Goal: Task Accomplishment & Management: Manage account settings

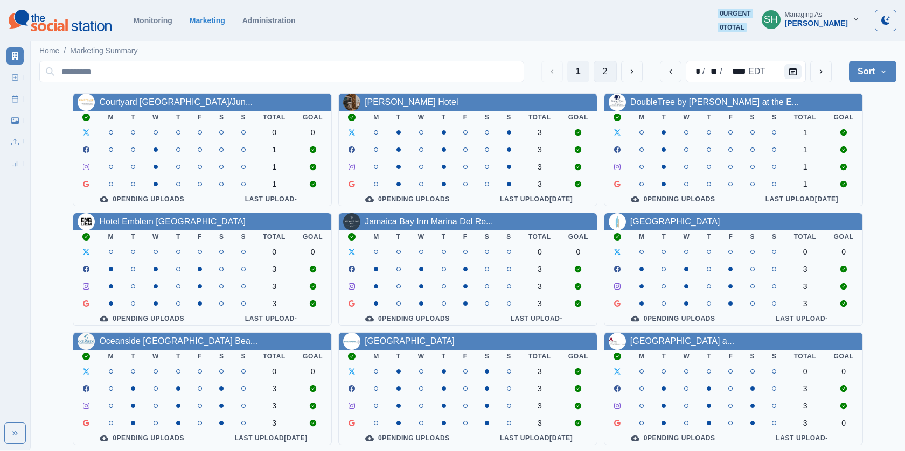
click at [610, 67] on button "2" at bounding box center [605, 72] width 23 height 22
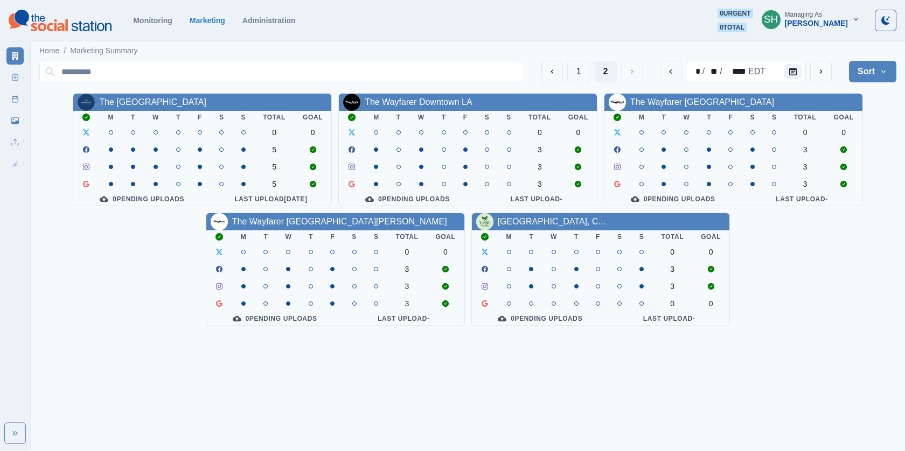
click at [820, 17] on div "Managing As" at bounding box center [803, 15] width 37 height 8
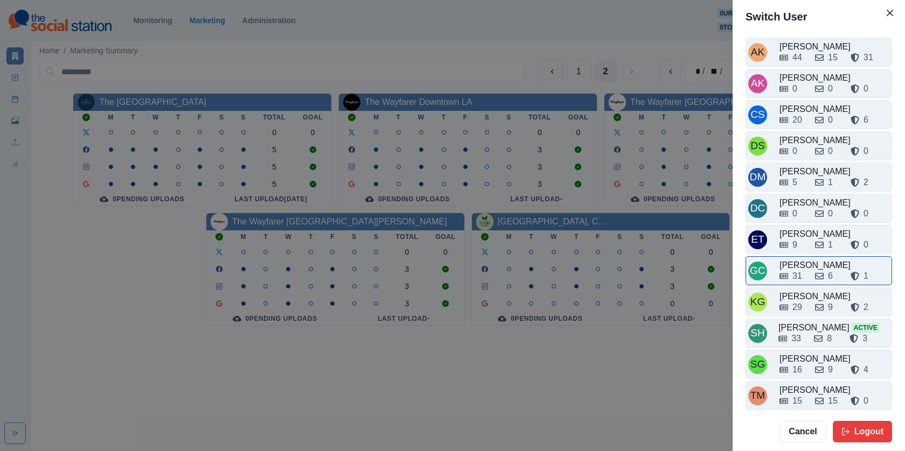
click at [811, 266] on div "31 6 1" at bounding box center [835, 274] width 110 height 17
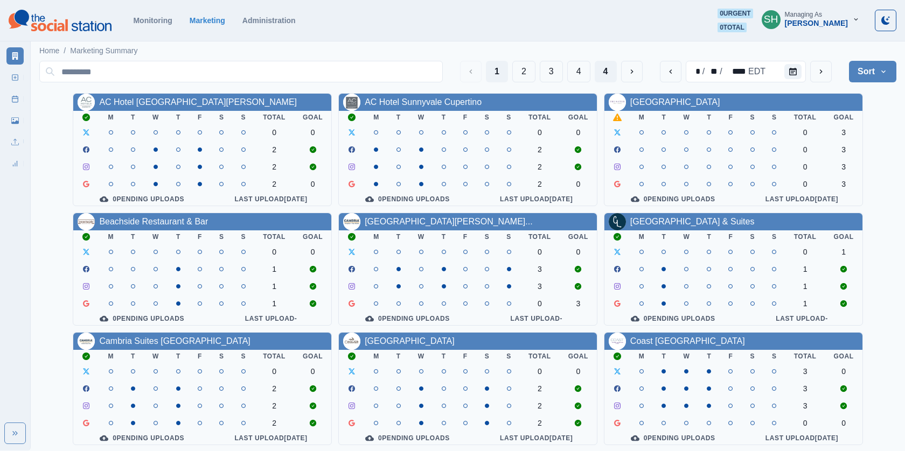
click at [609, 70] on button "4" at bounding box center [606, 72] width 22 height 22
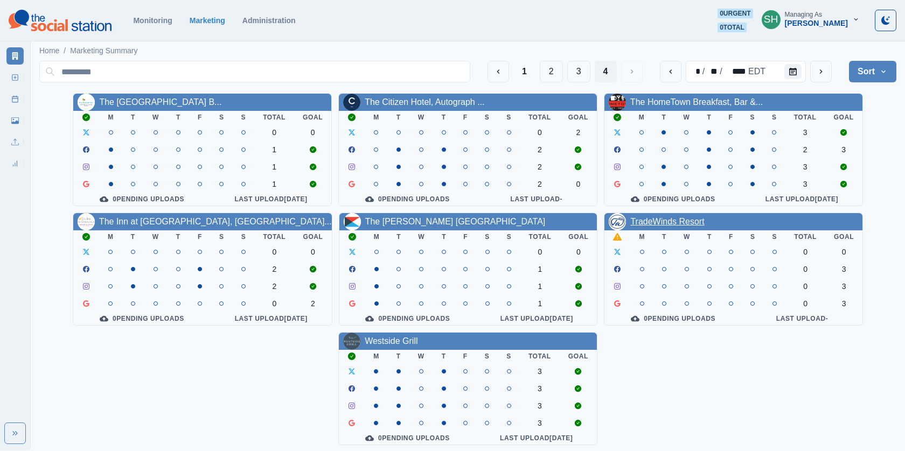
click at [665, 226] on link "TradeWinds Resort" at bounding box center [667, 221] width 74 height 9
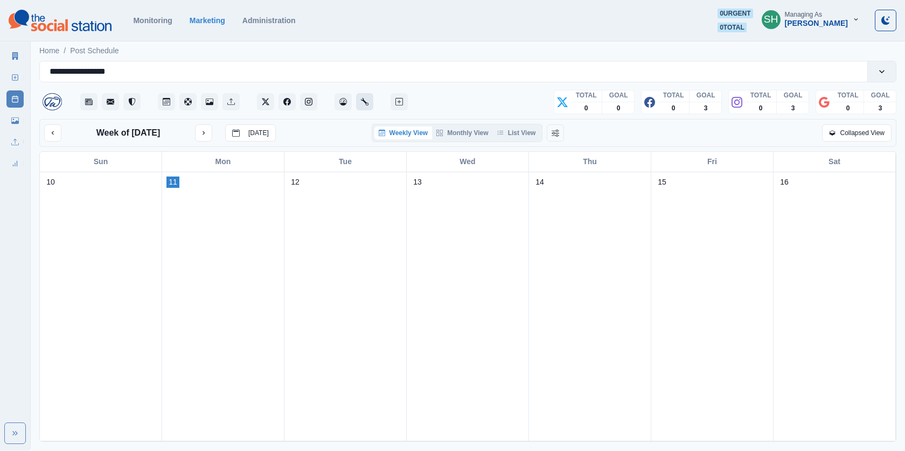
click at [369, 102] on button "Administration" at bounding box center [364, 101] width 17 height 17
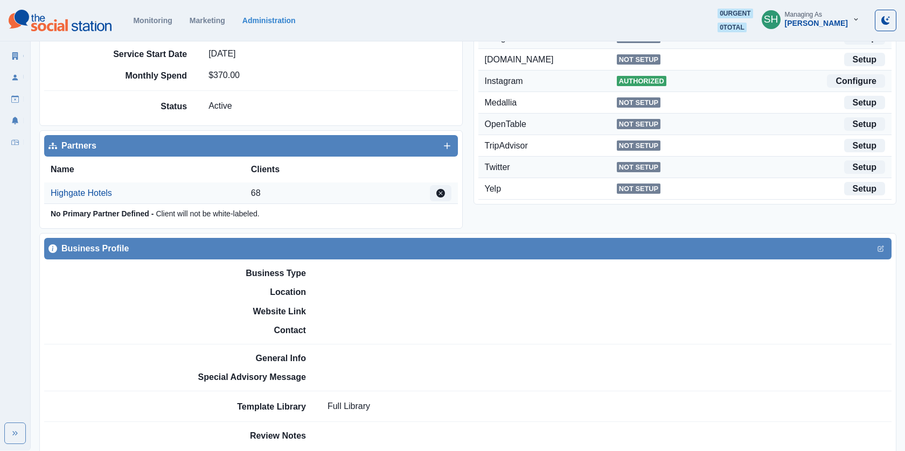
scroll to position [231, 0]
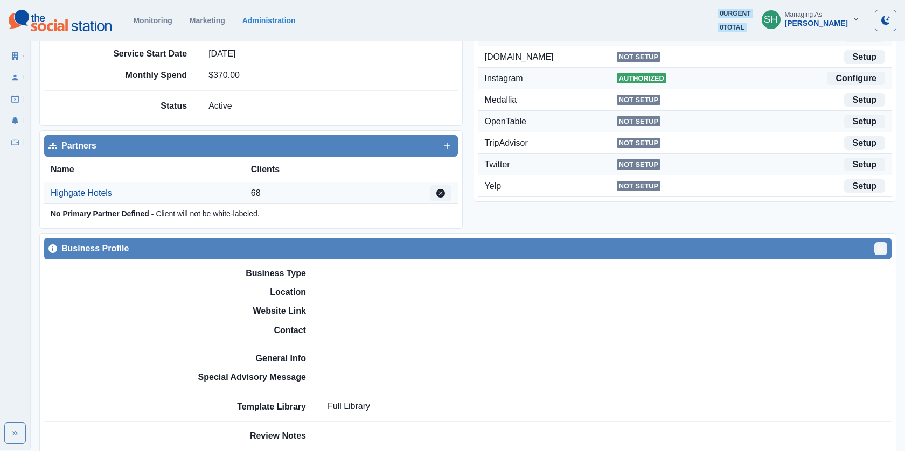
click at [878, 246] on icon "Edit" at bounding box center [881, 249] width 6 height 6
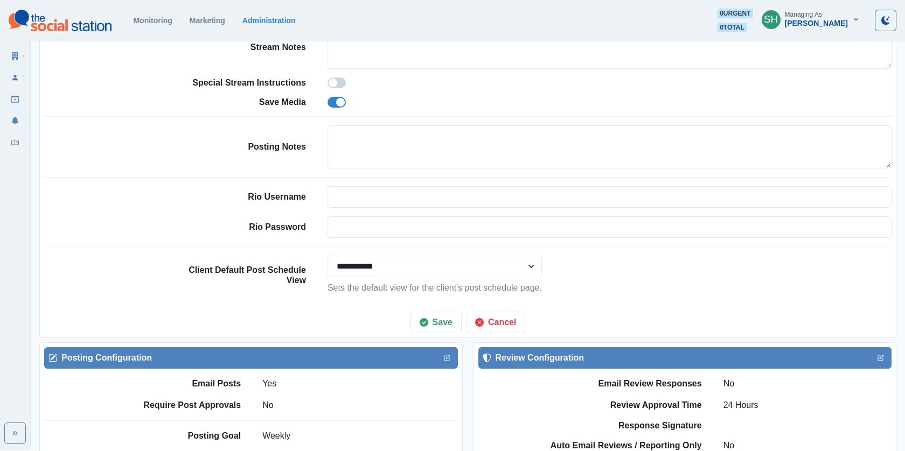
scroll to position [941, 0]
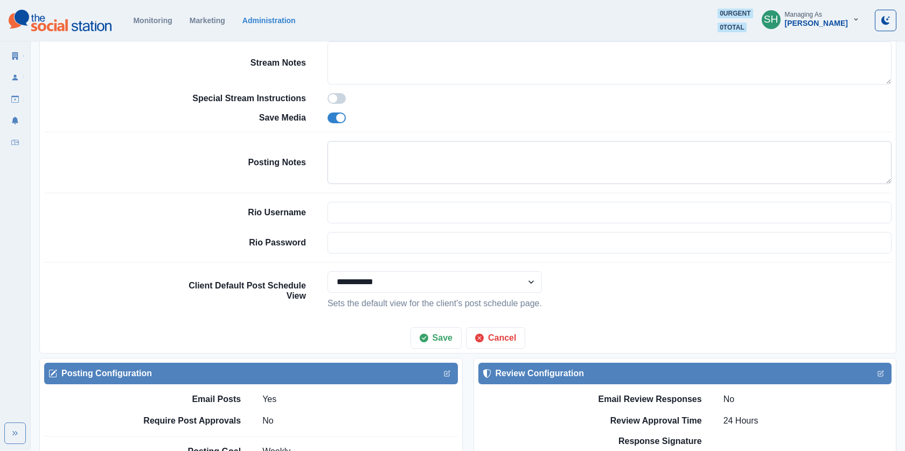
click at [348, 150] on textarea at bounding box center [610, 162] width 564 height 43
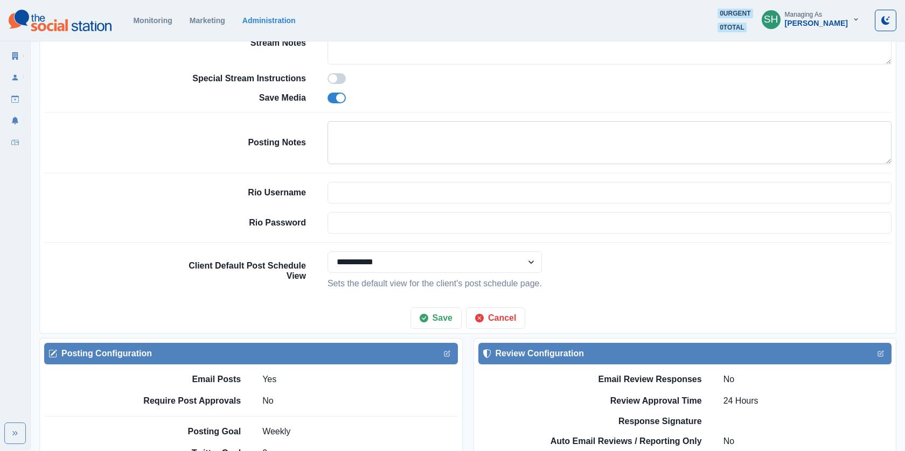
scroll to position [921, 0]
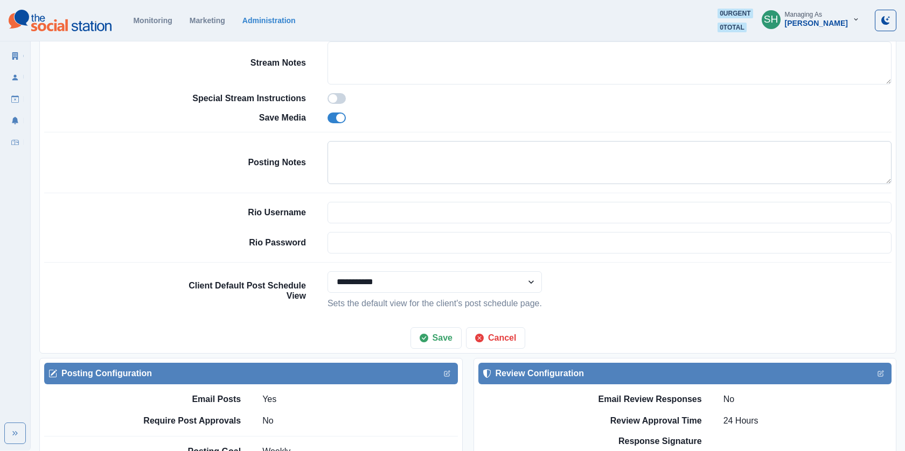
paste textarea "**********"
click at [331, 148] on textarea "**********" at bounding box center [610, 162] width 565 height 43
click at [336, 143] on textarea "**********" at bounding box center [610, 162] width 565 height 43
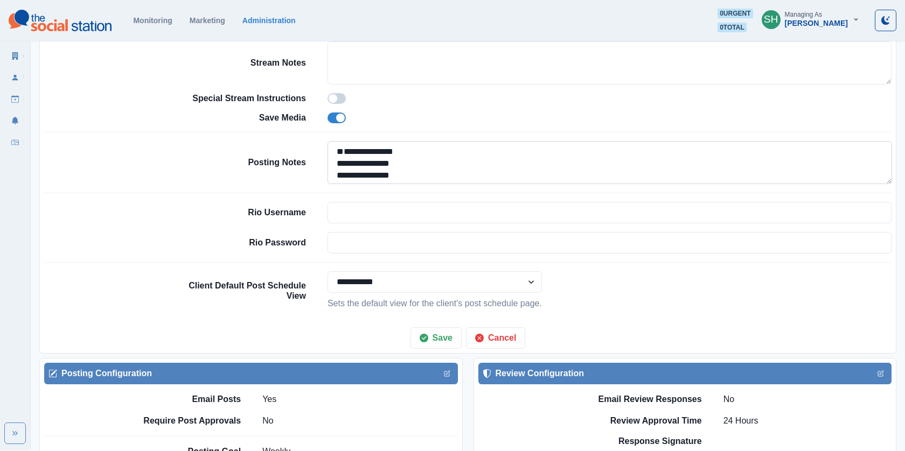
click at [333, 141] on textarea "**********" at bounding box center [610, 162] width 565 height 43
paste textarea "**********"
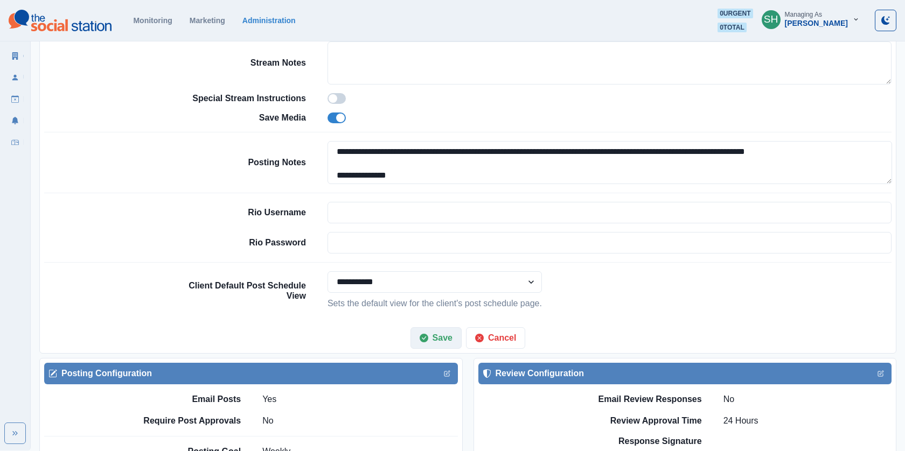
type textarea "**********"
click at [439, 335] on button "Save" at bounding box center [436, 339] width 51 height 22
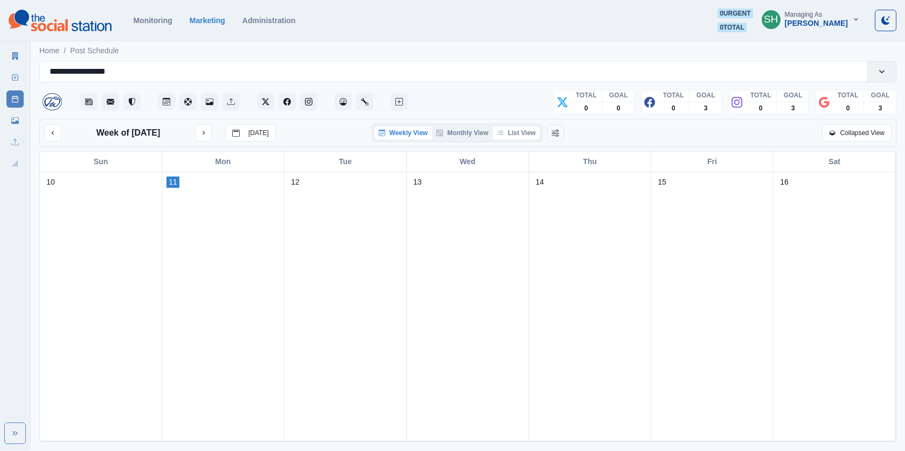
click at [518, 133] on button "List View" at bounding box center [516, 133] width 47 height 13
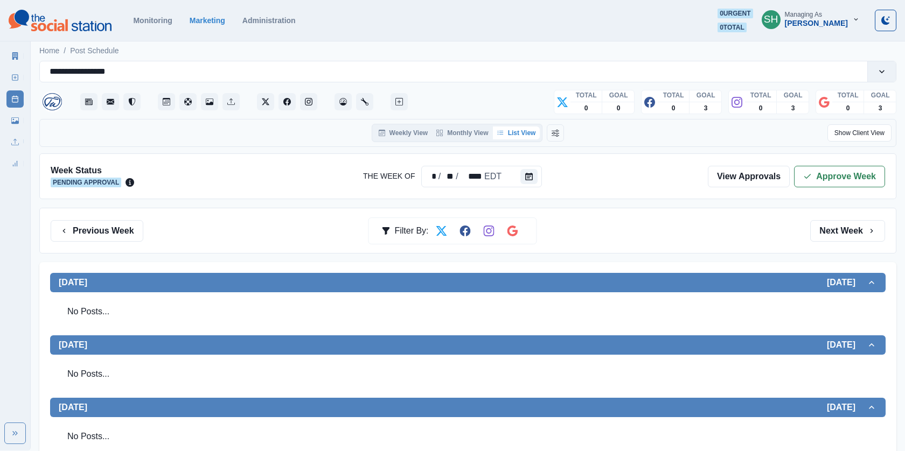
click at [16, 129] on div "Uploads" at bounding box center [14, 140] width 17 height 22
click at [12, 110] on div "Media Library" at bounding box center [14, 119] width 17 height 22
click at [12, 115] on link "Media Library" at bounding box center [14, 120] width 17 height 17
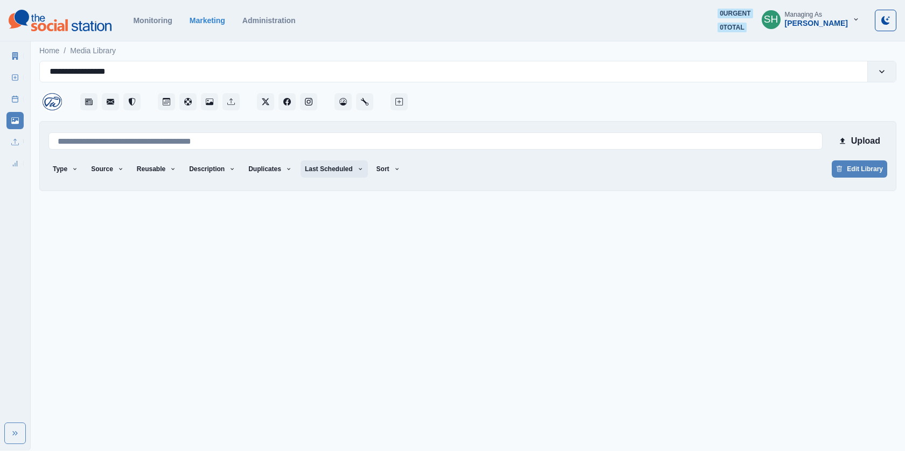
click at [337, 173] on button "Last Scheduled" at bounding box center [334, 169] width 67 height 17
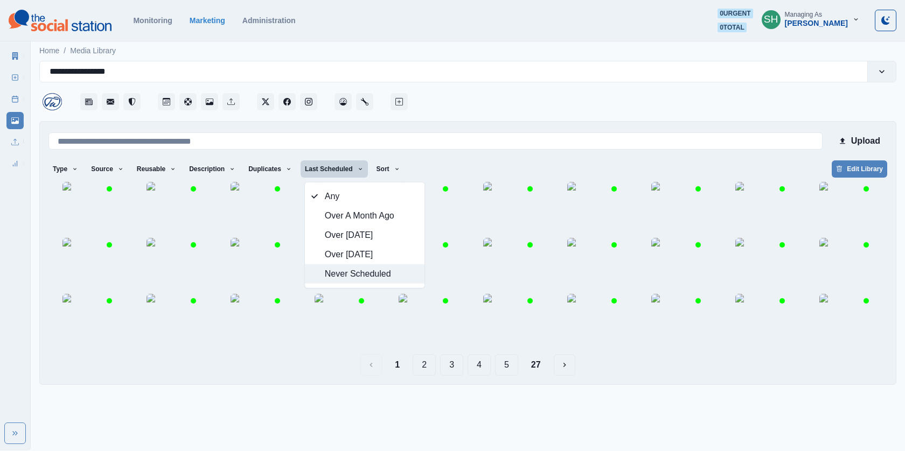
click at [343, 275] on span "Never Scheduled" at bounding box center [371, 274] width 93 height 13
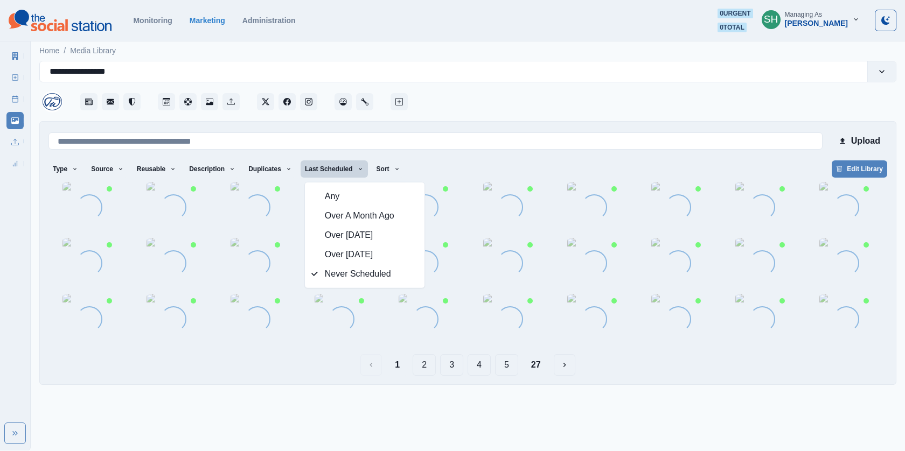
click at [501, 116] on div "**********" at bounding box center [467, 223] width 857 height 324
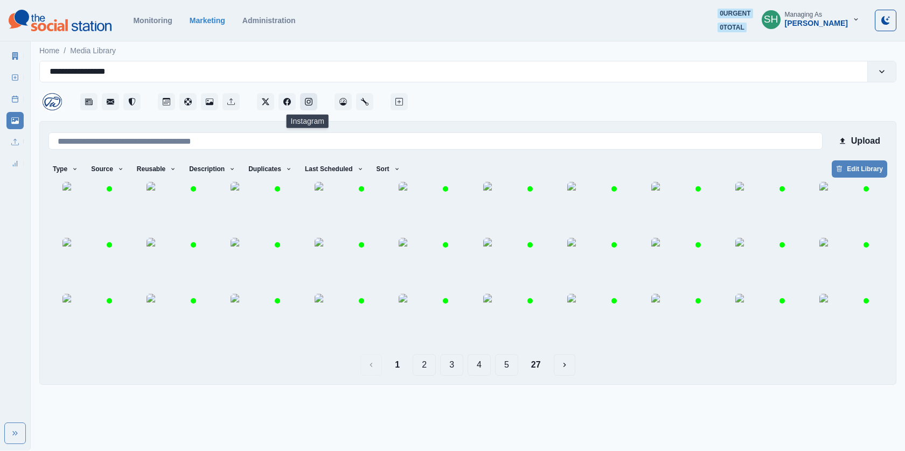
click at [314, 108] on button "Instagram" at bounding box center [308, 101] width 17 height 17
click at [362, 96] on button "Administration" at bounding box center [364, 101] width 17 height 17
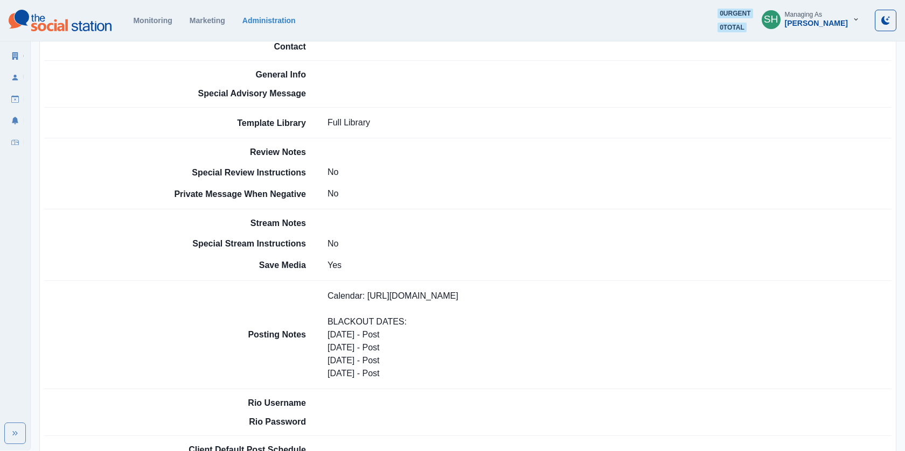
scroll to position [233, 0]
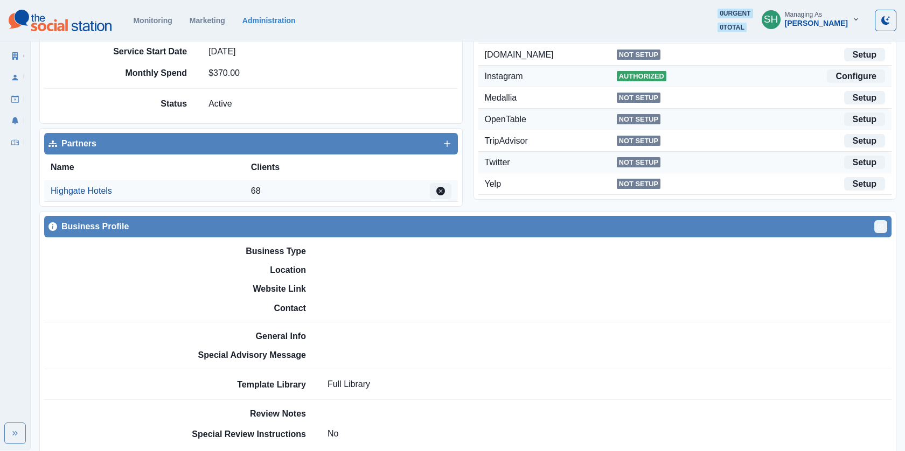
click at [881, 225] on icon "Edit" at bounding box center [882, 226] width 4 height 4
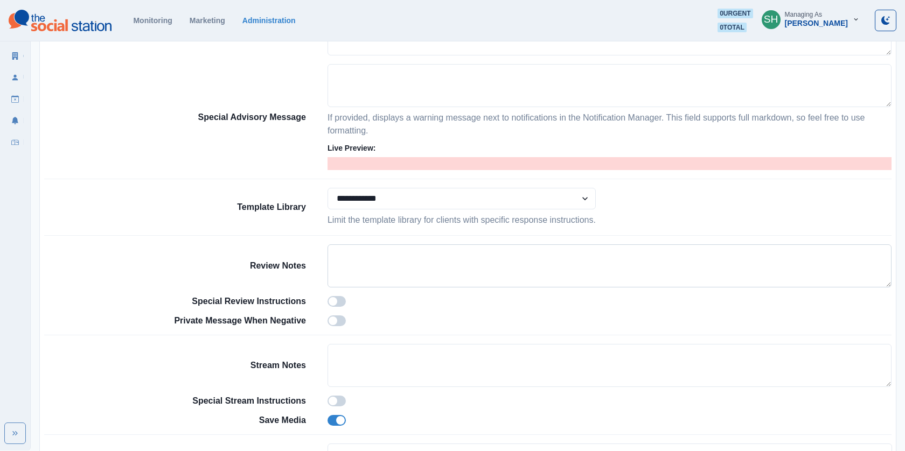
scroll to position [734, 0]
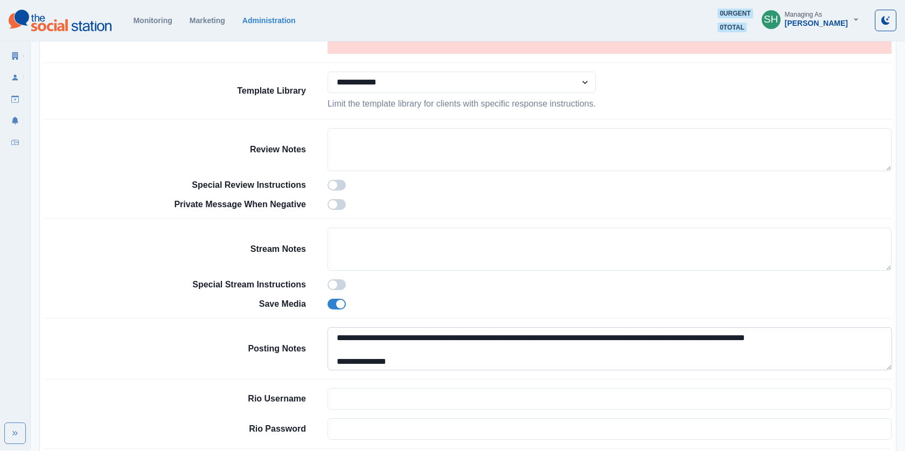
click at [335, 333] on textarea "**********" at bounding box center [610, 349] width 565 height 43
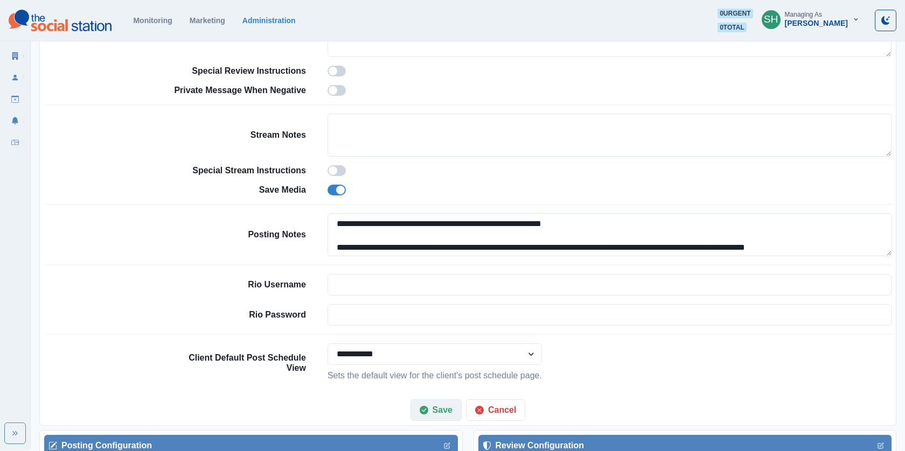
type textarea "**********"
click at [444, 400] on button "Save" at bounding box center [436, 411] width 51 height 22
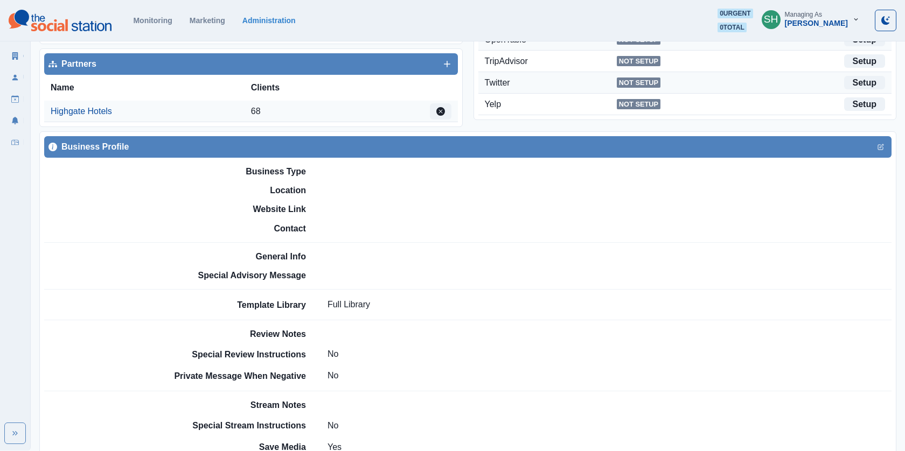
scroll to position [332, 0]
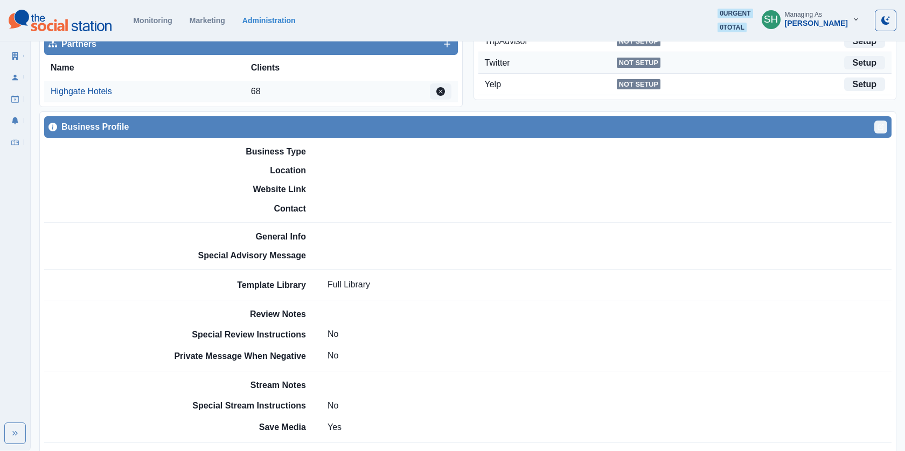
click at [883, 124] on icon "Edit" at bounding box center [882, 126] width 4 height 4
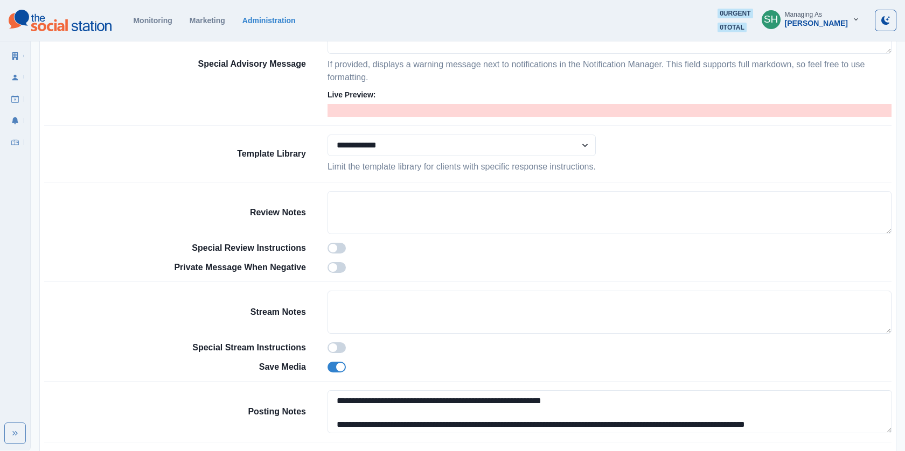
scroll to position [791, 0]
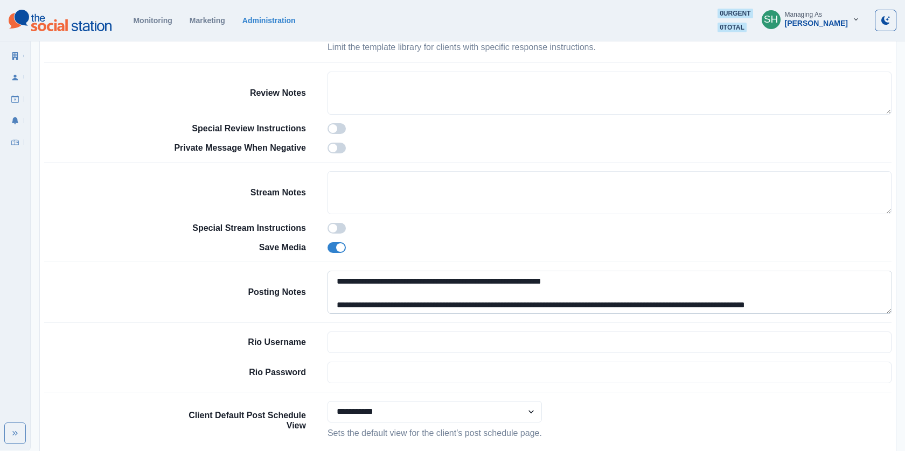
click at [628, 279] on textarea "**********" at bounding box center [610, 292] width 565 height 43
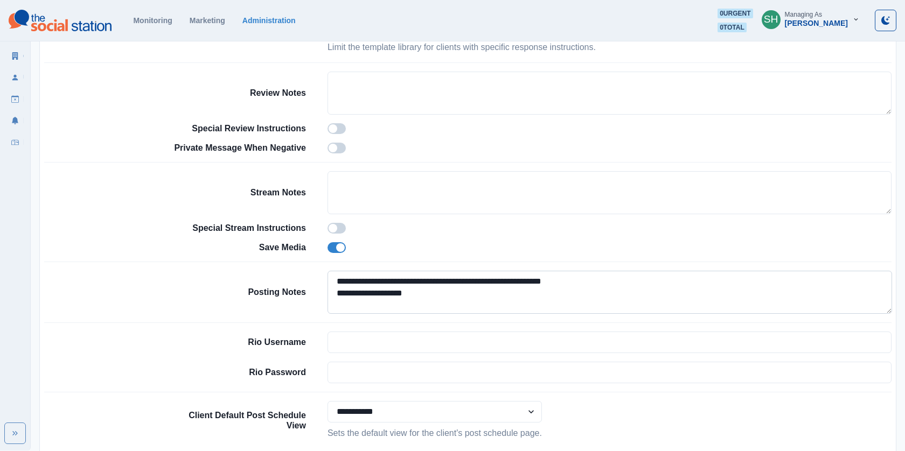
paste textarea "**********"
drag, startPoint x: 433, startPoint y: 287, endPoint x: 411, endPoint y: 286, distance: 22.1
click at [411, 286] on textarea "**********" at bounding box center [610, 292] width 565 height 43
click at [627, 289] on textarea "**********" at bounding box center [610, 292] width 565 height 43
paste textarea "**********"
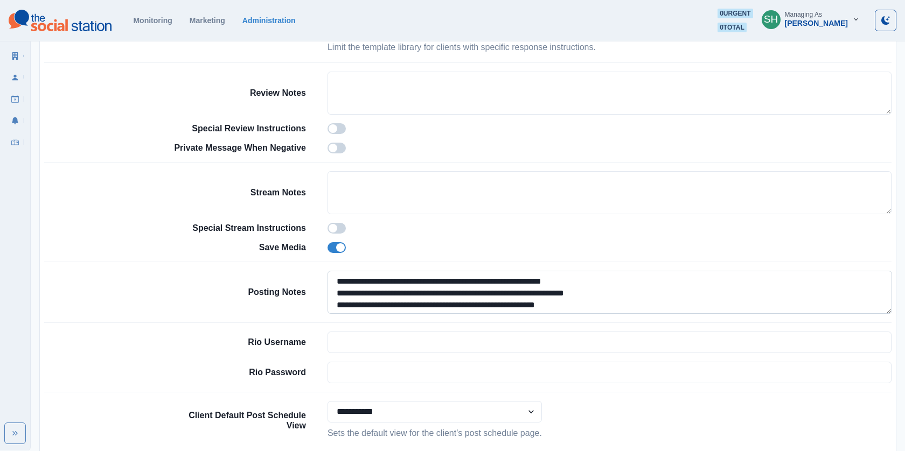
drag, startPoint x: 446, startPoint y: 297, endPoint x: 418, endPoint y: 297, distance: 28.0
click at [418, 297] on textarea "**********" at bounding box center [610, 292] width 565 height 43
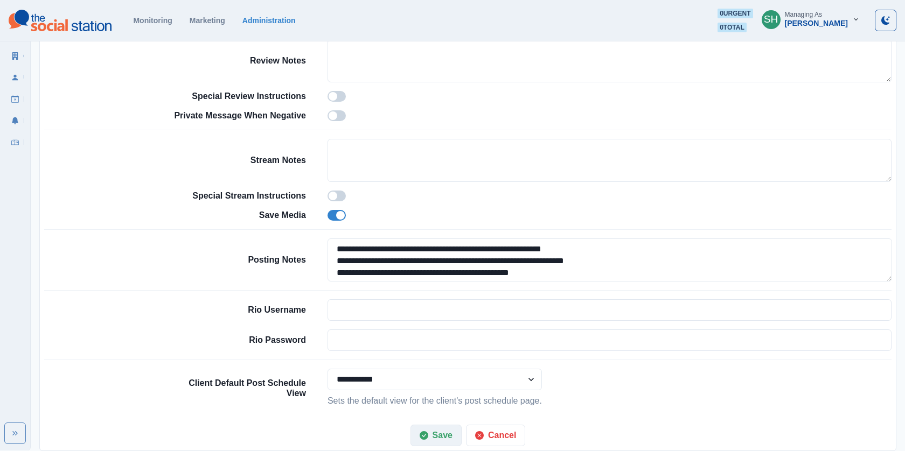
type textarea "**********"
click at [440, 428] on button "Save" at bounding box center [436, 436] width 51 height 22
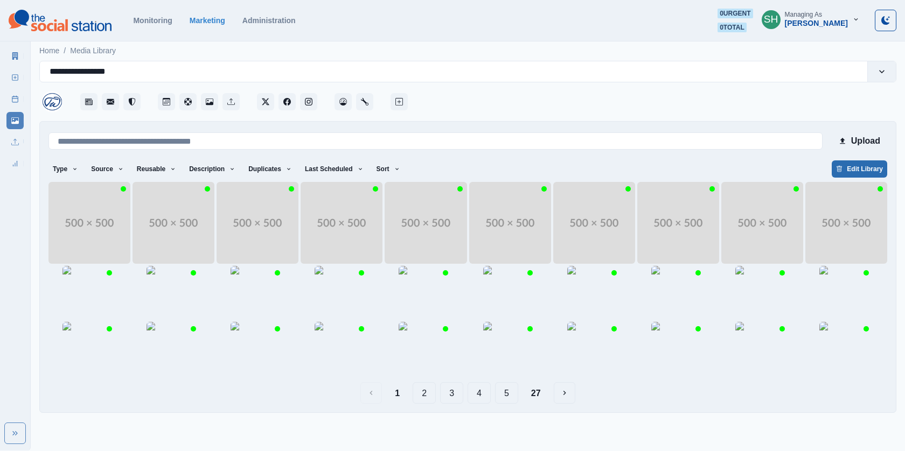
click at [860, 166] on button "Edit Library" at bounding box center [859, 169] width 55 height 17
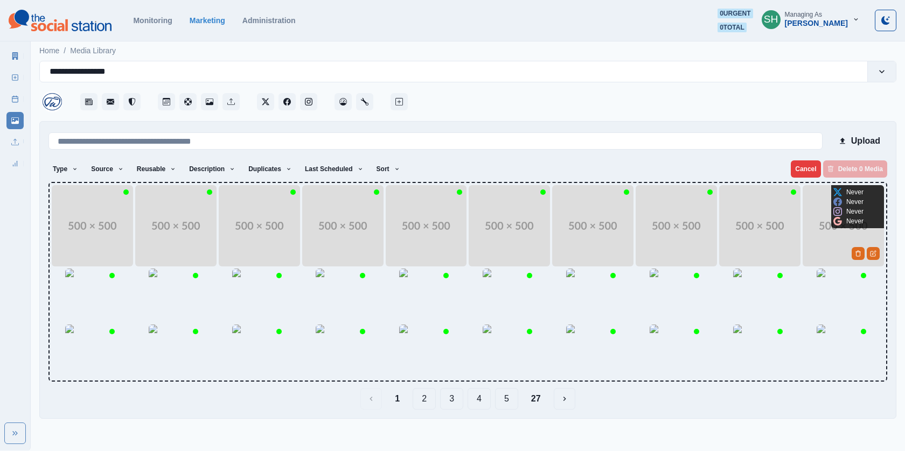
click at [826, 235] on img at bounding box center [843, 225] width 81 height 81
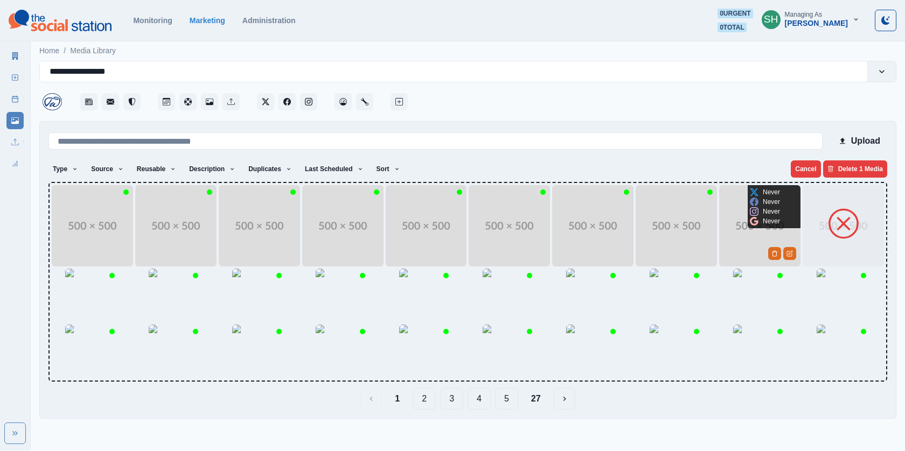
click at [752, 220] on icon at bounding box center [754, 221] width 9 height 9
click at [742, 250] on img at bounding box center [759, 225] width 81 height 81
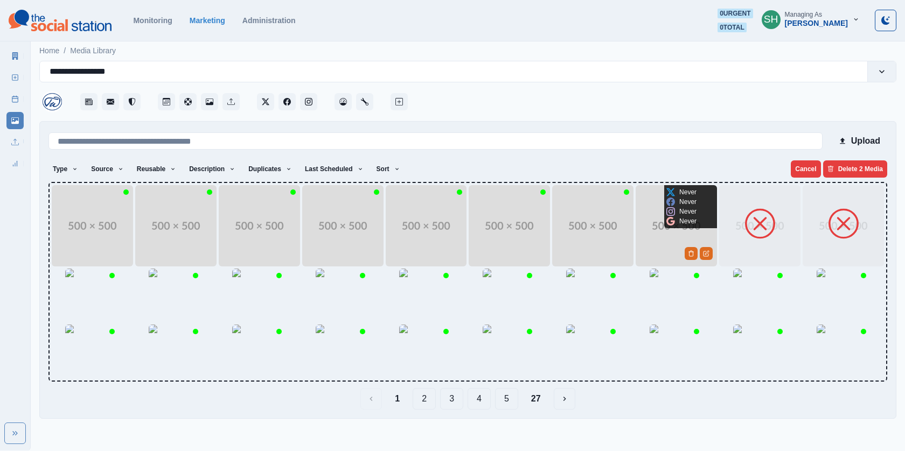
click at [675, 240] on img at bounding box center [676, 225] width 81 height 81
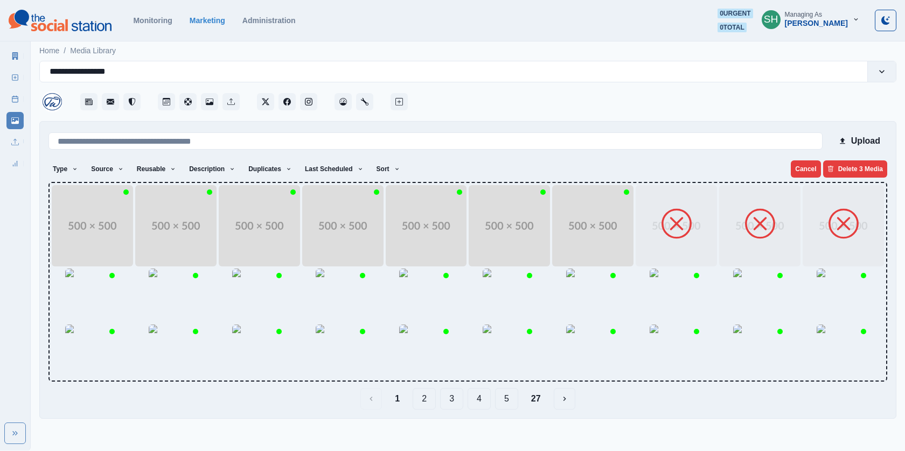
click at [579, 235] on img at bounding box center [592, 225] width 81 height 81
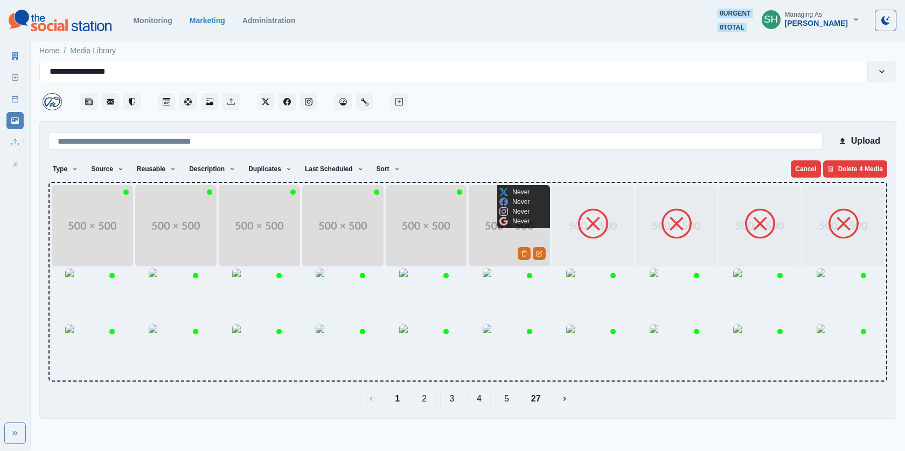
click at [494, 235] on img at bounding box center [509, 225] width 81 height 81
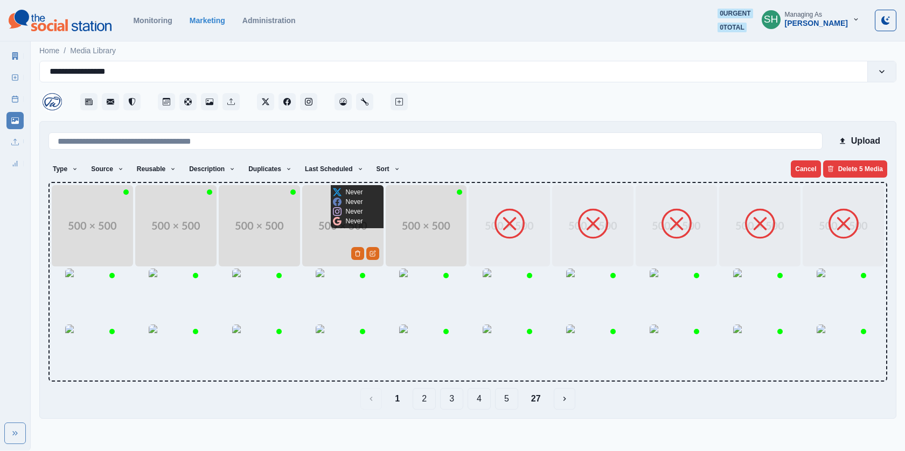
click at [407, 242] on img at bounding box center [426, 225] width 81 height 81
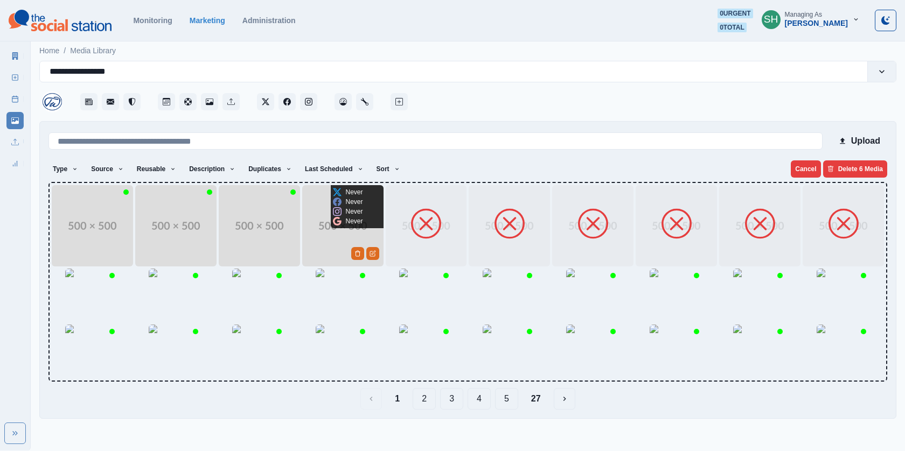
click at [324, 236] on img at bounding box center [342, 225] width 81 height 81
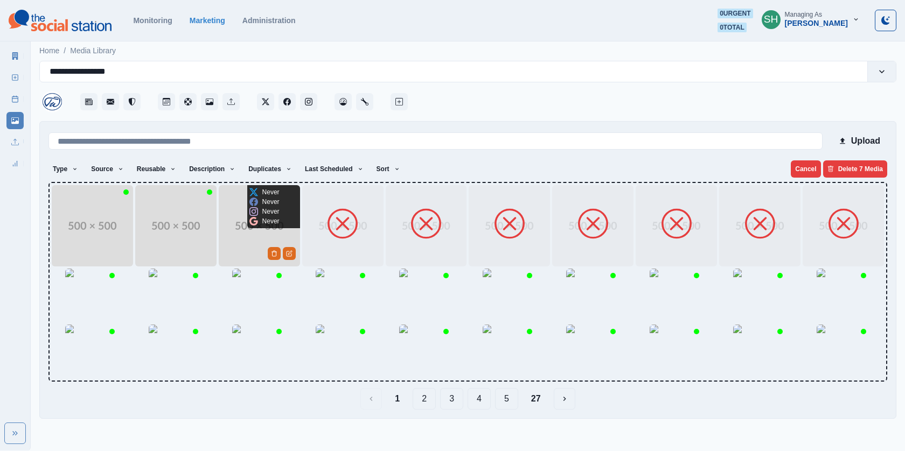
click at [232, 226] on img at bounding box center [259, 225] width 81 height 81
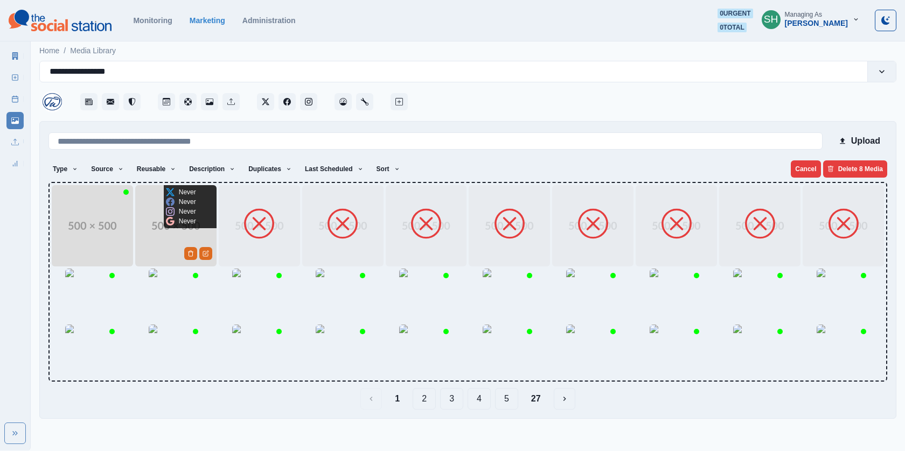
click at [164, 229] on img at bounding box center [175, 225] width 81 height 81
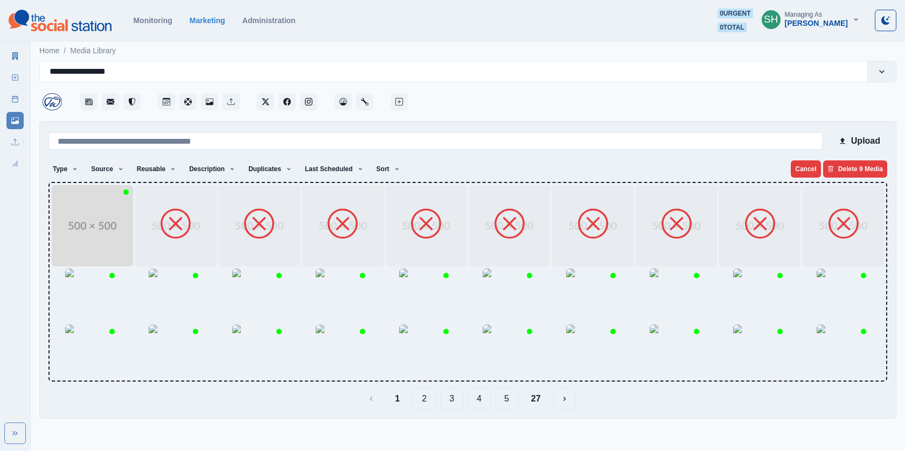
click at [84, 229] on img at bounding box center [92, 225] width 81 height 81
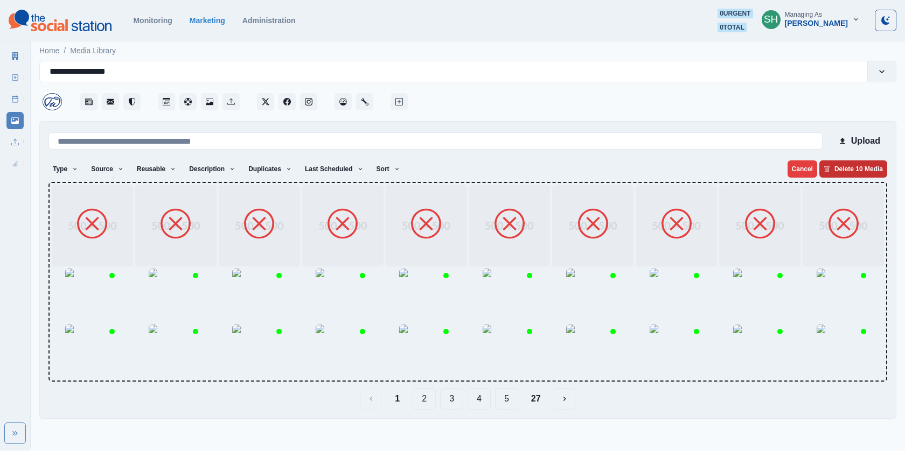
click at [856, 170] on button "Delete 10 Media" at bounding box center [853, 169] width 68 height 17
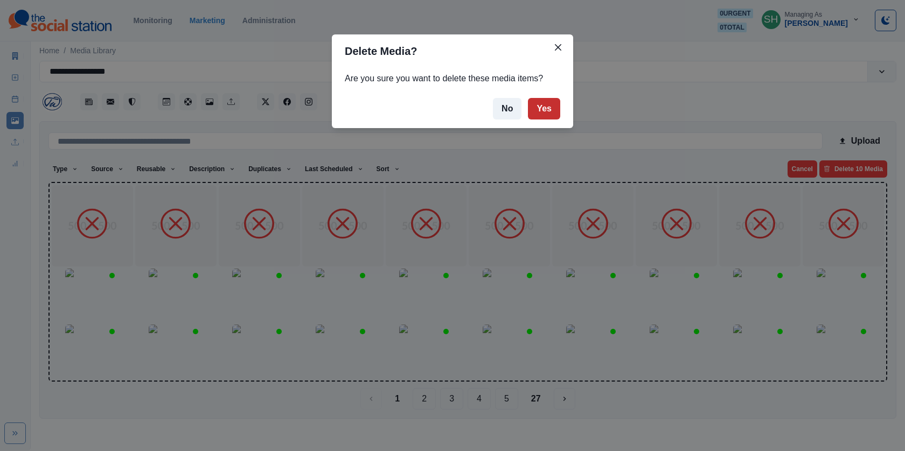
click at [554, 102] on button "Yes" at bounding box center [544, 109] width 32 height 22
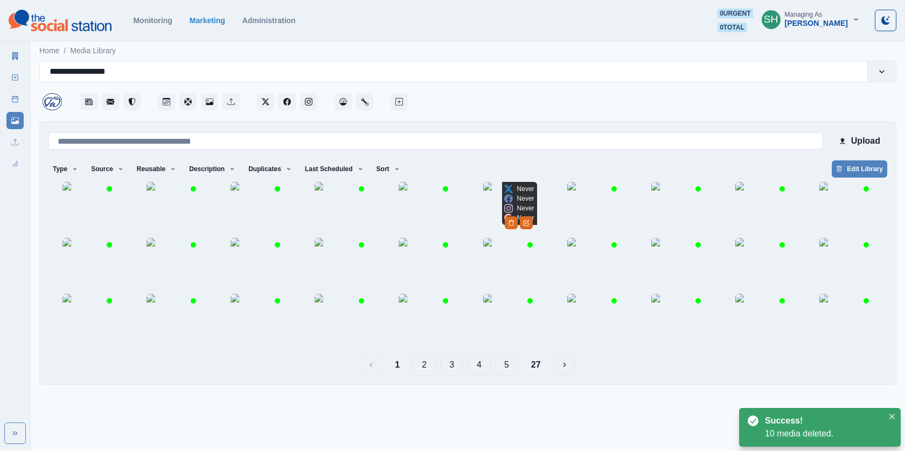
click at [510, 234] on img at bounding box center [510, 209] width 54 height 54
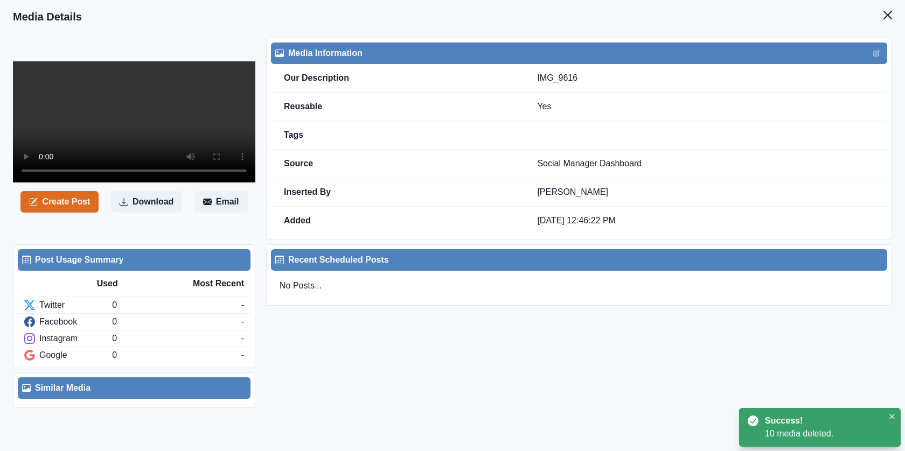
click at [161, 143] on video at bounding box center [134, 121] width 242 height 121
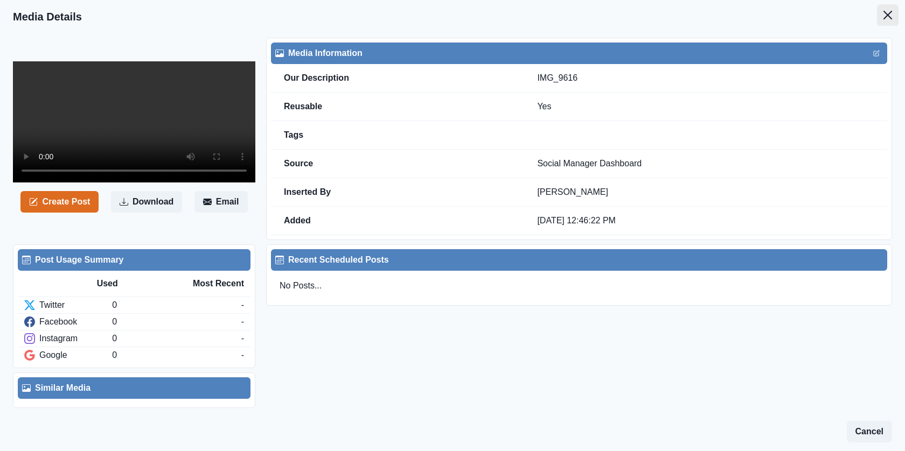
click at [884, 16] on icon "Close" at bounding box center [888, 15] width 9 height 9
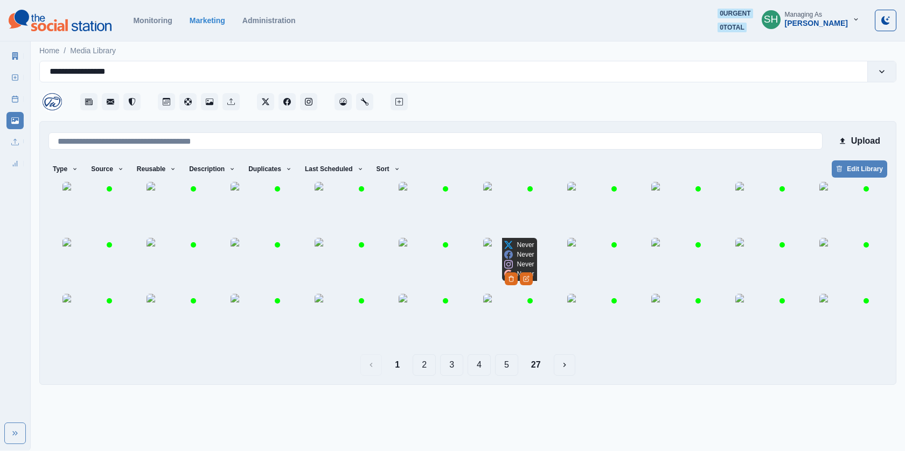
click at [510, 292] on img at bounding box center [510, 265] width 54 height 54
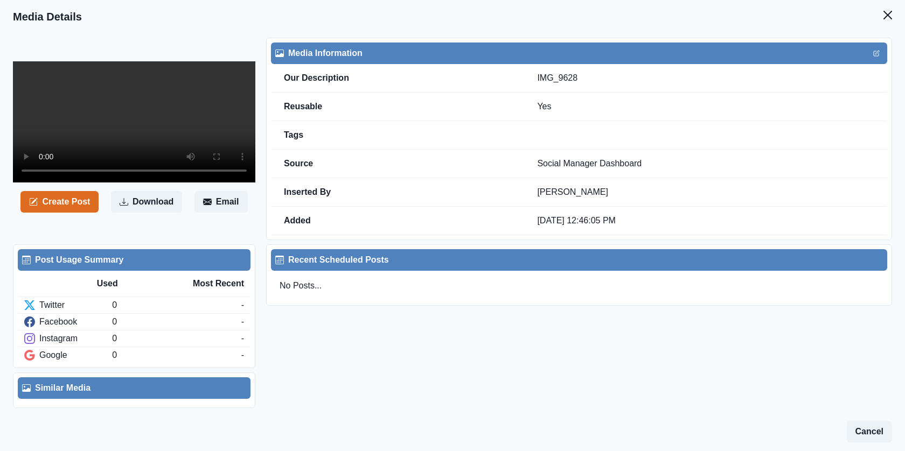
click at [207, 133] on video at bounding box center [134, 121] width 242 height 121
click at [892, 19] on button "Close" at bounding box center [888, 15] width 22 height 22
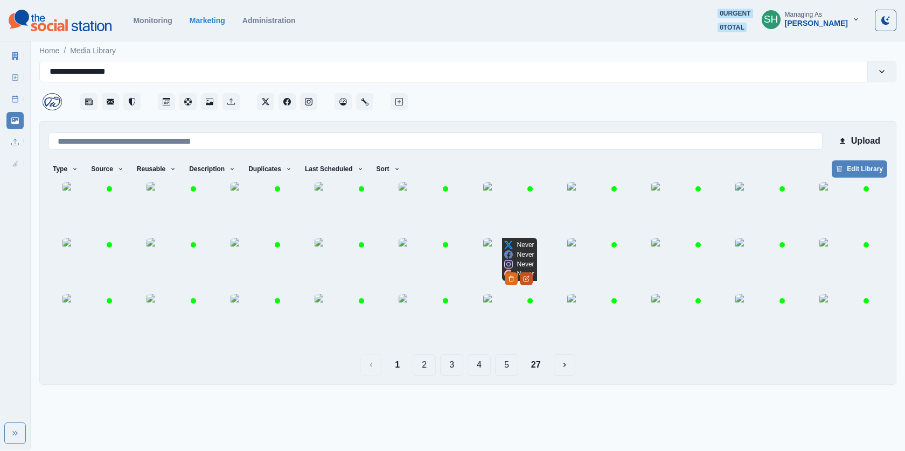
click at [533, 286] on button "Edit Media" at bounding box center [526, 279] width 13 height 13
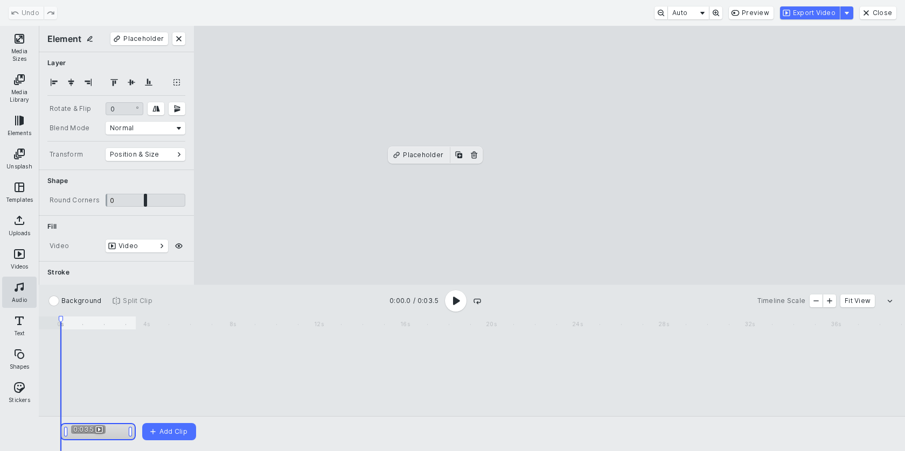
click at [16, 286] on button "Audio" at bounding box center [19, 292] width 34 height 31
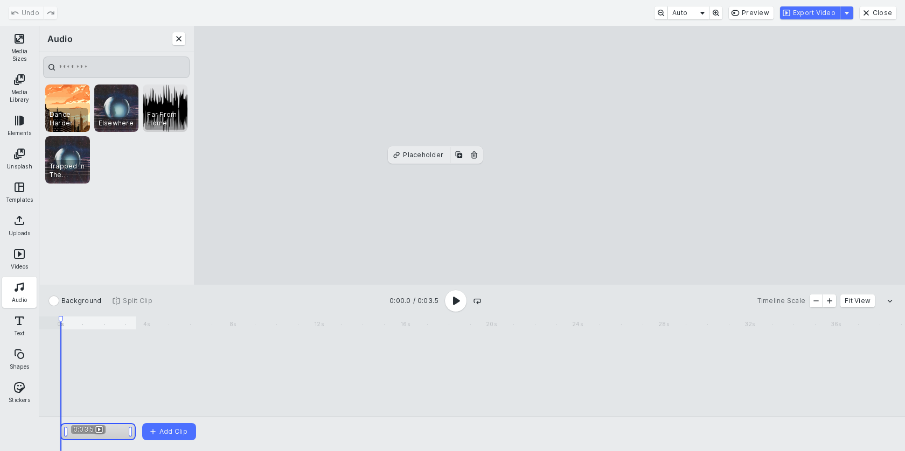
scroll to position [26, 0]
click at [549, 155] on cesdk-canvas "Editor canvas" at bounding box center [549, 155] width 0 height 0
click at [455, 298] on use "Play complete video" at bounding box center [456, 301] width 7 height 9
click at [107, 322] on span "Video Timeline" at bounding box center [114, 323] width 22 height 13
click at [118, 433] on button "Video Timeline" at bounding box center [118, 430] width 13 height 9
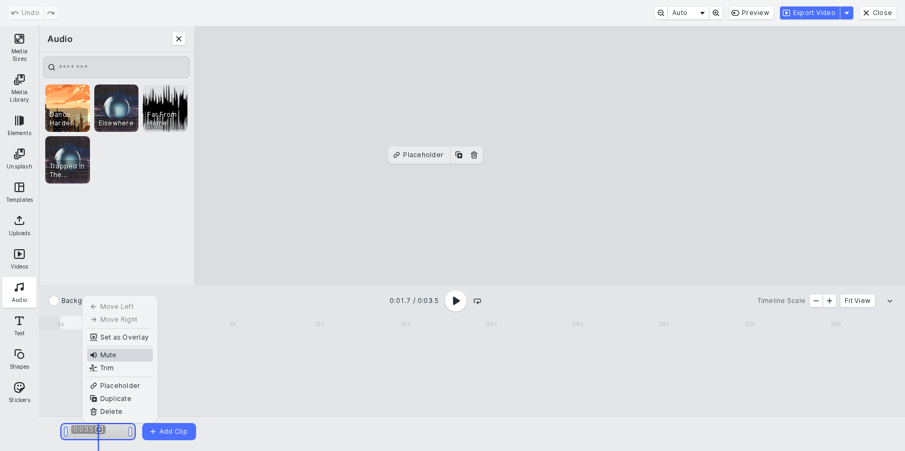
click at [112, 354] on button "Mute" at bounding box center [120, 355] width 66 height 13
click at [55, 388] on div "0:03.5 Add Clip Add Clip" at bounding box center [472, 383] width 866 height 135
click at [63, 400] on div "Video Timeline" at bounding box center [478, 373] width 836 height 82
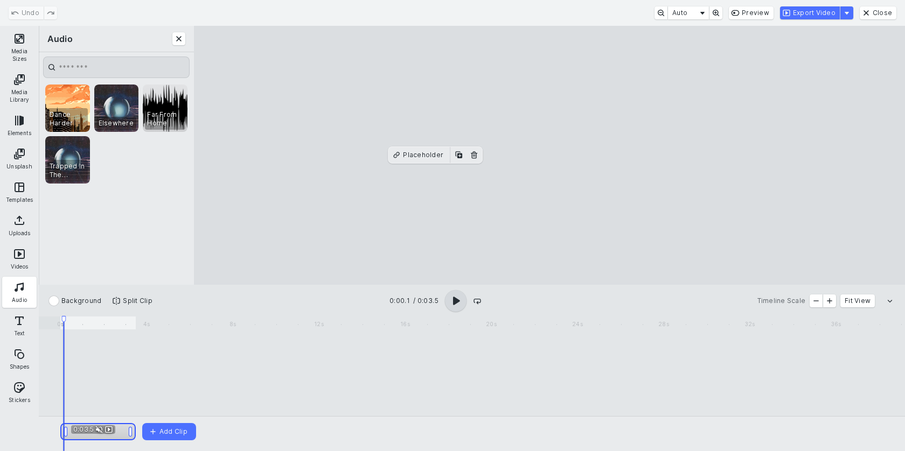
click at [455, 306] on icon "Play complete video" at bounding box center [455, 301] width 13 height 13
click at [30, 287] on button "Audio" at bounding box center [19, 292] width 34 height 31
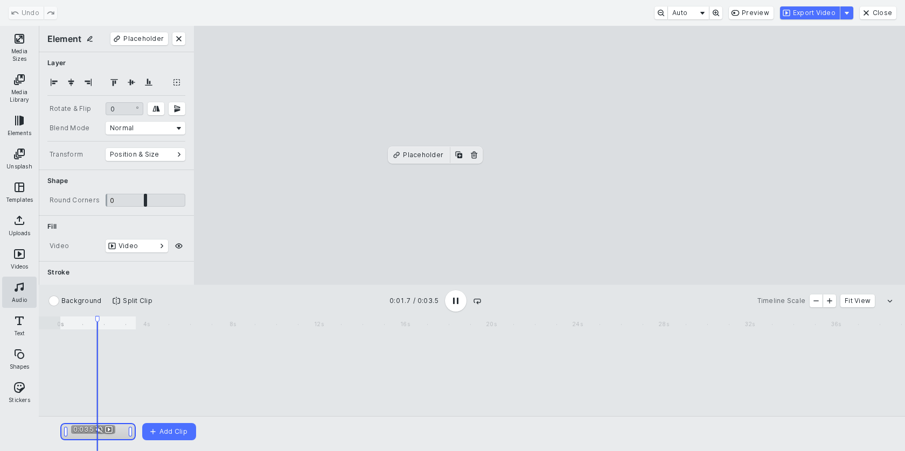
click at [7, 291] on button "Audio" at bounding box center [19, 292] width 34 height 31
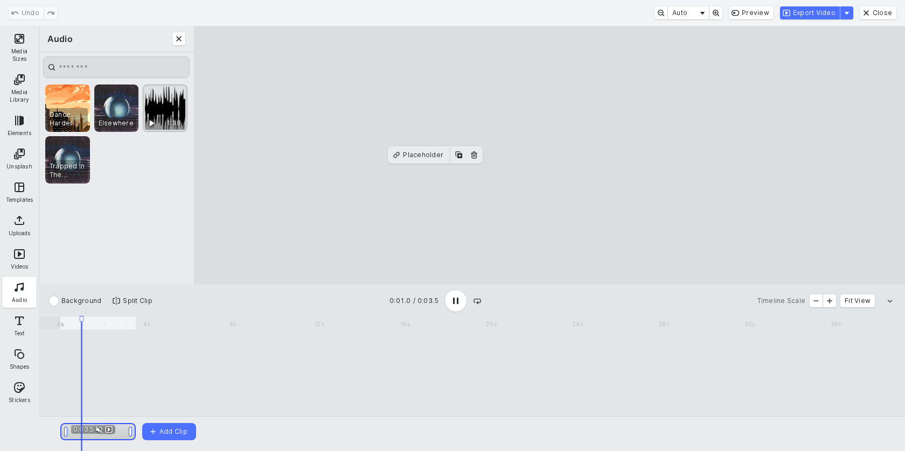
click at [171, 105] on div "Far From Home" at bounding box center [165, 108] width 45 height 47
drag, startPoint x: 84, startPoint y: 342, endPoint x: 42, endPoint y: 343, distance: 42.0
click at [42, 343] on div "0:02.5 Title · Far From Home 0:03.5 Add Clip Add Clip" at bounding box center [472, 383] width 866 height 135
click at [61, 386] on div "0:02.5 Title · Far From Home" at bounding box center [478, 373] width 836 height 82
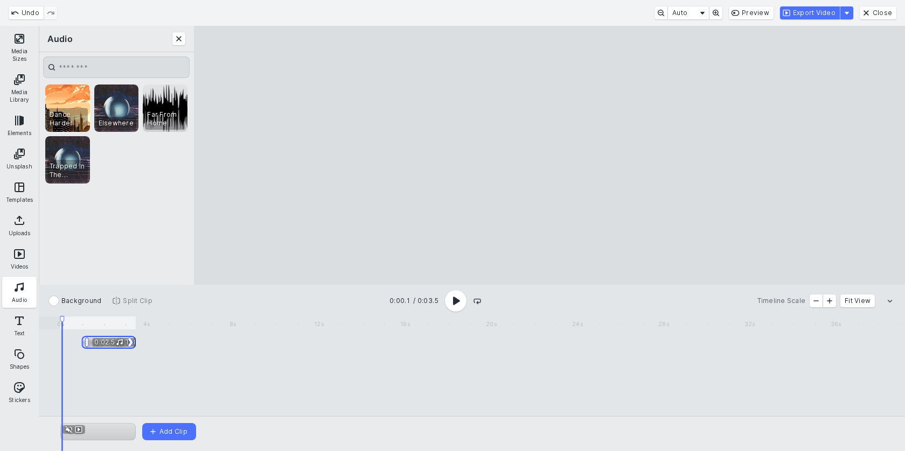
drag, startPoint x: 85, startPoint y: 339, endPoint x: 46, endPoint y: 340, distance: 38.8
click at [46, 340] on div "0:02.5 Title · Far From Home 0:03.5 Add Clip Add Clip" at bounding box center [472, 383] width 866 height 135
drag, startPoint x: 94, startPoint y: 341, endPoint x: 68, endPoint y: 341, distance: 25.9
click at [68, 341] on div "0:02.5 Title · Far From Home" at bounding box center [87, 342] width 54 height 13
drag, startPoint x: 112, startPoint y: 343, endPoint x: 137, endPoint y: 344, distance: 25.9
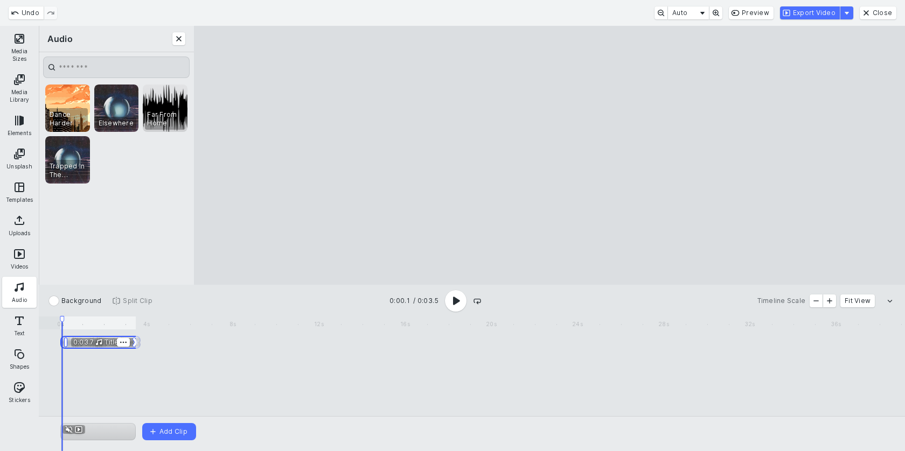
click at [137, 344] on icon "Video Timeline" at bounding box center [135, 343] width 6 height 10
click at [449, 304] on icon "Play complete video" at bounding box center [455, 301] width 13 height 13
click at [73, 110] on span "Dance Harder" at bounding box center [68, 118] width 36 height 17
click at [112, 358] on span "Title · Far From Home" at bounding box center [138, 357] width 67 height 9
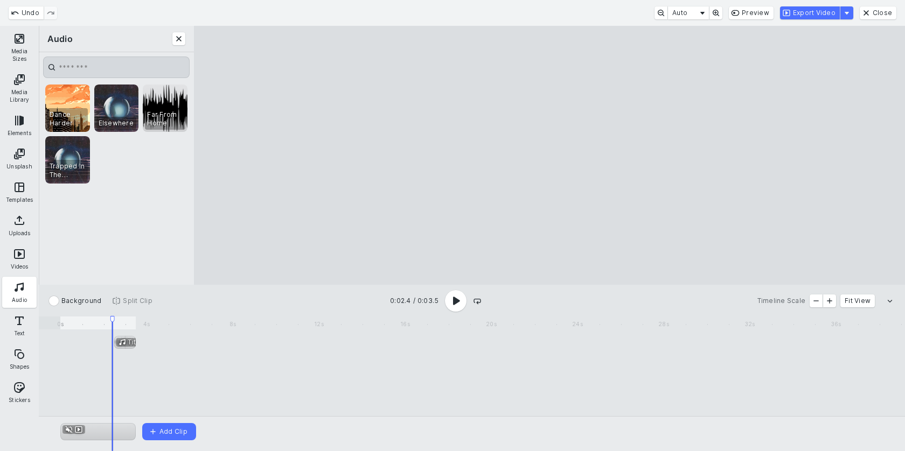
click at [88, 60] on input "CE.SDK" at bounding box center [116, 68] width 147 height 22
type input "*****"
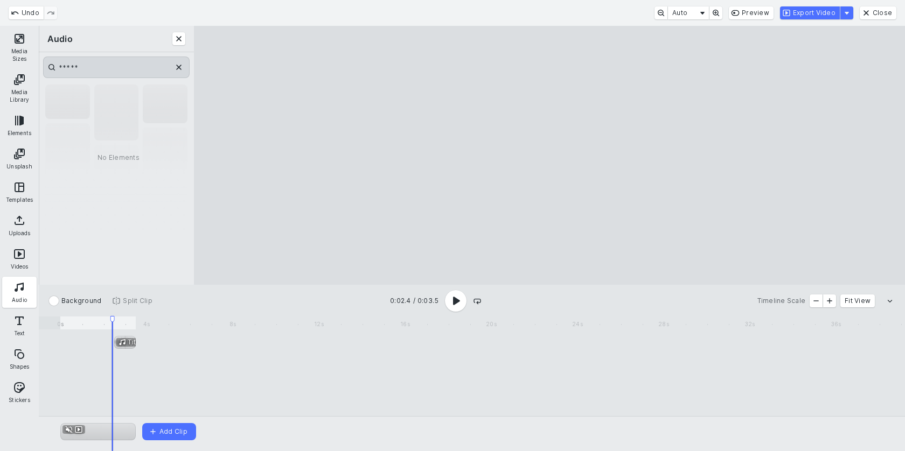
click at [88, 62] on input "*****" at bounding box center [116, 68] width 147 height 22
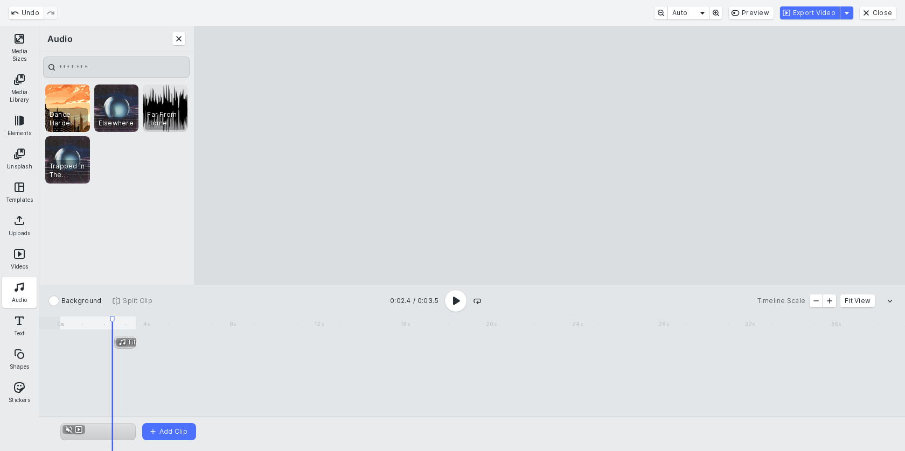
click at [168, 177] on div "Dance Harder 3:32 Elsewhere 2:01 Far From Home 1:38 Trapped In The Upside Down …" at bounding box center [116, 134] width 142 height 99
click at [873, 10] on button "Close" at bounding box center [878, 12] width 37 height 13
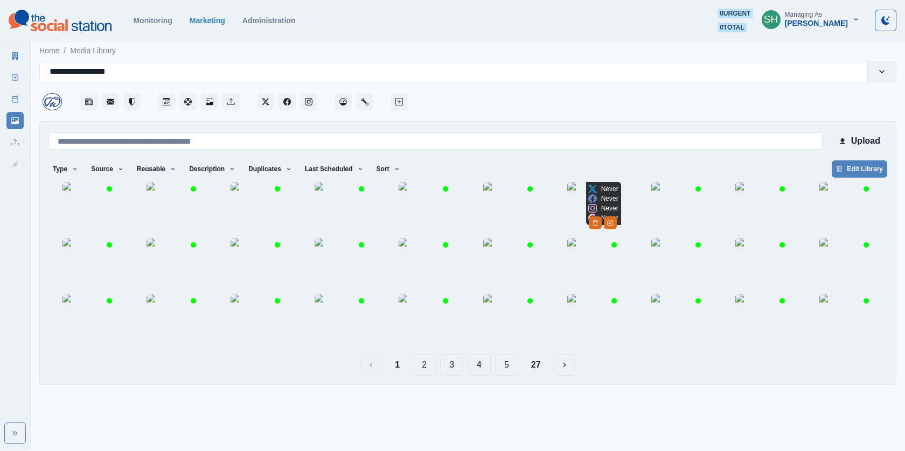
click at [586, 206] on img at bounding box center [594, 209] width 54 height 54
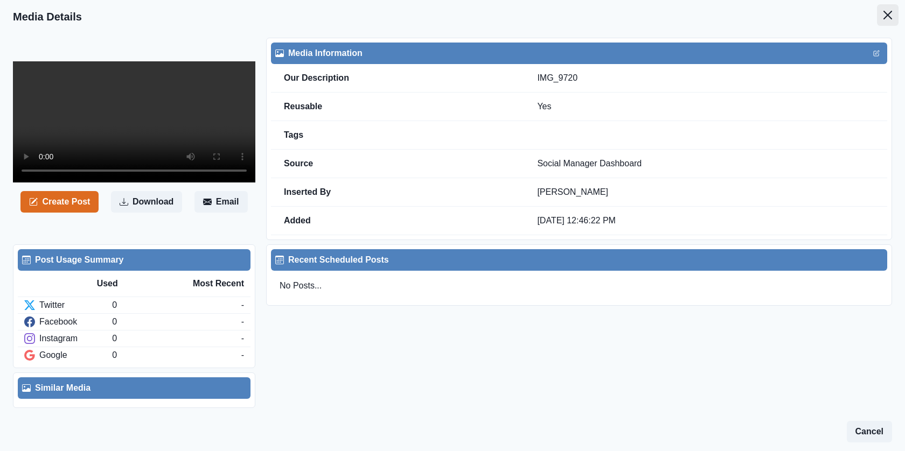
click at [886, 9] on button "Close" at bounding box center [888, 15] width 22 height 22
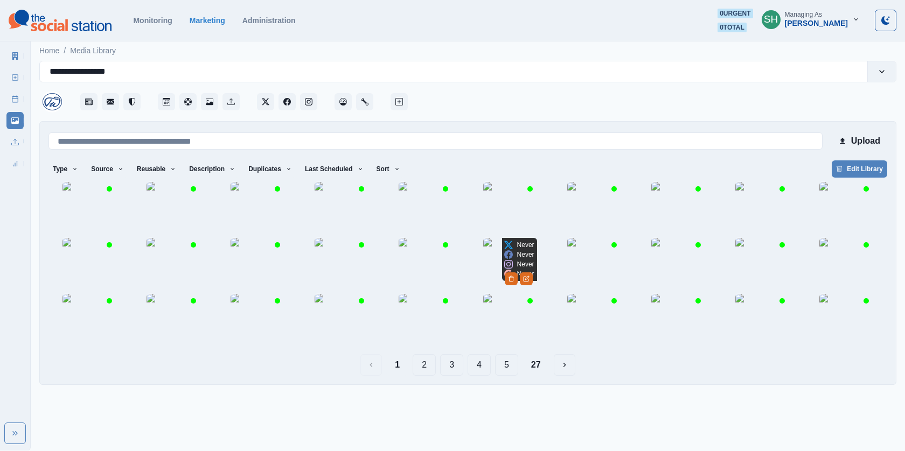
click at [483, 290] on img at bounding box center [510, 265] width 54 height 54
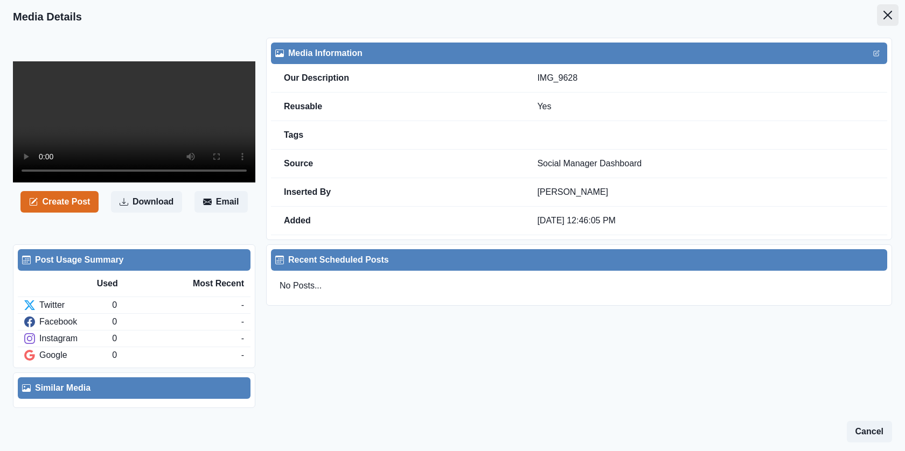
click at [884, 12] on icon "Close" at bounding box center [888, 15] width 9 height 9
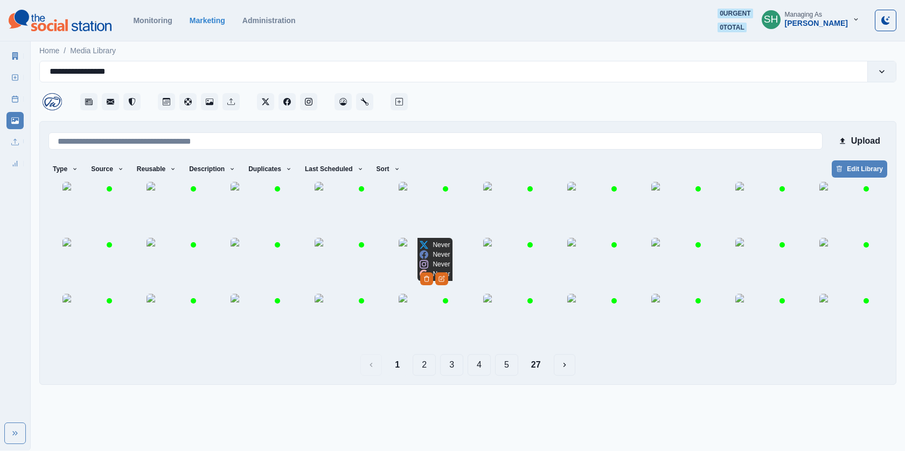
click at [417, 292] on img at bounding box center [426, 265] width 54 height 54
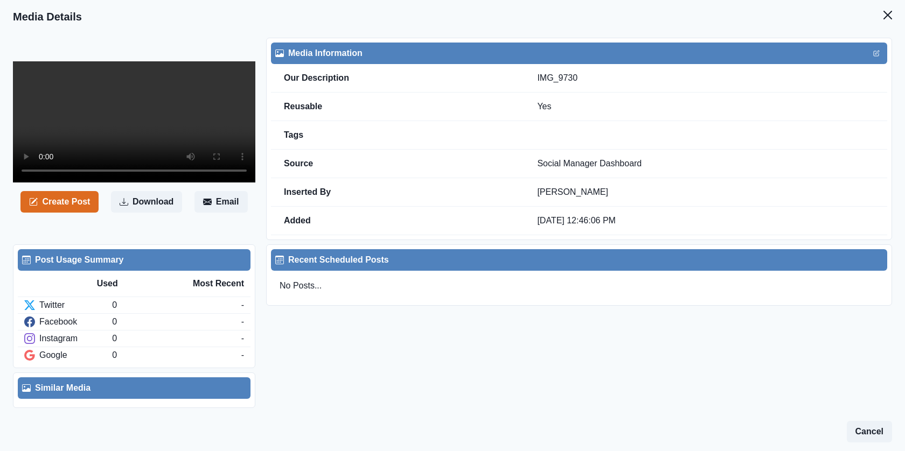
click at [193, 134] on video at bounding box center [134, 121] width 242 height 121
click at [892, 20] on button "Close" at bounding box center [888, 15] width 22 height 22
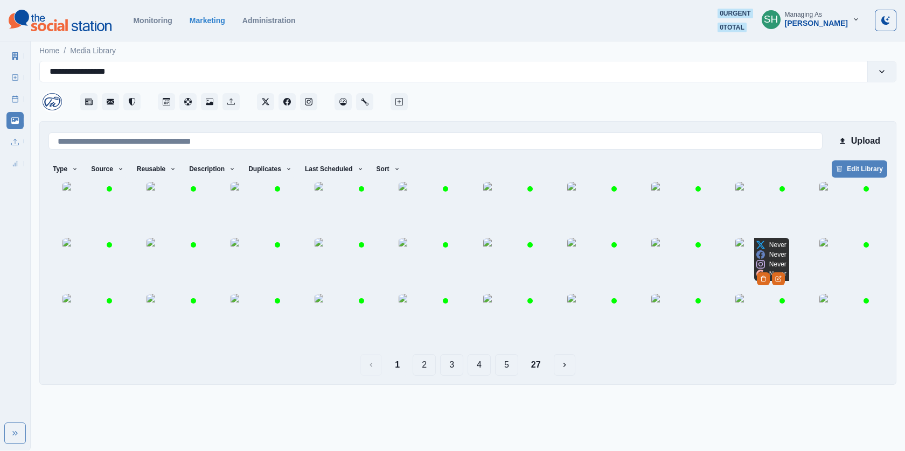
click at [754, 292] on img at bounding box center [762, 265] width 54 height 54
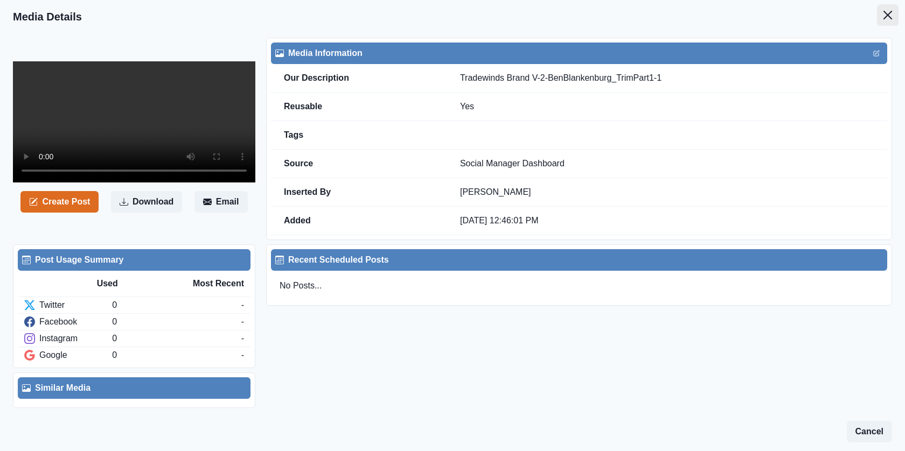
click at [892, 25] on button "Close" at bounding box center [888, 15] width 22 height 22
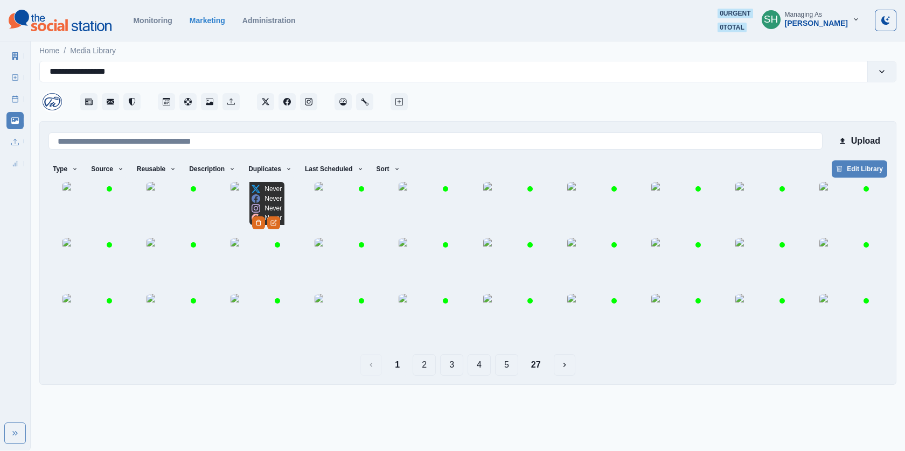
click at [246, 221] on img at bounding box center [258, 209] width 54 height 54
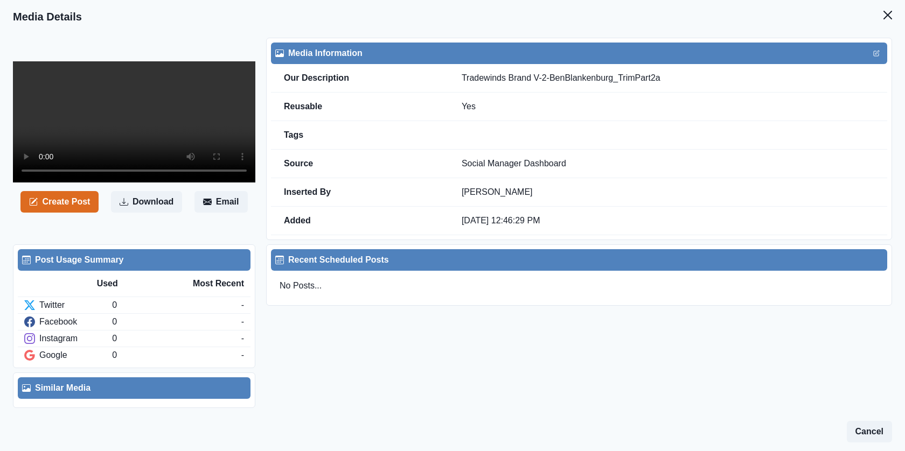
click at [167, 137] on video at bounding box center [134, 121] width 242 height 121
click at [142, 183] on video at bounding box center [134, 121] width 242 height 121
click at [885, 26] on header "Media Details" at bounding box center [452, 16] width 905 height 33
click at [890, 21] on button "Close" at bounding box center [888, 15] width 22 height 22
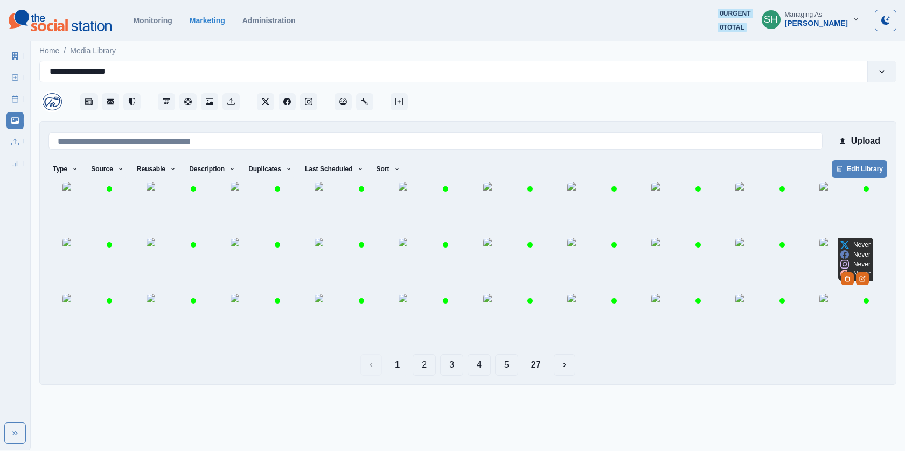
click at [838, 292] on img at bounding box center [846, 265] width 54 height 54
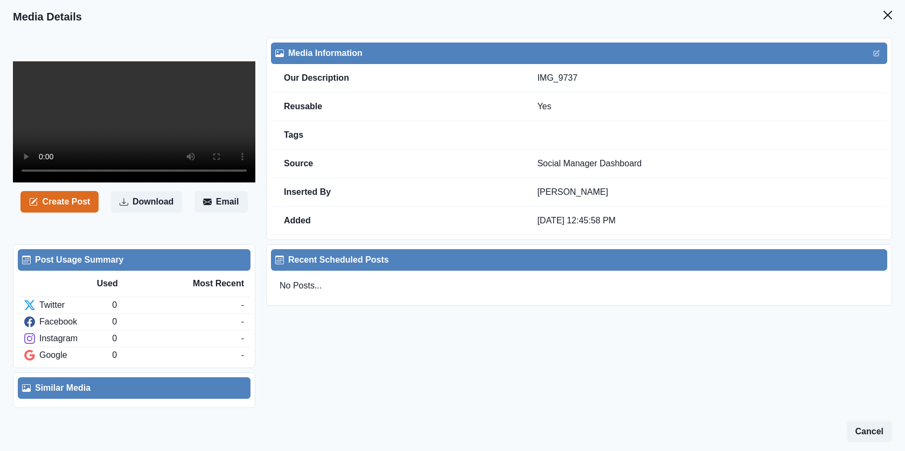
click at [142, 140] on video at bounding box center [134, 121] width 242 height 121
click at [102, 129] on video at bounding box center [134, 121] width 242 height 121
click at [125, 130] on video at bounding box center [134, 121] width 242 height 121
click at [893, 11] on button "Close" at bounding box center [888, 15] width 22 height 22
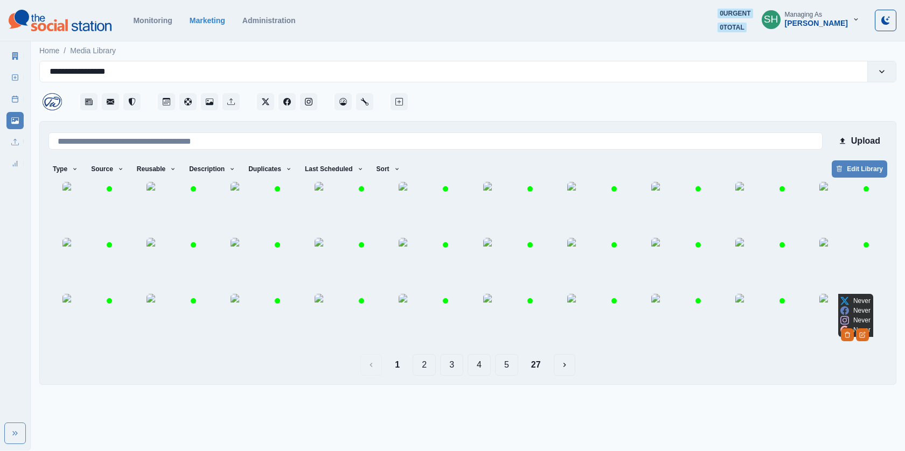
click at [846, 348] on img at bounding box center [846, 321] width 54 height 54
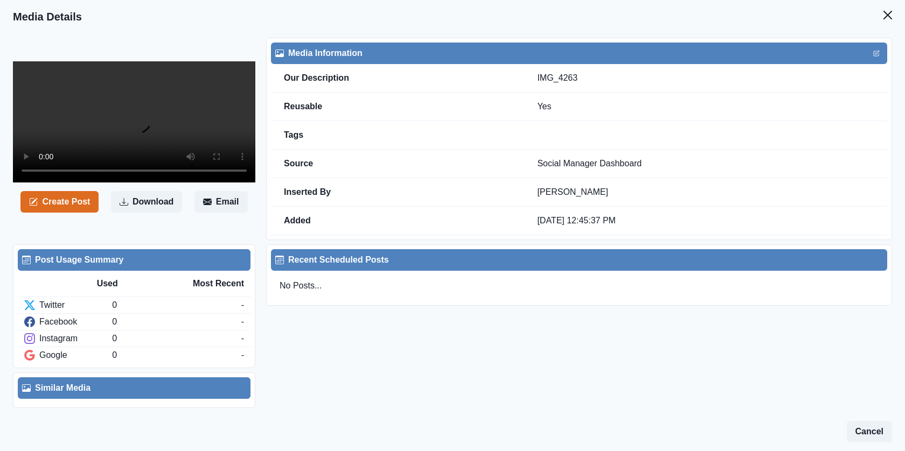
click at [210, 135] on video at bounding box center [134, 121] width 242 height 121
click at [885, 13] on icon "Close" at bounding box center [888, 15] width 9 height 9
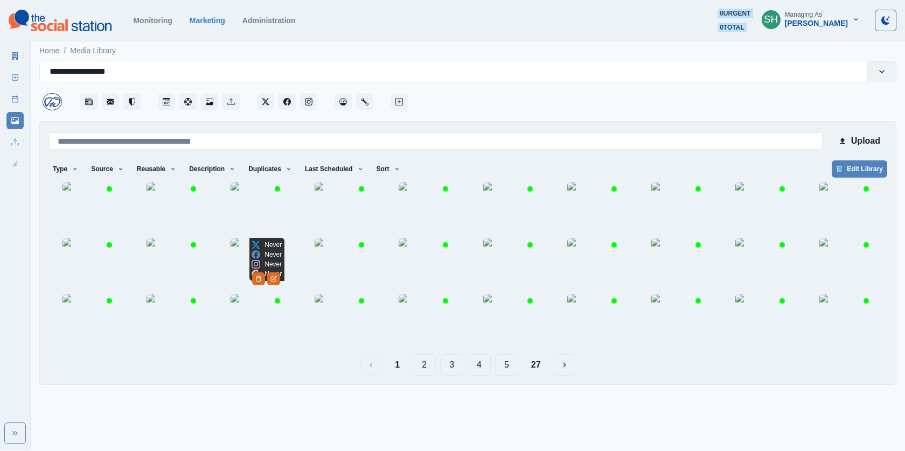
click at [246, 289] on img at bounding box center [258, 265] width 54 height 54
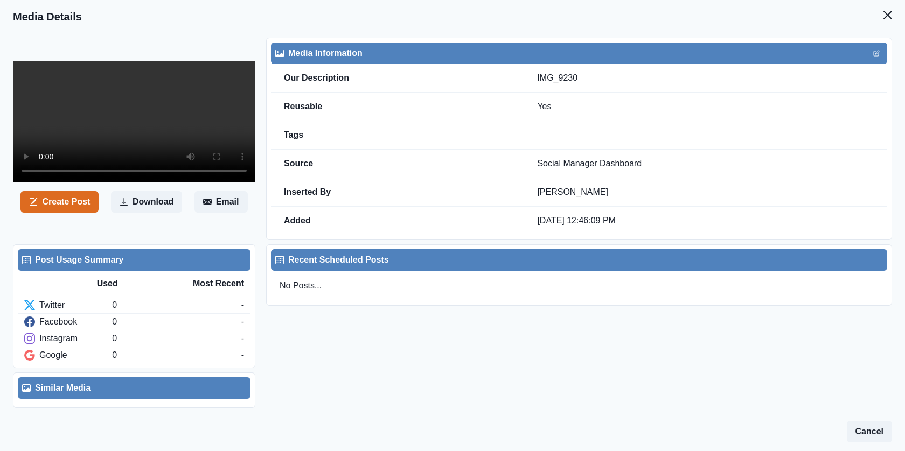
click at [157, 130] on video at bounding box center [134, 121] width 242 height 121
click at [885, 11] on icon "Close" at bounding box center [888, 15] width 9 height 9
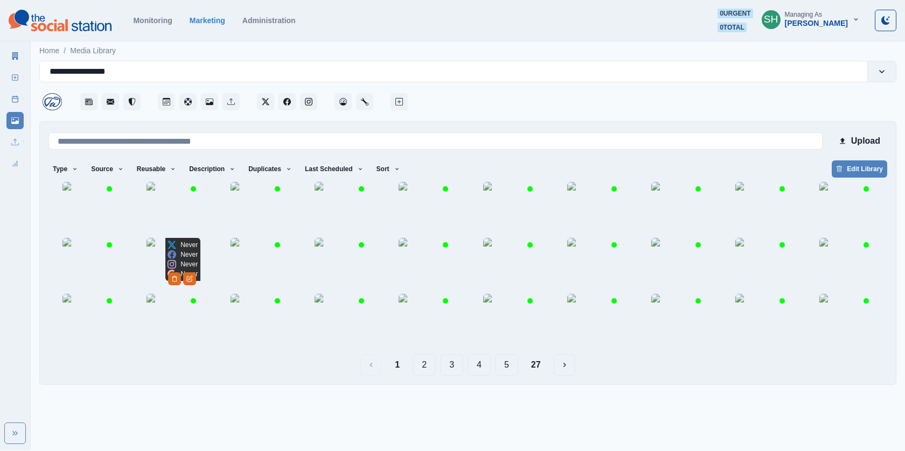
click at [171, 289] on img at bounding box center [174, 265] width 54 height 54
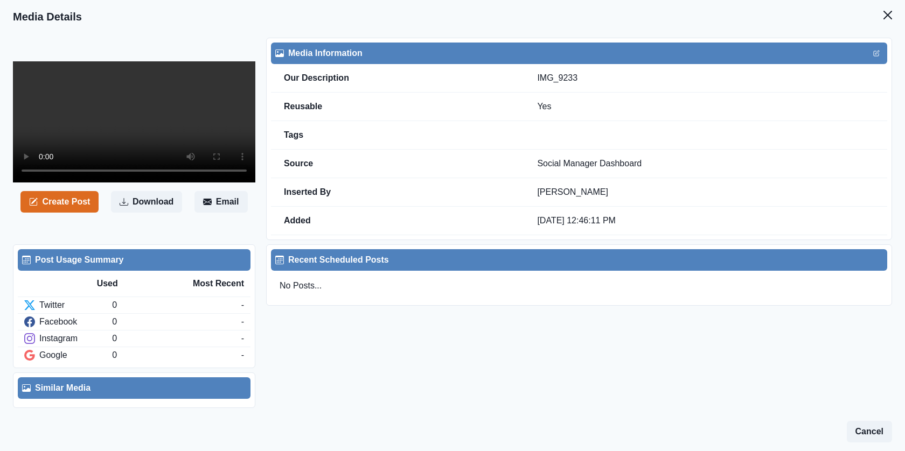
click at [137, 133] on video at bounding box center [134, 121] width 242 height 121
click at [886, 6] on button "Close" at bounding box center [888, 15] width 22 height 22
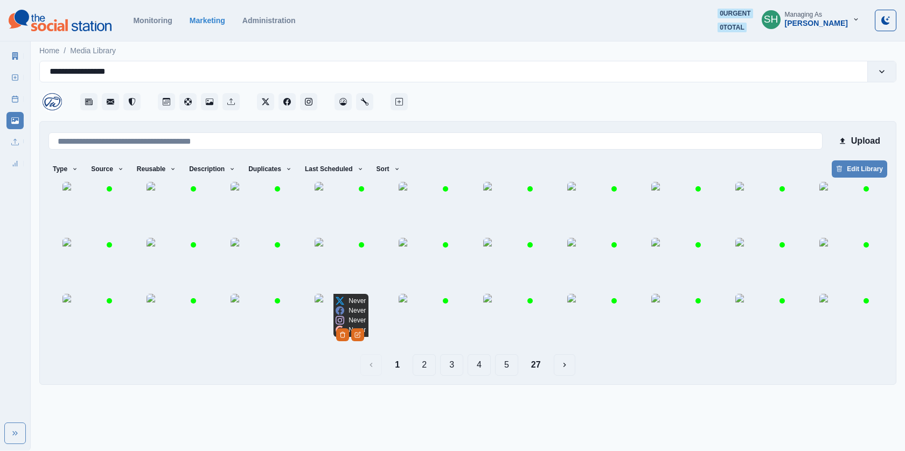
click at [351, 335] on p "Never" at bounding box center [357, 330] width 17 height 10
click at [351, 348] on img at bounding box center [342, 321] width 54 height 54
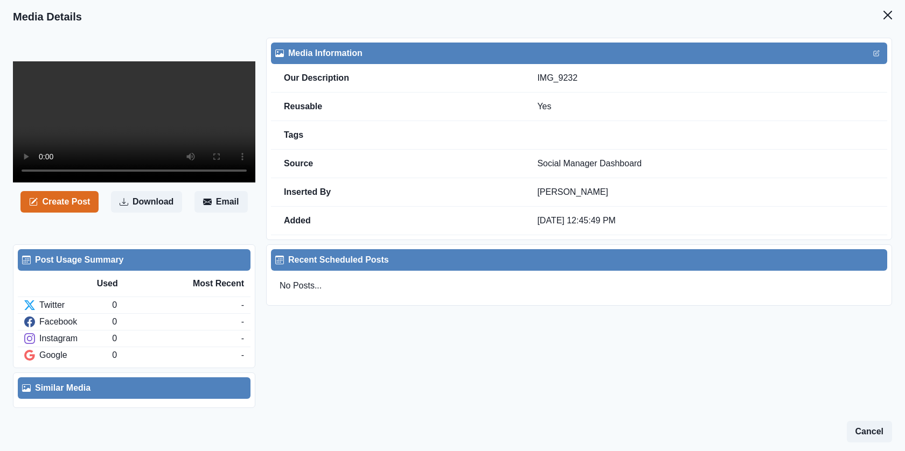
click at [149, 108] on video at bounding box center [134, 121] width 242 height 121
click at [889, 18] on icon "Close" at bounding box center [888, 15] width 9 height 9
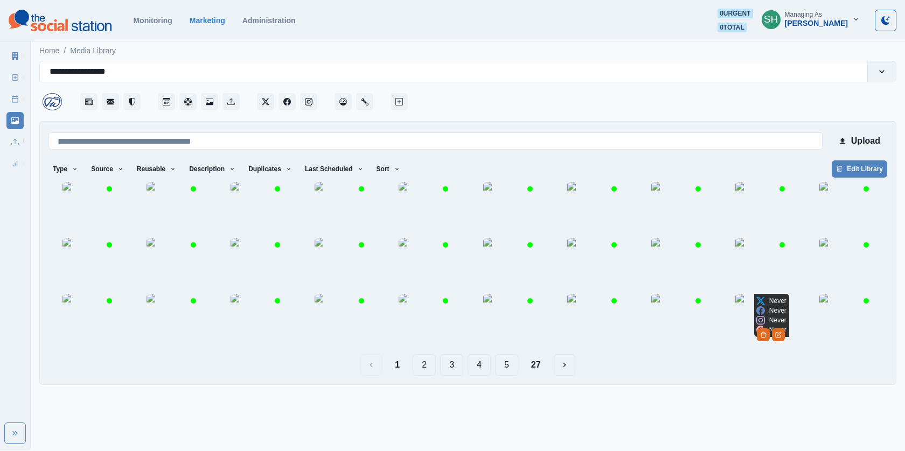
click at [761, 348] on img at bounding box center [762, 321] width 54 height 54
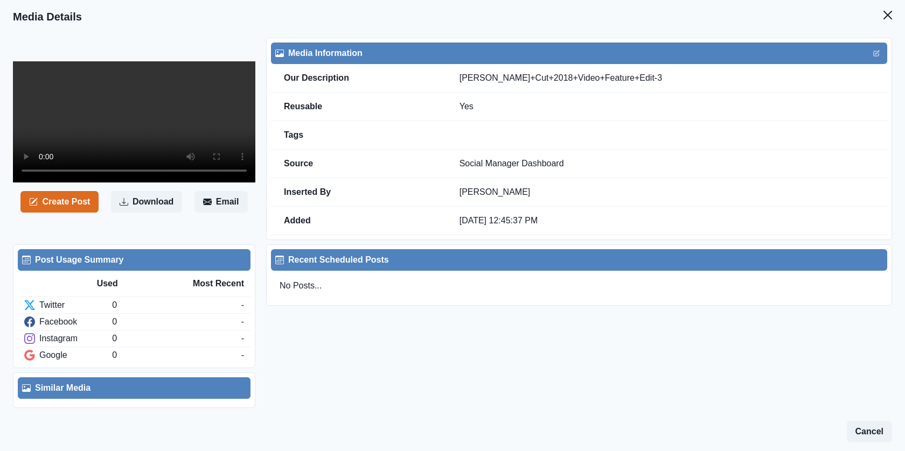
click at [73, 156] on video at bounding box center [134, 121] width 242 height 121
click at [887, 12] on icon "Close" at bounding box center [888, 15] width 9 height 9
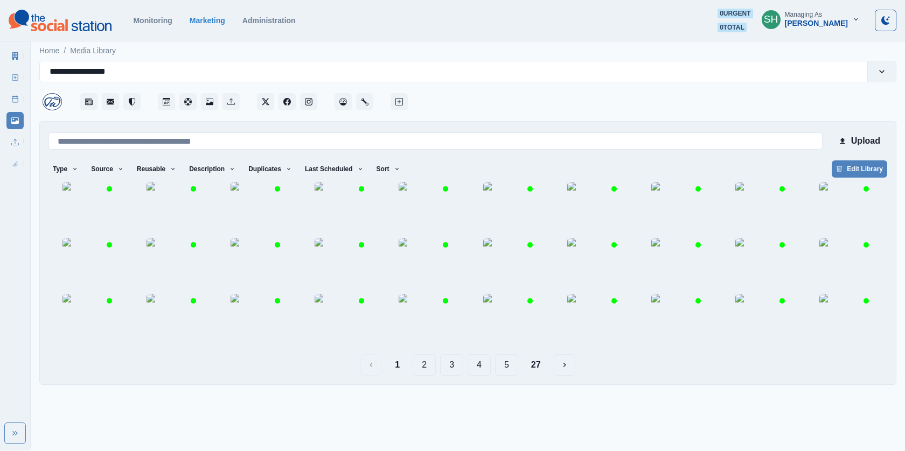
click at [420, 376] on button "2" at bounding box center [424, 365] width 23 height 22
click at [317, 292] on img at bounding box center [342, 265] width 54 height 54
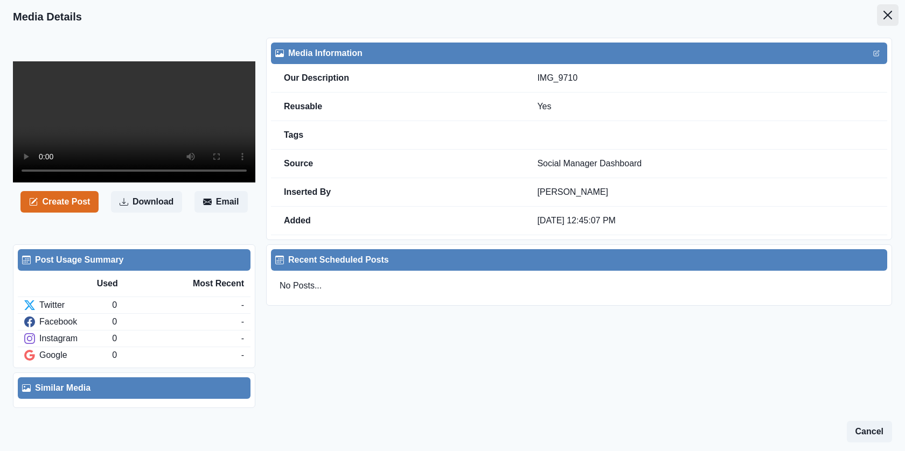
click at [882, 17] on button "Close" at bounding box center [888, 15] width 22 height 22
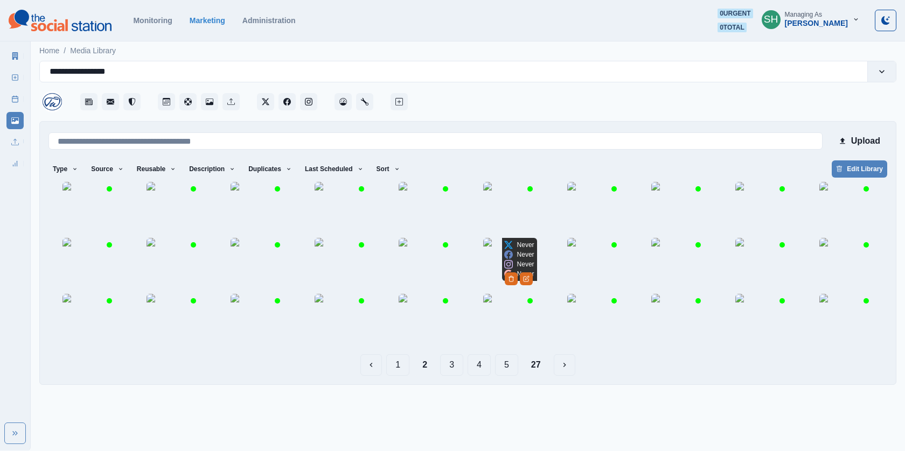
click at [497, 289] on img at bounding box center [510, 265] width 54 height 54
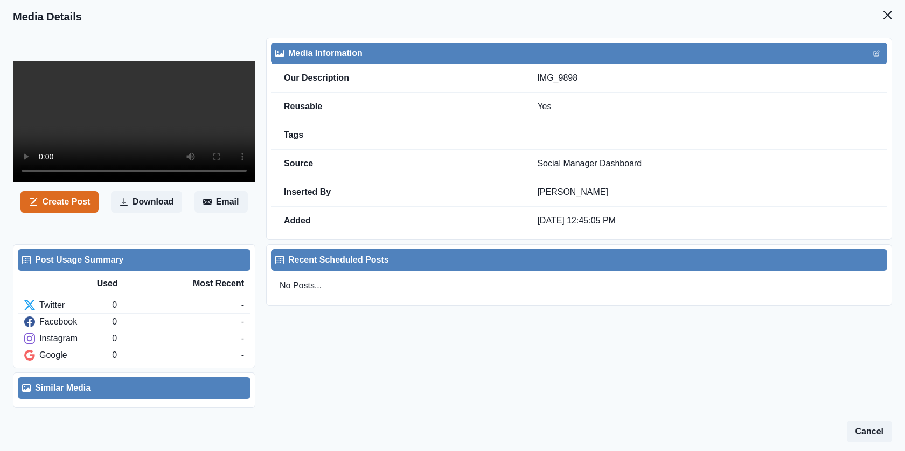
click at [141, 179] on video at bounding box center [134, 121] width 242 height 121
click at [887, 11] on icon "Close" at bounding box center [888, 15] width 9 height 9
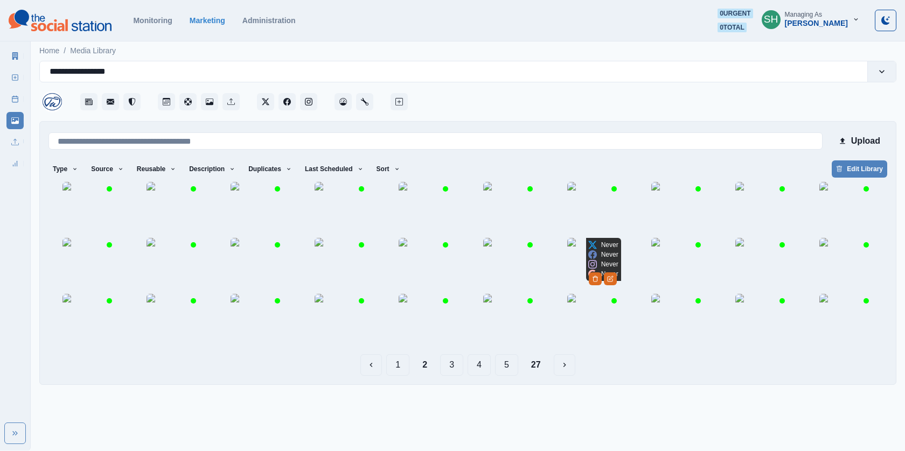
click at [589, 292] on img at bounding box center [594, 265] width 54 height 54
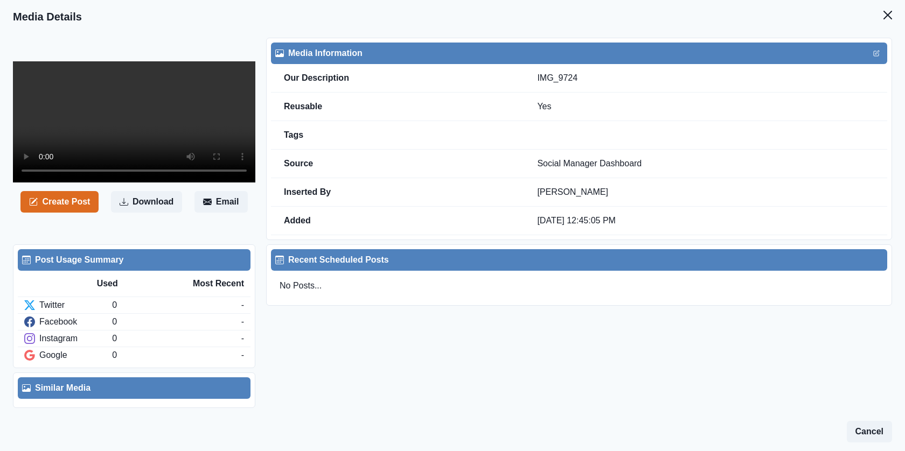
click at [109, 183] on video at bounding box center [134, 121] width 242 height 121
click at [889, 23] on button "Close" at bounding box center [888, 15] width 22 height 22
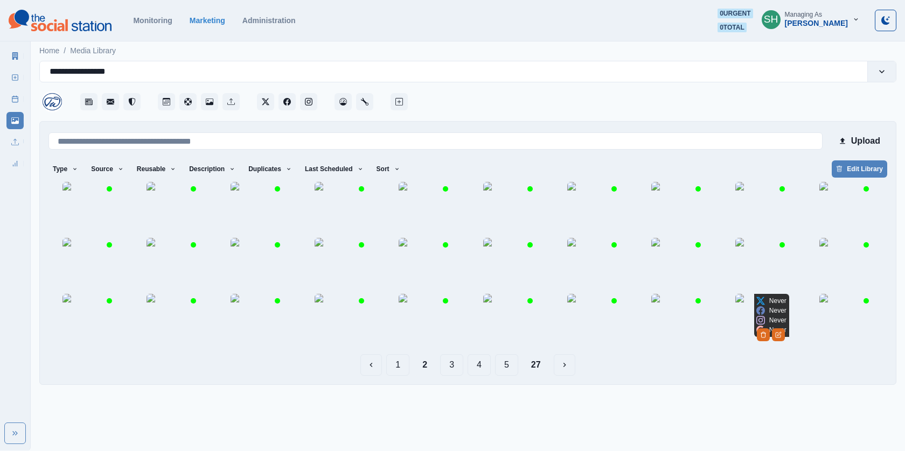
click at [826, 348] on img at bounding box center [846, 321] width 54 height 54
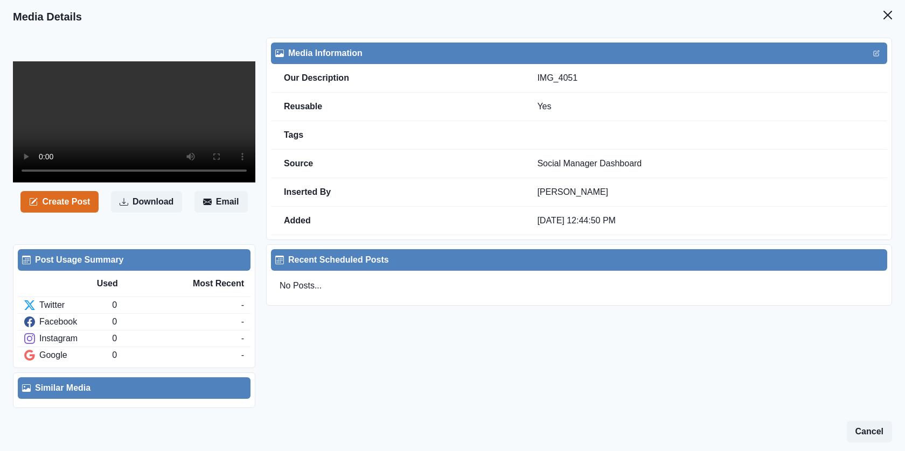
click at [122, 128] on video at bounding box center [134, 121] width 242 height 121
click at [140, 183] on video at bounding box center [134, 121] width 242 height 121
click at [882, 16] on button "Close" at bounding box center [888, 15] width 22 height 22
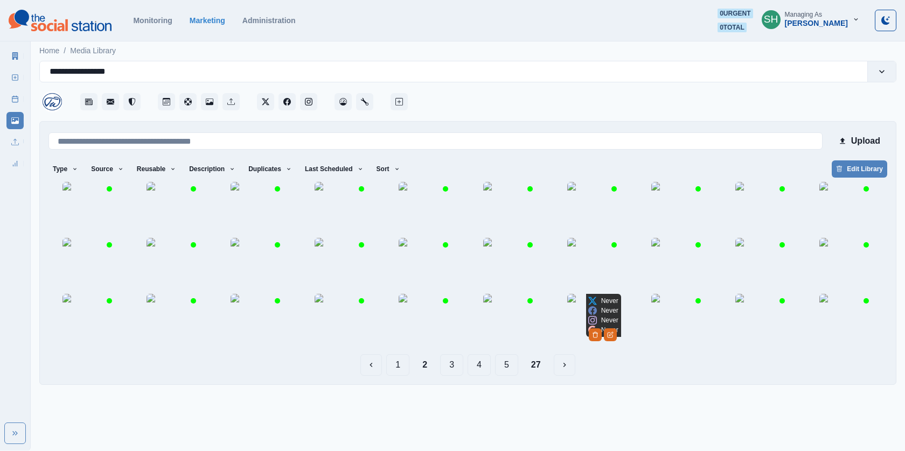
click at [579, 348] on img at bounding box center [594, 321] width 54 height 54
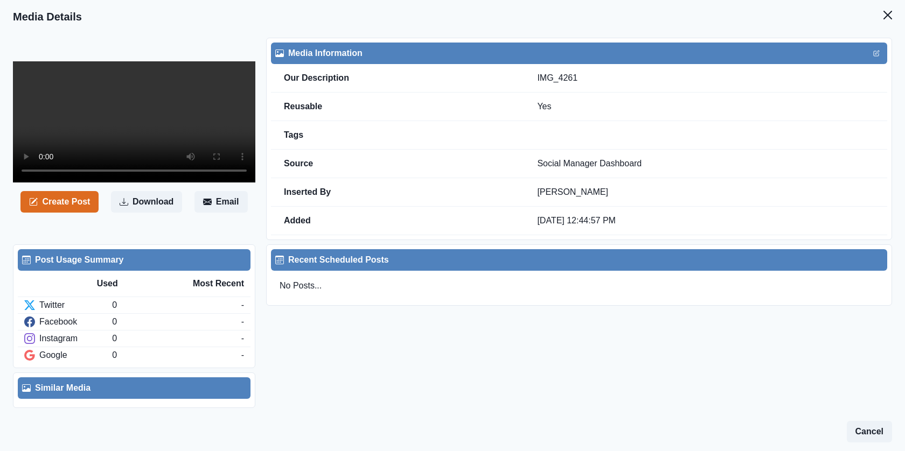
click at [166, 127] on video at bounding box center [134, 121] width 242 height 121
click at [89, 94] on video at bounding box center [134, 121] width 242 height 121
click at [895, 9] on button "Close" at bounding box center [888, 15] width 22 height 22
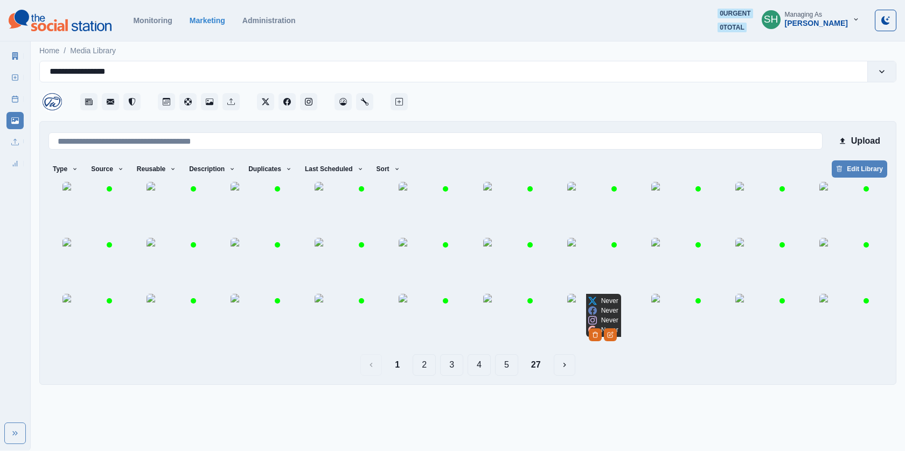
scroll to position [26, 0]
click at [735, 291] on img at bounding box center [762, 265] width 54 height 54
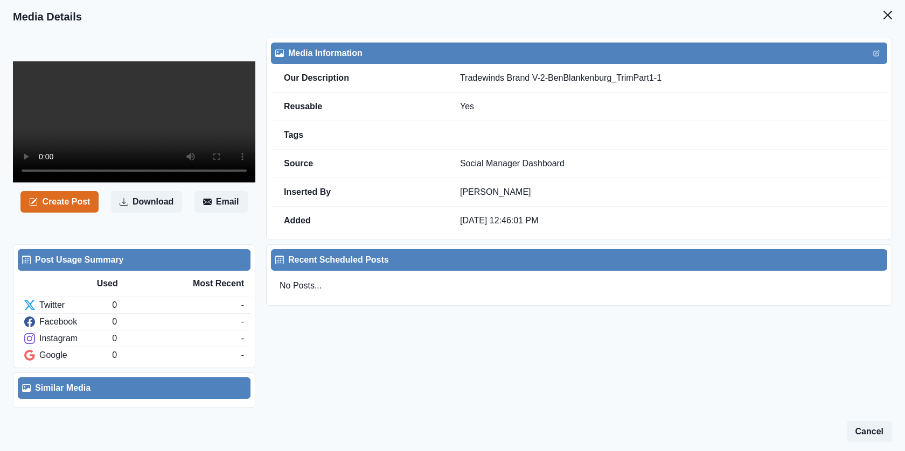
click at [172, 183] on video at bounding box center [134, 121] width 242 height 121
click at [889, 13] on icon "Close" at bounding box center [888, 15] width 9 height 9
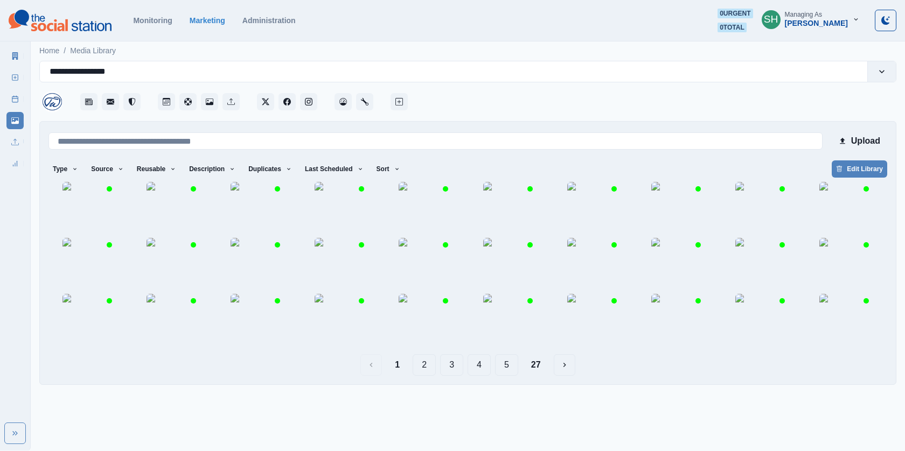
click at [431, 376] on button "2" at bounding box center [424, 365] width 23 height 22
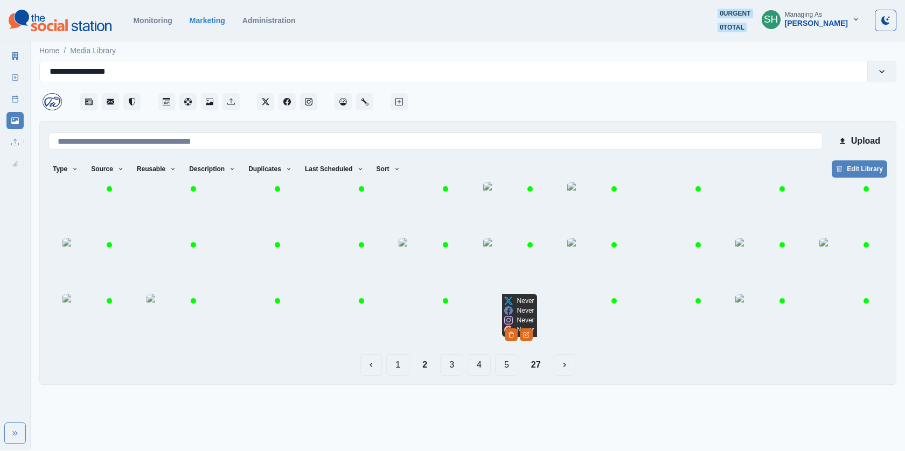
scroll to position [26, 0]
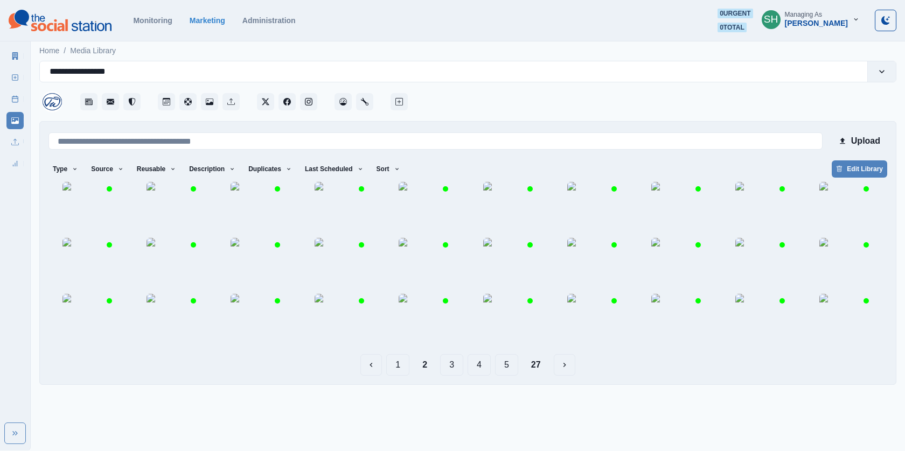
click at [502, 348] on img at bounding box center [510, 321] width 54 height 54
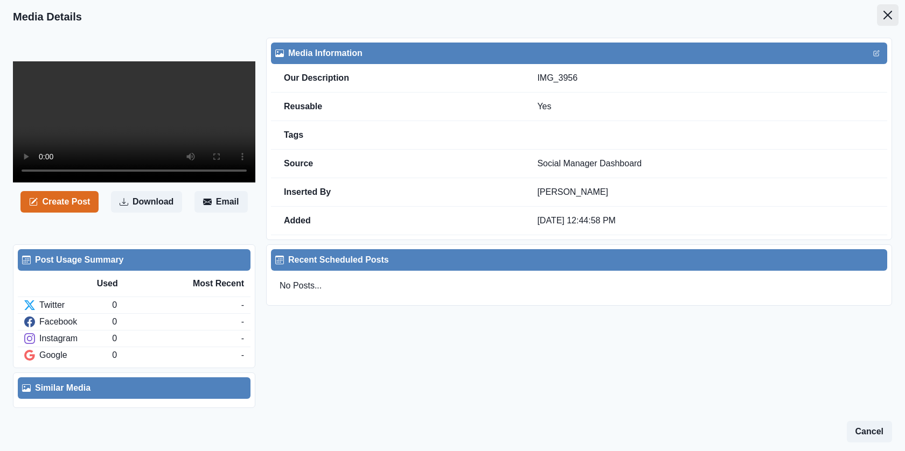
click at [879, 18] on button "Close" at bounding box center [888, 15] width 22 height 22
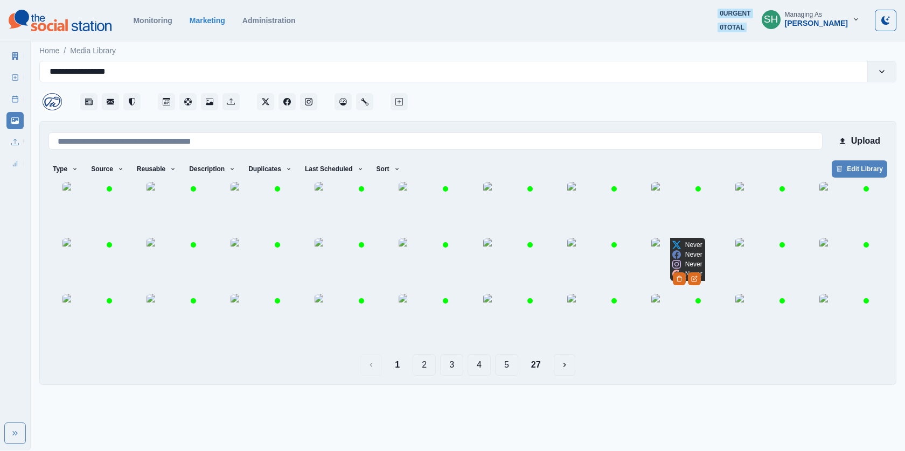
scroll to position [26, 0]
click at [12, 98] on rect at bounding box center [15, 99] width 6 height 6
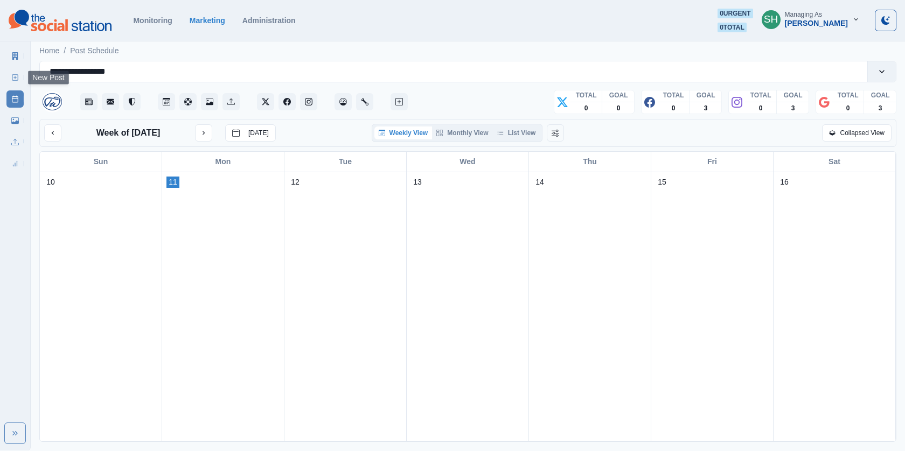
click at [5, 81] on div "Marketing Summary New Post Post Schedule Media Library Uploads Review Summary" at bounding box center [15, 107] width 30 height 129
click at [14, 78] on icon at bounding box center [15, 78] width 8 height 8
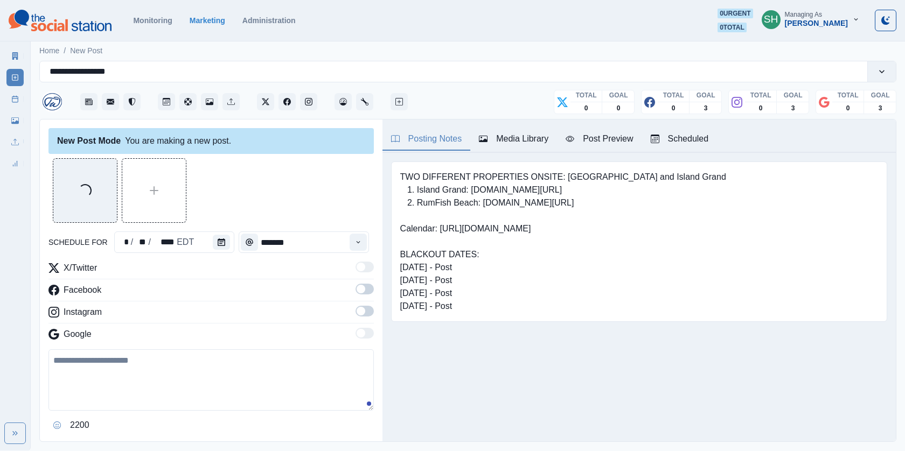
click at [508, 144] on div "Media Library" at bounding box center [513, 139] width 69 height 13
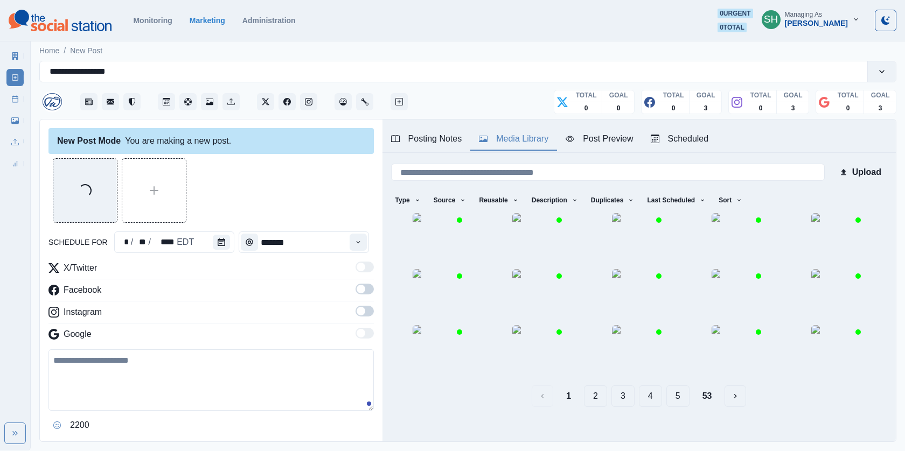
click at [372, 293] on label at bounding box center [365, 292] width 18 height 17
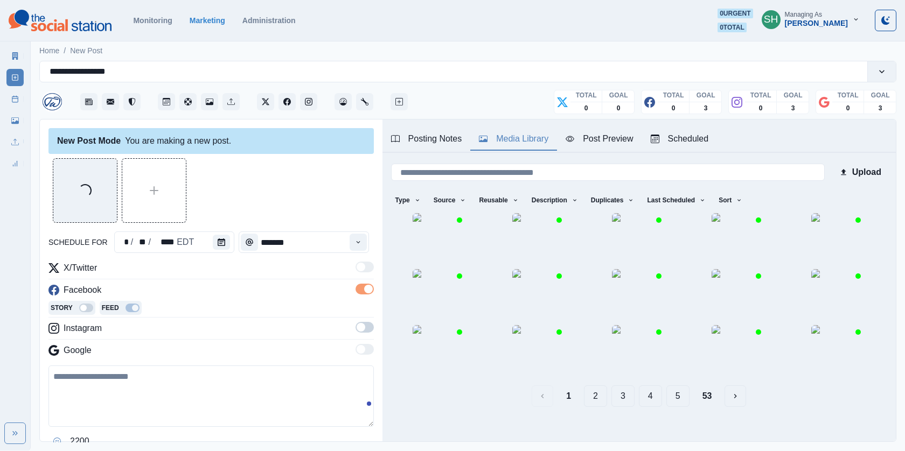
click at [364, 326] on span at bounding box center [361, 327] width 9 height 9
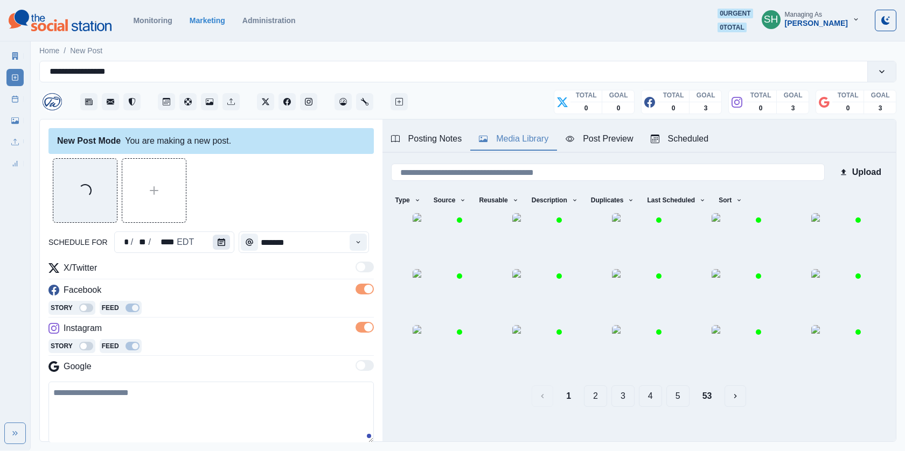
click at [219, 247] on button "Calendar" at bounding box center [221, 242] width 17 height 15
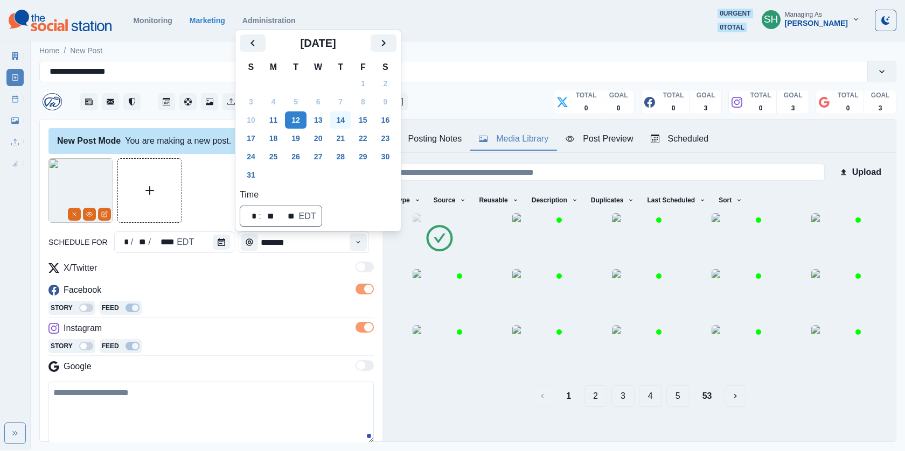
click at [350, 121] on button "14" at bounding box center [341, 120] width 22 height 17
click at [207, 215] on div at bounding box center [210, 190] width 325 height 65
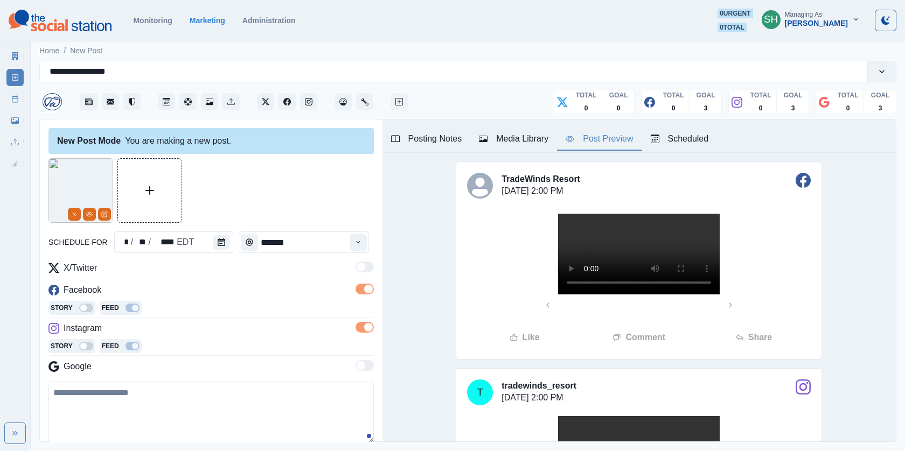
click at [582, 141] on div "Post Preview" at bounding box center [599, 139] width 67 height 13
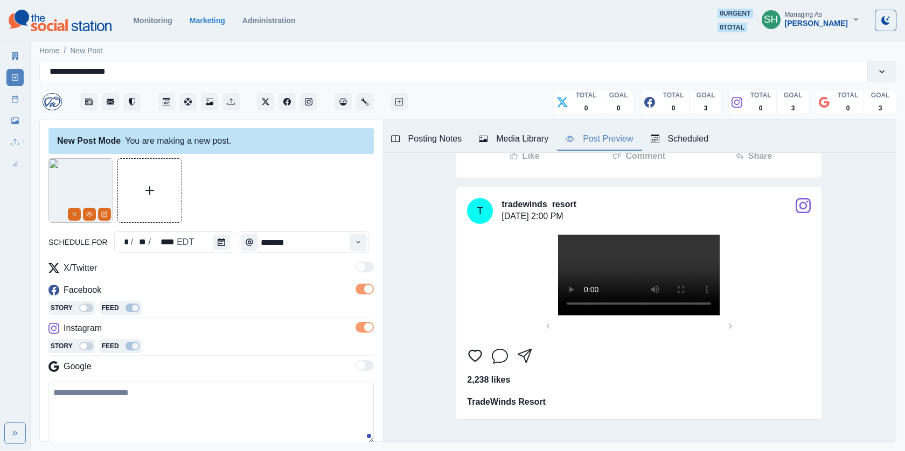
click at [638, 113] on video at bounding box center [639, 72] width 162 height 81
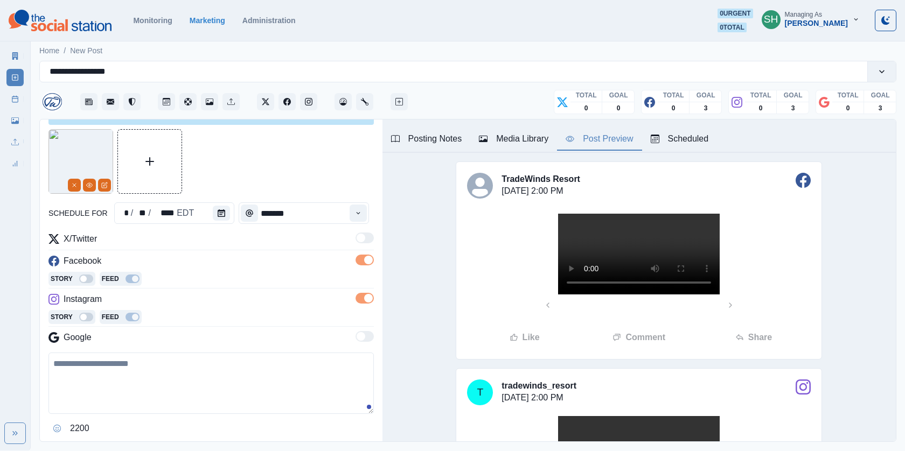
scroll to position [89, 0]
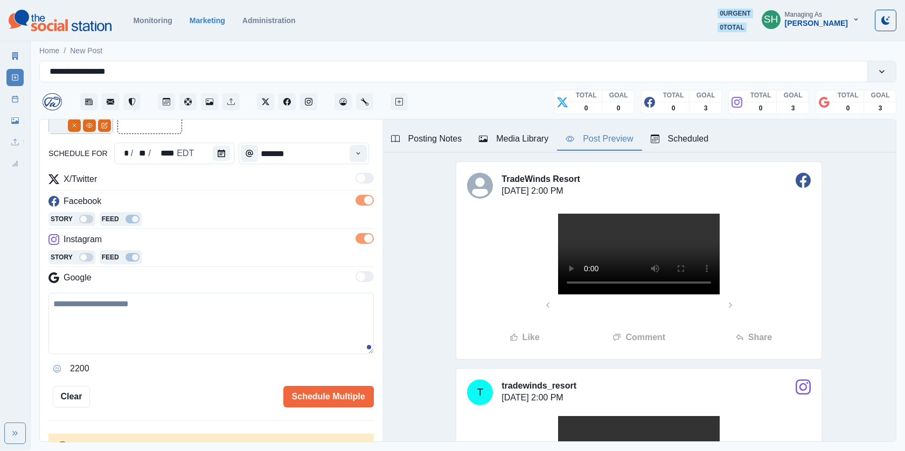
click at [96, 326] on textarea at bounding box center [210, 323] width 325 height 61
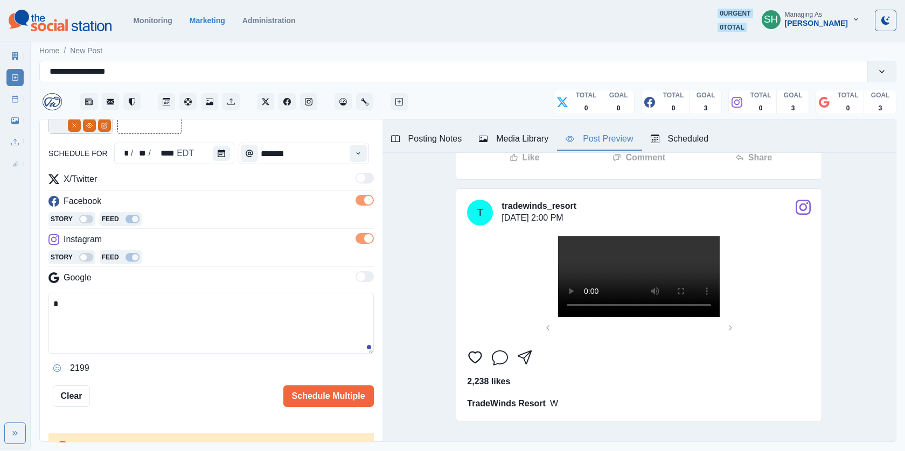
scroll to position [206, 0]
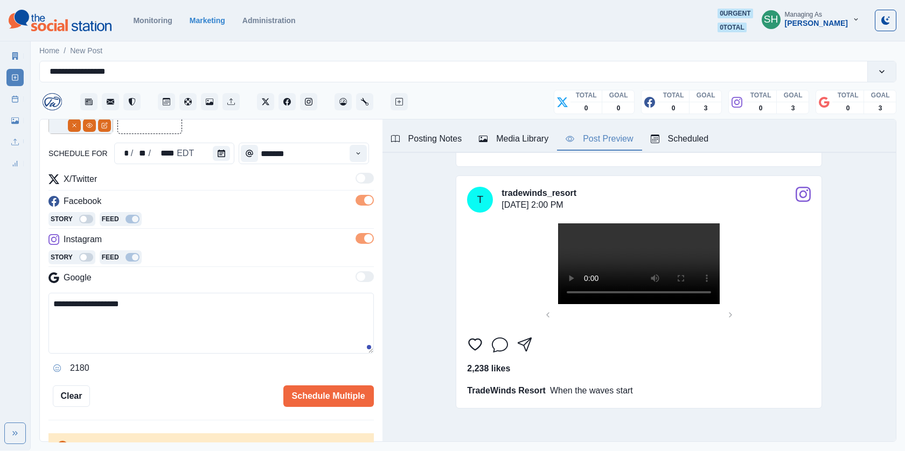
type textarea "**********"
drag, startPoint x: 152, startPoint y: 301, endPoint x: 0, endPoint y: 301, distance: 152.5
click at [0, 301] on div "**********" at bounding box center [452, 225] width 905 height 451
type textarea "**********"
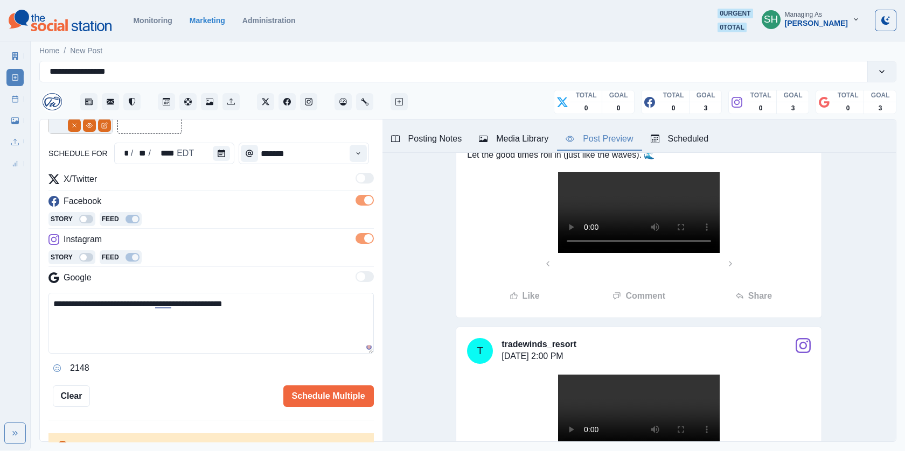
scroll to position [0, 0]
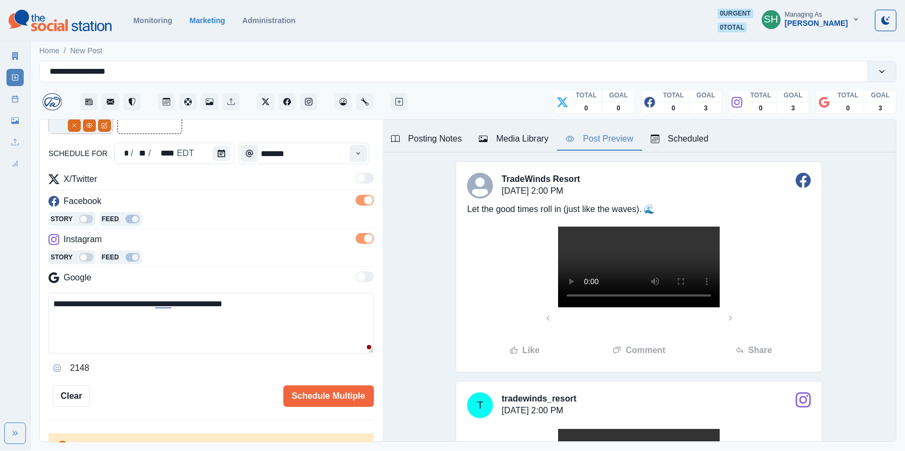
drag, startPoint x: 289, startPoint y: 302, endPoint x: 24, endPoint y: 302, distance: 265.1
click at [24, 302] on div "**********" at bounding box center [452, 225] width 905 height 451
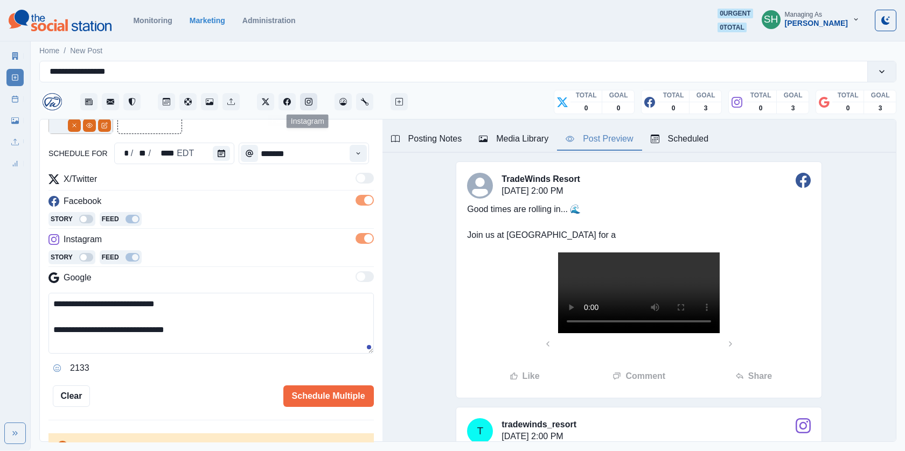
click at [305, 99] on icon "Instagram" at bounding box center [309, 102] width 8 height 8
click at [156, 328] on textarea "**********" at bounding box center [210, 323] width 325 height 61
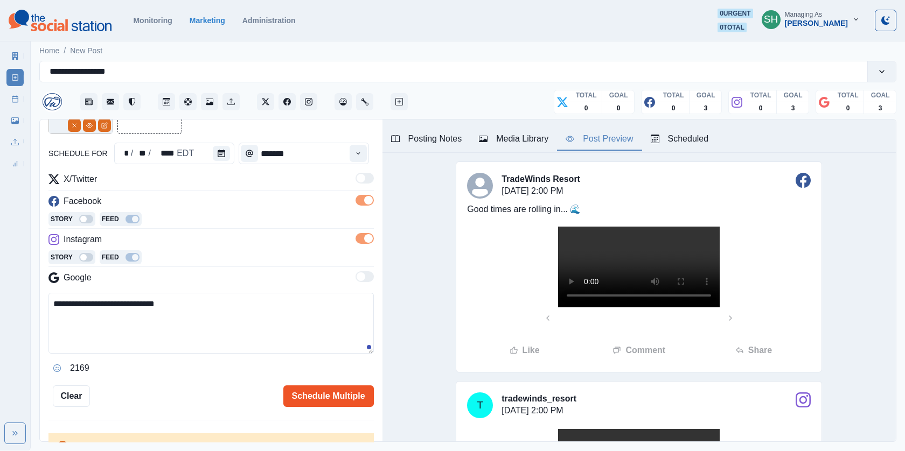
type textarea "**********"
click at [332, 387] on button "Schedule Multiple" at bounding box center [328, 397] width 91 height 22
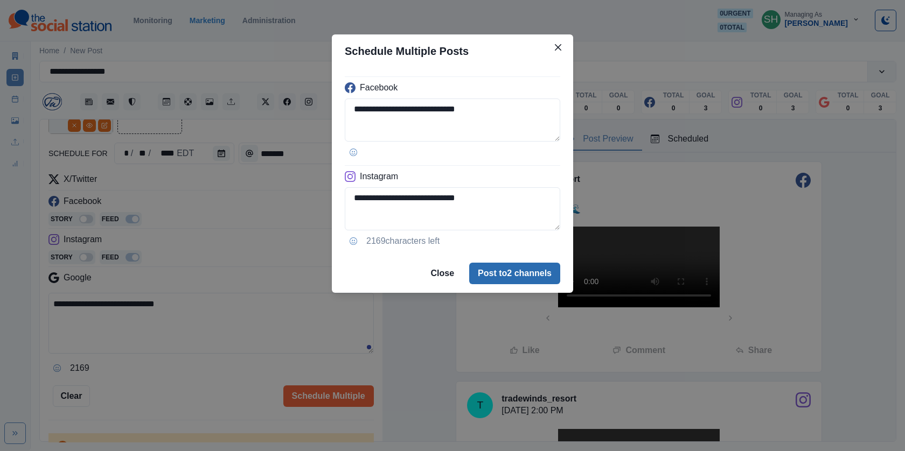
click at [500, 274] on button "Post to 2 channels" at bounding box center [514, 274] width 91 height 22
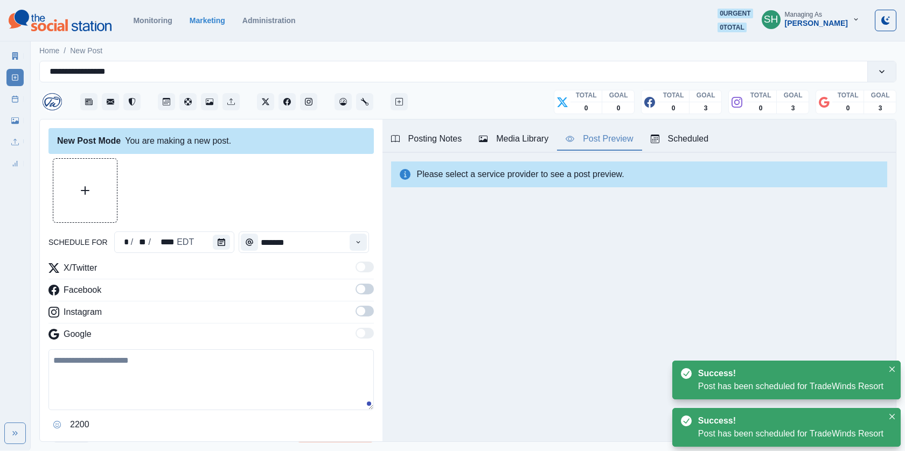
click at [503, 135] on div "Media Library" at bounding box center [513, 139] width 69 height 13
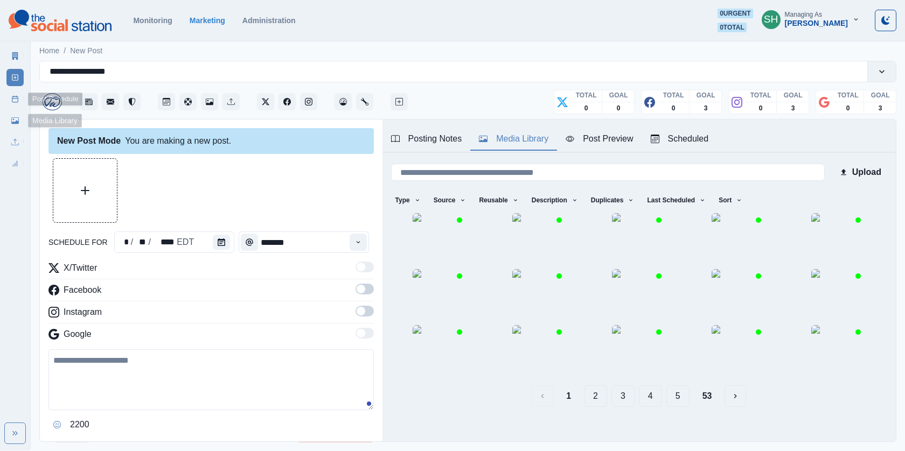
click at [16, 127] on link "Media Library" at bounding box center [14, 120] width 17 height 17
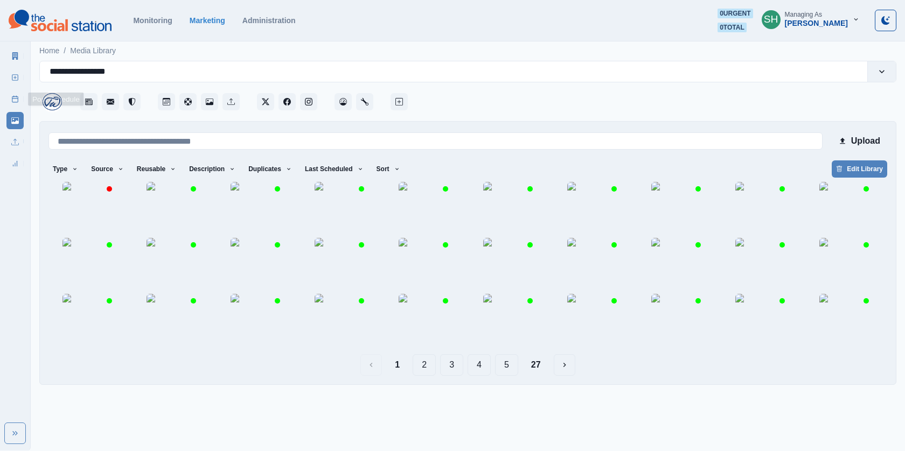
click at [9, 101] on link "Post Schedule" at bounding box center [14, 99] width 17 height 17
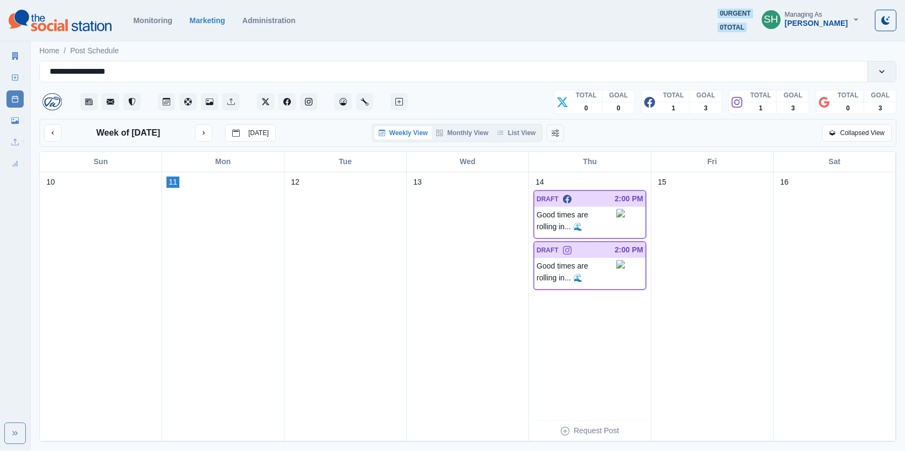
click at [518, 141] on div "Week of August 14, 2025 Today Weekly View Monthly View List View Collapsed View" at bounding box center [467, 133] width 857 height 28
click at [511, 127] on button "List View" at bounding box center [516, 133] width 47 height 13
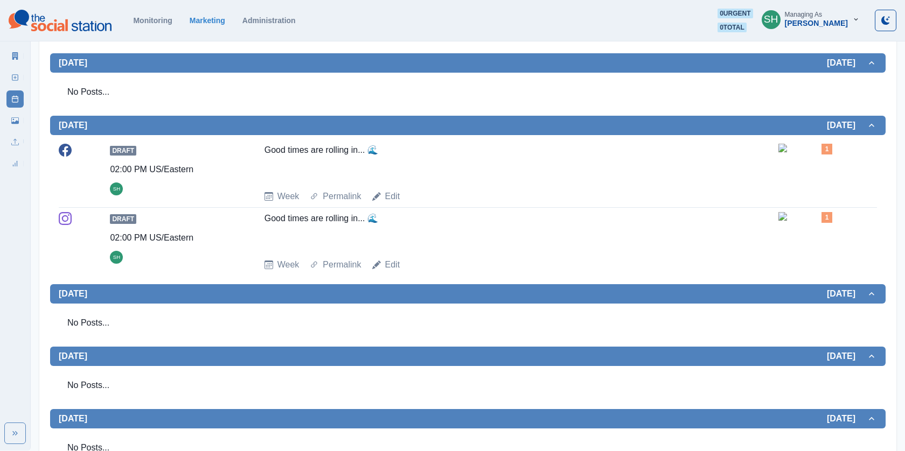
scroll to position [344, 0]
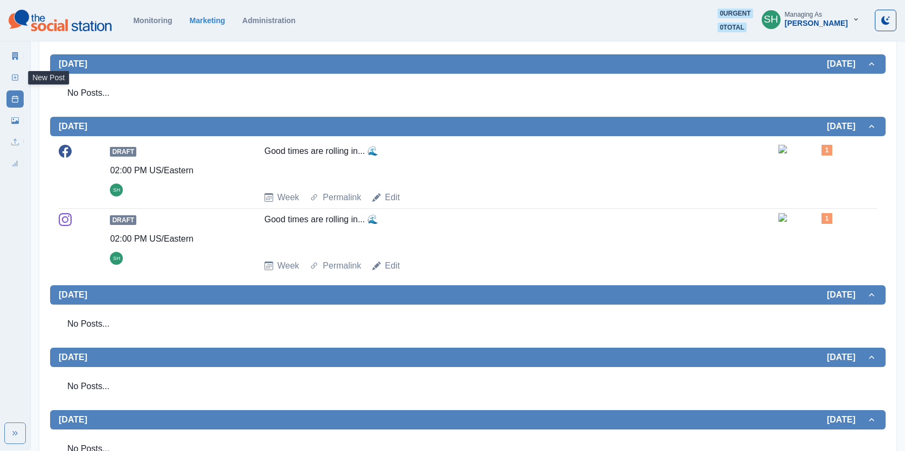
click at [19, 82] on link "New Post" at bounding box center [14, 77] width 17 height 17
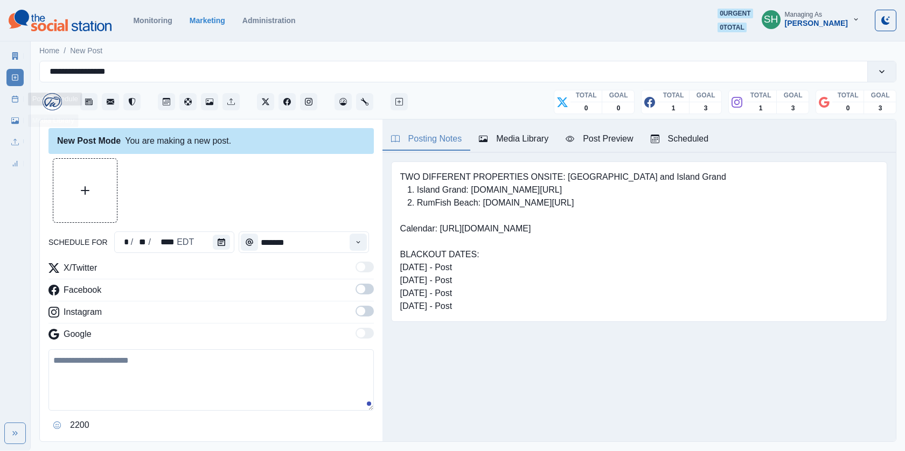
click at [19, 114] on link "Media Library" at bounding box center [14, 120] width 17 height 17
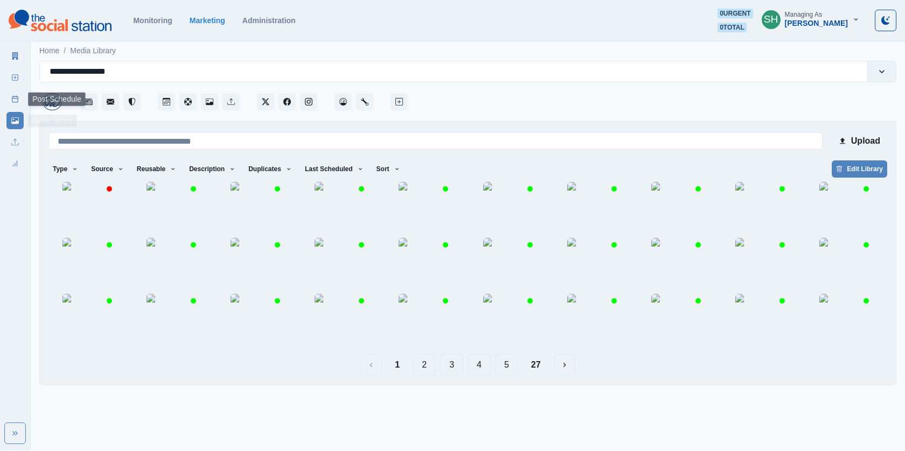
click at [12, 100] on icon at bounding box center [15, 99] width 8 height 8
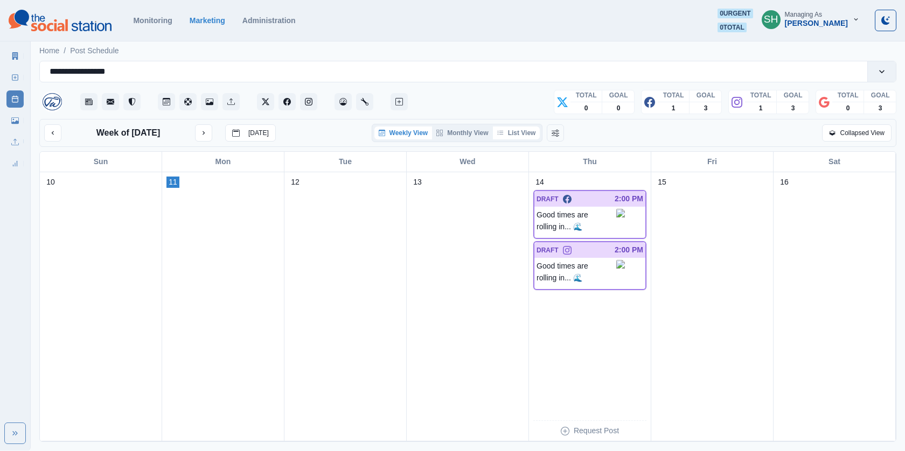
click at [504, 135] on icon "button" at bounding box center [500, 133] width 6 height 6
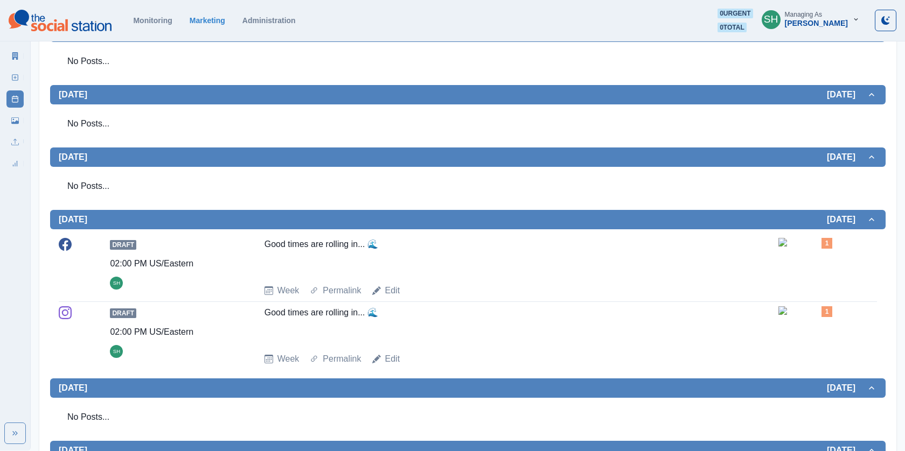
scroll to position [407, 0]
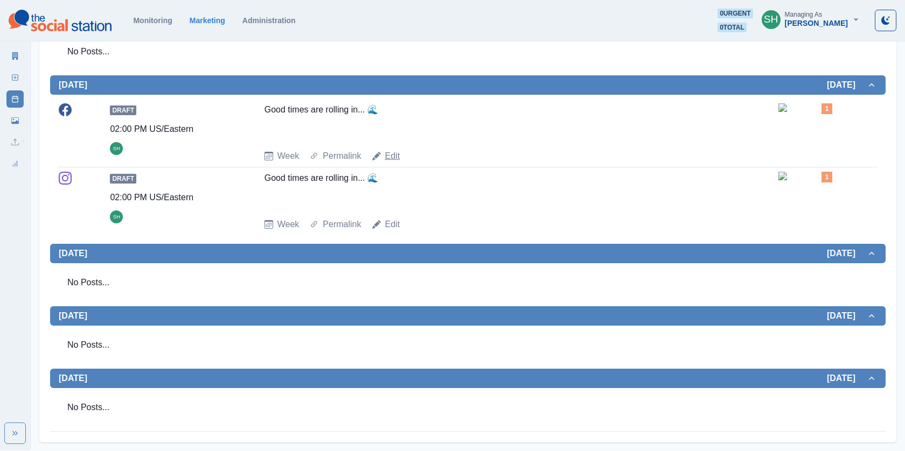
click at [392, 150] on link "Edit" at bounding box center [392, 156] width 15 height 13
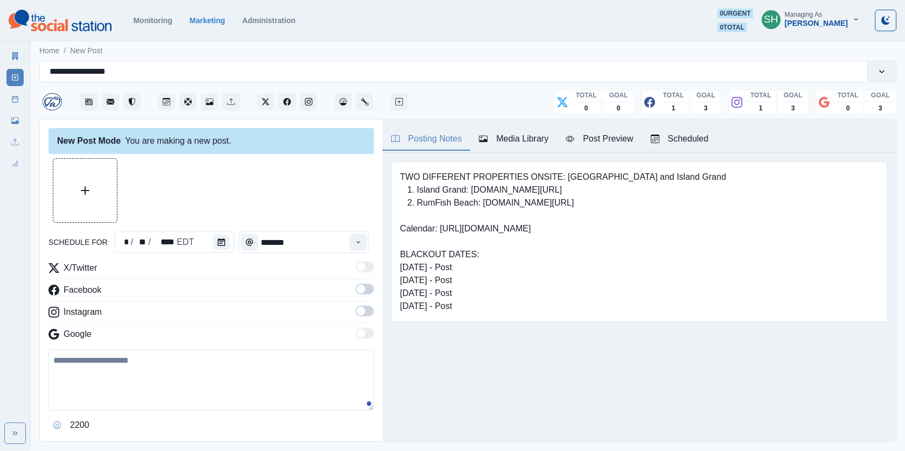
type textarea "**********"
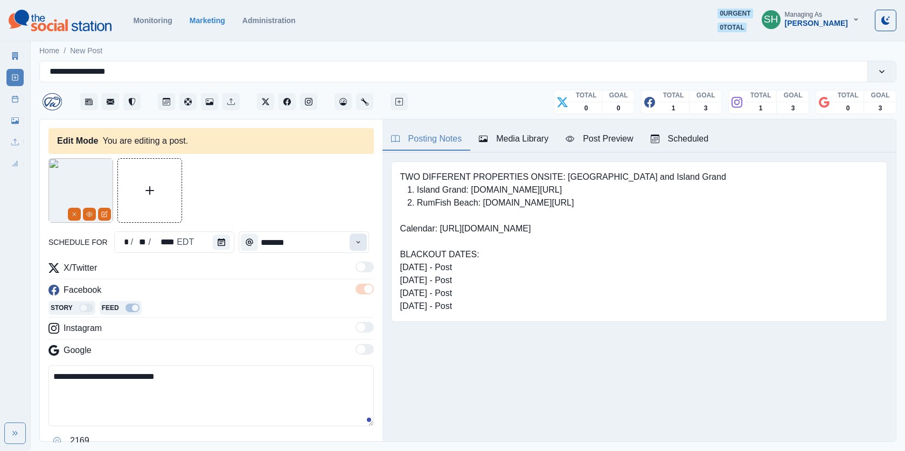
click at [358, 247] on button "Time" at bounding box center [358, 242] width 17 height 17
click at [268, 316] on li "11:00 AM" at bounding box center [294, 316] width 108 height 15
type input "********"
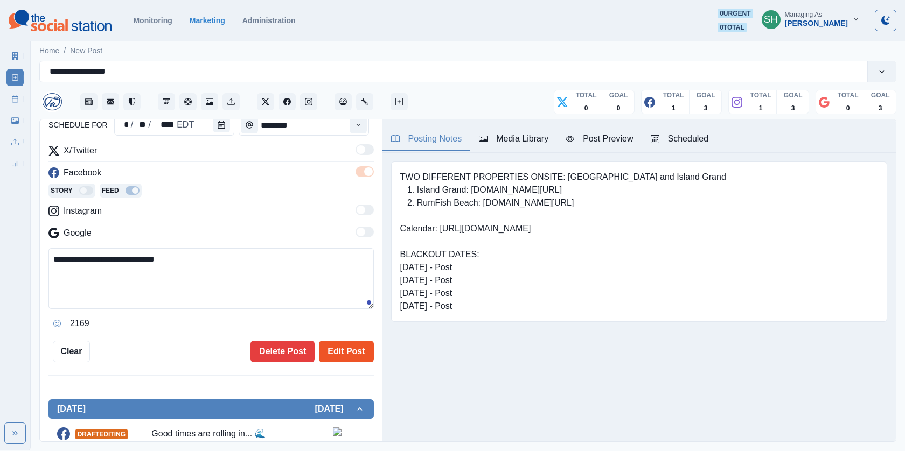
click at [343, 349] on button "Edit Post" at bounding box center [346, 352] width 54 height 22
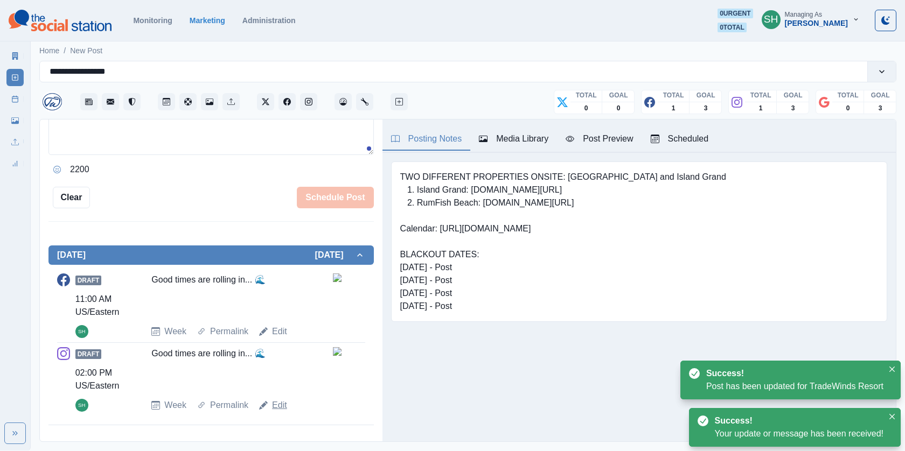
click at [282, 404] on link "Edit" at bounding box center [279, 405] width 15 height 13
type input "*******"
type textarea "**********"
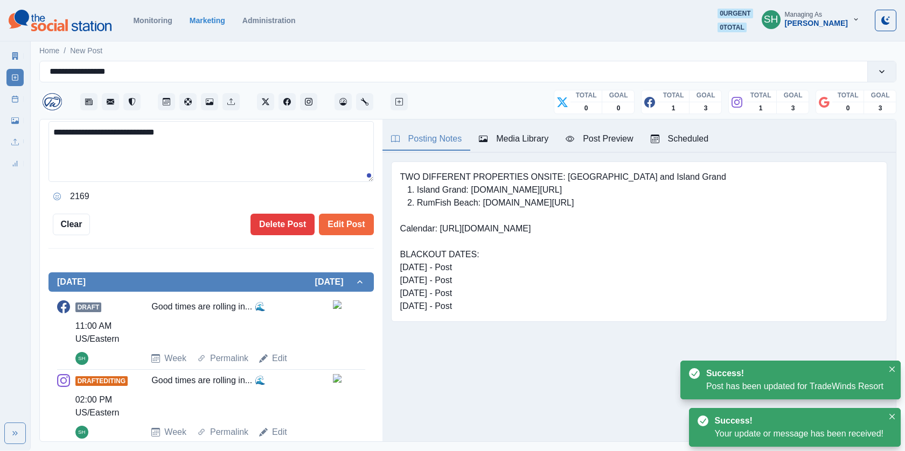
scroll to position [27, 0]
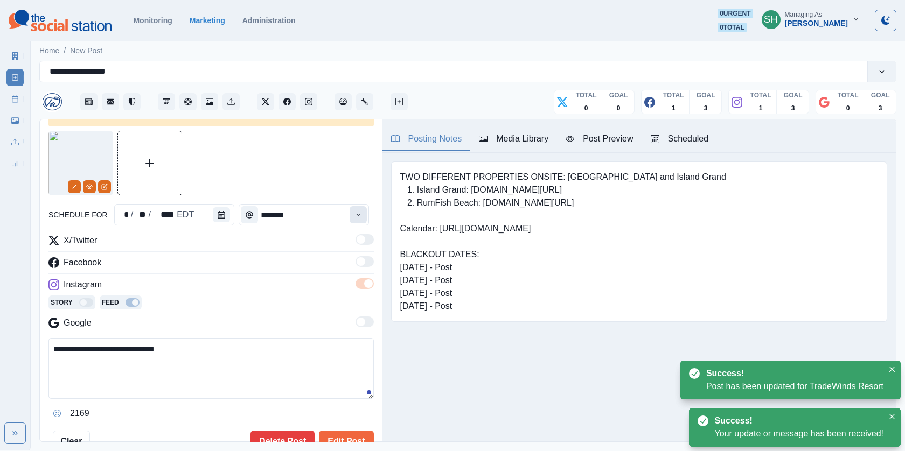
click at [359, 213] on icon "Time" at bounding box center [358, 215] width 8 height 8
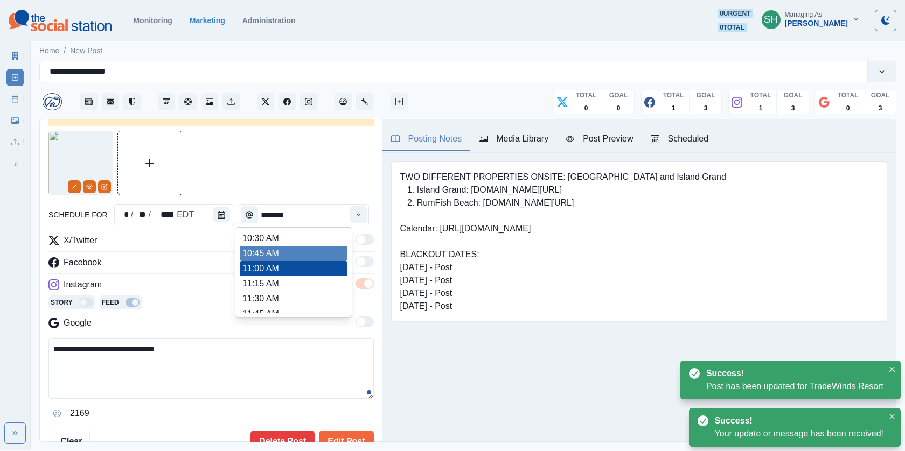
type input "********"
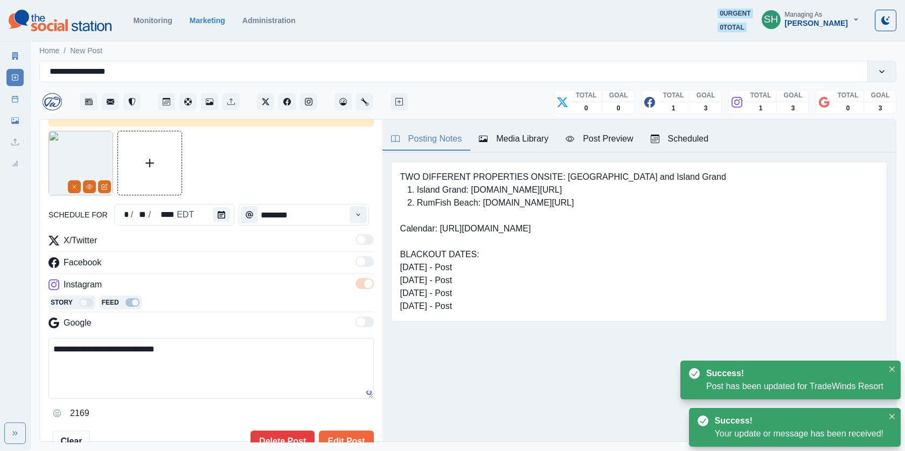
scroll to position [170, 0]
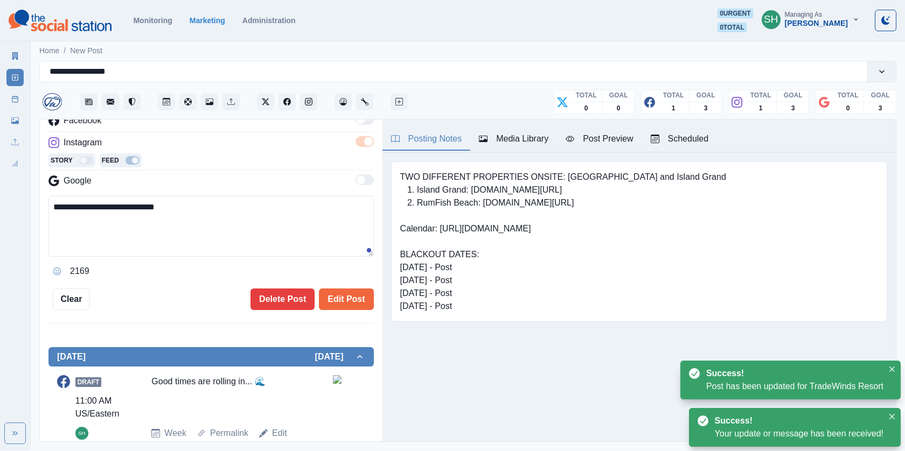
click at [343, 309] on div "**********" at bounding box center [211, 281] width 343 height 323
click at [336, 300] on button "Edit Post" at bounding box center [346, 300] width 54 height 22
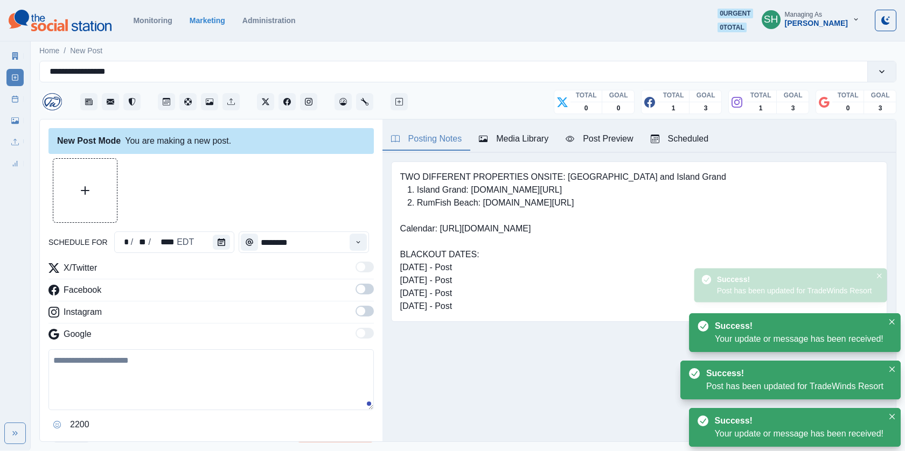
click at [520, 128] on button "Media Library" at bounding box center [513, 139] width 87 height 23
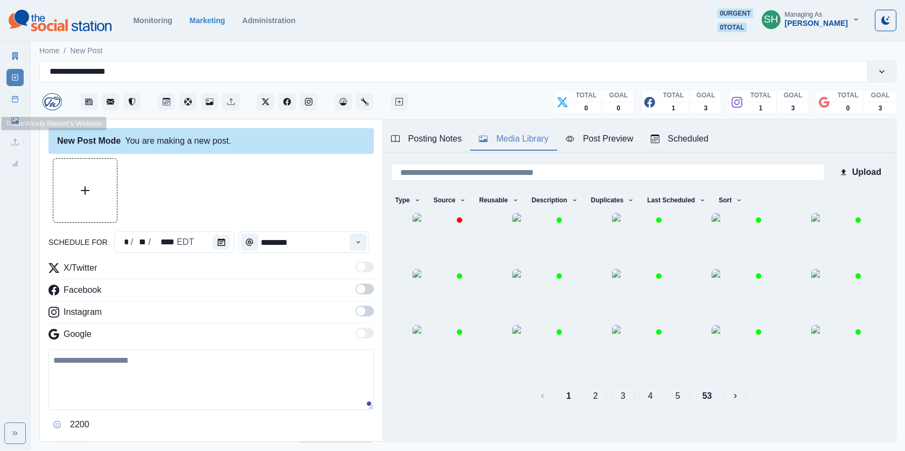
click at [14, 107] on link "Post Schedule" at bounding box center [14, 99] width 17 height 17
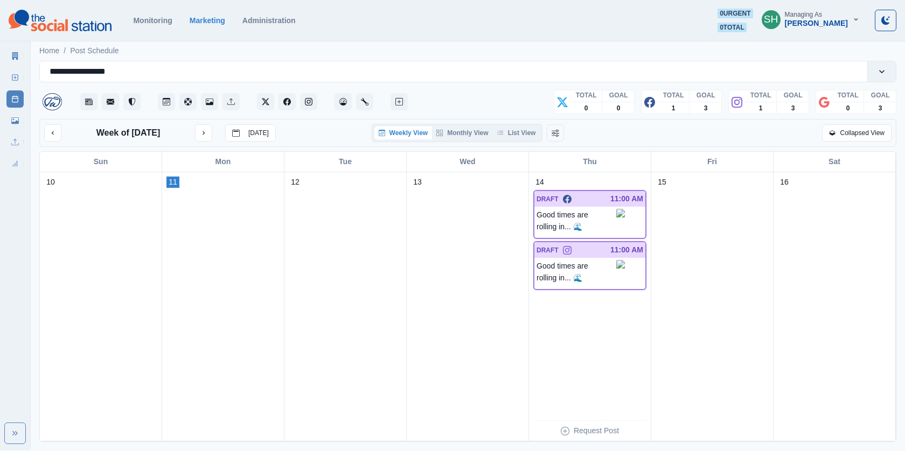
click at [20, 121] on link "Media Library" at bounding box center [14, 120] width 17 height 17
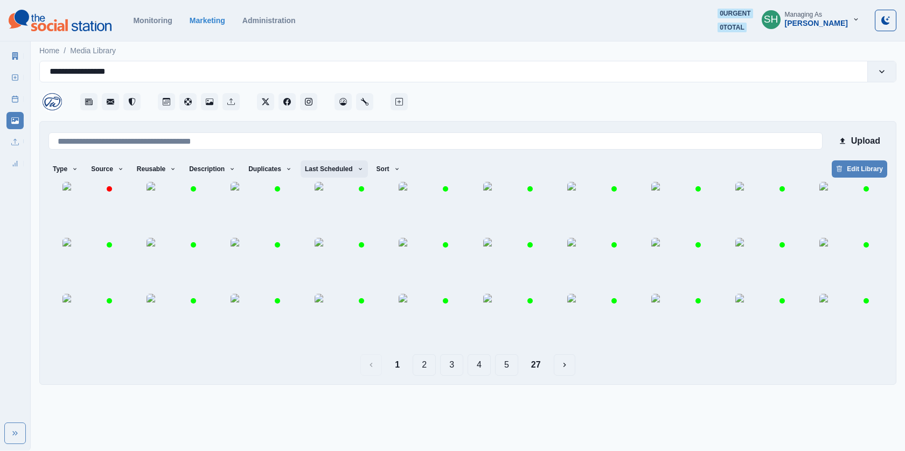
click at [344, 176] on button "Last Scheduled" at bounding box center [334, 169] width 67 height 17
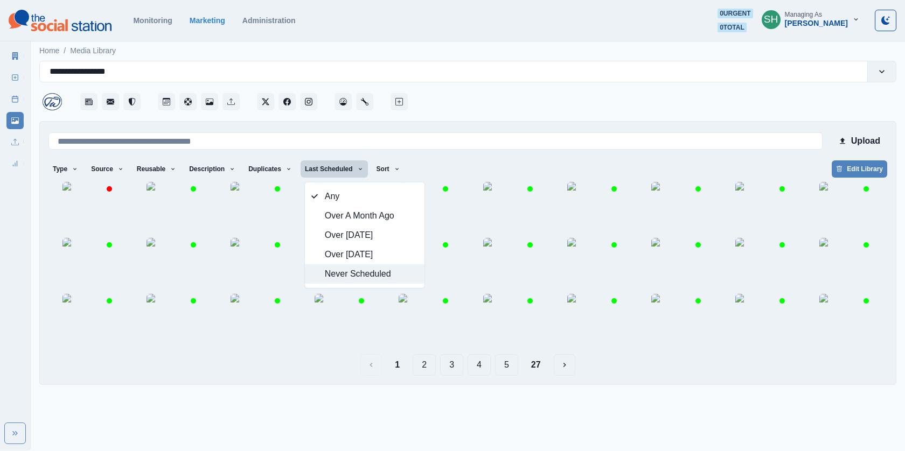
click at [351, 272] on span "Never Scheduled" at bounding box center [371, 274] width 93 height 13
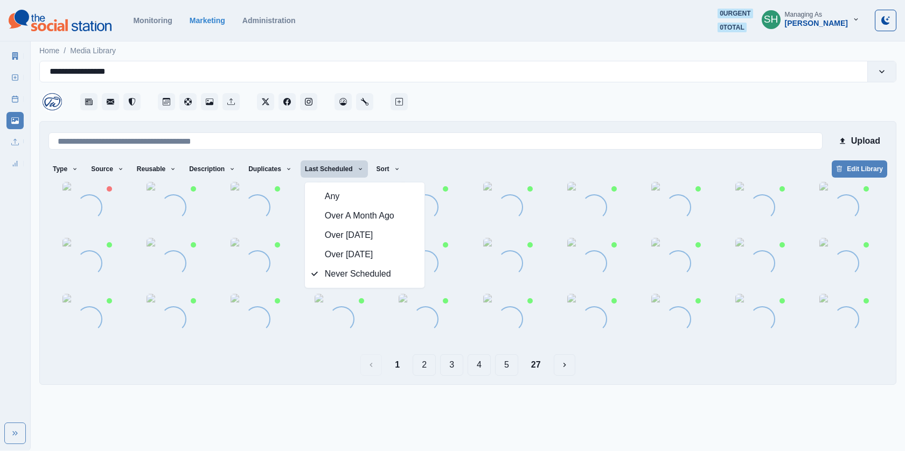
click at [500, 102] on div at bounding box center [653, 98] width 486 height 32
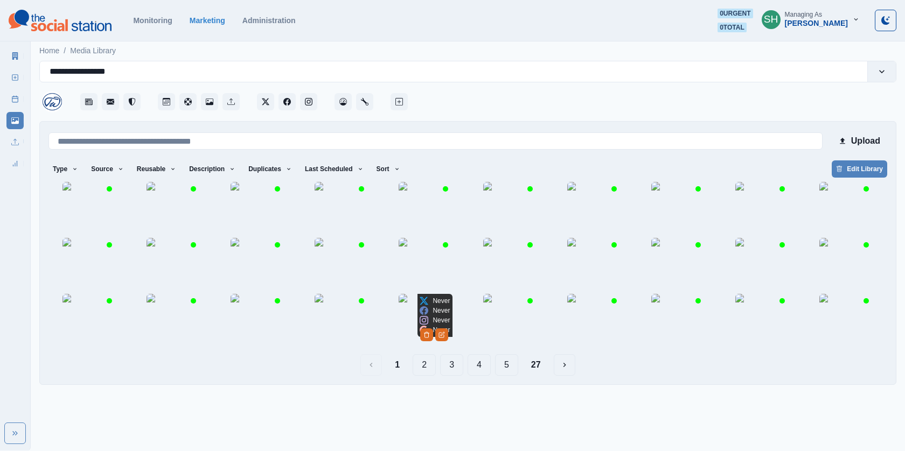
scroll to position [26, 0]
click at [532, 376] on button "27" at bounding box center [536, 365] width 27 height 22
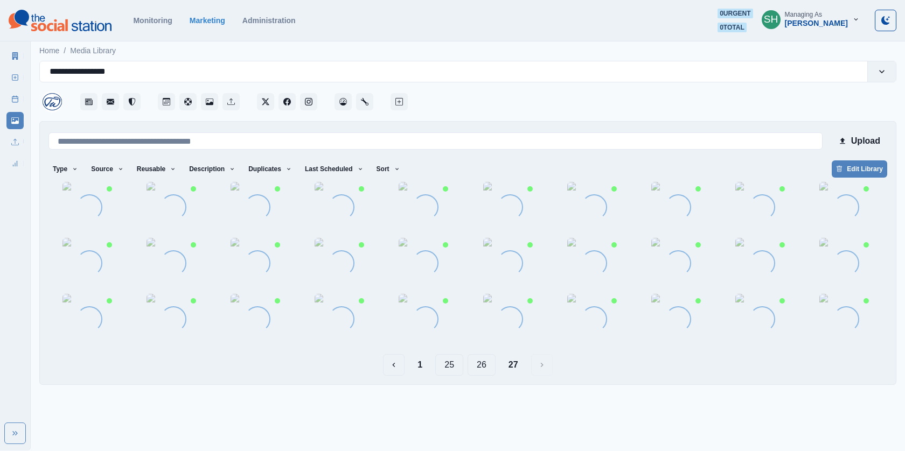
scroll to position [0, 0]
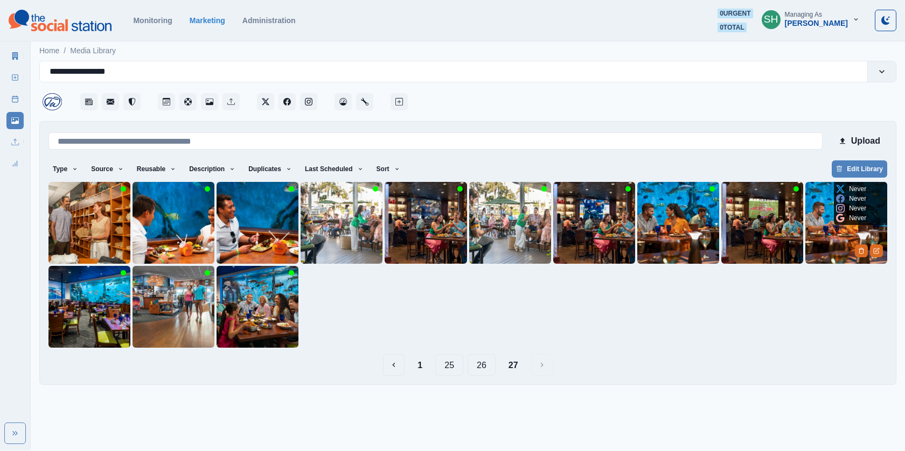
click at [832, 231] on img at bounding box center [846, 223] width 82 height 82
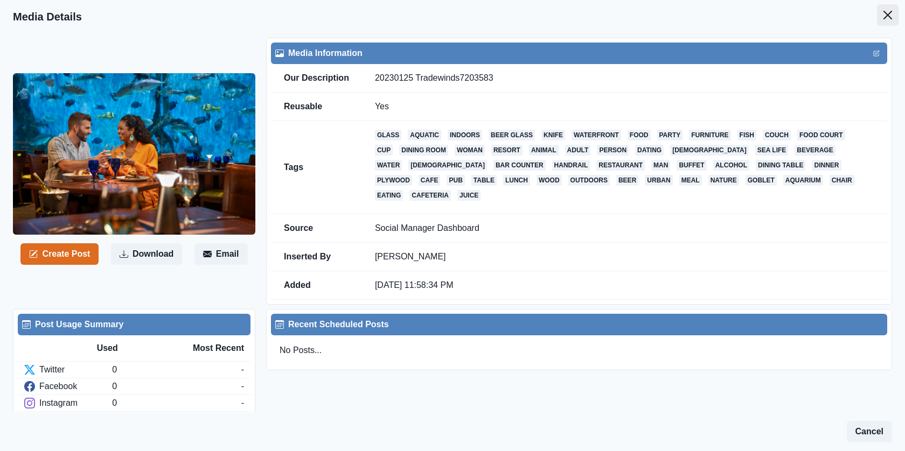
click at [892, 18] on icon "Close" at bounding box center [888, 15] width 9 height 9
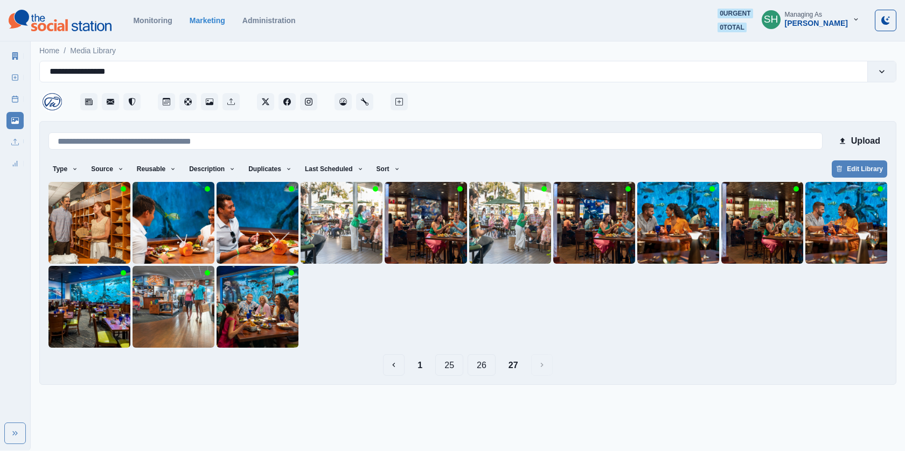
click at [477, 364] on button "26" at bounding box center [482, 365] width 28 height 22
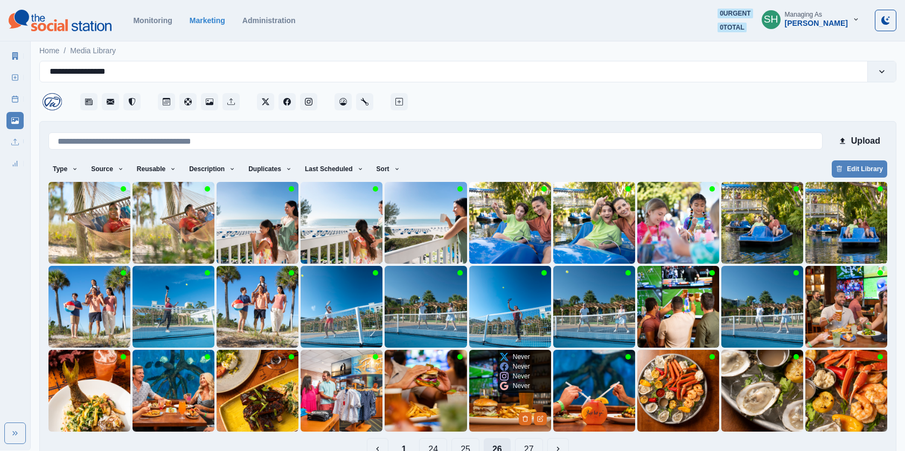
scroll to position [26, 0]
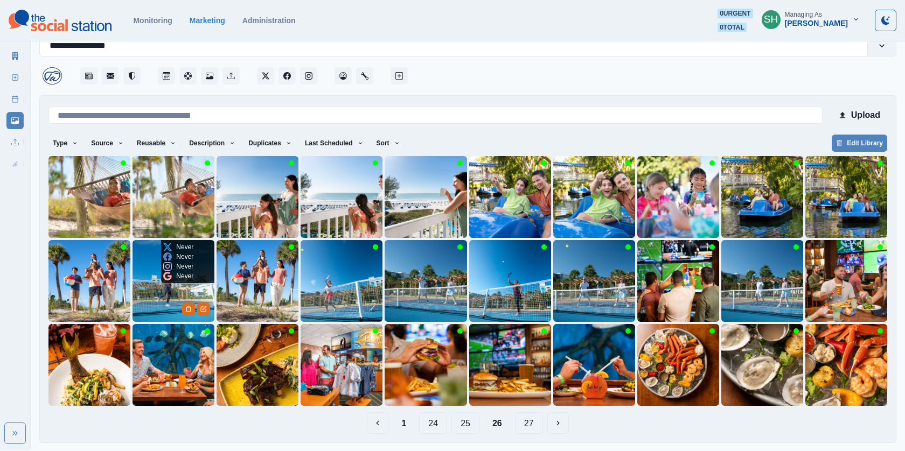
click at [170, 298] on img at bounding box center [174, 281] width 82 height 82
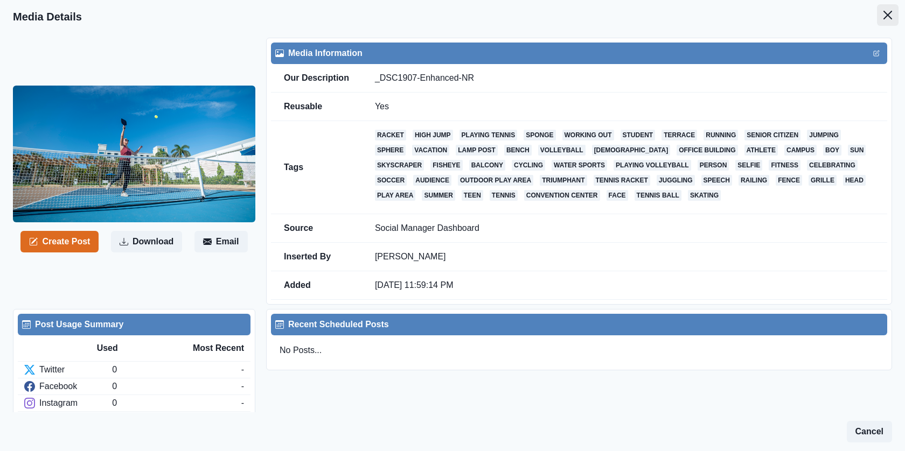
click at [885, 20] on button "Close" at bounding box center [888, 15] width 22 height 22
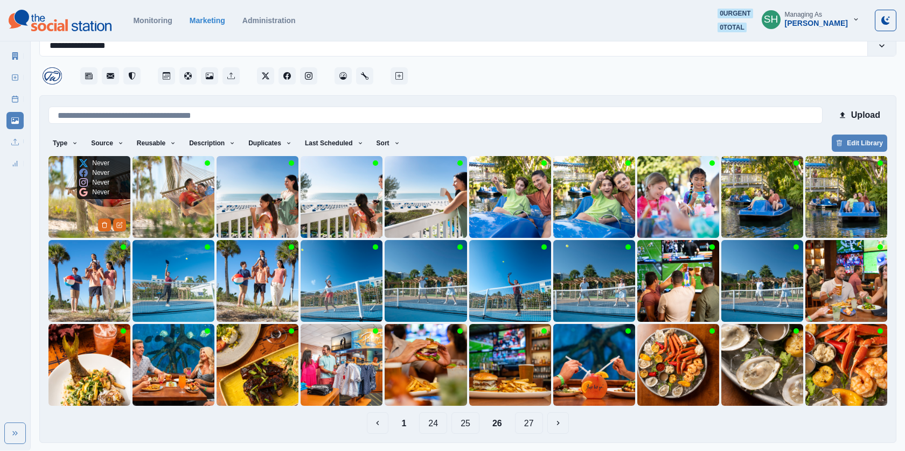
click at [72, 218] on img at bounding box center [89, 197] width 82 height 82
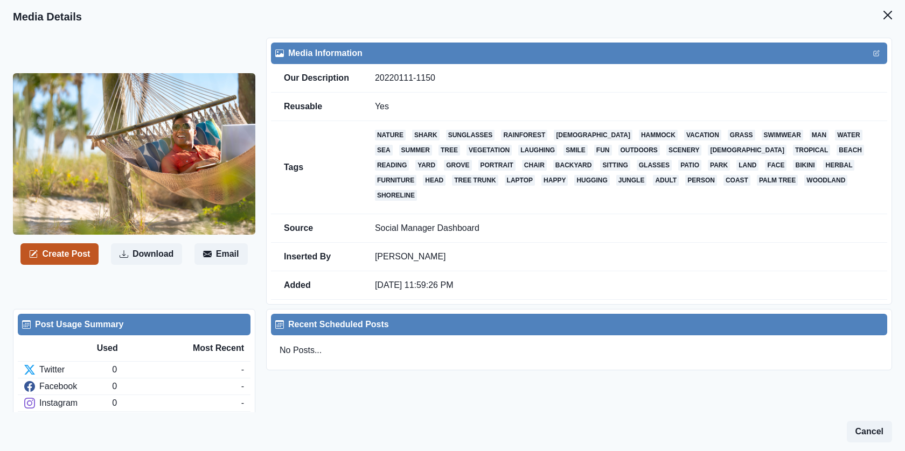
click at [72, 246] on button "Create Post" at bounding box center [59, 255] width 78 height 22
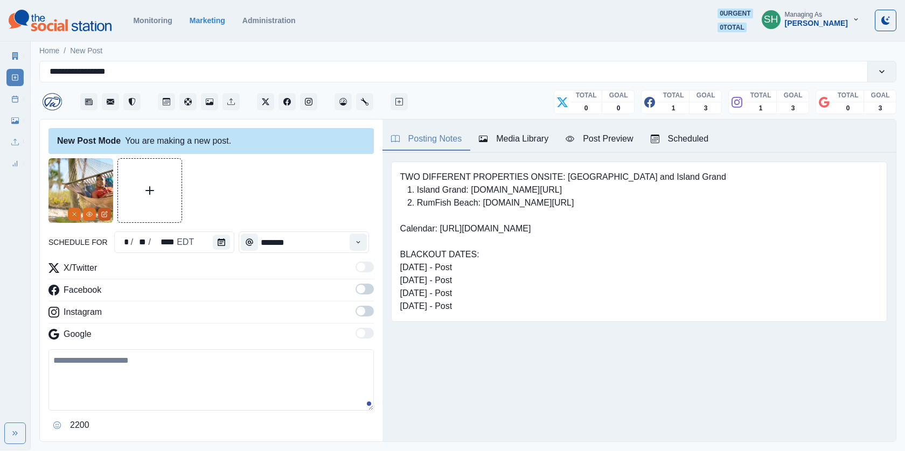
click at [102, 217] on button "Edit Media" at bounding box center [104, 214] width 13 height 13
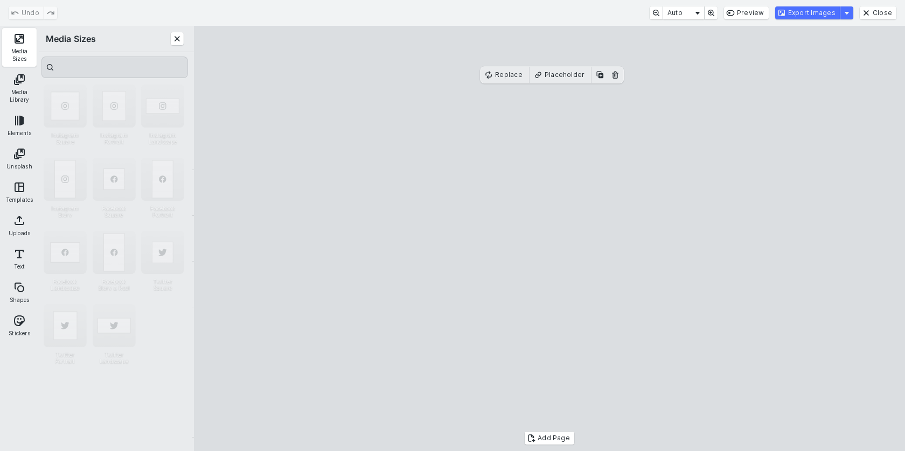
click at [16, 40] on button "Media Sizes" at bounding box center [19, 47] width 34 height 39
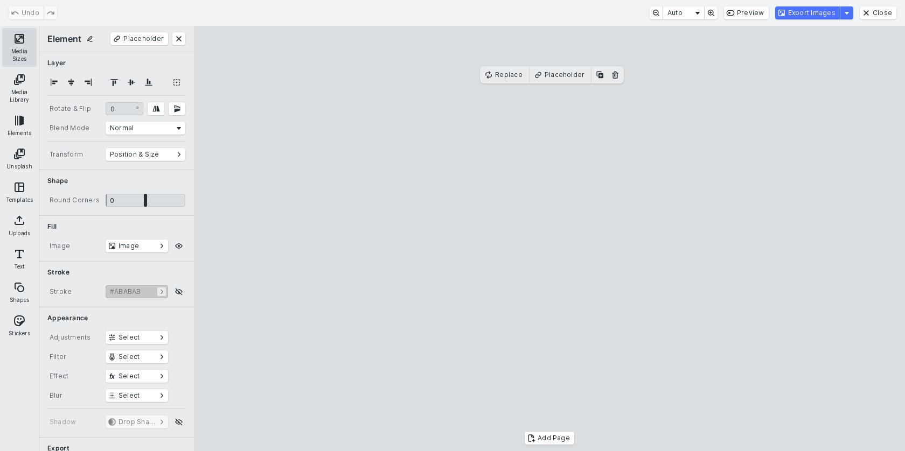
click at [28, 31] on button "Media Sizes" at bounding box center [19, 47] width 34 height 39
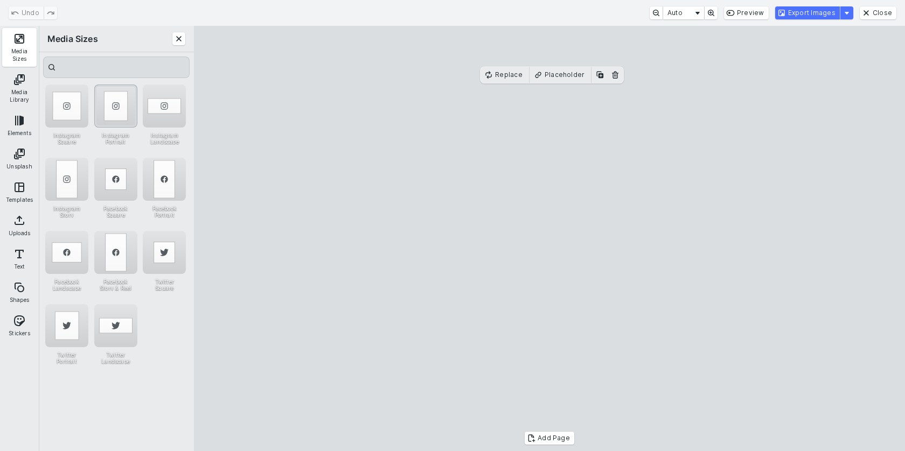
click at [122, 100] on div "Instagram Portrait" at bounding box center [115, 106] width 43 height 43
click at [549, 239] on cesdk-canvas "Editor canvas" at bounding box center [549, 239] width 0 height 0
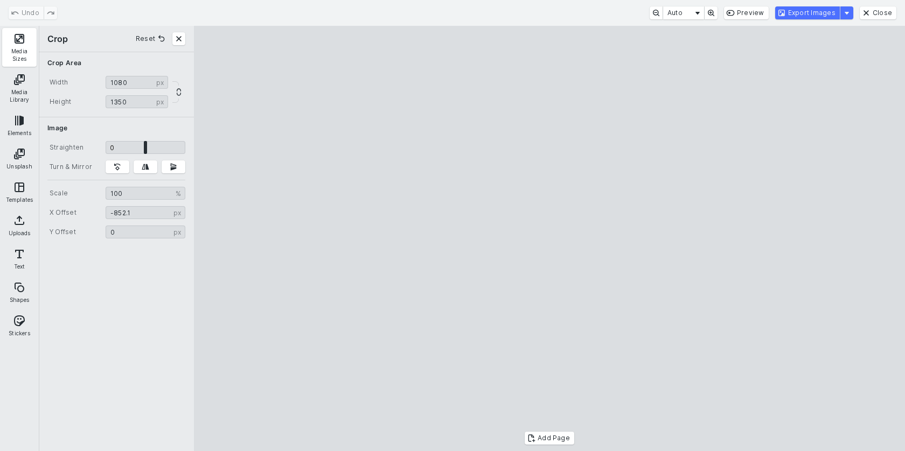
type input "*******"
drag, startPoint x: 603, startPoint y: 238, endPoint x: 454, endPoint y: 248, distance: 149.0
click at [549, 239] on cesdk-canvas "Editor canvas" at bounding box center [549, 239] width 0 height 0
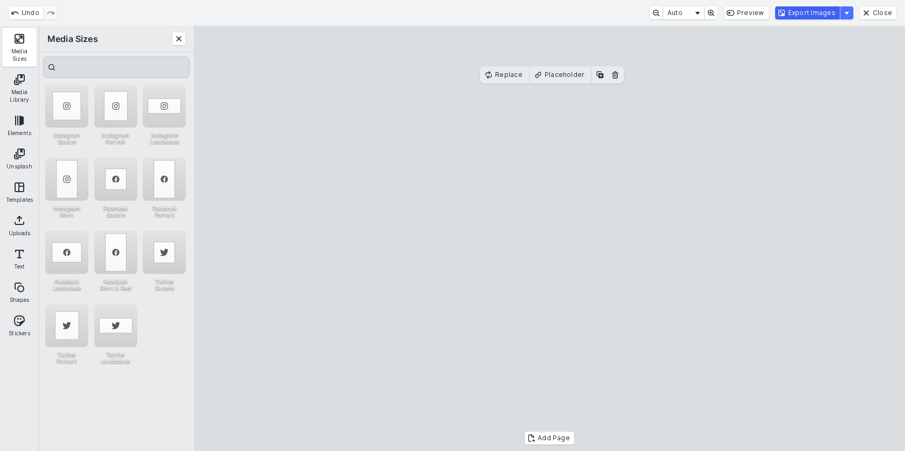
click at [824, 12] on button "Export Images" at bounding box center [807, 12] width 65 height 13
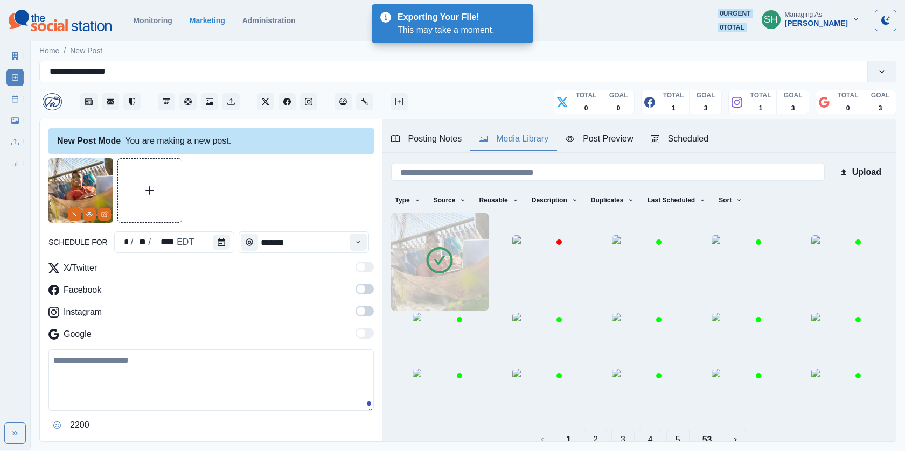
click at [511, 140] on div "Media Library" at bounding box center [513, 139] width 69 height 13
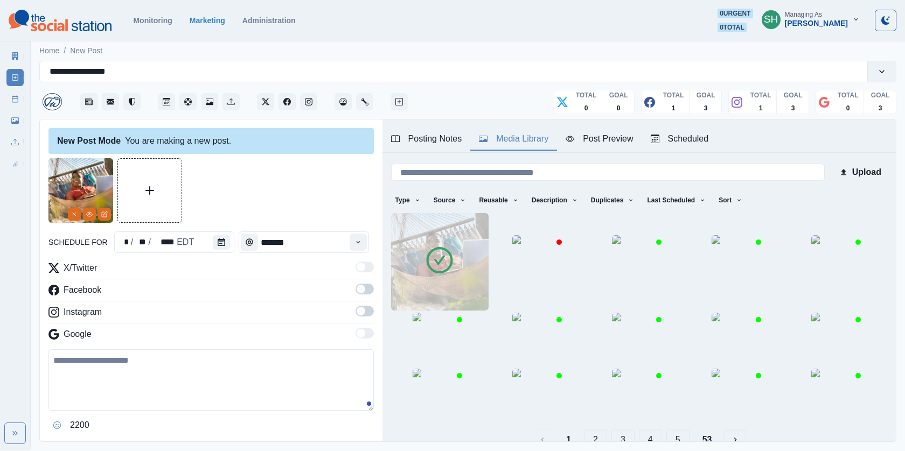
click at [150, 354] on textarea at bounding box center [210, 380] width 325 height 61
type textarea "**********"
click at [219, 243] on icon "Calendar" at bounding box center [222, 243] width 8 height 8
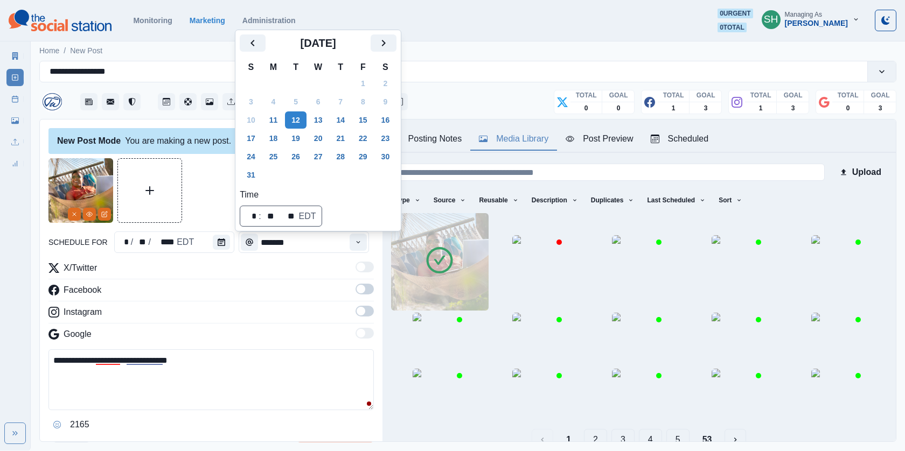
click at [206, 162] on div at bounding box center [210, 190] width 325 height 65
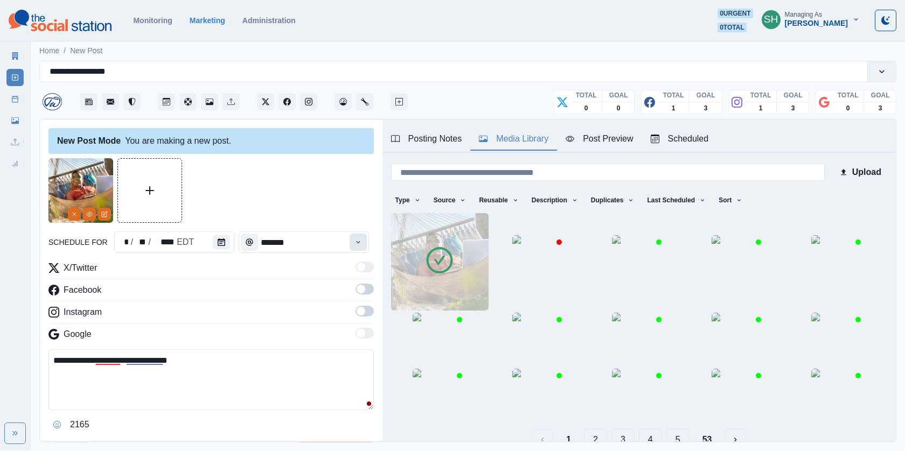
click at [362, 240] on icon "Time" at bounding box center [358, 243] width 8 height 8
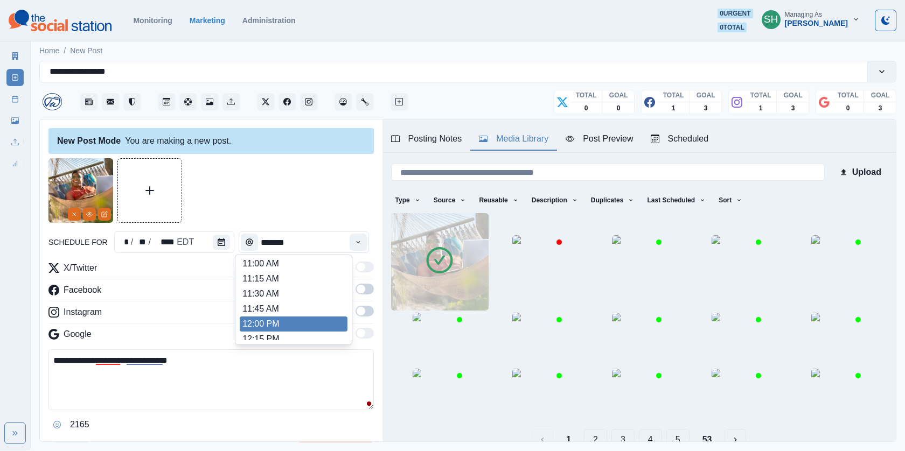
click at [272, 323] on li "12:00 PM" at bounding box center [294, 324] width 108 height 15
type input "********"
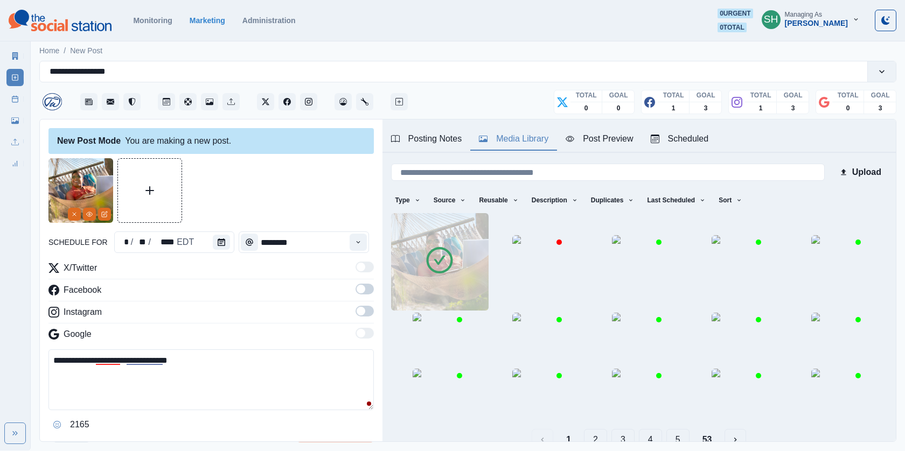
click at [356, 296] on label at bounding box center [365, 292] width 18 height 17
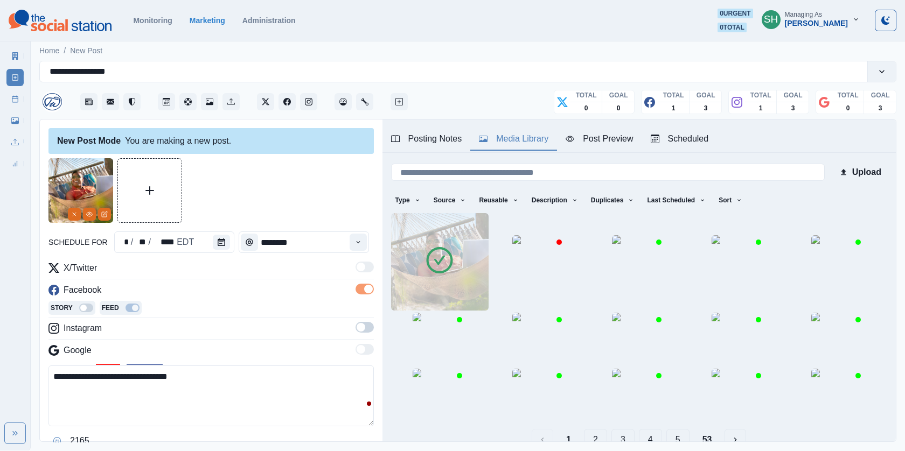
click at [363, 320] on div "X/Twitter Facebook Story Feed Instagram Google" at bounding box center [210, 312] width 325 height 100
click at [369, 332] on label at bounding box center [365, 330] width 18 height 17
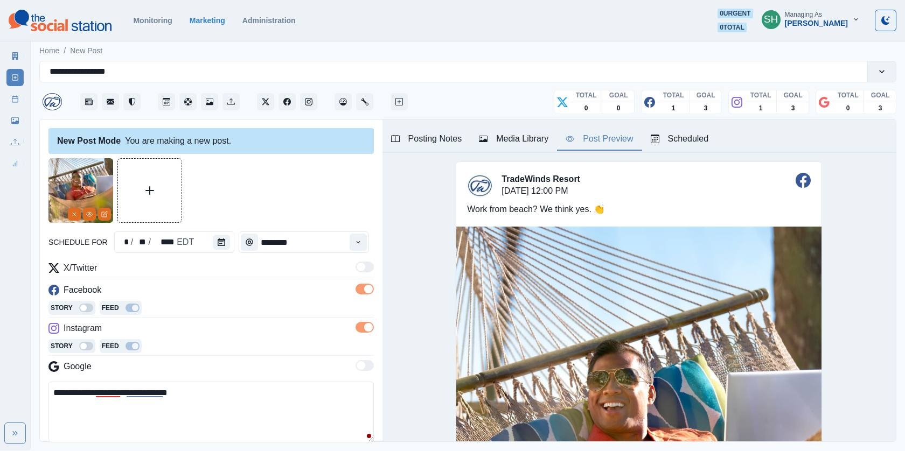
click at [617, 134] on div "Post Preview" at bounding box center [599, 139] width 67 height 13
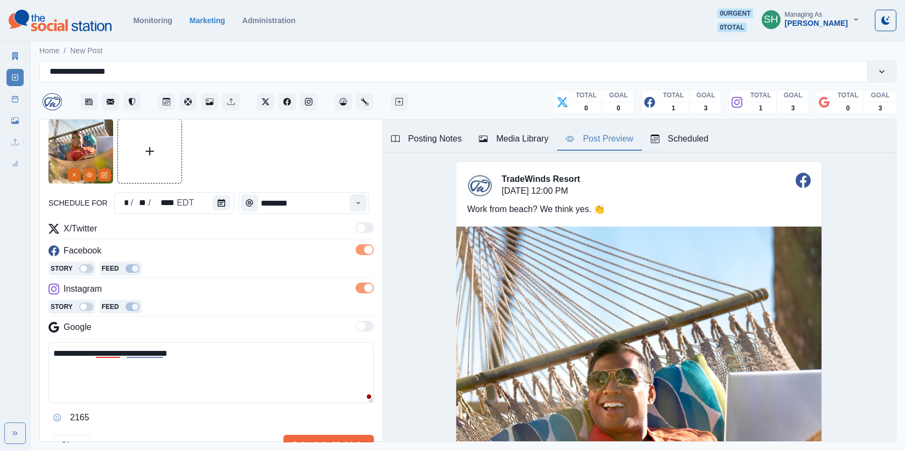
click at [103, 396] on textarea "**********" at bounding box center [210, 373] width 325 height 61
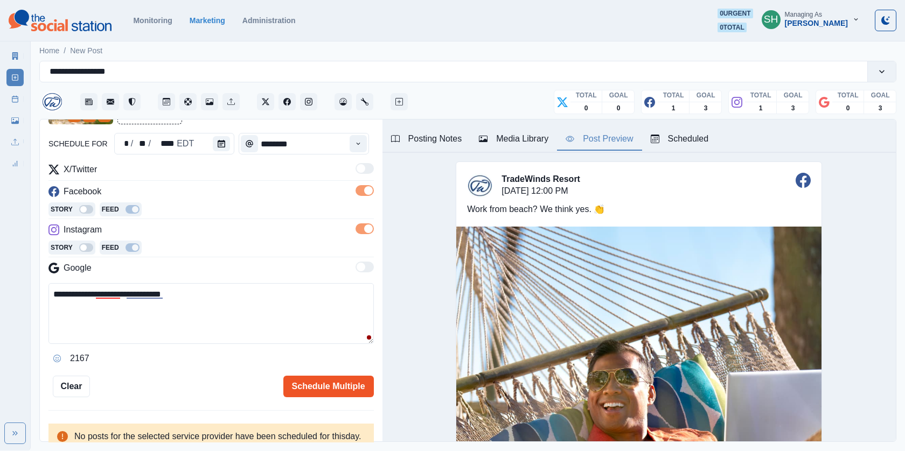
type textarea "**********"
click at [328, 384] on button "Schedule Multiple" at bounding box center [328, 387] width 91 height 22
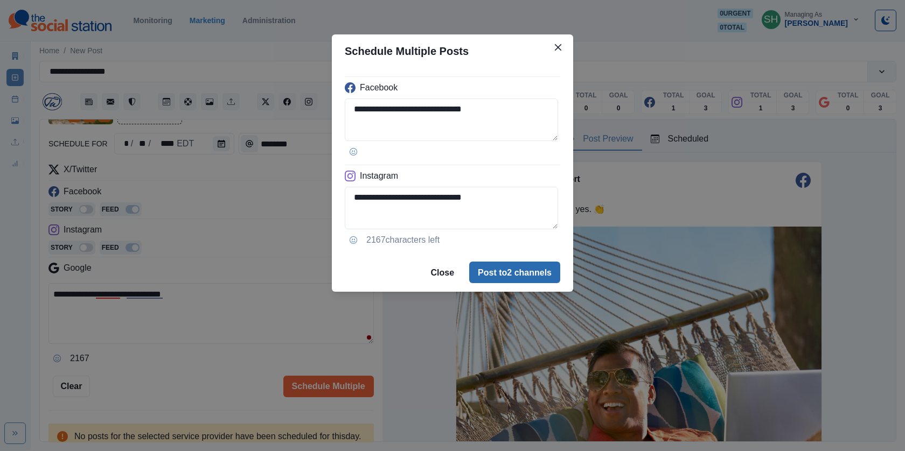
click at [506, 269] on button "Post to 2 channels" at bounding box center [514, 273] width 91 height 22
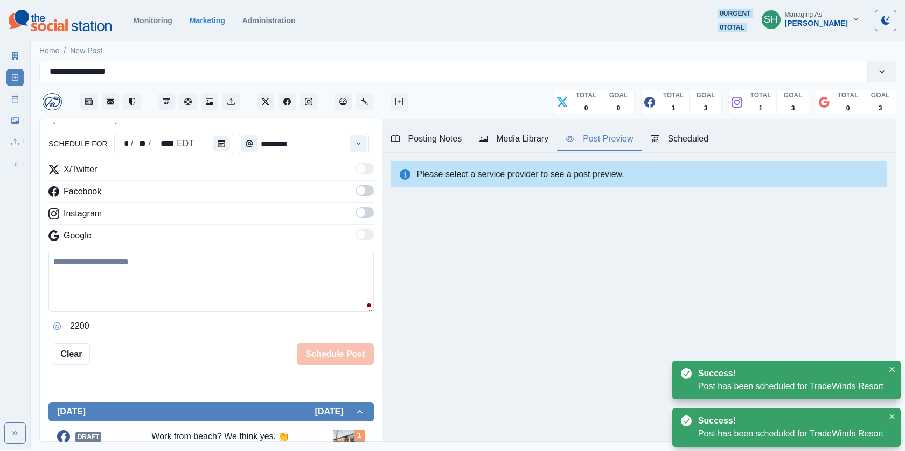
scroll to position [255, 0]
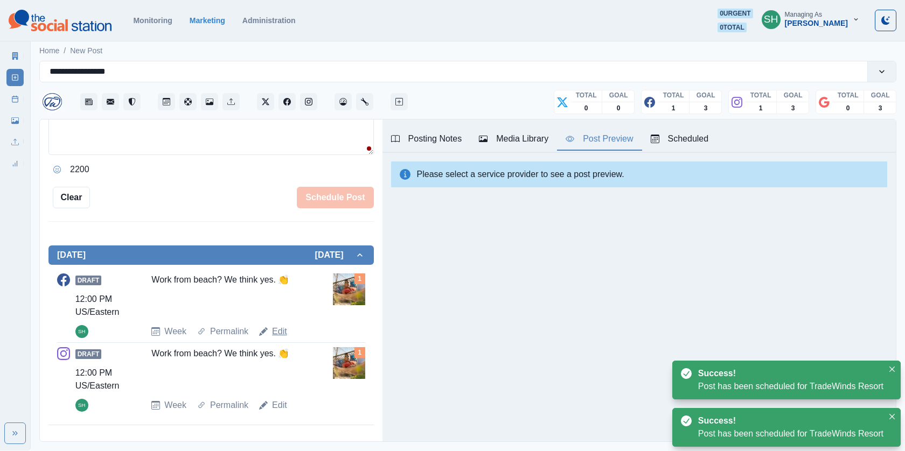
click at [277, 332] on link "Edit" at bounding box center [279, 331] width 15 height 13
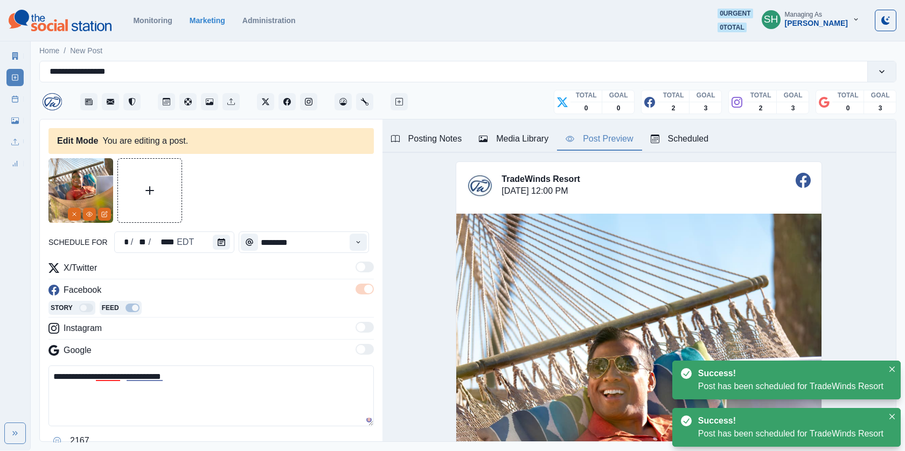
click at [222, 372] on textarea "**********" at bounding box center [210, 396] width 325 height 61
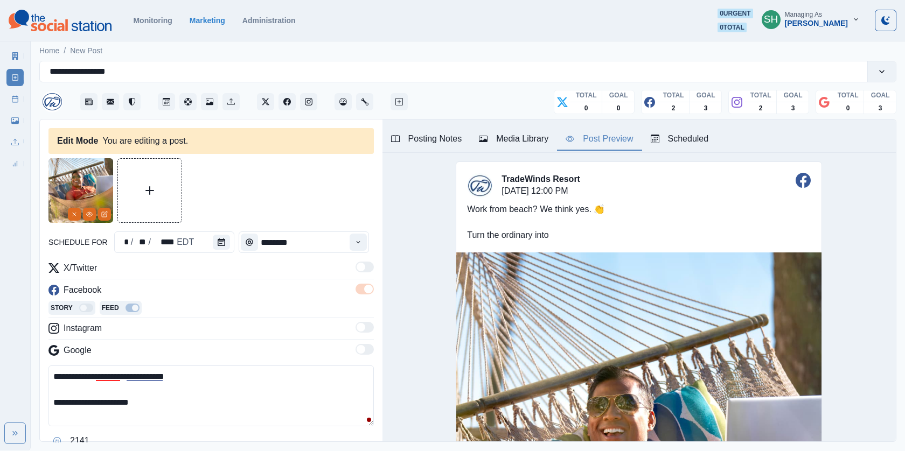
drag, startPoint x: 168, startPoint y: 402, endPoint x: 89, endPoint y: 402, distance: 78.1
click at [89, 402] on textarea "**********" at bounding box center [210, 396] width 325 height 61
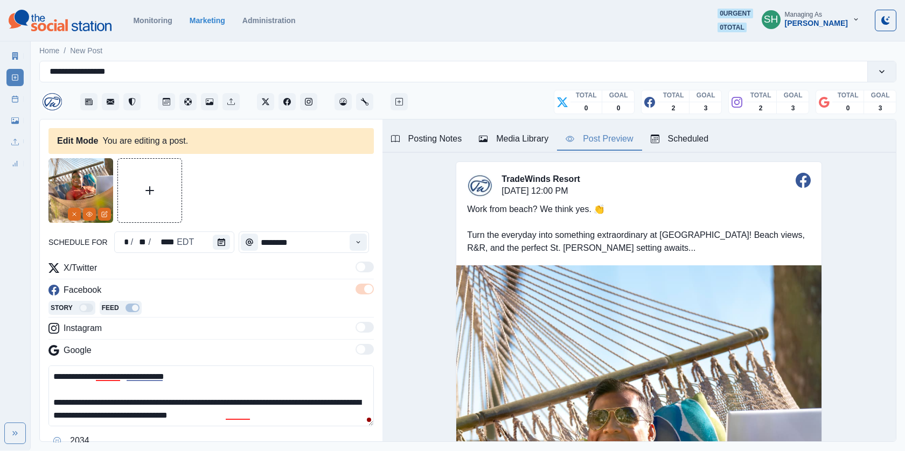
scroll to position [78, 0]
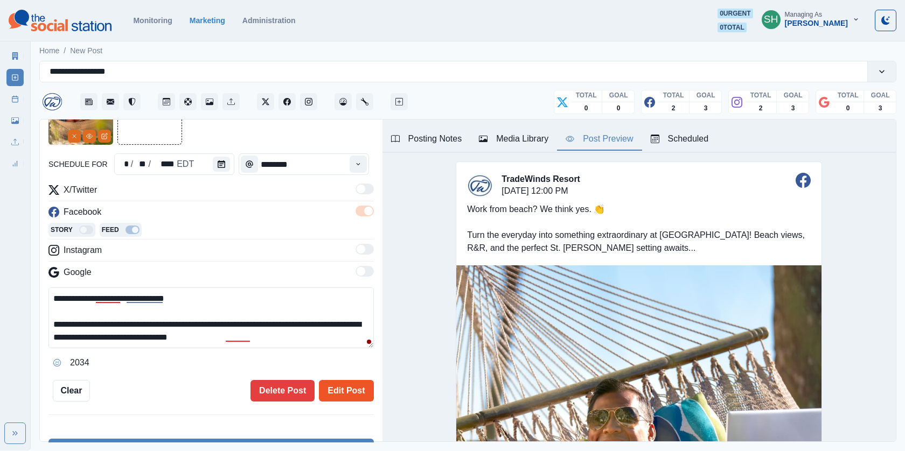
type textarea "**********"
click at [346, 389] on button "Edit Post" at bounding box center [346, 391] width 54 height 22
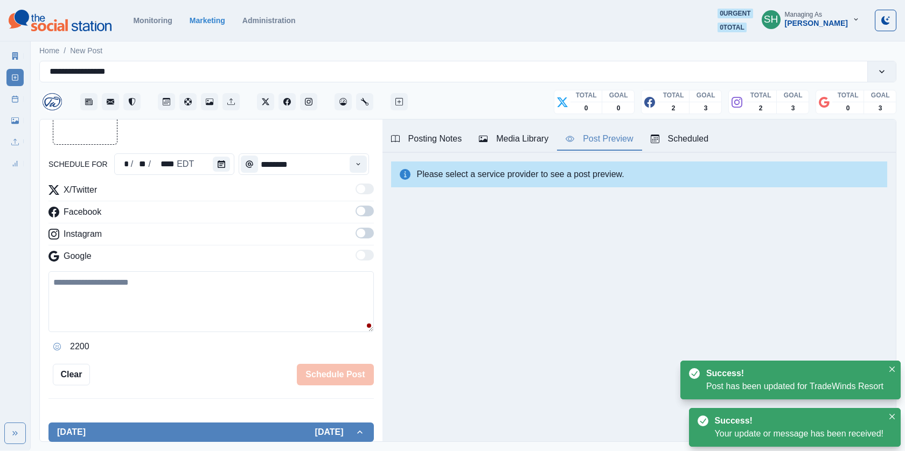
scroll to position [290, 0]
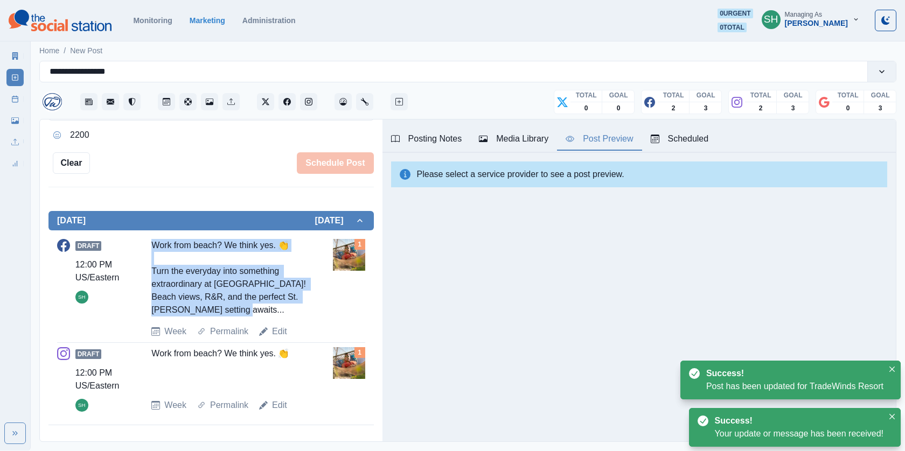
drag, startPoint x: 274, startPoint y: 316, endPoint x: 144, endPoint y: 246, distance: 147.5
click at [144, 246] on div "Draft 12:00 PM US/Eastern SH Work from beach? We think yes. 👏 Turn the everyday…" at bounding box center [211, 288] width 308 height 99
copy div "Work from beach? We think yes. 👏 Turn the everyday into something extraordinary…"
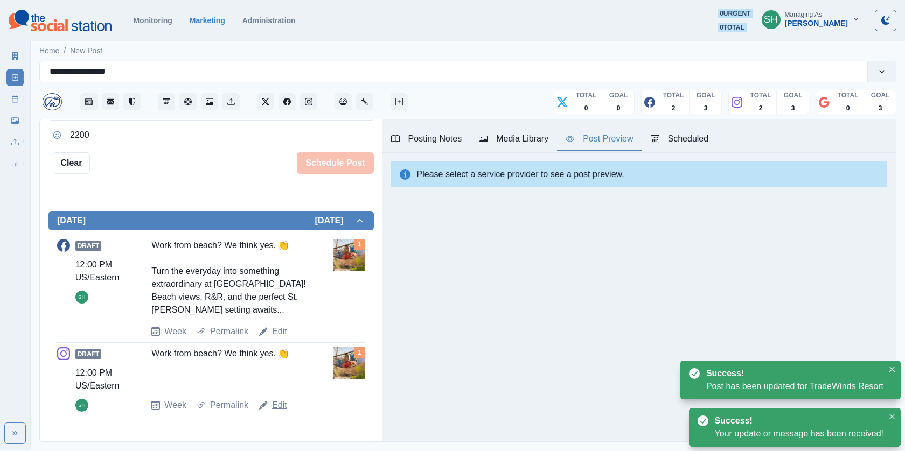
click at [275, 402] on link "Edit" at bounding box center [279, 405] width 15 height 13
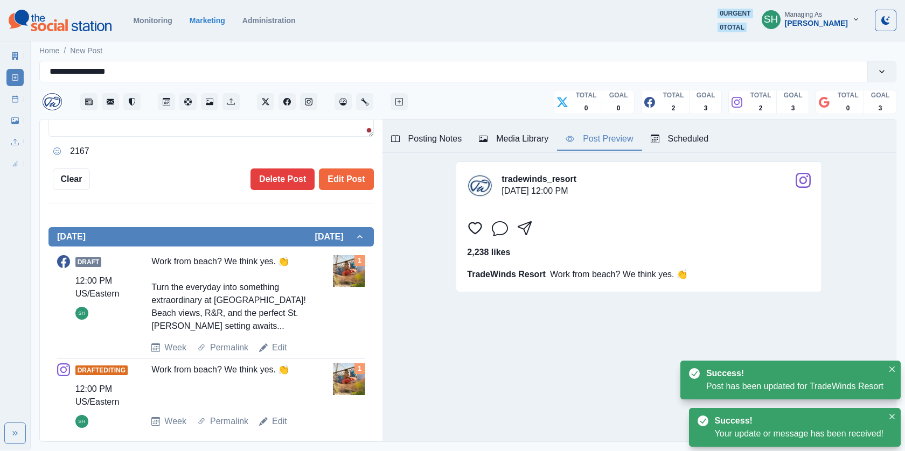
scroll to position [119, 0]
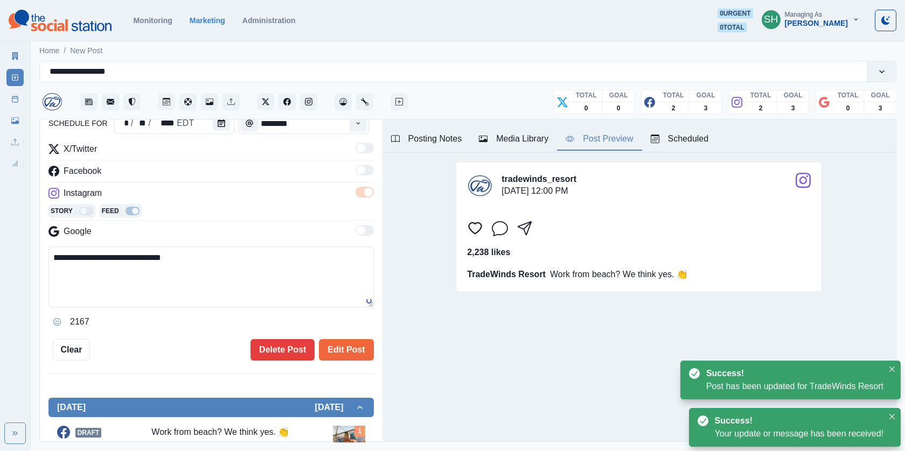
click at [244, 281] on textarea "**********" at bounding box center [210, 277] width 325 height 61
paste textarea "**********"
type textarea "**********"
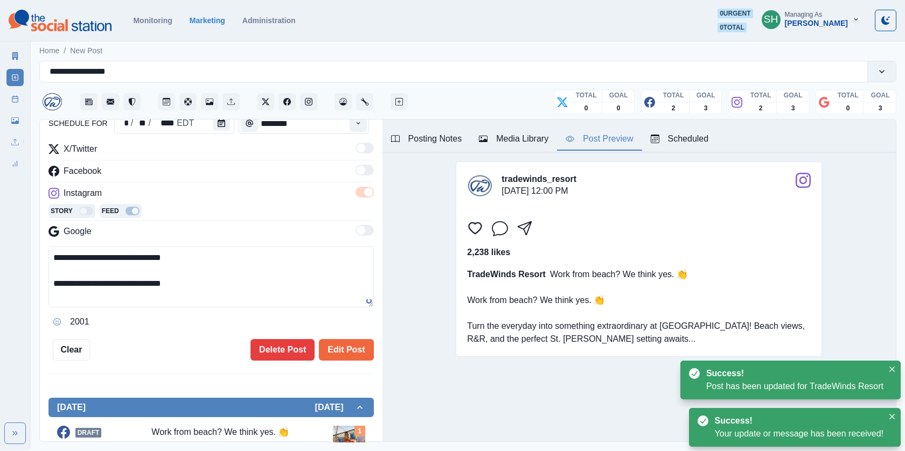
scroll to position [20, 0]
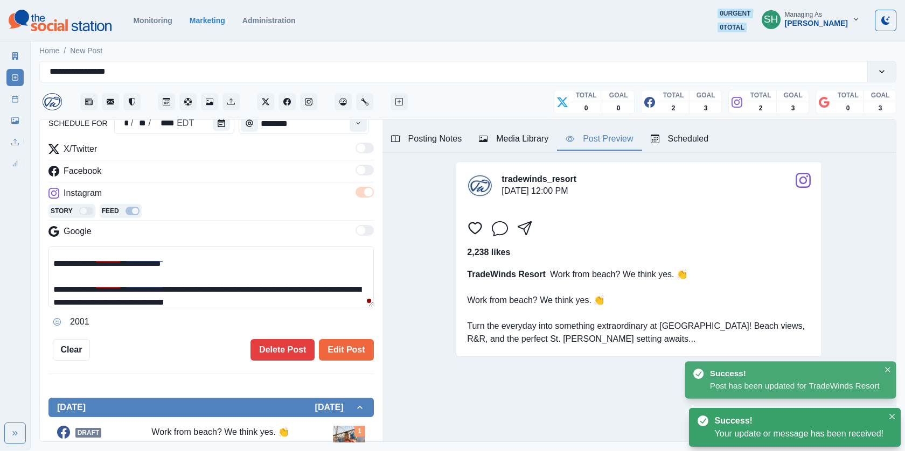
drag, startPoint x: 277, startPoint y: 295, endPoint x: 252, endPoint y: 157, distance: 140.2
click at [252, 157] on div "**********" at bounding box center [210, 237] width 325 height 188
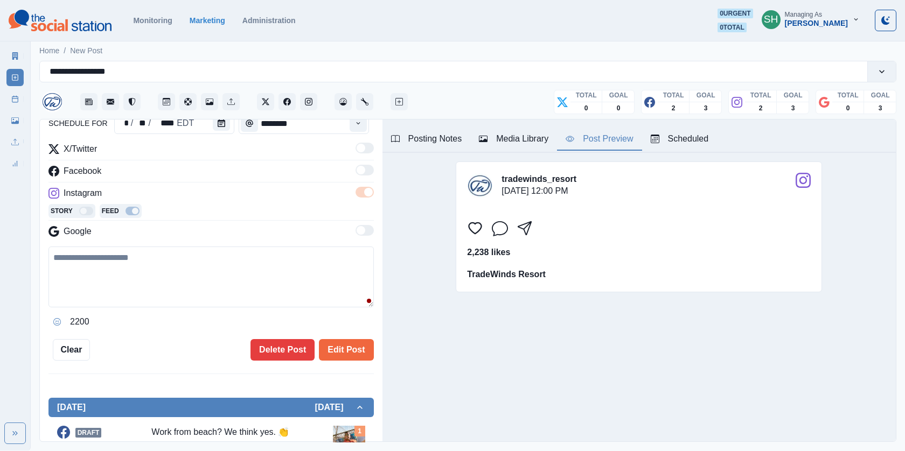
paste textarea "**********"
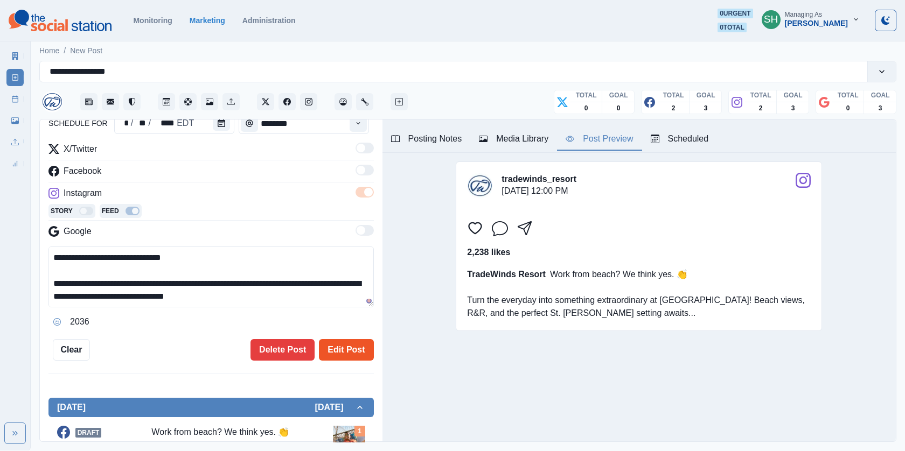
type textarea "**********"
click at [352, 354] on button "Edit Post" at bounding box center [346, 350] width 54 height 22
click at [6, 97] on div "Marketing Summary New Post Post Schedule Media Library Uploads Review Summary" at bounding box center [15, 107] width 30 height 129
click at [349, 360] on div "**********" at bounding box center [211, 281] width 343 height 323
click at [339, 347] on button "Edit Post" at bounding box center [346, 350] width 54 height 22
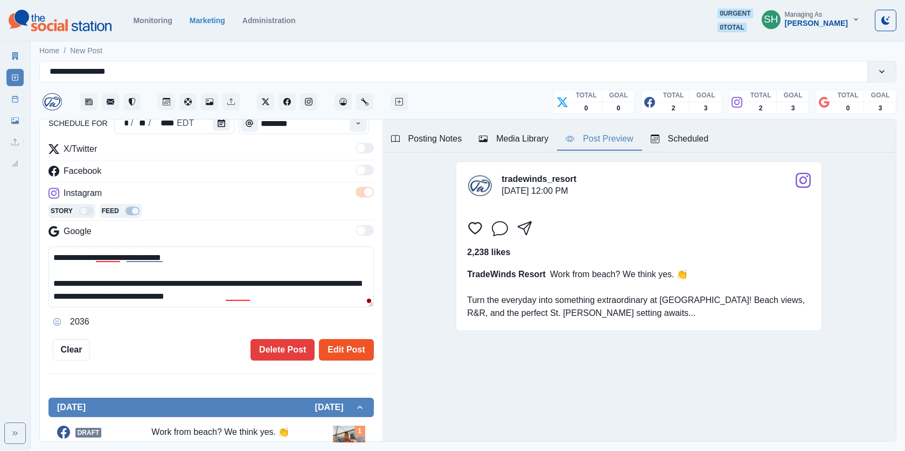
click at [351, 350] on button "Edit Post" at bounding box center [346, 350] width 54 height 22
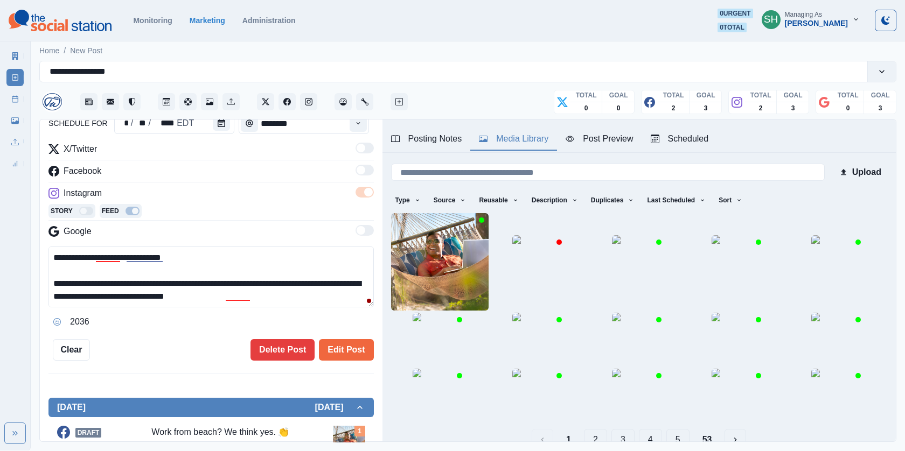
click at [496, 133] on div "Media Library" at bounding box center [513, 139] width 69 height 13
click at [436, 275] on img at bounding box center [440, 262] width 98 height 98
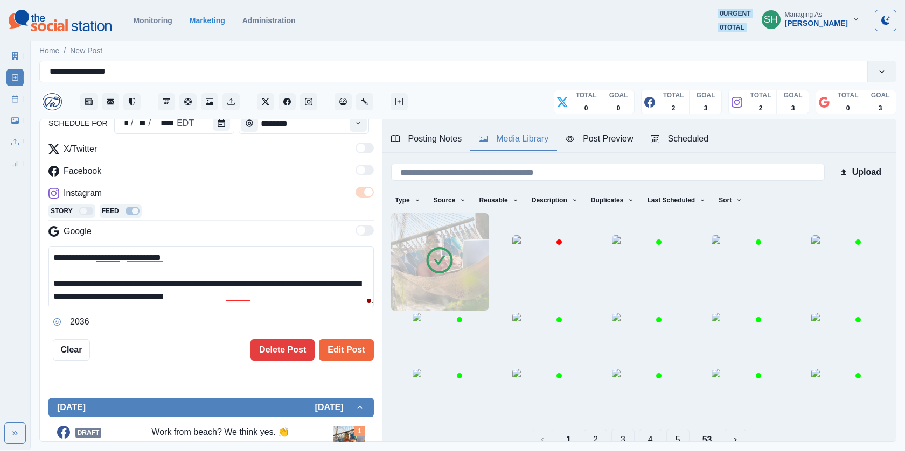
click at [343, 361] on div "**********" at bounding box center [211, 281] width 343 height 323
click at [338, 350] on button "Edit Post" at bounding box center [346, 350] width 54 height 22
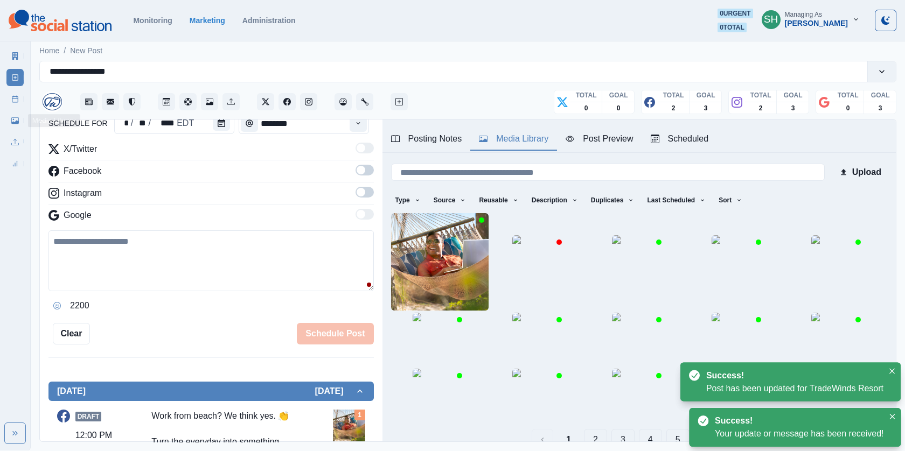
click at [17, 93] on link "Post Schedule" at bounding box center [14, 99] width 17 height 17
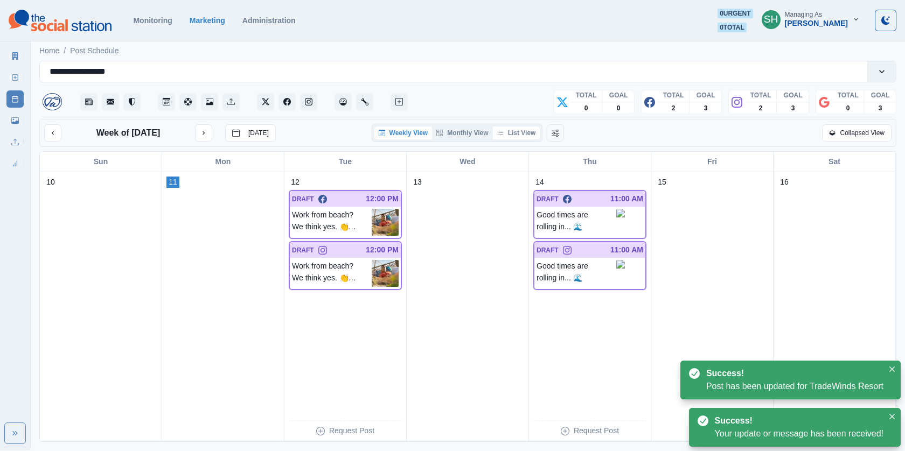
click at [506, 135] on button "List View" at bounding box center [516, 133] width 47 height 13
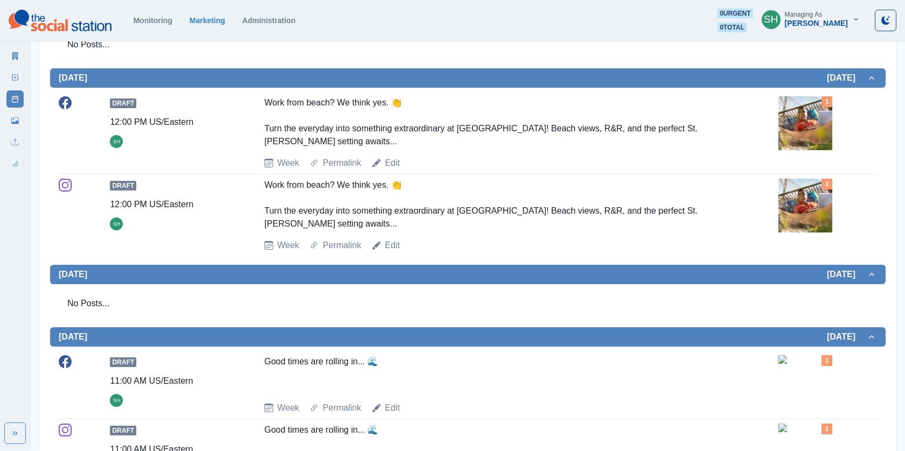
scroll to position [472, 0]
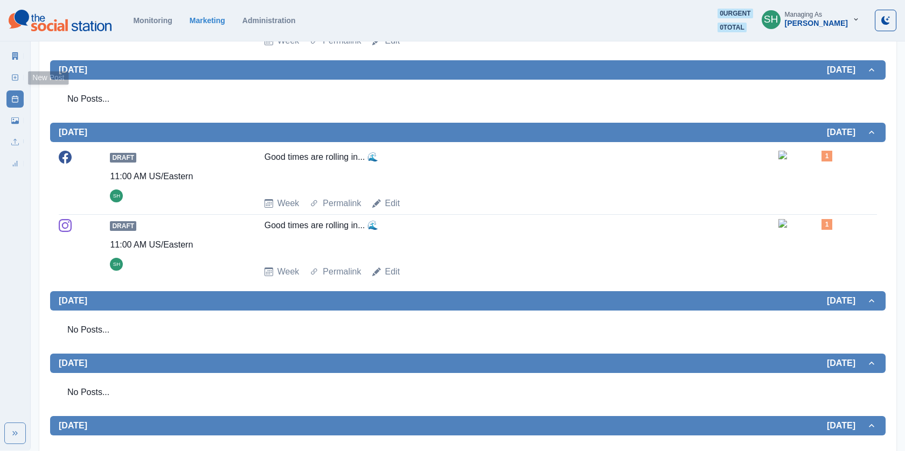
click at [16, 80] on rect at bounding box center [15, 78] width 6 height 6
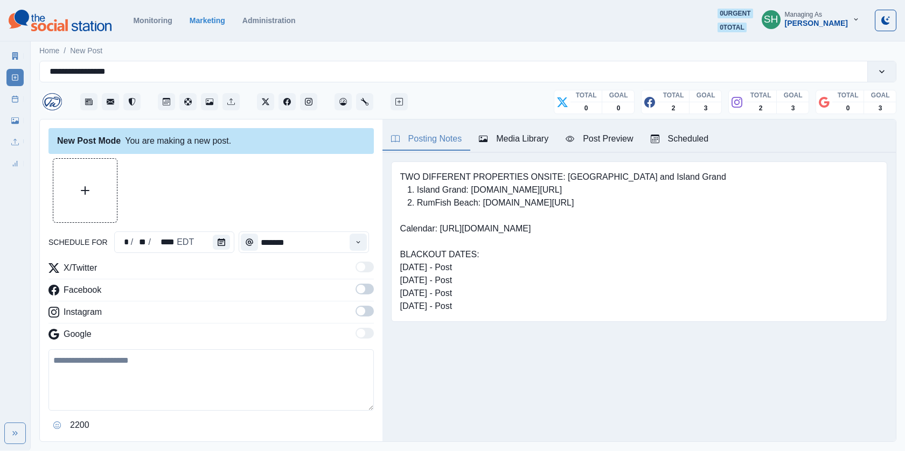
click at [487, 133] on div "Media Library" at bounding box center [513, 139] width 69 height 13
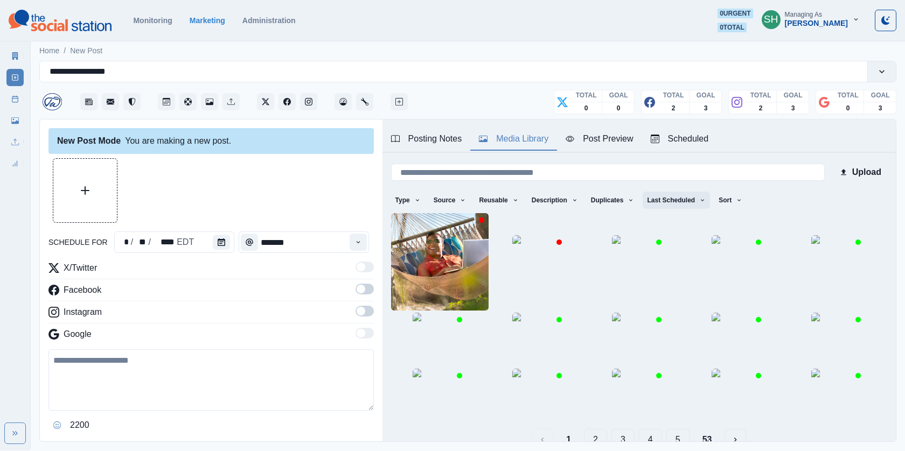
click at [660, 194] on button "Last Scheduled" at bounding box center [676, 200] width 67 height 17
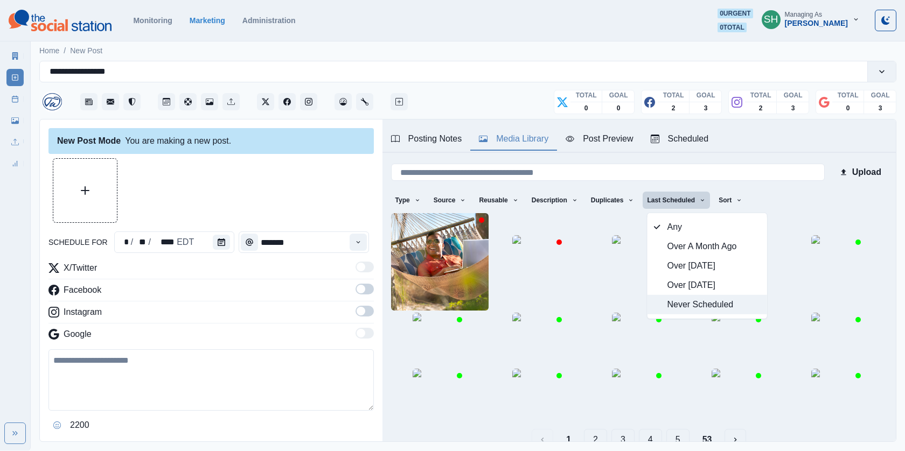
click at [669, 306] on span "Never Scheduled" at bounding box center [713, 304] width 93 height 13
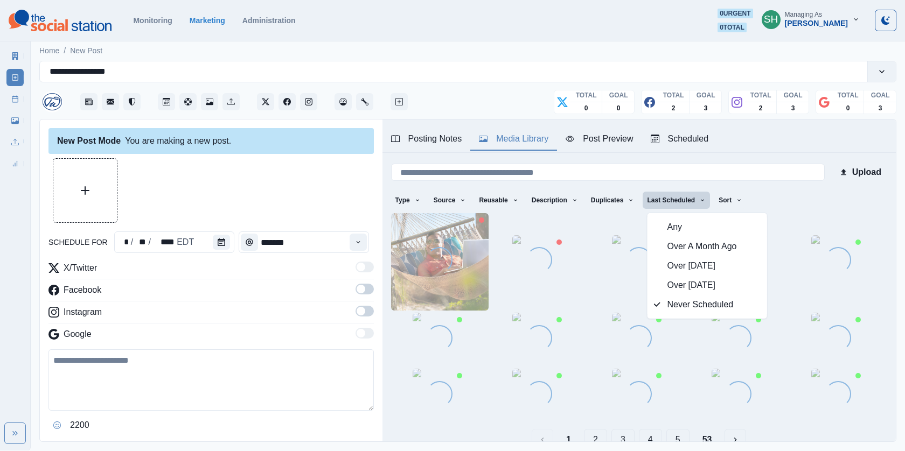
click at [764, 145] on div "Posting Notes Media Library Post Preview Scheduled" at bounding box center [638, 136] width 513 height 33
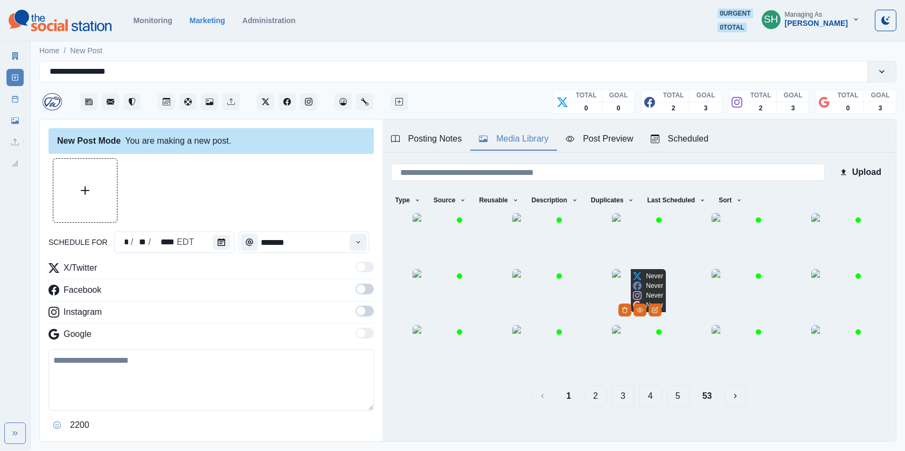
scroll to position [138, 0]
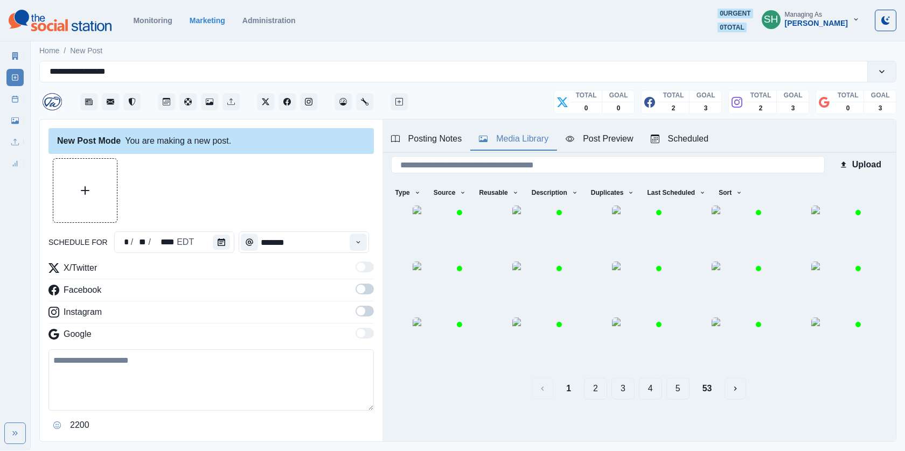
click at [698, 393] on button "53" at bounding box center [707, 389] width 27 height 22
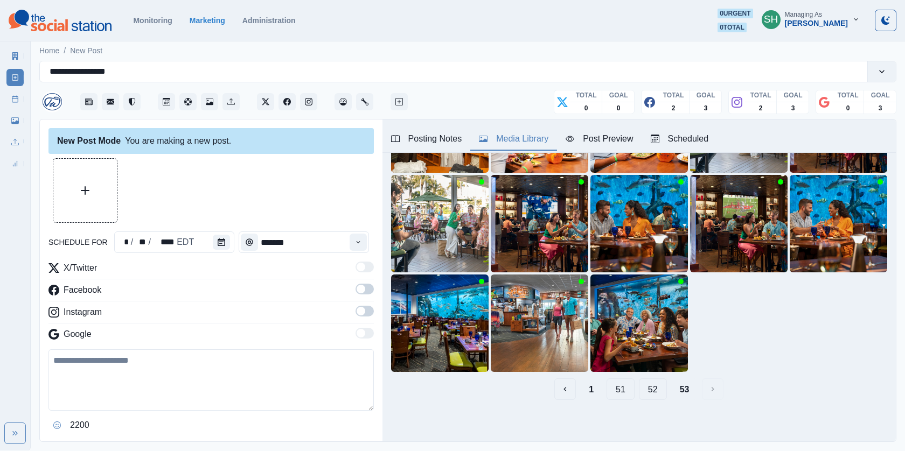
click at [647, 383] on button "52" at bounding box center [653, 390] width 28 height 22
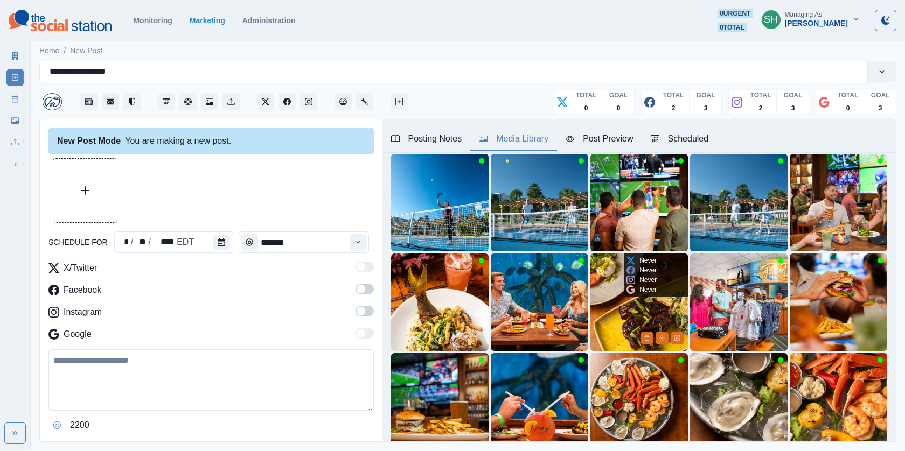
scroll to position [129, 0]
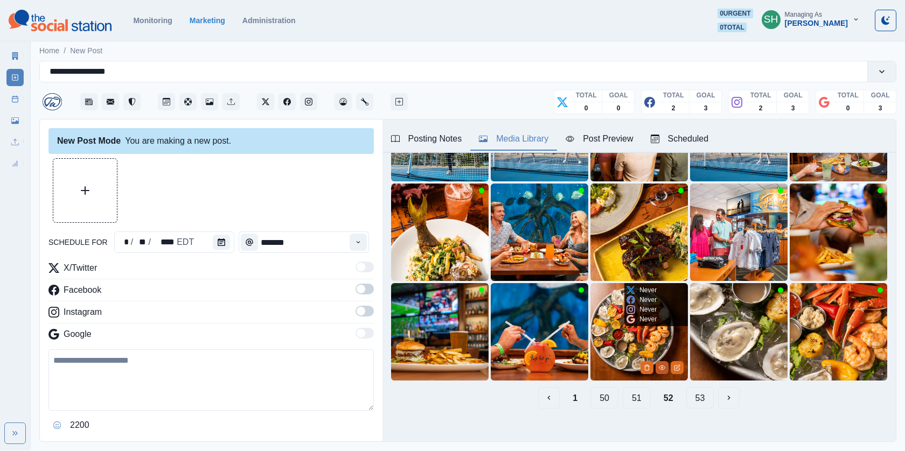
click at [665, 372] on button "View Media" at bounding box center [662, 367] width 13 height 13
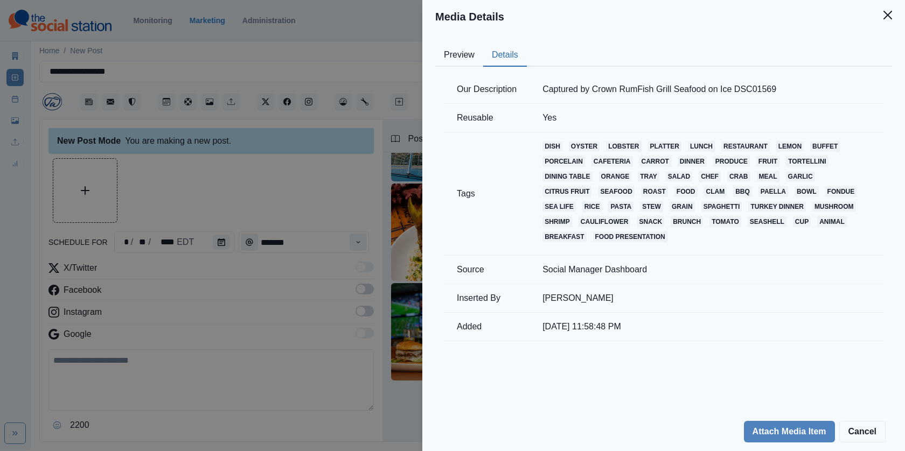
click at [511, 55] on button "Details" at bounding box center [505, 55] width 44 height 23
click at [401, 239] on div "Media Details Preview Details Our Description Captured by Crown RumFish Grill S…" at bounding box center [452, 225] width 905 height 451
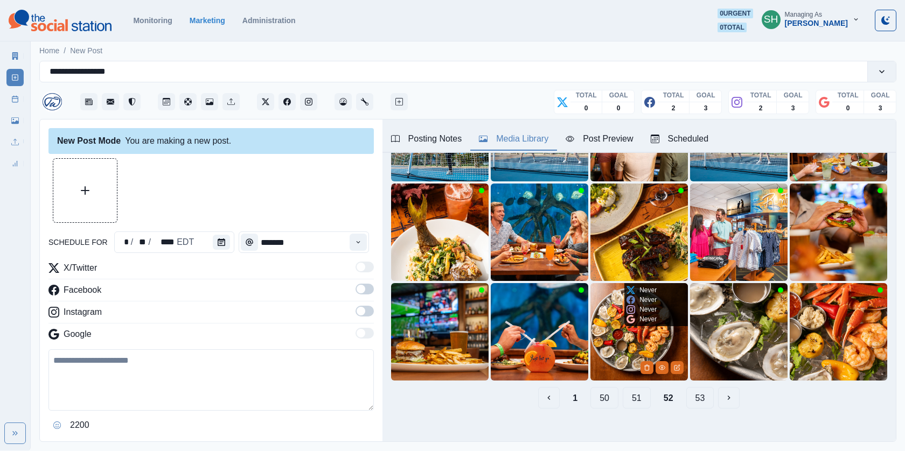
click at [644, 315] on p "Never" at bounding box center [647, 320] width 17 height 10
click at [637, 338] on img at bounding box center [639, 332] width 98 height 98
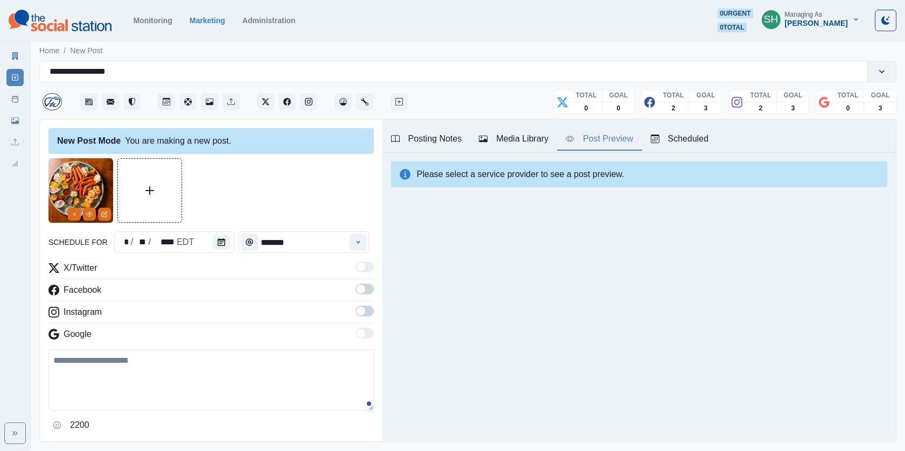
scroll to position [0, 0]
click at [601, 136] on div "Post Preview" at bounding box center [599, 139] width 67 height 13
click at [360, 292] on span at bounding box center [361, 289] width 9 height 9
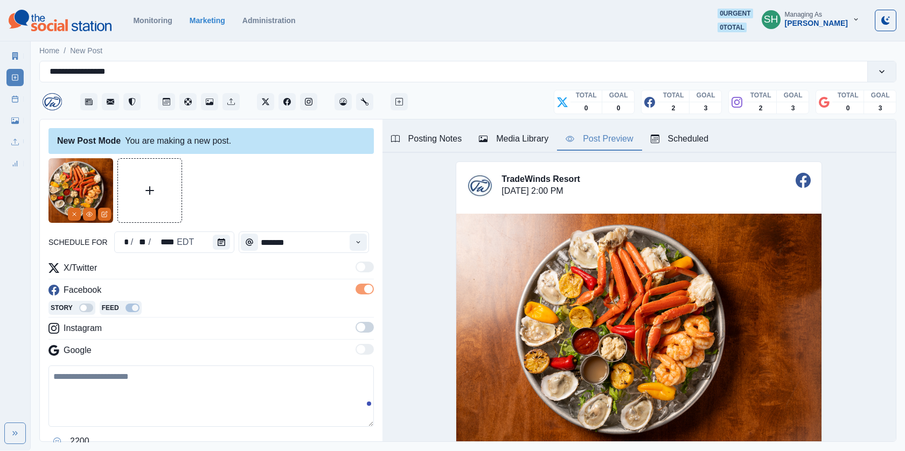
click at [363, 323] on span at bounding box center [361, 327] width 9 height 9
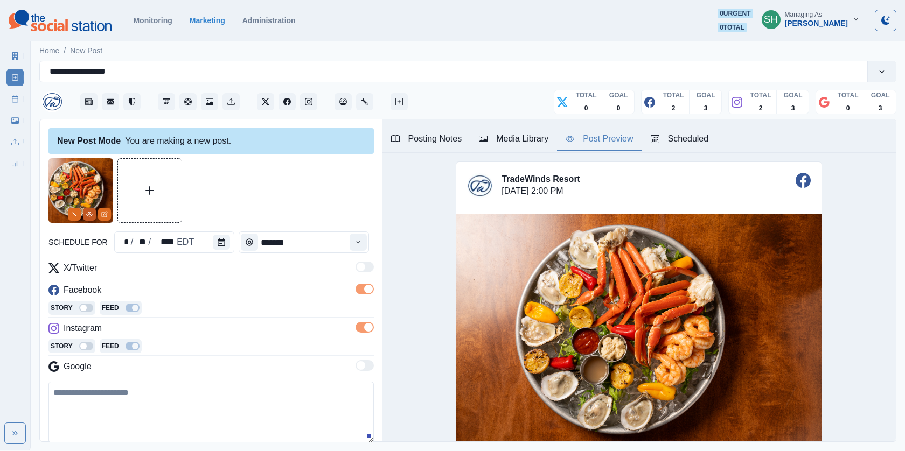
click at [91, 214] on icon "View Media" at bounding box center [89, 214] width 6 height 6
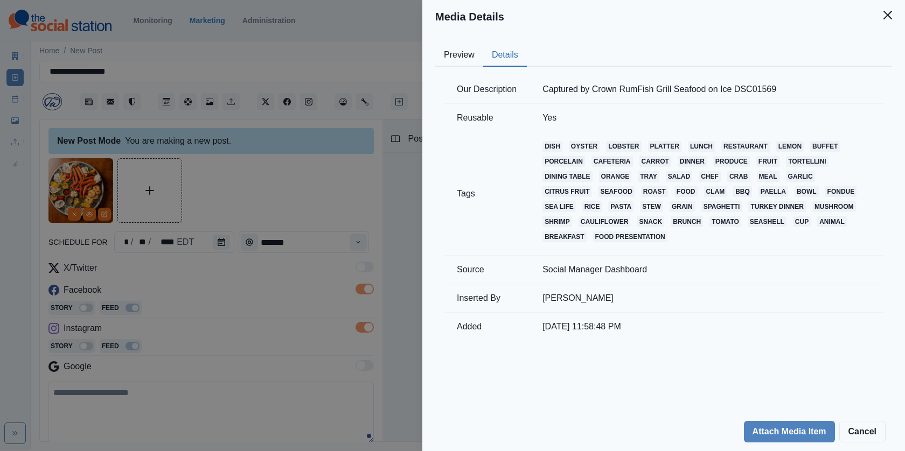
click at [505, 57] on button "Details" at bounding box center [505, 55] width 44 height 23
click at [320, 137] on div "Media Details Preview Details Our Description Captured by Crown RumFish Grill S…" at bounding box center [452, 225] width 905 height 451
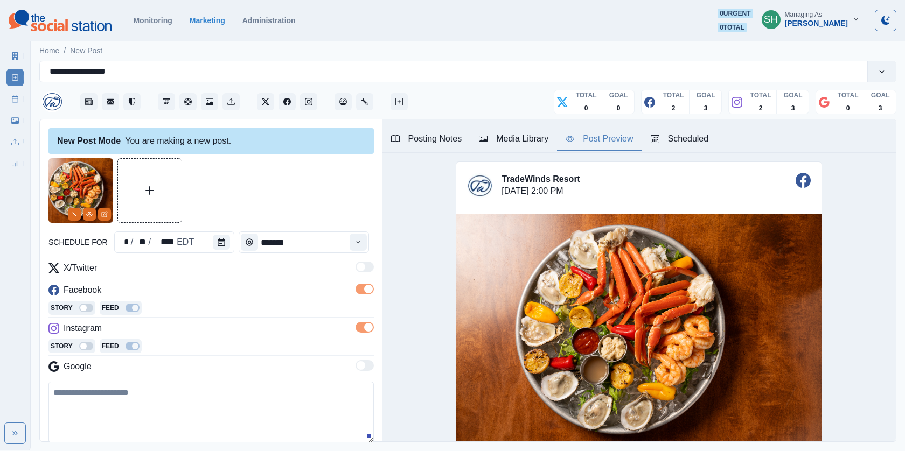
click at [456, 134] on div "Posting Notes" at bounding box center [426, 139] width 71 height 13
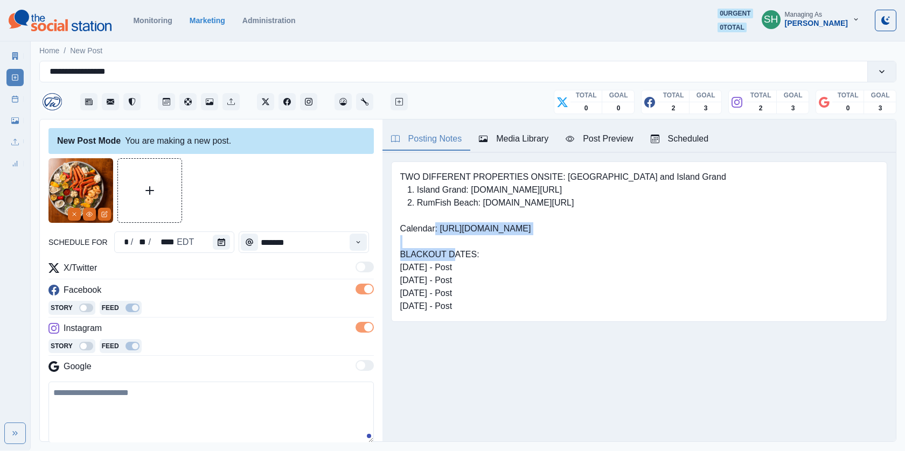
drag, startPoint x: 618, startPoint y: 200, endPoint x: 483, endPoint y: 199, distance: 135.2
click at [483, 199] on pre "TWO DIFFERENT PROPERTIES ONSITE: RumFish Beach and Island Grand 1. Island Grand…" at bounding box center [563, 242] width 326 height 142
copy pre "www.tradewindsresort.com/rumfish"
click at [163, 389] on textarea at bounding box center [210, 412] width 325 height 61
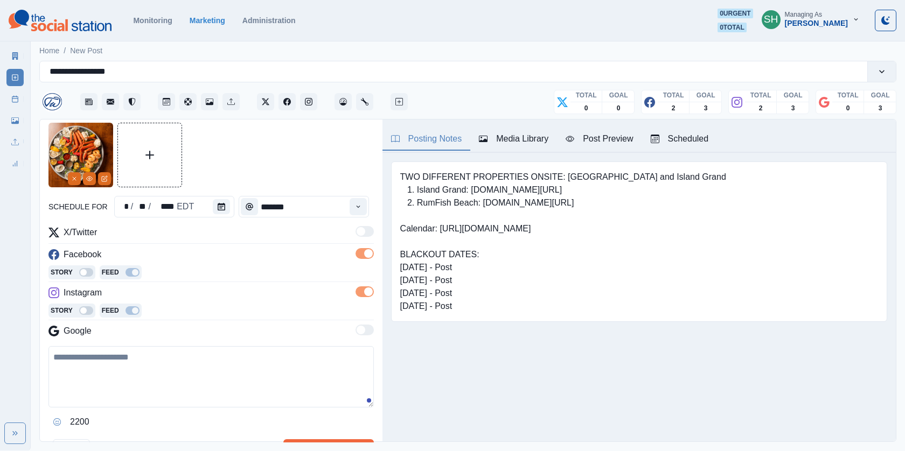
paste textarea "**********"
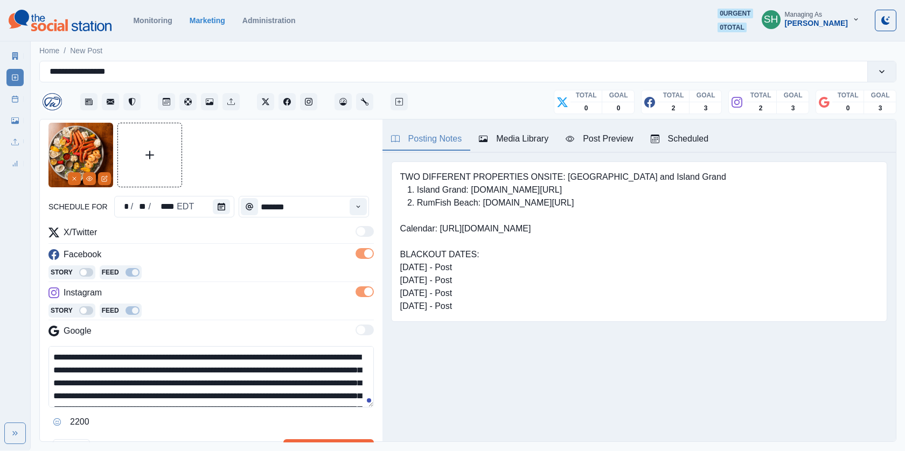
scroll to position [85, 0]
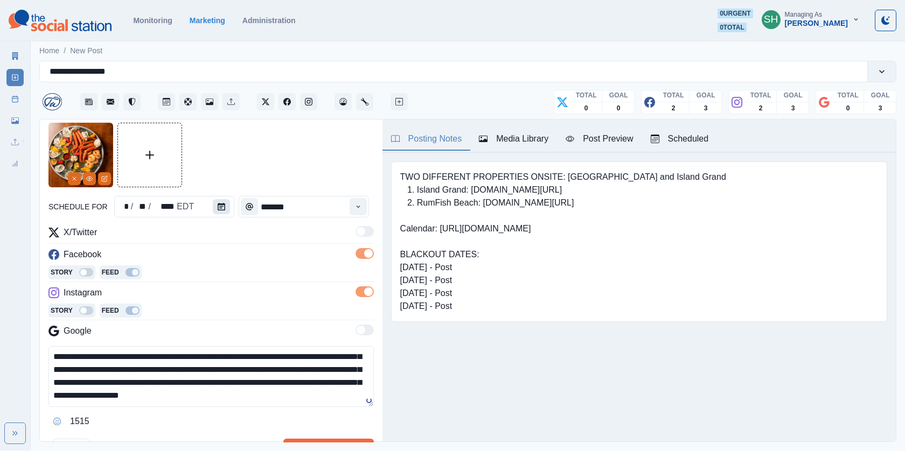
type textarea "**********"
click at [218, 203] on icon "Calendar" at bounding box center [222, 207] width 8 height 8
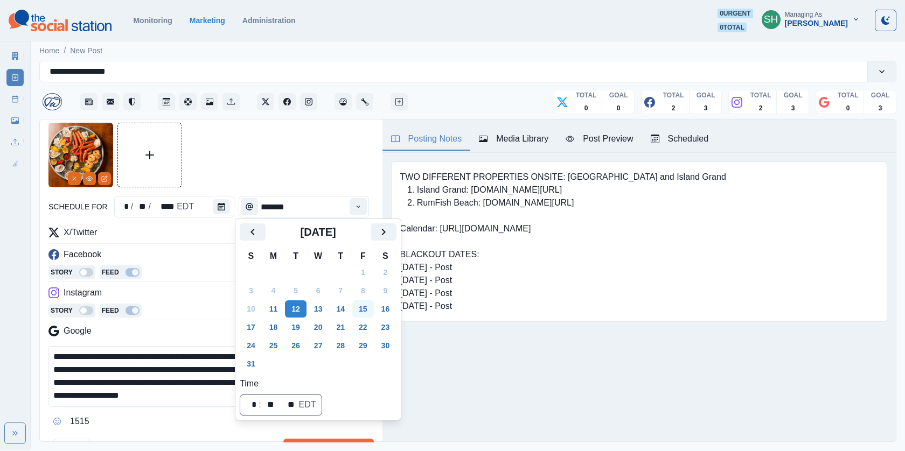
click at [374, 309] on button "15" at bounding box center [363, 309] width 22 height 17
click at [392, 306] on button "16" at bounding box center [386, 309] width 22 height 17
click at [349, 171] on div at bounding box center [210, 155] width 325 height 65
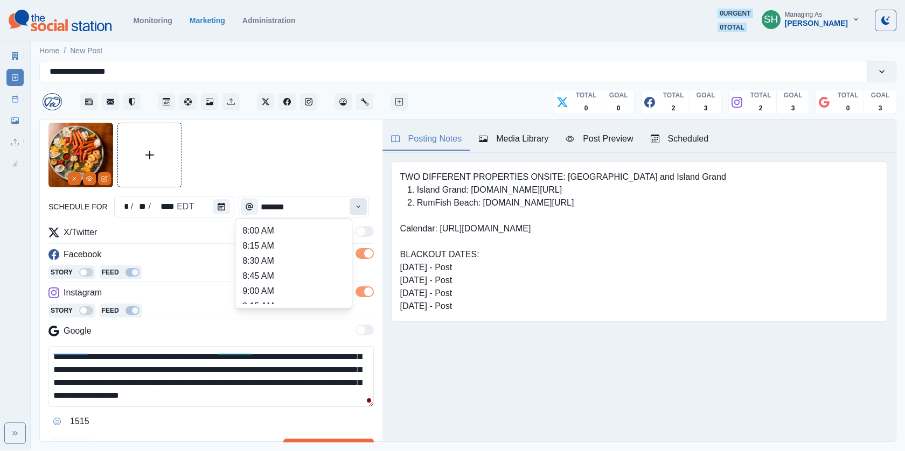
click at [363, 211] on button "Time" at bounding box center [358, 206] width 17 height 17
click at [288, 248] on li "12:00 PM" at bounding box center [294, 251] width 108 height 15
type input "********"
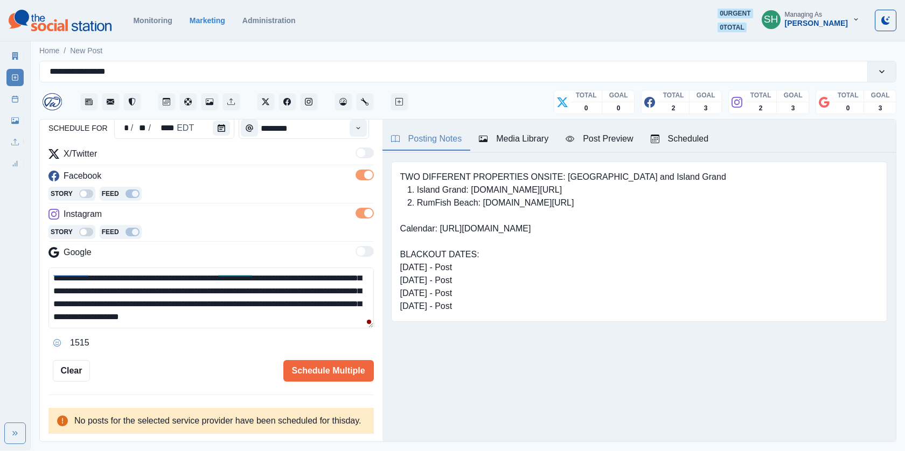
scroll to position [0, 0]
click at [54, 268] on textarea "**********" at bounding box center [210, 298] width 325 height 61
click at [76, 268] on textarea "**********" at bounding box center [210, 298] width 325 height 61
click at [181, 268] on textarea "**********" at bounding box center [210, 298] width 325 height 61
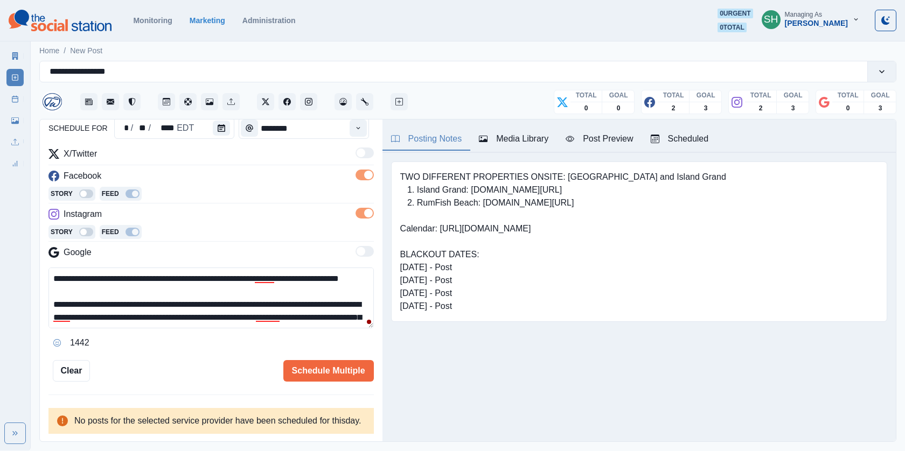
click at [605, 136] on div "Post Preview" at bounding box center [599, 139] width 67 height 13
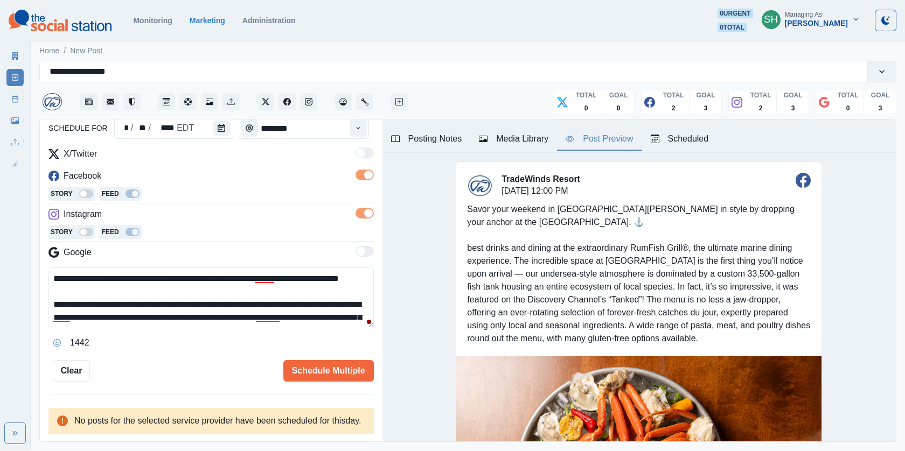
scroll to position [117, 0]
drag, startPoint x: 175, startPoint y: 274, endPoint x: 133, endPoint y: 274, distance: 41.5
click at [133, 274] on textarea "**********" at bounding box center [210, 298] width 325 height 61
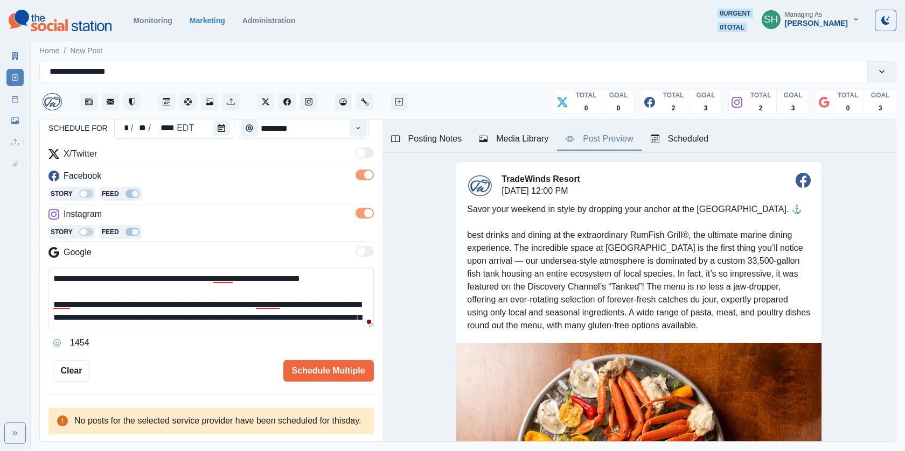
drag, startPoint x: 93, startPoint y: 273, endPoint x: 79, endPoint y: 273, distance: 14.5
click at [79, 273] on textarea "**********" at bounding box center [210, 298] width 325 height 61
drag, startPoint x: 281, startPoint y: 272, endPoint x: 265, endPoint y: 272, distance: 15.6
click at [265, 272] on textarea "**********" at bounding box center [210, 298] width 325 height 61
click at [235, 309] on textarea "**********" at bounding box center [210, 298] width 325 height 61
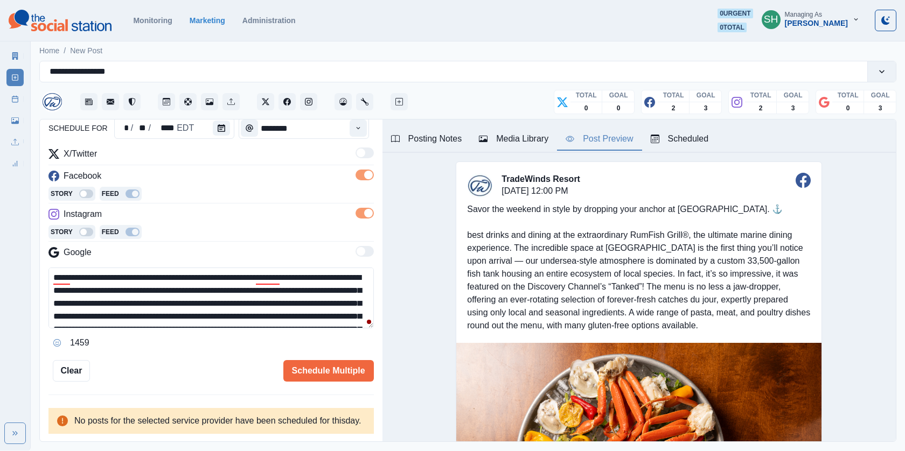
scroll to position [0, 0]
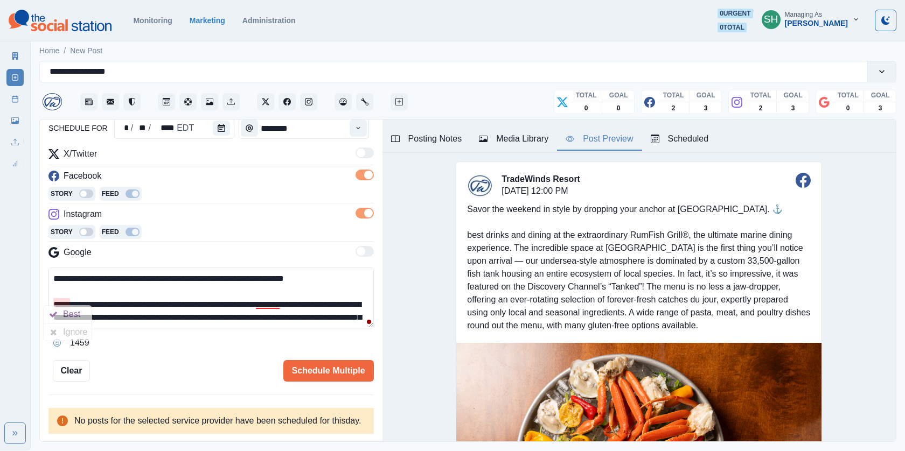
drag, startPoint x: 258, startPoint y: 297, endPoint x: 55, endPoint y: 297, distance: 202.6
click at [55, 297] on textarea "**********" at bounding box center [210, 298] width 325 height 61
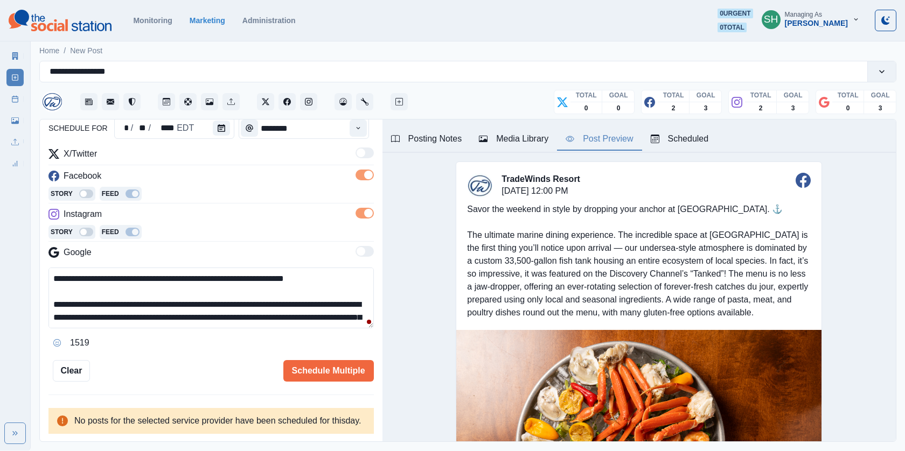
click at [205, 298] on textarea "**********" at bounding box center [210, 298] width 325 height 61
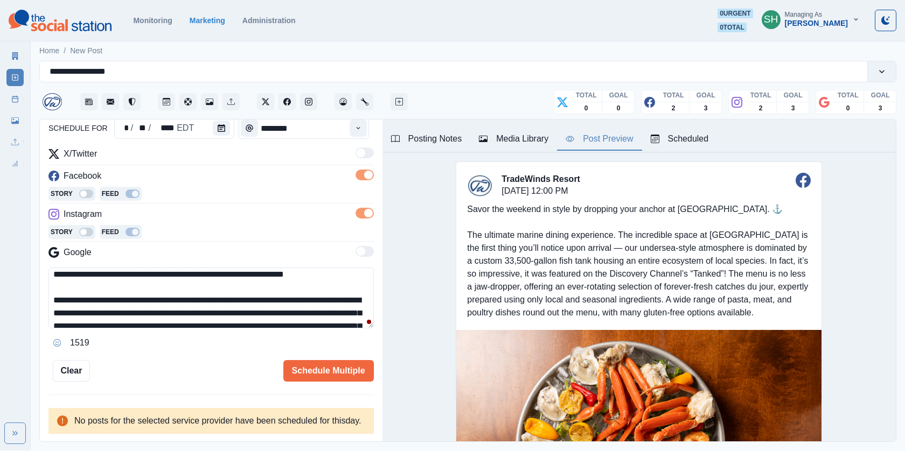
scroll to position [4, 0]
drag, startPoint x: 226, startPoint y: 293, endPoint x: 59, endPoint y: 296, distance: 167.0
click at [59, 296] on textarea "**********" at bounding box center [210, 298] width 325 height 61
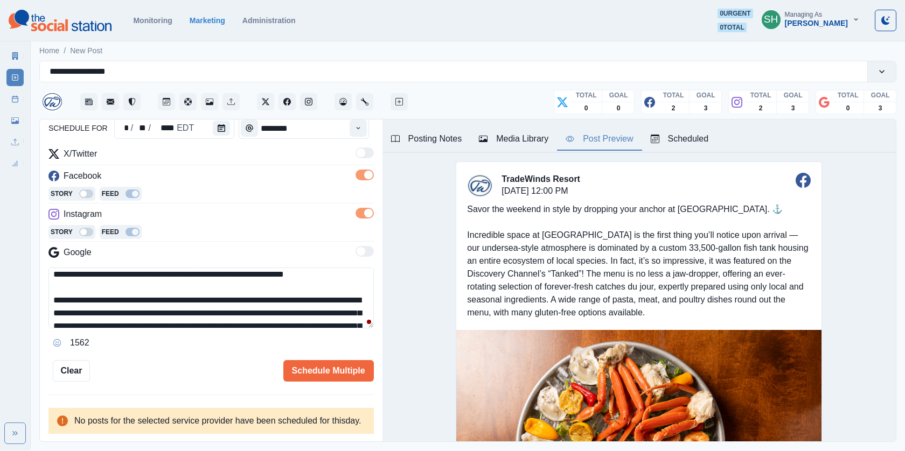
drag, startPoint x: 370, startPoint y: 295, endPoint x: 48, endPoint y: 296, distance: 322.2
click at [48, 296] on textarea "**********" at bounding box center [210, 298] width 325 height 61
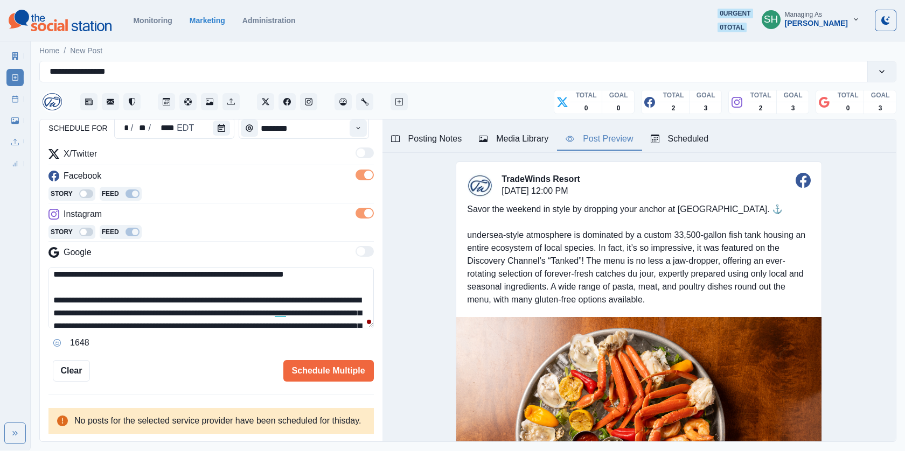
click at [58, 294] on textarea "**********" at bounding box center [210, 298] width 325 height 61
click at [78, 291] on textarea "**********" at bounding box center [210, 298] width 325 height 61
click at [115, 292] on textarea "**********" at bounding box center [210, 298] width 325 height 61
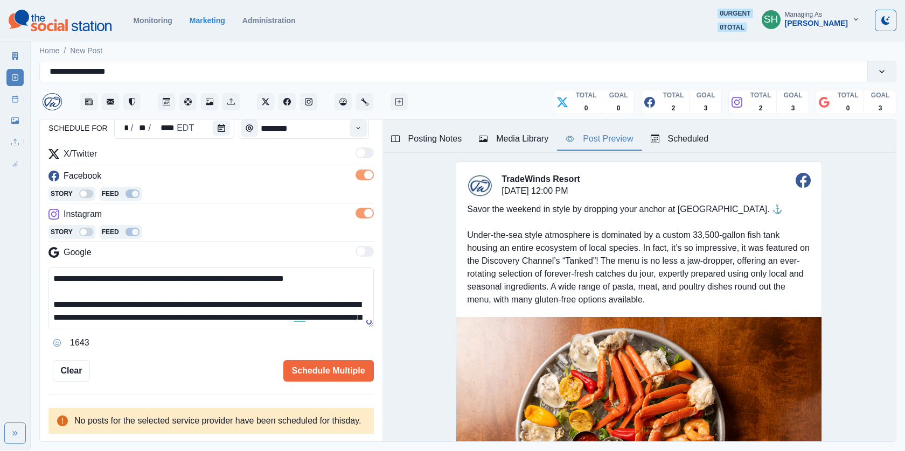
click at [134, 295] on textarea "**********" at bounding box center [210, 298] width 325 height 61
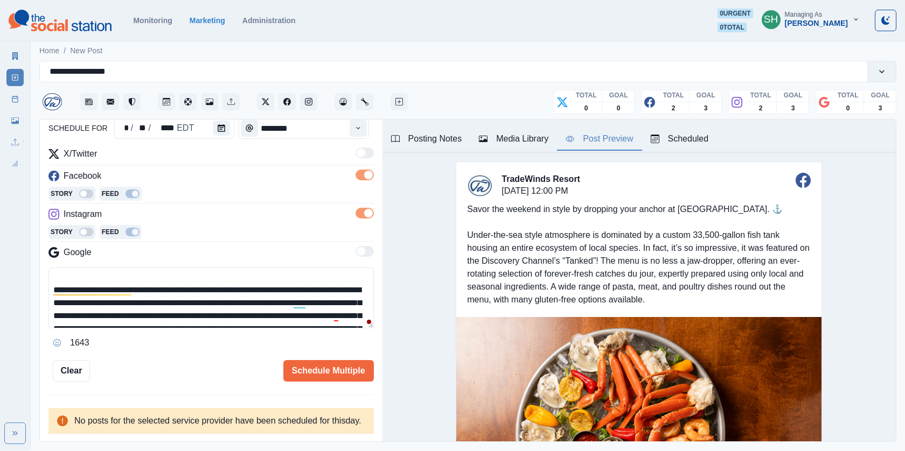
scroll to position [13, 0]
drag, startPoint x: 256, startPoint y: 310, endPoint x: 135, endPoint y: 287, distance: 123.8
click at [135, 287] on textarea "**********" at bounding box center [210, 298] width 325 height 61
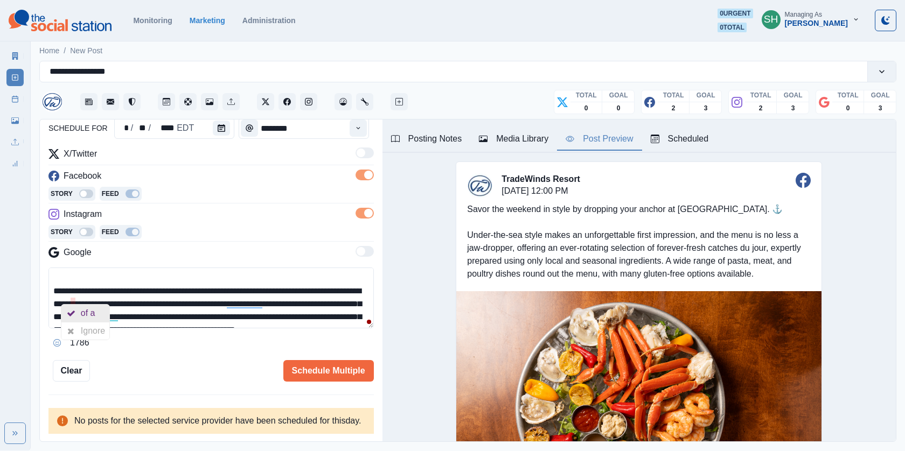
click at [81, 308] on div "of a" at bounding box center [90, 313] width 19 height 17
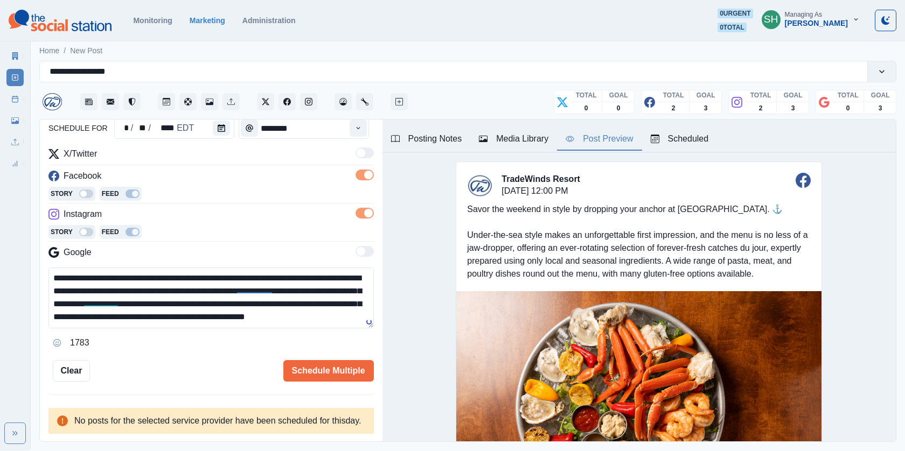
scroll to position [29, 0]
drag, startPoint x: 236, startPoint y: 284, endPoint x: 134, endPoint y: 284, distance: 102.4
click at [134, 284] on textarea "**********" at bounding box center [210, 298] width 325 height 61
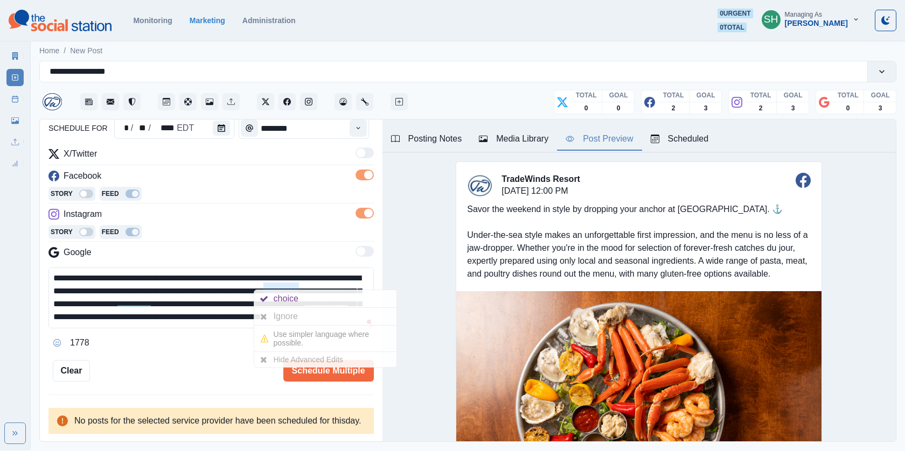
drag, startPoint x: 311, startPoint y: 283, endPoint x: 268, endPoint y: 283, distance: 43.1
click at [268, 283] on textarea "**********" at bounding box center [210, 298] width 325 height 61
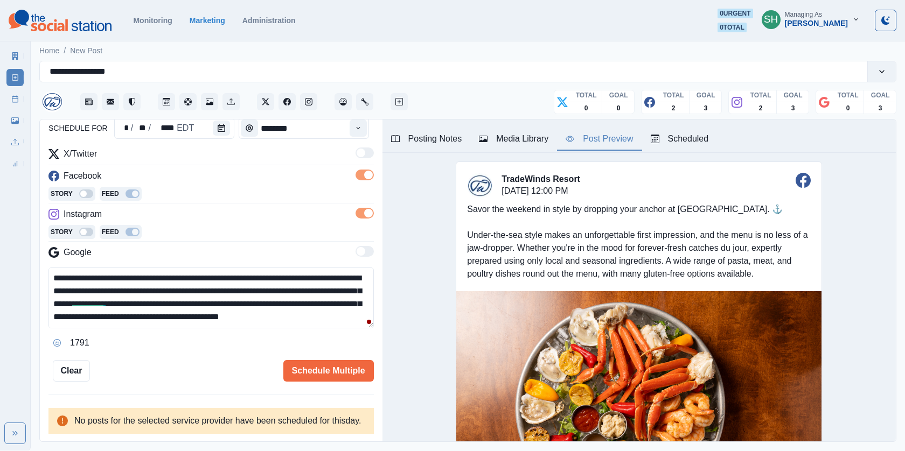
drag, startPoint x: 186, startPoint y: 295, endPoint x: 146, endPoint y: 295, distance: 39.9
click at [146, 295] on textarea "**********" at bounding box center [210, 298] width 325 height 61
click at [143, 298] on textarea "**********" at bounding box center [210, 298] width 325 height 61
drag, startPoint x: 185, startPoint y: 295, endPoint x: 145, endPoint y: 295, distance: 39.3
click at [146, 295] on textarea "**********" at bounding box center [210, 298] width 325 height 61
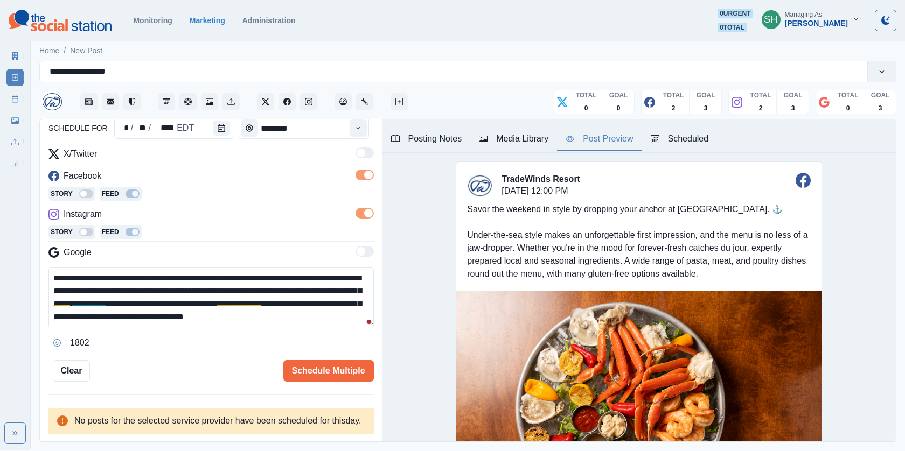
drag, startPoint x: 215, startPoint y: 294, endPoint x: 170, endPoint y: 295, distance: 45.3
click at [170, 295] on textarea "**********" at bounding box center [210, 298] width 325 height 61
drag, startPoint x: 282, startPoint y: 290, endPoint x: 211, endPoint y: 290, distance: 71.1
click at [211, 290] on textarea "**********" at bounding box center [210, 298] width 325 height 61
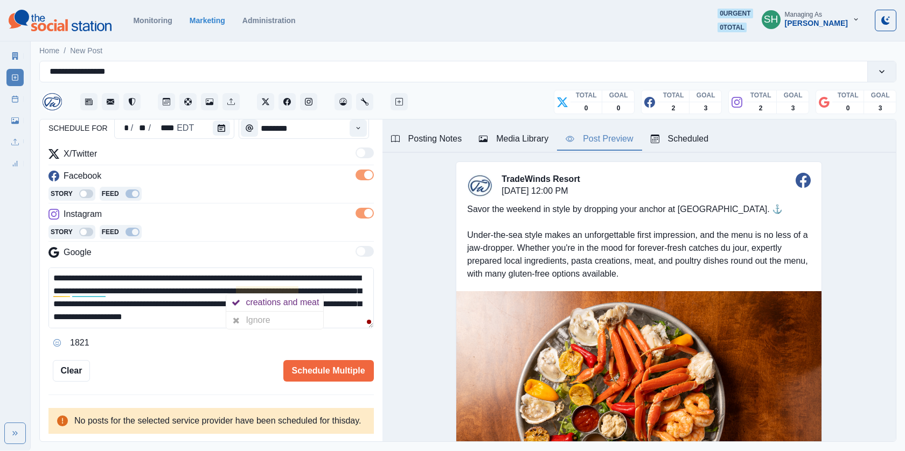
click at [161, 309] on textarea "**********" at bounding box center [210, 298] width 325 height 61
drag, startPoint x: 201, startPoint y: 299, endPoint x: 280, endPoint y: 285, distance: 79.9
click at [280, 286] on textarea "**********" at bounding box center [210, 298] width 325 height 61
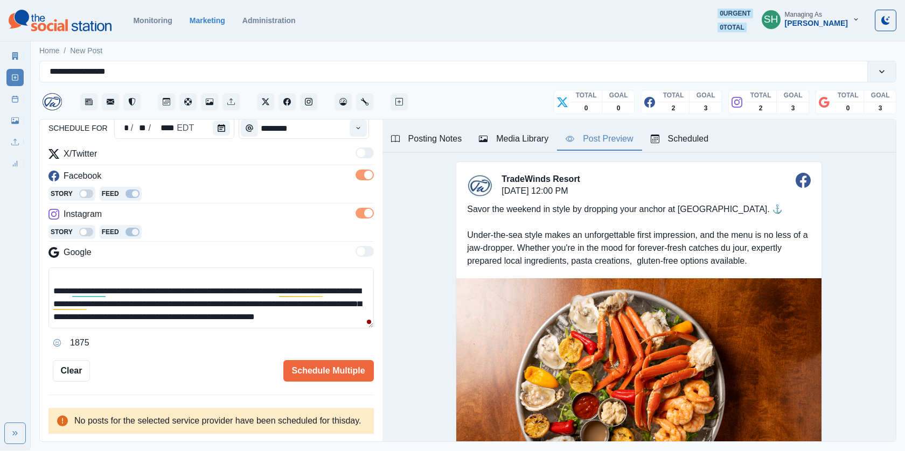
click at [208, 286] on textarea "**********" at bounding box center [210, 298] width 325 height 61
click at [276, 289] on textarea "**********" at bounding box center [210, 298] width 325 height 61
drag, startPoint x: 123, startPoint y: 301, endPoint x: 343, endPoint y: 288, distance: 220.7
click at [343, 288] on textarea "**********" at bounding box center [210, 298] width 325 height 61
drag, startPoint x: 364, startPoint y: 290, endPoint x: 282, endPoint y: 288, distance: 81.4
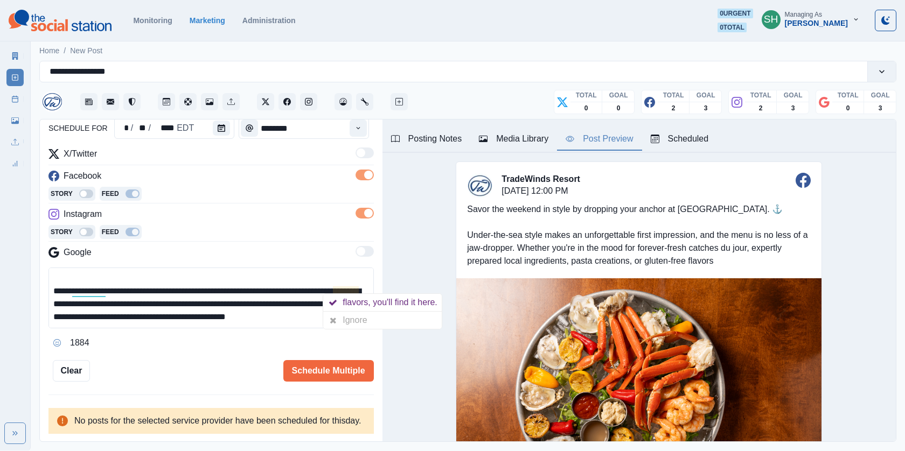
click at [282, 288] on textarea "**********" at bounding box center [210, 298] width 325 height 61
drag, startPoint x: 207, startPoint y: 289, endPoint x: 140, endPoint y: 289, distance: 66.8
click at [140, 289] on textarea "**********" at bounding box center [210, 298] width 325 height 61
click at [303, 290] on textarea "**********" at bounding box center [210, 298] width 325 height 61
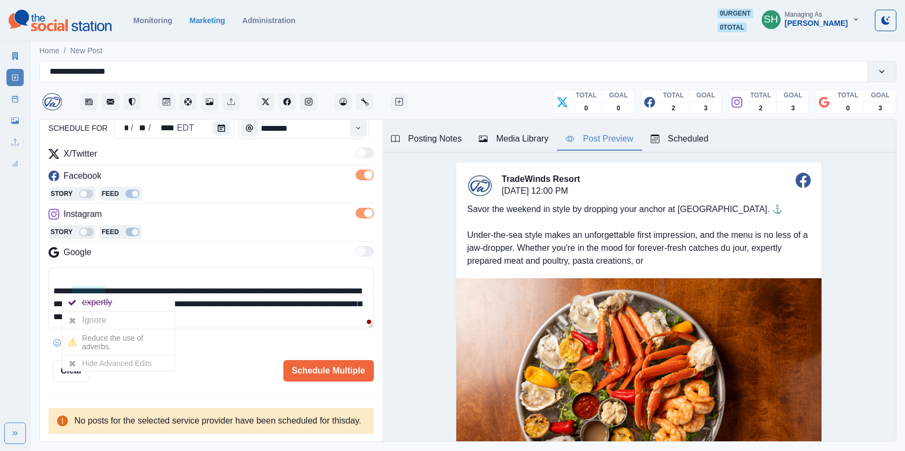
click at [107, 289] on textarea "**********" at bounding box center [210, 298] width 325 height 61
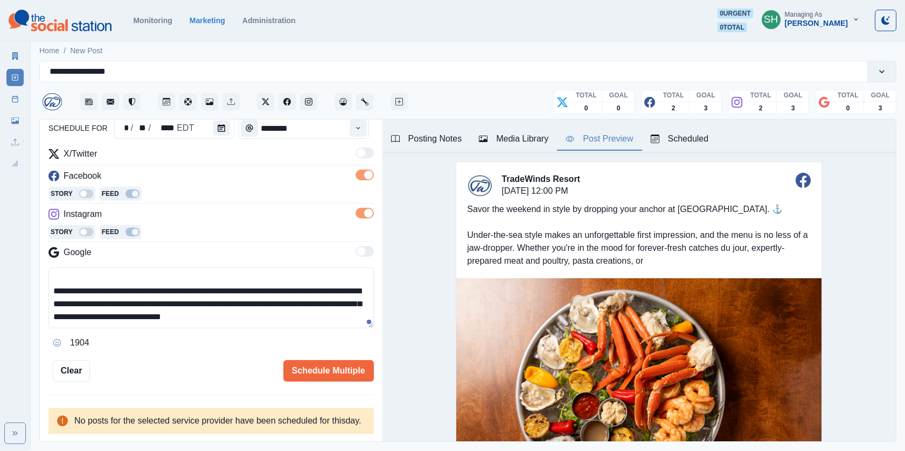
drag, startPoint x: 295, startPoint y: 289, endPoint x: 274, endPoint y: 288, distance: 20.5
click at [275, 289] on textarea "**********" at bounding box center [210, 298] width 325 height 61
click at [216, 285] on textarea "**********" at bounding box center [210, 298] width 325 height 61
click at [324, 286] on textarea "**********" at bounding box center [210, 298] width 325 height 61
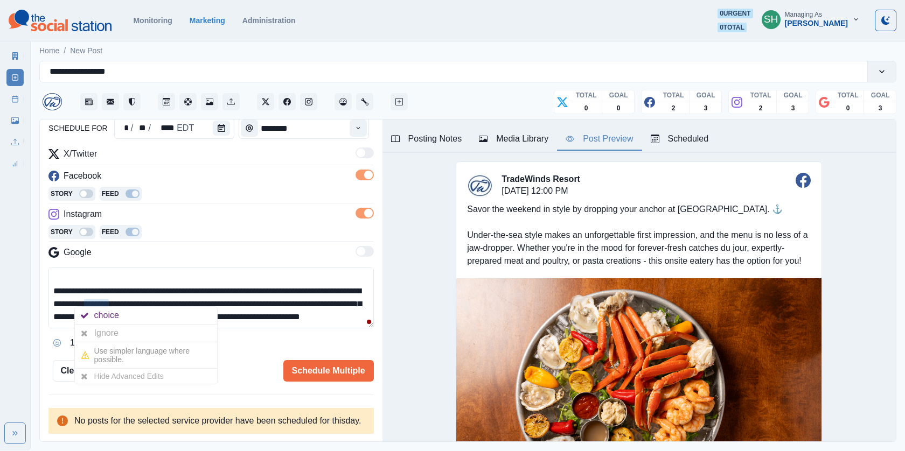
drag, startPoint x: 110, startPoint y: 298, endPoint x: 81, endPoint y: 298, distance: 29.1
click at [81, 298] on textarea "**********" at bounding box center [210, 298] width 325 height 61
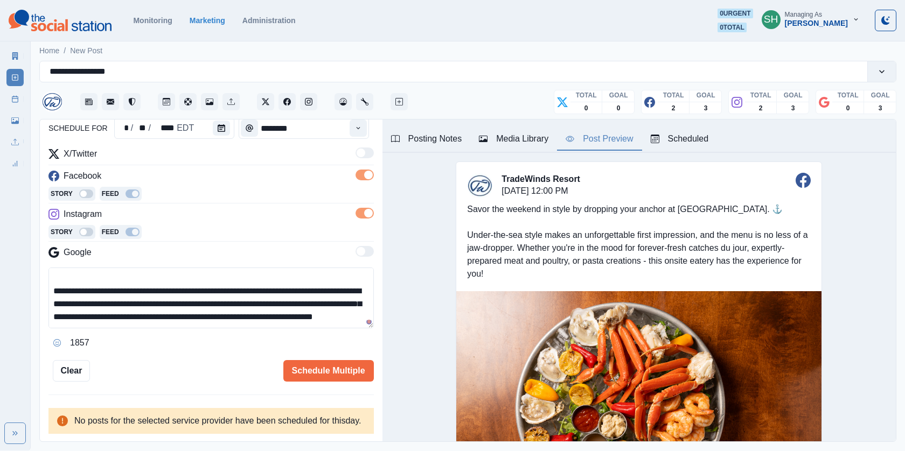
click at [175, 305] on textarea "**********" at bounding box center [210, 298] width 325 height 61
click at [122, 319] on textarea "**********" at bounding box center [210, 298] width 325 height 61
click at [119, 322] on textarea "**********" at bounding box center [210, 298] width 325 height 61
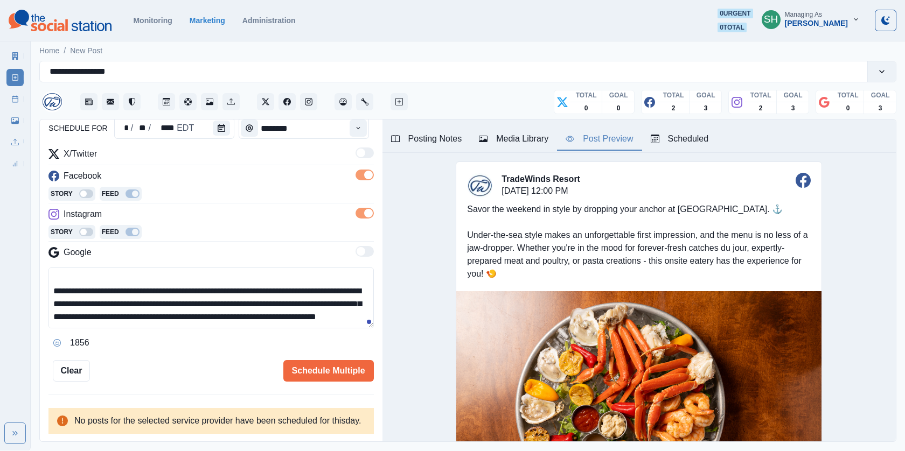
click at [245, 326] on div "**********" at bounding box center [210, 310] width 325 height 84
click at [217, 318] on textarea "**********" at bounding box center [210, 298] width 325 height 61
type textarea "**********"
click at [348, 360] on button "Schedule Multiple" at bounding box center [328, 371] width 91 height 22
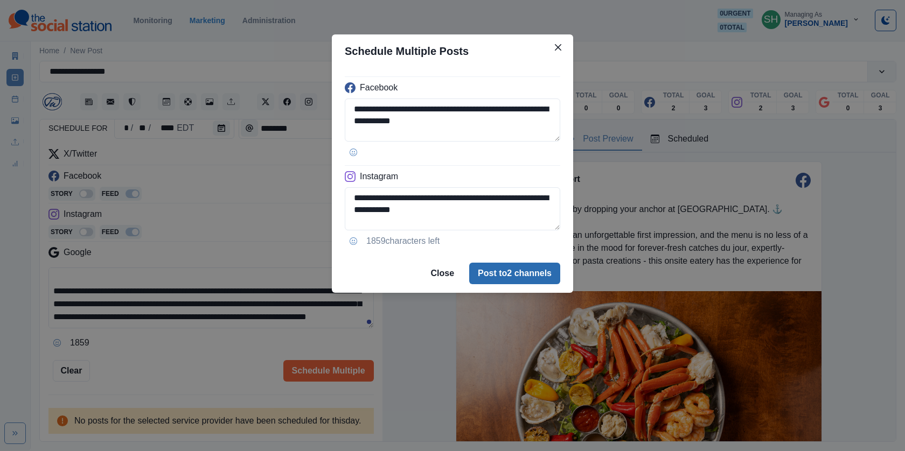
click at [506, 273] on button "Post to 2 channels" at bounding box center [514, 274] width 91 height 22
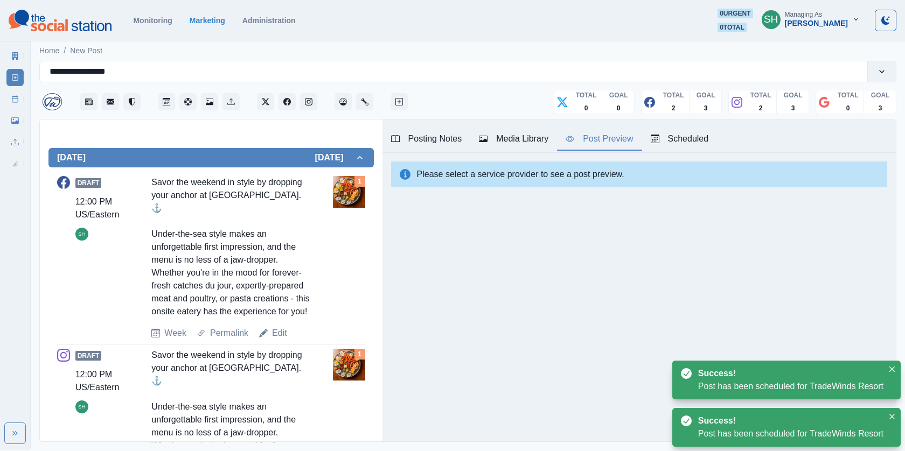
scroll to position [454, 0]
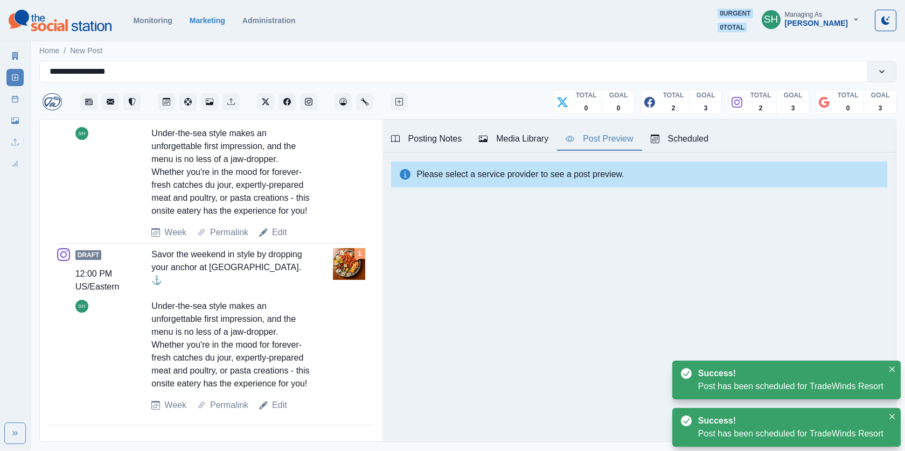
click at [16, 98] on icon at bounding box center [15, 99] width 8 height 8
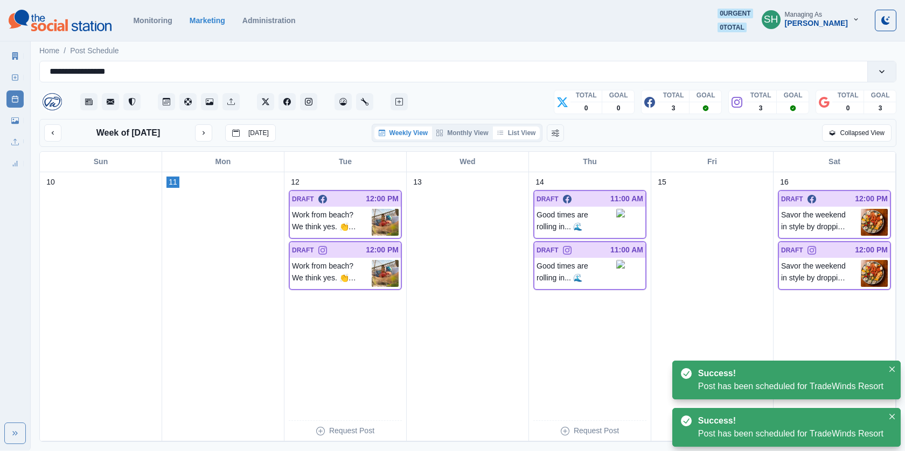
click at [513, 134] on button "List View" at bounding box center [516, 133] width 47 height 13
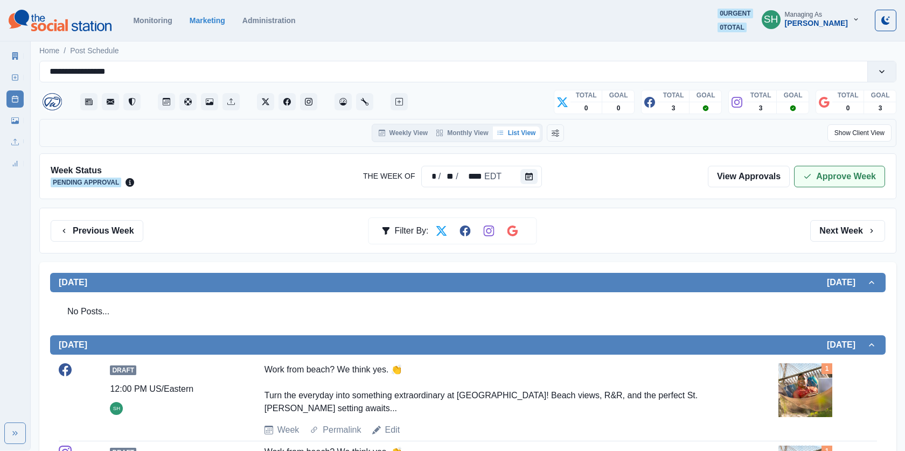
click at [831, 178] on button "Approve Week" at bounding box center [839, 177] width 91 height 22
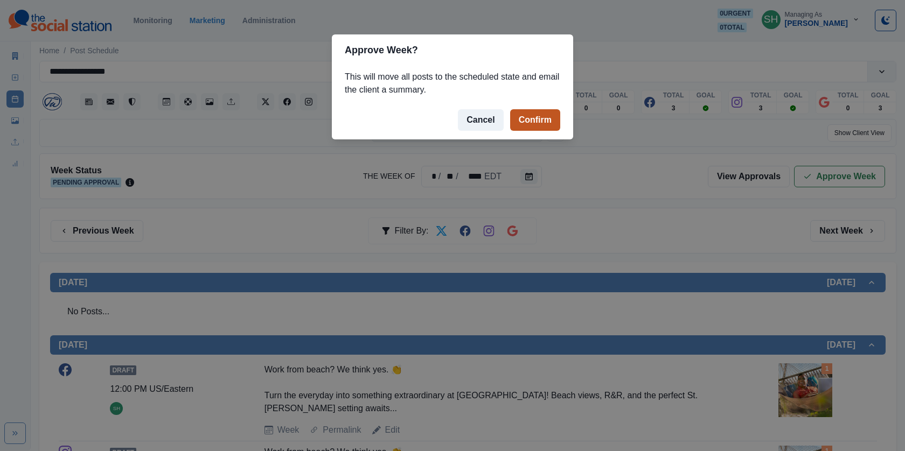
click at [541, 123] on button "Confirm" at bounding box center [535, 120] width 50 height 22
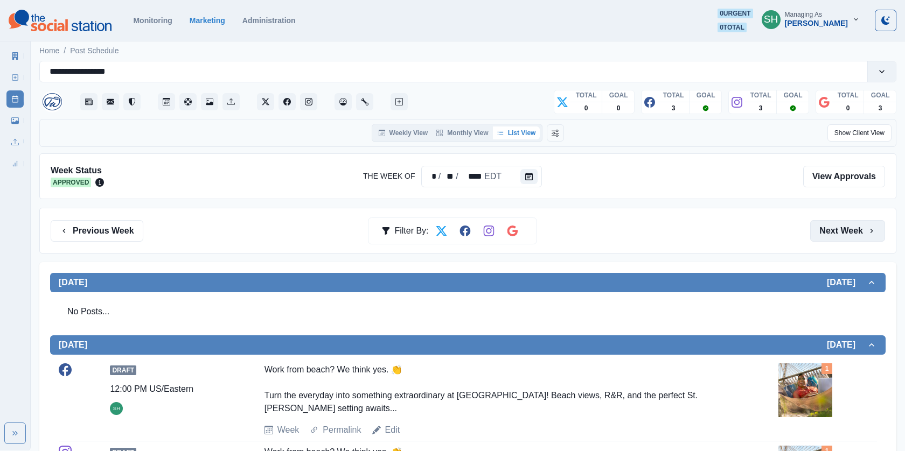
click at [845, 224] on button "Next Week" at bounding box center [847, 231] width 75 height 22
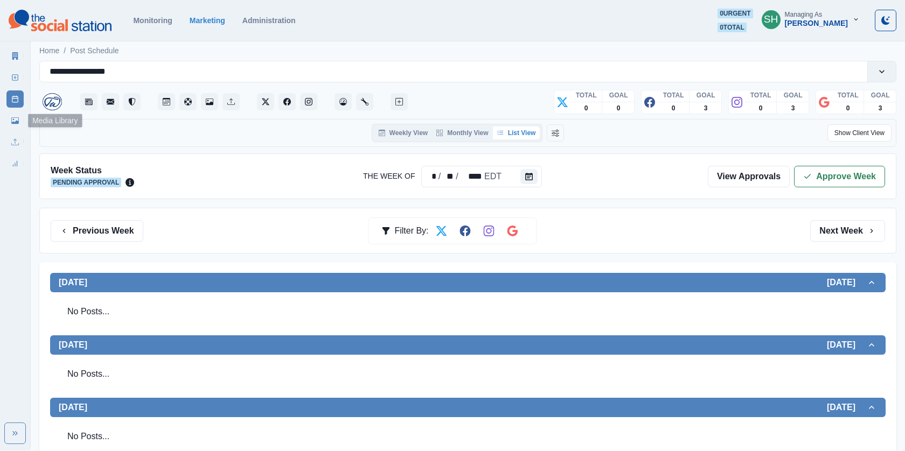
click at [19, 119] on link "Media Library" at bounding box center [14, 120] width 17 height 17
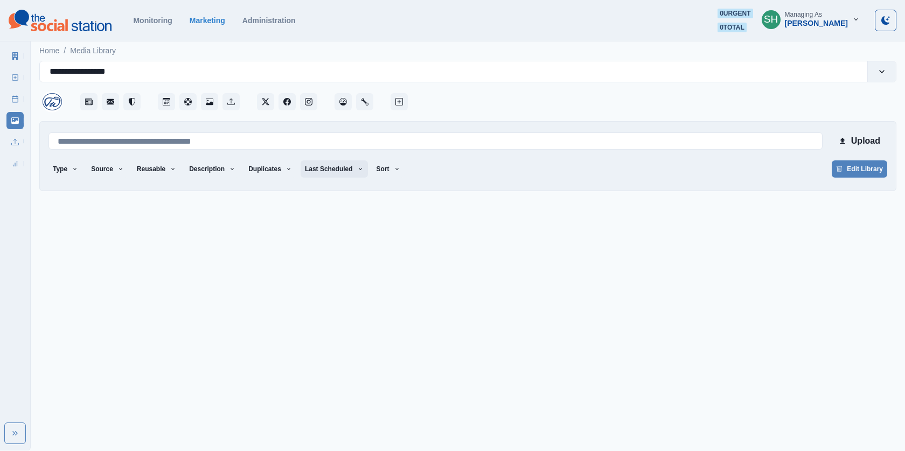
click at [330, 172] on button "Last Scheduled" at bounding box center [334, 169] width 67 height 17
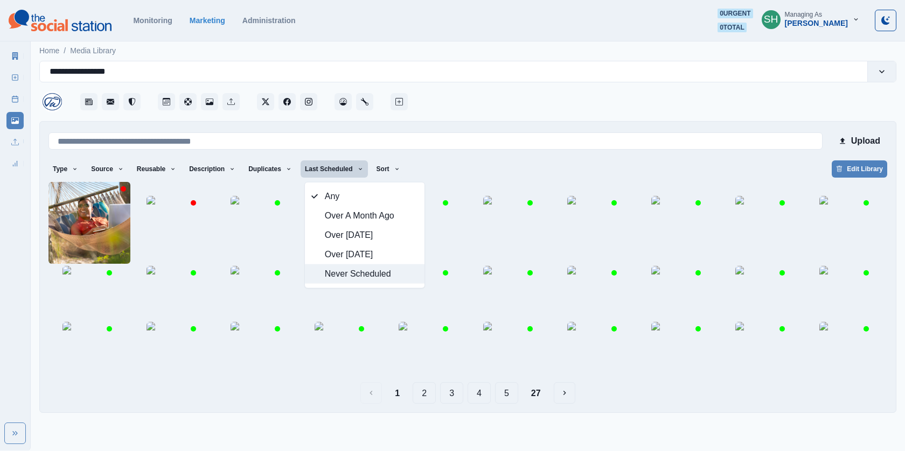
click at [371, 283] on div "Any Over A Month Ago Over 3 Months Ago Over 6 Months Ago Never Scheduled" at bounding box center [364, 235] width 121 height 107
click at [366, 276] on span "Never Scheduled" at bounding box center [371, 274] width 93 height 13
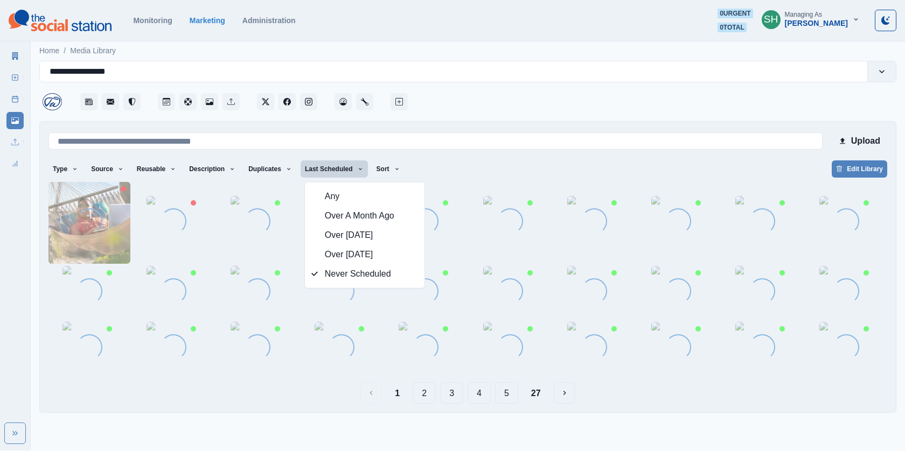
click at [548, 108] on div at bounding box center [653, 98] width 486 height 32
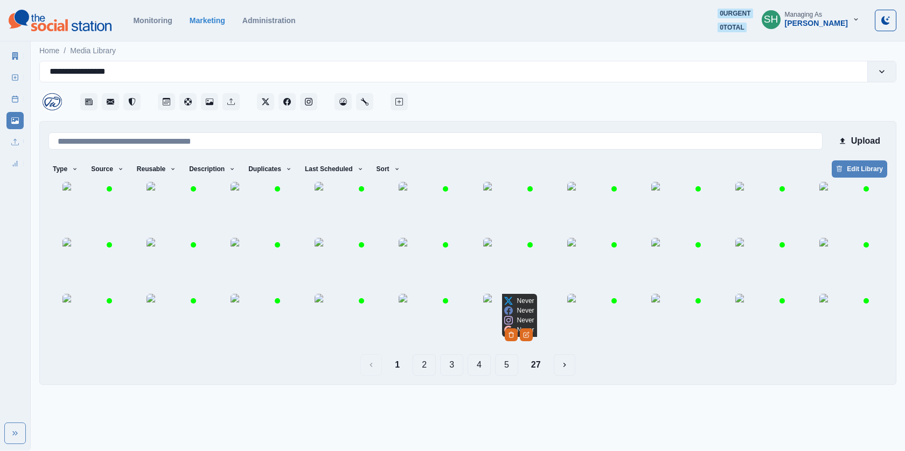
scroll to position [26, 0]
click at [536, 385] on div "Upload Type Any Image Video Source Any Upload Social Manager Found: Instagram F…" at bounding box center [467, 253] width 857 height 264
click at [531, 376] on button "27" at bounding box center [536, 365] width 27 height 22
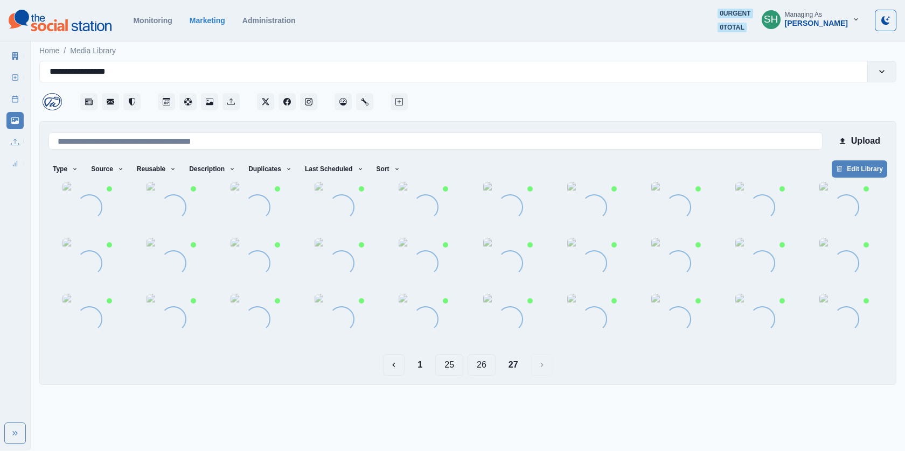
scroll to position [0, 0]
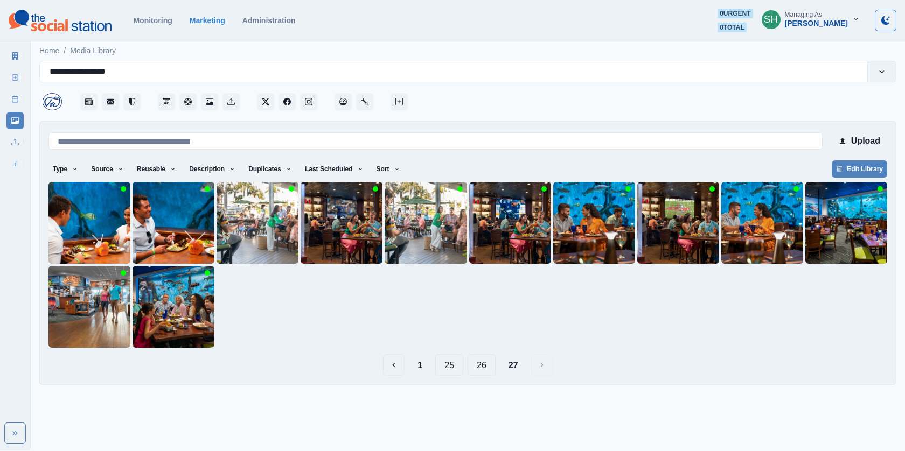
click at [478, 368] on button "26" at bounding box center [482, 365] width 28 height 22
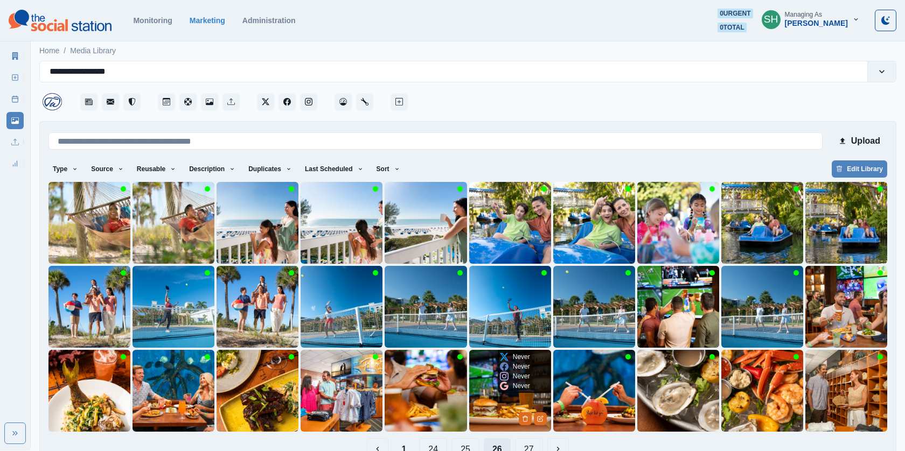
scroll to position [26, 0]
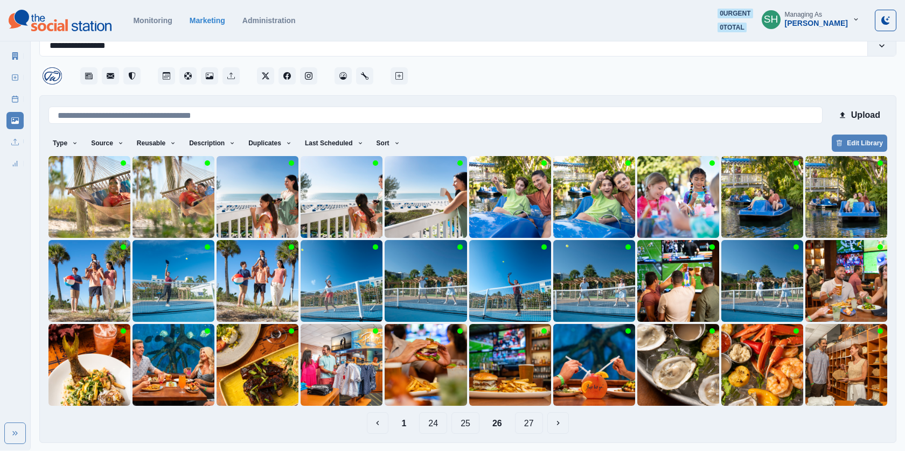
click at [463, 422] on button "25" at bounding box center [465, 424] width 28 height 22
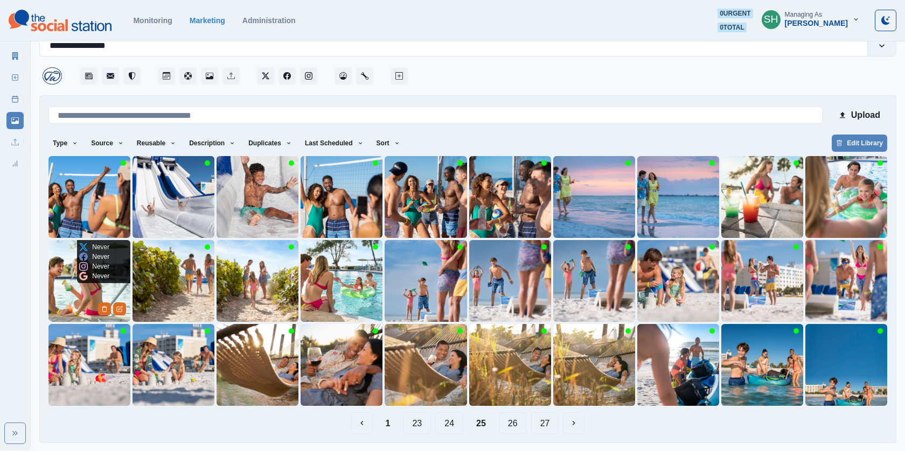
click at [70, 282] on img at bounding box center [89, 281] width 82 height 82
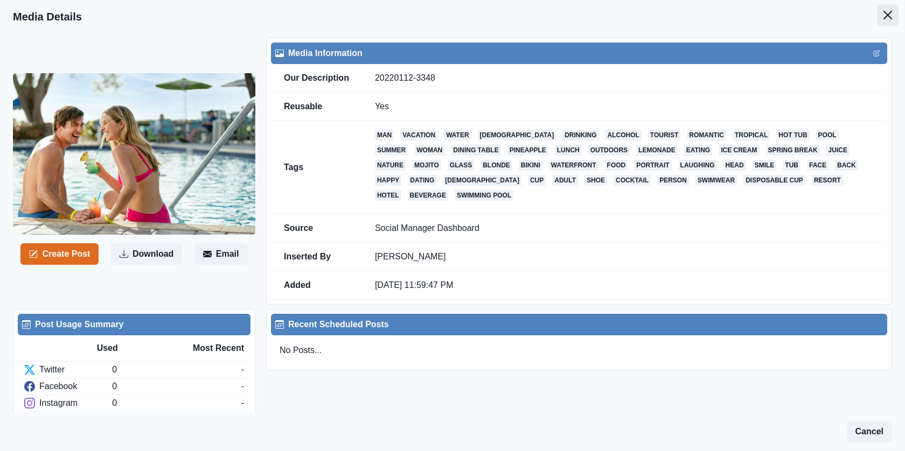
click at [886, 10] on button "Close" at bounding box center [888, 15] width 22 height 22
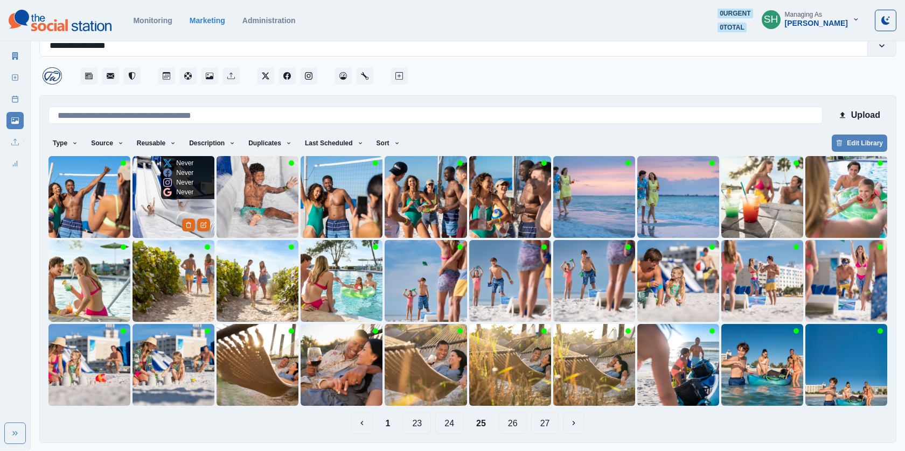
click at [169, 206] on img at bounding box center [174, 197] width 82 height 82
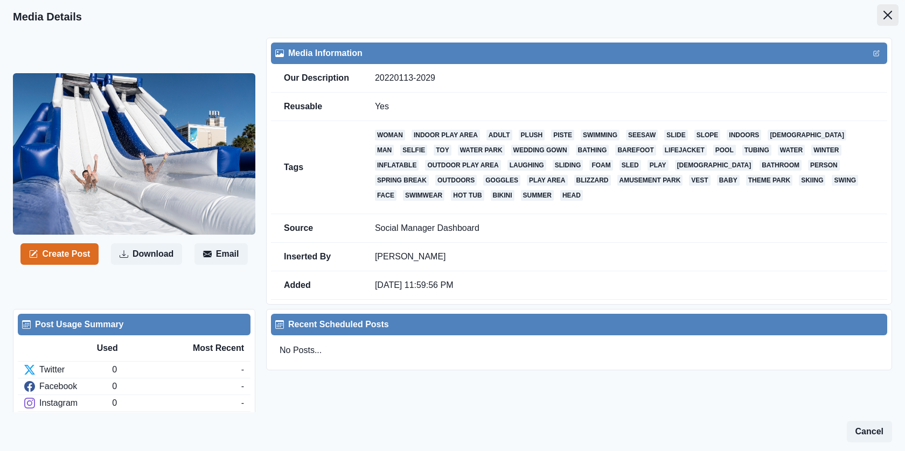
click at [888, 10] on button "Close" at bounding box center [888, 15] width 22 height 22
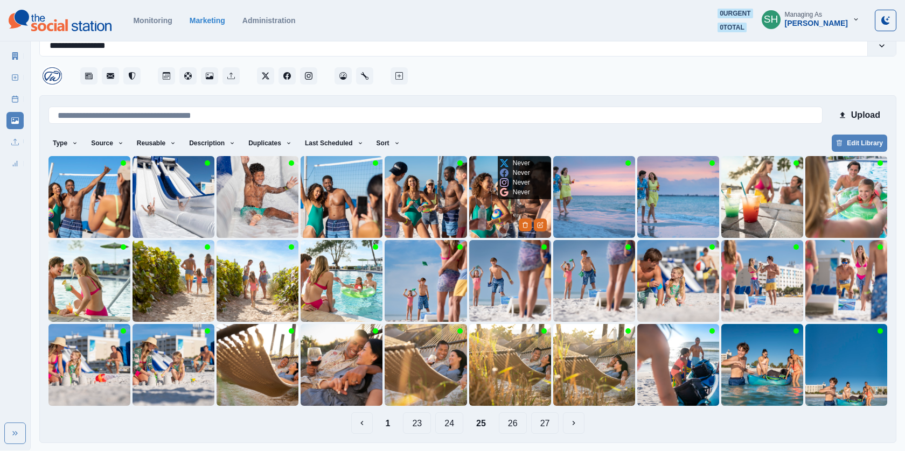
click at [511, 208] on img at bounding box center [510, 197] width 82 height 82
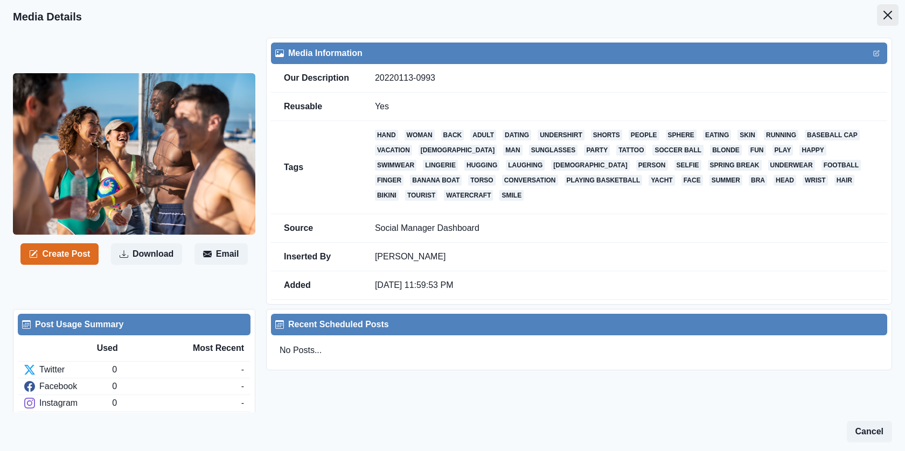
click at [891, 19] on icon "Close" at bounding box center [888, 15] width 9 height 9
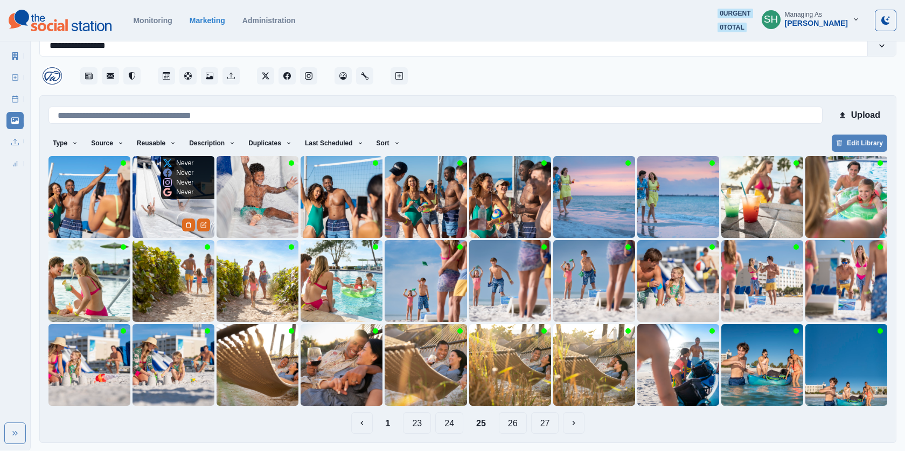
click at [162, 214] on img at bounding box center [174, 197] width 82 height 82
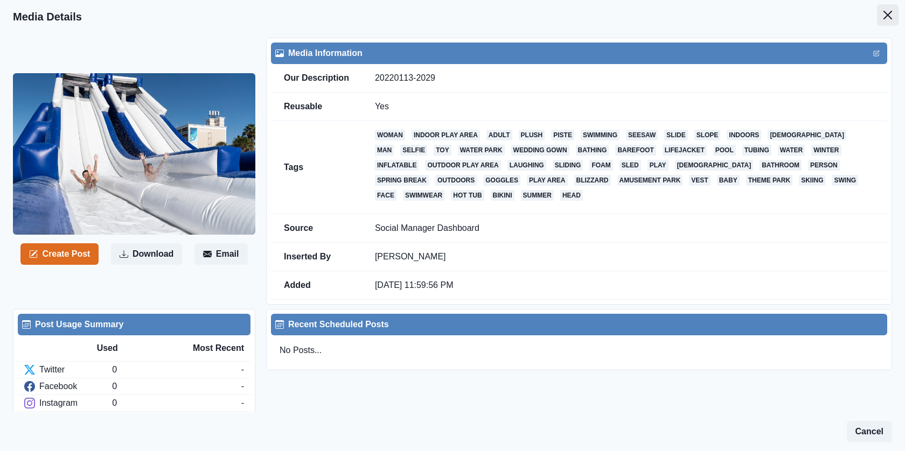
click at [878, 16] on button "Close" at bounding box center [888, 15] width 22 height 22
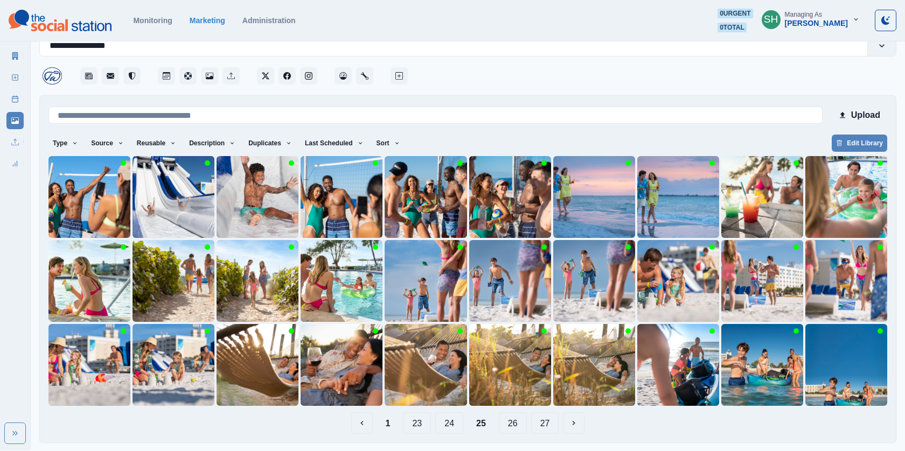
click at [447, 425] on button "24" at bounding box center [449, 424] width 28 height 22
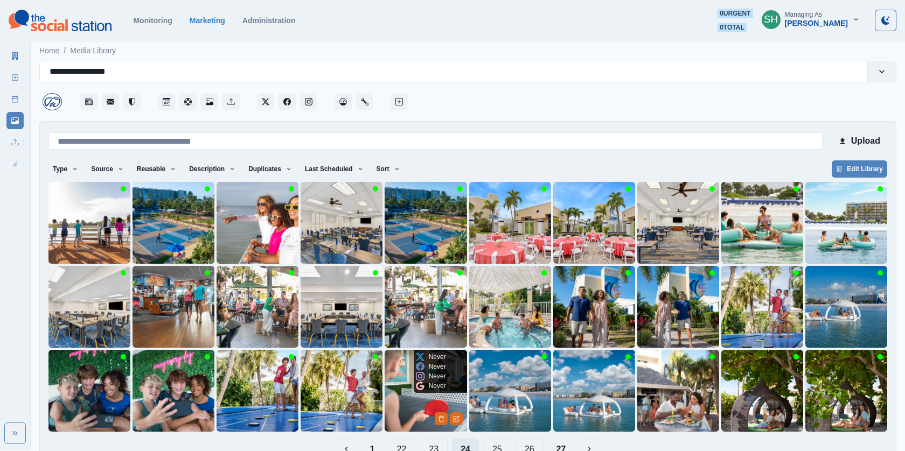
scroll to position [26, 0]
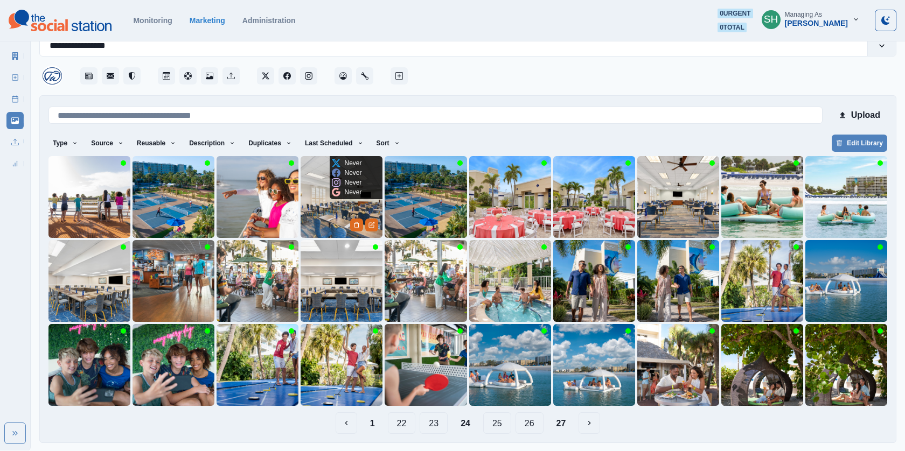
click at [318, 205] on img at bounding box center [342, 197] width 82 height 82
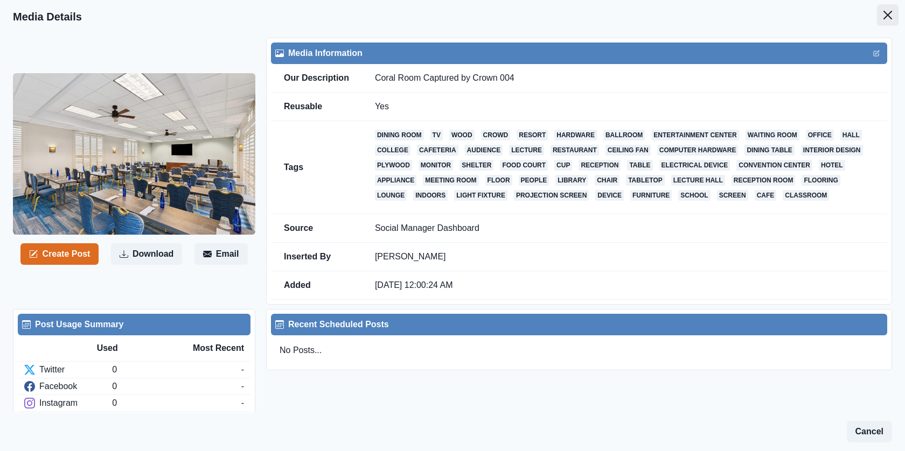
click at [891, 19] on icon "Close" at bounding box center [888, 15] width 9 height 9
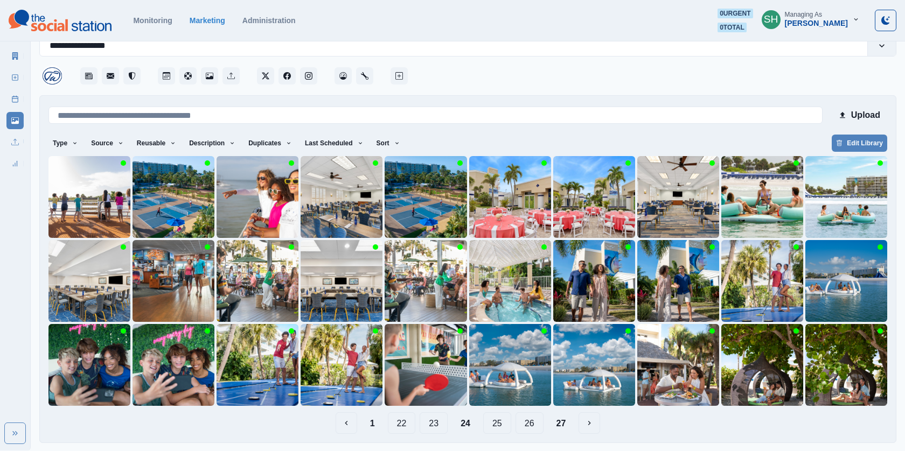
click at [425, 422] on button "23" at bounding box center [434, 424] width 28 height 22
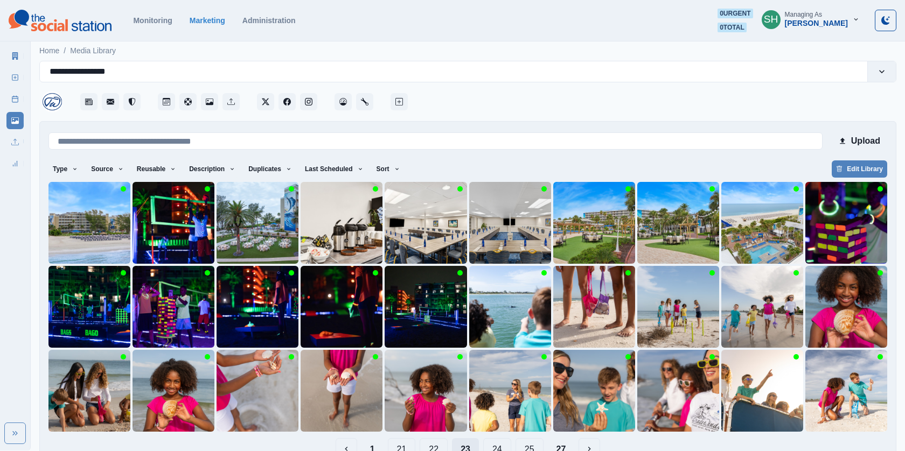
scroll to position [26, 0]
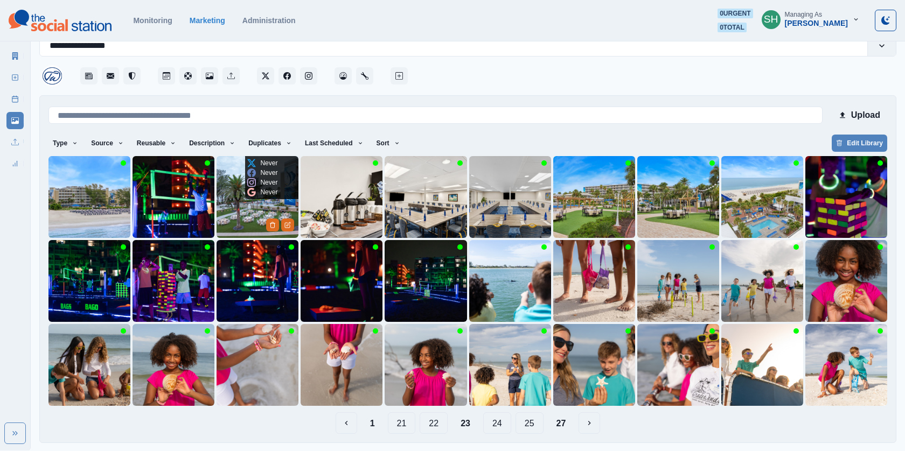
click at [252, 219] on img at bounding box center [258, 197] width 82 height 82
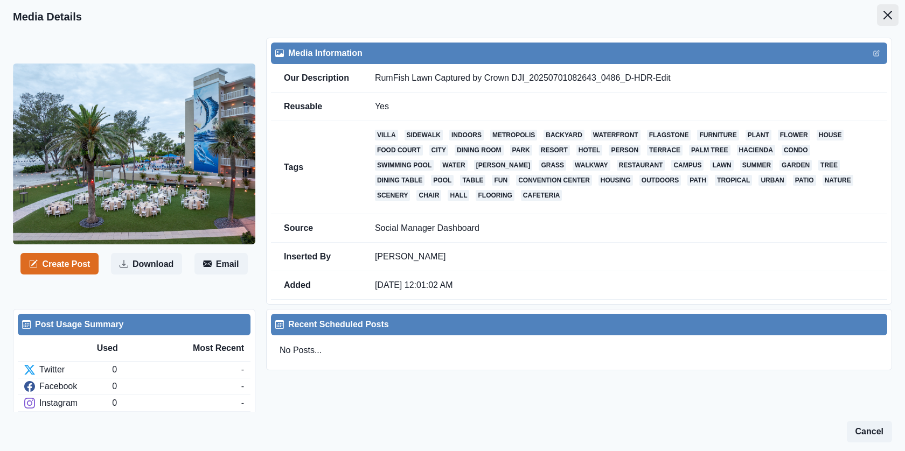
click at [885, 16] on icon "Close" at bounding box center [888, 15] width 9 height 9
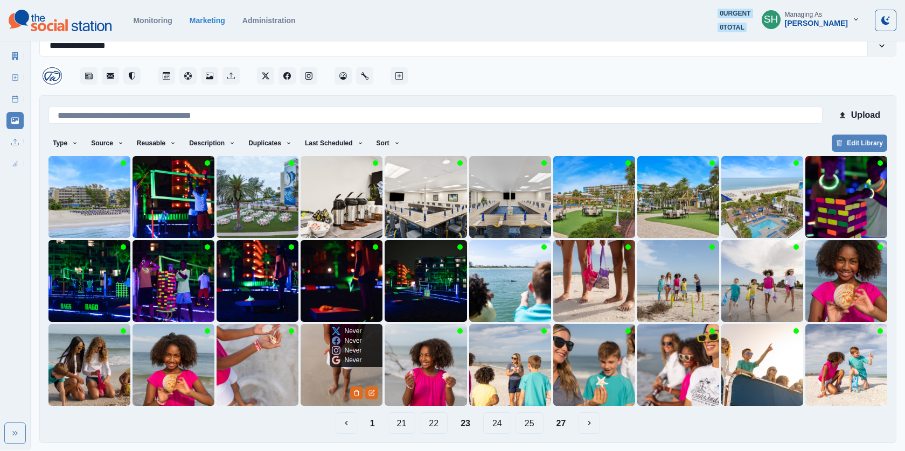
click at [346, 367] on img at bounding box center [342, 365] width 82 height 82
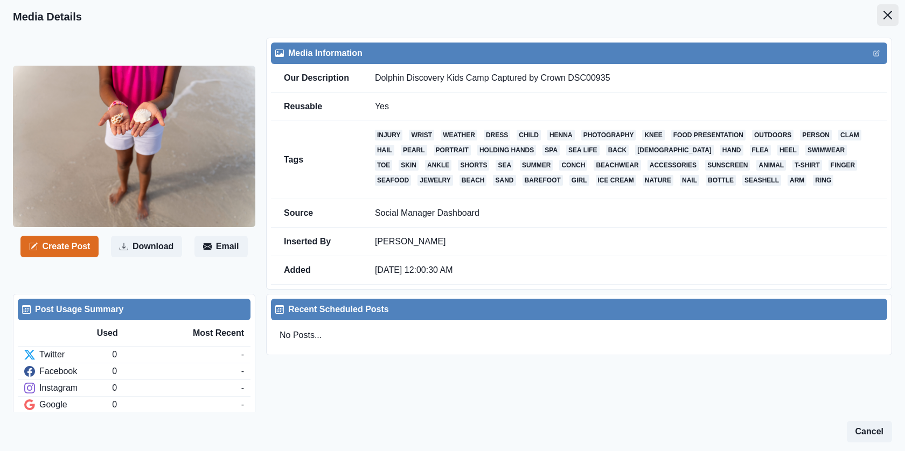
click at [888, 17] on icon "Close" at bounding box center [888, 15] width 9 height 9
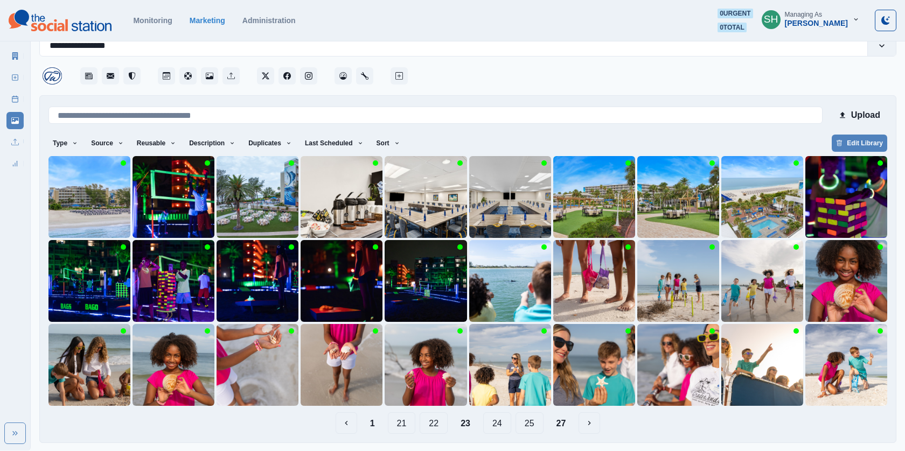
click at [434, 426] on button "22" at bounding box center [434, 424] width 28 height 22
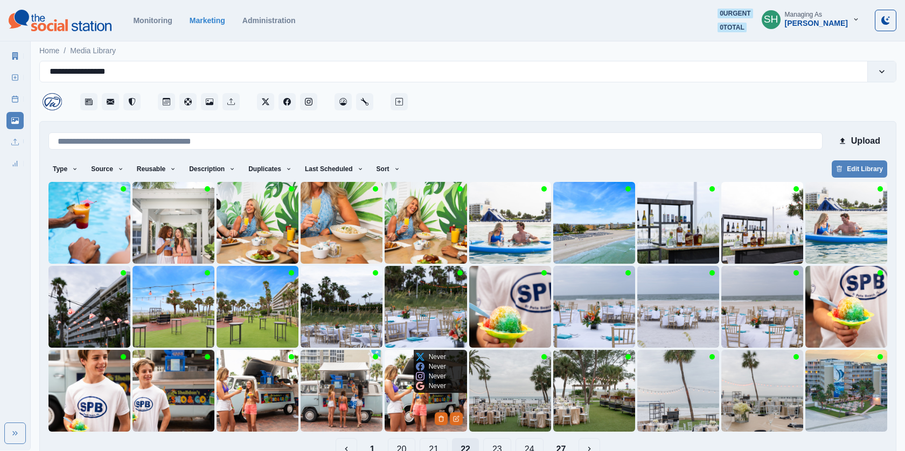
scroll to position [26, 0]
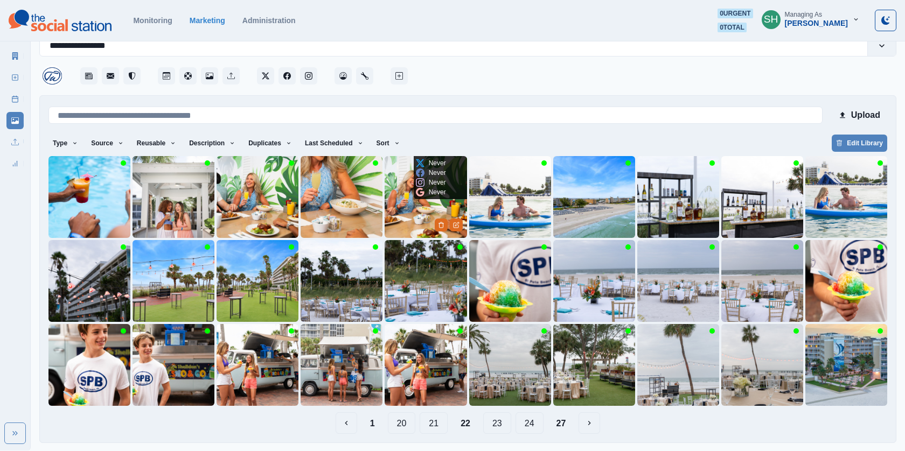
click at [395, 212] on img at bounding box center [426, 197] width 82 height 82
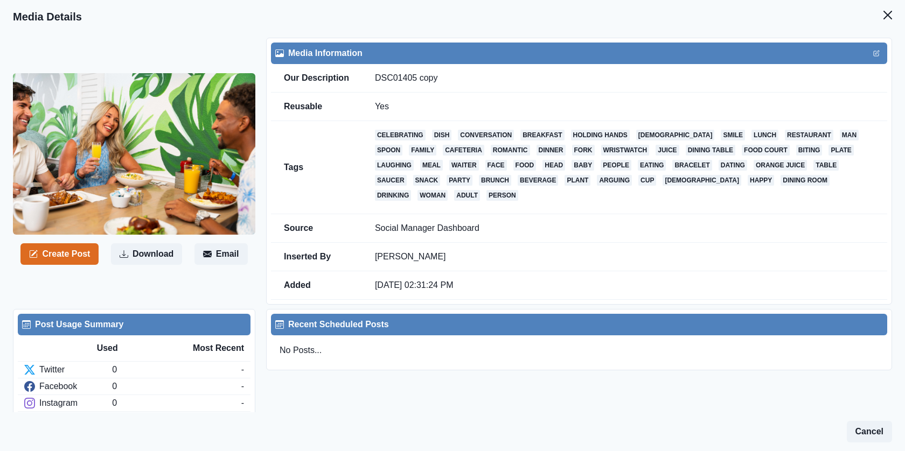
click at [899, 22] on header "Media Details" at bounding box center [452, 16] width 905 height 33
click at [882, 11] on button "Close" at bounding box center [888, 15] width 22 height 22
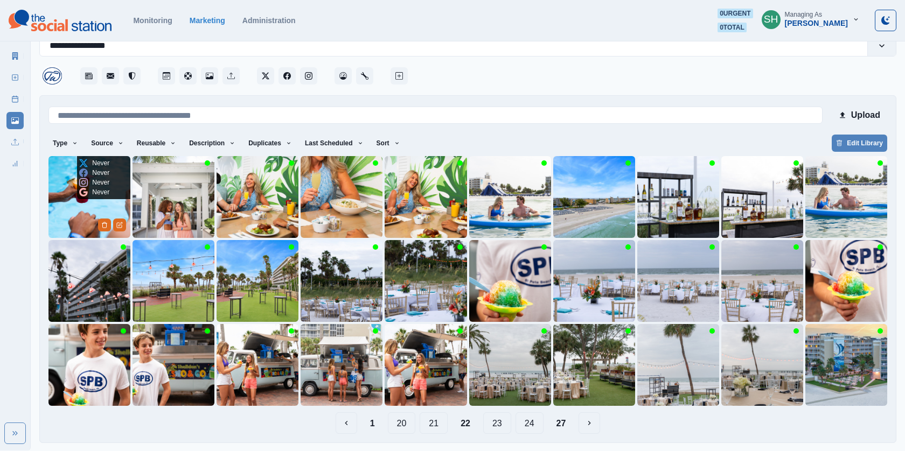
click at [80, 220] on img at bounding box center [89, 197] width 82 height 82
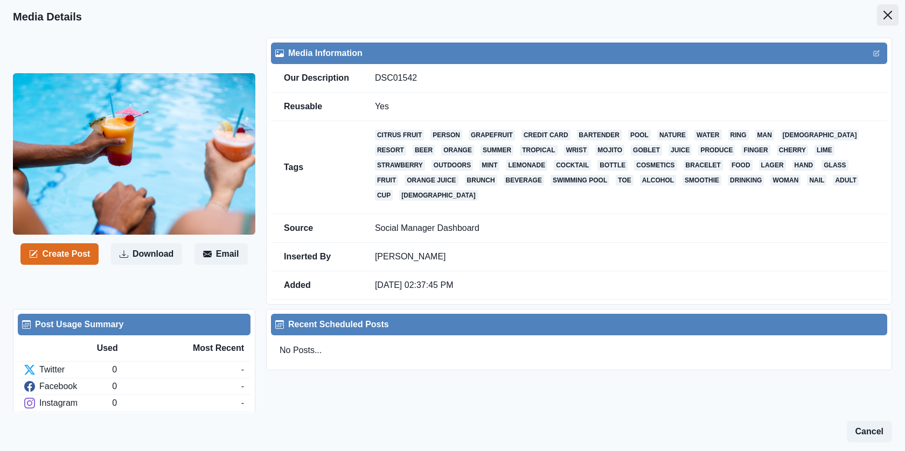
click at [881, 19] on button "Close" at bounding box center [888, 15] width 22 height 22
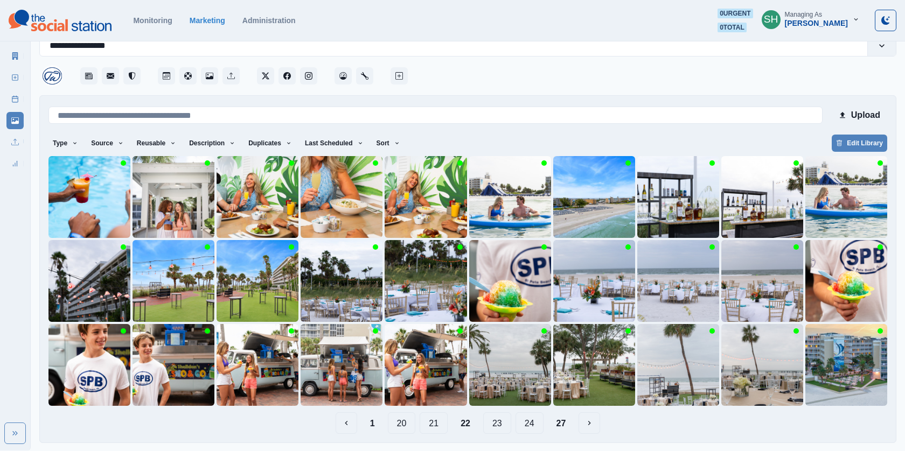
click at [437, 424] on button "21" at bounding box center [434, 424] width 28 height 22
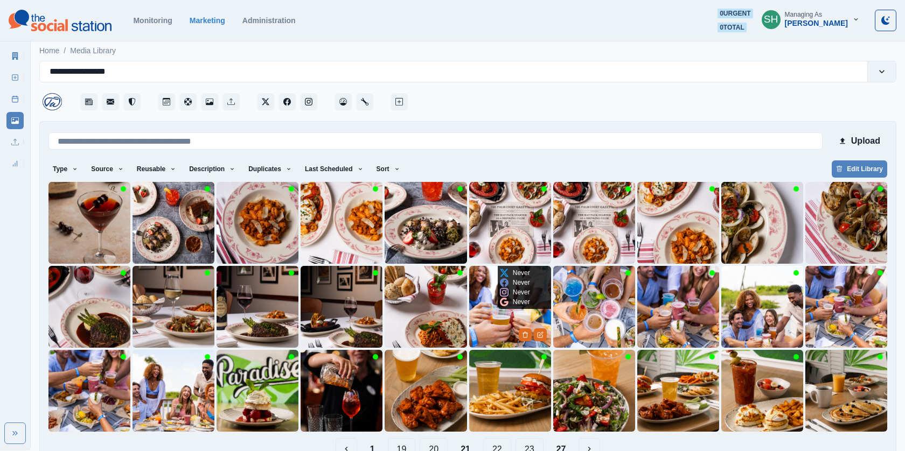
scroll to position [26, 0]
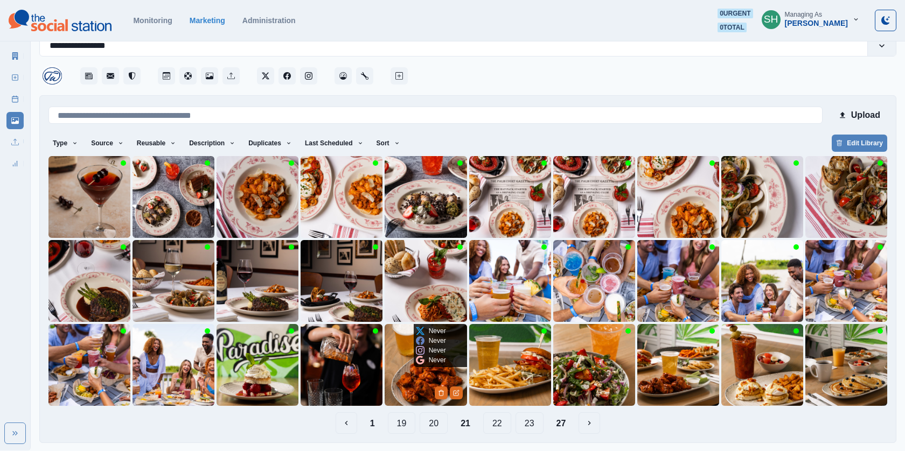
click at [432, 375] on img at bounding box center [426, 365] width 82 height 82
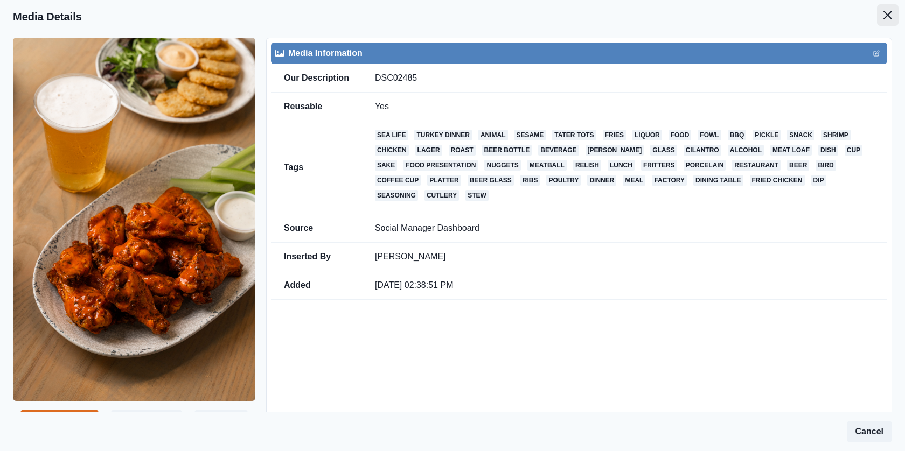
click at [885, 15] on icon "Close" at bounding box center [888, 15] width 9 height 9
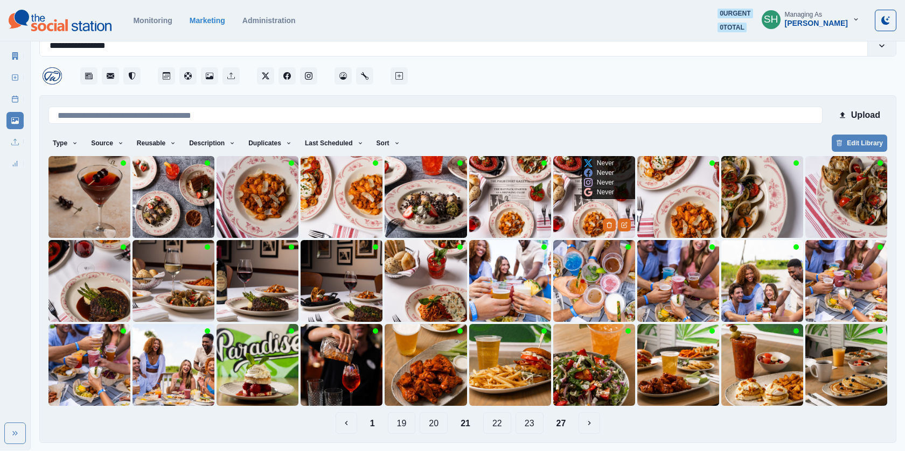
click at [592, 213] on img at bounding box center [594, 197] width 82 height 82
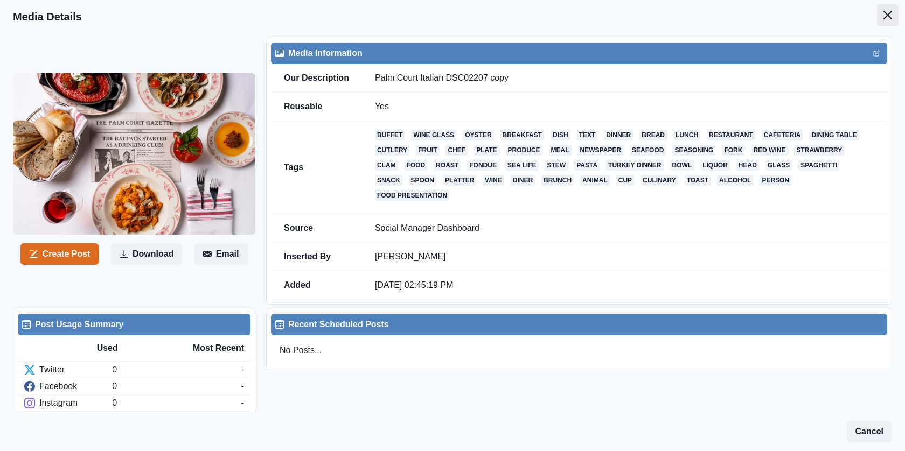
click at [885, 13] on icon "Close" at bounding box center [888, 15] width 9 height 9
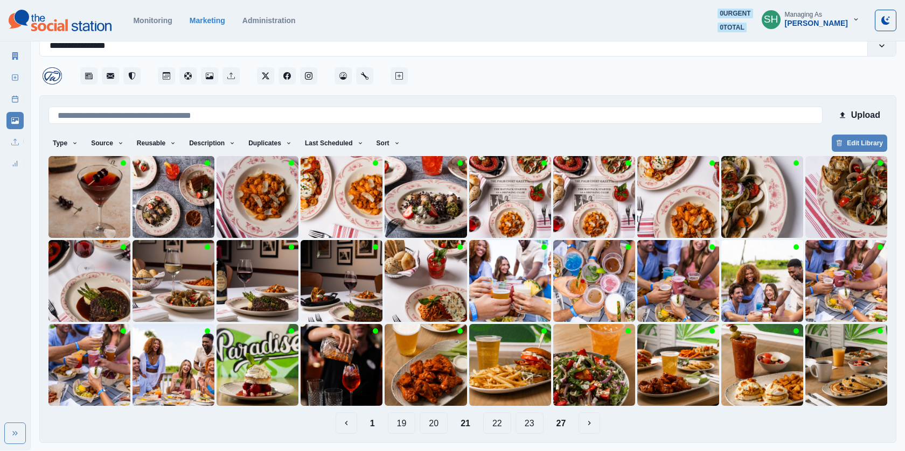
click at [441, 418] on button "20" at bounding box center [434, 424] width 28 height 22
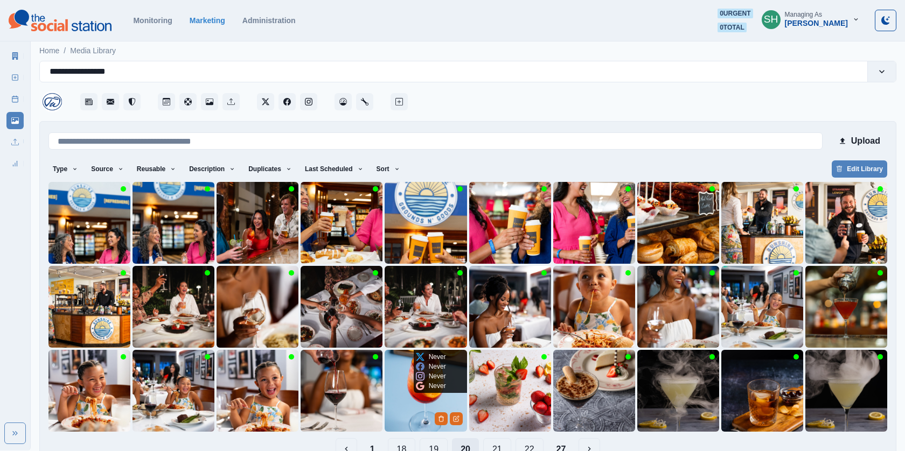
scroll to position [26, 0]
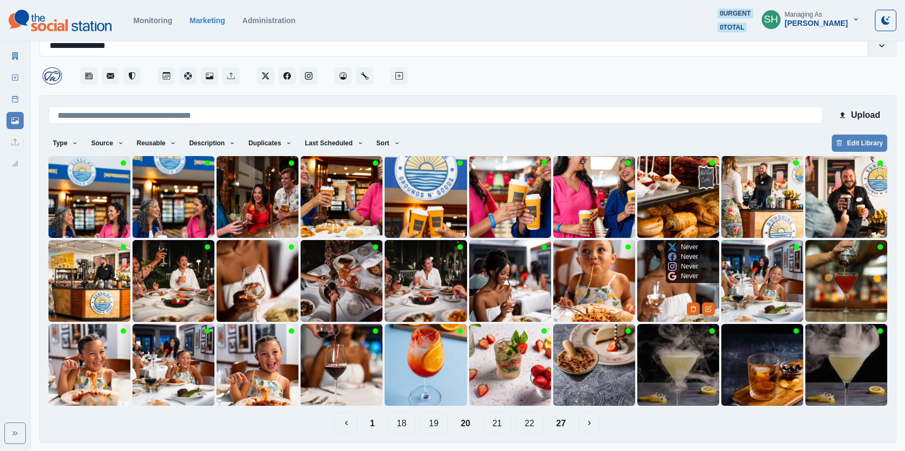
click at [661, 290] on img at bounding box center [678, 281] width 82 height 82
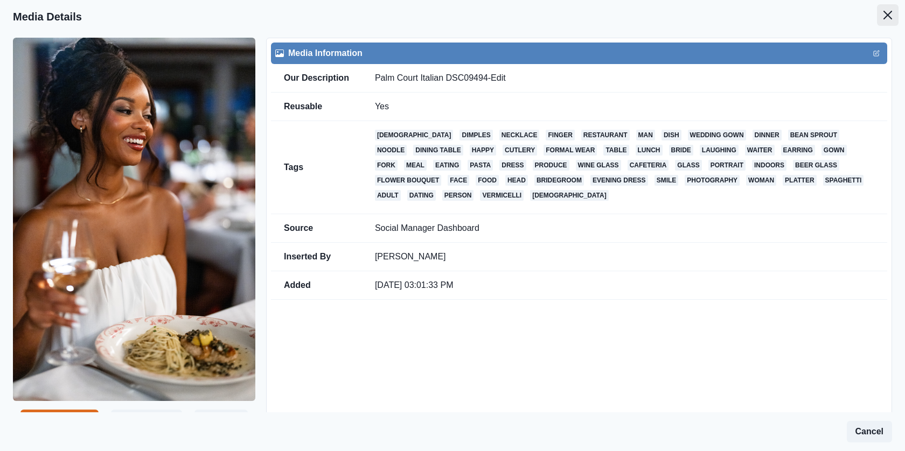
click at [879, 15] on button "Close" at bounding box center [888, 15] width 22 height 22
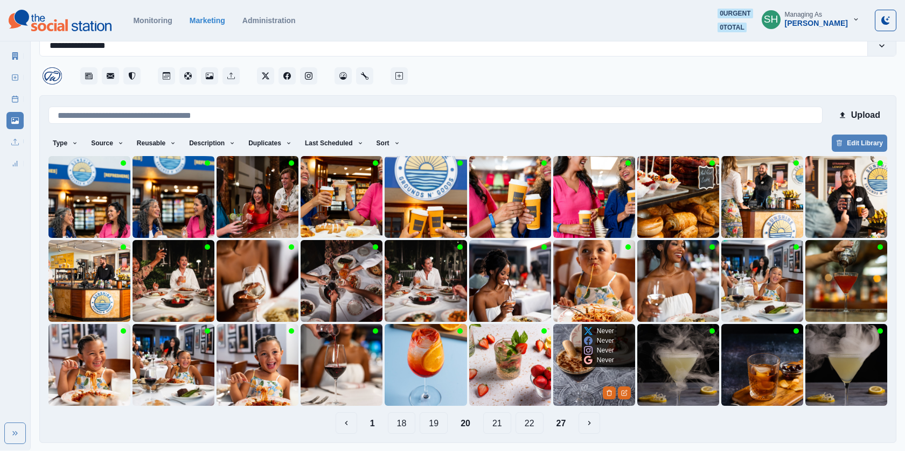
click at [582, 390] on img at bounding box center [594, 365] width 82 height 82
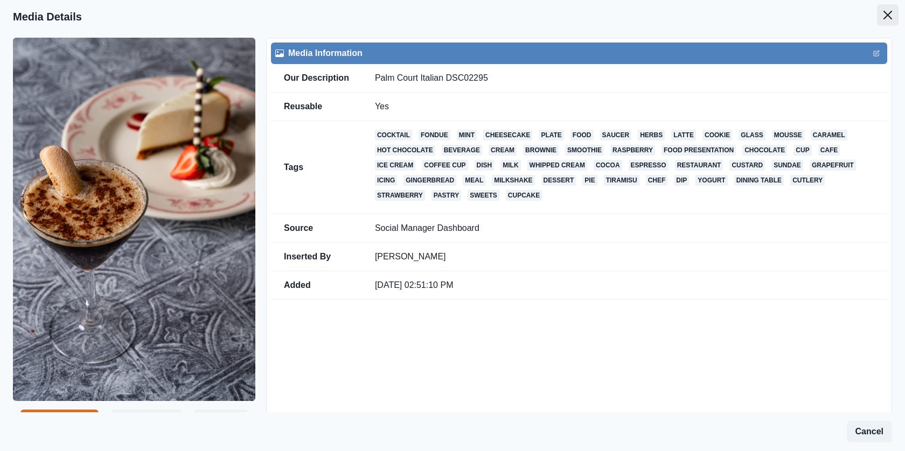
click at [886, 9] on button "Close" at bounding box center [888, 15] width 22 height 22
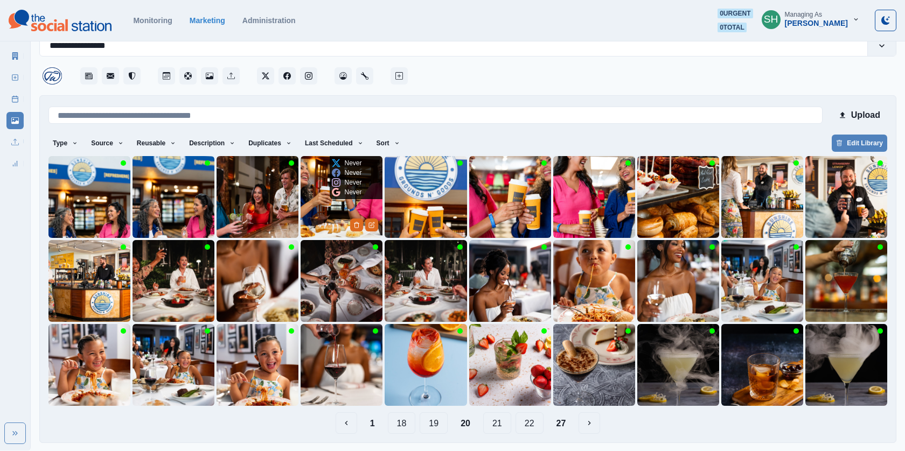
click at [328, 205] on img at bounding box center [342, 197] width 82 height 82
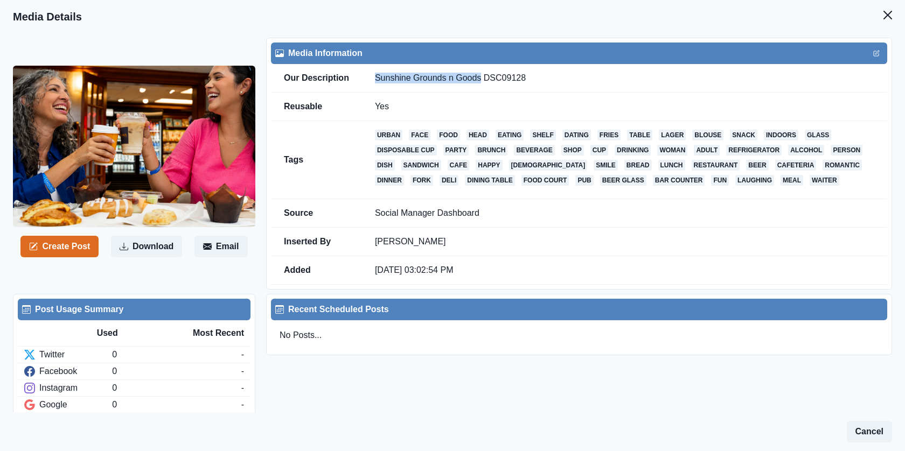
drag, startPoint x: 481, startPoint y: 79, endPoint x: 373, endPoint y: 78, distance: 107.2
click at [374, 78] on td "Sunshine Grounds n Goods DSC09128" at bounding box center [624, 78] width 525 height 29
copy td "Sunshine Grounds n Goods"
click at [892, 24] on button "Close" at bounding box center [888, 15] width 22 height 22
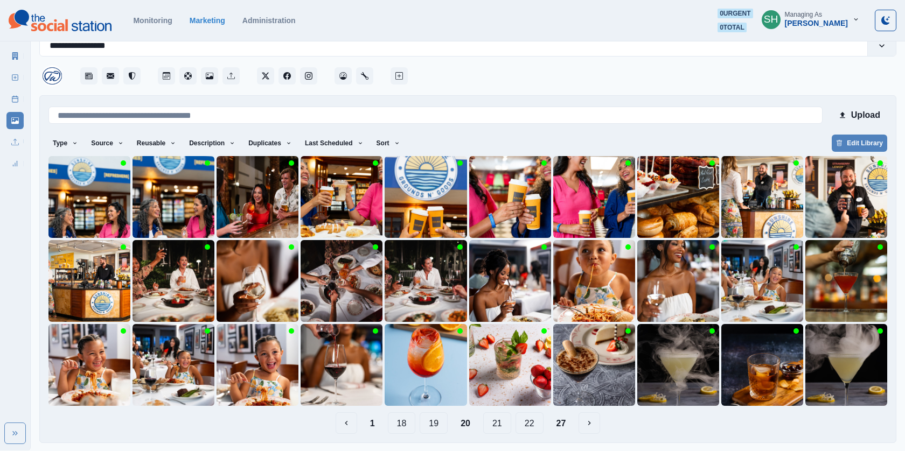
click at [432, 430] on button "19" at bounding box center [434, 424] width 28 height 22
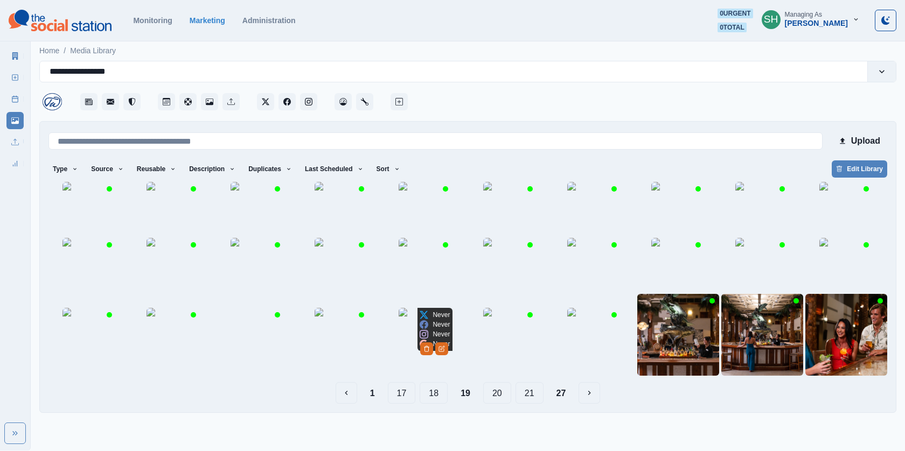
scroll to position [26, 0]
click at [491, 404] on button "20" at bounding box center [497, 393] width 28 height 22
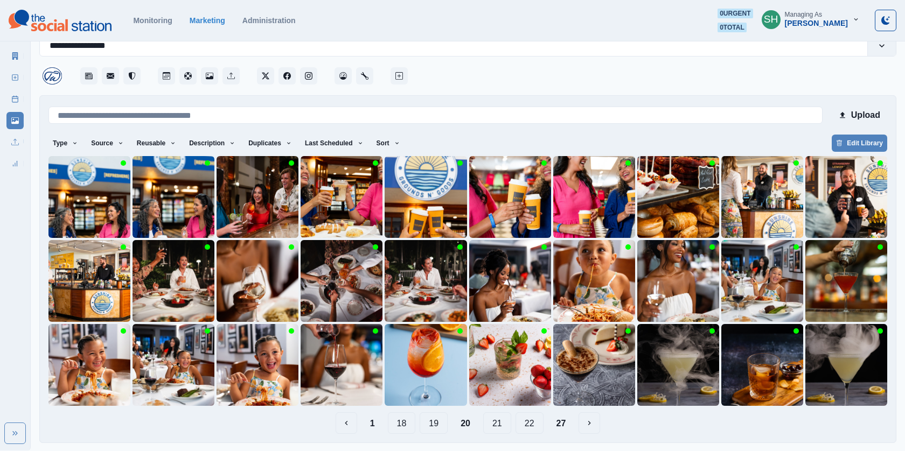
click at [498, 423] on button "21" at bounding box center [497, 424] width 28 height 22
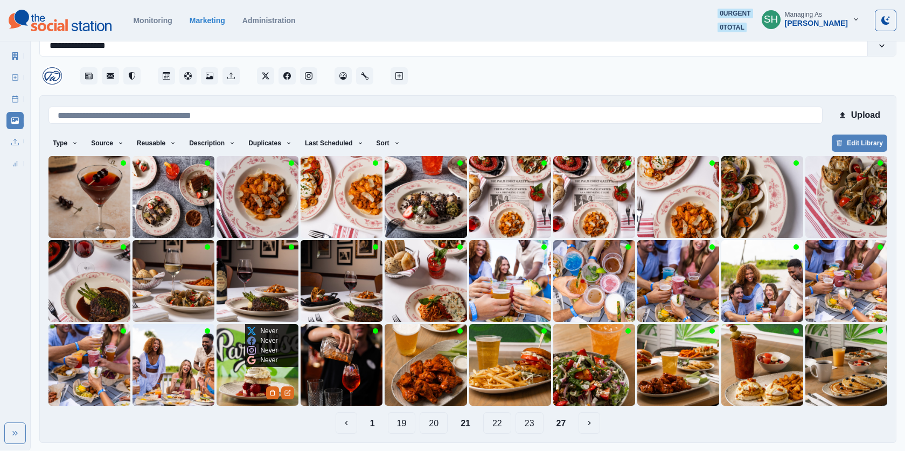
click at [267, 375] on img at bounding box center [258, 365] width 82 height 82
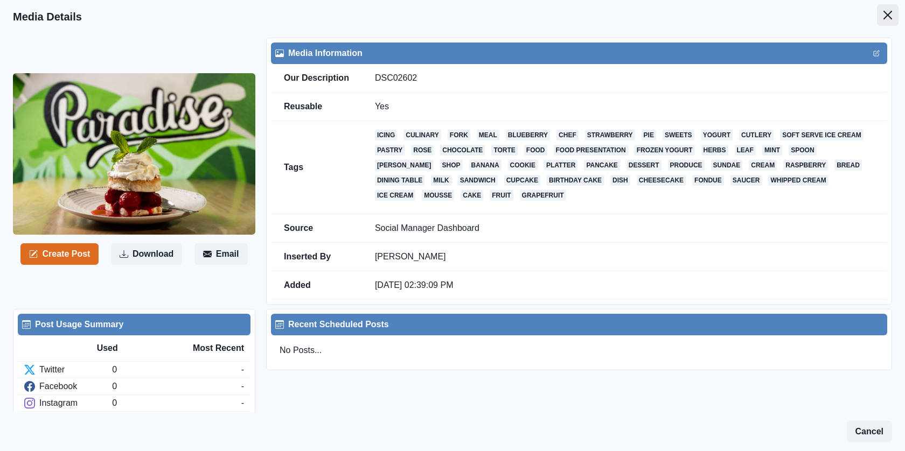
click at [888, 16] on icon "Close" at bounding box center [888, 15] width 9 height 9
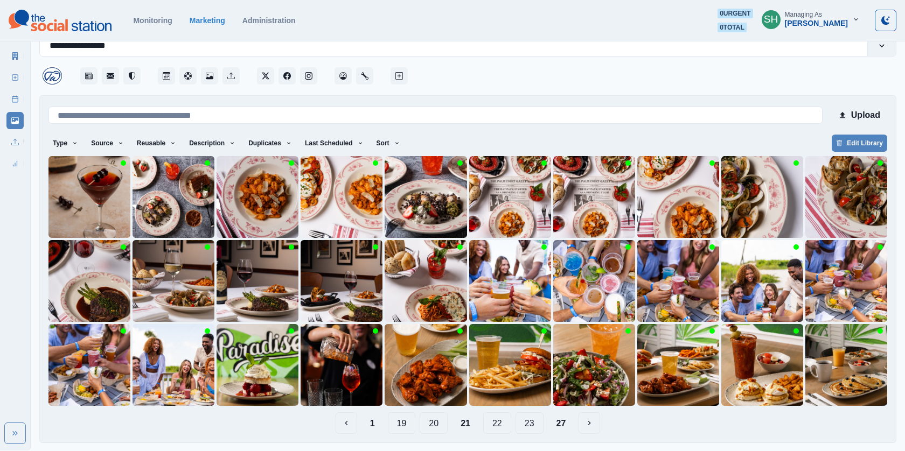
click at [372, 420] on button "1" at bounding box center [372, 424] width 22 height 22
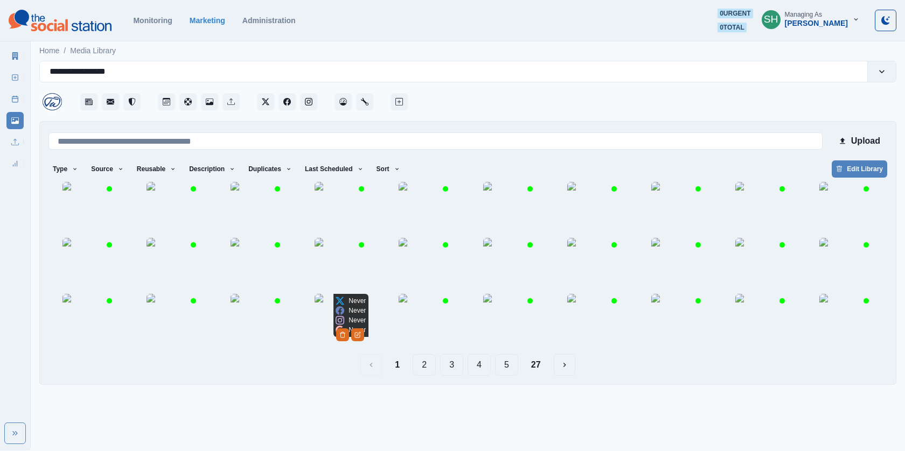
scroll to position [26, 0]
click at [428, 376] on button "2" at bounding box center [424, 365] width 23 height 22
click at [423, 348] on img at bounding box center [426, 321] width 54 height 54
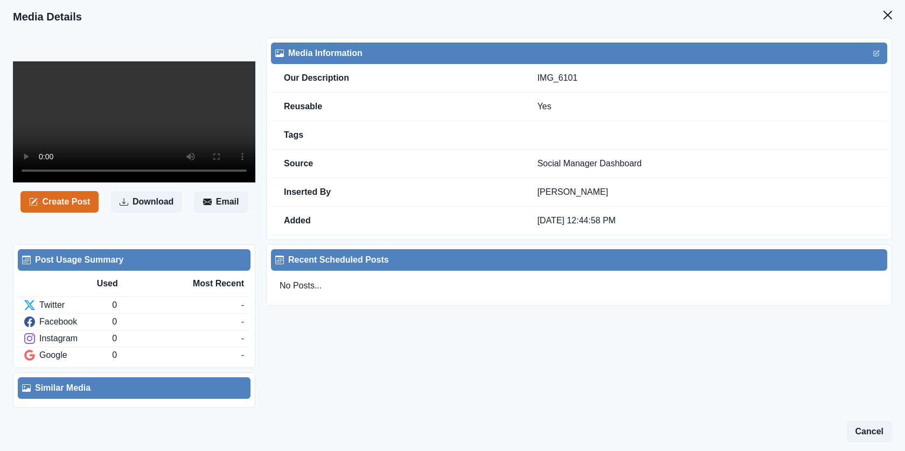
click at [123, 183] on video at bounding box center [134, 121] width 242 height 121
click at [888, 15] on icon "Close" at bounding box center [888, 15] width 9 height 9
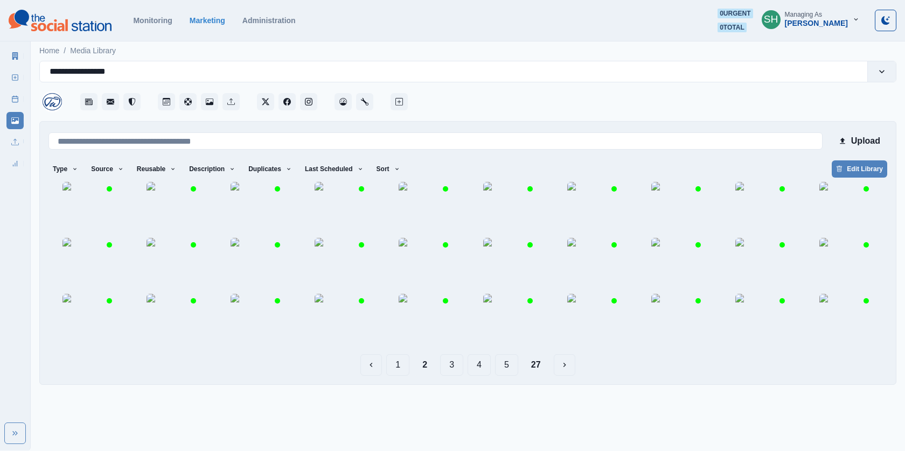
click at [454, 376] on button "3" at bounding box center [451, 365] width 23 height 22
click at [247, 290] on img at bounding box center [258, 265] width 54 height 54
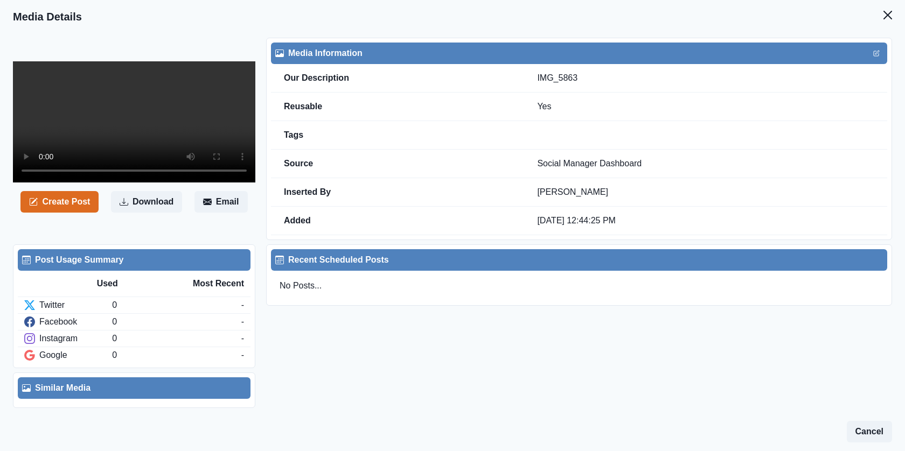
click at [154, 124] on video at bounding box center [134, 121] width 242 height 121
click at [895, 7] on button "Close" at bounding box center [888, 15] width 22 height 22
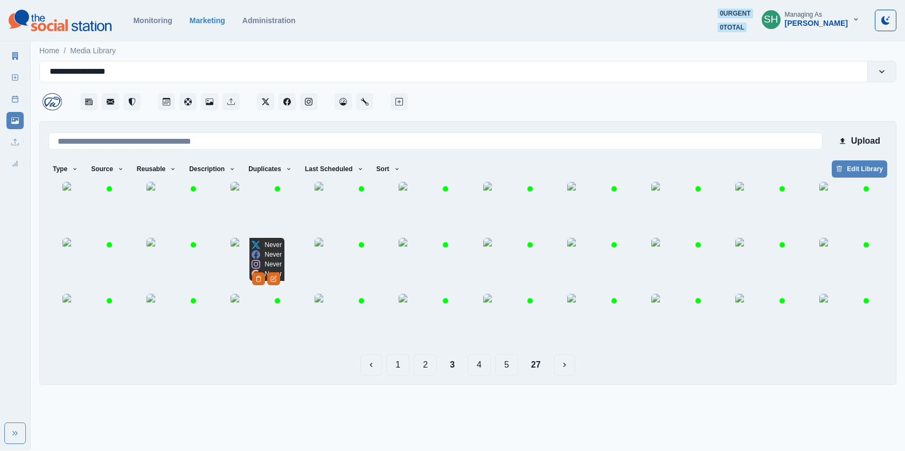
click at [257, 292] on img at bounding box center [258, 265] width 54 height 54
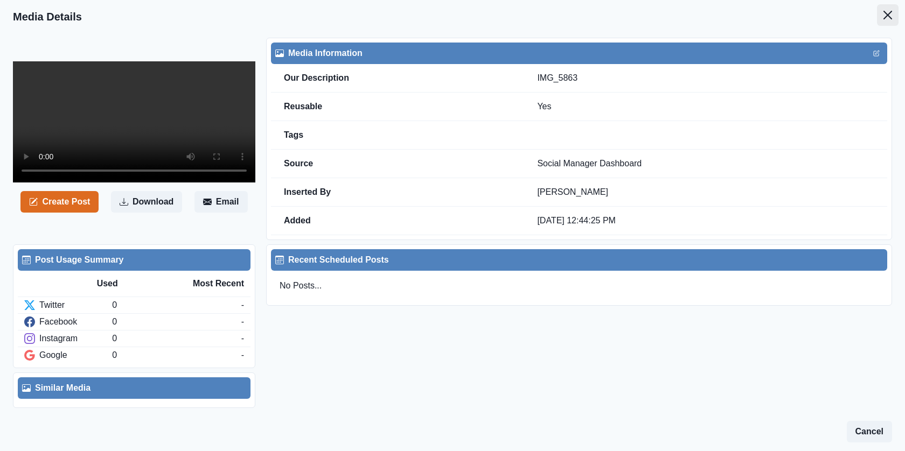
click at [894, 9] on button "Close" at bounding box center [888, 15] width 22 height 22
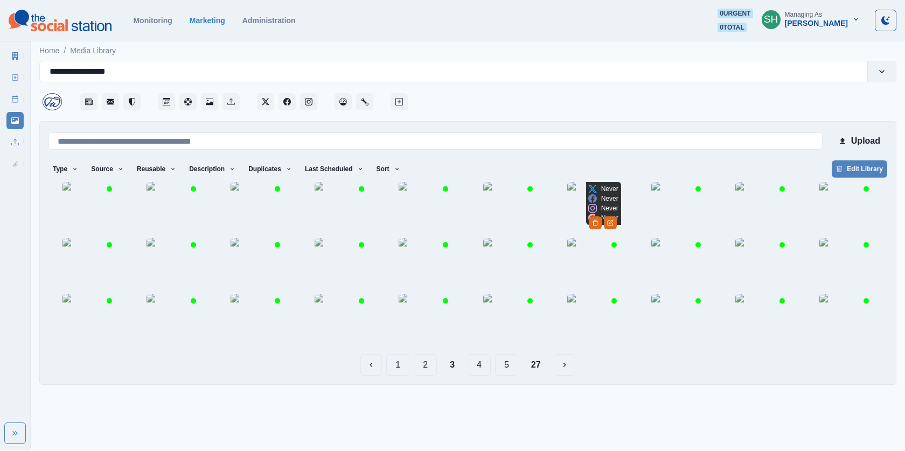
click at [596, 211] on img at bounding box center [594, 209] width 54 height 54
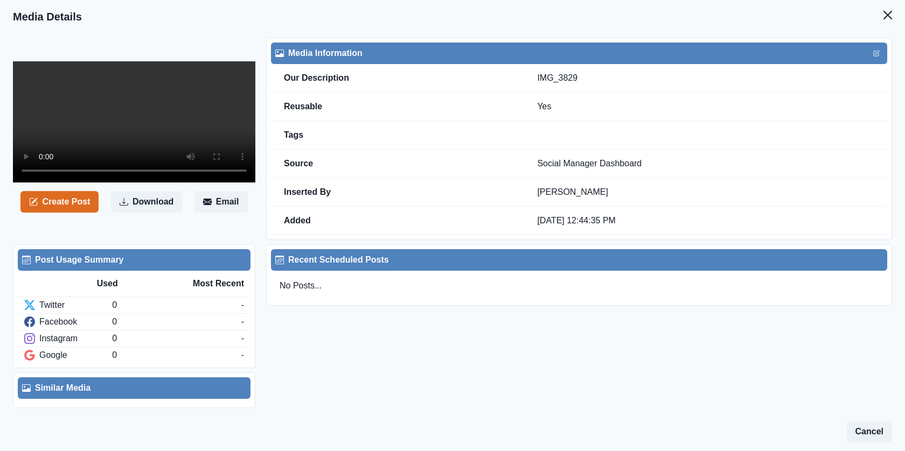
click at [200, 161] on video at bounding box center [134, 121] width 242 height 121
click at [886, 17] on icon "Close" at bounding box center [888, 15] width 9 height 9
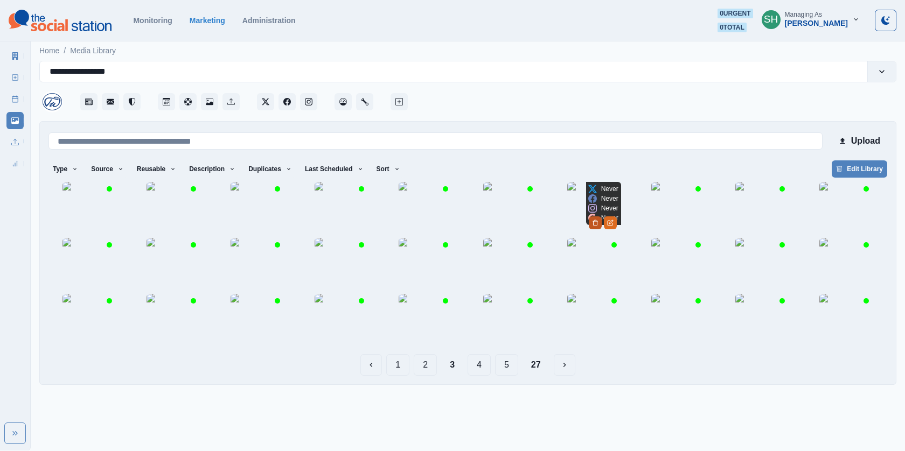
click at [602, 219] on button "Delete Media" at bounding box center [595, 223] width 13 height 13
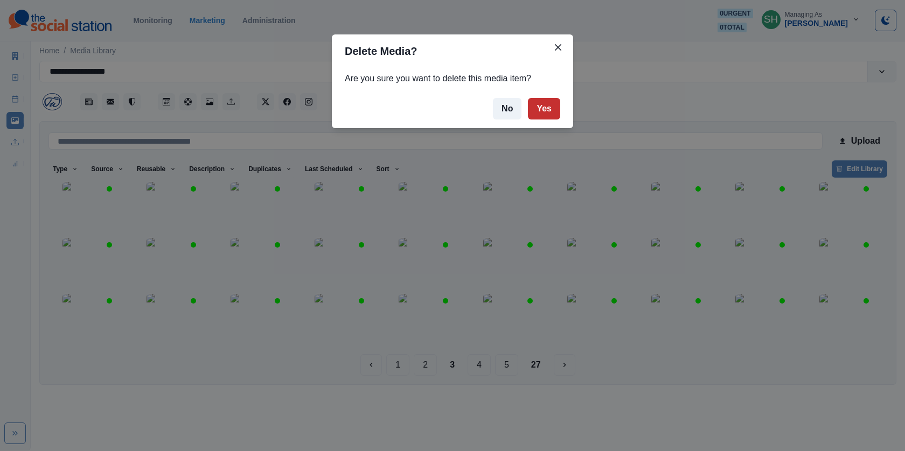
click at [534, 109] on button "Yes" at bounding box center [544, 109] width 32 height 22
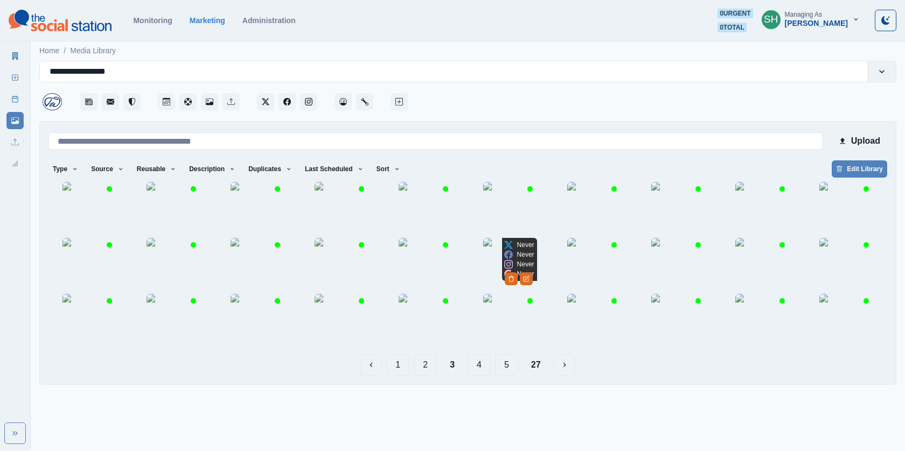
click at [504, 280] on div "Never Never Never Never" at bounding box center [519, 259] width 34 height 43
click at [504, 292] on img at bounding box center [510, 265] width 54 height 54
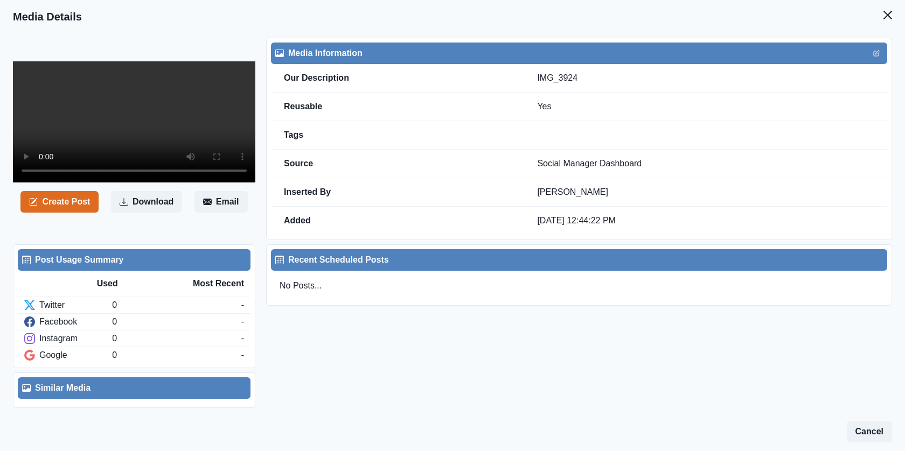
click at [155, 141] on video at bounding box center [134, 121] width 242 height 121
click at [882, 22] on button "Close" at bounding box center [888, 15] width 22 height 22
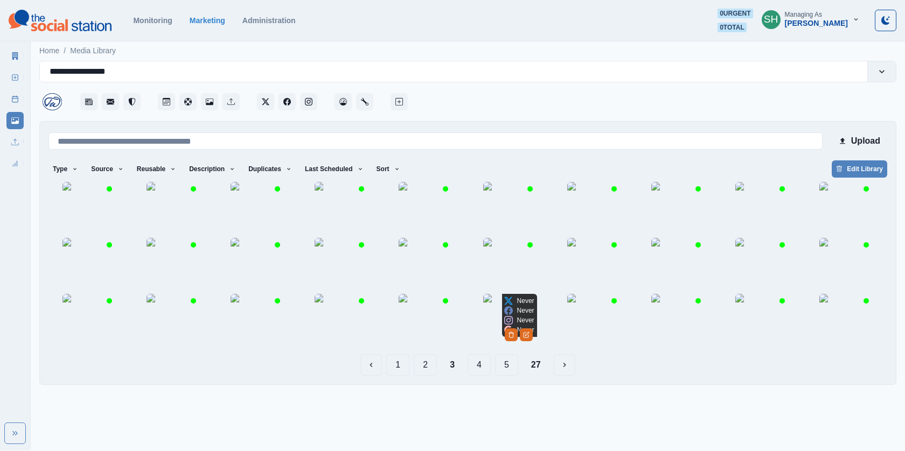
click at [497, 348] on img at bounding box center [510, 321] width 54 height 54
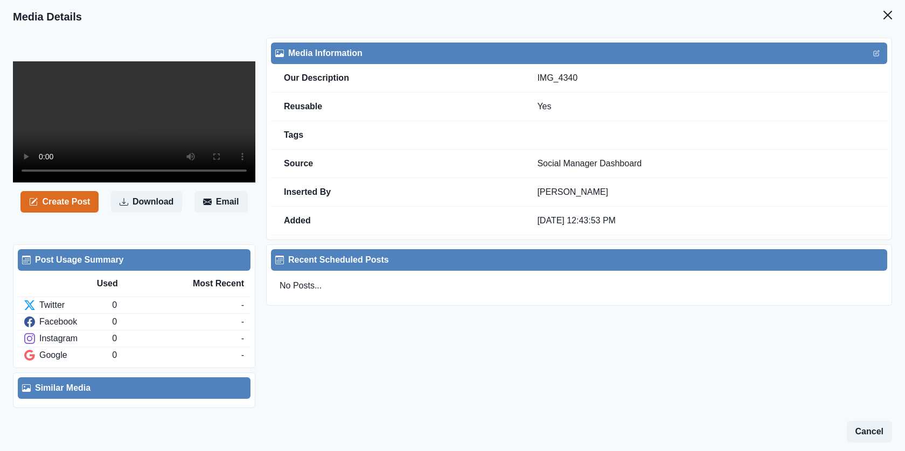
click at [148, 125] on video at bounding box center [134, 121] width 242 height 121
click at [890, 7] on button "Close" at bounding box center [888, 15] width 22 height 22
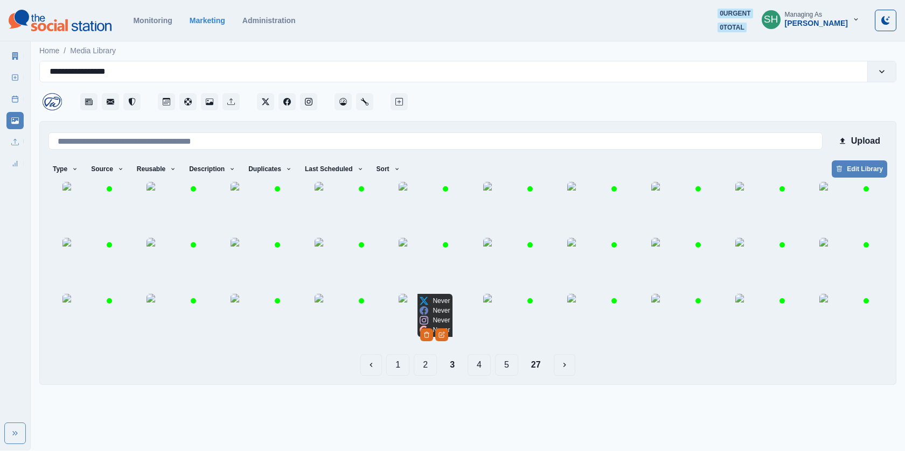
click at [421, 348] on img at bounding box center [426, 321] width 54 height 54
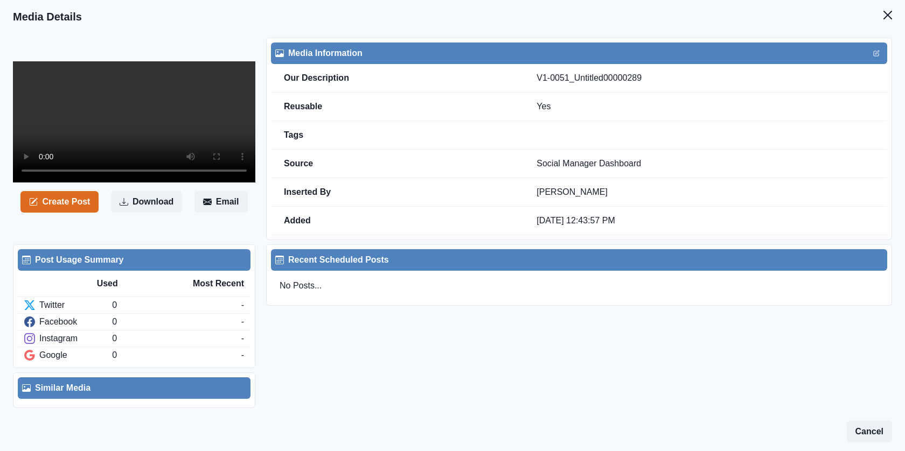
click at [179, 139] on video at bounding box center [134, 121] width 242 height 121
click at [881, 23] on button "Close" at bounding box center [888, 15] width 22 height 22
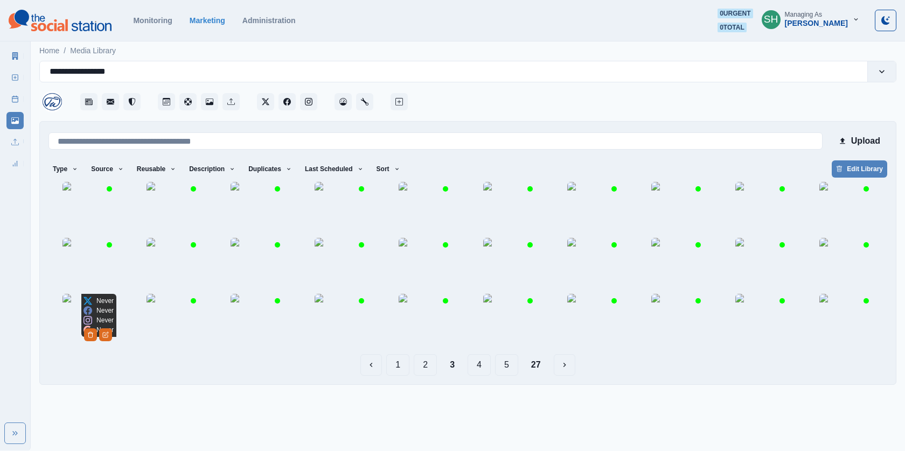
click at [92, 348] on img at bounding box center [89, 321] width 54 height 54
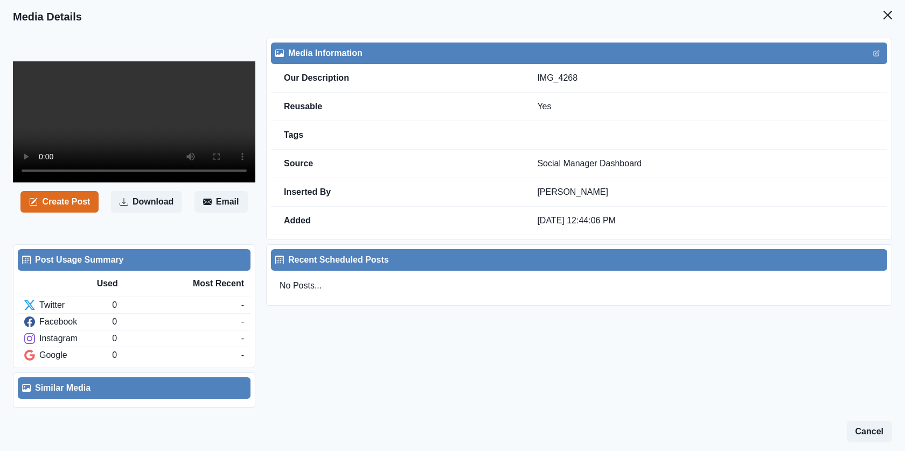
click at [183, 120] on video at bounding box center [134, 121] width 242 height 121
click at [890, 18] on icon "Close" at bounding box center [888, 15] width 9 height 9
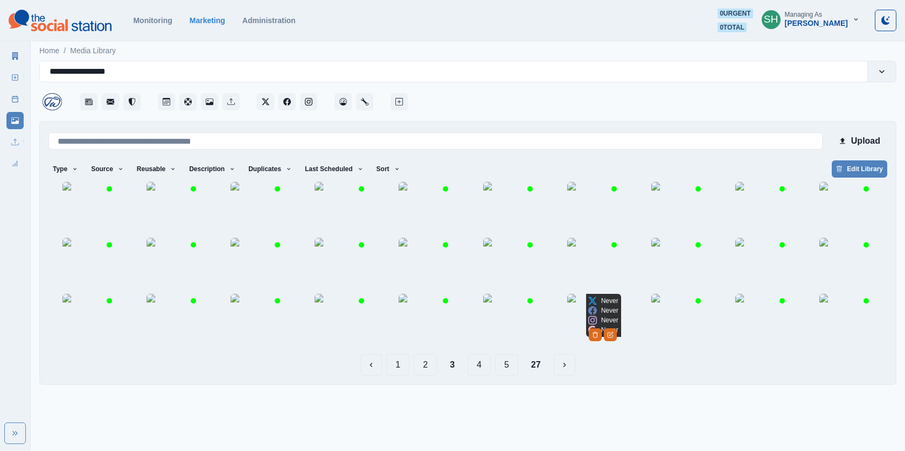
click at [579, 348] on img at bounding box center [594, 321] width 54 height 54
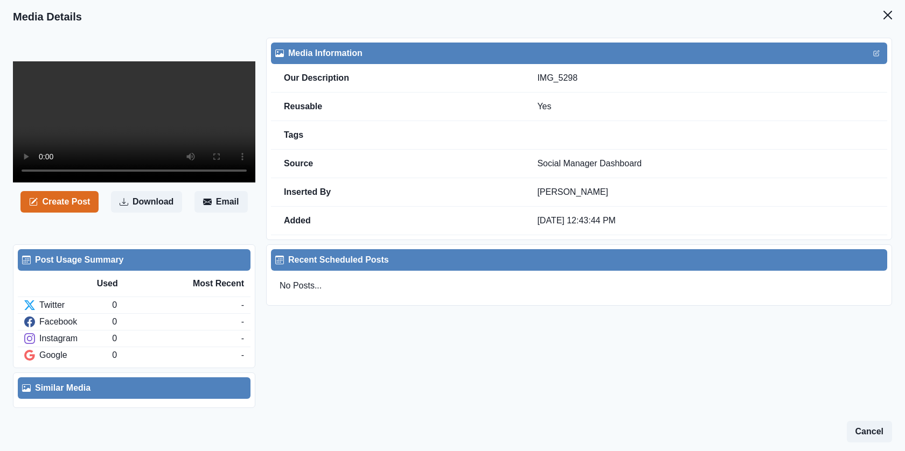
click at [180, 124] on video at bounding box center [134, 121] width 242 height 121
click at [888, 16] on icon "Close" at bounding box center [888, 15] width 9 height 9
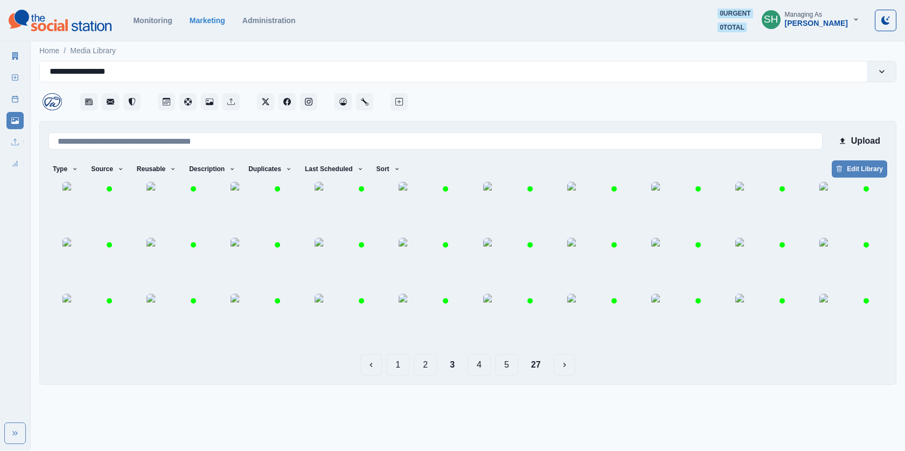
click at [475, 376] on button "4" at bounding box center [479, 365] width 23 height 22
click at [250, 210] on img at bounding box center [258, 209] width 54 height 54
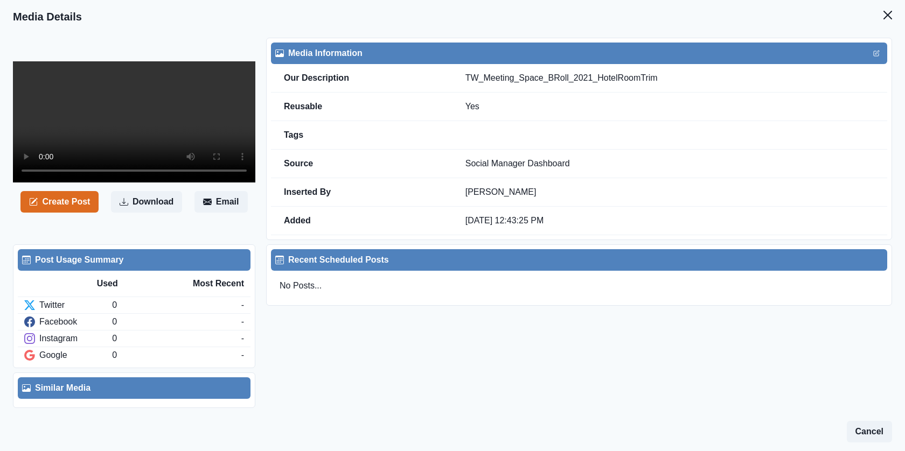
click at [190, 114] on video at bounding box center [134, 121] width 242 height 121
click at [206, 183] on video at bounding box center [134, 121] width 242 height 121
click at [889, 16] on icon "Close" at bounding box center [888, 15] width 9 height 9
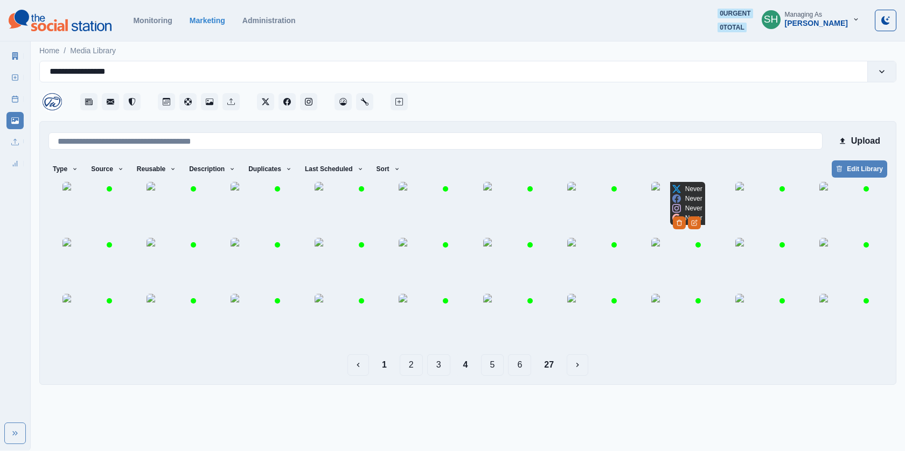
click at [671, 219] on img at bounding box center [678, 209] width 54 height 54
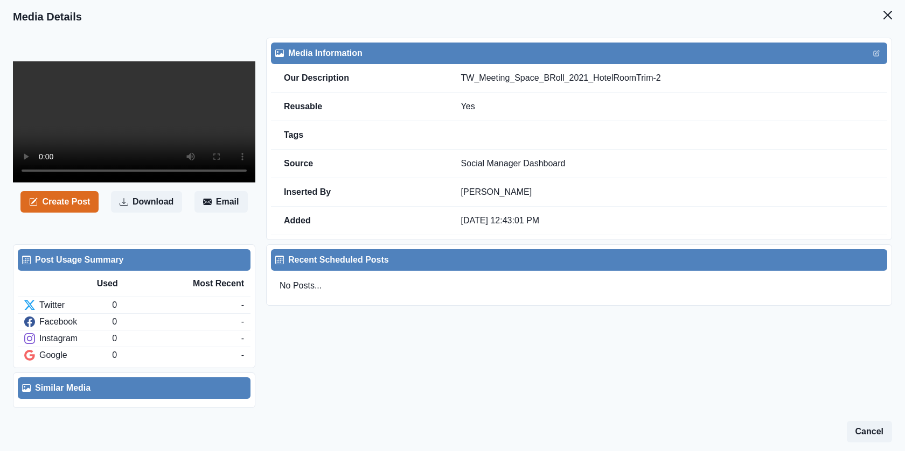
click at [186, 121] on video at bounding box center [134, 121] width 242 height 121
click at [889, 8] on button "Close" at bounding box center [888, 15] width 22 height 22
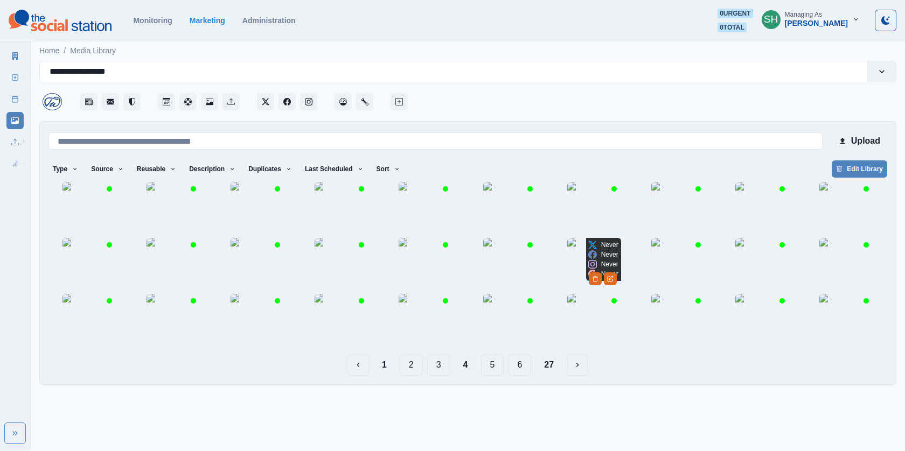
scroll to position [26, 0]
click at [671, 348] on img at bounding box center [678, 321] width 54 height 54
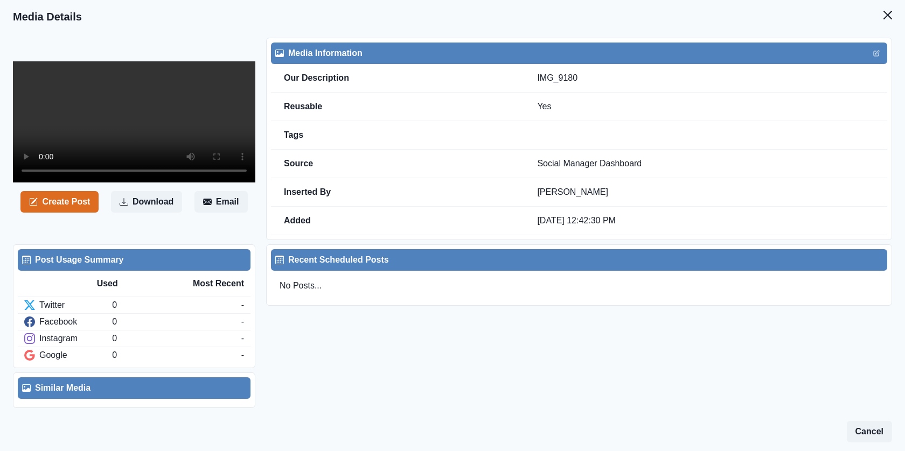
click at [133, 121] on video at bounding box center [134, 121] width 242 height 121
click at [888, 15] on icon "Close" at bounding box center [888, 15] width 9 height 9
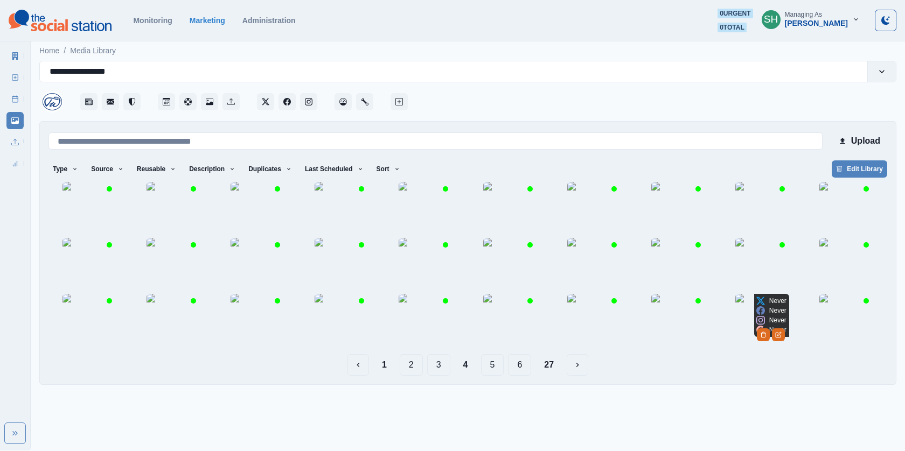
click at [761, 335] on icon at bounding box center [760, 330] width 9 height 9
click at [252, 348] on img at bounding box center [258, 321] width 54 height 54
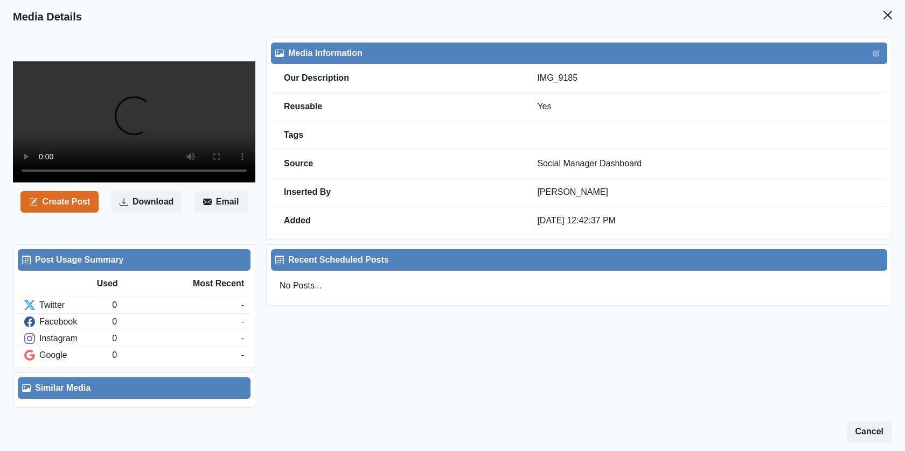
click at [152, 130] on video at bounding box center [134, 121] width 242 height 121
click at [891, 13] on icon "Close" at bounding box center [888, 15] width 9 height 9
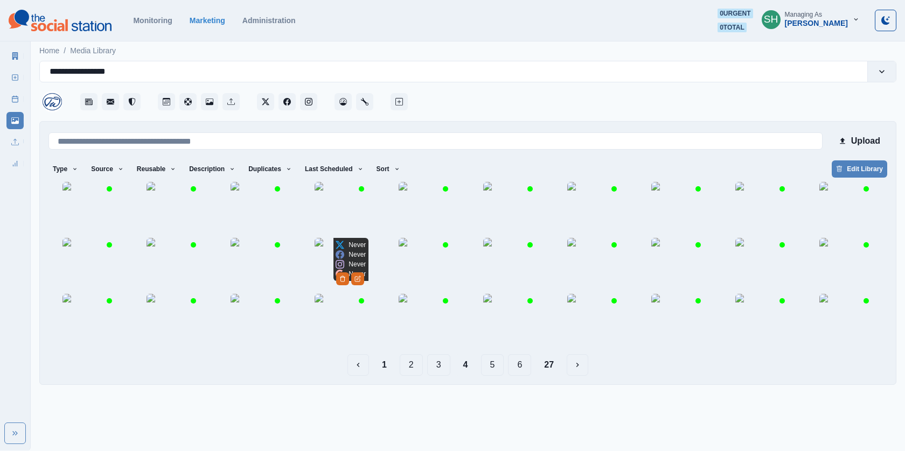
click at [329, 292] on img at bounding box center [342, 265] width 54 height 54
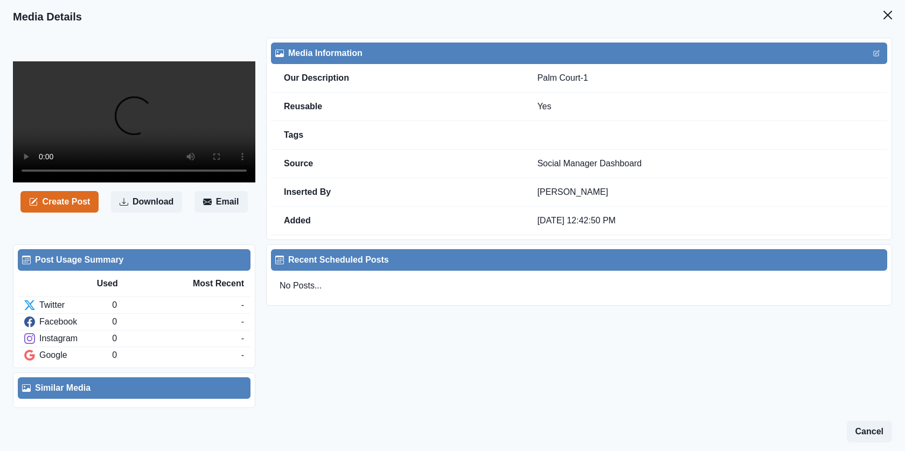
click at [136, 183] on video at bounding box center [134, 121] width 242 height 121
click at [886, 13] on icon "Close" at bounding box center [888, 15] width 9 height 9
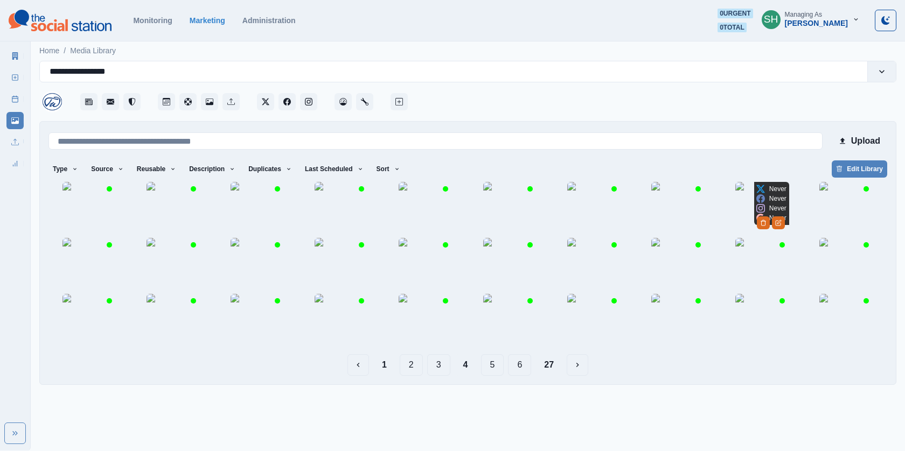
click at [753, 198] on img at bounding box center [762, 209] width 54 height 54
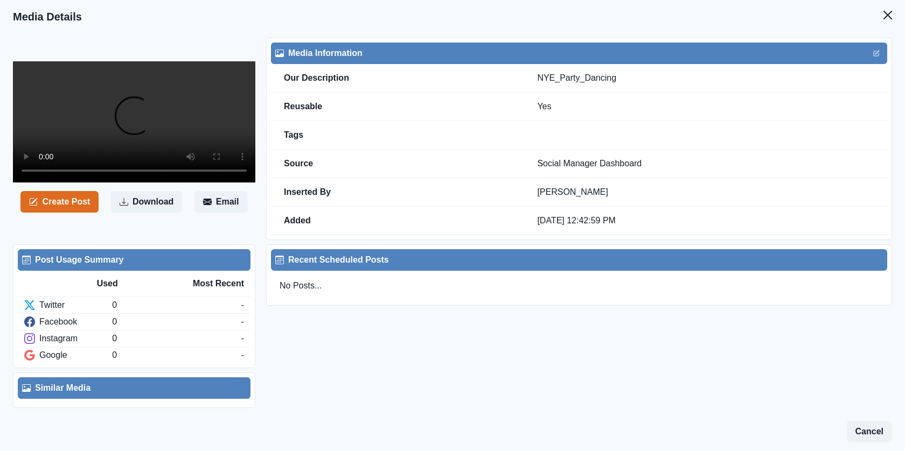
click at [163, 117] on video at bounding box center [134, 121] width 242 height 121
click at [889, 7] on button "Close" at bounding box center [888, 15] width 22 height 22
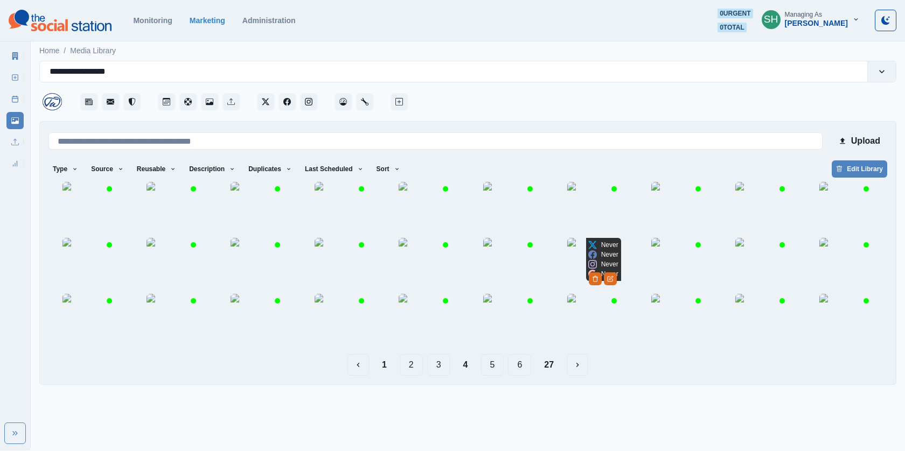
click at [587, 284] on img at bounding box center [594, 265] width 54 height 54
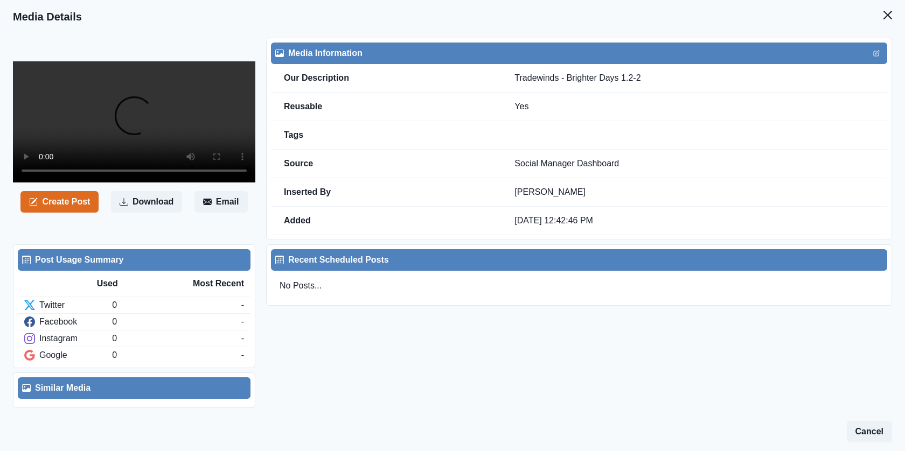
click at [136, 171] on video at bounding box center [134, 121] width 242 height 121
click at [891, 16] on icon "Close" at bounding box center [888, 15] width 9 height 9
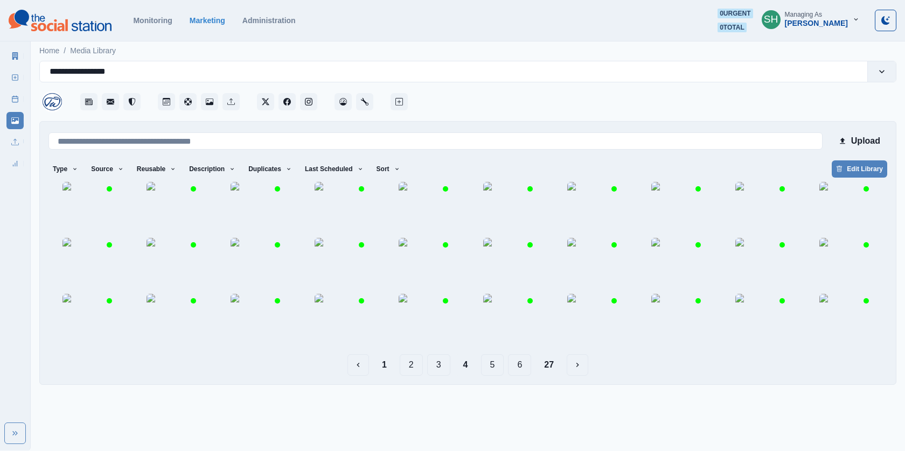
click at [489, 376] on button "5" at bounding box center [492, 365] width 23 height 22
click at [236, 236] on img at bounding box center [258, 209] width 54 height 54
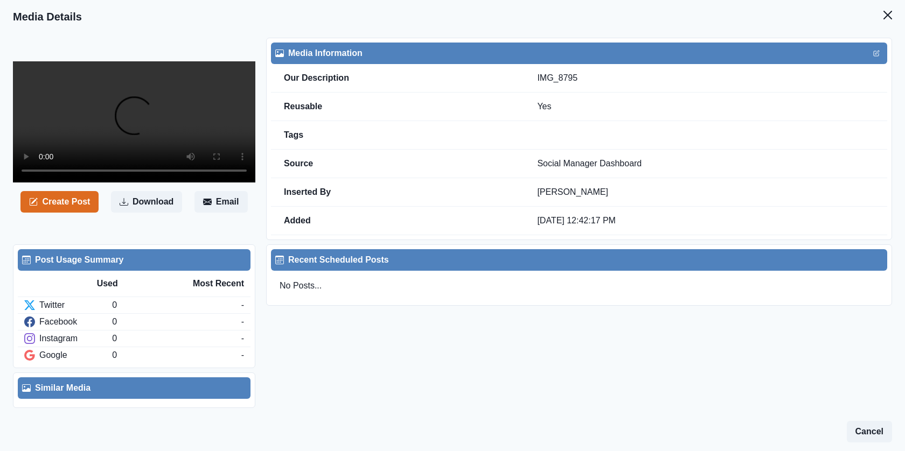
click at [142, 134] on video at bounding box center [134, 121] width 242 height 121
click at [888, 11] on icon "Close" at bounding box center [888, 15] width 9 height 9
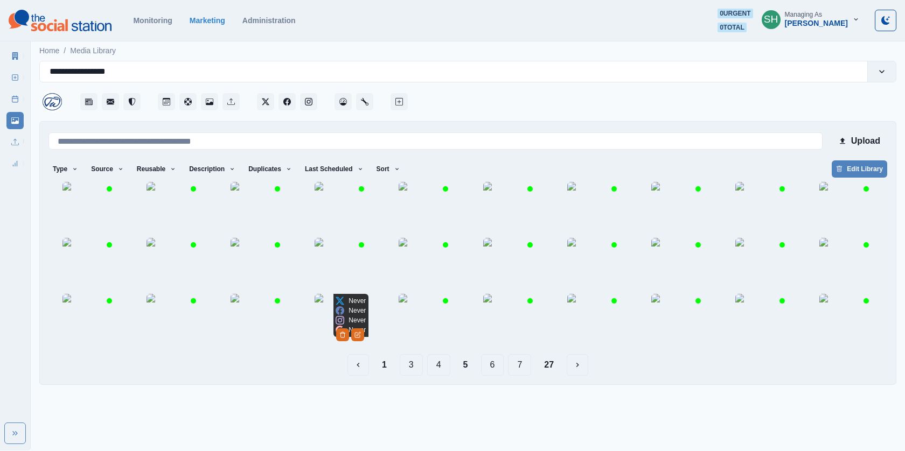
click at [249, 292] on img at bounding box center [258, 265] width 54 height 54
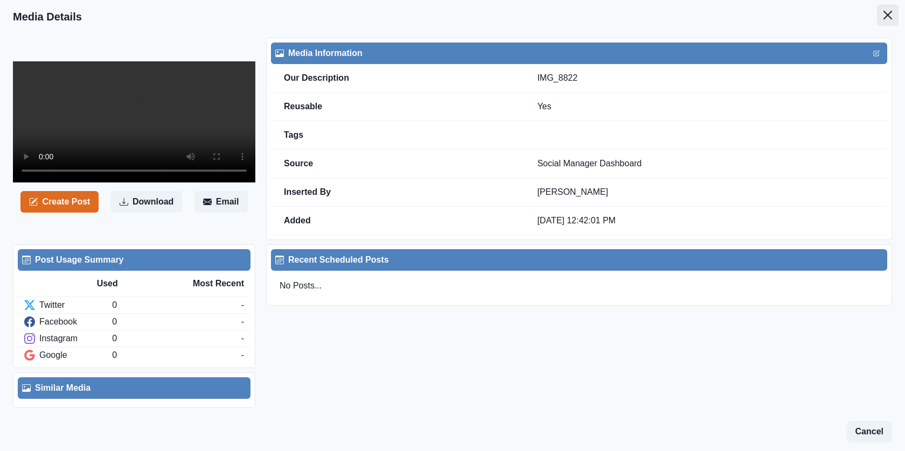
click at [893, 10] on button "Close" at bounding box center [888, 15] width 22 height 22
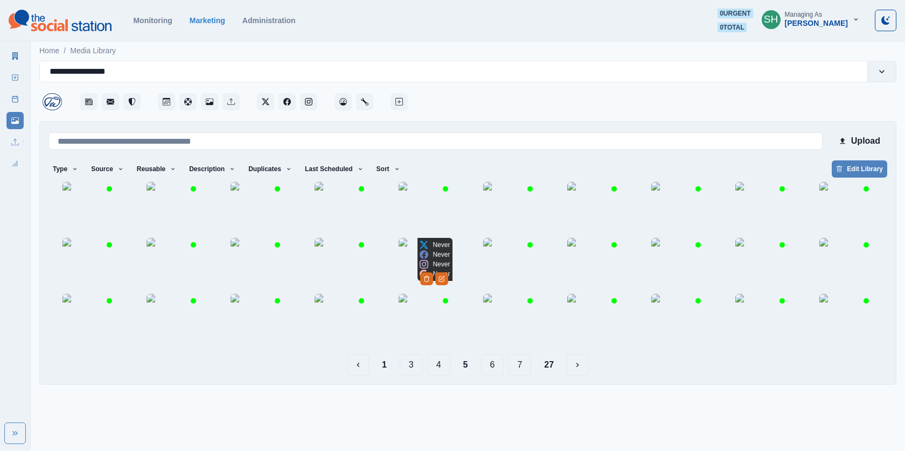
click at [351, 292] on img at bounding box center [342, 265] width 54 height 54
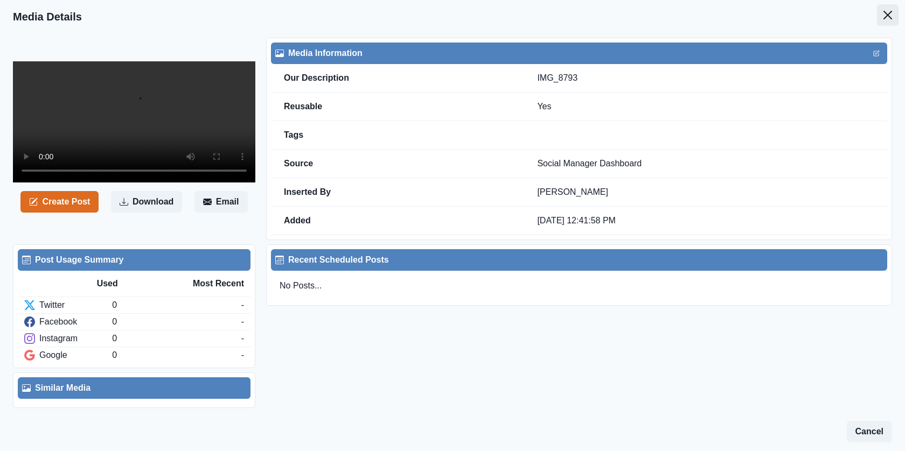
click at [887, 9] on button "Close" at bounding box center [888, 15] width 22 height 22
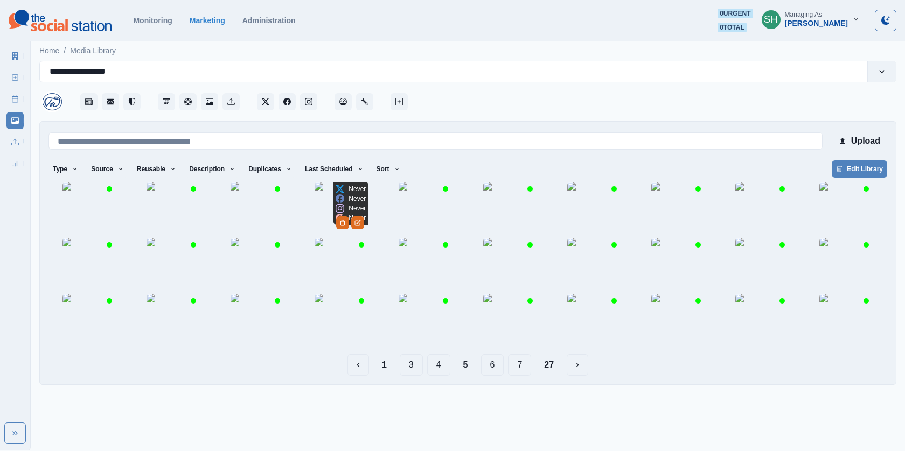
click at [340, 232] on img at bounding box center [342, 209] width 54 height 54
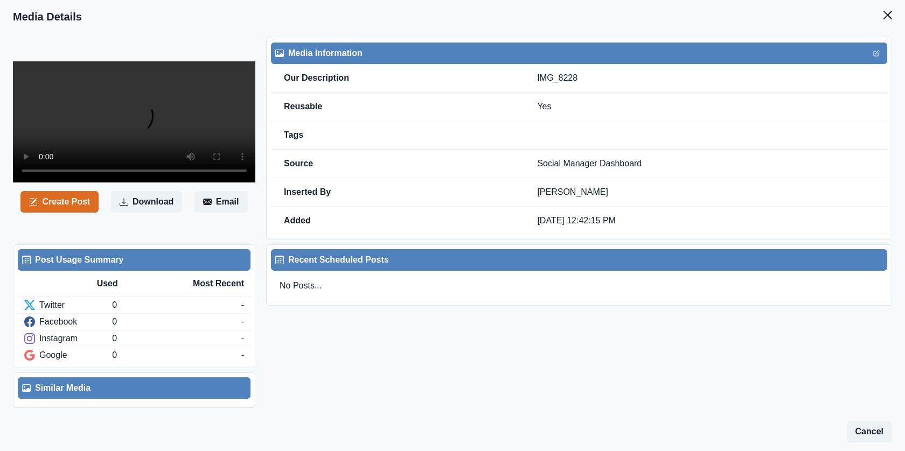
click at [148, 164] on video at bounding box center [134, 121] width 242 height 121
click at [893, 20] on button "Close" at bounding box center [888, 15] width 22 height 22
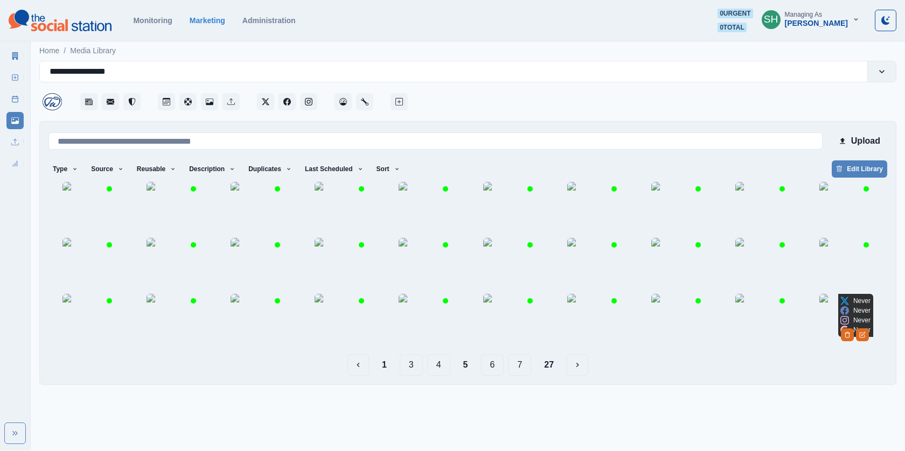
click at [850, 348] on img at bounding box center [846, 321] width 54 height 54
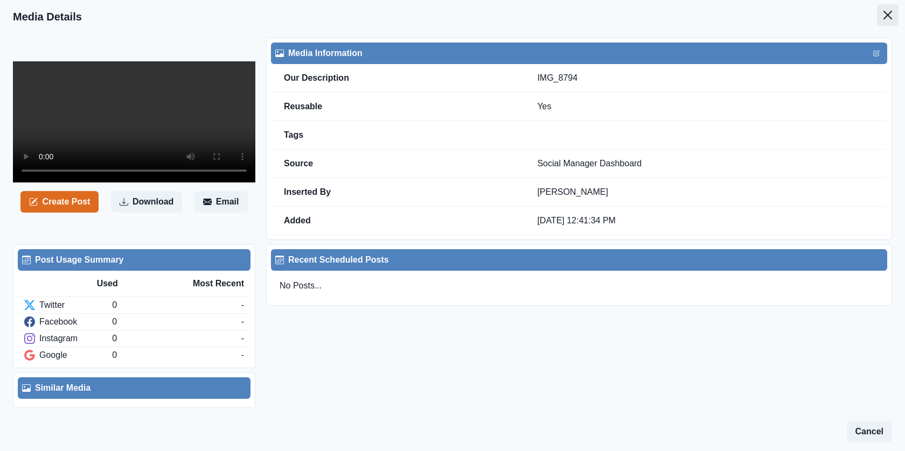
click at [882, 16] on button "Close" at bounding box center [888, 15] width 22 height 22
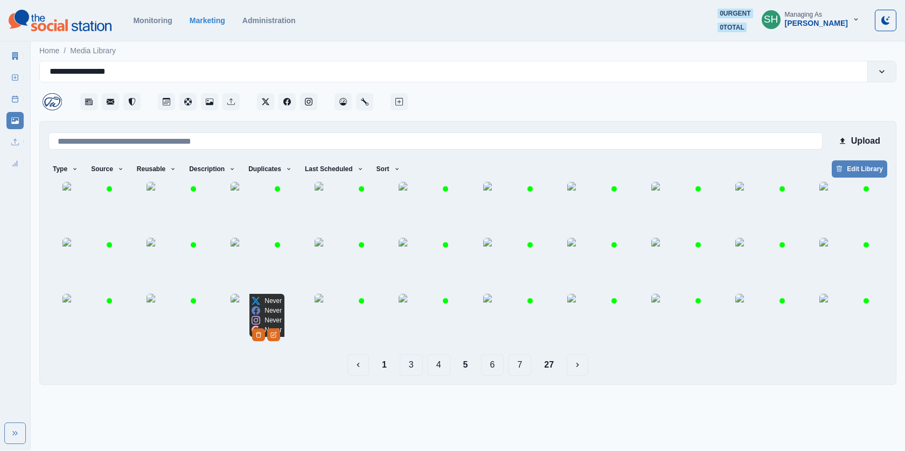
click at [244, 348] on img at bounding box center [258, 321] width 54 height 54
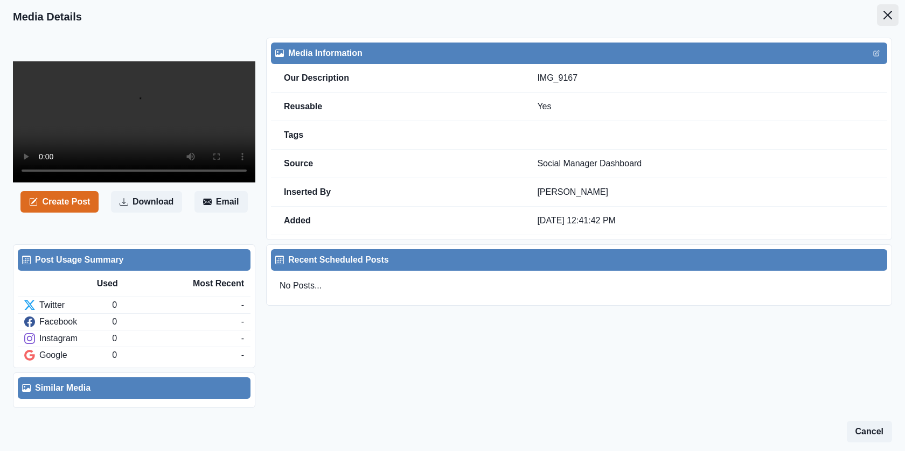
click at [886, 19] on button "Close" at bounding box center [888, 15] width 22 height 22
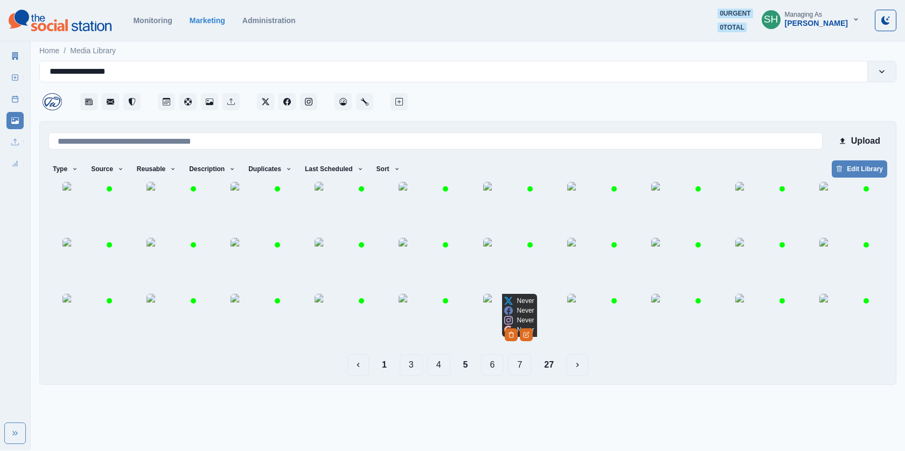
scroll to position [26, 0]
click at [489, 376] on button "6" at bounding box center [492, 365] width 23 height 22
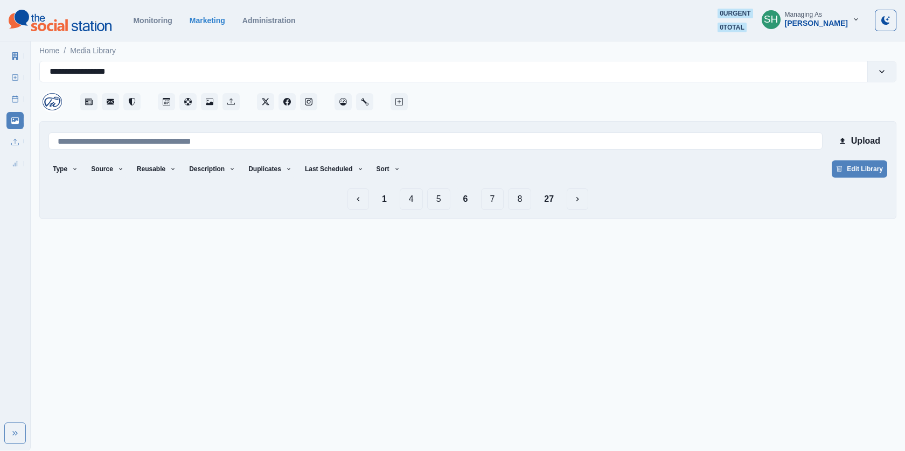
scroll to position [0, 0]
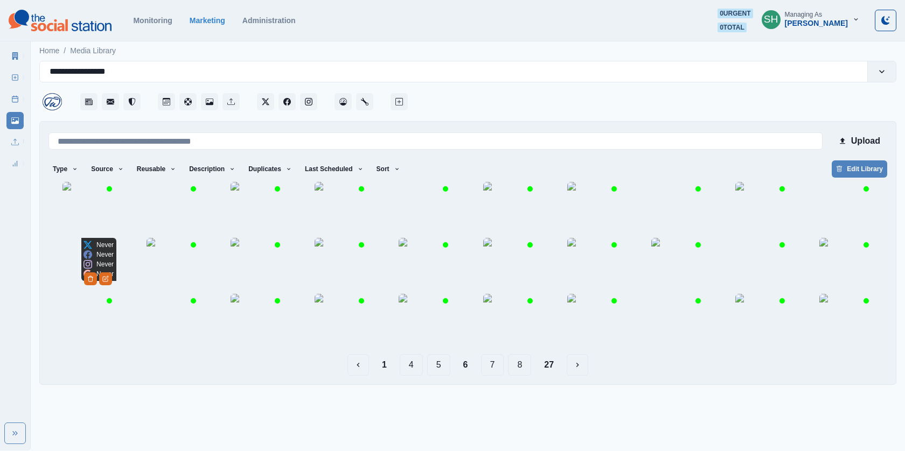
click at [71, 292] on img at bounding box center [89, 265] width 54 height 54
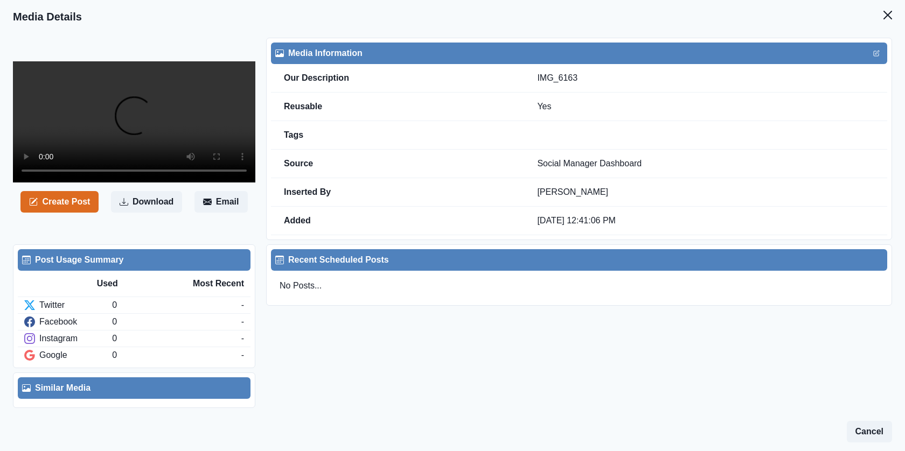
click at [95, 183] on video at bounding box center [134, 121] width 242 height 121
click at [885, 10] on button "Close" at bounding box center [888, 15] width 22 height 22
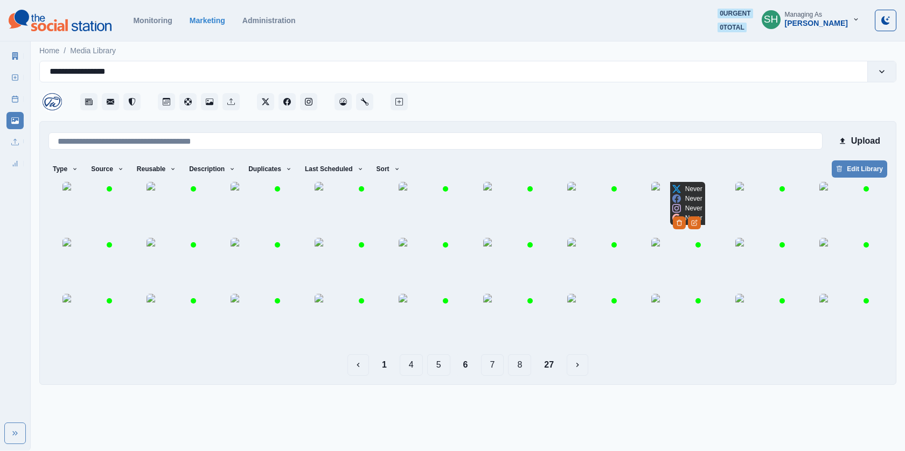
scroll to position [26, 0]
click at [673, 292] on img at bounding box center [678, 265] width 54 height 54
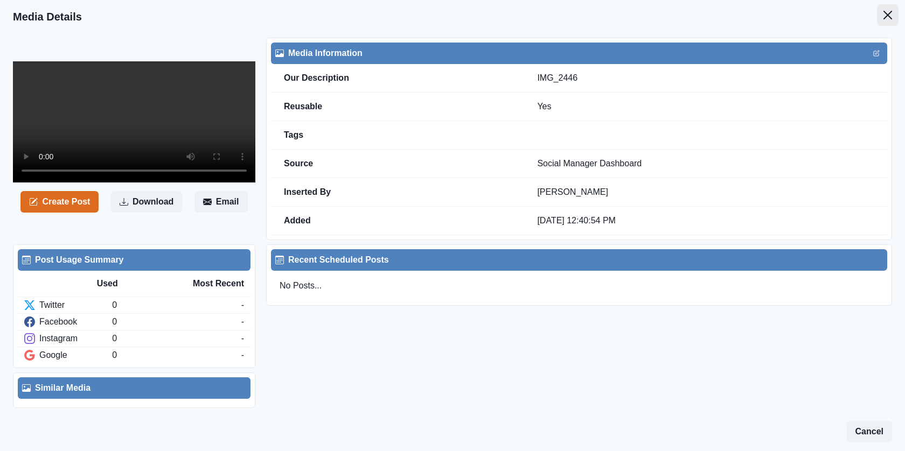
click at [889, 16] on icon "Close" at bounding box center [888, 15] width 9 height 9
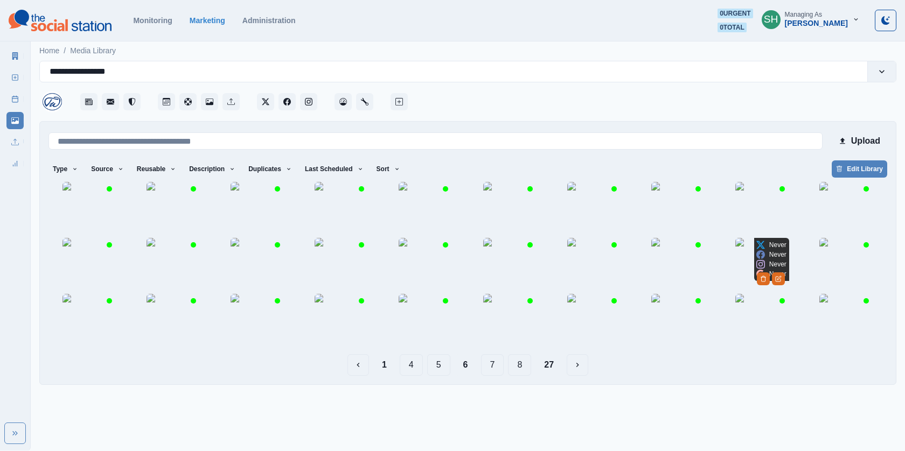
click at [778, 290] on img at bounding box center [762, 265] width 54 height 54
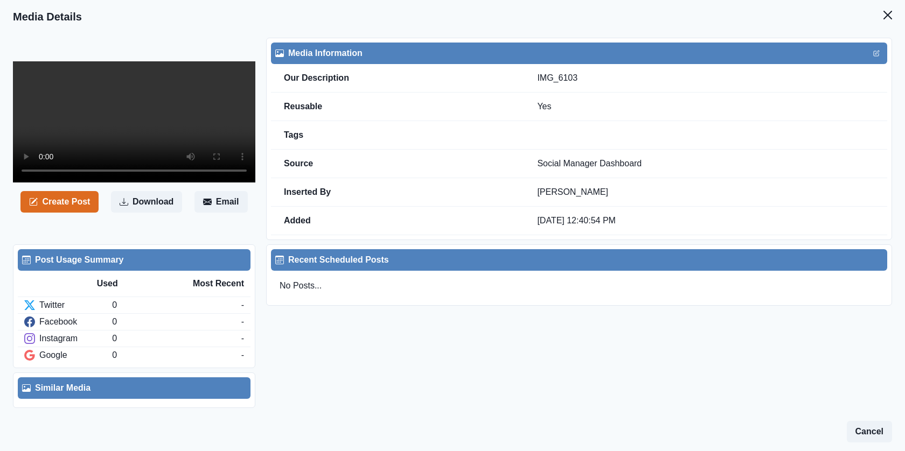
click at [155, 121] on video at bounding box center [134, 121] width 242 height 121
click at [884, 14] on icon "Close" at bounding box center [888, 15] width 9 height 9
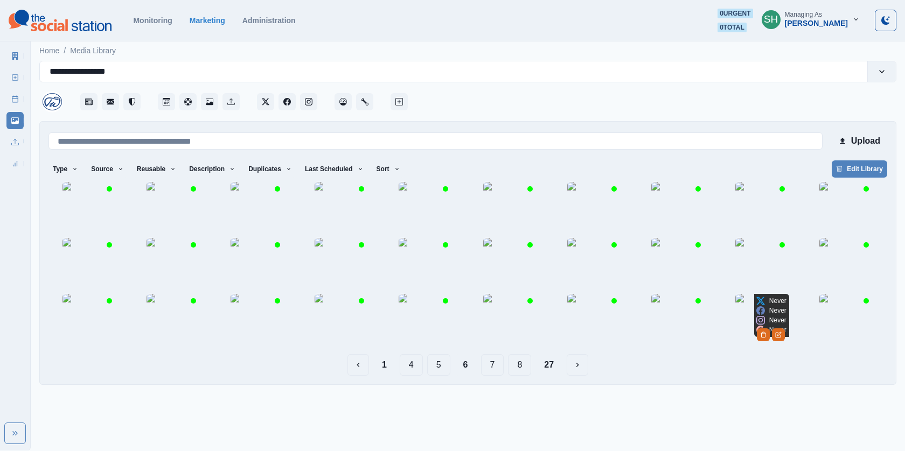
click at [772, 348] on img at bounding box center [762, 321] width 54 height 54
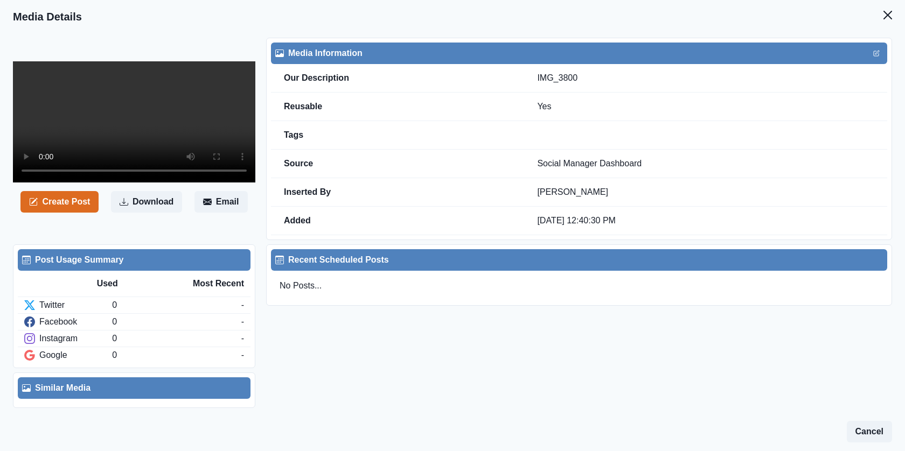
click at [167, 170] on video at bounding box center [134, 121] width 242 height 121
click at [890, 14] on icon "Close" at bounding box center [888, 15] width 9 height 9
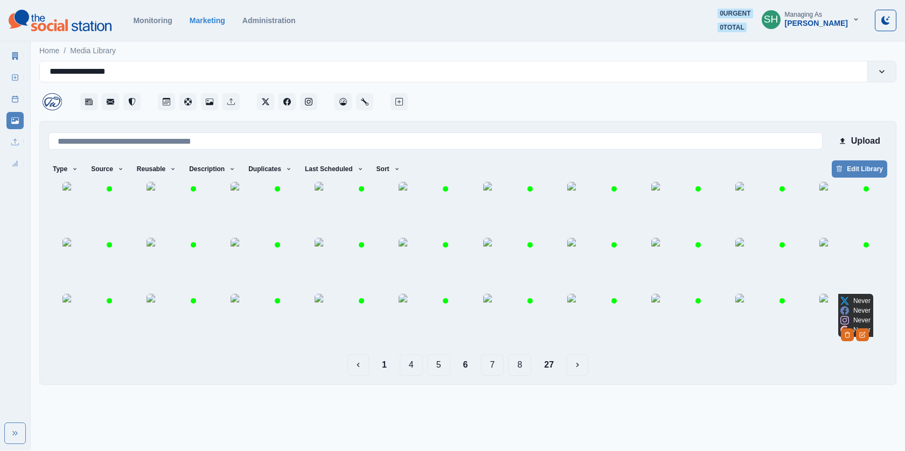
click at [850, 348] on img at bounding box center [846, 321] width 54 height 54
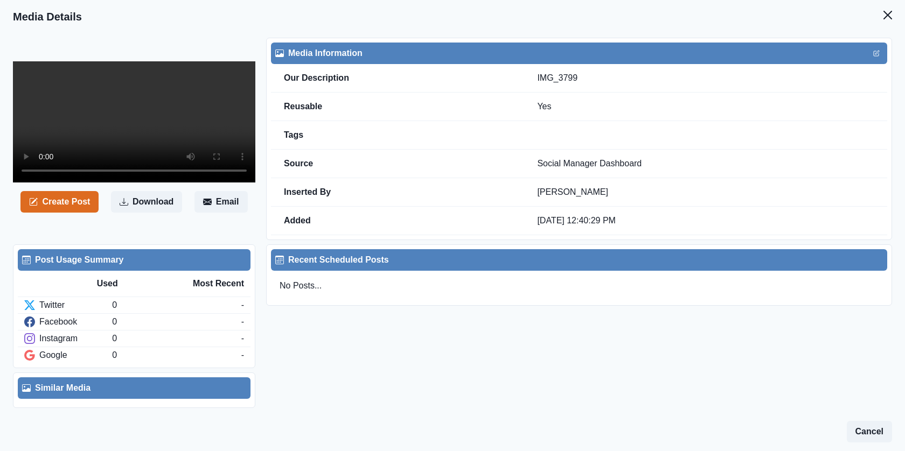
click at [228, 145] on video at bounding box center [134, 121] width 242 height 121
click at [886, 13] on icon "Close" at bounding box center [888, 15] width 9 height 9
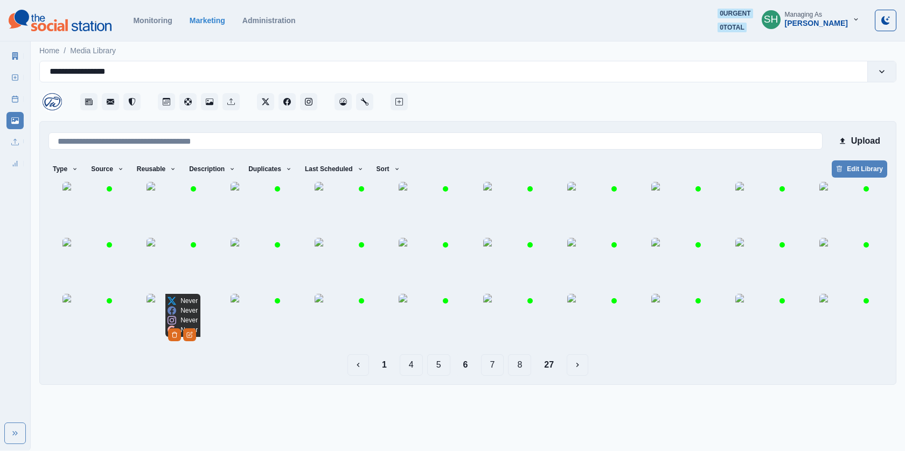
click at [167, 348] on img at bounding box center [174, 321] width 54 height 54
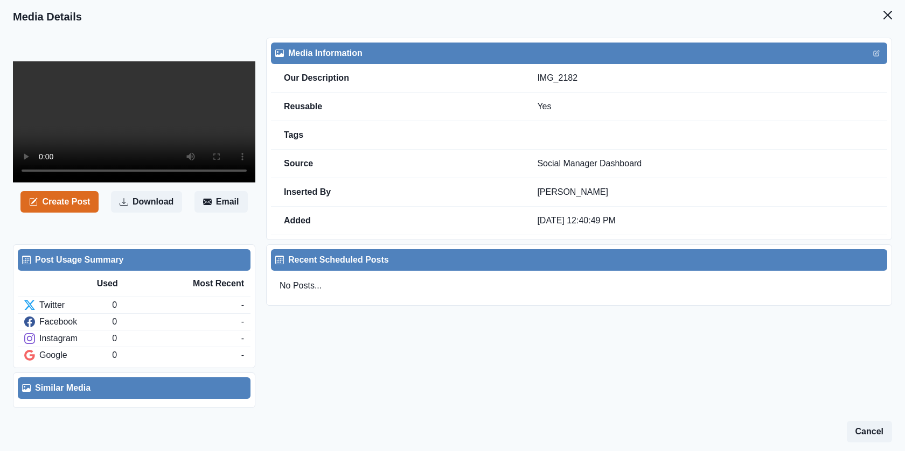
click at [154, 114] on video at bounding box center [134, 121] width 242 height 121
click at [889, 16] on icon "Close" at bounding box center [888, 15] width 9 height 9
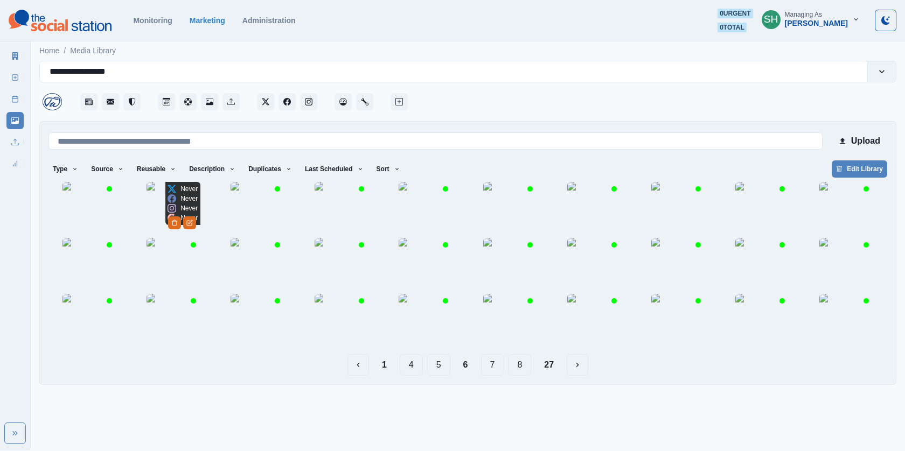
click at [152, 204] on img at bounding box center [174, 209] width 54 height 54
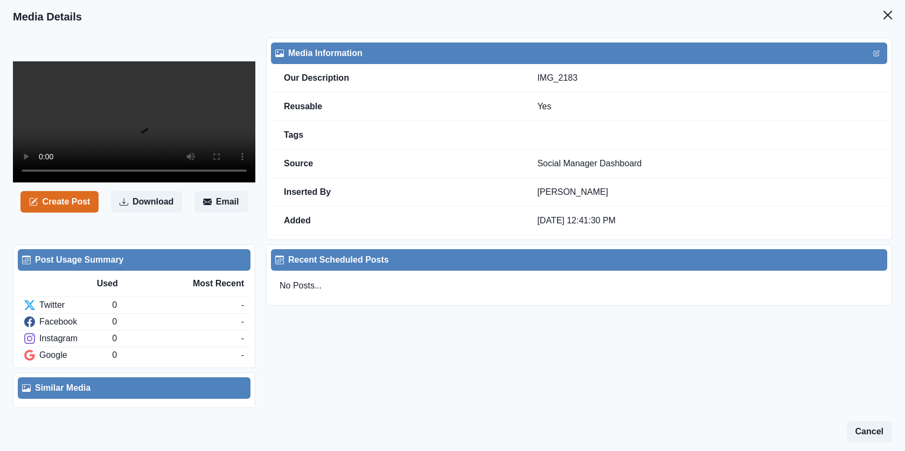
click at [112, 140] on video at bounding box center [134, 121] width 242 height 121
click at [891, 20] on button "Close" at bounding box center [888, 15] width 22 height 22
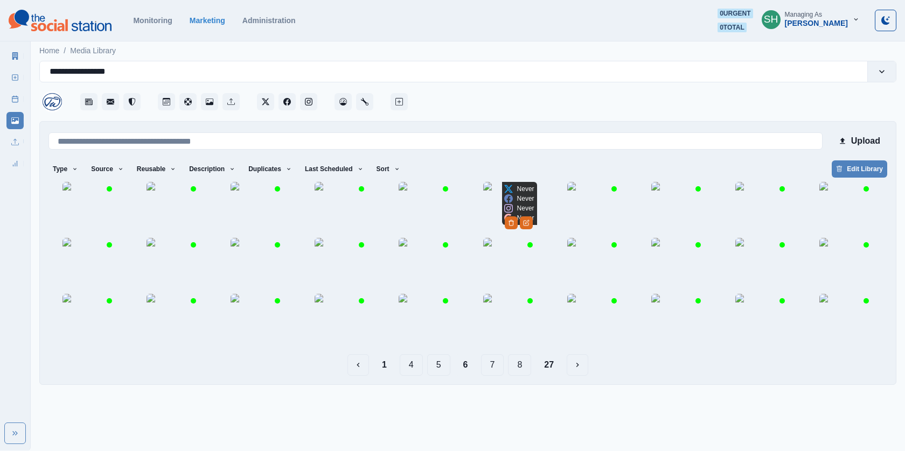
click at [505, 205] on img at bounding box center [510, 209] width 54 height 54
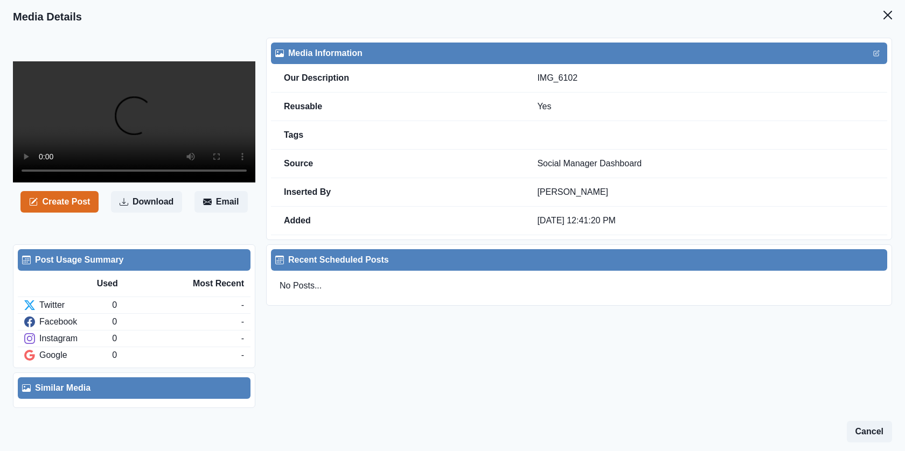
click at [253, 149] on video at bounding box center [134, 121] width 242 height 121
click at [147, 166] on video at bounding box center [134, 121] width 242 height 121
click at [886, 17] on icon "Close" at bounding box center [888, 15] width 9 height 9
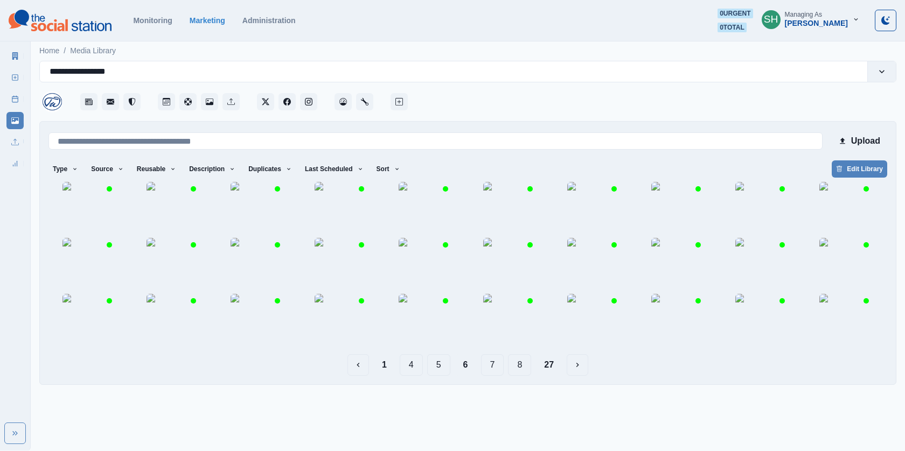
click at [488, 376] on button "7" at bounding box center [492, 365] width 23 height 22
click at [512, 348] on img at bounding box center [510, 321] width 54 height 54
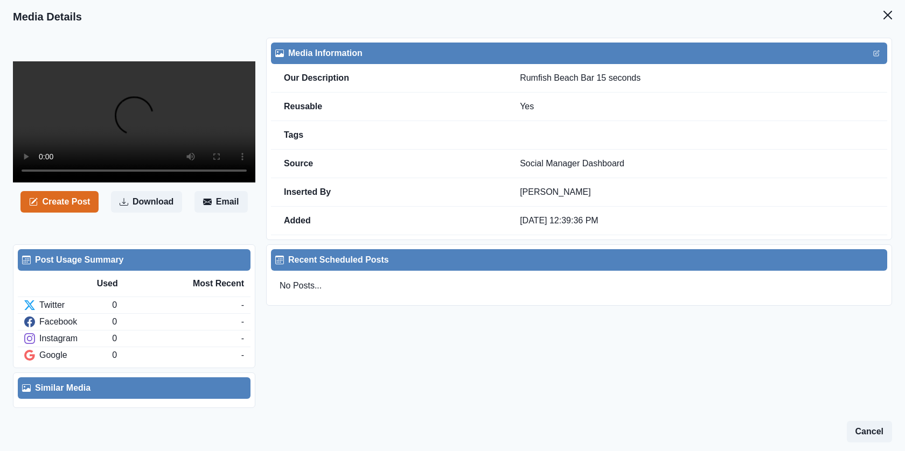
click at [123, 183] on video at bounding box center [134, 121] width 242 height 121
click at [885, 15] on icon "Close" at bounding box center [888, 15] width 9 height 9
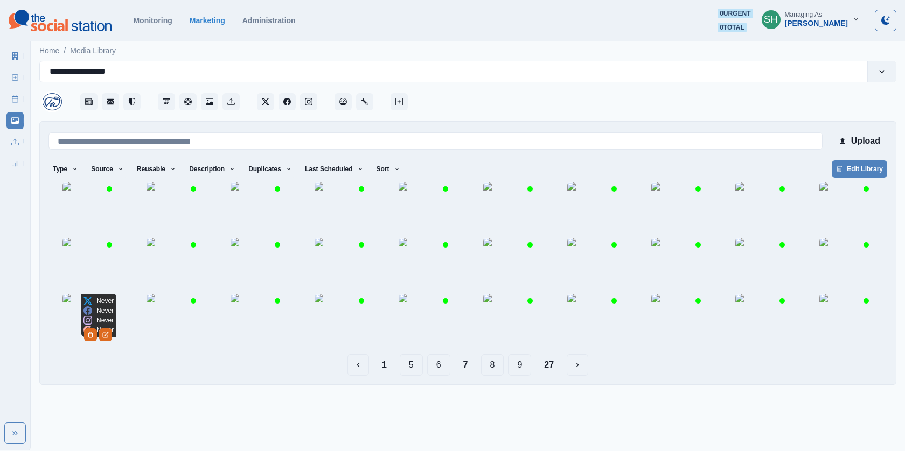
click at [89, 348] on img at bounding box center [89, 321] width 54 height 54
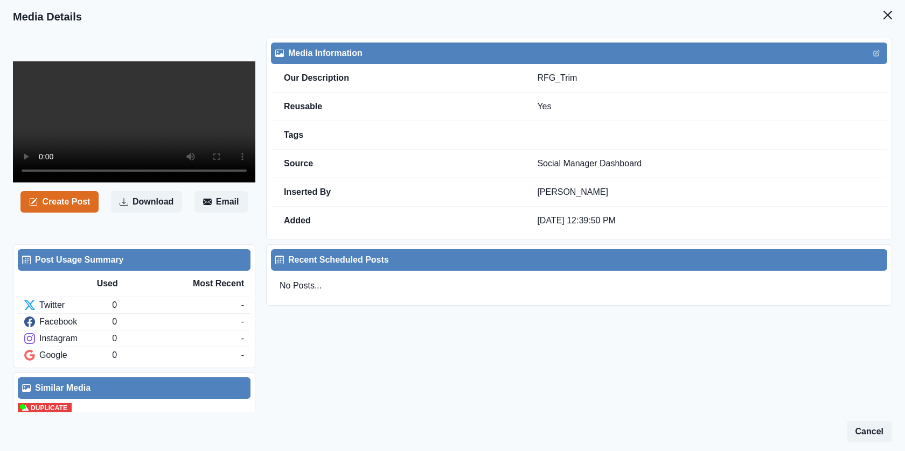
click at [145, 111] on video at bounding box center [134, 121] width 242 height 121
click at [888, 16] on icon "Close" at bounding box center [888, 15] width 9 height 9
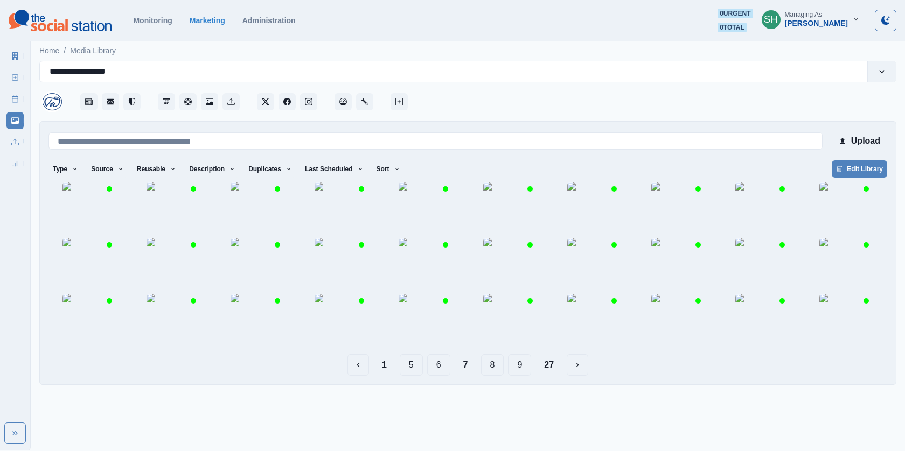
click at [491, 376] on button "8" at bounding box center [492, 365] width 23 height 22
click at [495, 376] on button "9" at bounding box center [489, 365] width 23 height 22
click at [495, 376] on button "10" at bounding box center [490, 365] width 28 height 22
click at [440, 376] on button "9" at bounding box center [431, 365] width 23 height 22
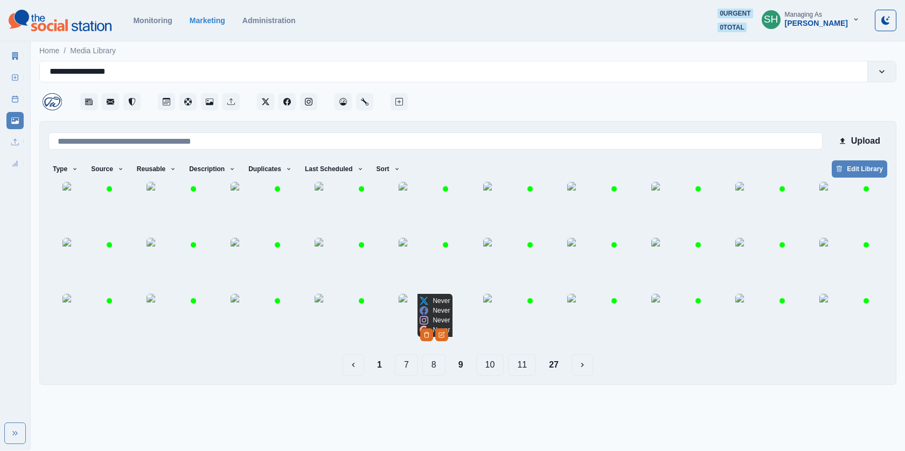
click at [416, 348] on img at bounding box center [426, 321] width 54 height 54
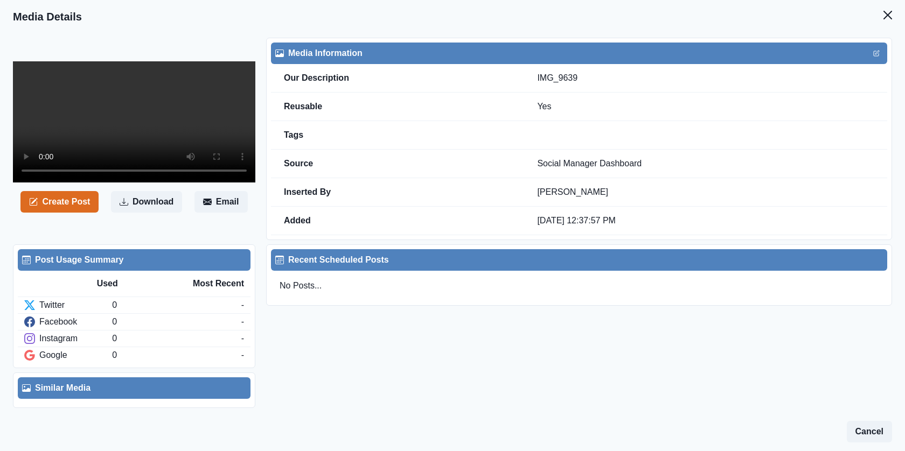
click at [96, 129] on video at bounding box center [134, 121] width 242 height 121
click at [878, 17] on button "Close" at bounding box center [888, 15] width 22 height 22
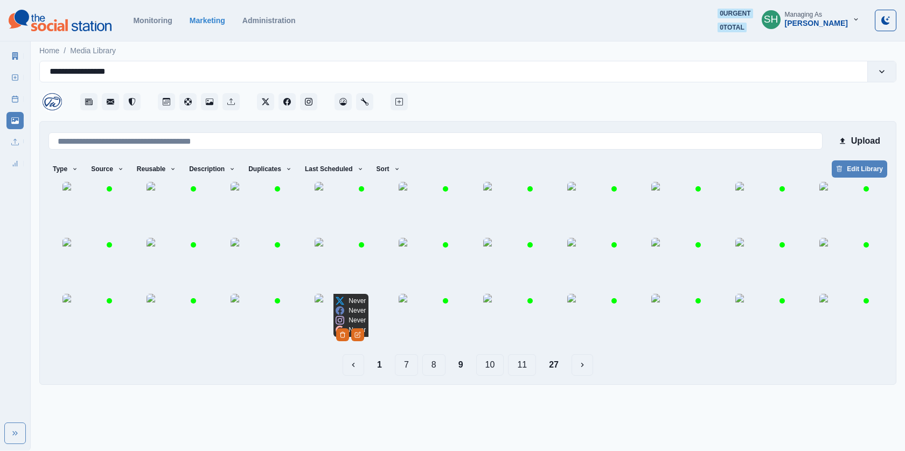
click at [315, 348] on img at bounding box center [342, 321] width 54 height 54
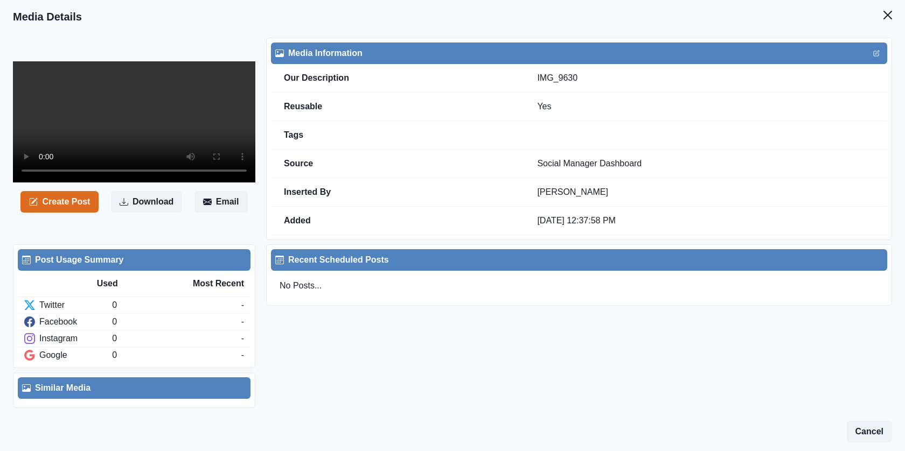
click at [198, 111] on video at bounding box center [134, 121] width 242 height 121
click at [890, 18] on icon "Close" at bounding box center [888, 15] width 9 height 9
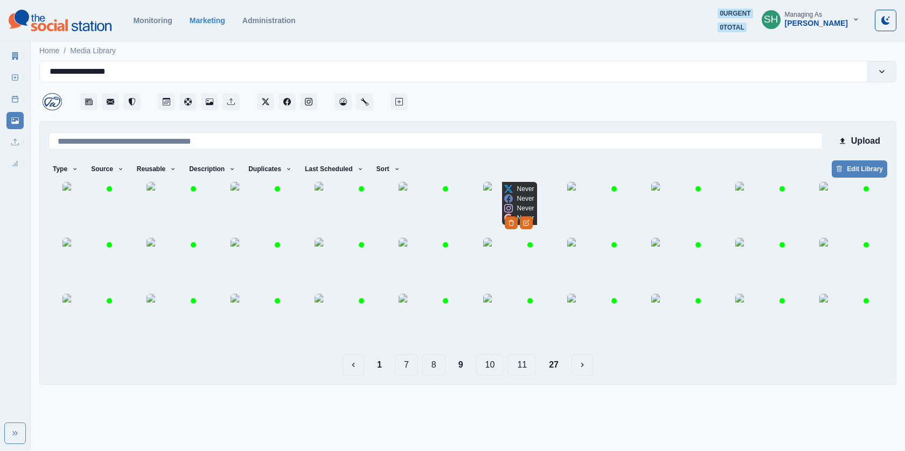
click at [490, 225] on img at bounding box center [510, 209] width 54 height 54
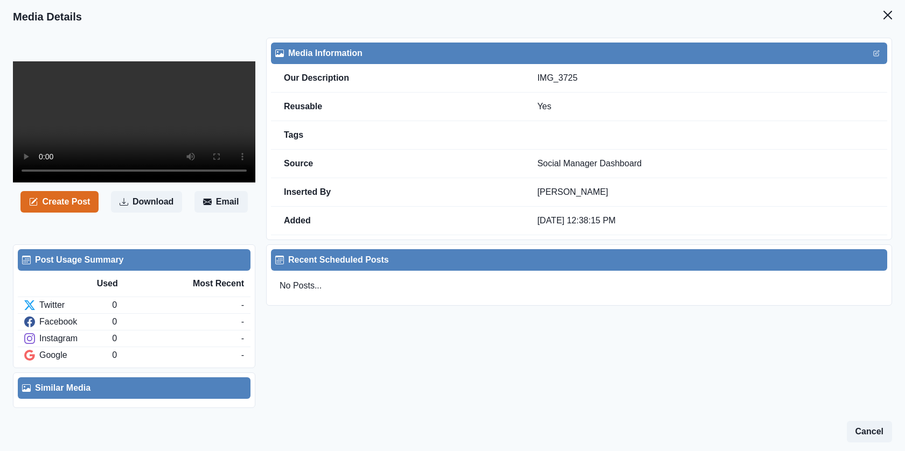
click at [888, 2] on header "Media Details" at bounding box center [452, 16] width 905 height 33
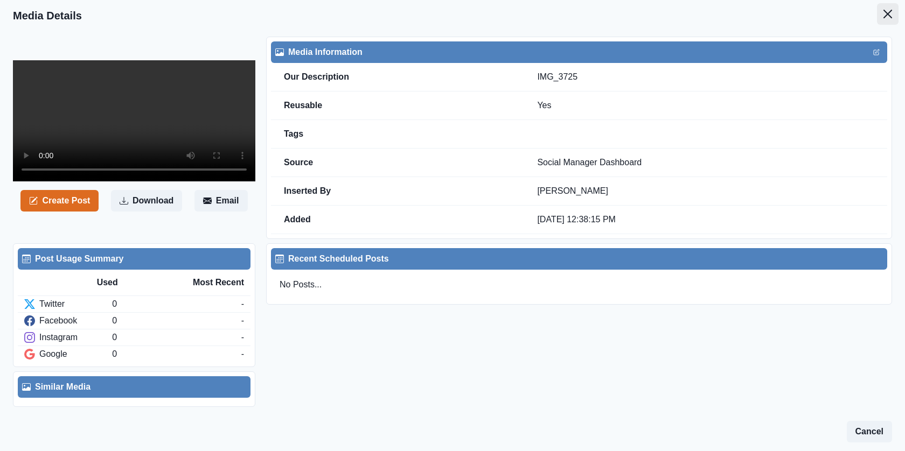
click at [888, 4] on button "Close" at bounding box center [888, 14] width 22 height 22
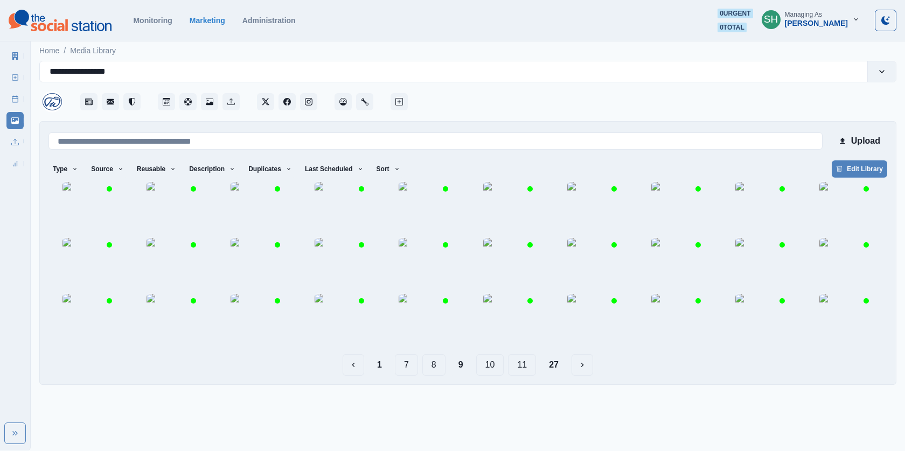
click at [487, 376] on button "10" at bounding box center [490, 365] width 28 height 22
click at [333, 212] on img at bounding box center [342, 209] width 54 height 54
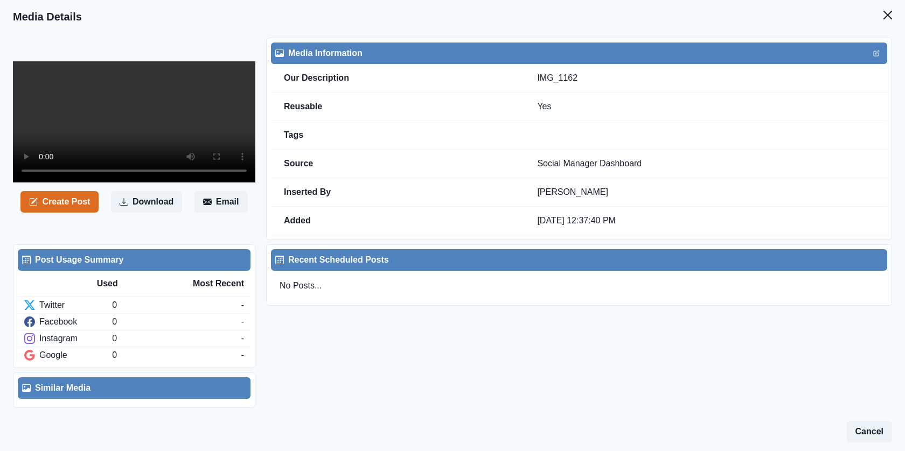
click at [157, 132] on video at bounding box center [134, 121] width 242 height 121
click at [886, 14] on icon "Close" at bounding box center [888, 15] width 9 height 9
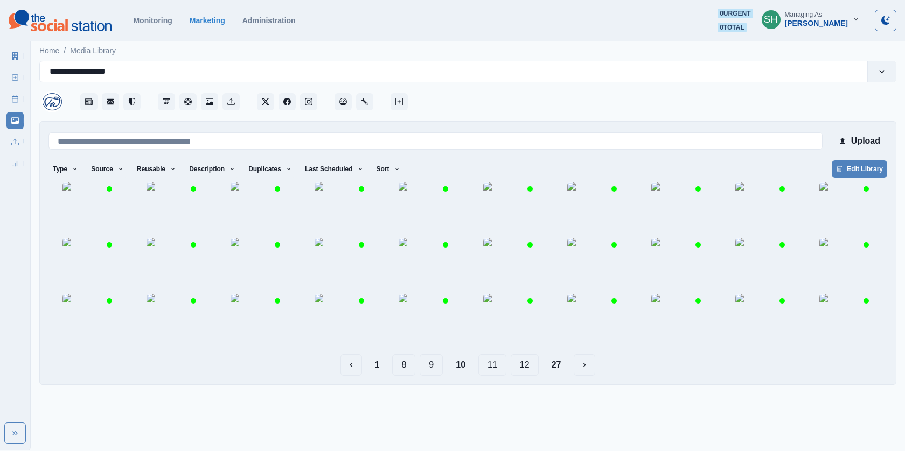
click at [489, 376] on button "11" at bounding box center [492, 365] width 28 height 22
click at [431, 376] on button "10" at bounding box center [432, 365] width 28 height 22
click at [510, 348] on img at bounding box center [510, 321] width 54 height 54
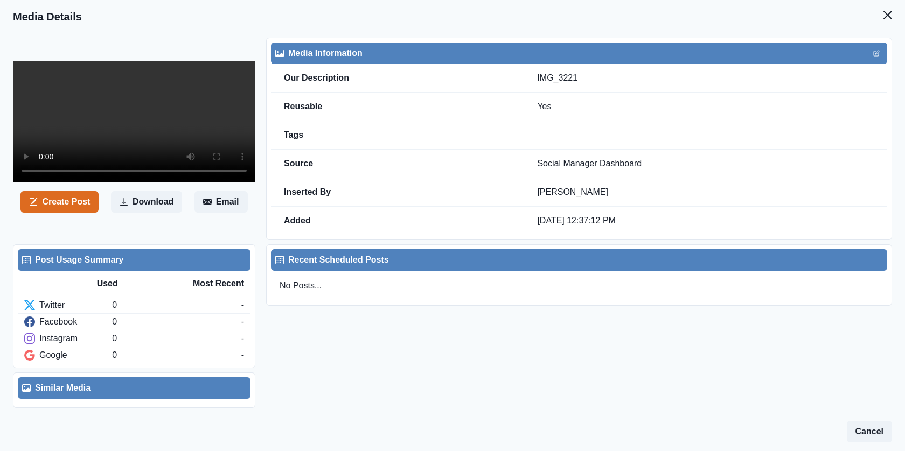
click at [142, 148] on video at bounding box center [134, 121] width 242 height 121
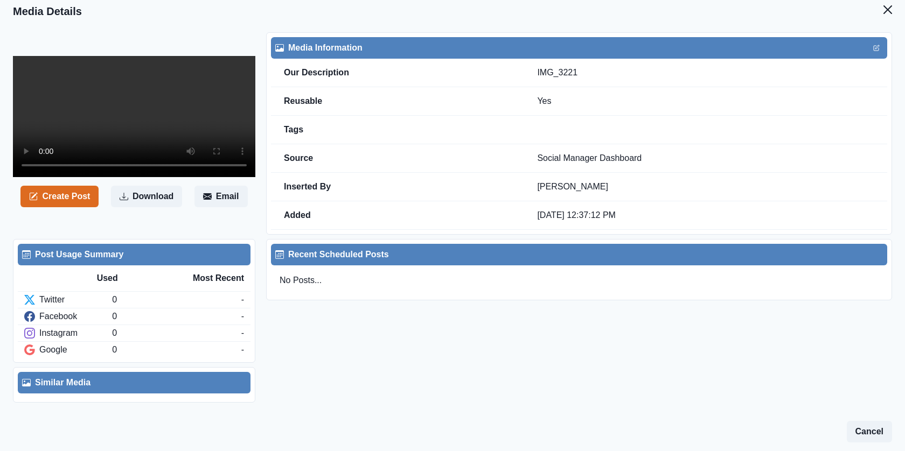
scroll to position [84, 0]
click at [165, 160] on video at bounding box center [134, 116] width 242 height 121
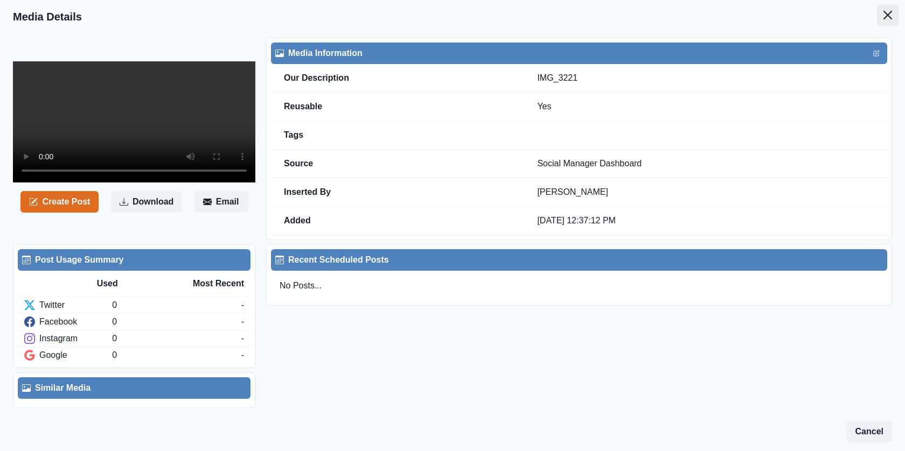
click at [885, 15] on icon "Close" at bounding box center [888, 15] width 9 height 9
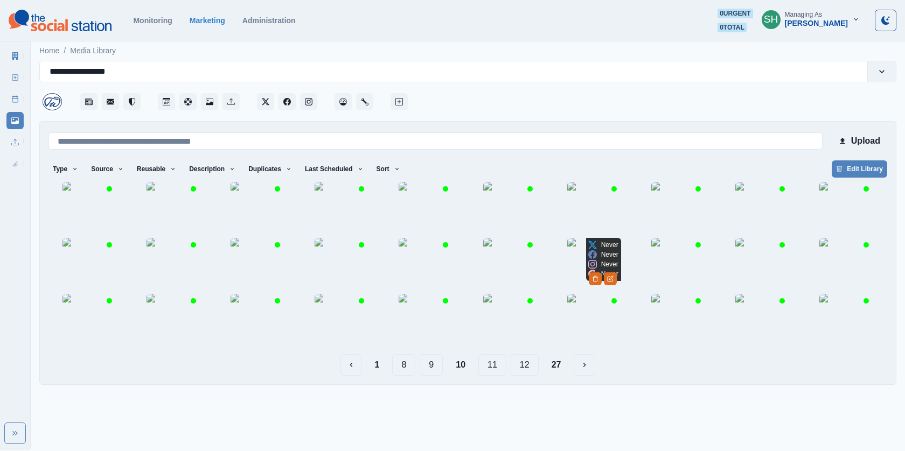
scroll to position [26, 0]
click at [485, 376] on button "11" at bounding box center [492, 365] width 28 height 22
click at [495, 376] on button "12" at bounding box center [495, 365] width 28 height 22
click at [164, 348] on img at bounding box center [174, 321] width 54 height 54
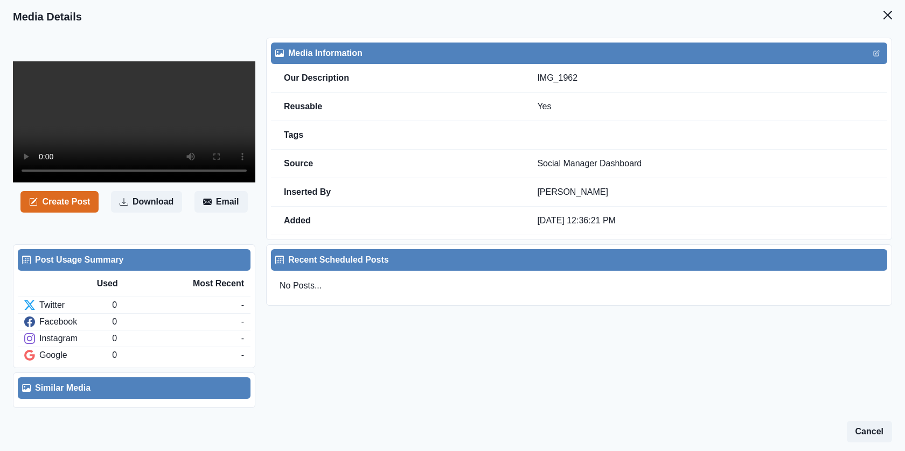
click at [163, 167] on video at bounding box center [134, 121] width 242 height 121
click at [890, 18] on icon "Close" at bounding box center [888, 15] width 9 height 9
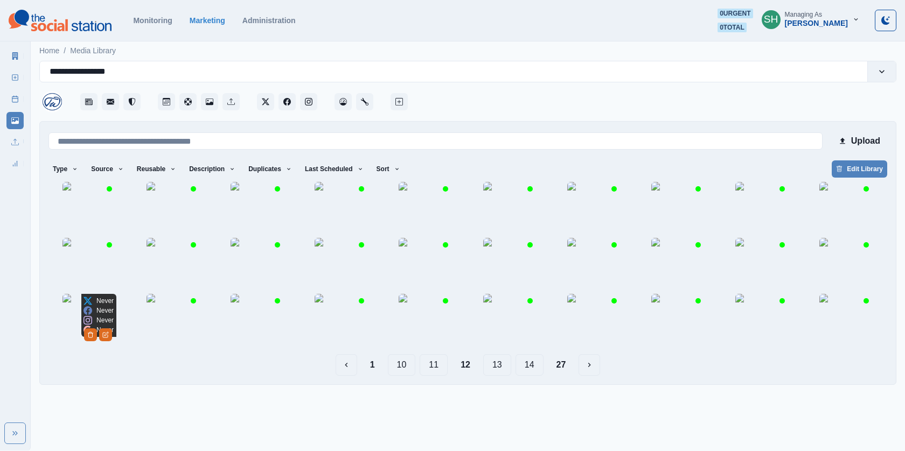
click at [75, 348] on img at bounding box center [89, 321] width 54 height 54
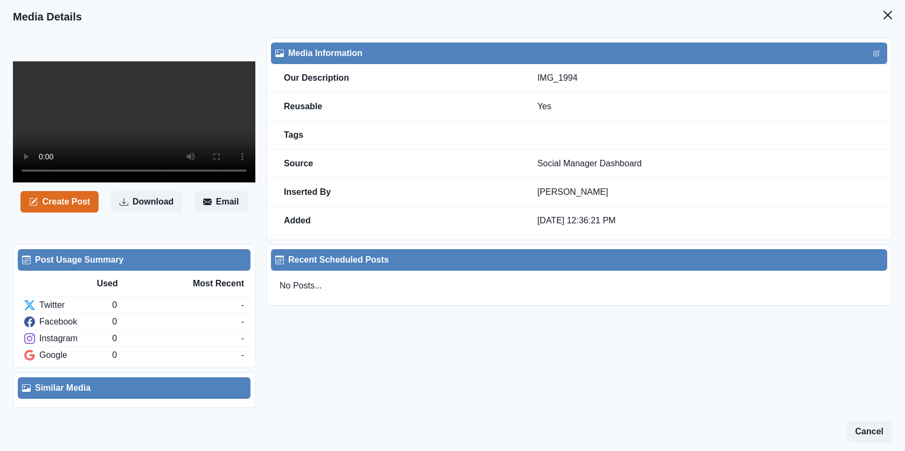
click at [192, 130] on video at bounding box center [134, 121] width 242 height 121
click at [896, 19] on button "Close" at bounding box center [888, 15] width 22 height 22
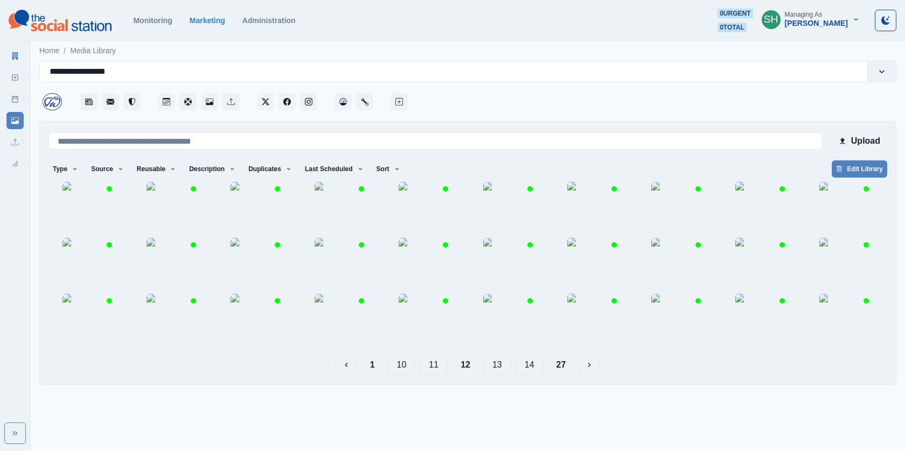
click at [489, 376] on button "13" at bounding box center [497, 365] width 28 height 22
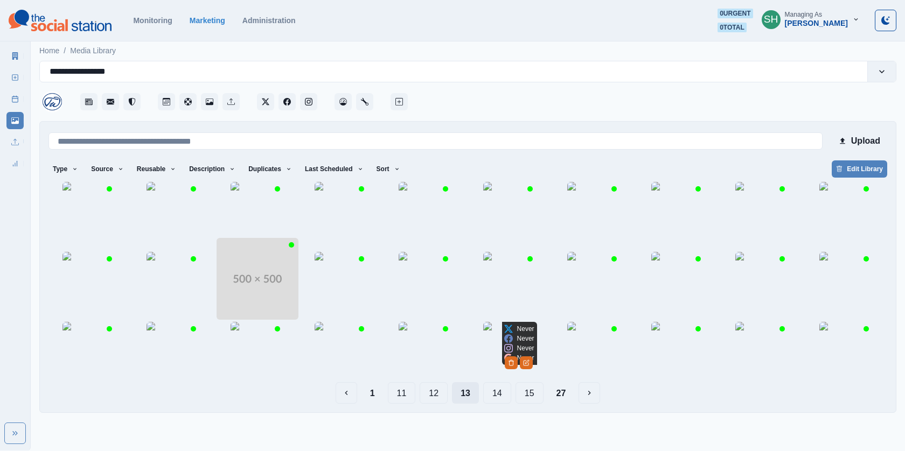
scroll to position [26, 0]
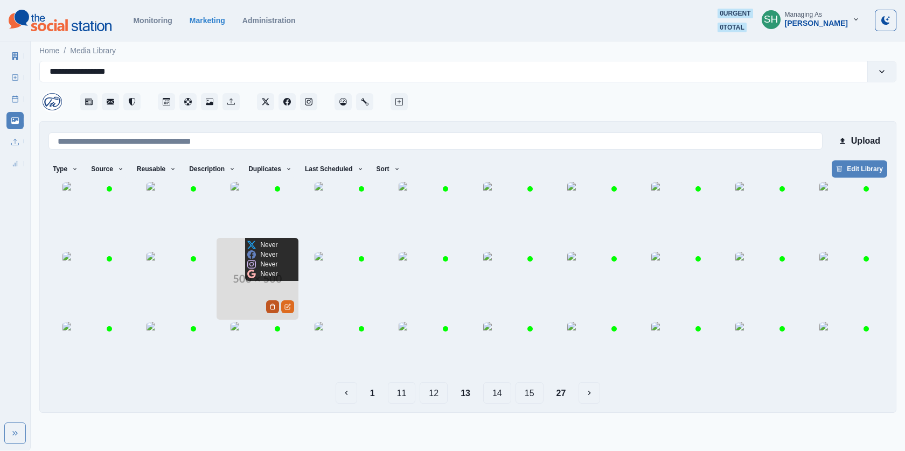
click at [268, 307] on button "Delete Media" at bounding box center [272, 307] width 13 height 13
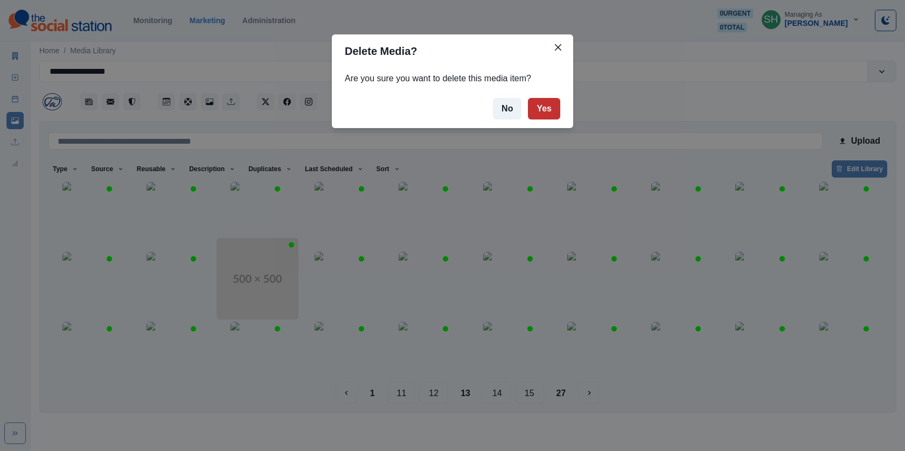
click at [539, 119] on button "Yes" at bounding box center [544, 109] width 32 height 22
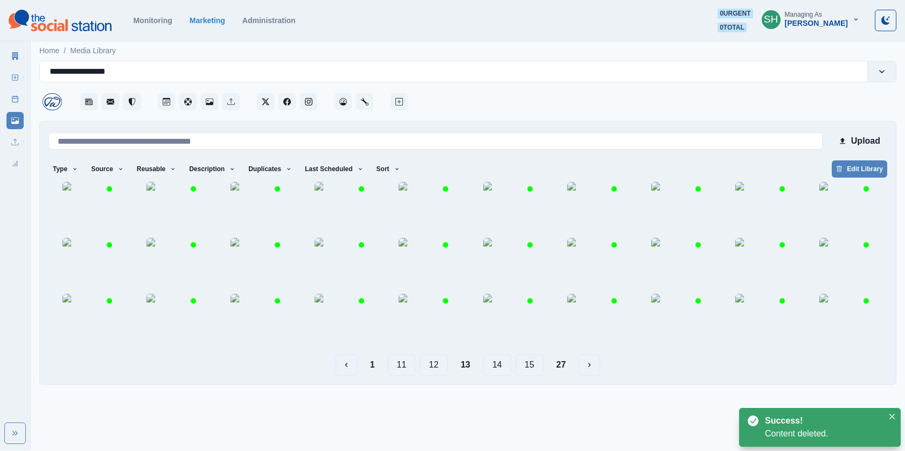
click at [499, 376] on button "14" at bounding box center [497, 365] width 28 height 22
click at [504, 376] on button "15" at bounding box center [497, 365] width 28 height 22
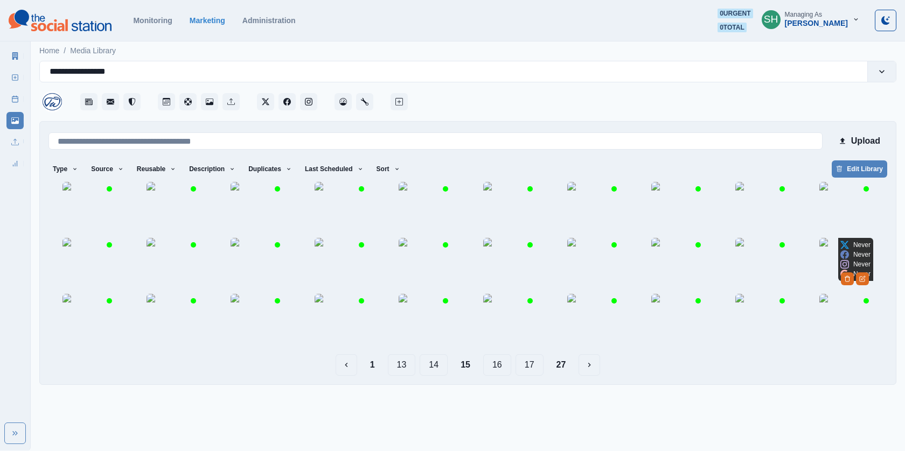
click at [820, 292] on img at bounding box center [846, 265] width 54 height 54
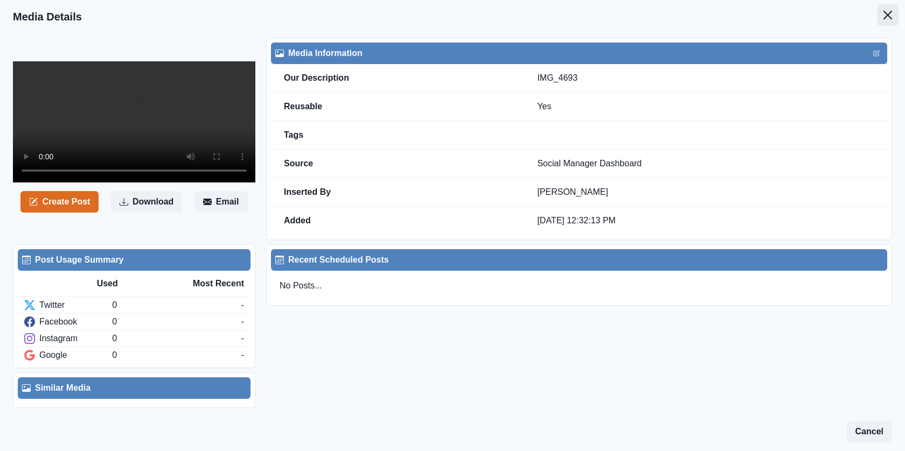
click at [889, 4] on button "Close" at bounding box center [888, 15] width 22 height 22
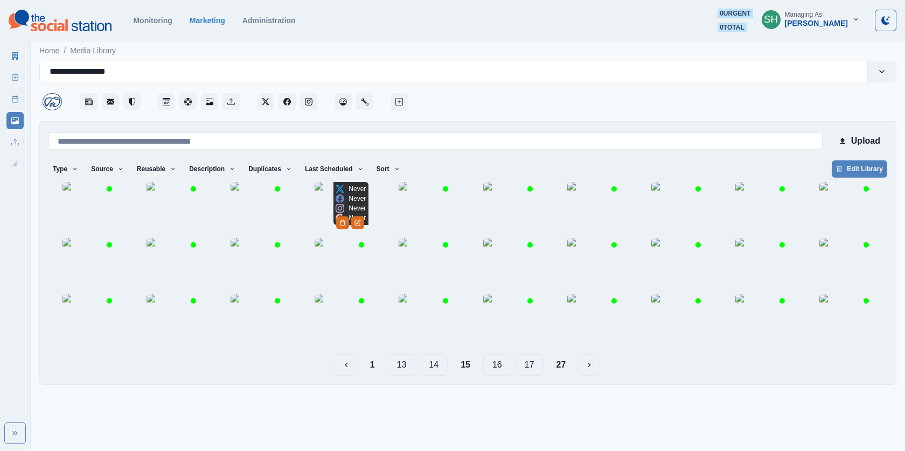
click at [340, 206] on img at bounding box center [342, 209] width 54 height 54
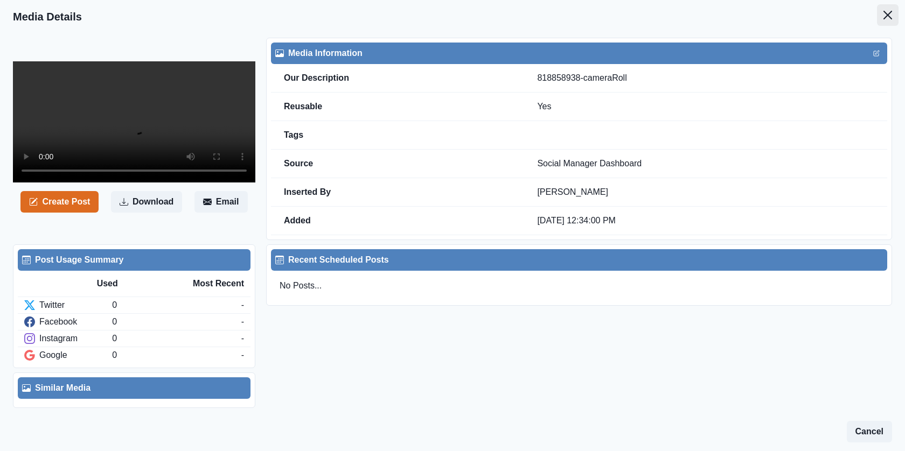
click at [877, 23] on button "Close" at bounding box center [888, 15] width 22 height 22
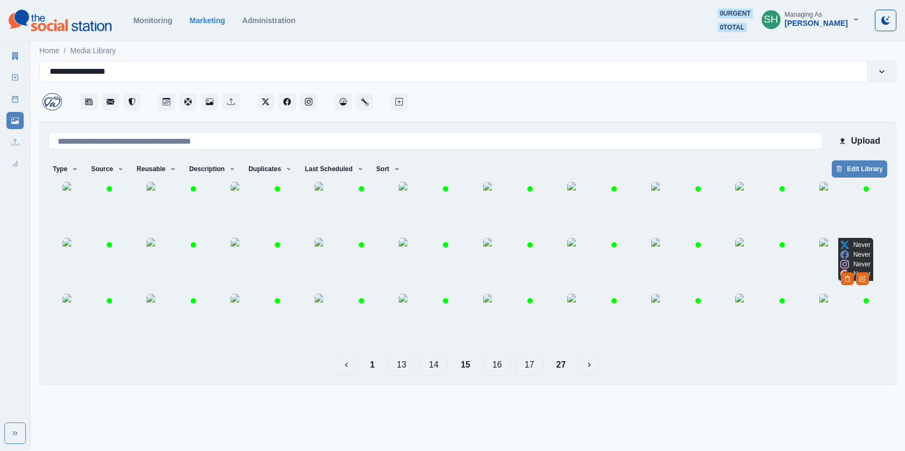
click at [843, 284] on img at bounding box center [846, 265] width 54 height 54
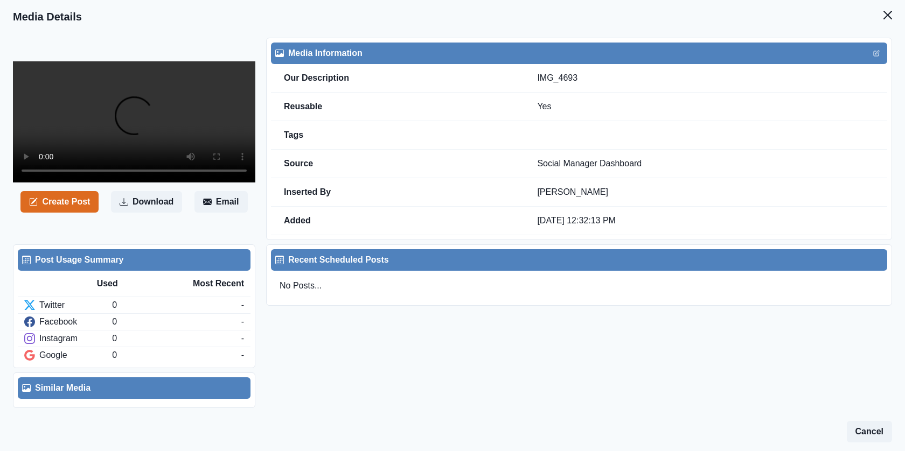
click at [149, 175] on video at bounding box center [134, 121] width 242 height 121
click at [885, 14] on icon "Close" at bounding box center [888, 15] width 9 height 9
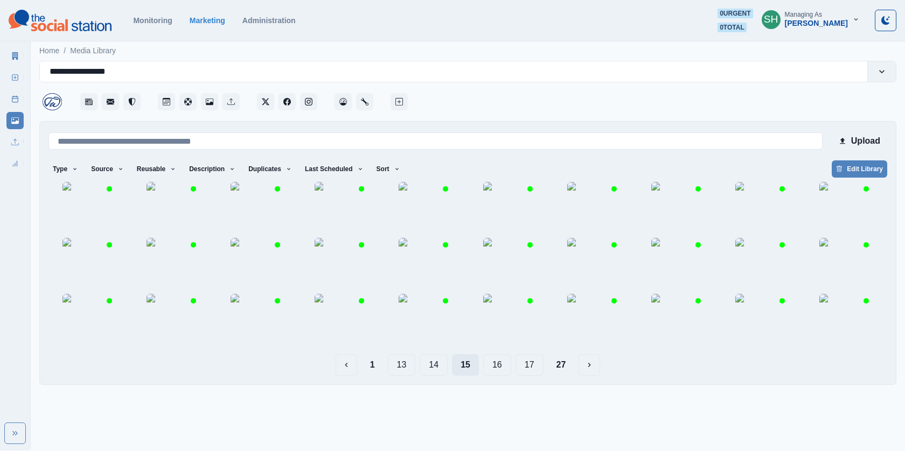
click at [469, 376] on button "15" at bounding box center [465, 365] width 27 height 22
click at [496, 376] on button "16" at bounding box center [497, 365] width 28 height 22
click at [762, 217] on img at bounding box center [762, 209] width 54 height 54
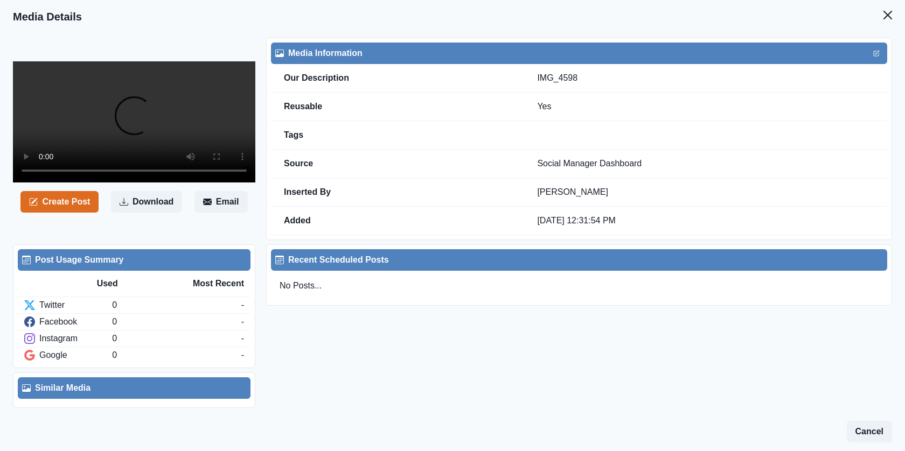
click at [120, 121] on video at bounding box center [134, 121] width 242 height 121
click at [885, 17] on icon "Close" at bounding box center [888, 15] width 9 height 9
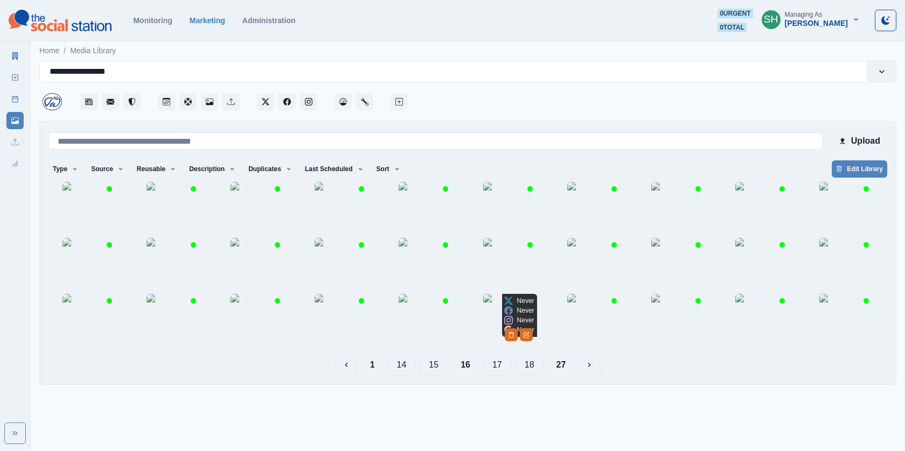
click at [495, 376] on button "17" at bounding box center [497, 365] width 28 height 22
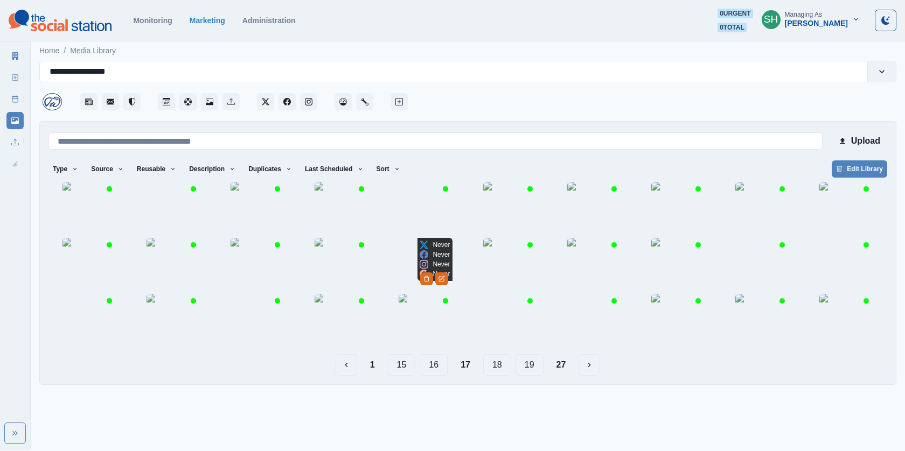
scroll to position [26, 0]
click at [490, 376] on button "18" at bounding box center [497, 365] width 28 height 22
click at [502, 376] on button "19" at bounding box center [497, 365] width 28 height 22
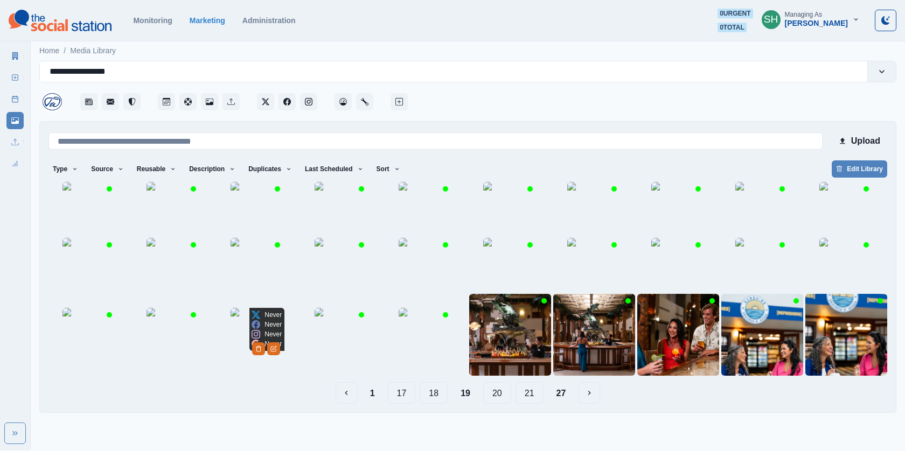
click at [247, 362] on img at bounding box center [258, 335] width 54 height 54
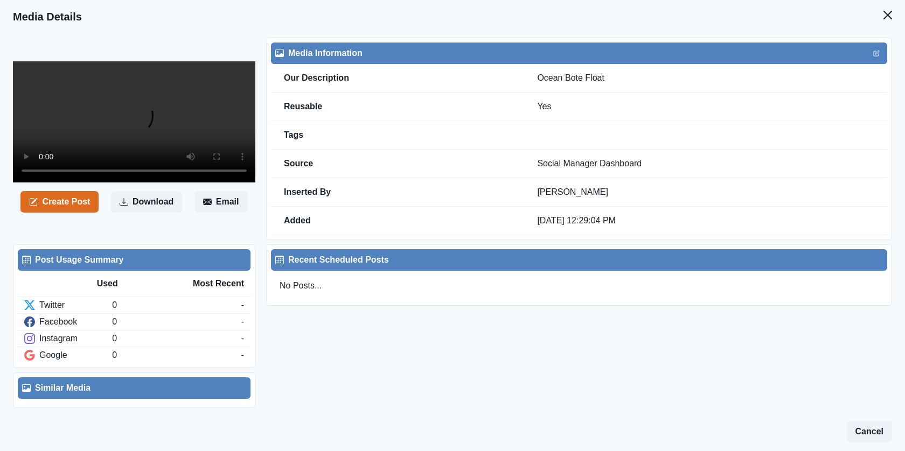
click at [116, 120] on video at bounding box center [134, 121] width 242 height 121
click at [881, 22] on button "Close" at bounding box center [888, 15] width 22 height 22
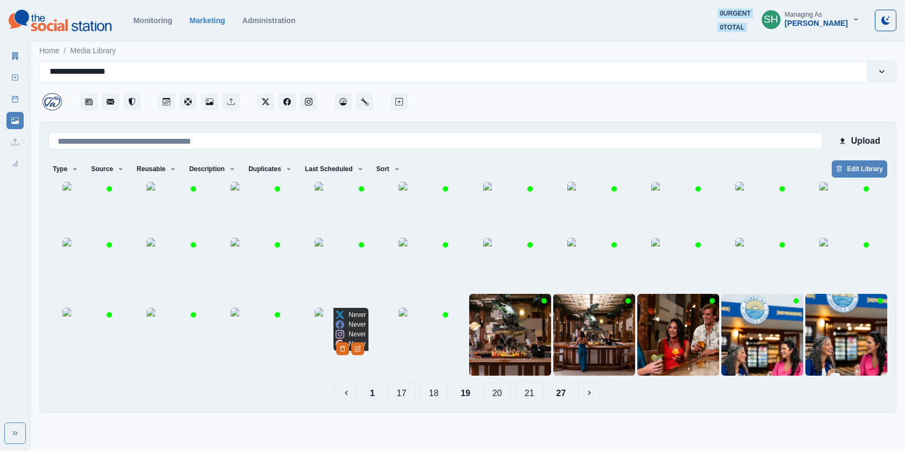
click at [346, 362] on img at bounding box center [342, 335] width 54 height 54
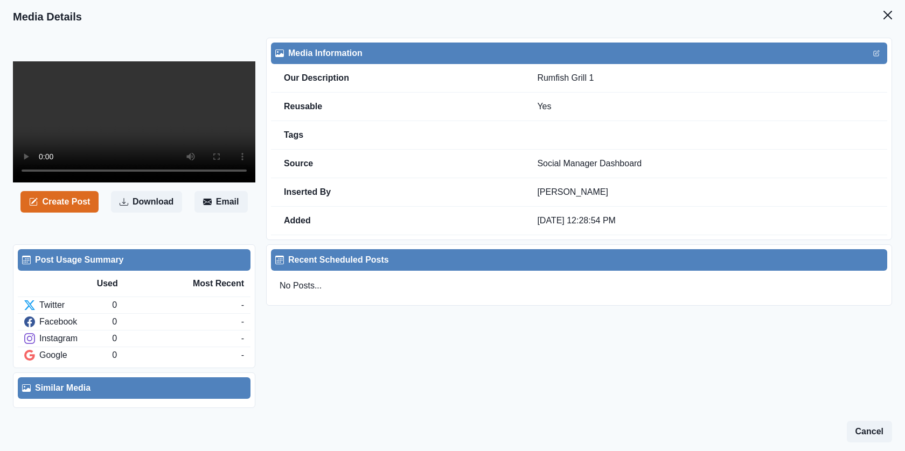
click at [113, 144] on video at bounding box center [134, 121] width 242 height 121
click at [893, 10] on button "Close" at bounding box center [888, 15] width 22 height 22
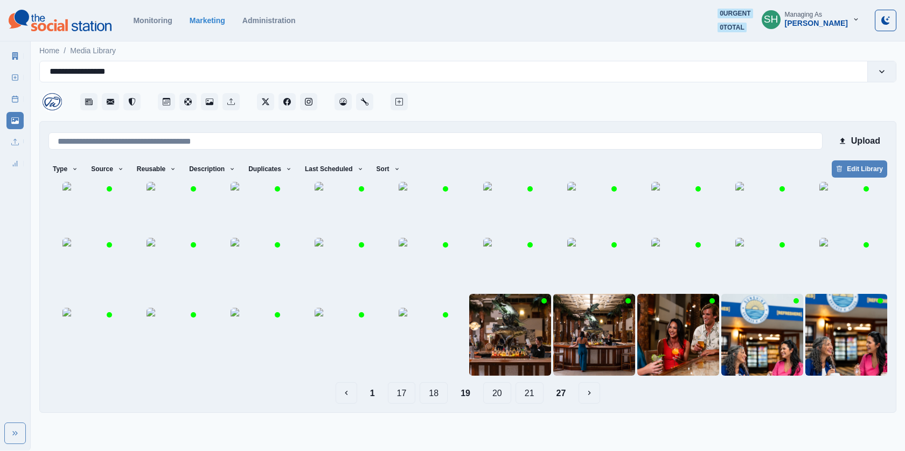
click at [499, 404] on button "20" at bounding box center [497, 393] width 28 height 22
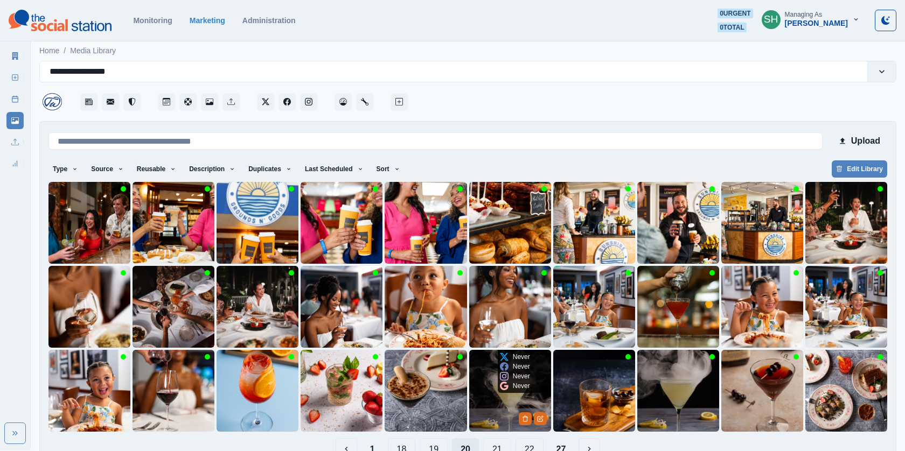
scroll to position [26, 0]
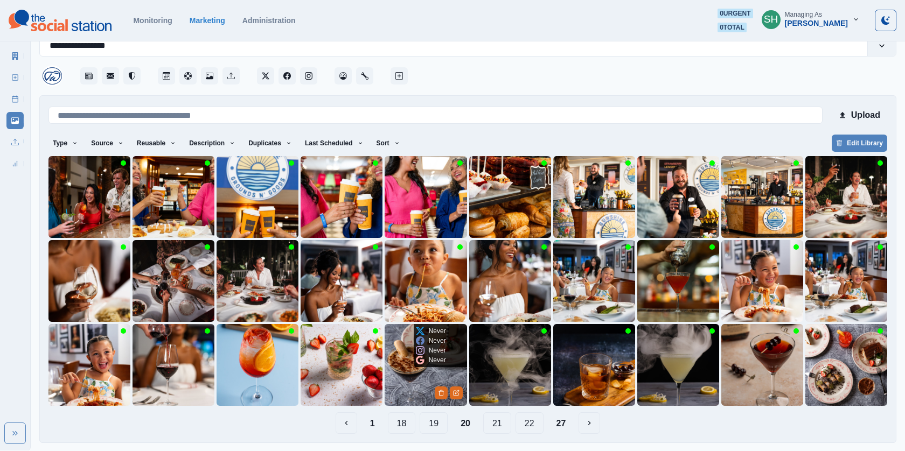
click at [418, 384] on img at bounding box center [426, 365] width 82 height 82
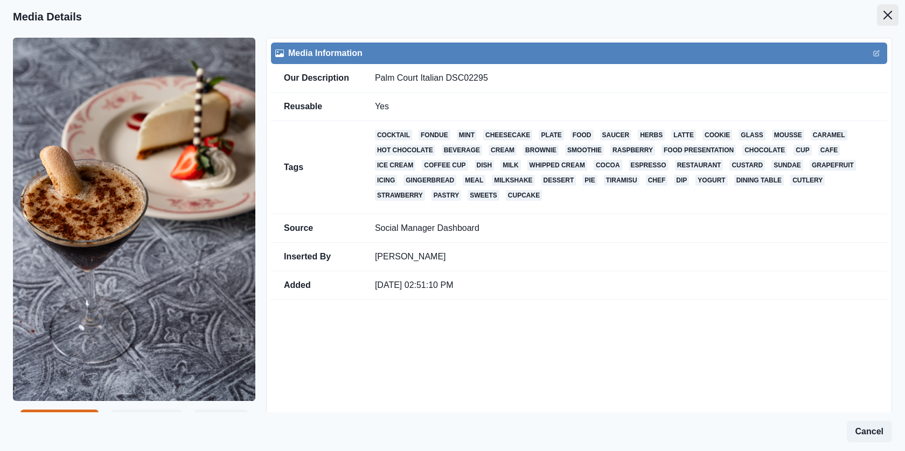
click at [882, 16] on button "Close" at bounding box center [888, 15] width 22 height 22
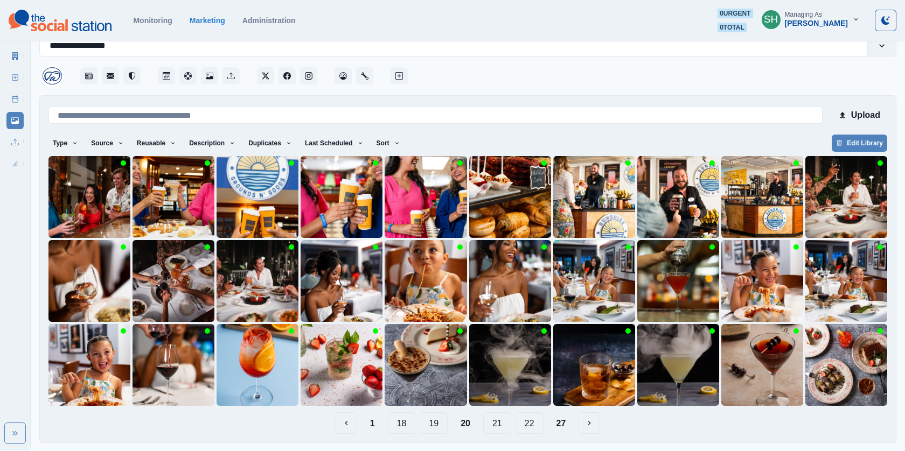
click at [492, 422] on button "21" at bounding box center [497, 424] width 28 height 22
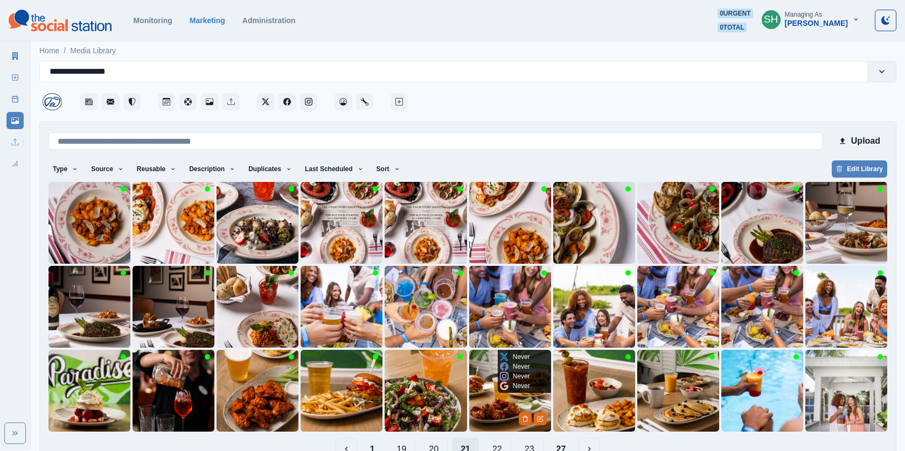
scroll to position [26, 0]
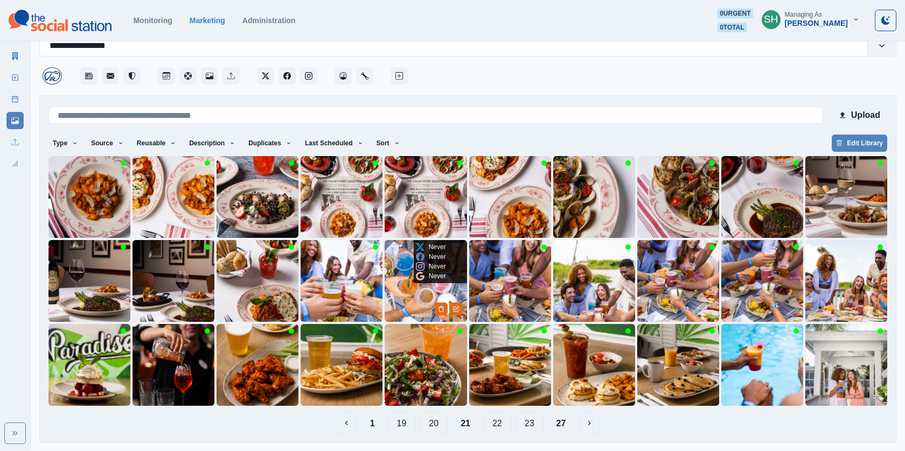
click at [406, 294] on img at bounding box center [426, 281] width 82 height 82
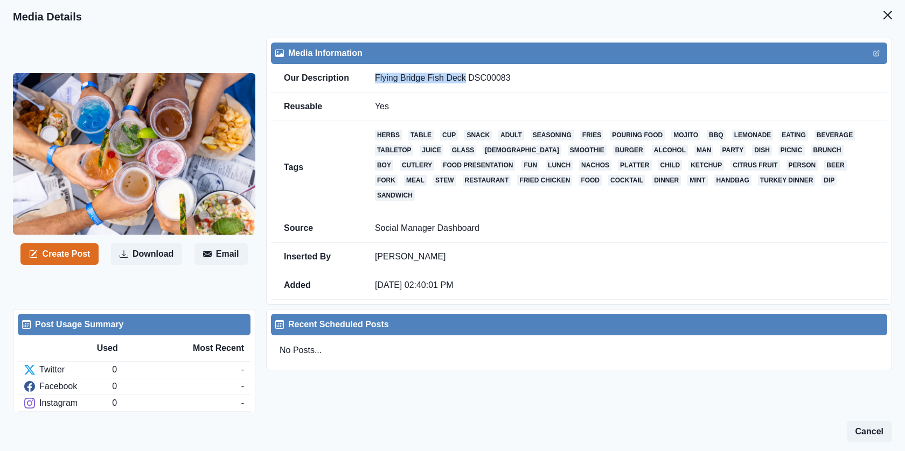
drag, startPoint x: 464, startPoint y: 79, endPoint x: 372, endPoint y: 77, distance: 91.6
click at [372, 77] on td "Flying Bridge Fish Deck DSC00083" at bounding box center [624, 78] width 525 height 29
copy td "Flying Bridge Fish Deck"
click at [895, 21] on button "Close" at bounding box center [888, 15] width 22 height 22
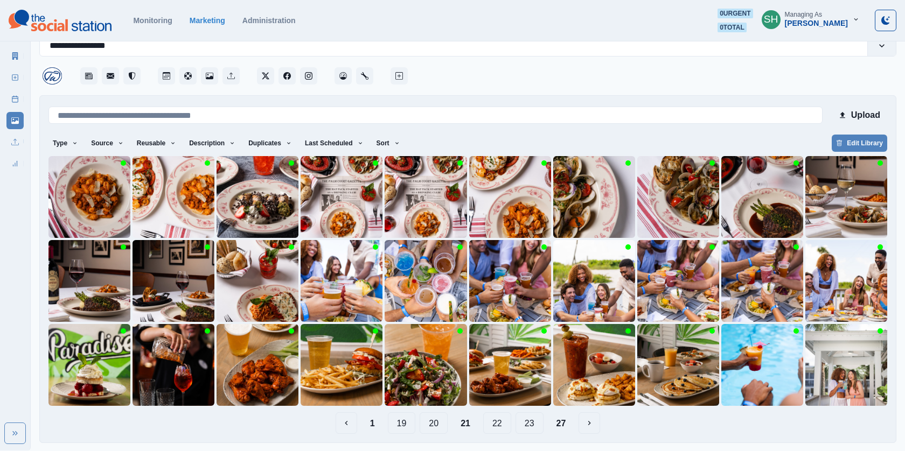
click at [500, 427] on button "22" at bounding box center [497, 424] width 28 height 22
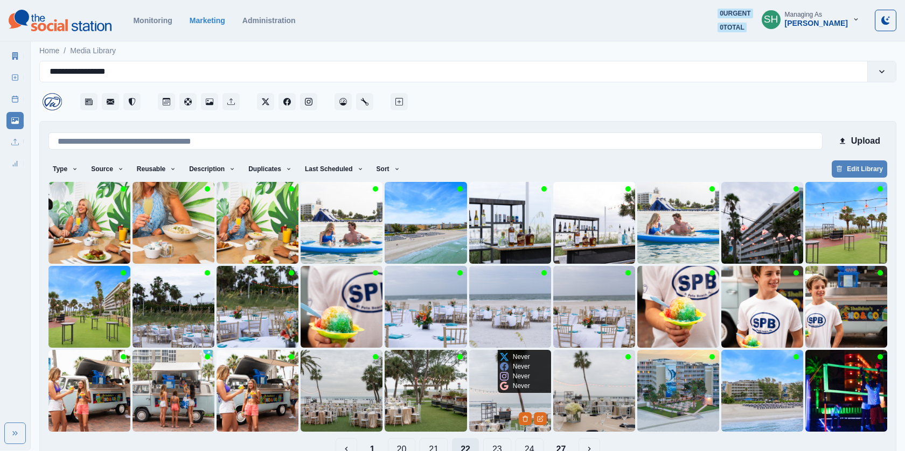
scroll to position [26, 0]
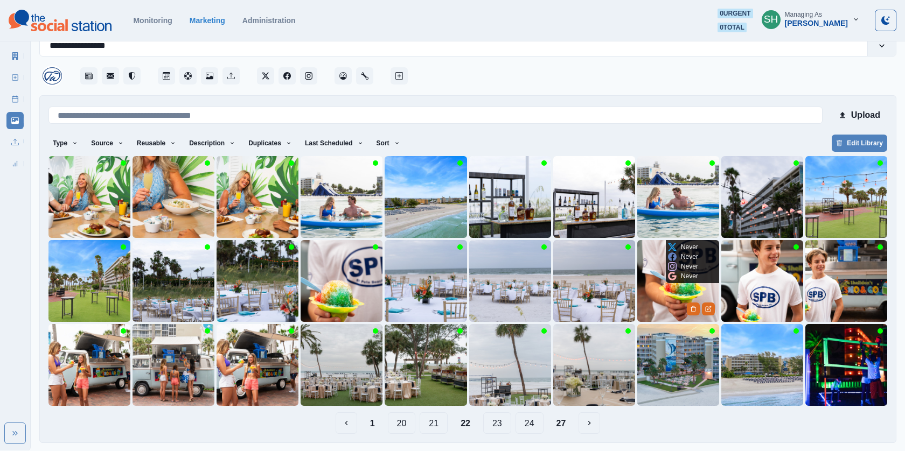
click at [658, 294] on img at bounding box center [678, 281] width 82 height 82
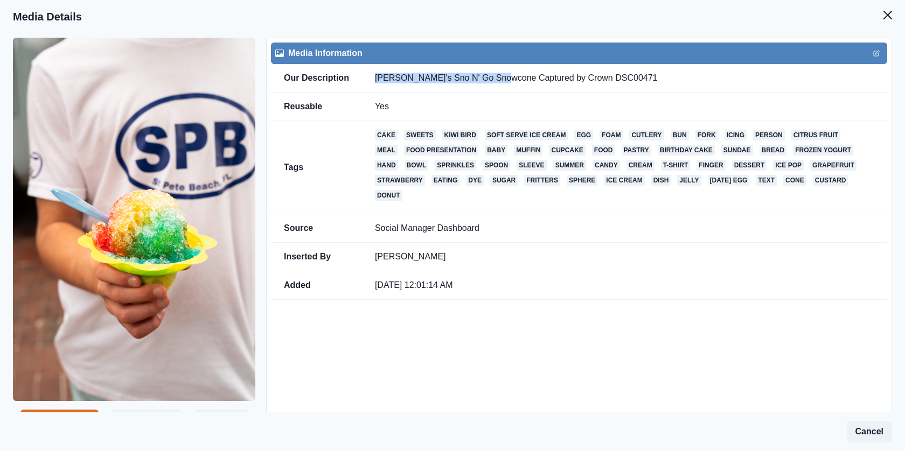
drag, startPoint x: 500, startPoint y: 77, endPoint x: 371, endPoint y: 76, distance: 128.8
click at [371, 76] on td "Shelldon's Sno N' Go Snowcone Captured by Crown DSC00471" at bounding box center [624, 78] width 525 height 29
copy td "Shelldon's Sno N' Go Snowcone"
click at [886, 16] on icon "Close" at bounding box center [888, 15] width 9 height 9
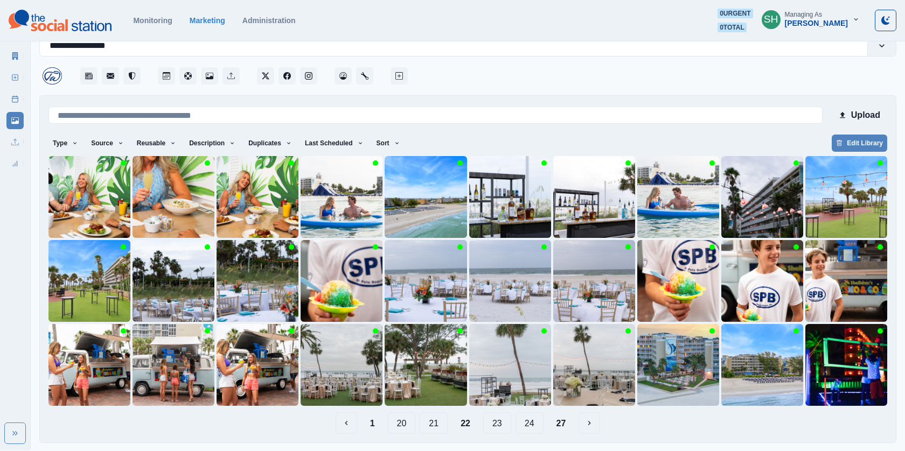
click at [497, 424] on button "23" at bounding box center [497, 424] width 28 height 22
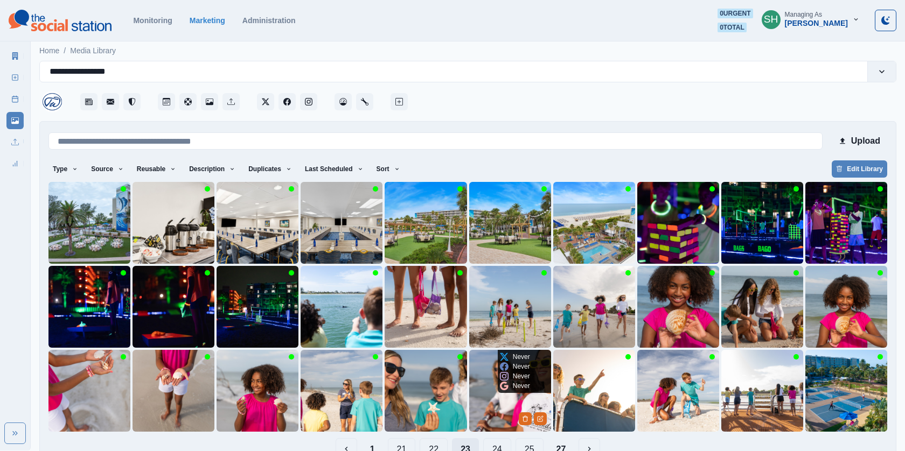
scroll to position [26, 0]
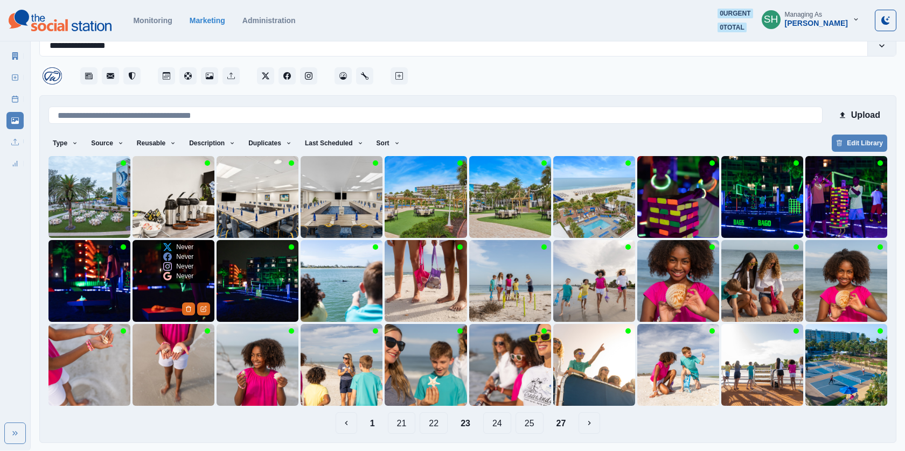
click at [163, 296] on img at bounding box center [174, 281] width 82 height 82
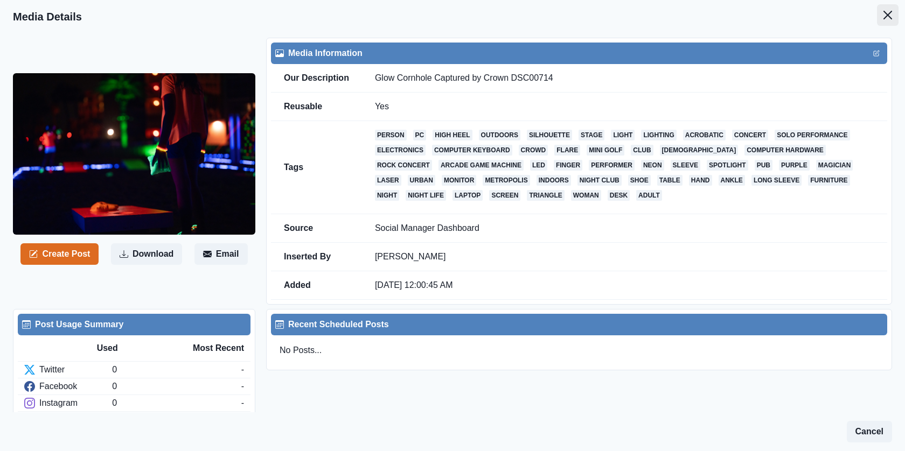
click at [880, 10] on button "Close" at bounding box center [888, 15] width 22 height 22
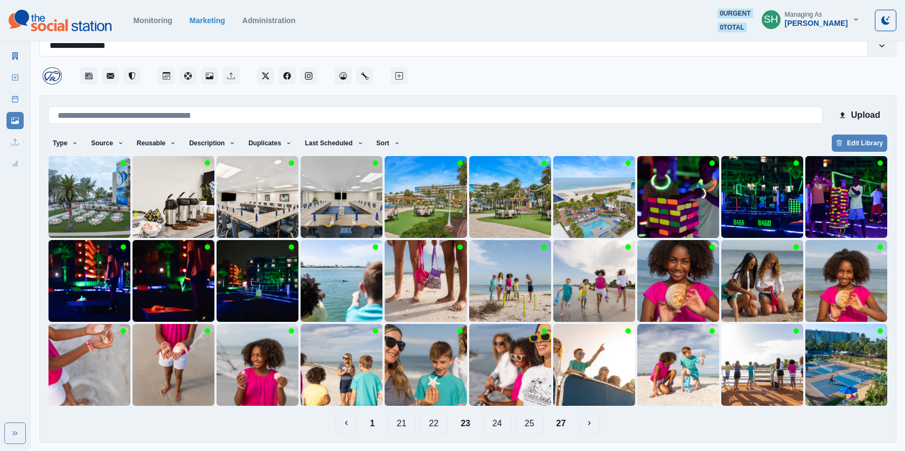
click at [490, 426] on button "24" at bounding box center [497, 424] width 28 height 22
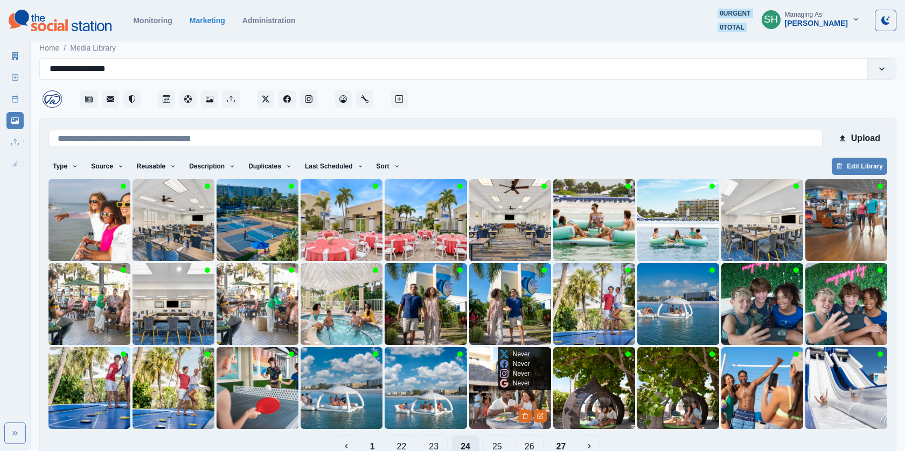
scroll to position [26, 0]
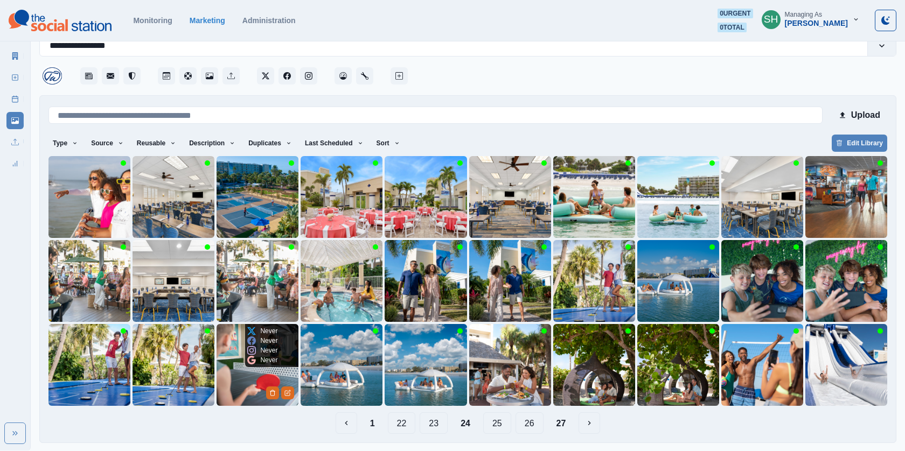
click at [263, 370] on img at bounding box center [258, 365] width 82 height 82
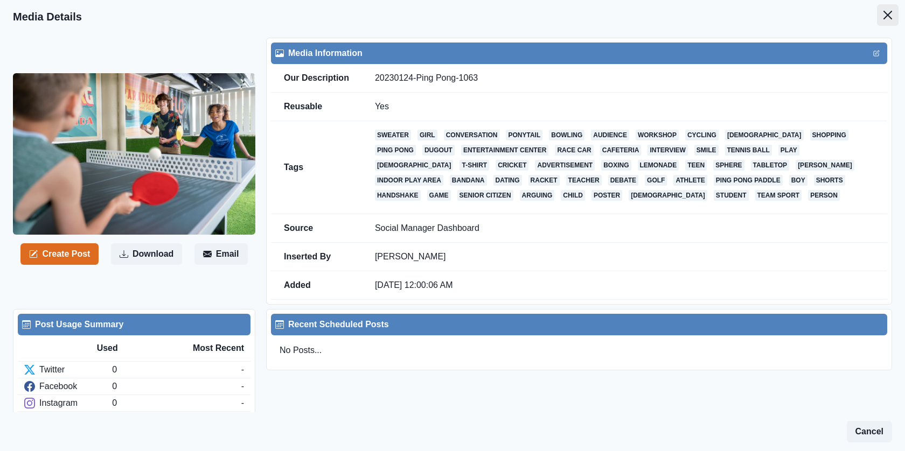
click at [882, 20] on button "Close" at bounding box center [888, 15] width 22 height 22
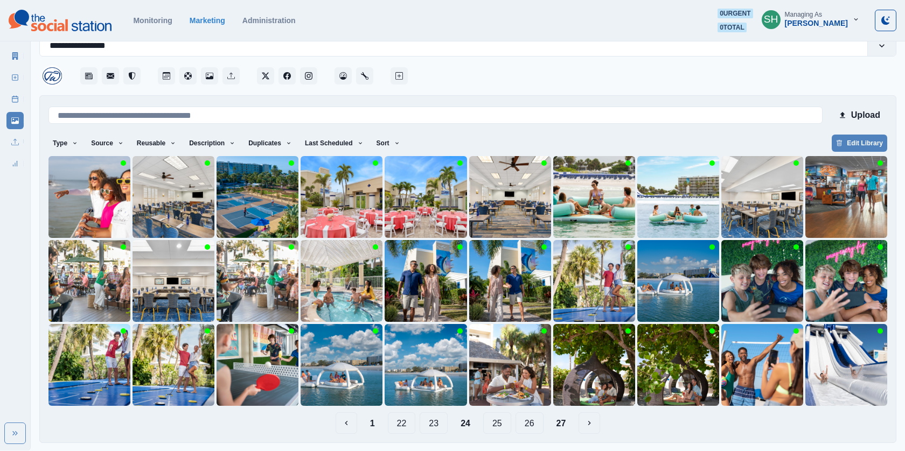
click at [498, 424] on button "25" at bounding box center [497, 424] width 28 height 22
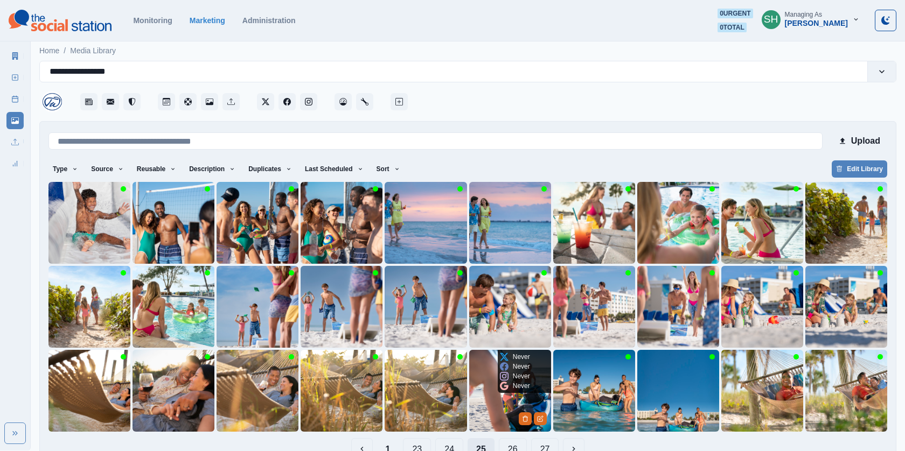
scroll to position [26, 0]
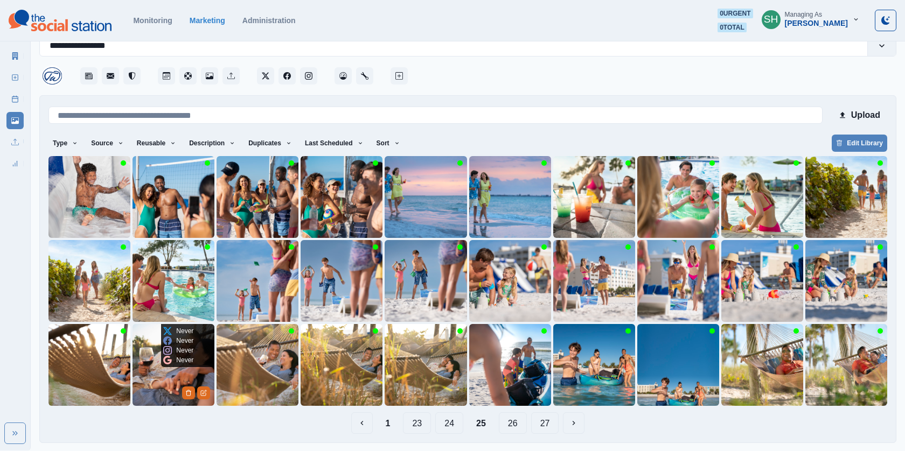
click at [180, 377] on img at bounding box center [174, 365] width 82 height 82
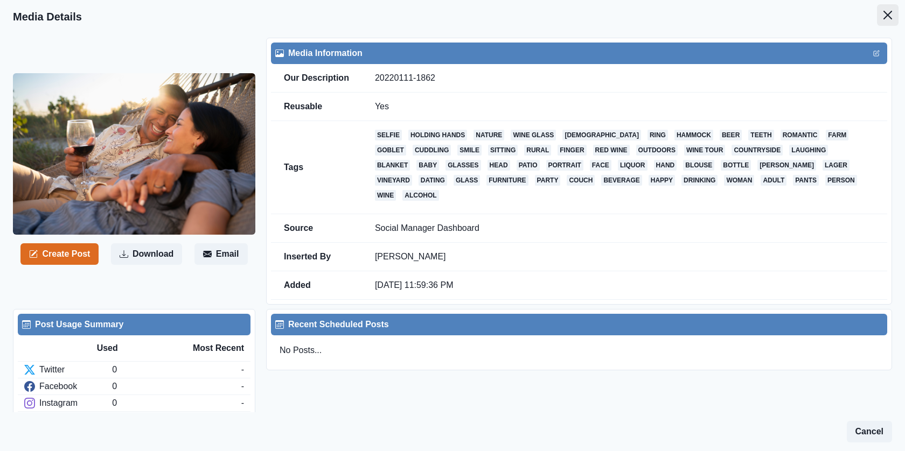
click at [892, 15] on button "Close" at bounding box center [888, 15] width 22 height 22
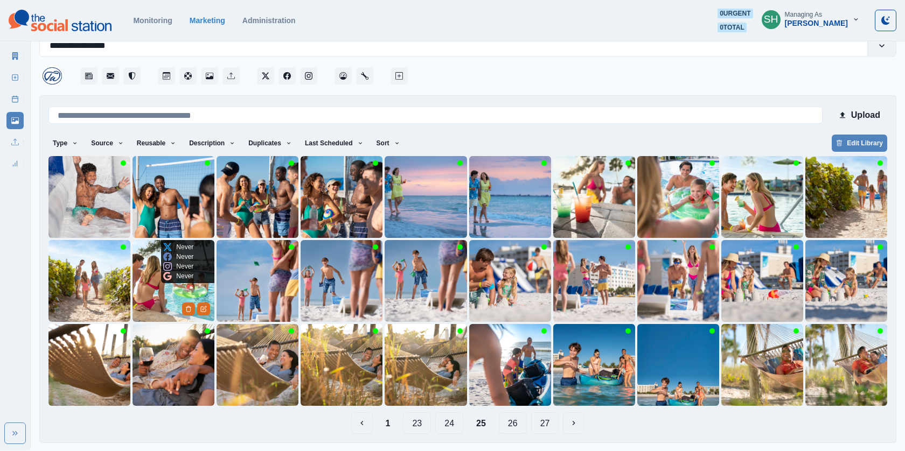
click at [166, 287] on img at bounding box center [174, 281] width 82 height 82
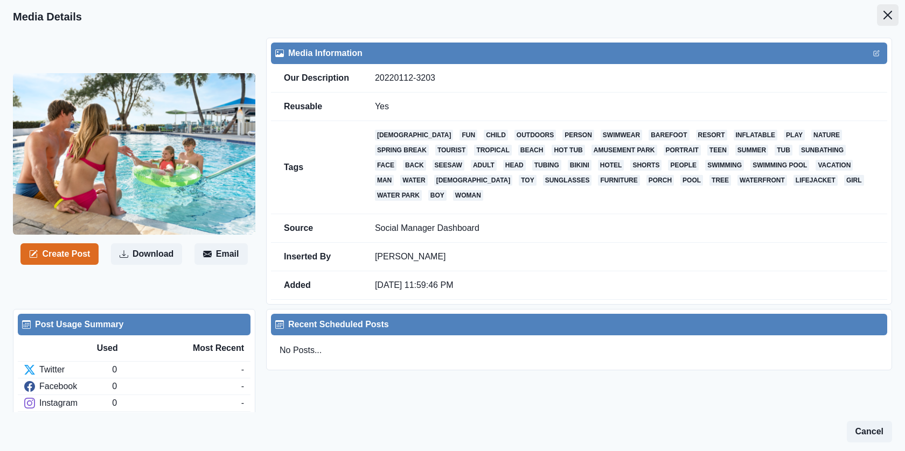
click at [881, 6] on button "Close" at bounding box center [888, 15] width 22 height 22
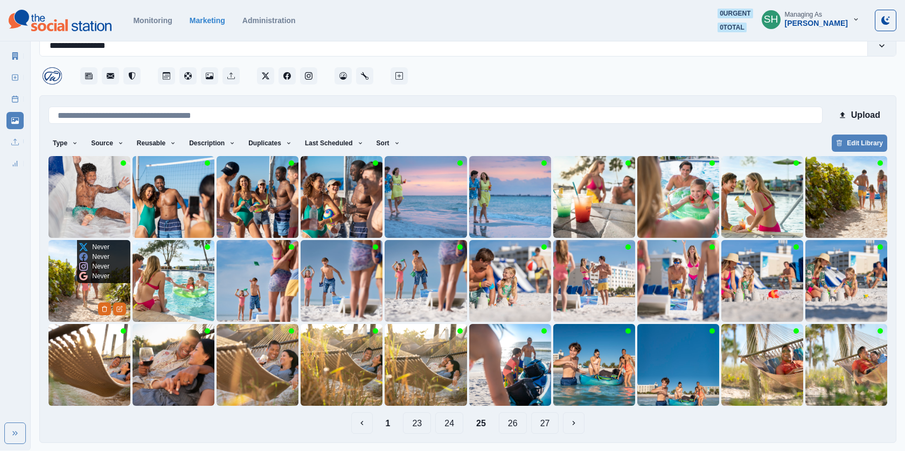
click at [94, 301] on img at bounding box center [89, 281] width 82 height 82
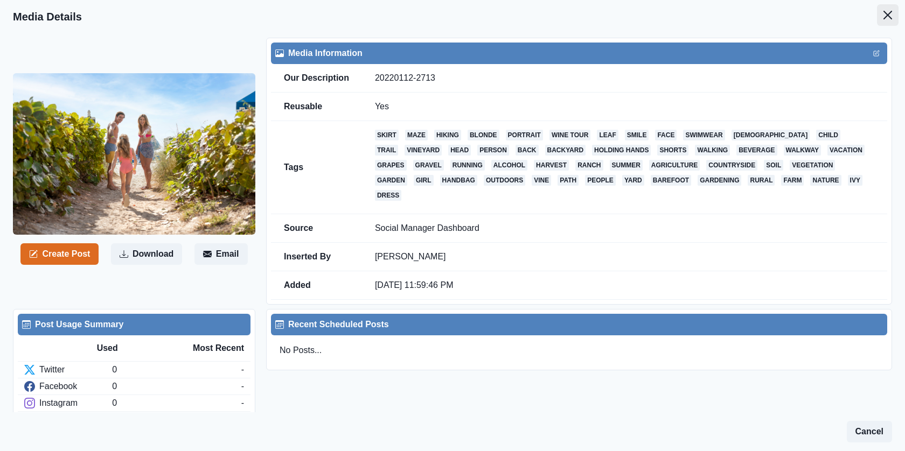
click at [885, 11] on icon "Close" at bounding box center [888, 15] width 9 height 9
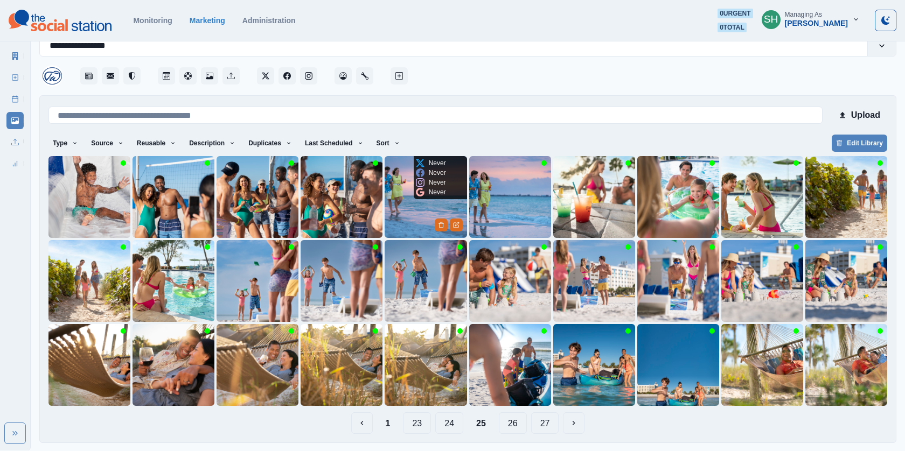
click at [400, 189] on img at bounding box center [426, 197] width 82 height 82
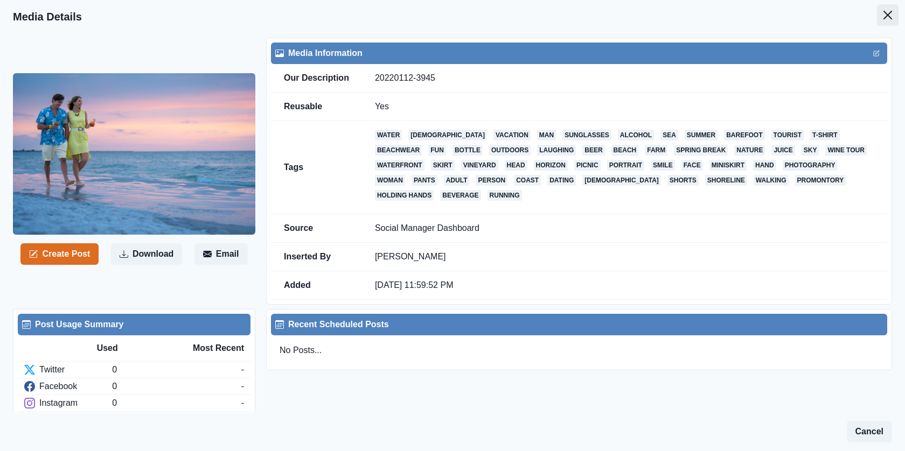
click at [881, 10] on button "Close" at bounding box center [888, 15] width 22 height 22
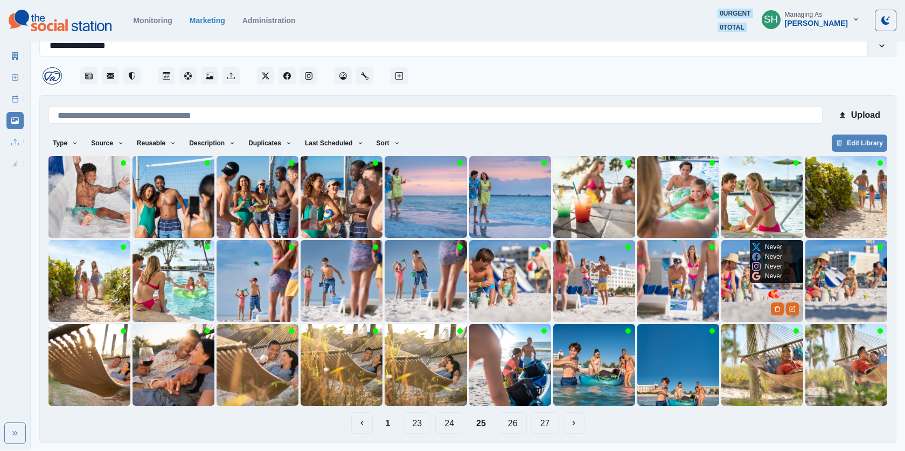
click at [764, 291] on img at bounding box center [762, 281] width 82 height 82
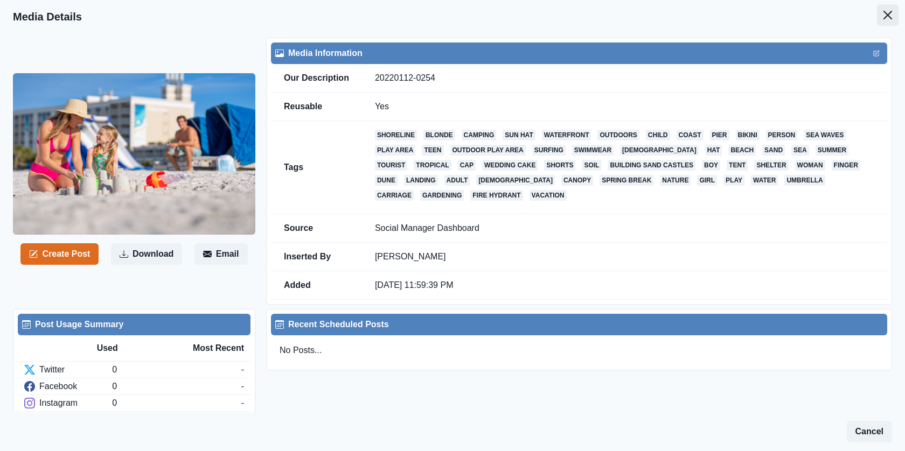
click at [885, 16] on icon "Close" at bounding box center [888, 15] width 9 height 9
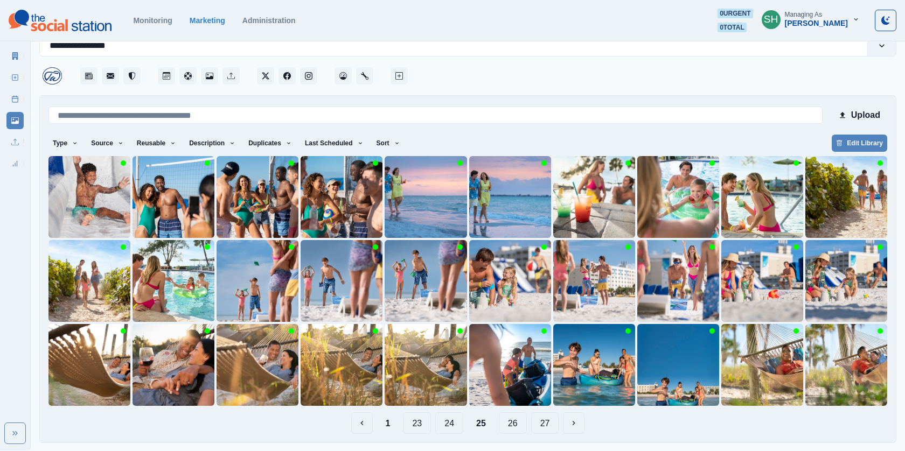
click at [506, 423] on button "26" at bounding box center [513, 424] width 28 height 22
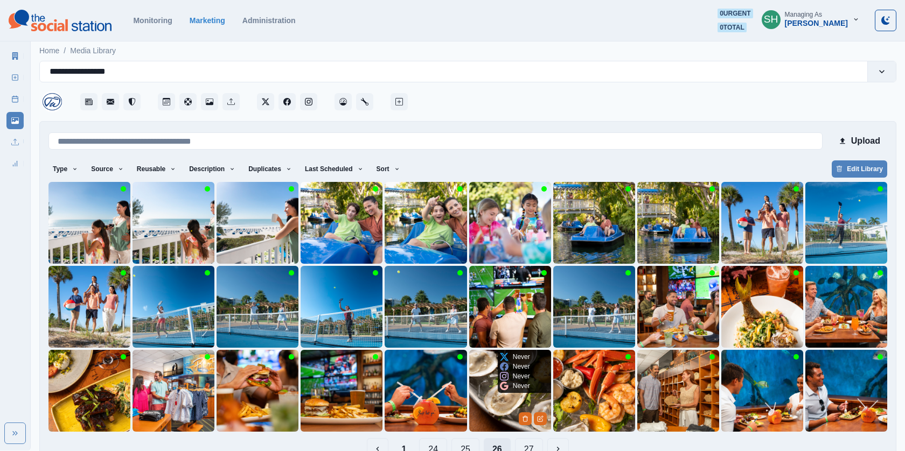
scroll to position [26, 0]
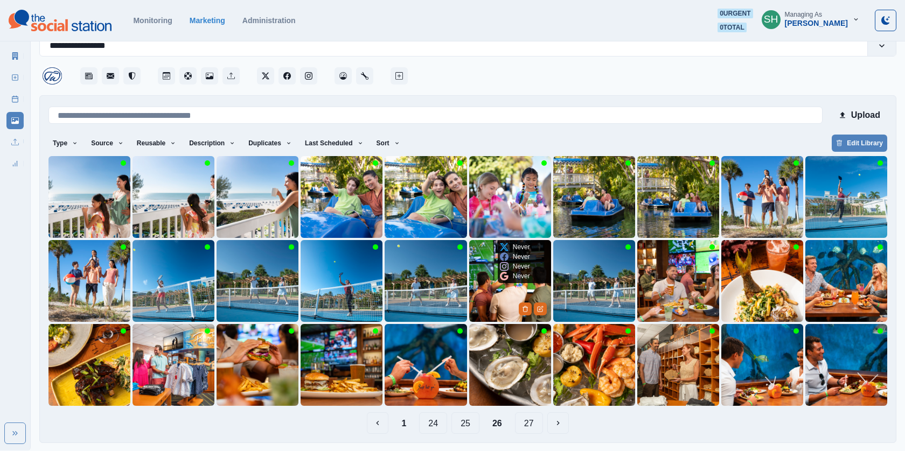
click at [483, 289] on img at bounding box center [510, 281] width 82 height 82
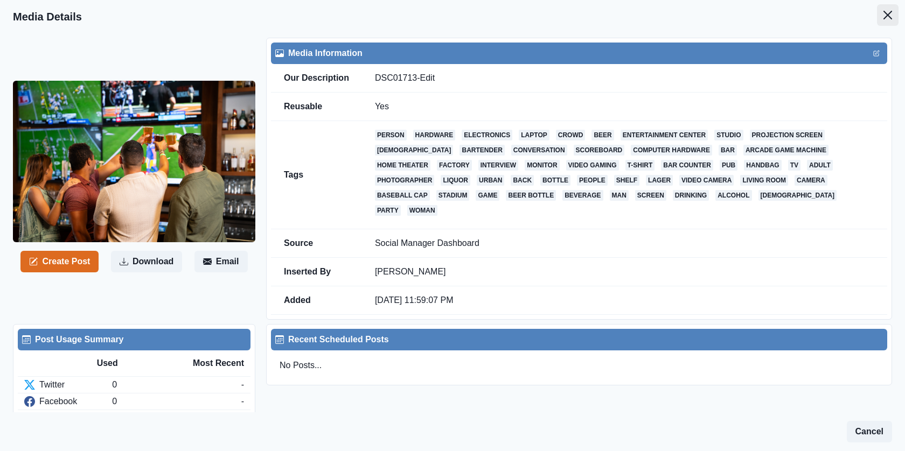
click at [889, 19] on icon "Close" at bounding box center [888, 15] width 9 height 9
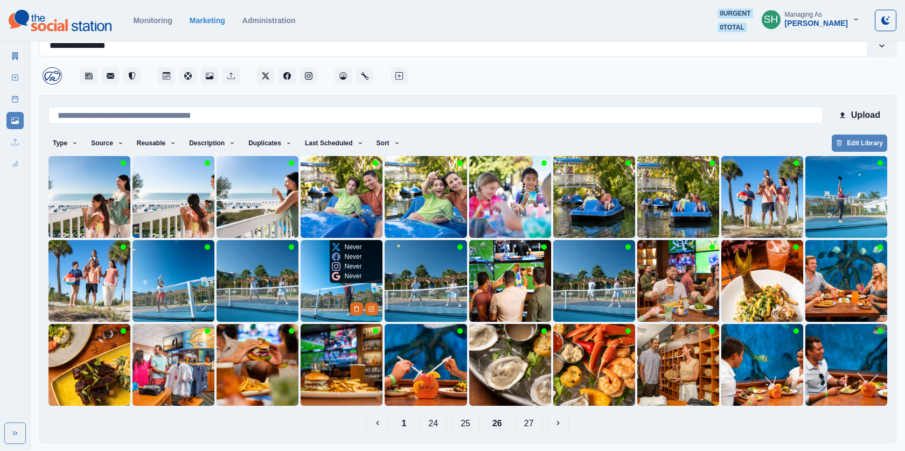
click at [336, 295] on img at bounding box center [342, 281] width 82 height 82
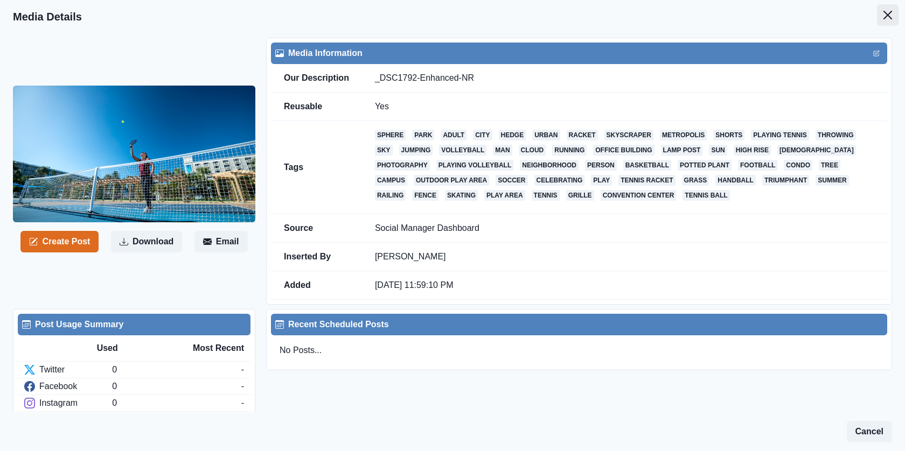
click at [888, 10] on button "Close" at bounding box center [888, 15] width 22 height 22
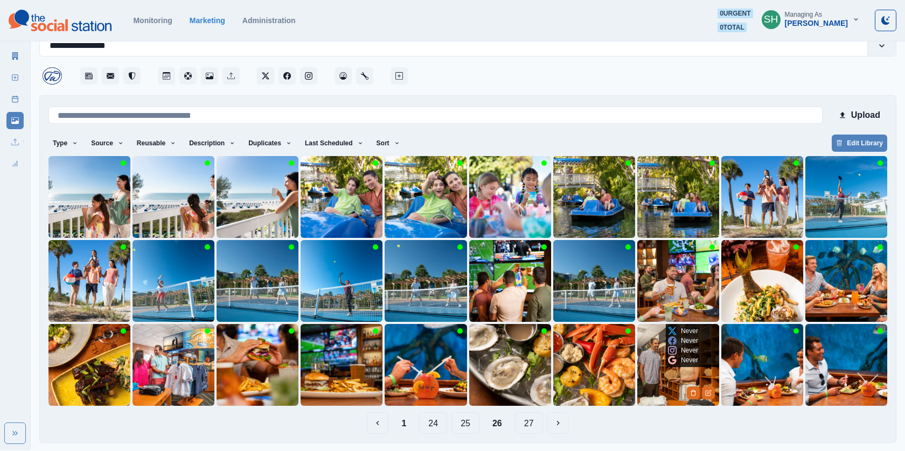
click at [673, 389] on img at bounding box center [678, 365] width 82 height 82
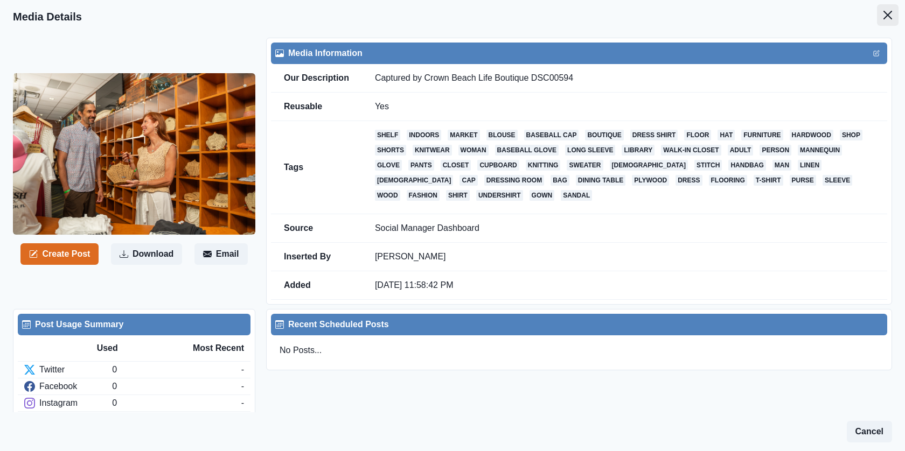
click at [893, 11] on button "Close" at bounding box center [888, 15] width 22 height 22
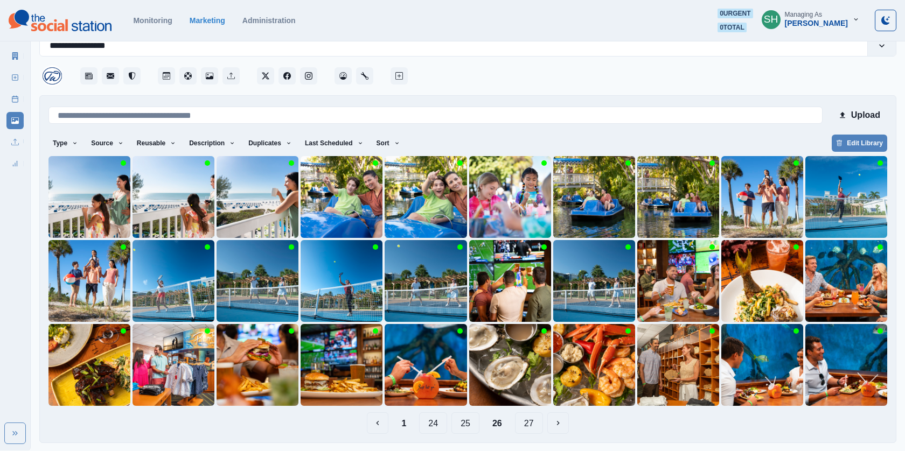
click at [534, 419] on button "27" at bounding box center [529, 424] width 28 height 22
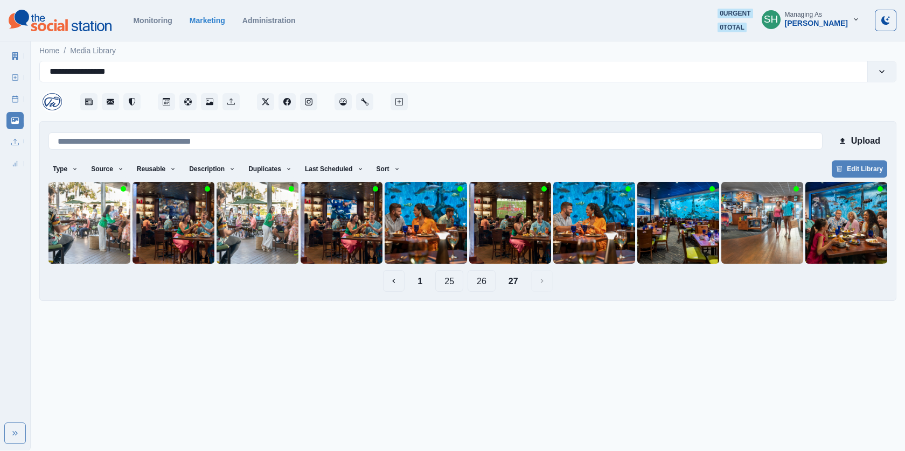
click at [478, 287] on button "26" at bounding box center [482, 281] width 28 height 22
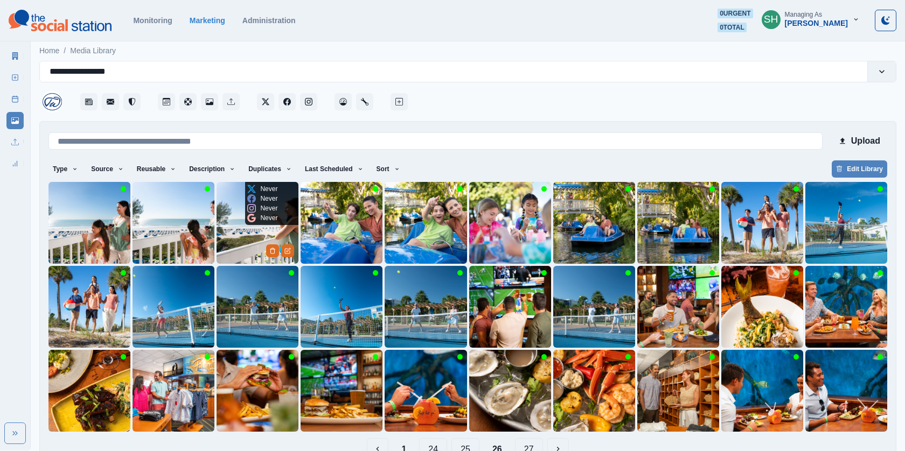
click at [256, 234] on img at bounding box center [258, 223] width 82 height 82
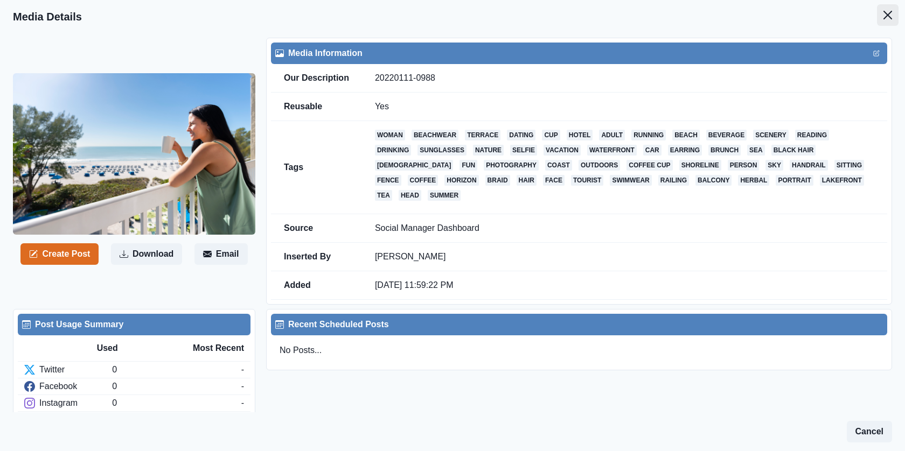
click at [894, 16] on button "Close" at bounding box center [888, 15] width 22 height 22
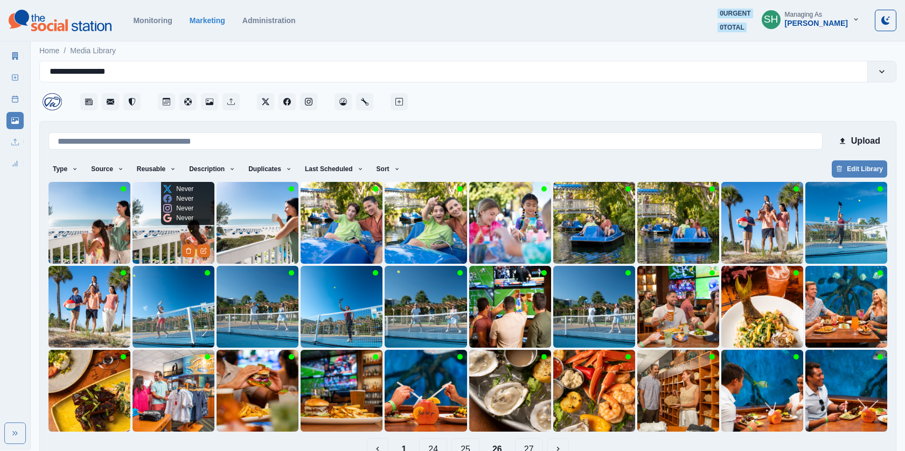
click at [170, 241] on img at bounding box center [174, 223] width 82 height 82
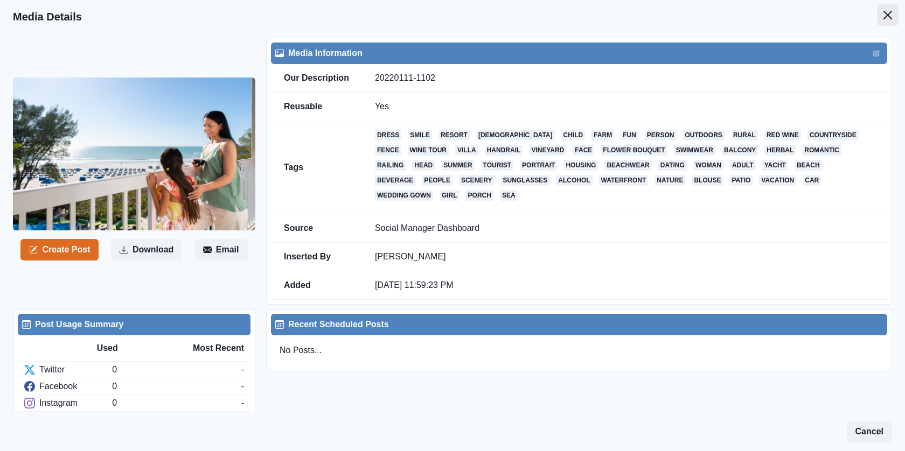
click at [886, 17] on icon "Close" at bounding box center [888, 15] width 9 height 9
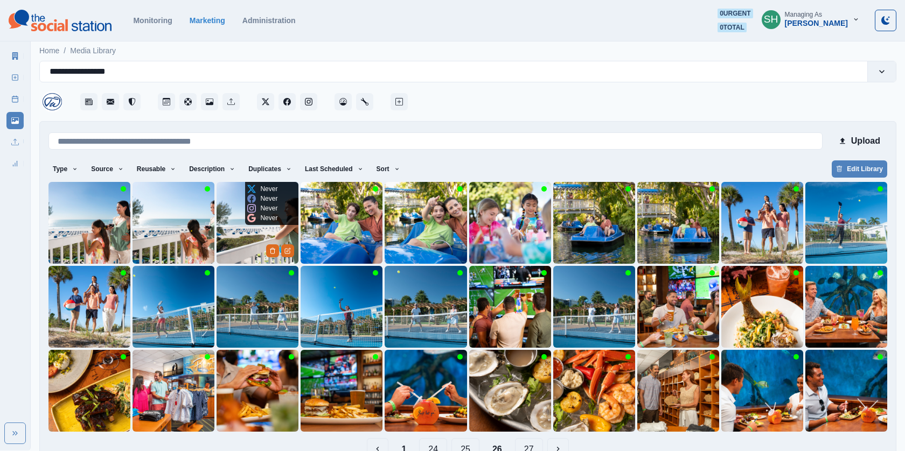
click at [245, 232] on img at bounding box center [258, 223] width 82 height 82
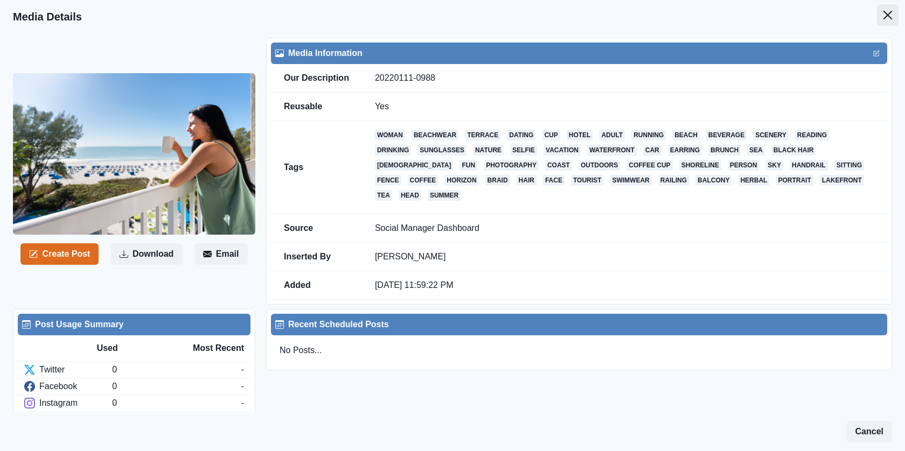
click at [886, 12] on icon "Close" at bounding box center [888, 15] width 9 height 9
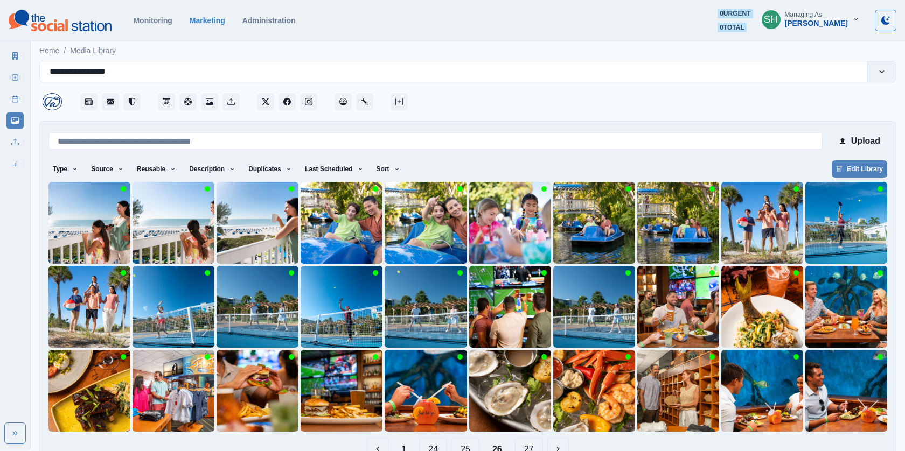
click at [15, 79] on icon at bounding box center [15, 78] width 8 height 8
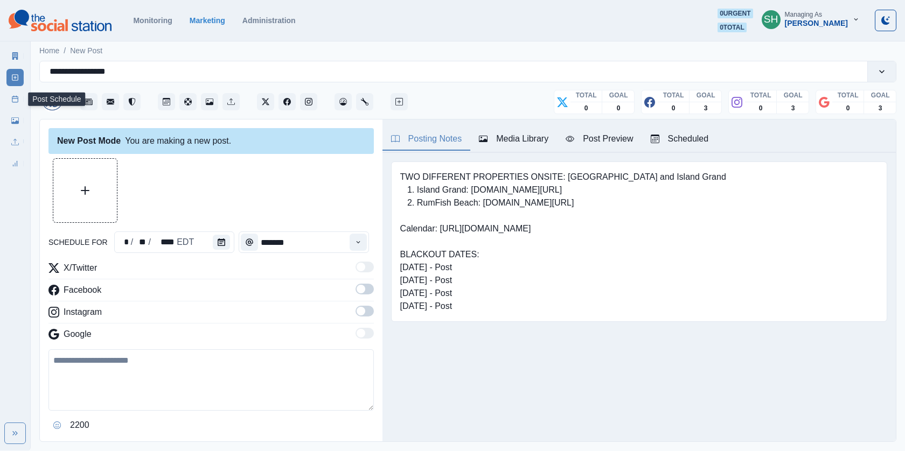
click at [9, 99] on link "Post Schedule" at bounding box center [14, 99] width 17 height 17
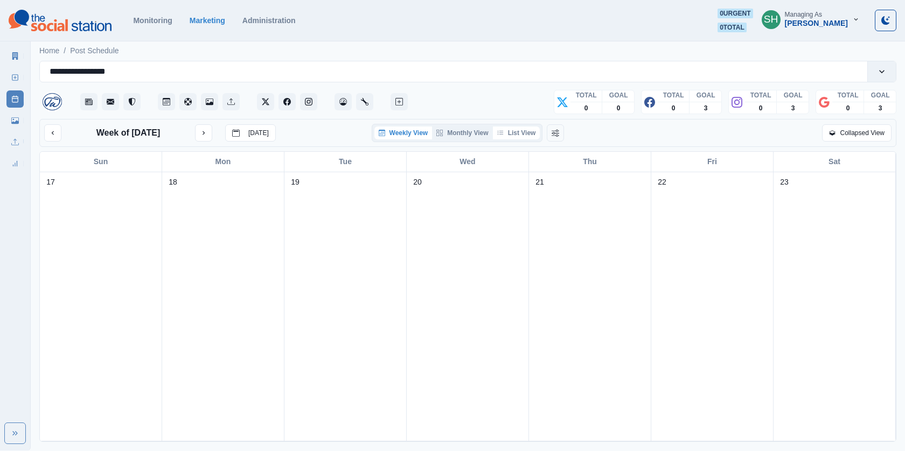
click at [535, 131] on button "List View" at bounding box center [516, 133] width 47 height 13
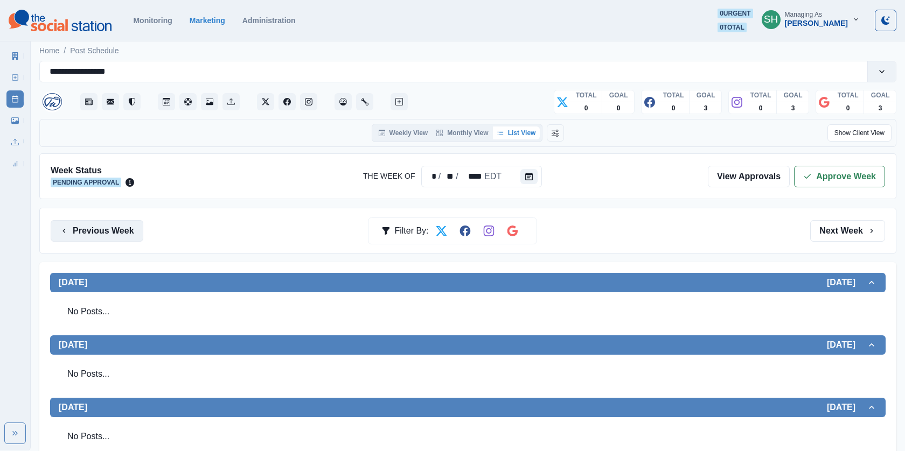
click at [120, 222] on button "Previous Week" at bounding box center [97, 231] width 93 height 22
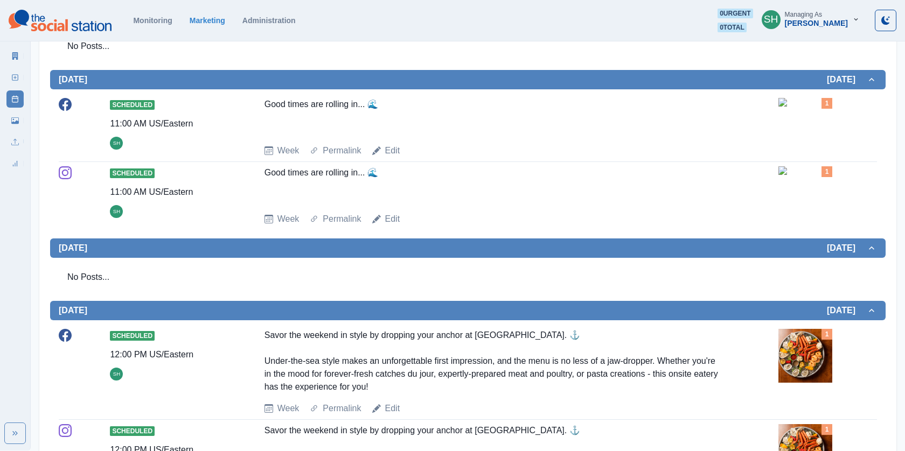
scroll to position [644, 0]
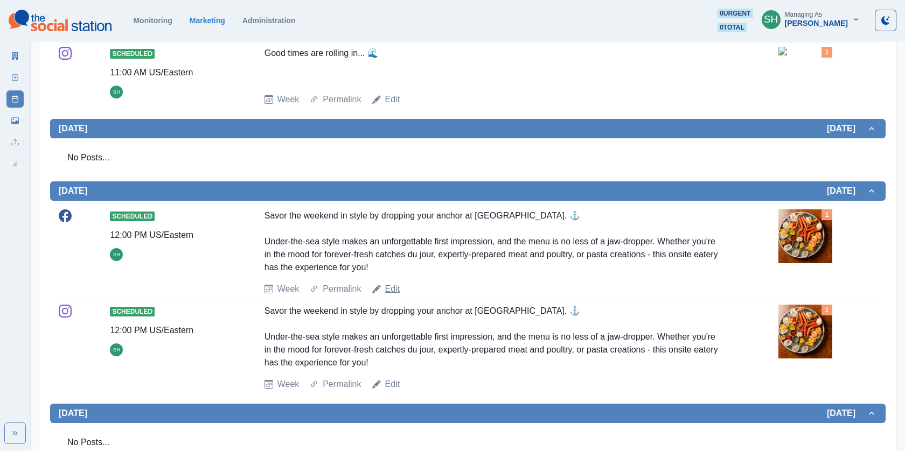
click at [389, 296] on link "Edit" at bounding box center [392, 289] width 15 height 13
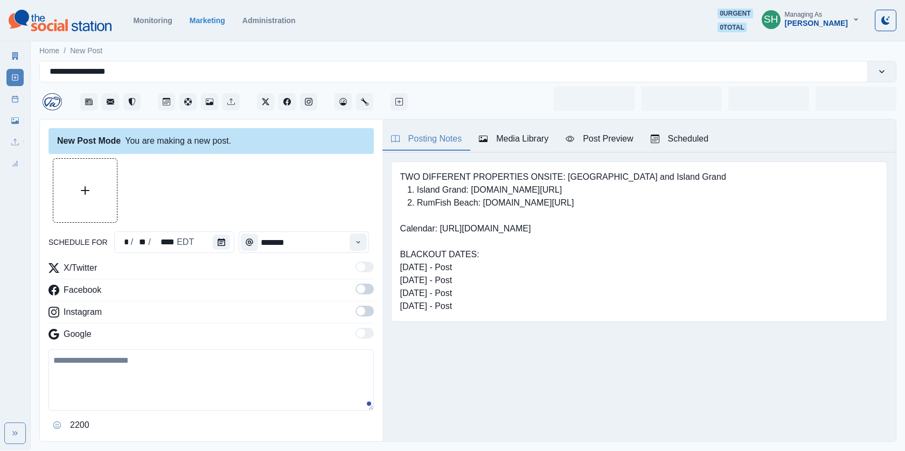
type input "********"
type textarea "**********"
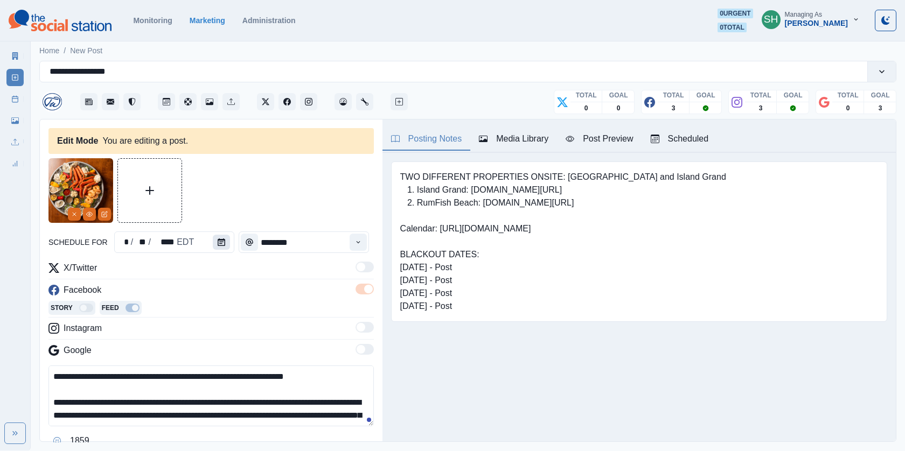
click at [214, 247] on button "Calendar" at bounding box center [221, 242] width 17 height 15
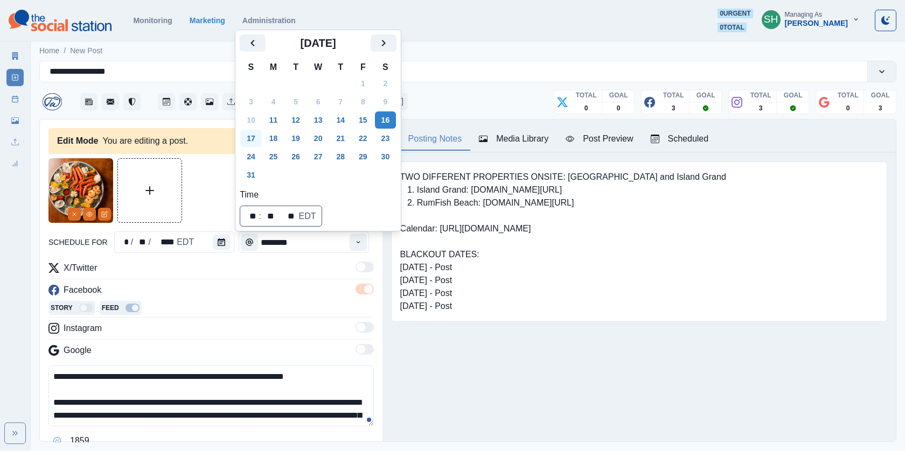
click at [252, 140] on button "17" at bounding box center [251, 138] width 22 height 17
click at [205, 196] on div at bounding box center [210, 190] width 325 height 65
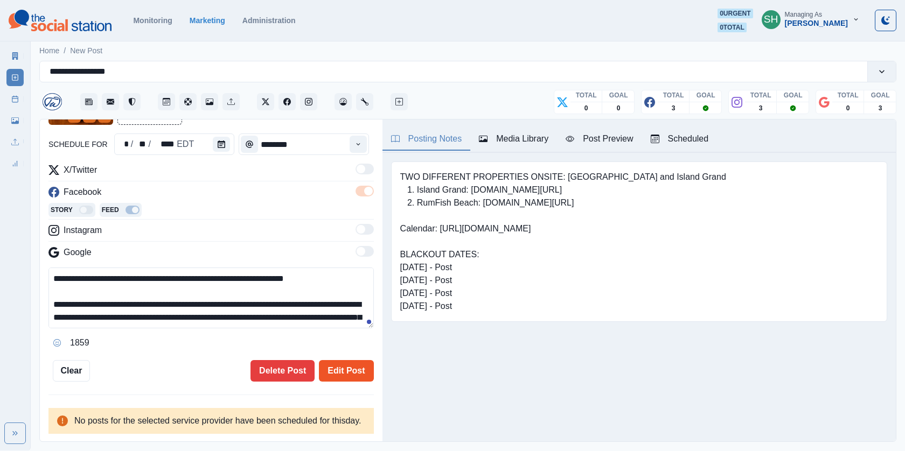
click at [347, 360] on button "Edit Post" at bounding box center [346, 371] width 54 height 22
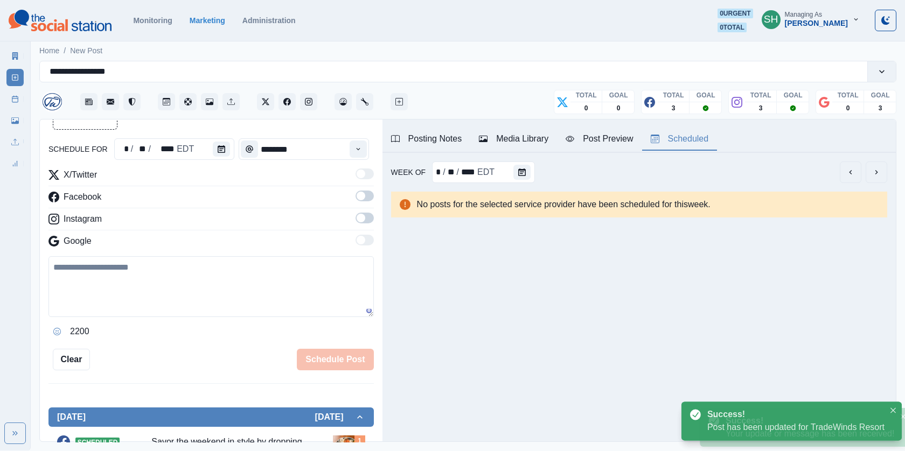
scroll to position [109, 0]
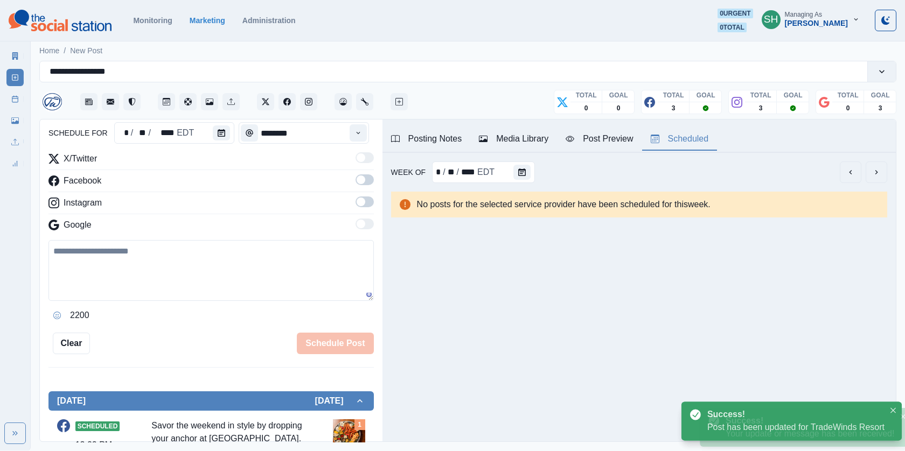
click at [689, 141] on div "Scheduled" at bounding box center [680, 139] width 58 height 13
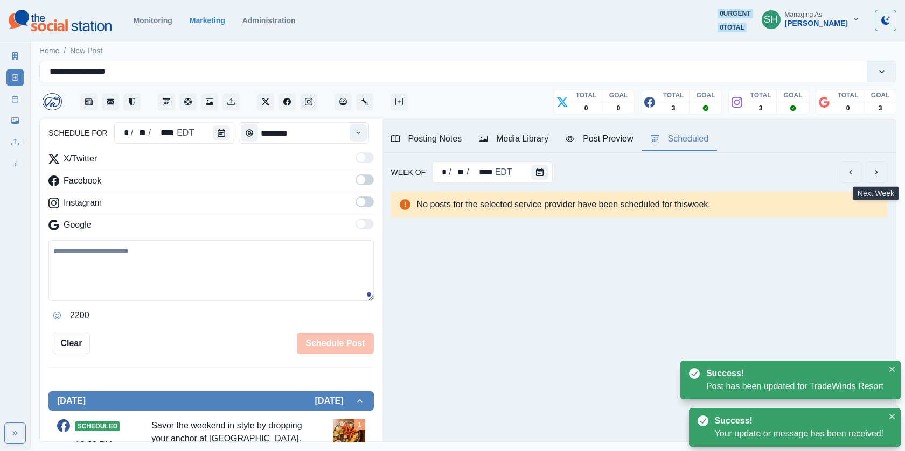
click at [875, 171] on icon "next" at bounding box center [876, 172] width 9 height 9
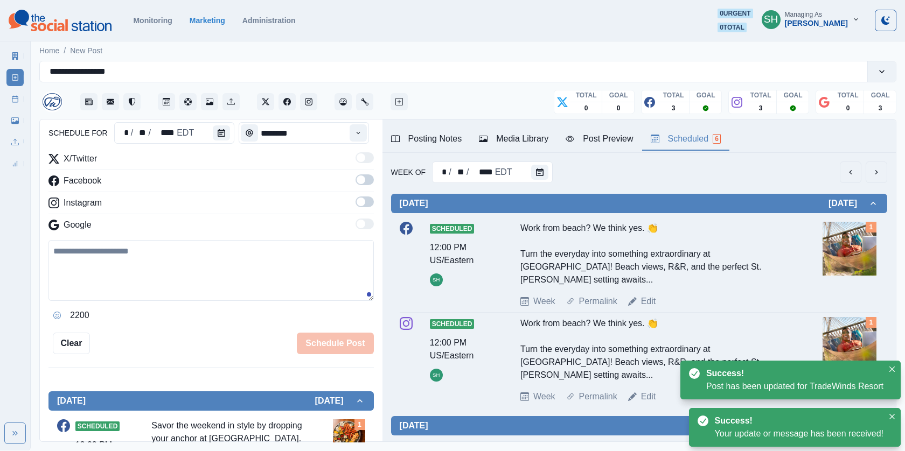
scroll to position [499, 0]
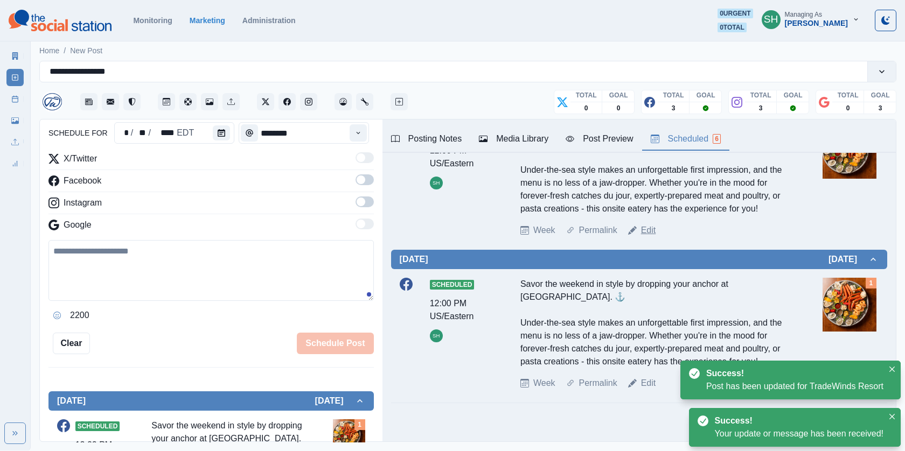
click at [647, 224] on link "Edit" at bounding box center [648, 230] width 15 height 13
type textarea "**********"
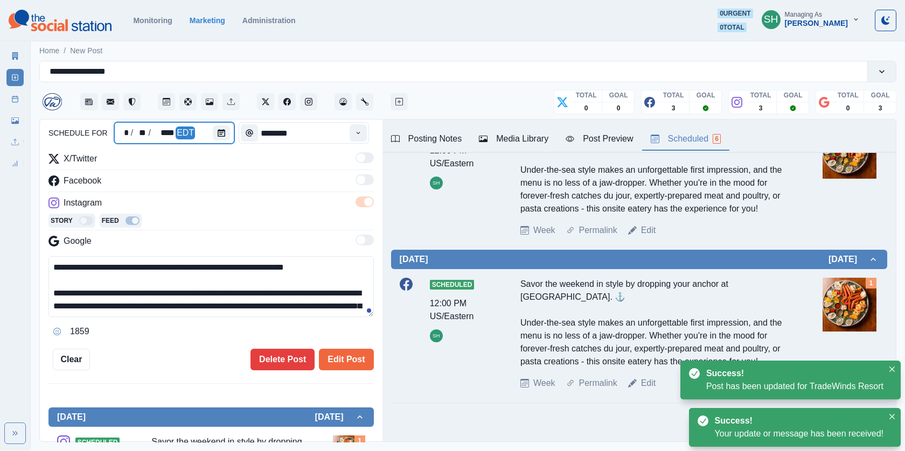
click at [215, 141] on div at bounding box center [224, 133] width 22 height 22
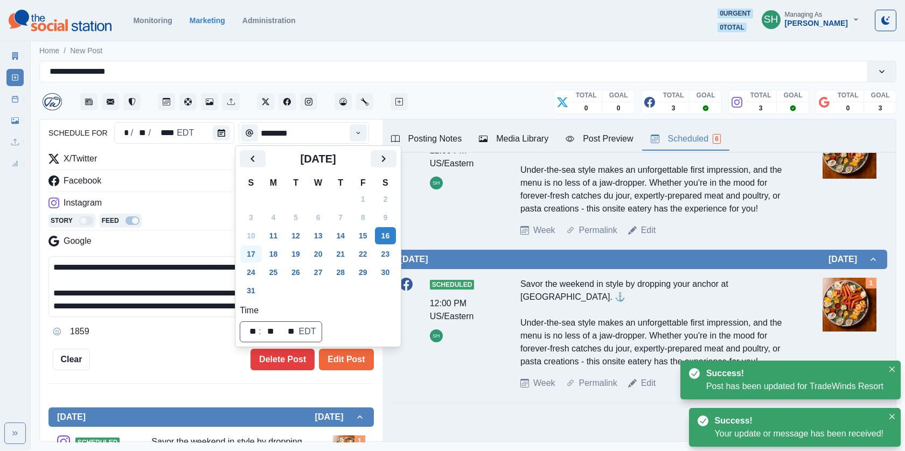
click at [251, 255] on button "17" at bounding box center [251, 254] width 22 height 17
click at [352, 354] on button "Edit Post" at bounding box center [346, 360] width 54 height 22
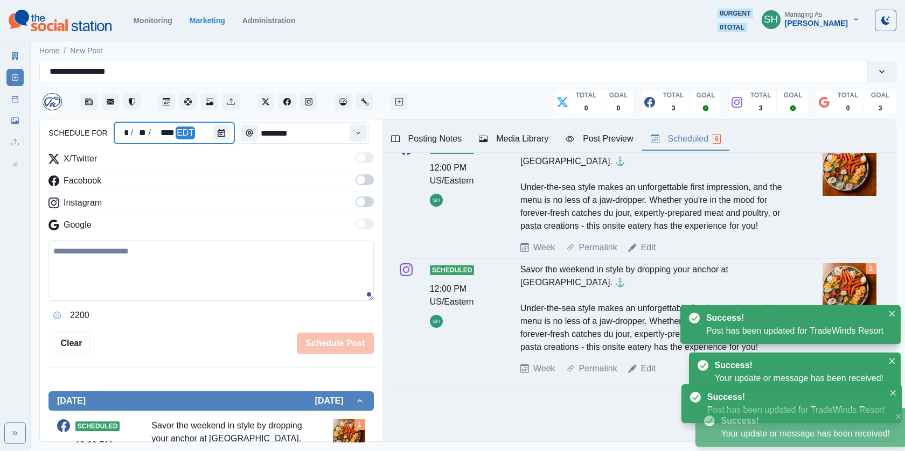
scroll to position [467, 0]
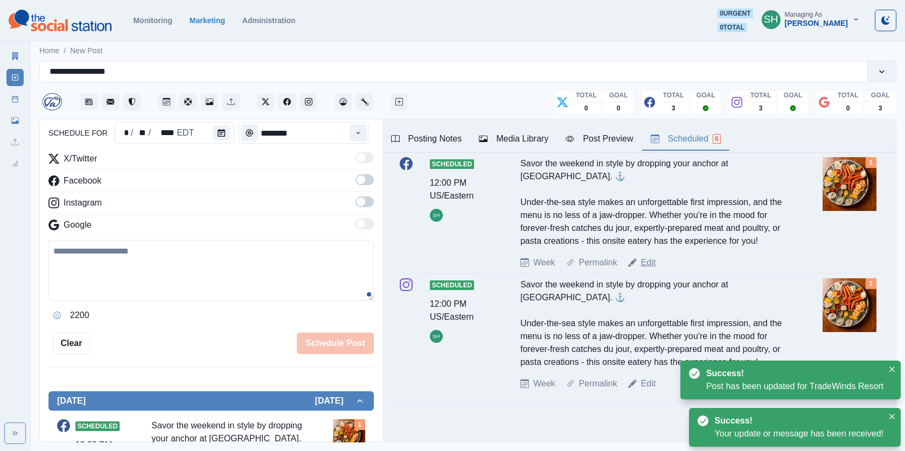
click at [644, 256] on link "Edit" at bounding box center [648, 262] width 15 height 13
type textarea "**********"
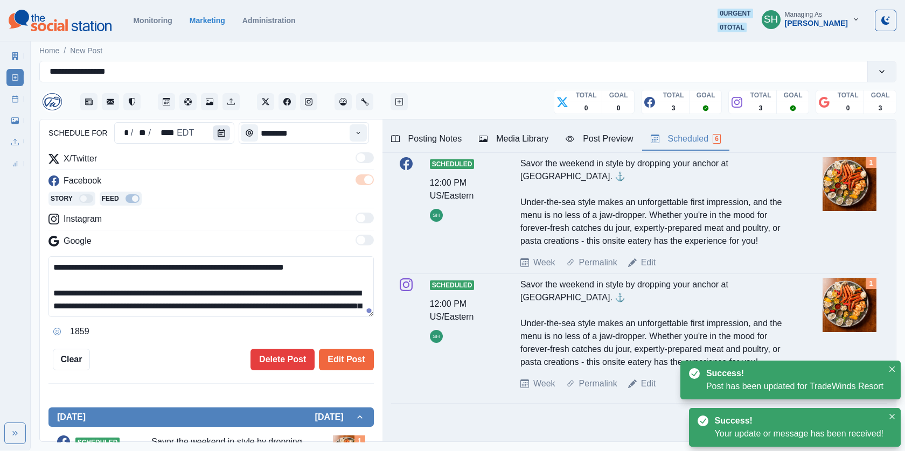
click at [218, 132] on icon "Calendar" at bounding box center [222, 133] width 8 height 8
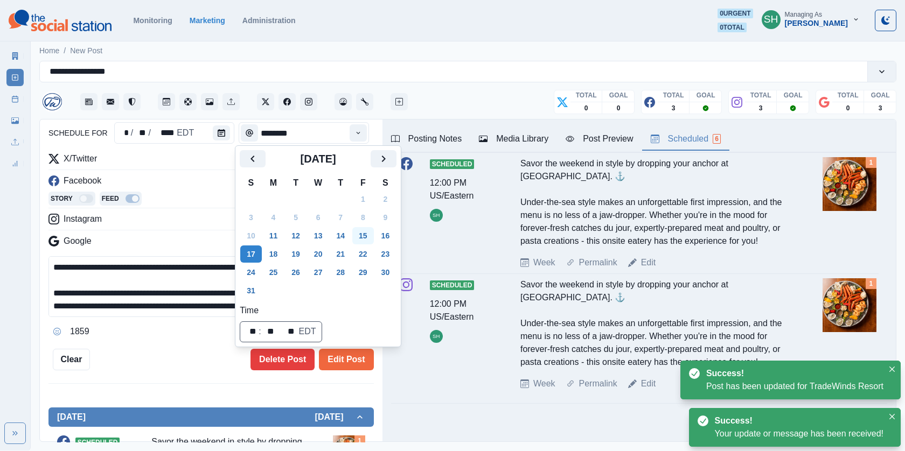
click at [374, 238] on button "15" at bounding box center [363, 235] width 22 height 17
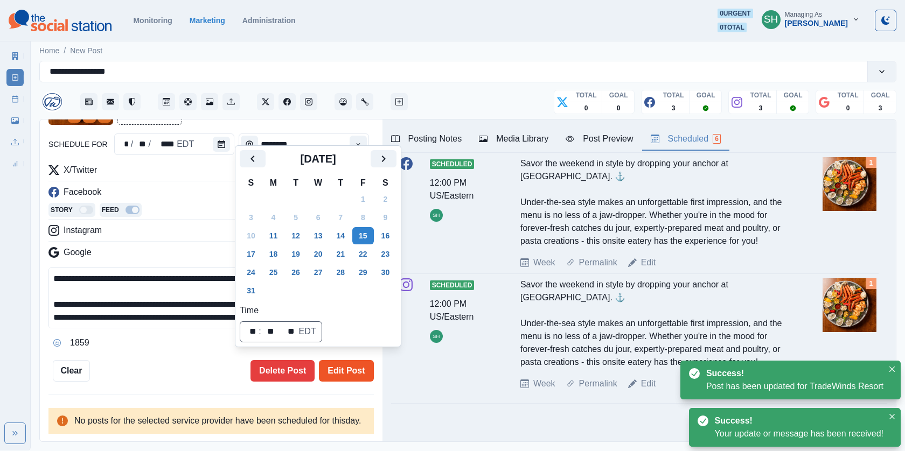
click at [361, 363] on button "Edit Post" at bounding box center [346, 371] width 54 height 22
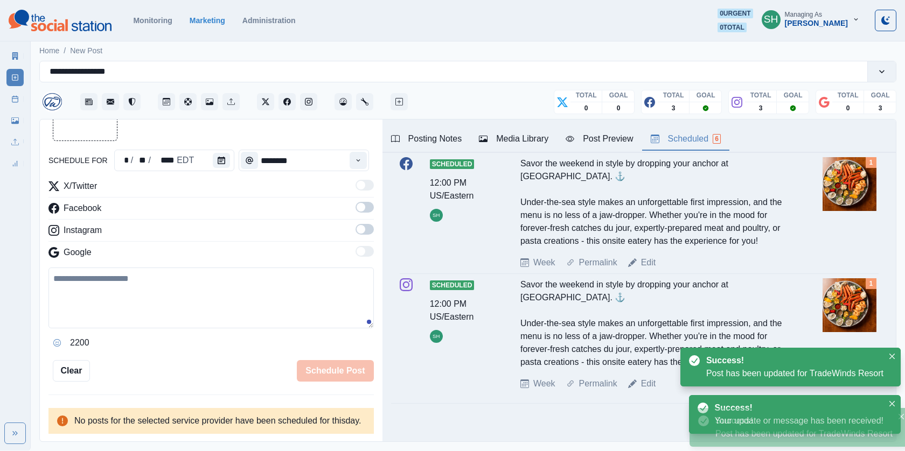
scroll to position [467, 0]
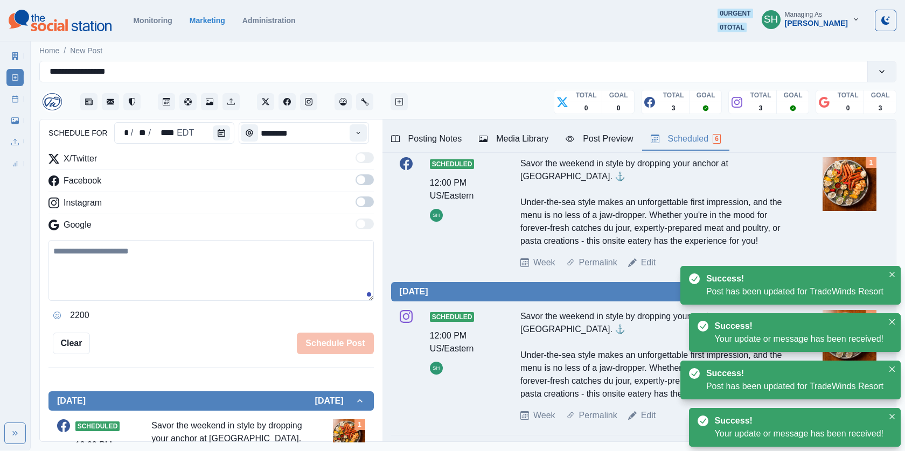
click at [647, 412] on div "Scheduled 12:00 PM US/Eastern SH Savor the weekend in style by dropping your an…" at bounding box center [639, 366] width 479 height 121
click at [643, 409] on link "Edit" at bounding box center [648, 415] width 15 height 13
type textarea "**********"
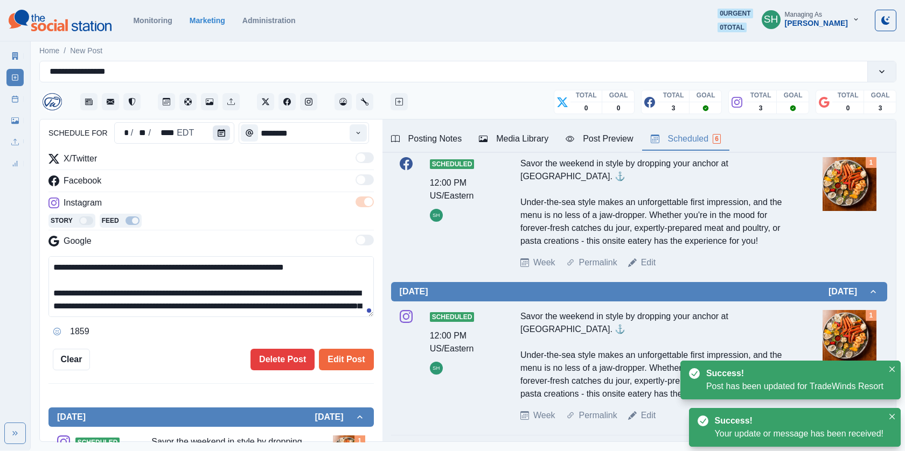
click at [218, 130] on icon "Calendar" at bounding box center [222, 133] width 8 height 8
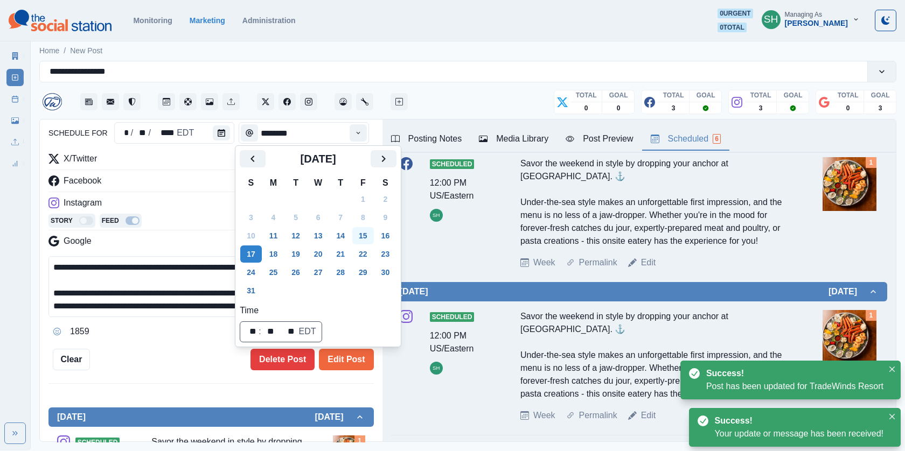
click at [368, 236] on button "15" at bounding box center [363, 235] width 22 height 17
click at [355, 358] on button "Edit Post" at bounding box center [346, 360] width 54 height 22
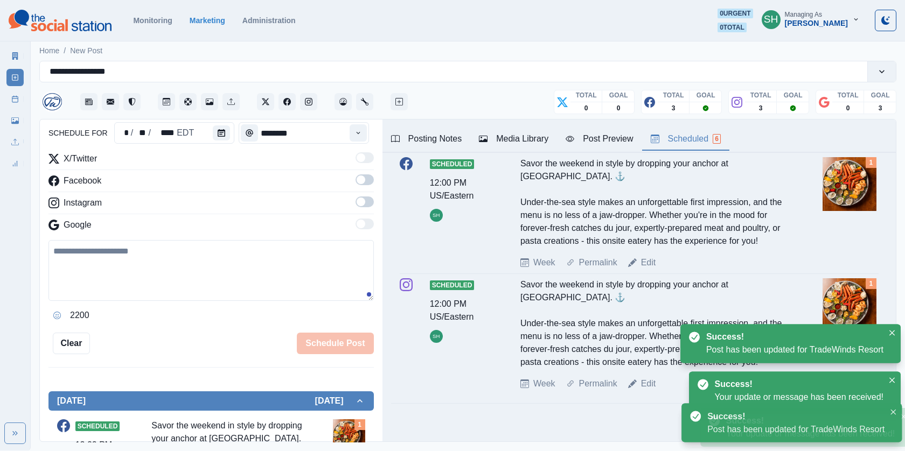
click at [19, 101] on link "Post Schedule" at bounding box center [14, 99] width 17 height 17
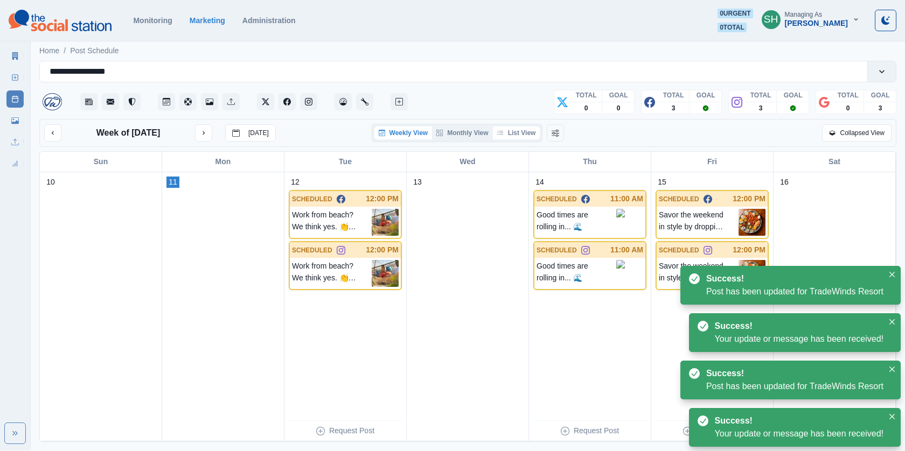
click at [523, 131] on button "List View" at bounding box center [516, 133] width 47 height 13
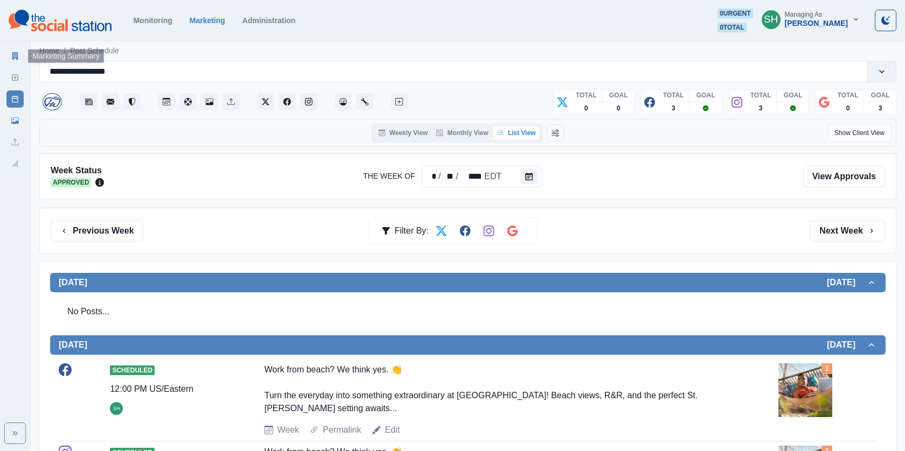
click at [20, 59] on link "Marketing Summary" at bounding box center [14, 55] width 17 height 17
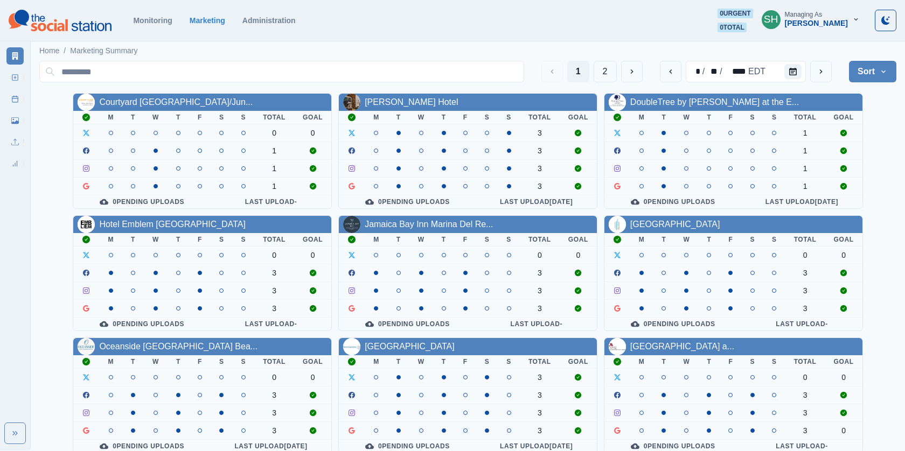
click at [822, 11] on div "Managing As" at bounding box center [803, 15] width 37 height 8
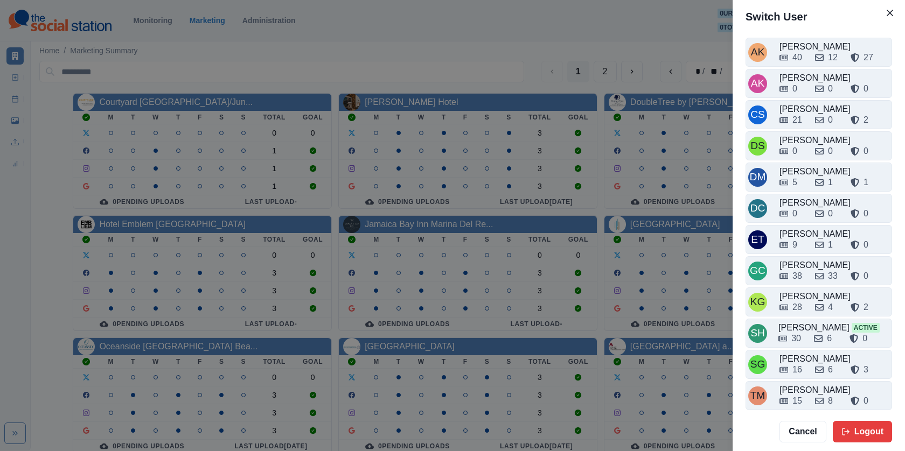
click at [653, 171] on div "Switch User AK Alex Kalogeropoulos 40 12 27 AK Alicia Kalogeropoulos 0 0 0 CS C…" at bounding box center [452, 225] width 905 height 451
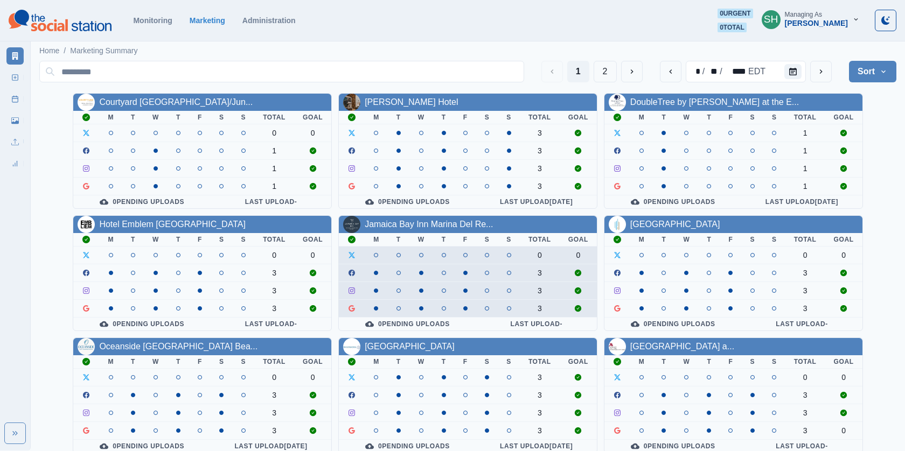
scroll to position [126, 0]
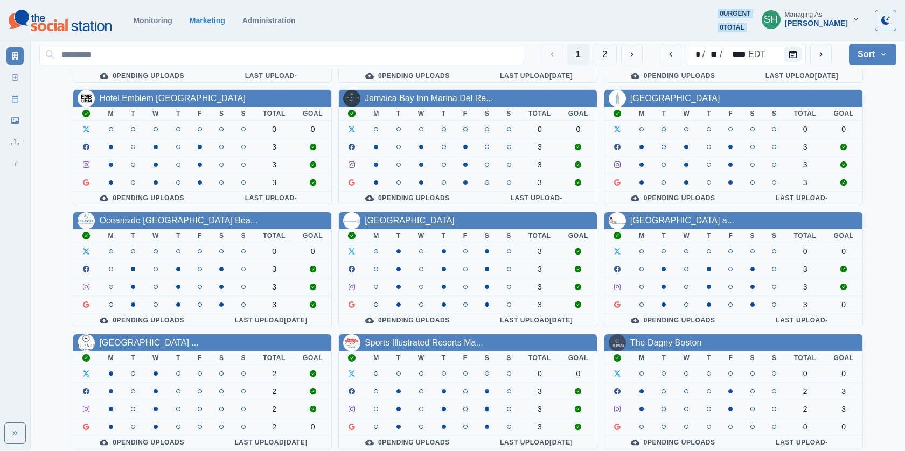
click at [402, 220] on link "Pacific Edge Hotel" at bounding box center [410, 220] width 90 height 9
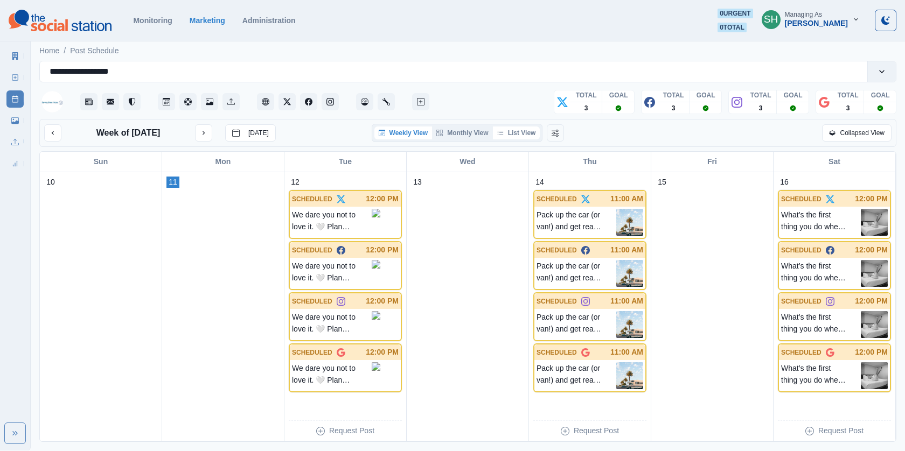
click at [527, 135] on button "List View" at bounding box center [516, 133] width 47 height 13
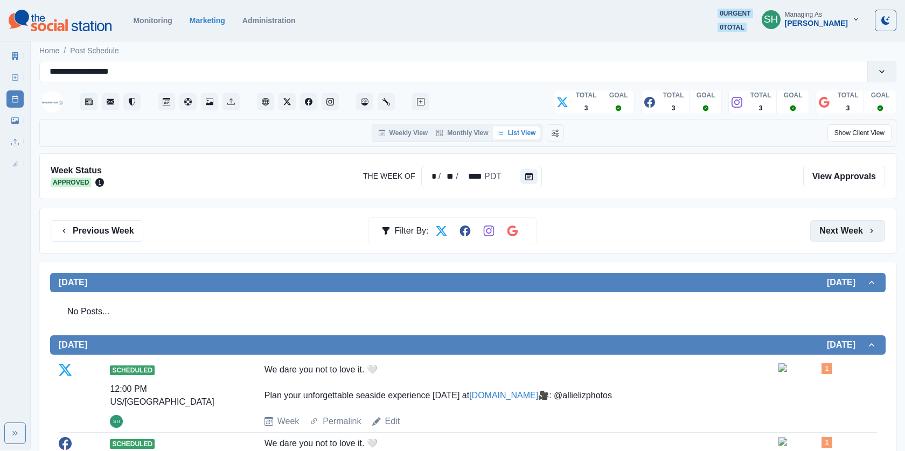
click at [825, 222] on button "Next Week" at bounding box center [847, 231] width 75 height 22
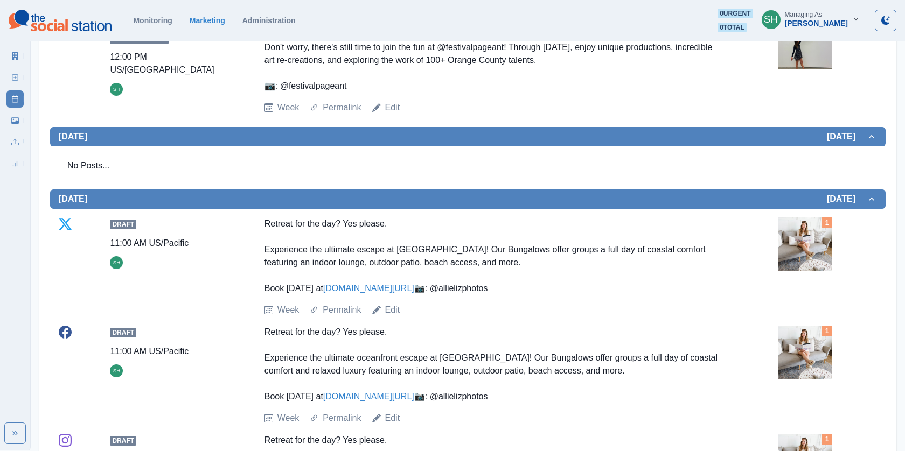
scroll to position [882, 0]
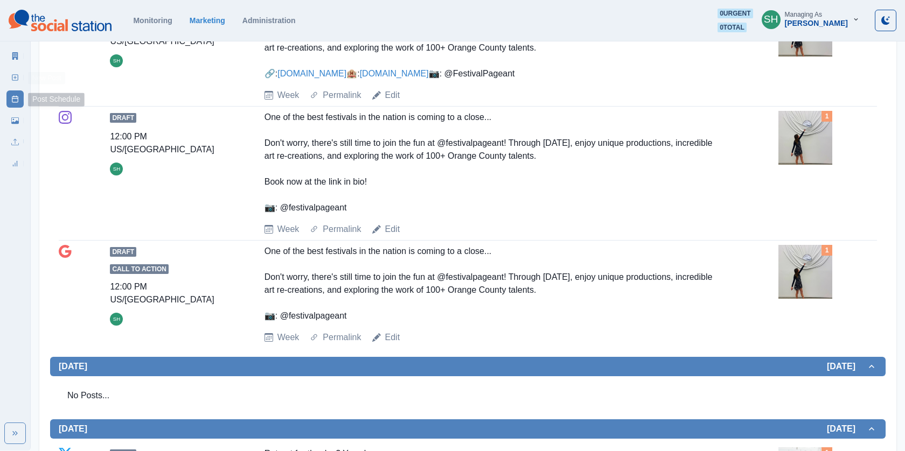
click at [19, 114] on link "Media Library" at bounding box center [14, 120] width 17 height 17
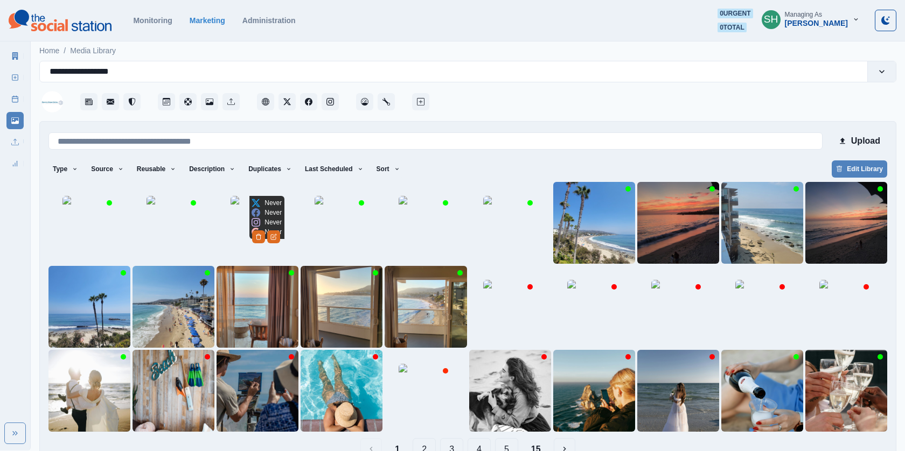
click at [251, 231] on img at bounding box center [258, 223] width 54 height 54
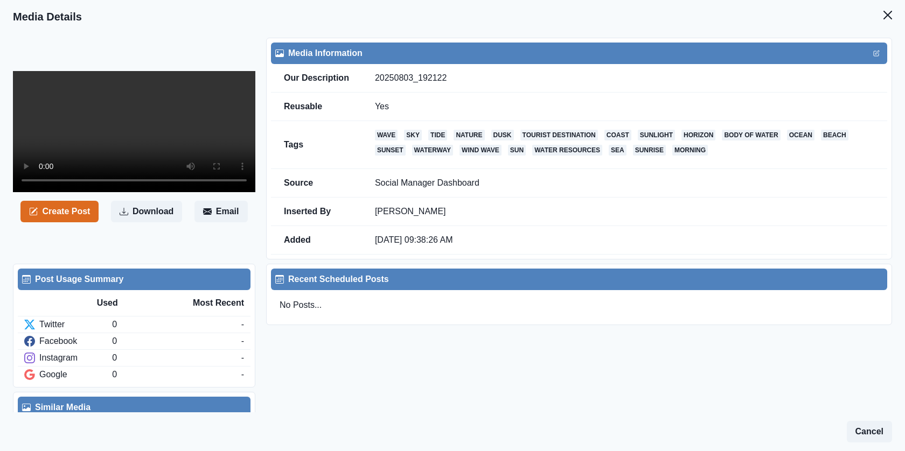
click at [177, 128] on video at bounding box center [134, 131] width 242 height 121
click at [878, 16] on button "Close" at bounding box center [888, 15] width 22 height 22
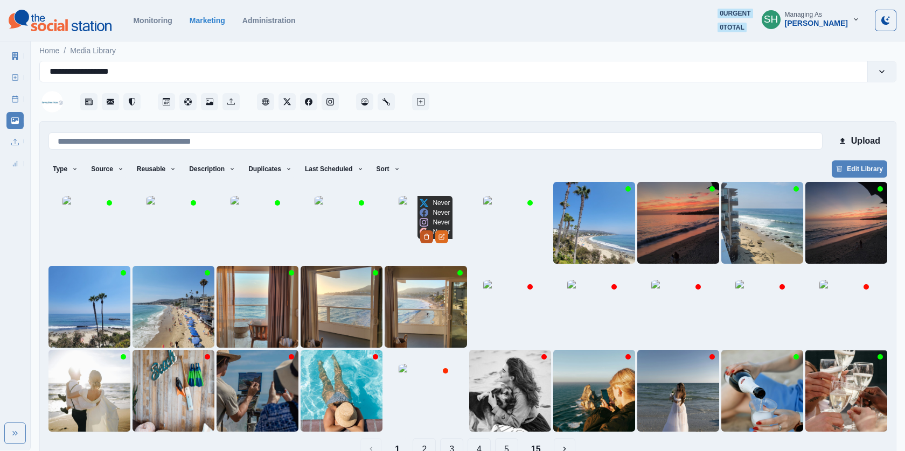
click at [430, 240] on icon "Delete Media" at bounding box center [426, 237] width 6 height 6
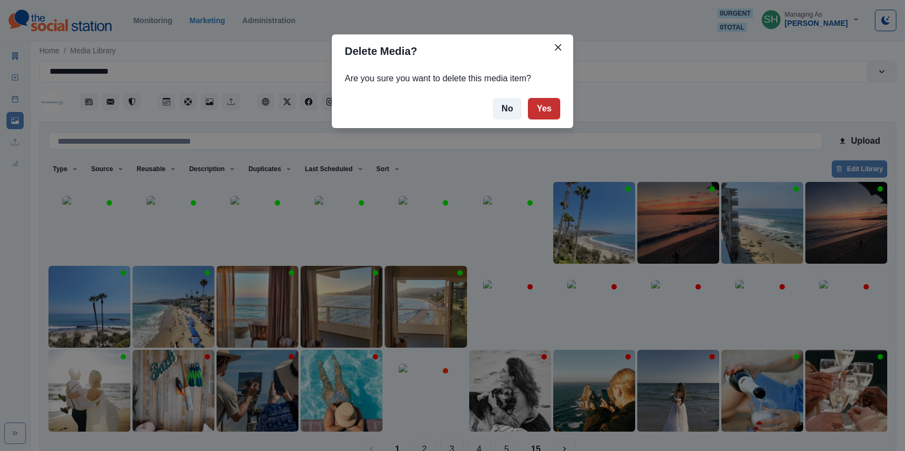
click at [549, 114] on button "Yes" at bounding box center [544, 109] width 32 height 22
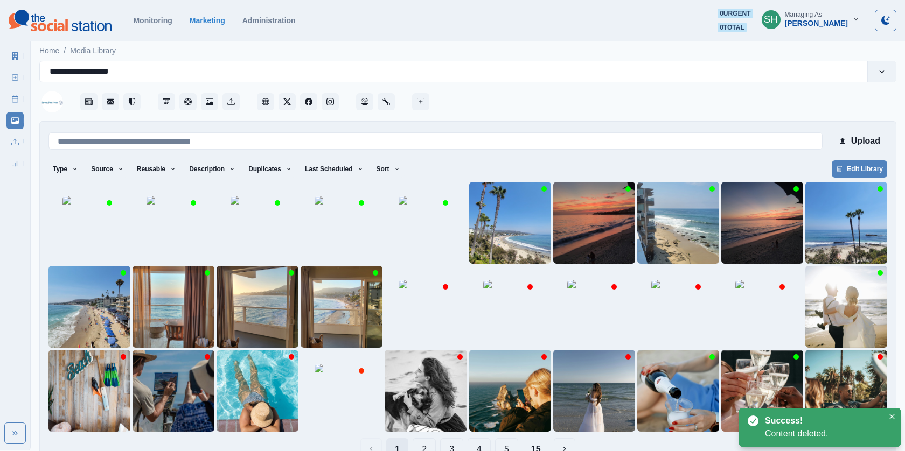
click at [398, 444] on button "1" at bounding box center [397, 450] width 22 height 22
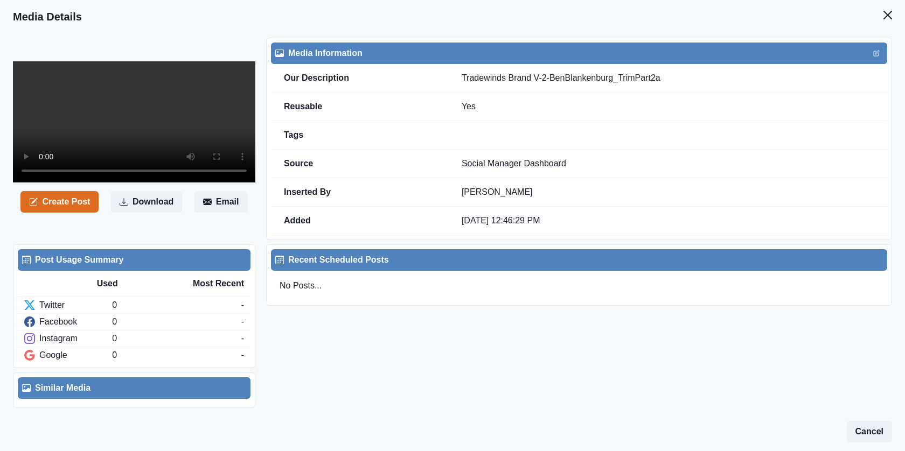
click at [147, 122] on video at bounding box center [134, 121] width 242 height 121
click at [891, 6] on button "Close" at bounding box center [888, 15] width 22 height 22
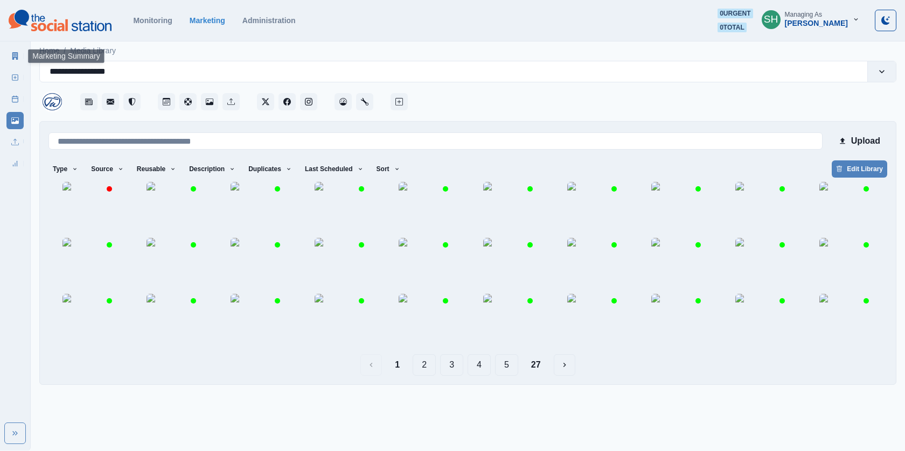
click at [15, 59] on icon at bounding box center [15, 56] width 8 height 8
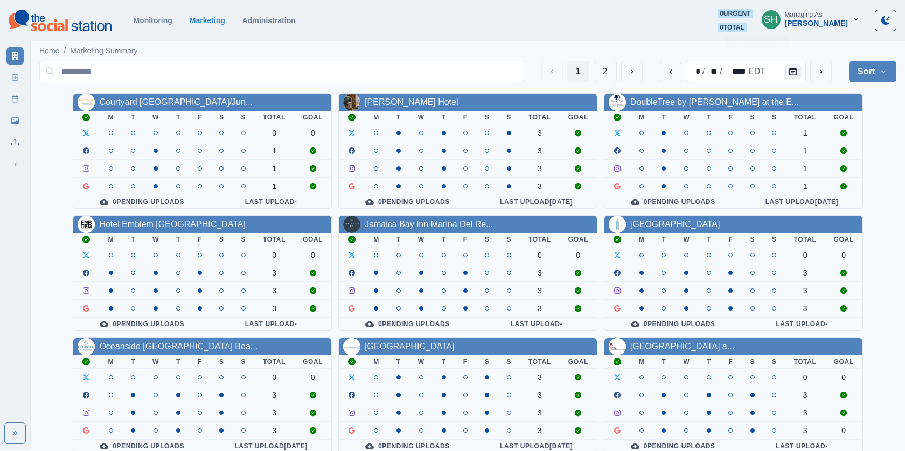
click at [818, 23] on div "[PERSON_NAME]" at bounding box center [816, 23] width 63 height 9
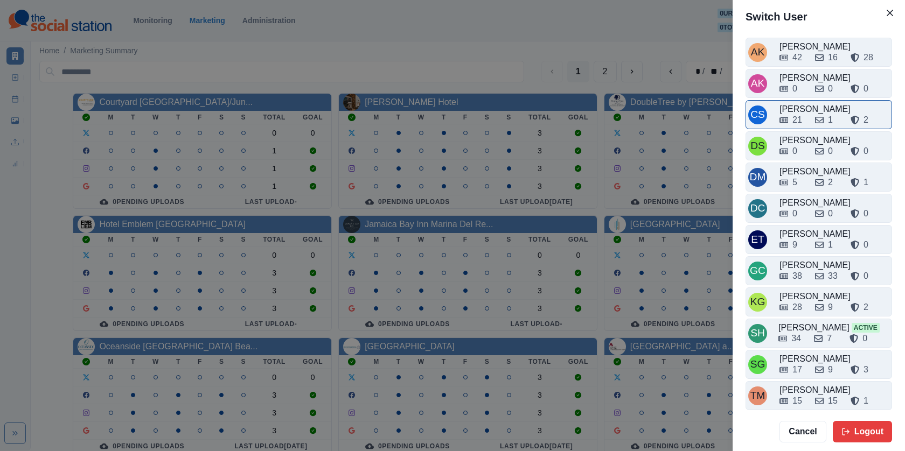
click at [796, 106] on div "[PERSON_NAME]" at bounding box center [835, 109] width 110 height 13
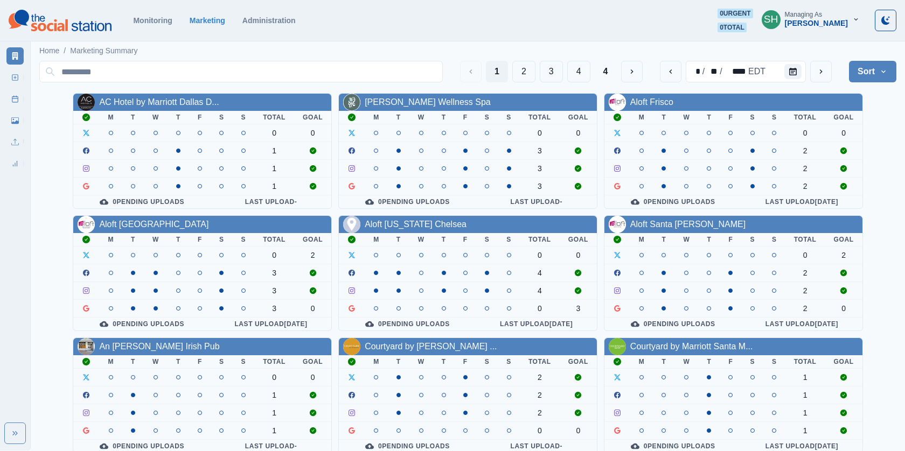
scroll to position [126, 0]
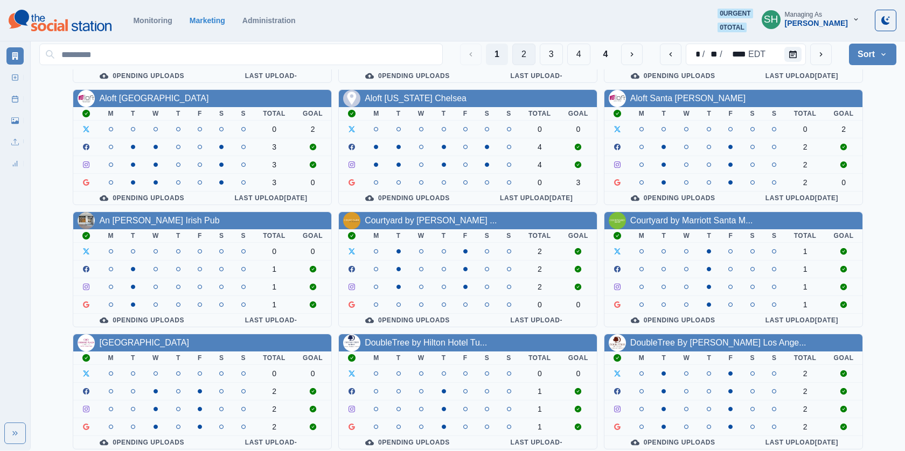
click at [513, 56] on button "2" at bounding box center [523, 55] width 23 height 22
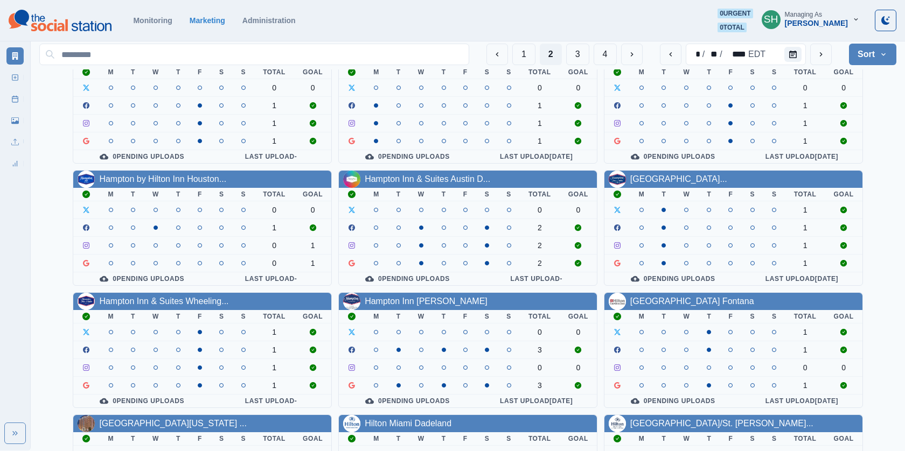
scroll to position [60, 0]
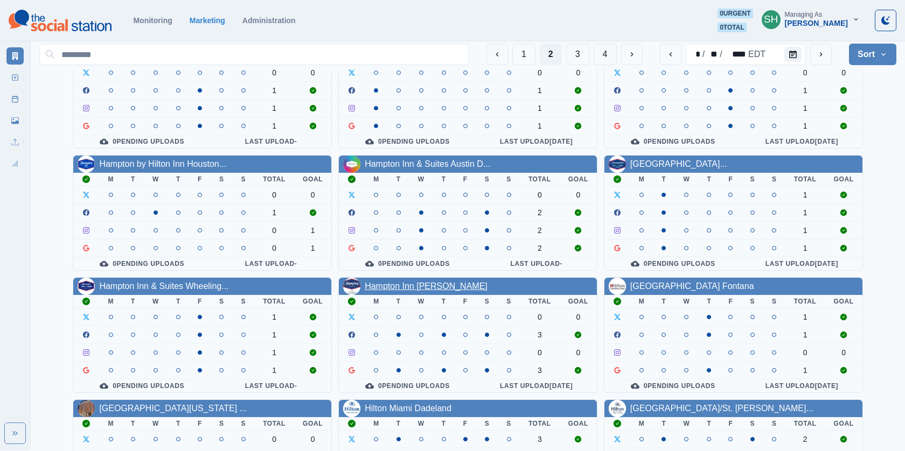
click at [433, 285] on link "Hampton Inn [PERSON_NAME]" at bounding box center [426, 286] width 123 height 9
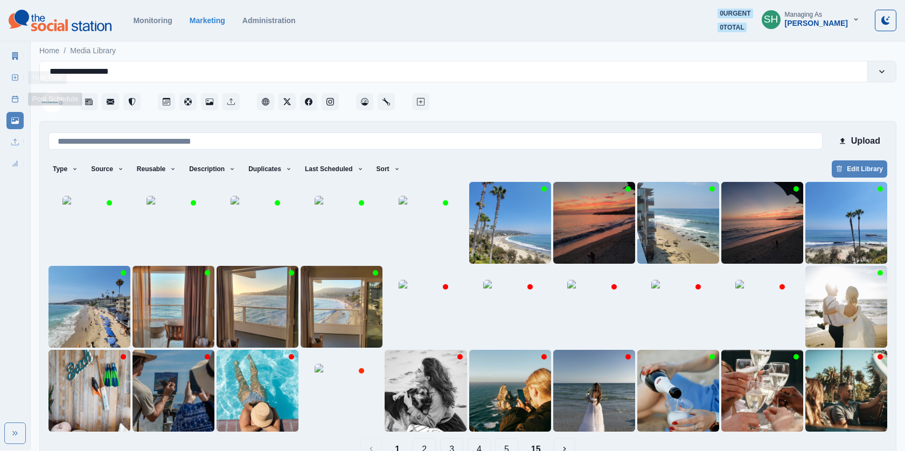
click at [16, 81] on icon at bounding box center [15, 78] width 8 height 8
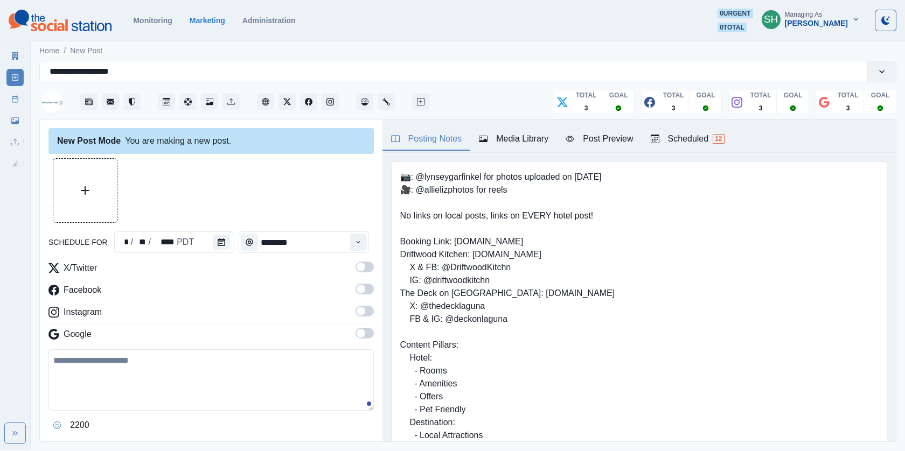
click at [676, 153] on div "📷: @lynseygarfinkel for photos uploaded on [DATE] 🎥: @allielizphotos for reels …" at bounding box center [638, 371] width 513 height 436
click at [12, 117] on icon at bounding box center [15, 121] width 8 height 8
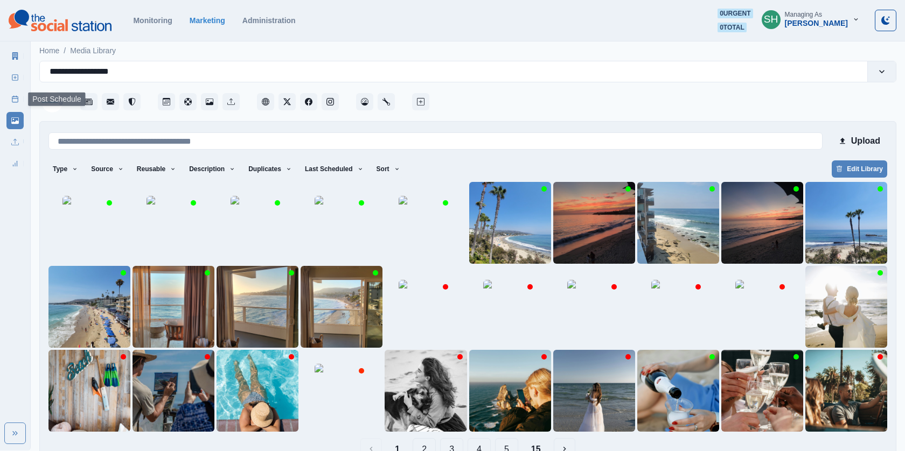
click at [16, 101] on icon at bounding box center [15, 99] width 8 height 8
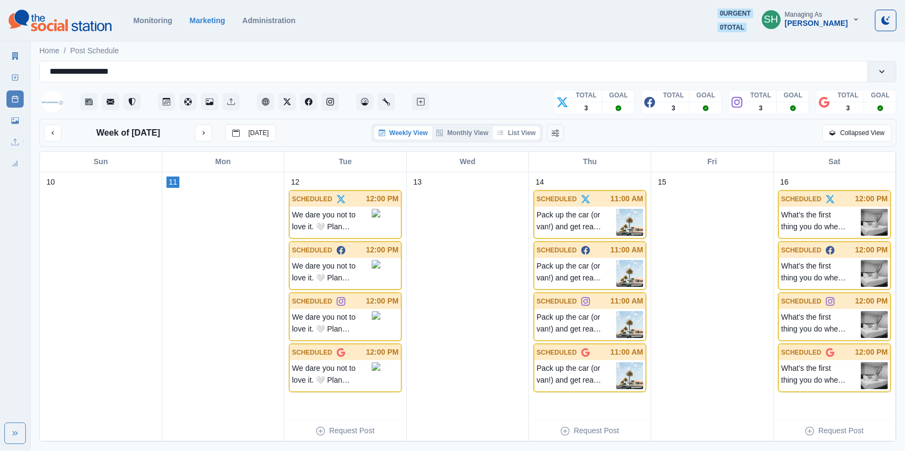
click at [522, 127] on button "List View" at bounding box center [516, 133] width 47 height 13
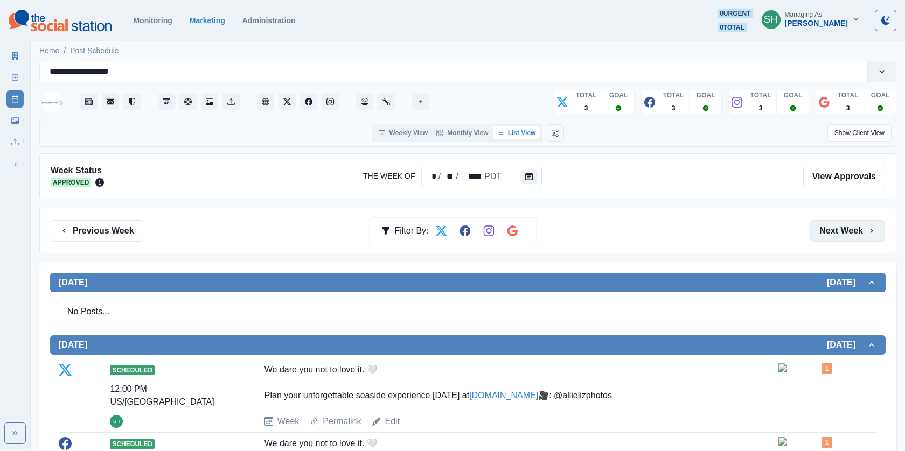
click at [839, 239] on button "Next Week" at bounding box center [847, 231] width 75 height 22
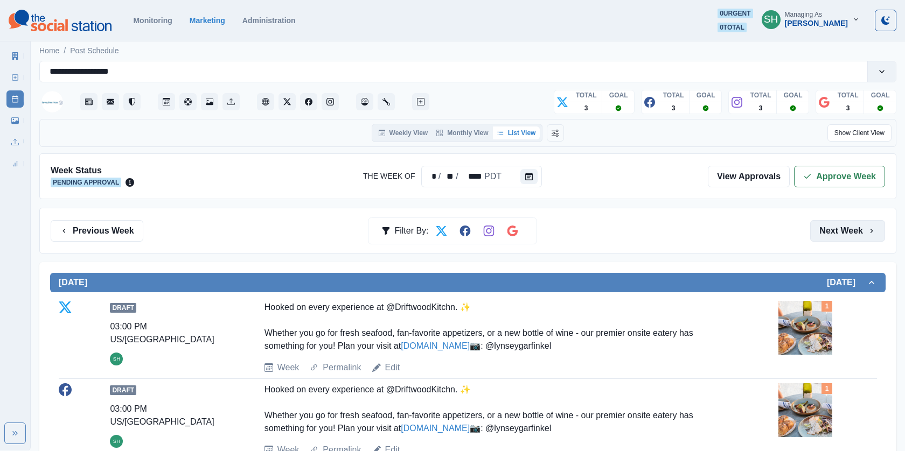
click at [839, 239] on button "Next Week" at bounding box center [847, 231] width 75 height 22
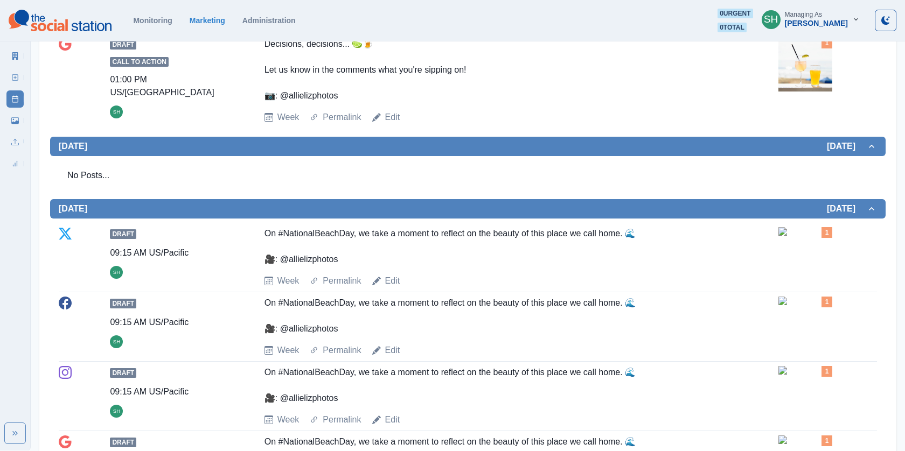
scroll to position [1293, 0]
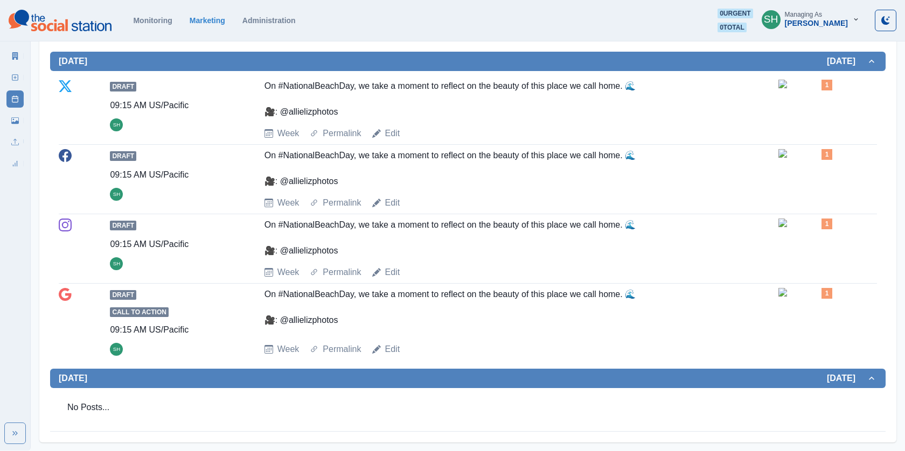
click at [829, 149] on img at bounding box center [805, 153] width 54 height 9
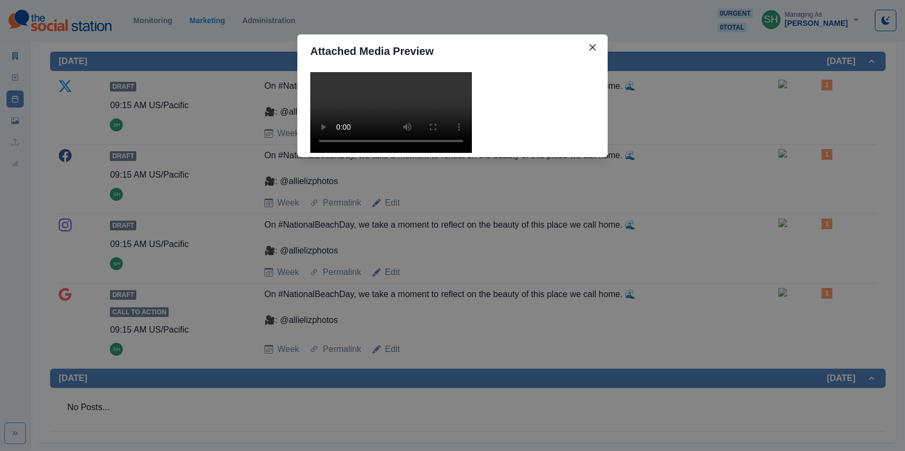
click at [360, 143] on video at bounding box center [391, 112] width 162 height 81
click at [629, 213] on div "Attached Media Preview" at bounding box center [452, 225] width 905 height 451
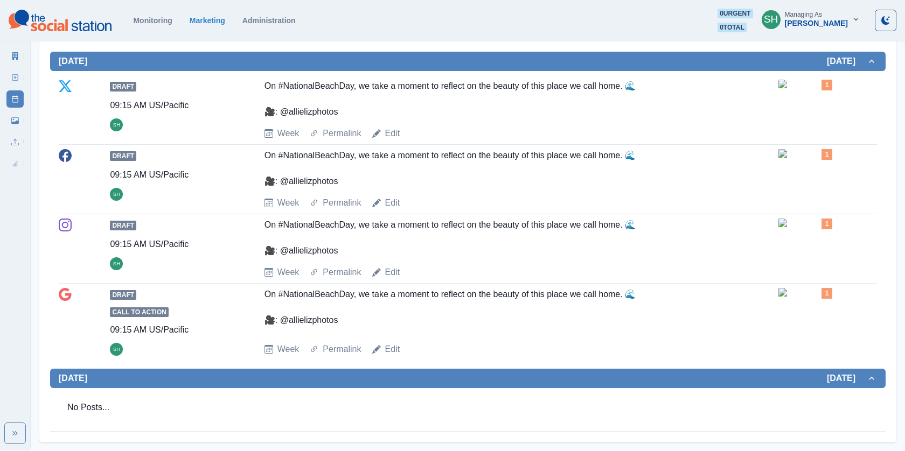
scroll to position [1246, 0]
click at [392, 140] on link "Edit" at bounding box center [392, 133] width 15 height 13
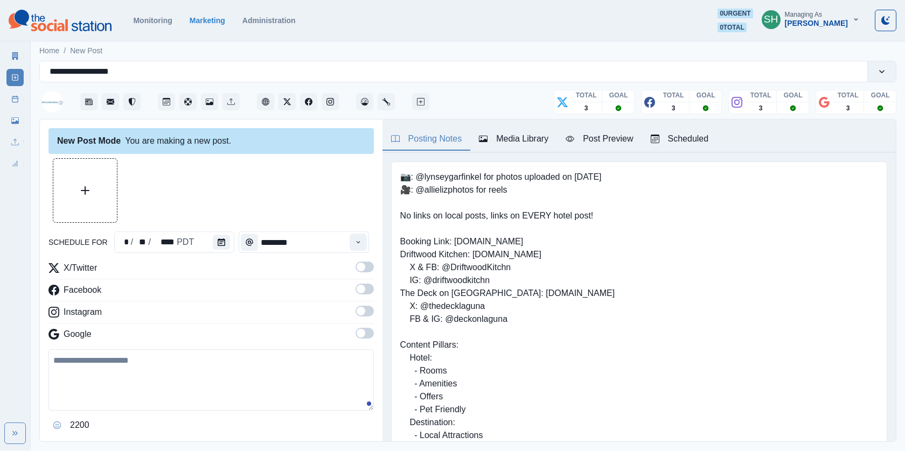
type input "*******"
type textarea "**********"
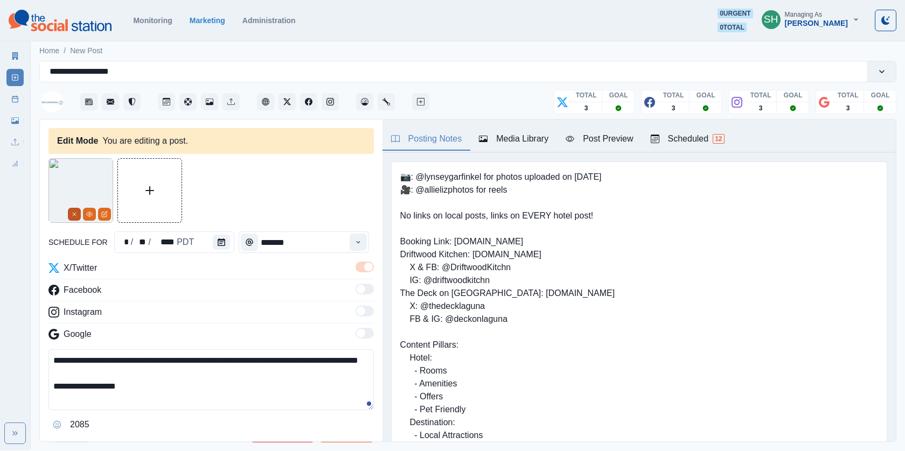
click at [70, 215] on button "Remove" at bounding box center [74, 214] width 13 height 13
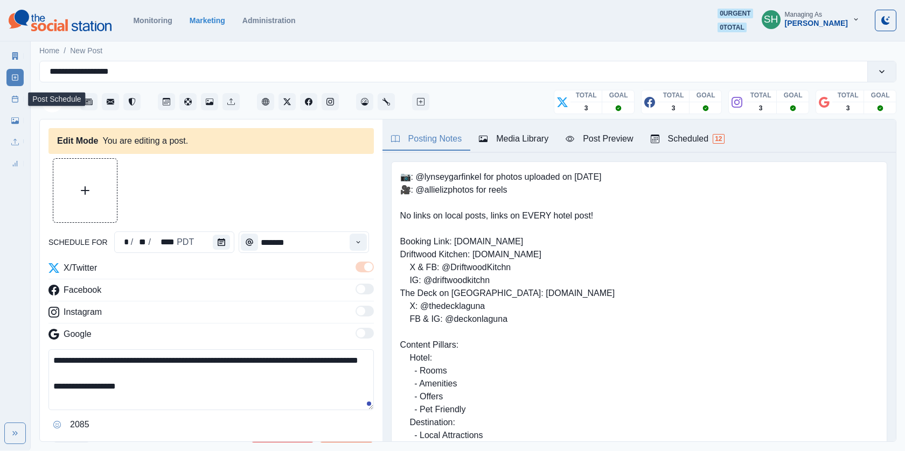
click at [16, 99] on line at bounding box center [15, 99] width 6 height 0
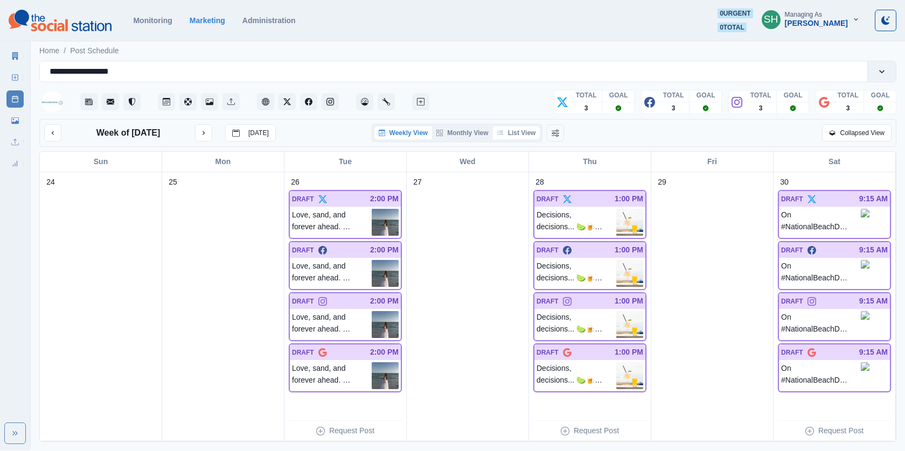
click at [526, 135] on button "List View" at bounding box center [516, 133] width 47 height 13
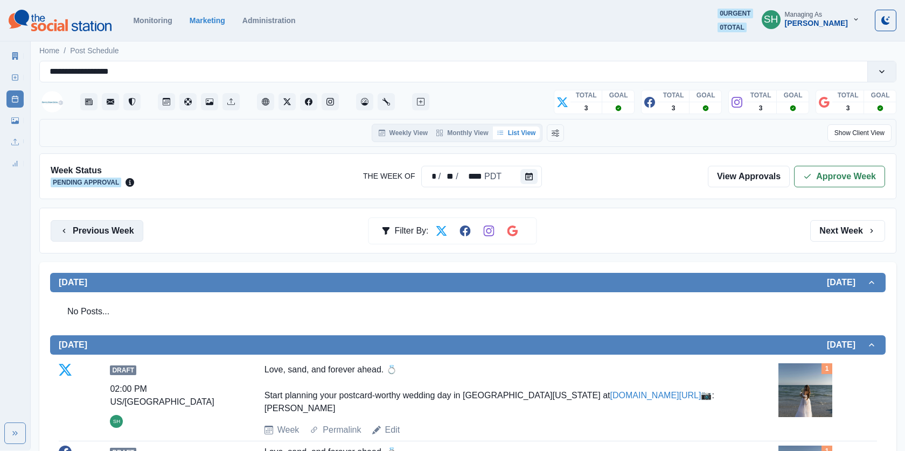
click at [119, 220] on button "Previous Week" at bounding box center [97, 231] width 93 height 22
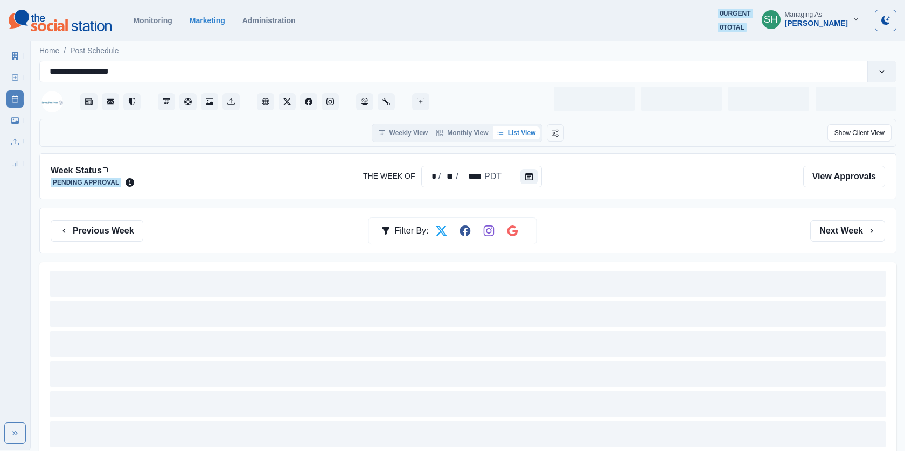
click at [854, 213] on div "Previous Week Filter By: Next Week" at bounding box center [467, 231] width 857 height 46
click at [854, 225] on button "Next Week" at bounding box center [847, 231] width 75 height 22
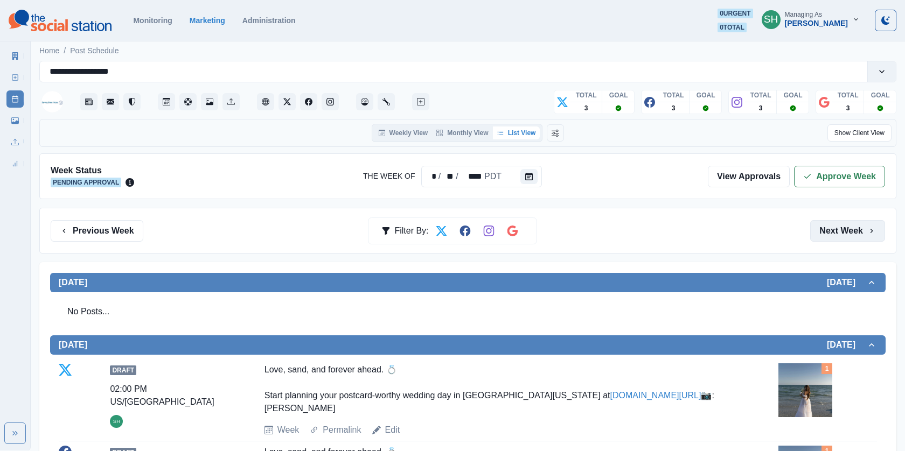
click at [855, 238] on button "Next Week" at bounding box center [847, 231] width 75 height 22
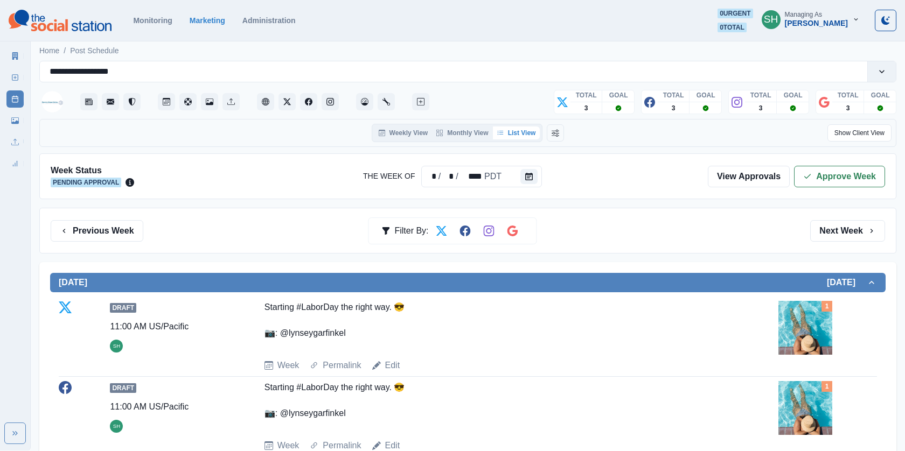
click at [122, 212] on div "Previous Week Filter By: Next Week" at bounding box center [467, 231] width 857 height 46
click at [124, 226] on button "Previous Week" at bounding box center [97, 231] width 93 height 22
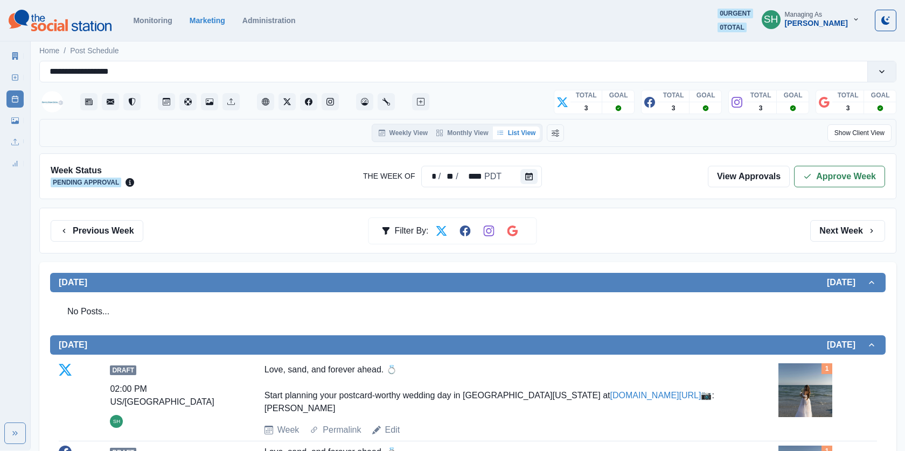
click at [108, 244] on div "Previous Week Filter By: Next Week" at bounding box center [467, 231] width 857 height 46
click at [100, 227] on button "Previous Week" at bounding box center [97, 231] width 93 height 22
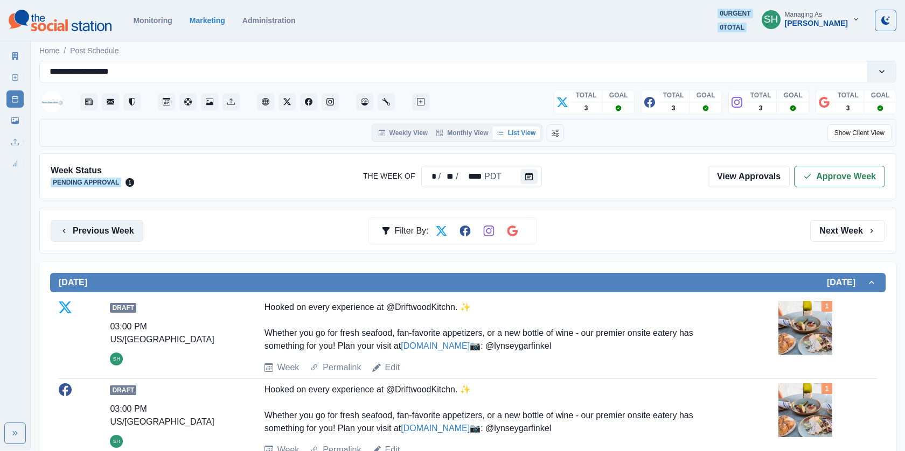
scroll to position [471, 0]
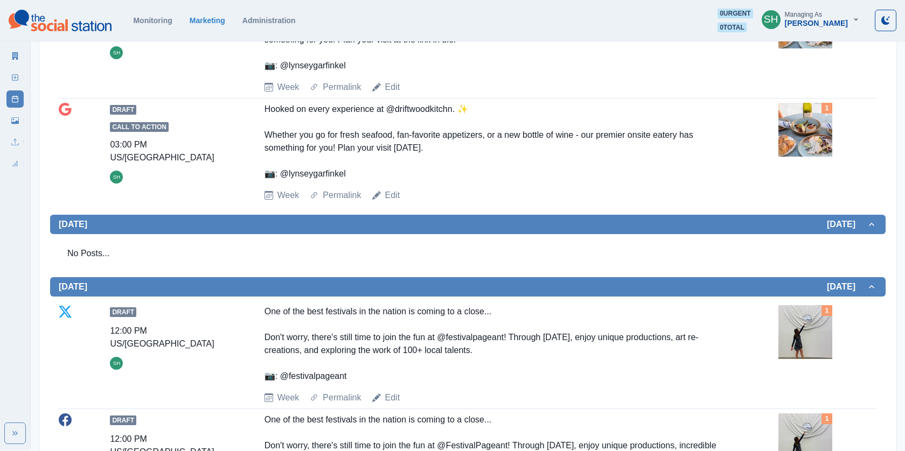
click at [15, 74] on icon at bounding box center [15, 78] width 8 height 8
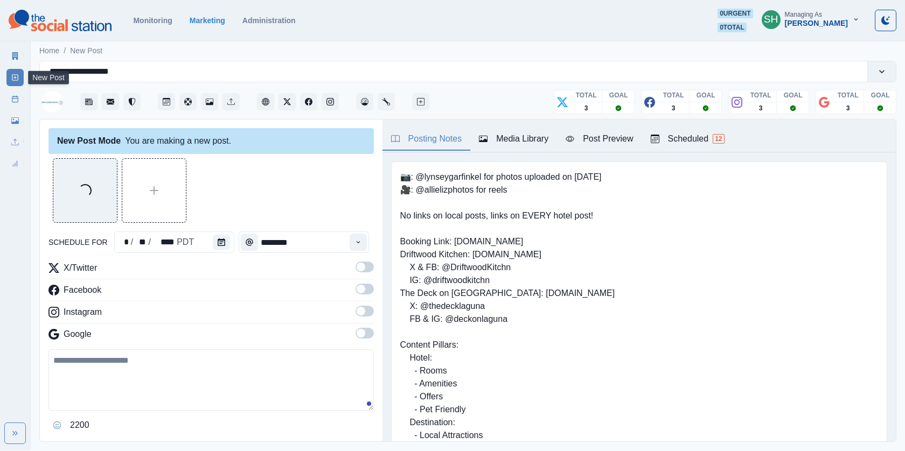
click at [142, 394] on textarea at bounding box center [210, 380] width 325 height 61
click at [222, 248] on button "Calendar" at bounding box center [221, 242] width 17 height 15
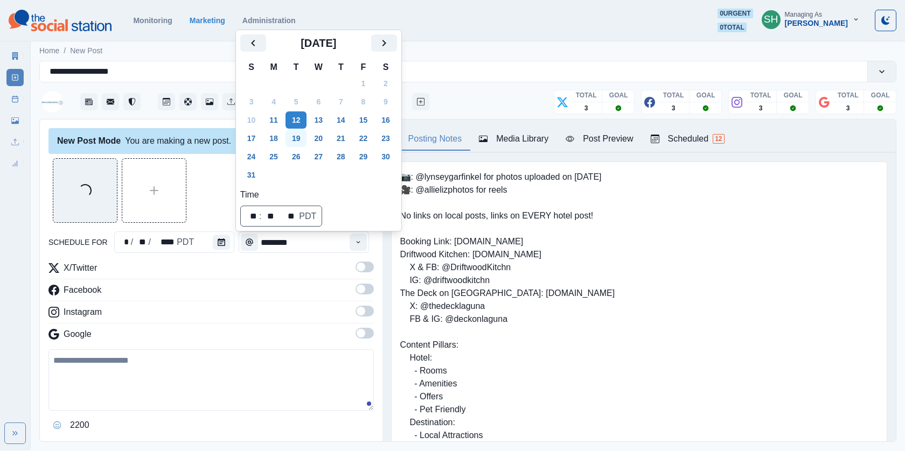
click at [291, 140] on button "19" at bounding box center [297, 138] width 22 height 17
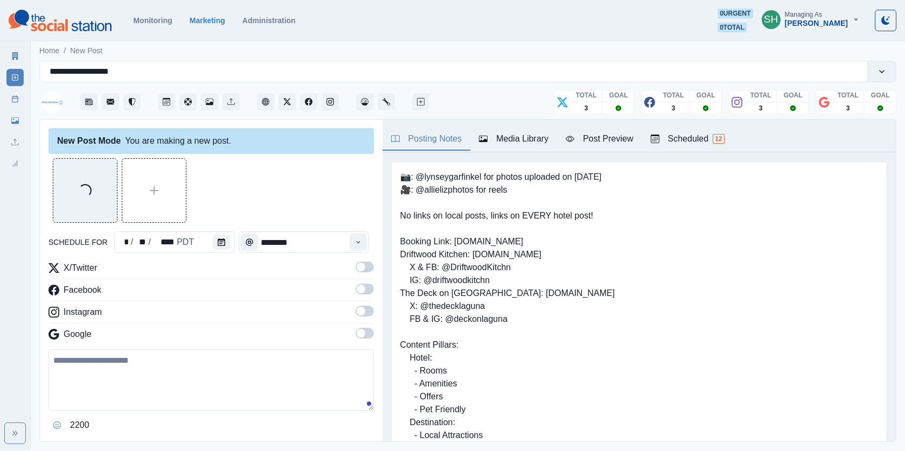
click at [524, 136] on div "Media Library" at bounding box center [513, 139] width 69 height 13
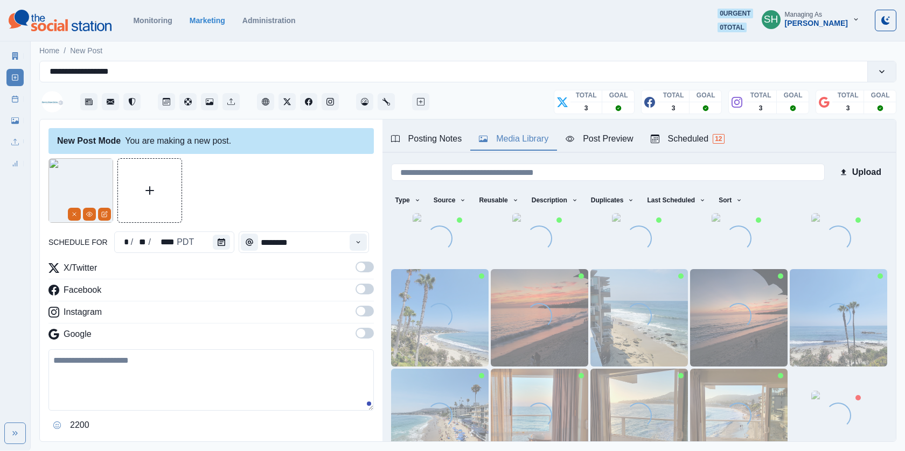
click at [364, 274] on label at bounding box center [365, 270] width 18 height 17
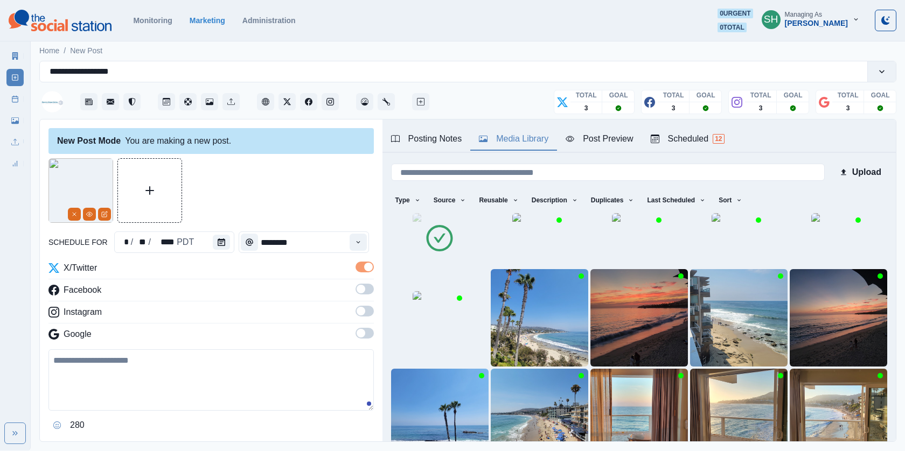
click at [364, 302] on div "X/Twitter Facebook Instagram Google" at bounding box center [210, 304] width 325 height 84
click at [360, 289] on span at bounding box center [361, 289] width 9 height 9
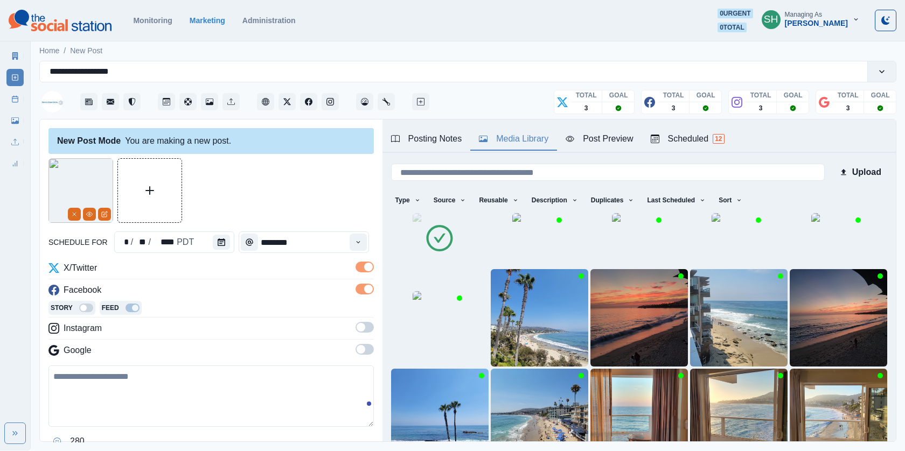
click at [362, 319] on div "X/Twitter Facebook Story Feed Instagram Google" at bounding box center [210, 312] width 325 height 100
click at [362, 333] on label at bounding box center [365, 330] width 18 height 17
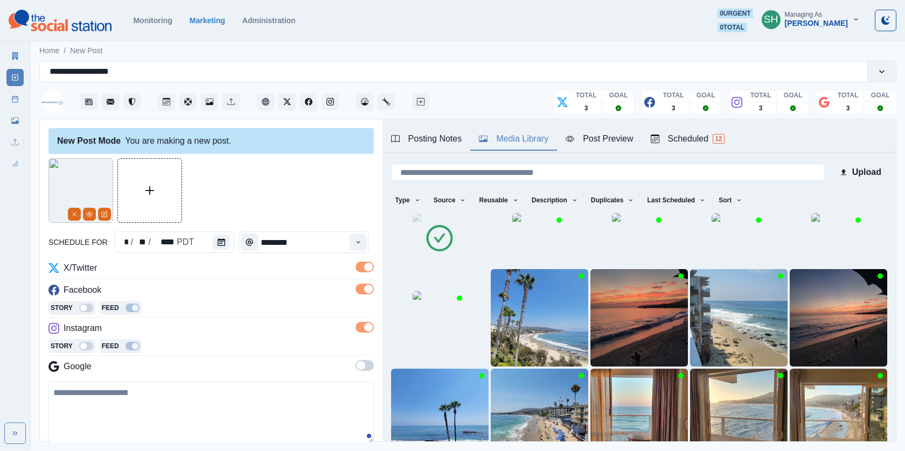
click at [362, 363] on span at bounding box center [361, 365] width 9 height 9
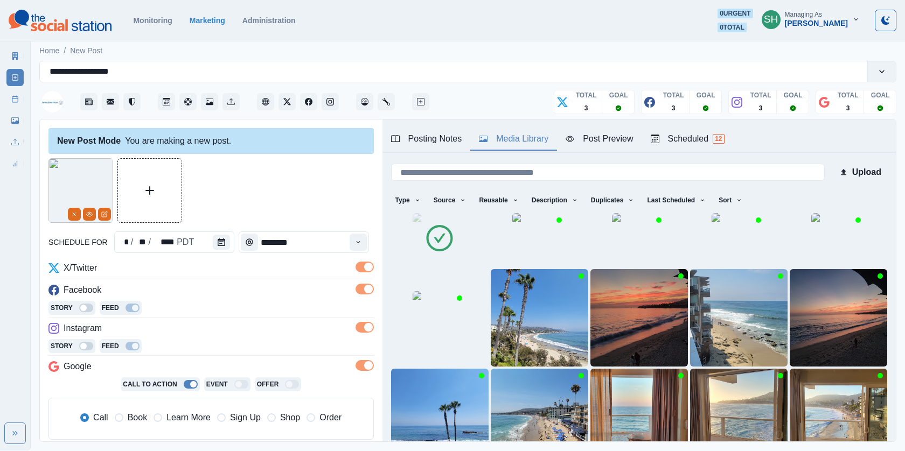
click at [361, 233] on div "Time" at bounding box center [358, 243] width 22 height 22
click at [356, 243] on button "Time" at bounding box center [358, 242] width 17 height 17
click at [272, 269] on li "6:15 PM" at bounding box center [294, 273] width 108 height 15
click at [571, 143] on div "Post Preview" at bounding box center [599, 139] width 67 height 13
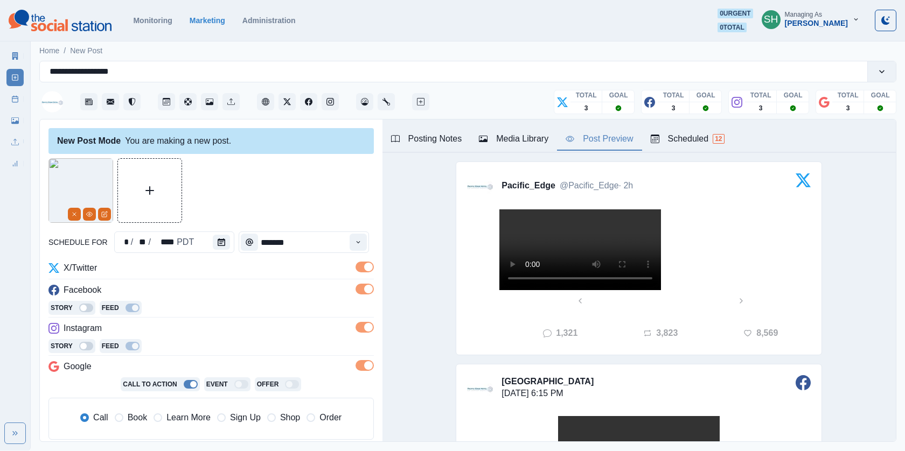
click at [577, 290] on video at bounding box center [580, 250] width 162 height 81
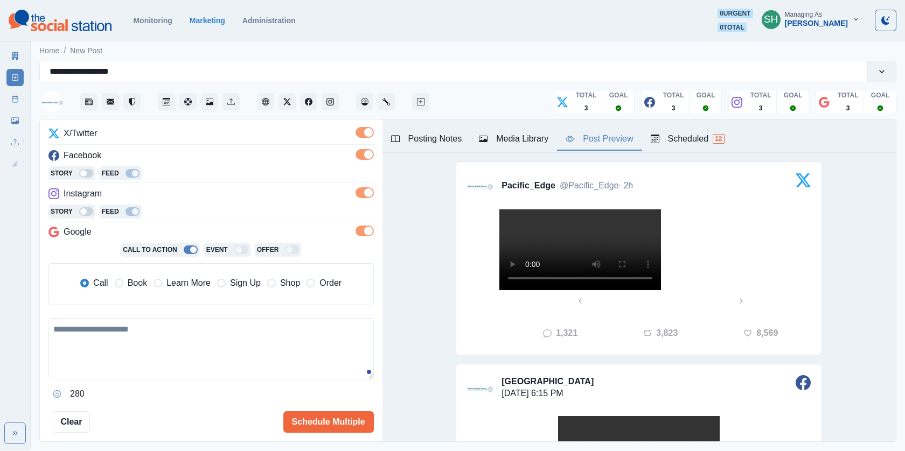
click at [124, 279] on label "Book" at bounding box center [131, 283] width 32 height 13
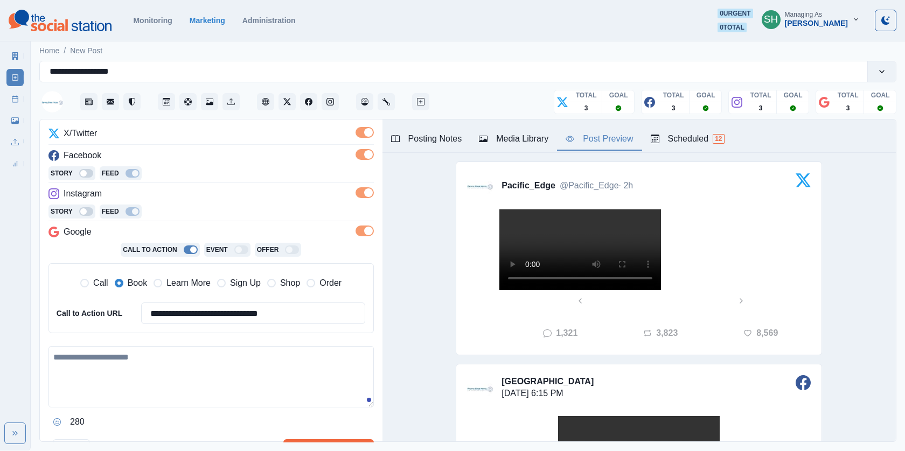
click at [123, 359] on textarea at bounding box center [210, 376] width 325 height 61
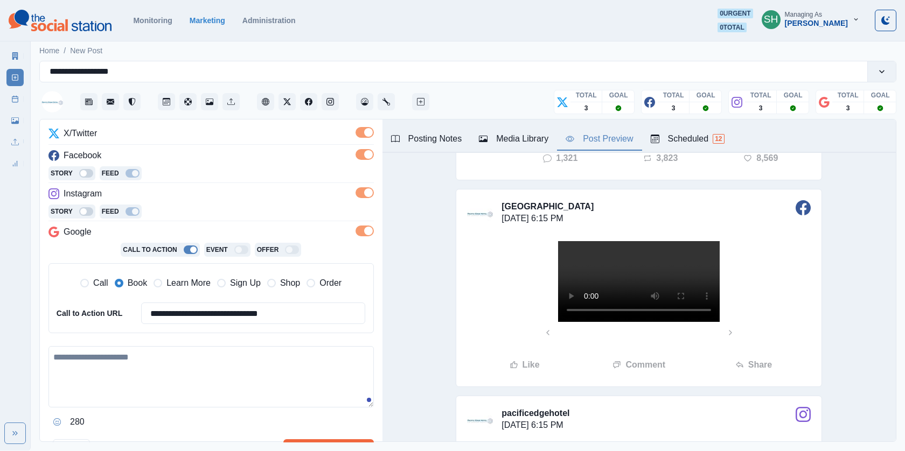
scroll to position [166, 0]
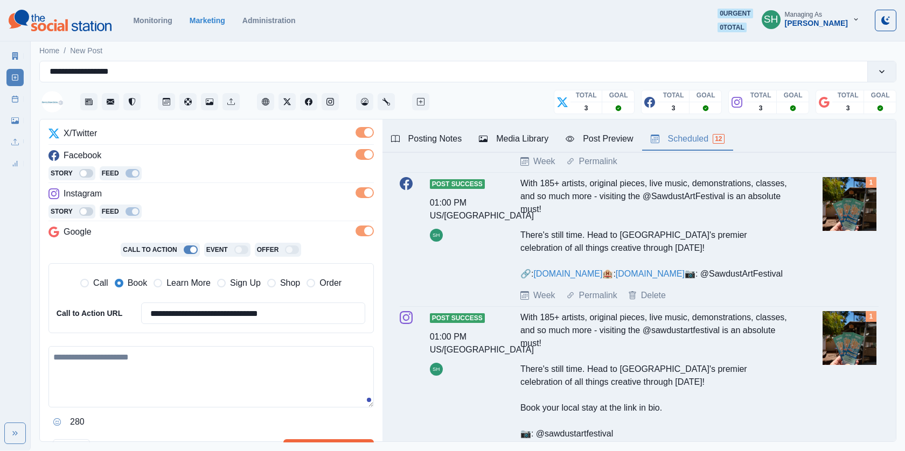
click at [688, 143] on div "Scheduled 12" at bounding box center [688, 139] width 74 height 13
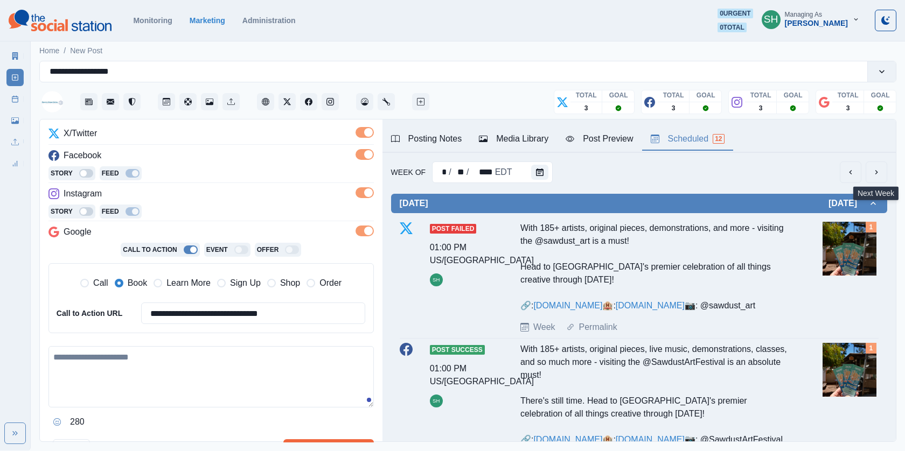
click at [874, 171] on icon "next" at bounding box center [876, 172] width 9 height 9
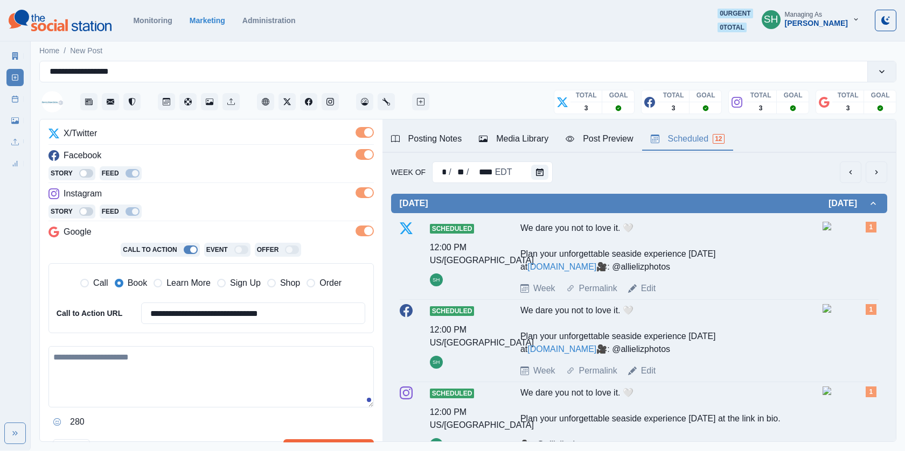
click at [874, 171] on icon "next" at bounding box center [876, 172] width 9 height 9
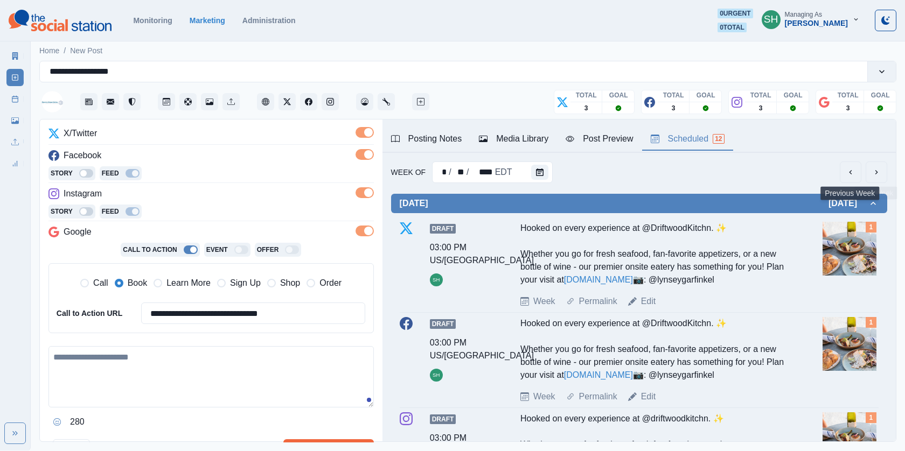
click at [869, 177] on button "next" at bounding box center [877, 173] width 22 height 22
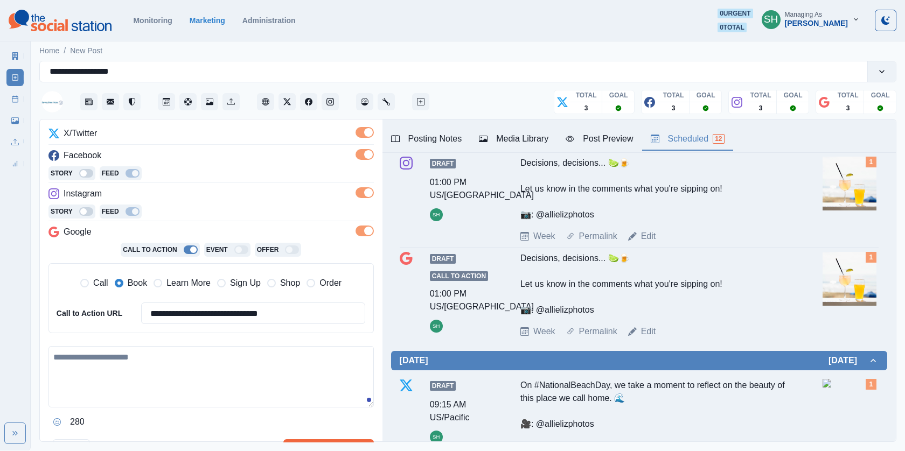
scroll to position [886, 0]
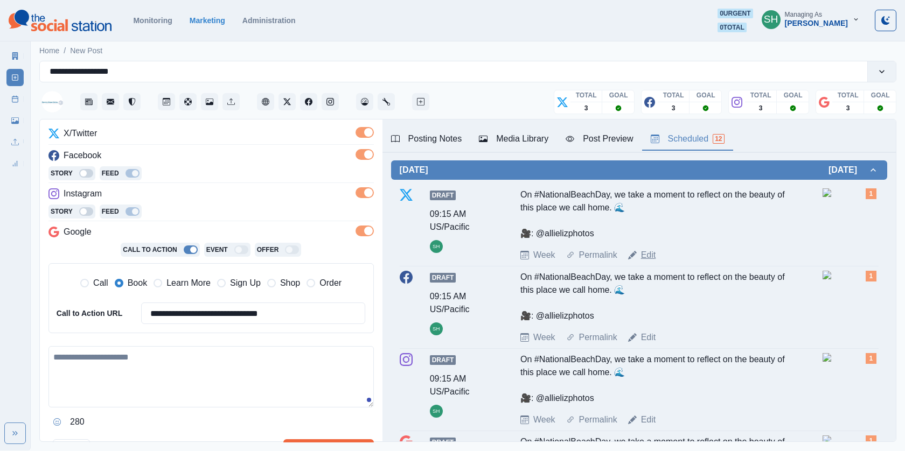
click at [644, 262] on link "Edit" at bounding box center [648, 255] width 15 height 13
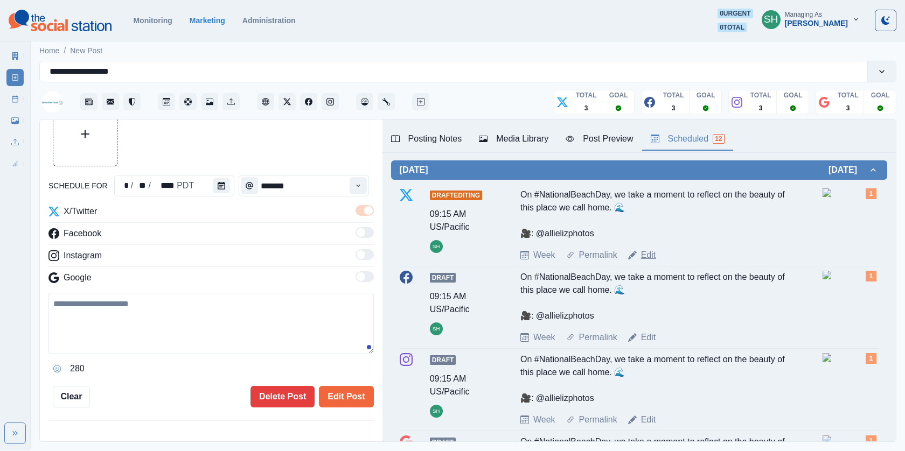
type input "*******"
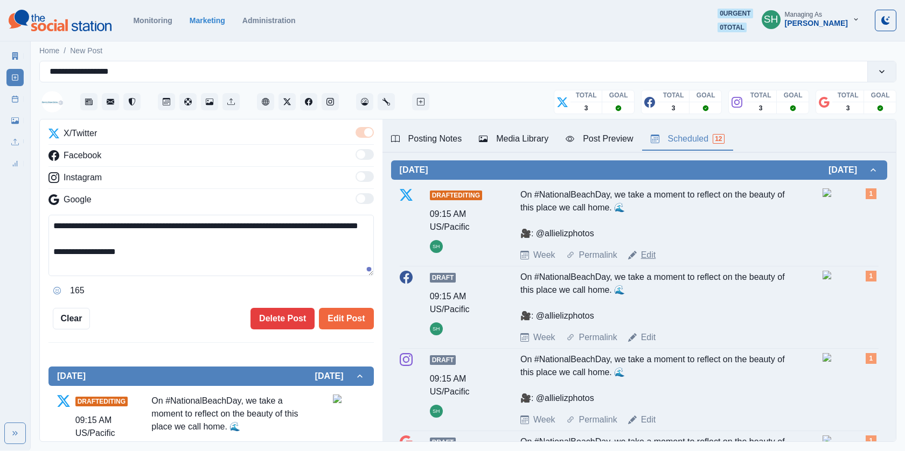
scroll to position [135, 0]
click at [510, 126] on div "Posting Notes Media Library Post Preview Scheduled 12" at bounding box center [638, 136] width 513 height 33
click at [510, 140] on div "Media Library" at bounding box center [513, 139] width 69 height 13
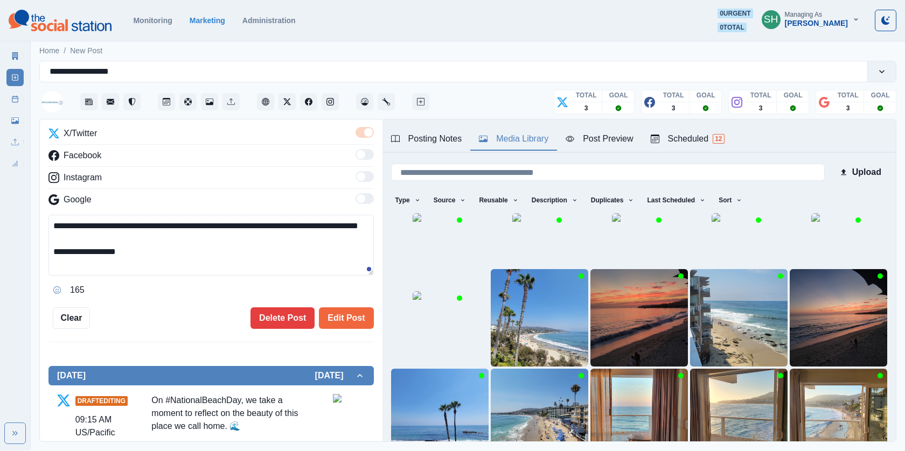
scroll to position [0, 0]
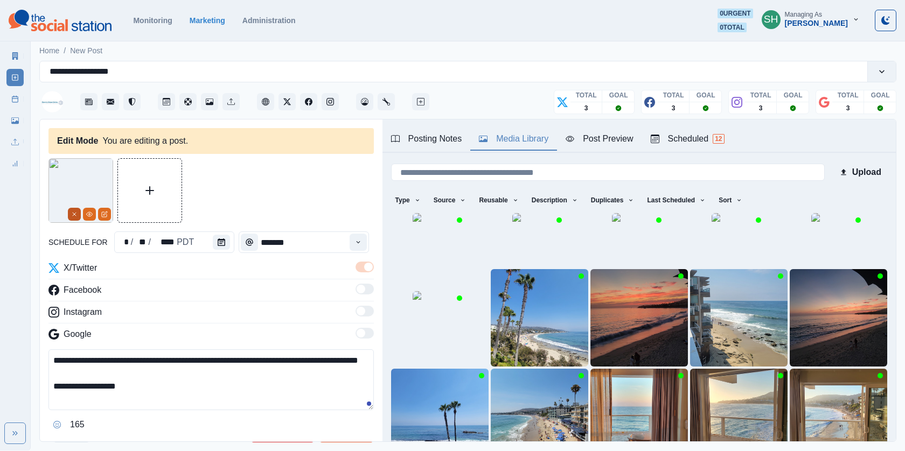
click at [68, 214] on button "Remove" at bounding box center [74, 214] width 13 height 13
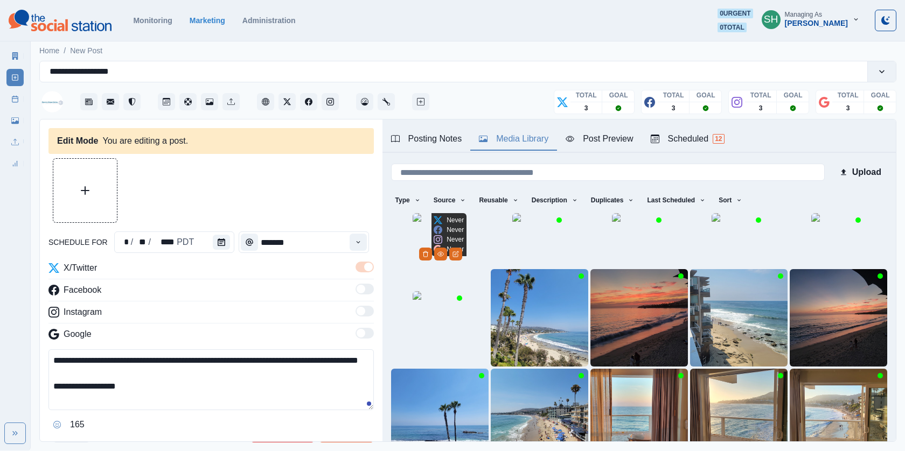
drag, startPoint x: 421, startPoint y: 247, endPoint x: 433, endPoint y: 249, distance: 12.2
click at [434, 249] on icon at bounding box center [438, 249] width 9 height 9
click at [426, 267] on img at bounding box center [440, 240] width 54 height 54
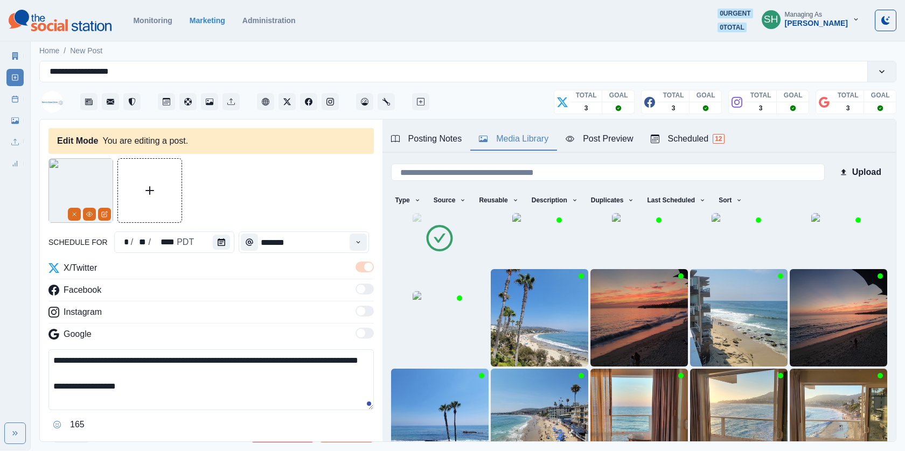
click at [134, 394] on textarea "**********" at bounding box center [210, 380] width 325 height 61
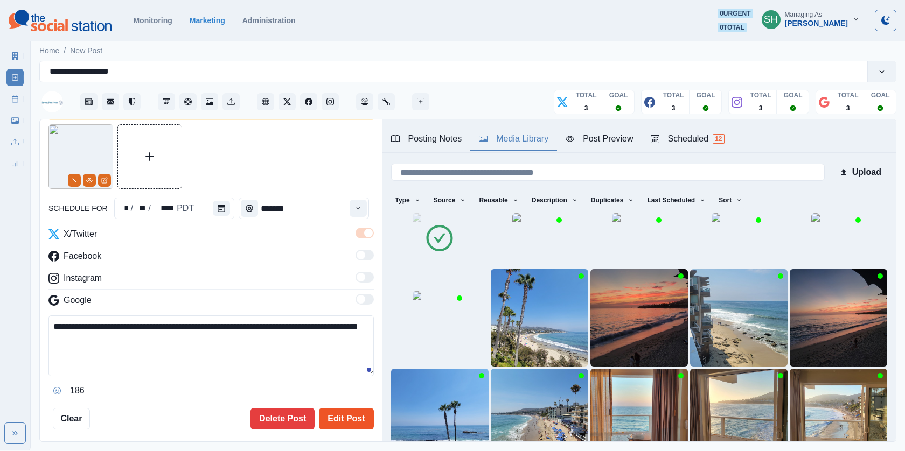
type textarea "**********"
click at [341, 424] on button "Edit Post" at bounding box center [346, 419] width 54 height 22
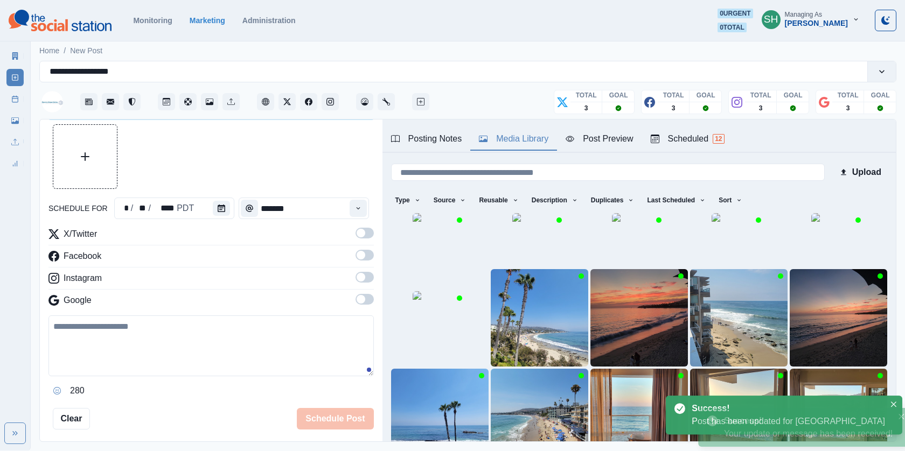
scroll to position [308, 0]
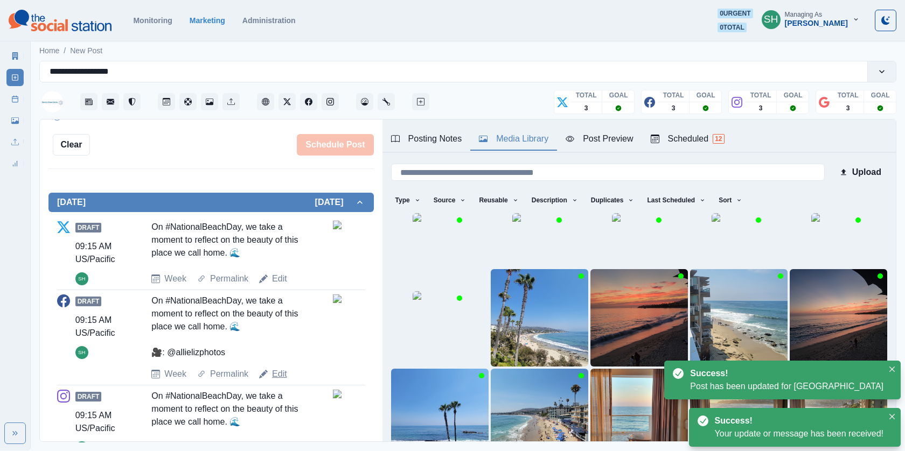
click at [273, 368] on link "Edit" at bounding box center [279, 374] width 15 height 13
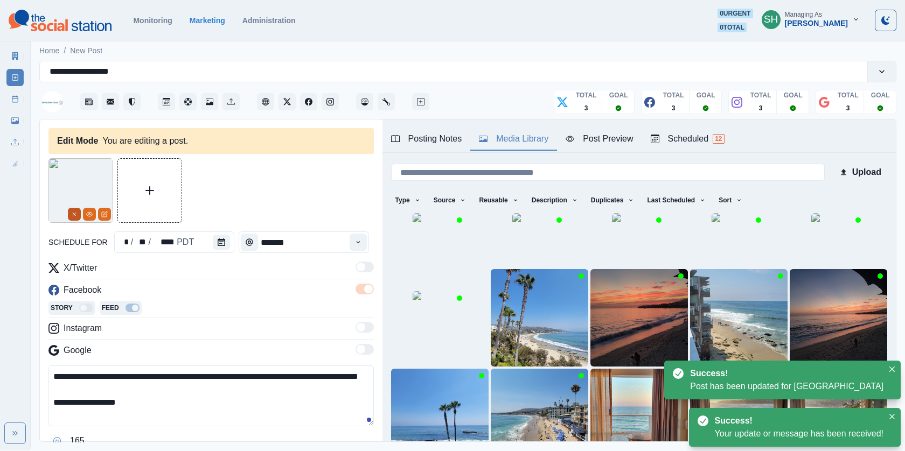
click at [76, 215] on icon "Remove" at bounding box center [74, 214] width 6 height 6
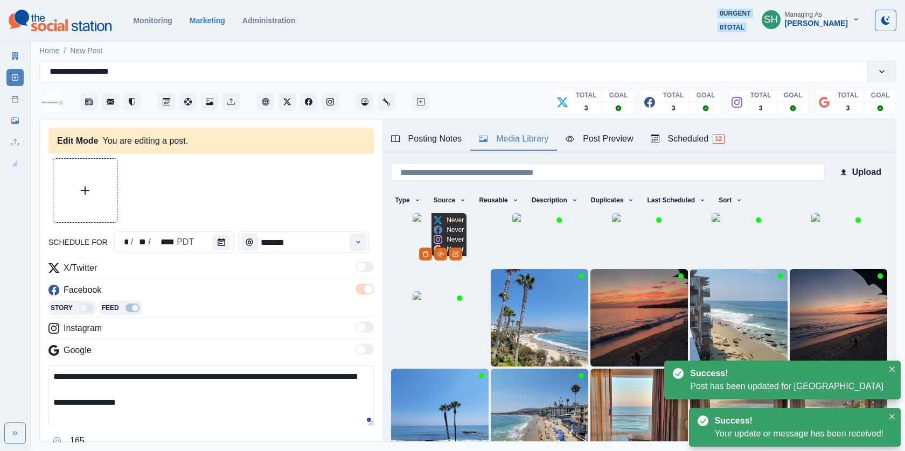
click at [446, 266] on img at bounding box center [440, 240] width 54 height 54
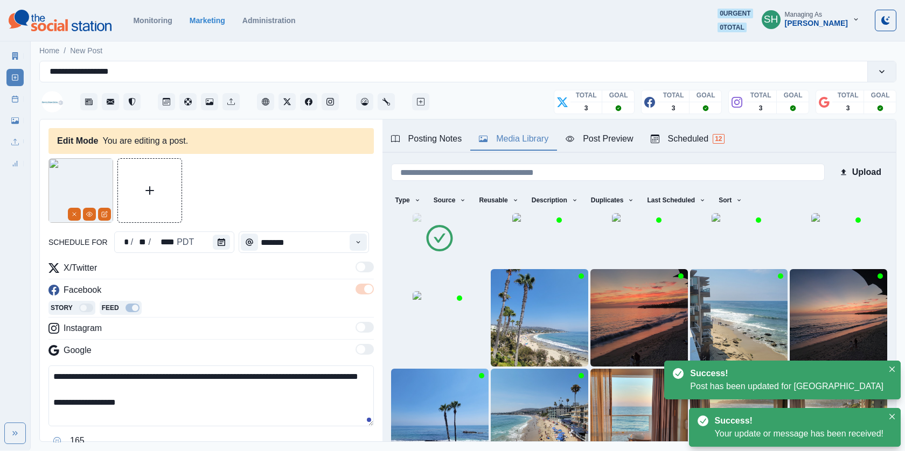
drag, startPoint x: 152, startPoint y: 416, endPoint x: 0, endPoint y: 416, distance: 152.5
click at [0, 416] on div "**********" at bounding box center [452, 225] width 905 height 451
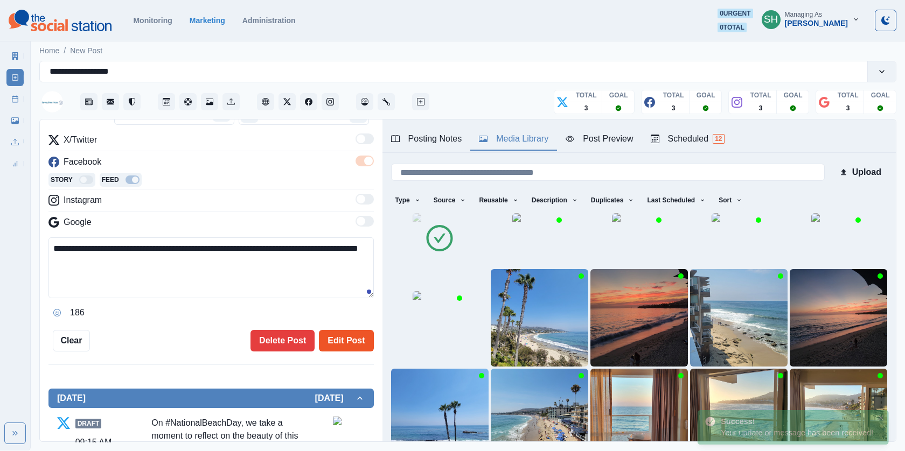
type textarea "**********"
click at [339, 333] on button "Edit Post" at bounding box center [346, 341] width 54 height 22
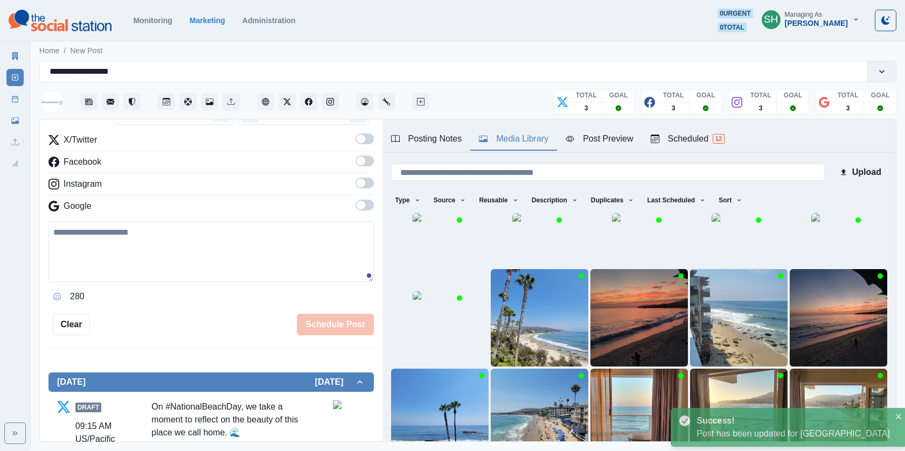
scroll to position [446, 0]
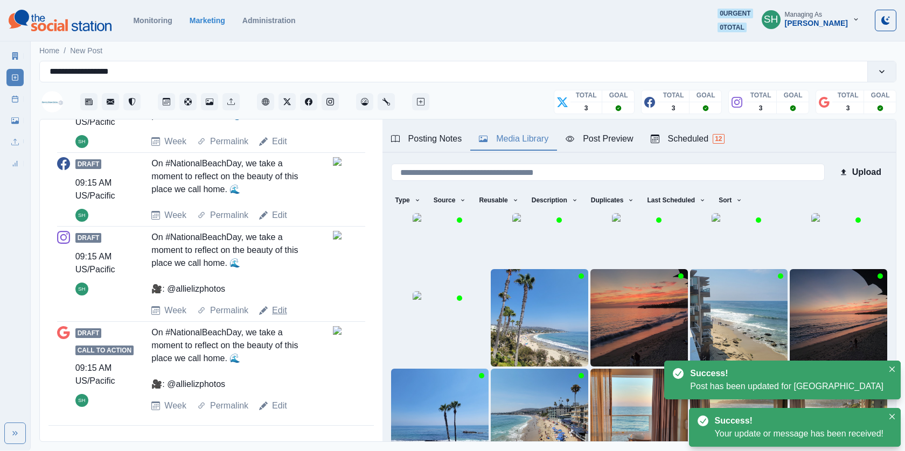
click at [279, 311] on link "Edit" at bounding box center [279, 310] width 15 height 13
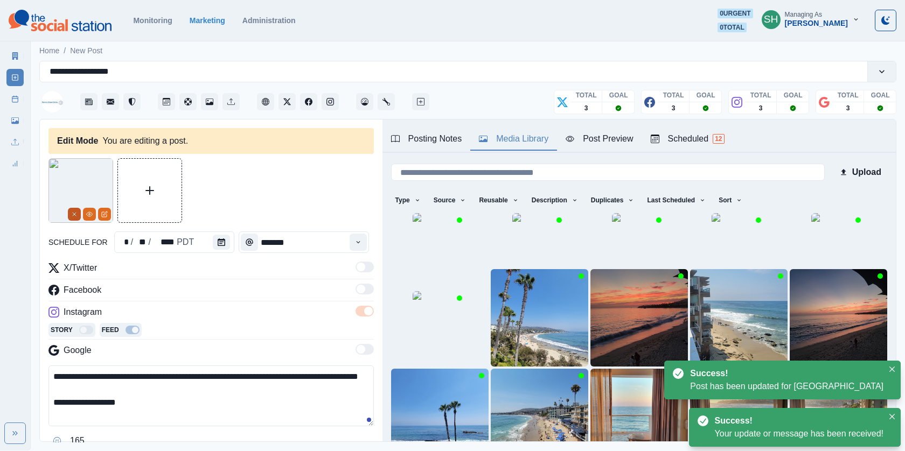
click at [75, 215] on icon "Remove" at bounding box center [74, 214] width 6 height 6
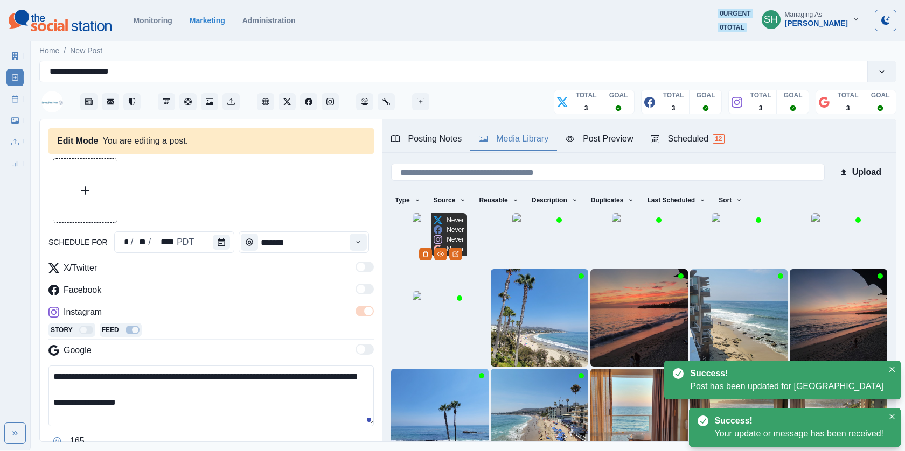
click at [456, 267] on img at bounding box center [440, 240] width 54 height 54
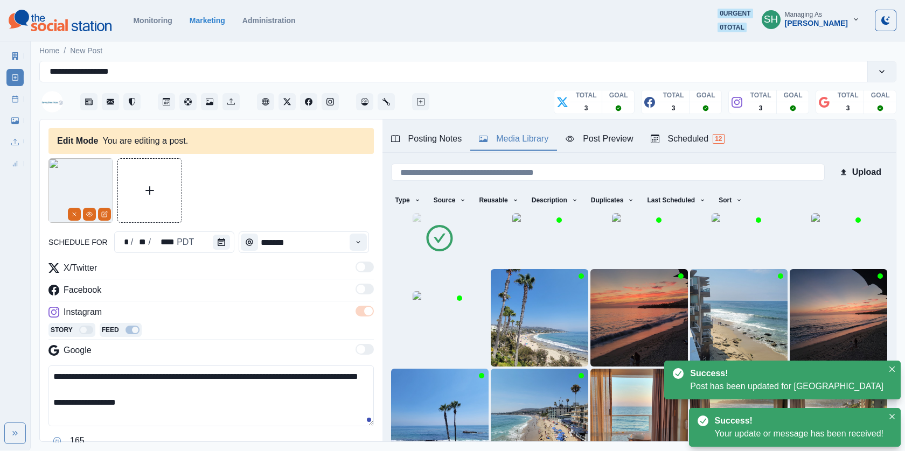
drag, startPoint x: 136, startPoint y: 418, endPoint x: 27, endPoint y: 418, distance: 108.8
click at [27, 418] on div "**********" at bounding box center [452, 225] width 905 height 451
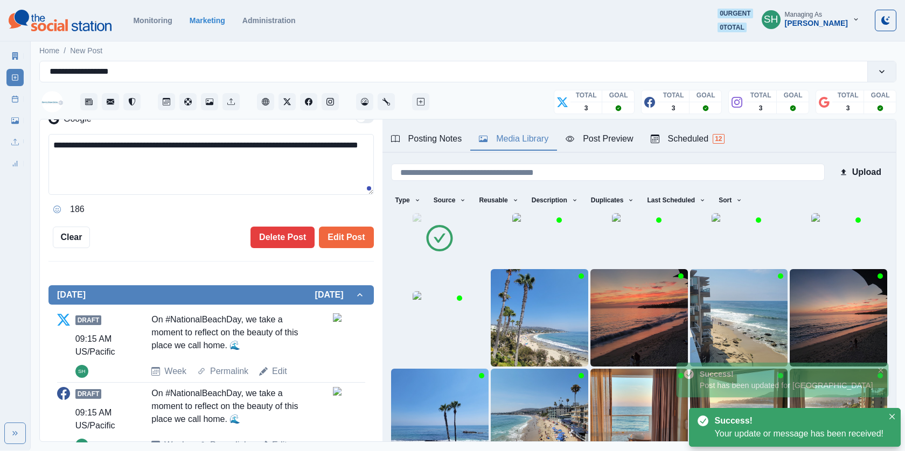
type textarea "**********"
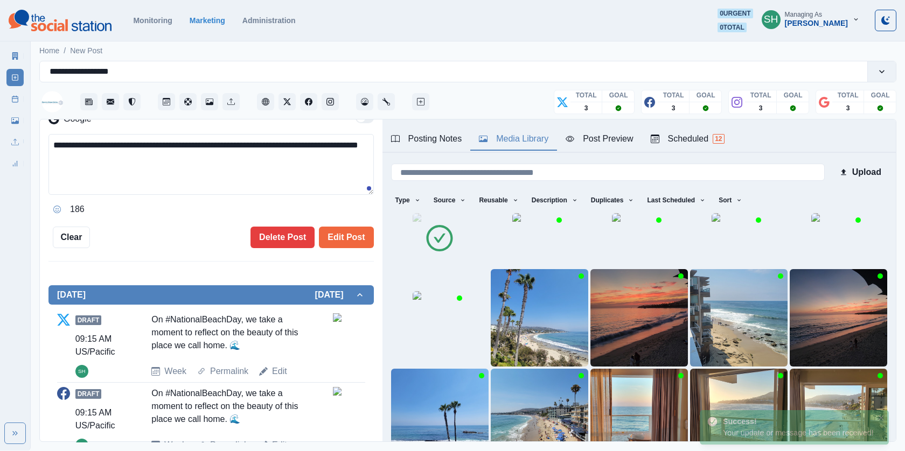
click at [343, 222] on div "**********" at bounding box center [210, 88] width 325 height 322
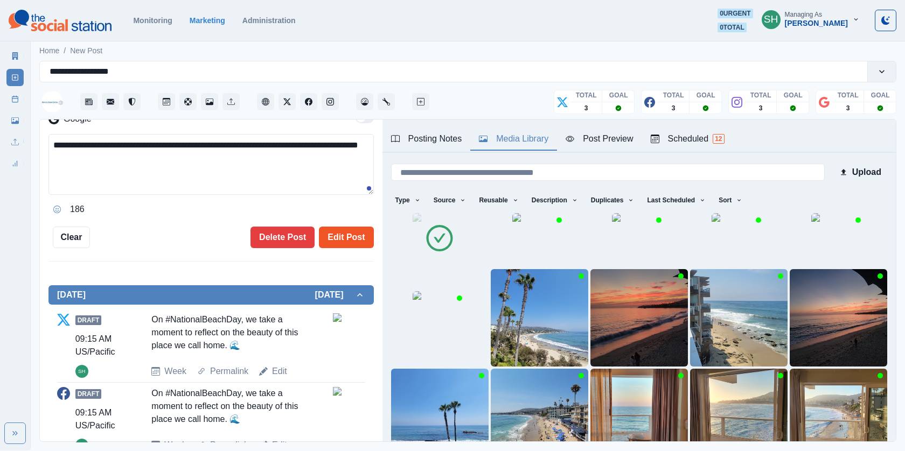
click at [343, 227] on button "Edit Post" at bounding box center [346, 238] width 54 height 22
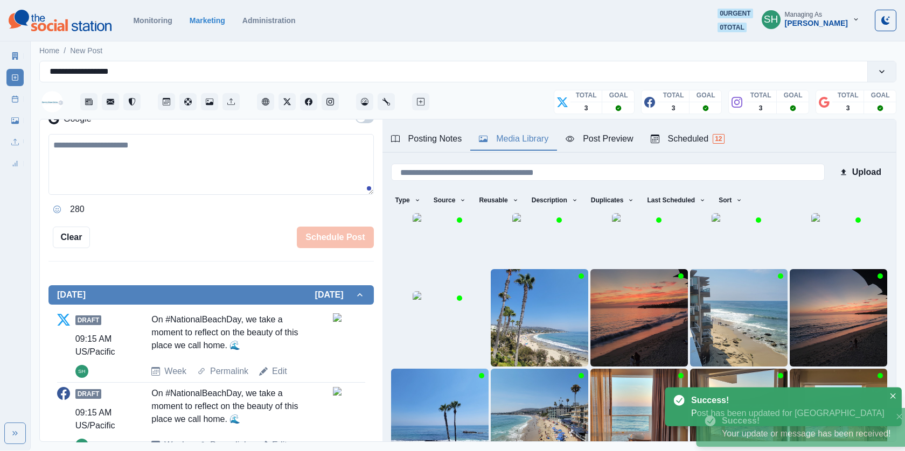
scroll to position [424, 0]
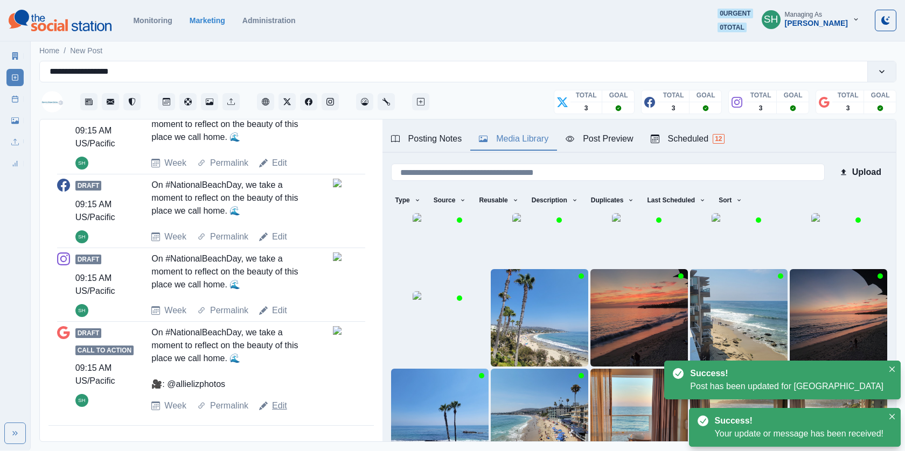
click at [278, 400] on link "Edit" at bounding box center [279, 406] width 15 height 13
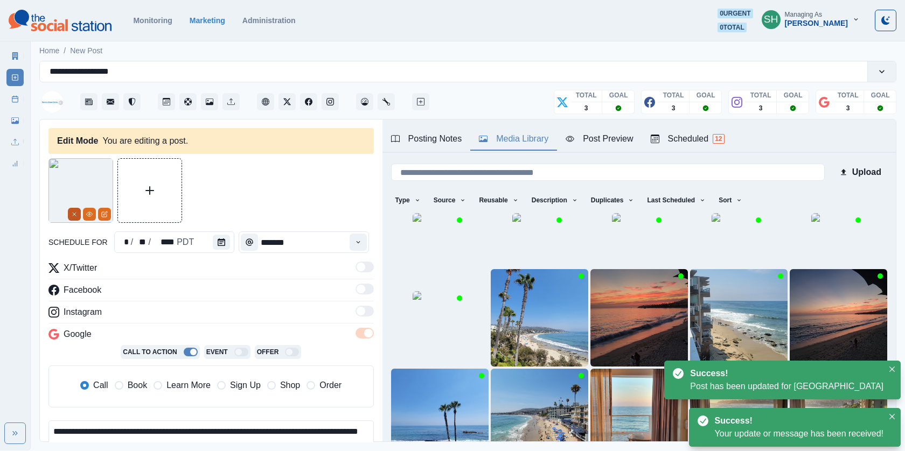
click at [77, 212] on icon "Remove" at bounding box center [74, 214] width 6 height 6
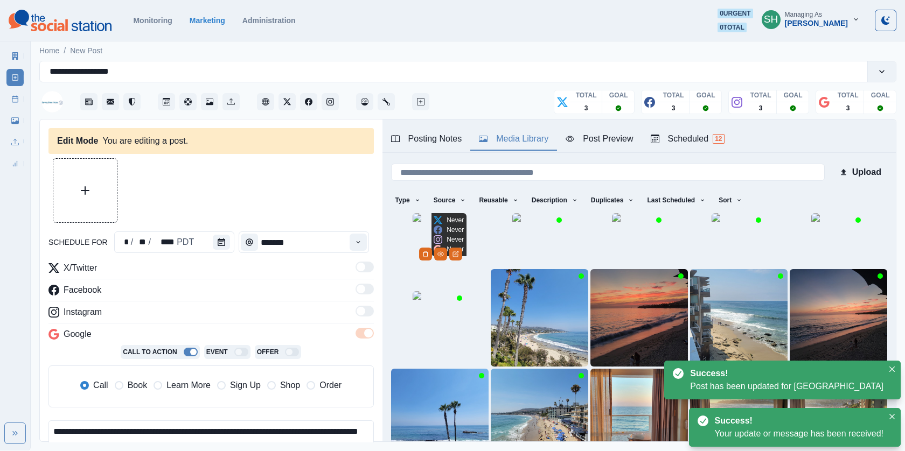
click at [463, 267] on img at bounding box center [440, 240] width 54 height 54
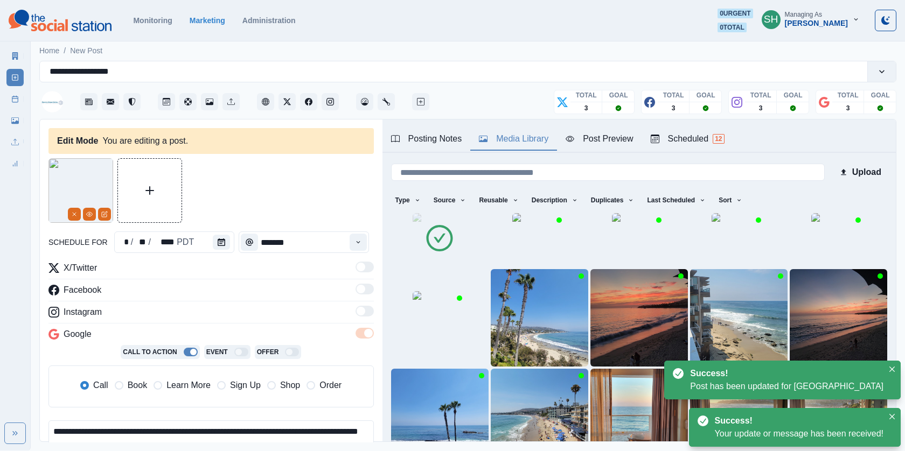
click at [129, 385] on span "Book" at bounding box center [137, 385] width 19 height 13
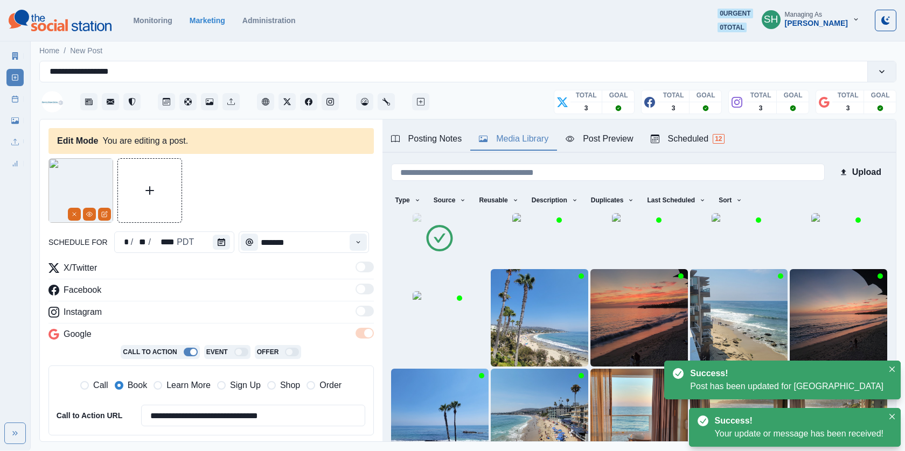
scroll to position [201, 0]
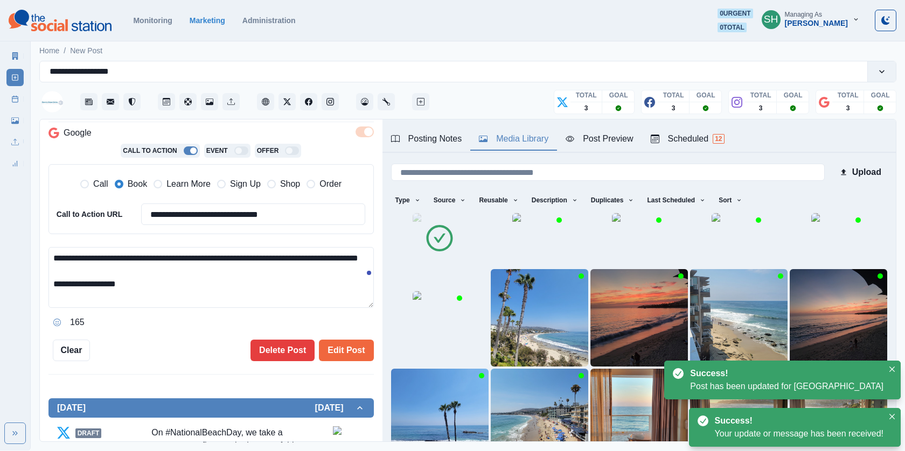
drag, startPoint x: 145, startPoint y: 295, endPoint x: 56, endPoint y: 294, distance: 89.4
click at [56, 294] on textarea "**********" at bounding box center [210, 277] width 325 height 61
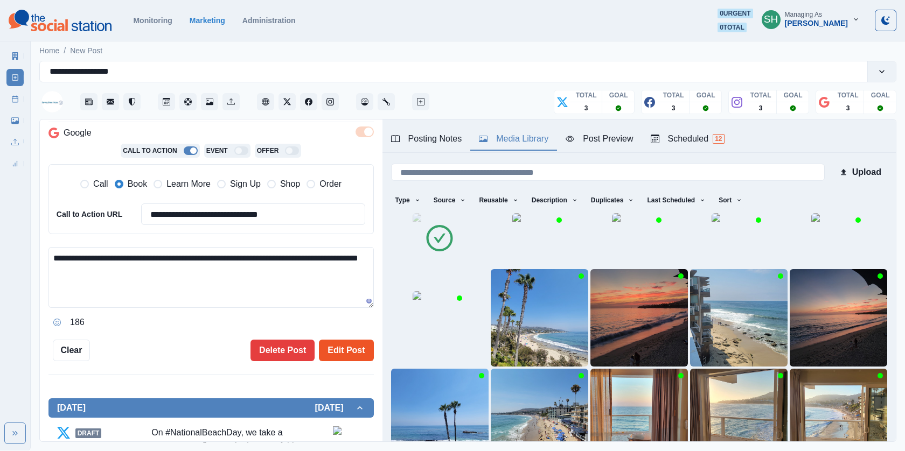
type textarea "**********"
click at [358, 358] on button "Edit Post" at bounding box center [346, 351] width 54 height 22
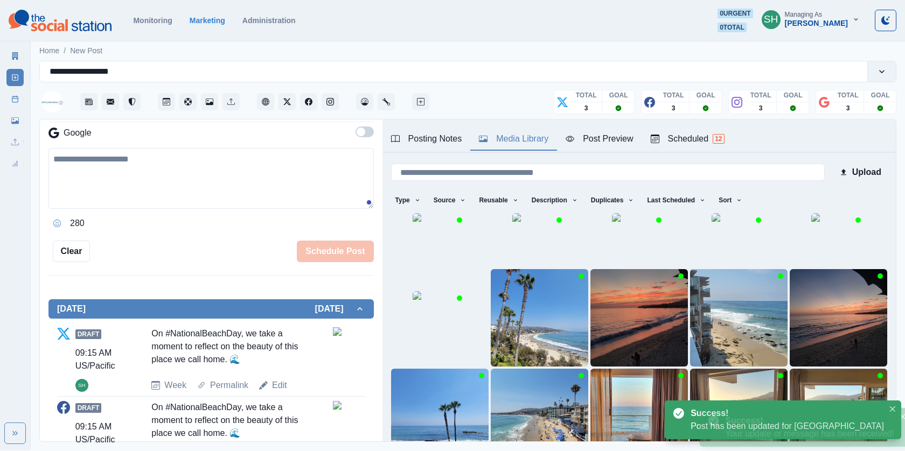
scroll to position [419, 0]
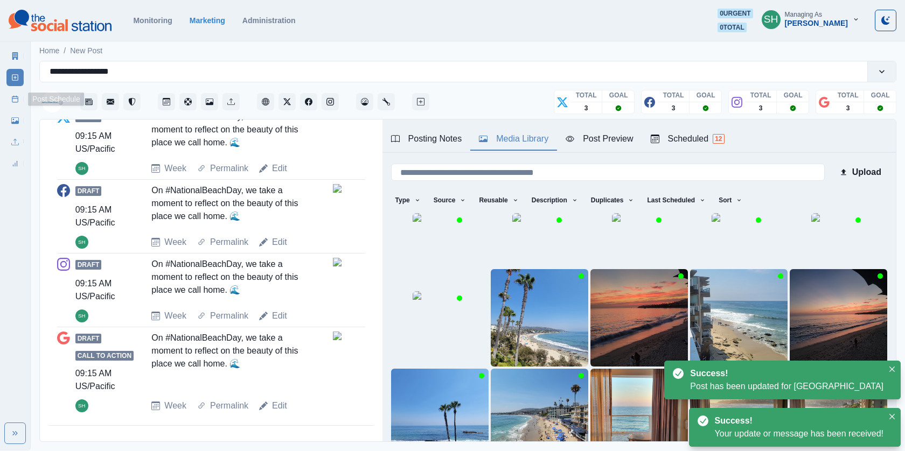
click at [10, 103] on link "Post Schedule" at bounding box center [14, 99] width 17 height 17
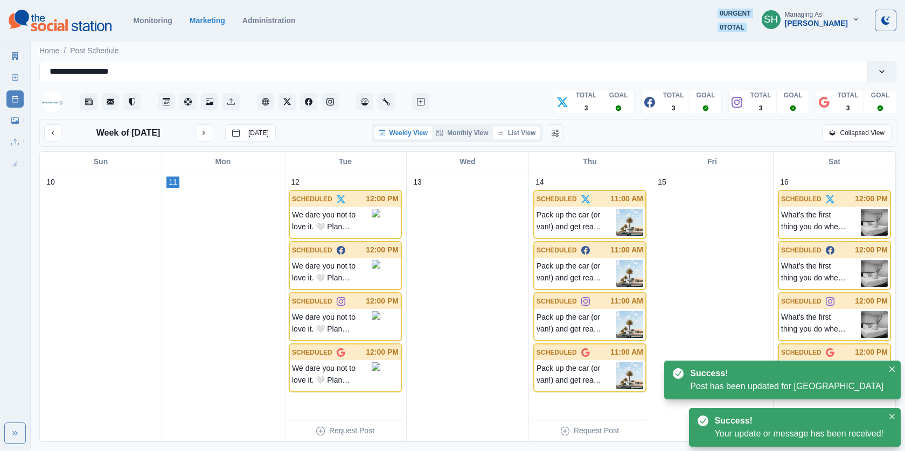
click at [523, 130] on button "List View" at bounding box center [516, 133] width 47 height 13
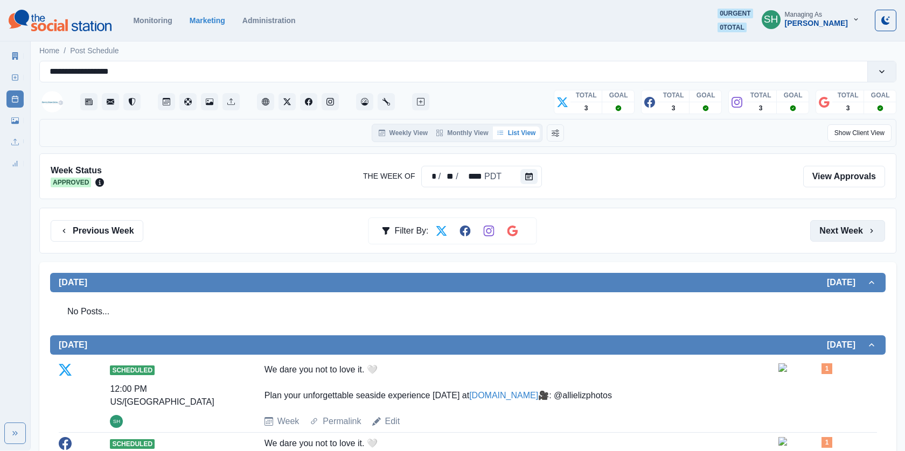
click at [831, 240] on button "Next Week" at bounding box center [847, 231] width 75 height 22
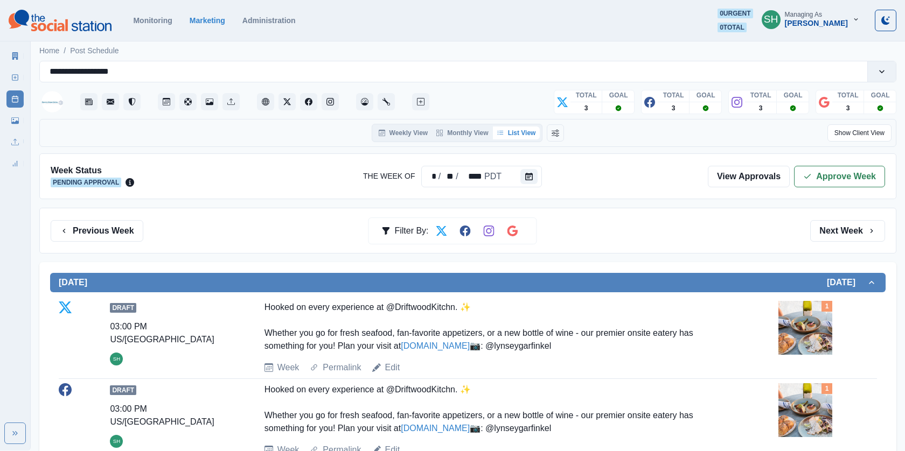
click at [836, 216] on div "Previous Week Filter By: Next Week" at bounding box center [467, 231] width 857 height 46
click at [837, 232] on button "Next Week" at bounding box center [847, 231] width 75 height 22
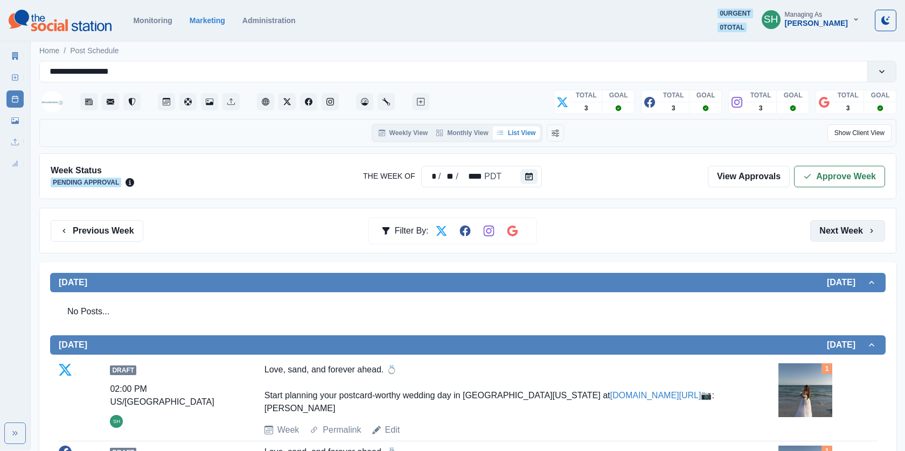
click at [837, 232] on button "Next Week" at bounding box center [847, 231] width 75 height 22
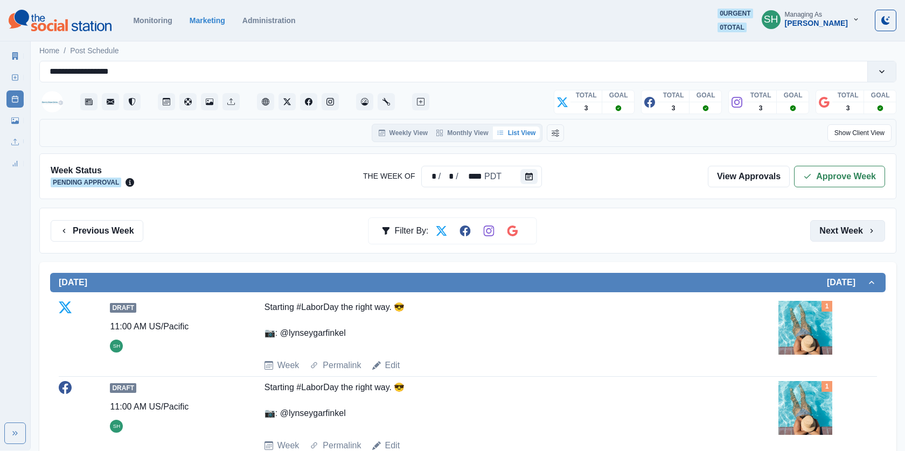
click at [837, 232] on button "Next Week" at bounding box center [847, 231] width 75 height 22
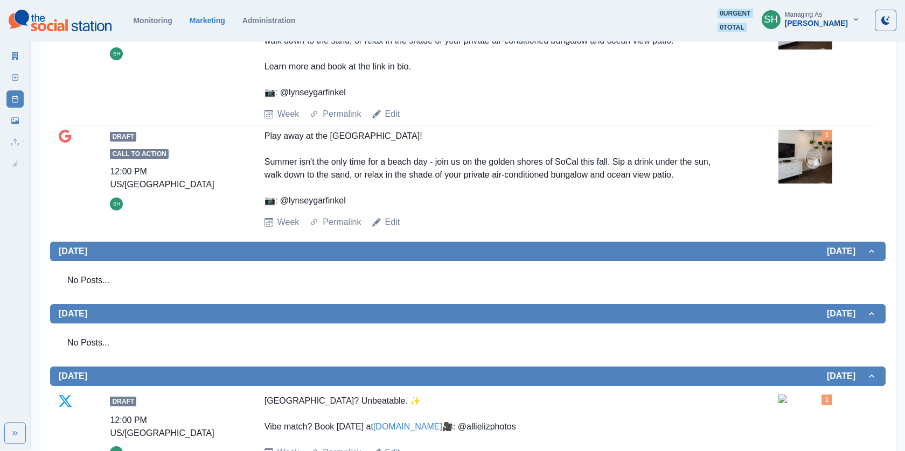
scroll to position [1110, 0]
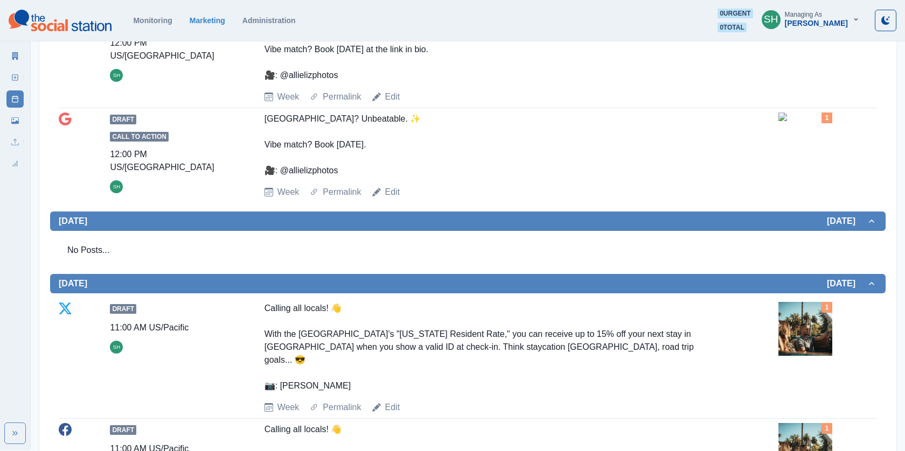
click at [806, 121] on img at bounding box center [805, 117] width 54 height 9
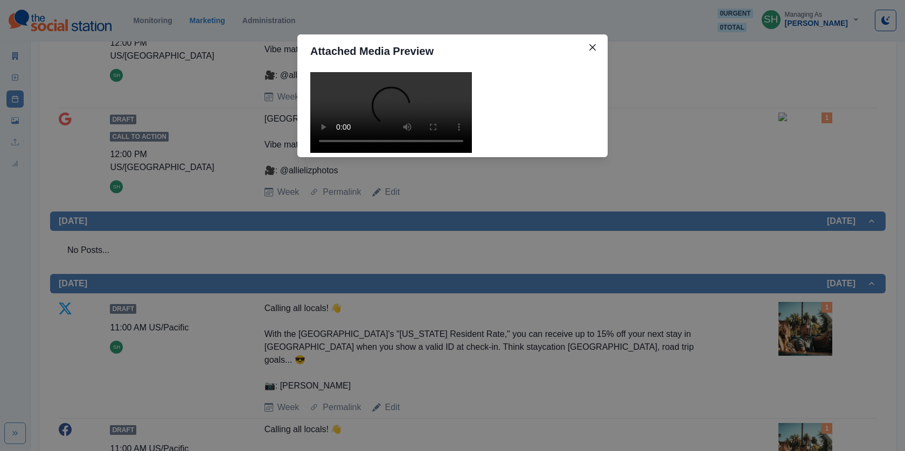
click at [430, 153] on video at bounding box center [391, 112] width 162 height 81
click at [688, 237] on div "Attached Media Preview" at bounding box center [452, 225] width 905 height 451
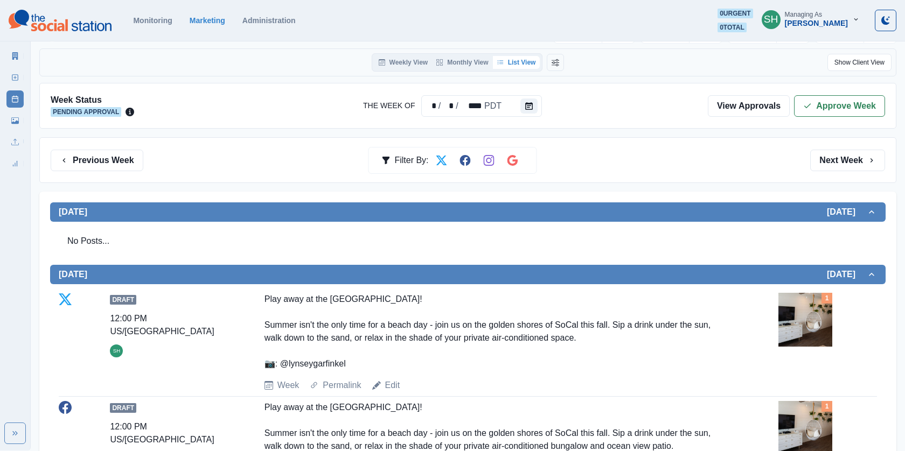
scroll to position [0, 0]
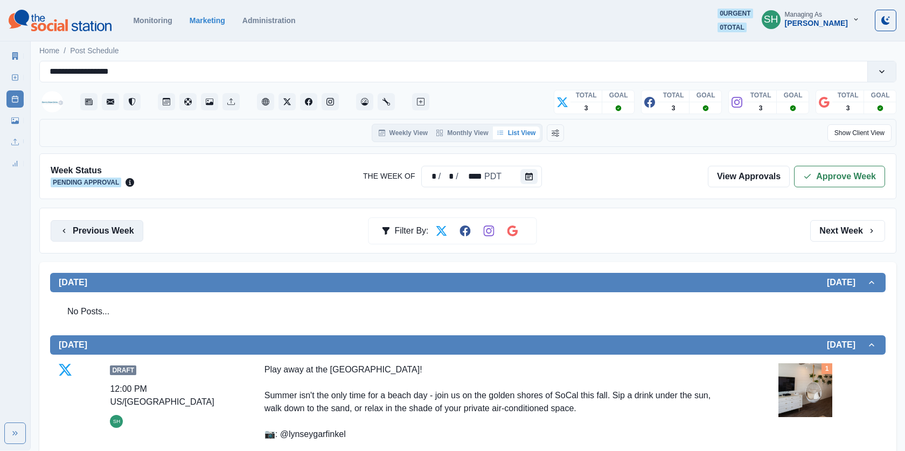
click at [110, 224] on button "Previous Week" at bounding box center [97, 231] width 93 height 22
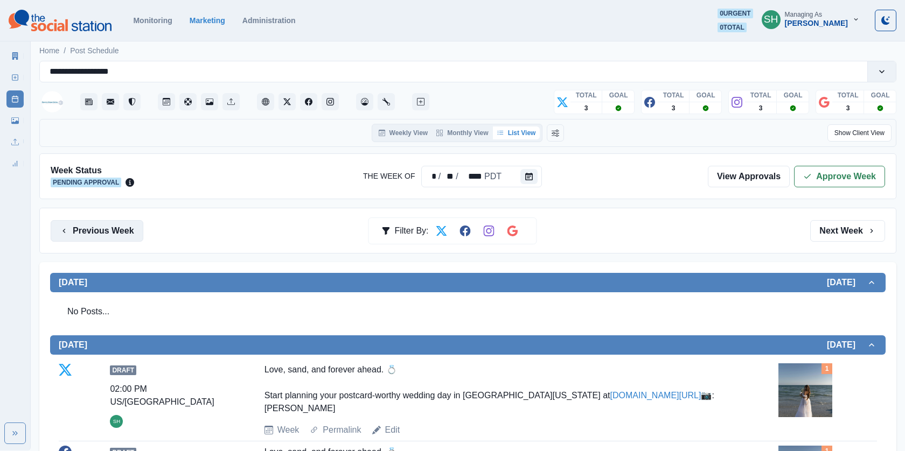
click at [110, 224] on button "Previous Week" at bounding box center [97, 231] width 93 height 22
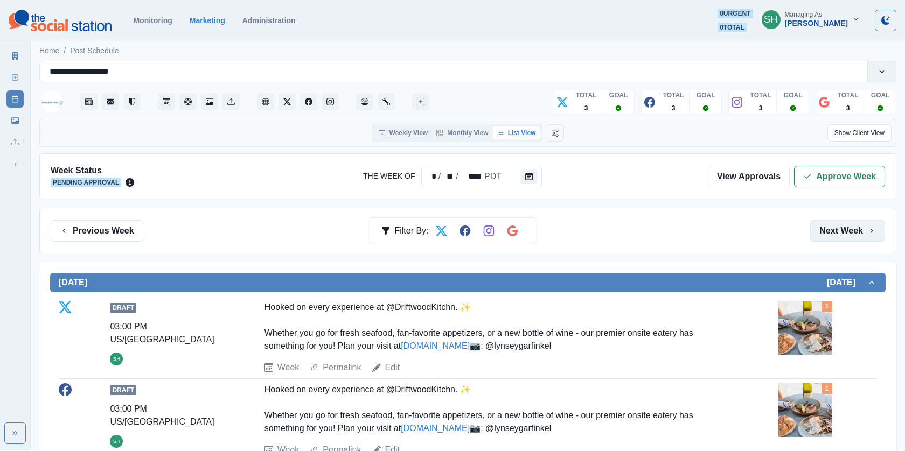
click at [859, 239] on button "Next Week" at bounding box center [847, 231] width 75 height 22
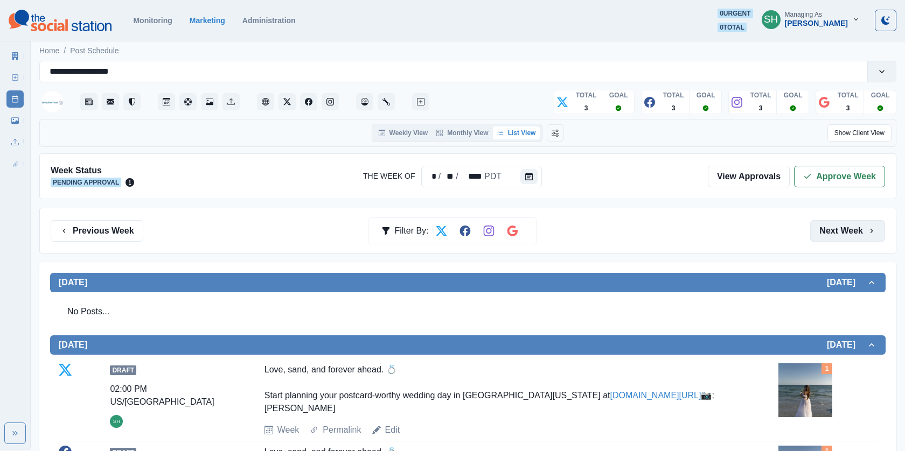
click at [859, 239] on button "Next Week" at bounding box center [847, 231] width 75 height 22
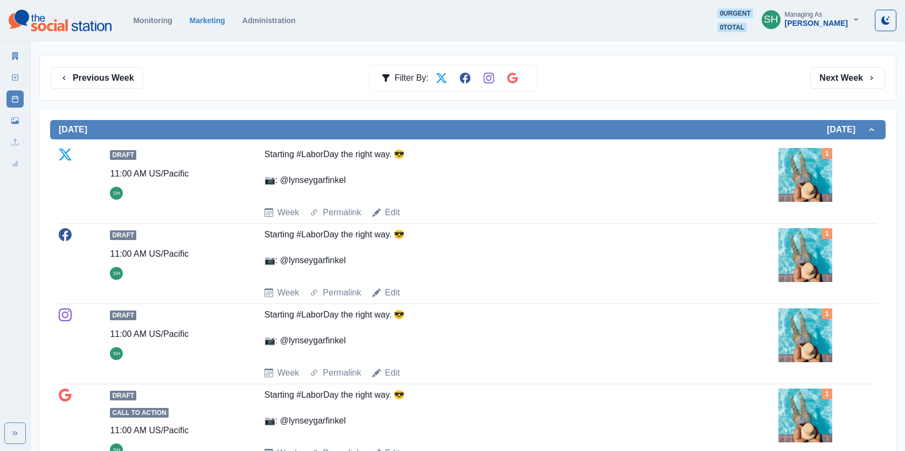
scroll to position [158, 0]
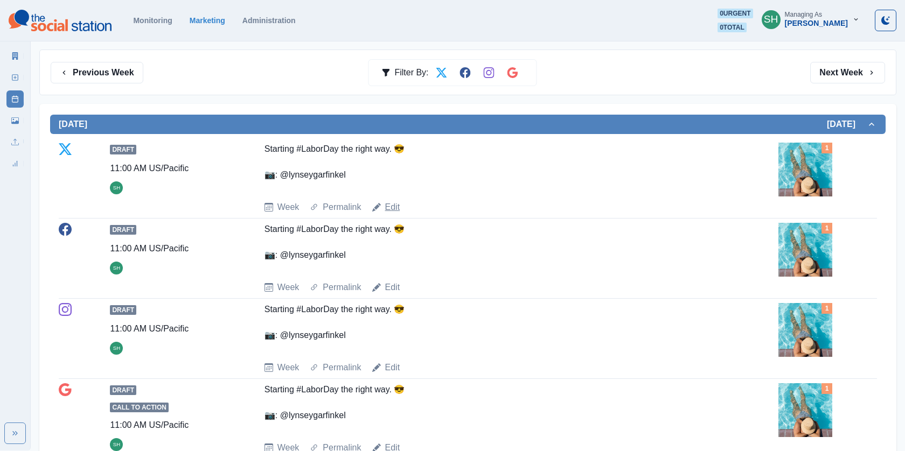
click at [389, 208] on link "Edit" at bounding box center [392, 207] width 15 height 13
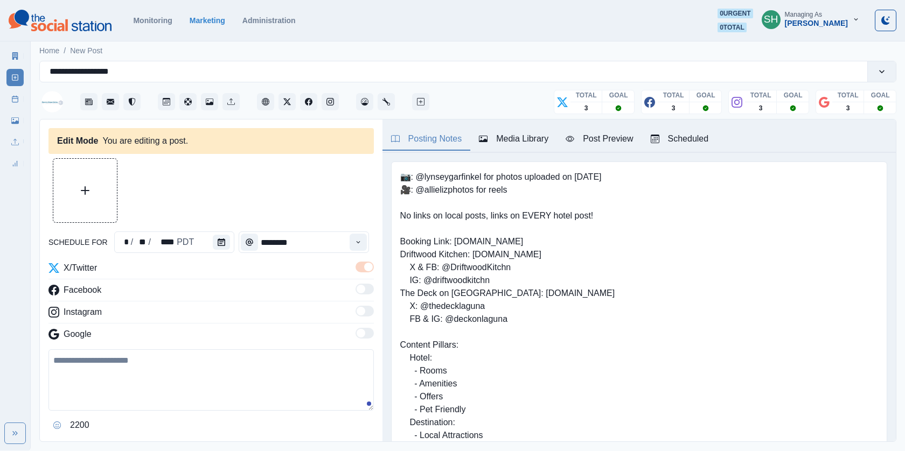
type input "********"
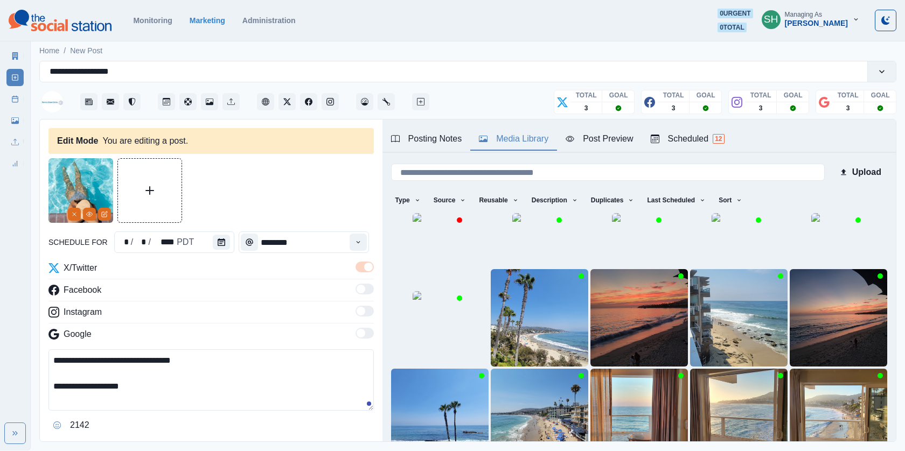
click at [489, 145] on button "Media Library" at bounding box center [513, 139] width 87 height 23
click at [447, 339] on button "View Media" at bounding box center [440, 332] width 13 height 13
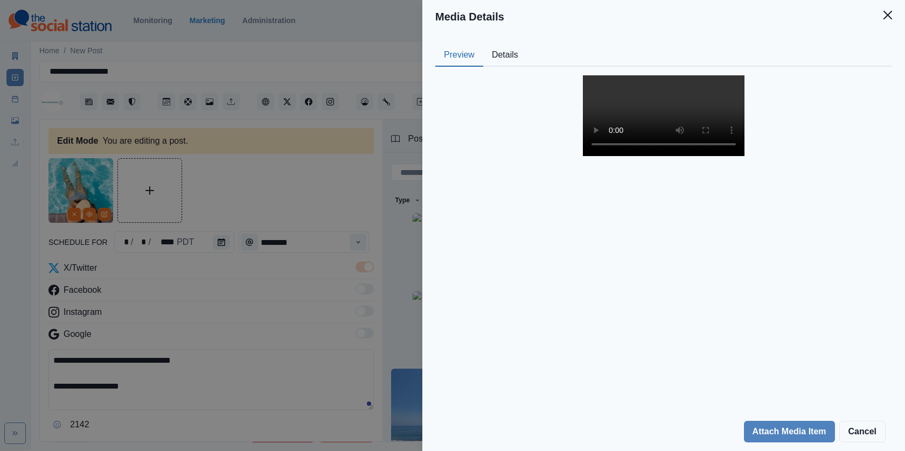
click at [647, 110] on video at bounding box center [664, 115] width 162 height 81
click at [351, 145] on div "Media Details Preview Details Our Description 20250803_150442 Reusable Yes Tags…" at bounding box center [452, 225] width 905 height 451
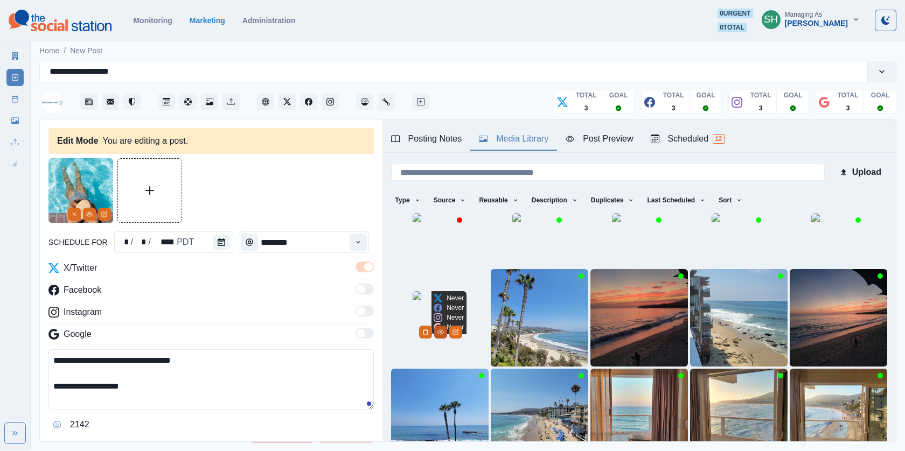
click at [447, 339] on button "View Media" at bounding box center [440, 332] width 13 height 13
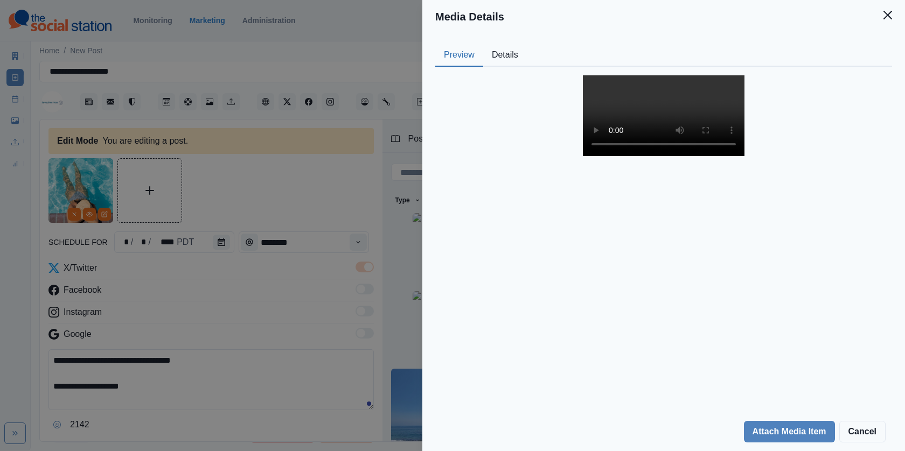
click at [592, 156] on video at bounding box center [664, 115] width 162 height 81
click at [304, 184] on div "Media Details Preview Details Our Description 20250803_150442 Reusable Yes Tags…" at bounding box center [452, 225] width 905 height 451
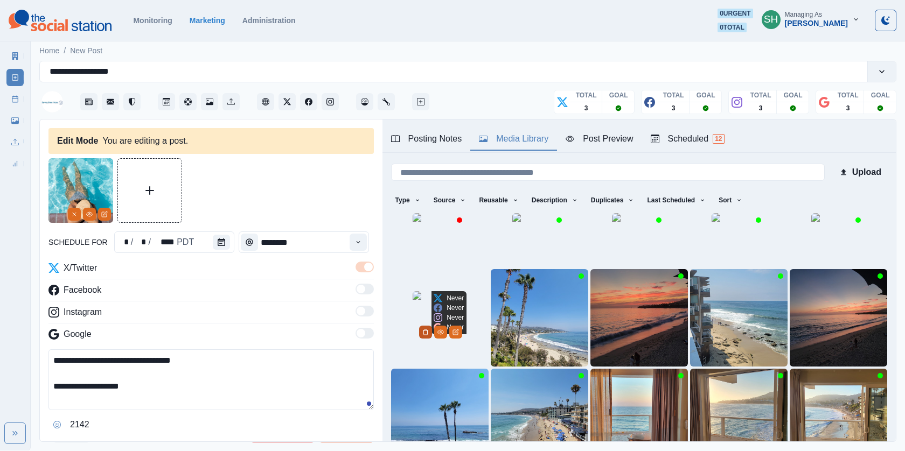
click at [432, 339] on button "Delete Media" at bounding box center [425, 332] width 13 height 13
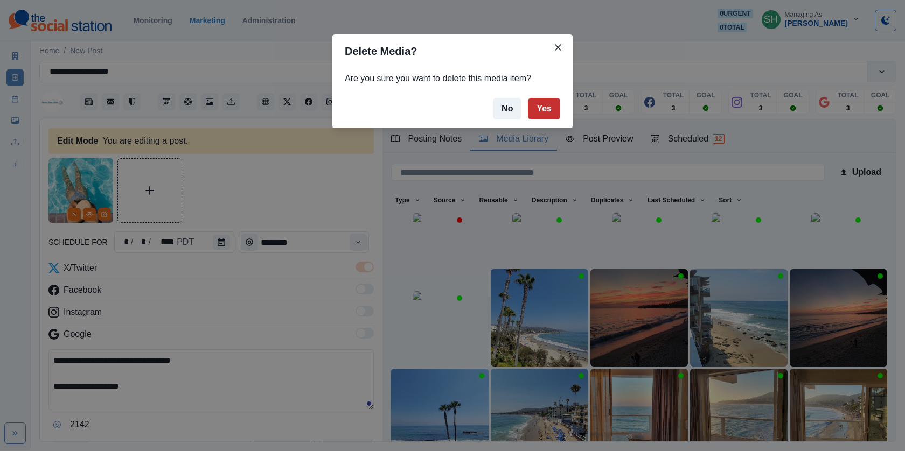
click at [548, 109] on button "Yes" at bounding box center [544, 109] width 32 height 22
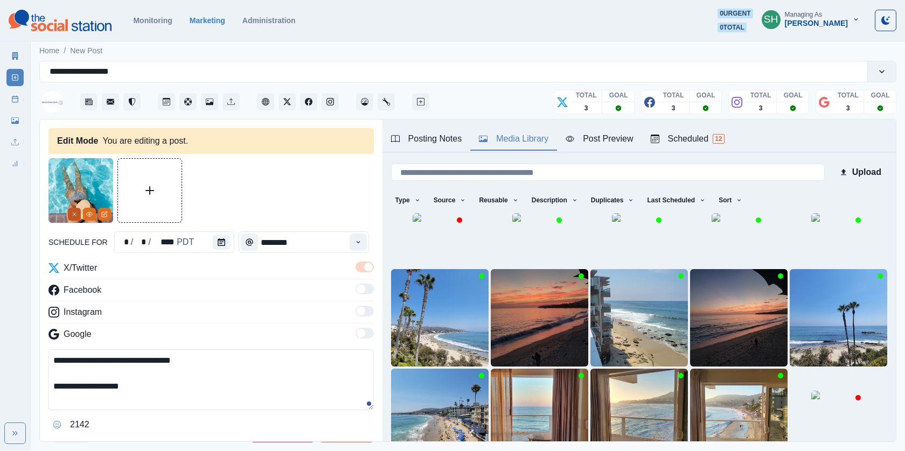
click at [71, 218] on button "Remove" at bounding box center [74, 214] width 13 height 13
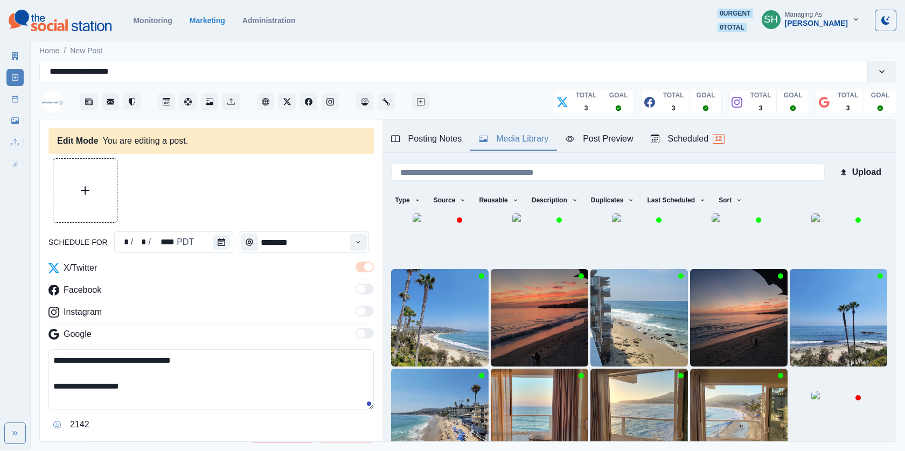
drag, startPoint x: 85, startPoint y: 360, endPoint x: 1, endPoint y: 360, distance: 83.5
click at [1, 360] on div "**********" at bounding box center [452, 225] width 905 height 451
drag, startPoint x: 178, startPoint y: 360, endPoint x: 122, endPoint y: 356, distance: 56.2
click at [122, 356] on textarea "**********" at bounding box center [210, 380] width 325 height 61
drag, startPoint x: 84, startPoint y: 358, endPoint x: 68, endPoint y: 358, distance: 15.1
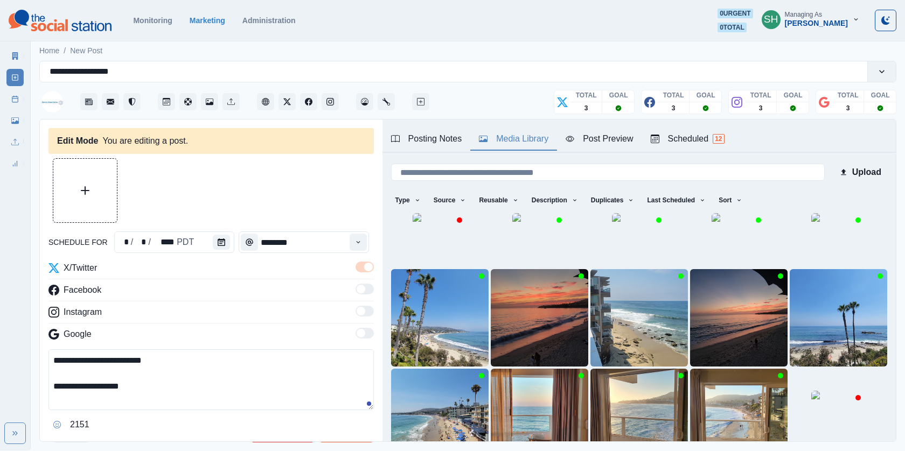
click at [68, 358] on textarea "**********" at bounding box center [210, 380] width 325 height 61
drag, startPoint x: 149, startPoint y: 386, endPoint x: 39, endPoint y: 386, distance: 109.9
click at [40, 386] on div "**********" at bounding box center [211, 281] width 343 height 323
type textarea "**********"
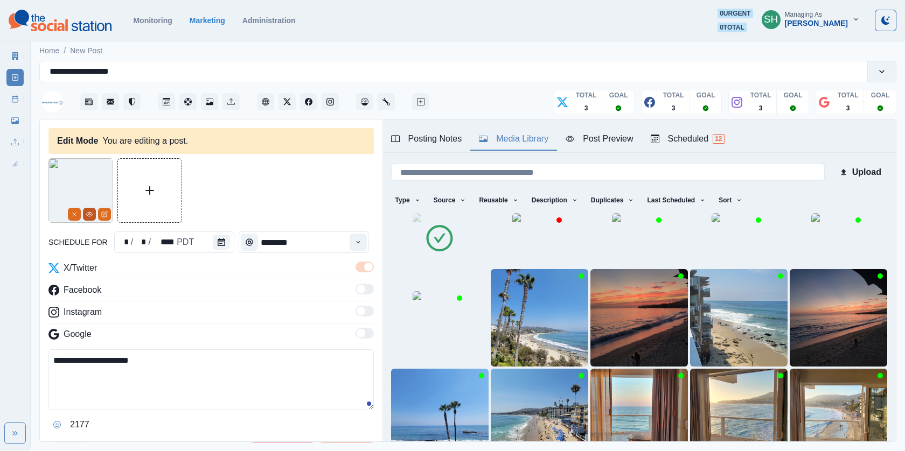
click at [86, 213] on icon "View Media" at bounding box center [89, 214] width 6 height 6
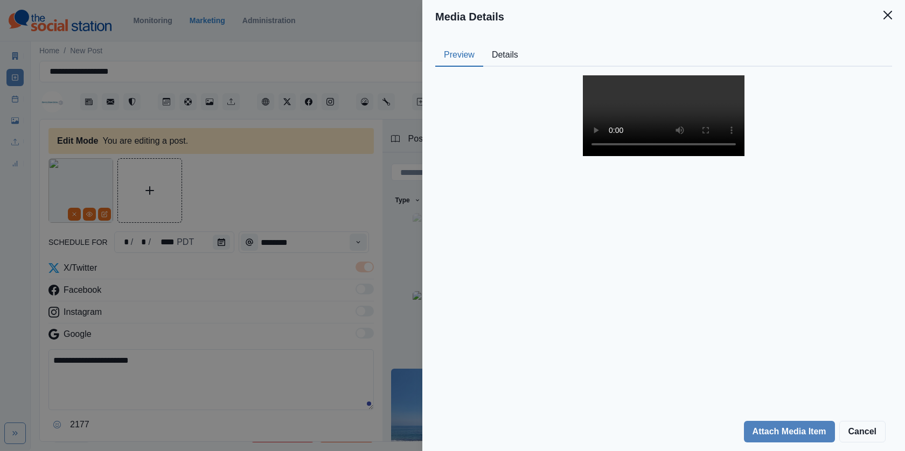
click at [662, 141] on video at bounding box center [664, 115] width 162 height 81
click at [333, 257] on div "Media Details Preview Details Our Description Untitled design (2) Reusable Yes …" at bounding box center [452, 225] width 905 height 451
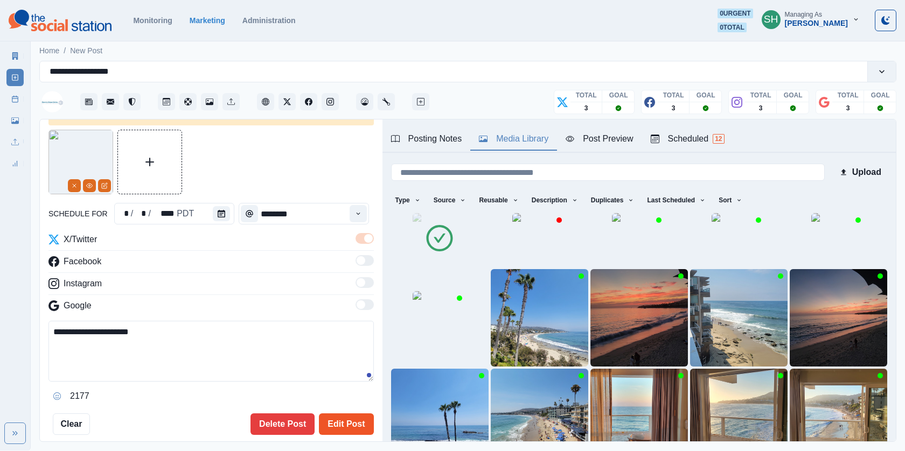
scroll to position [87, 0]
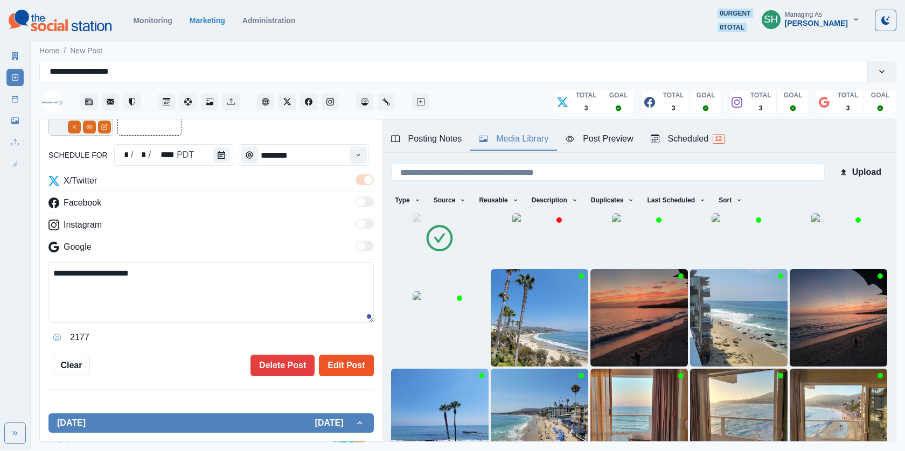
click at [344, 371] on button "Edit Post" at bounding box center [346, 366] width 54 height 22
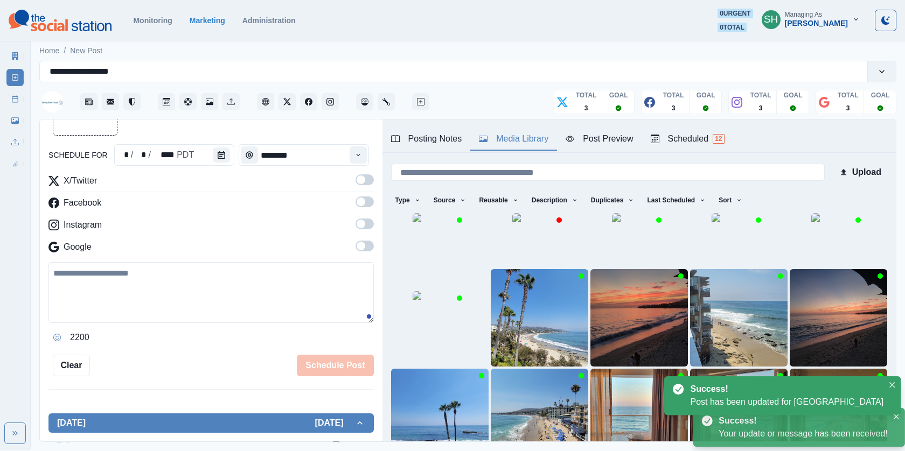
scroll to position [384, 0]
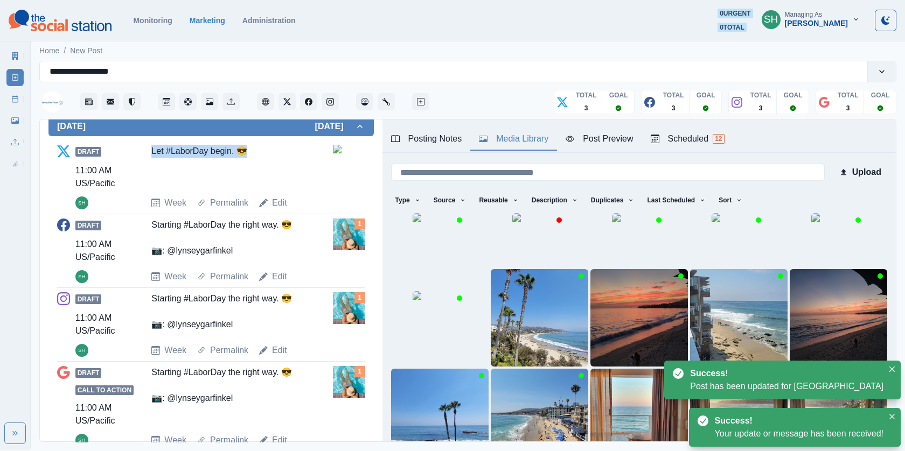
drag, startPoint x: 241, startPoint y: 152, endPoint x: 148, endPoint y: 152, distance: 93.7
click at [148, 152] on div "Draft 11:00 AM US/Pacific SH Let #LaborDay begin. 😎 Week Permalink Edit 1" at bounding box center [211, 177] width 308 height 65
copy div "Let #LaborDay begin. 😎"
click at [281, 273] on link "Edit" at bounding box center [279, 276] width 15 height 13
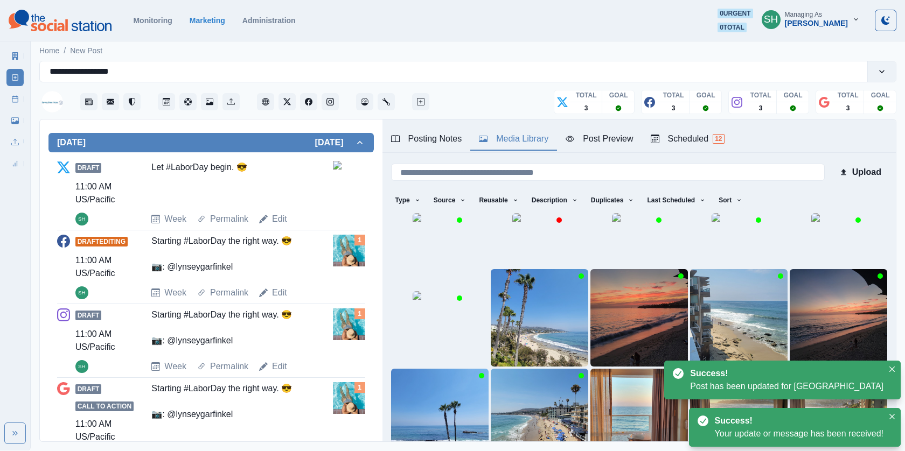
scroll to position [7, 0]
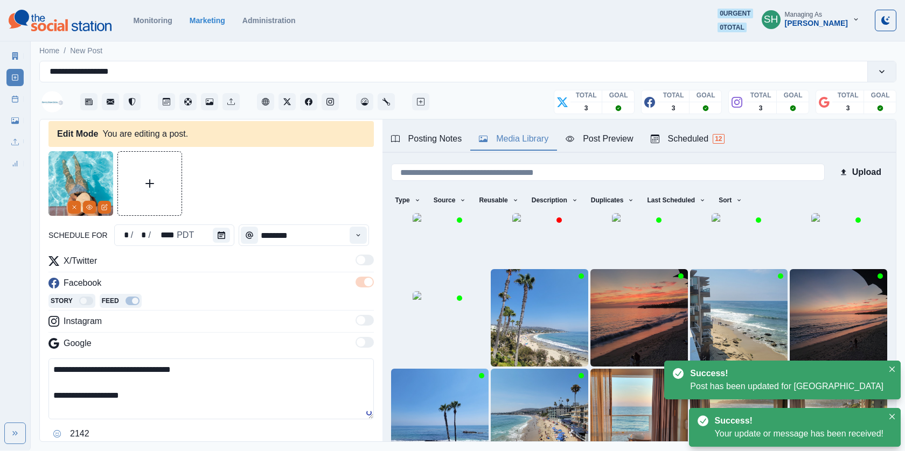
drag, startPoint x: 161, startPoint y: 392, endPoint x: 161, endPoint y: 216, distance: 176.2
click at [161, 216] on div "**********" at bounding box center [210, 312] width 325 height 322
paste textarea
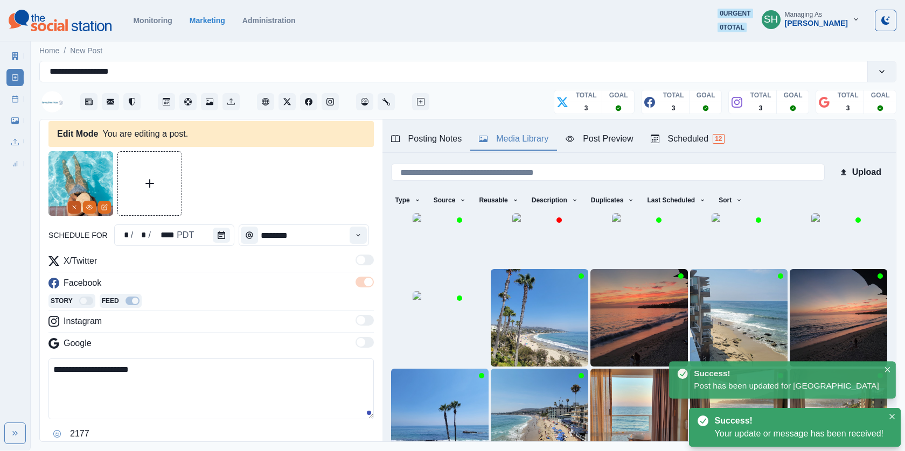
type textarea "**********"
click at [79, 210] on button "Remove" at bounding box center [74, 207] width 13 height 13
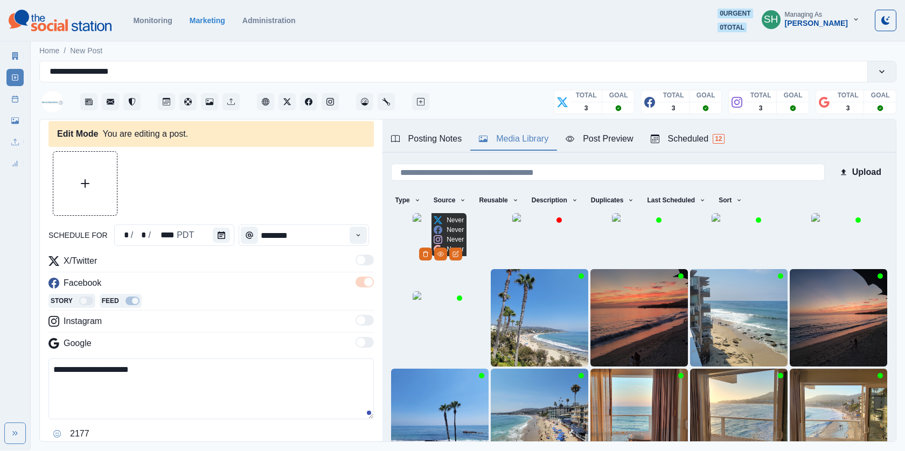
click at [428, 258] on img at bounding box center [440, 240] width 54 height 54
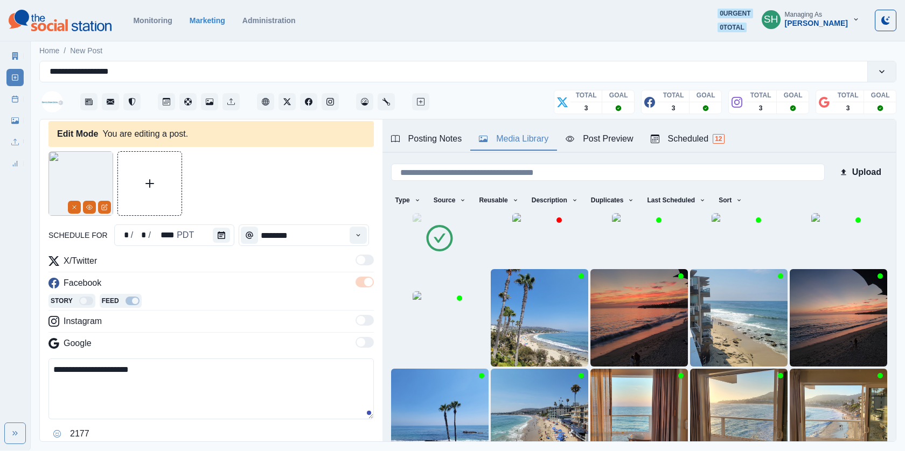
scroll to position [152, 0]
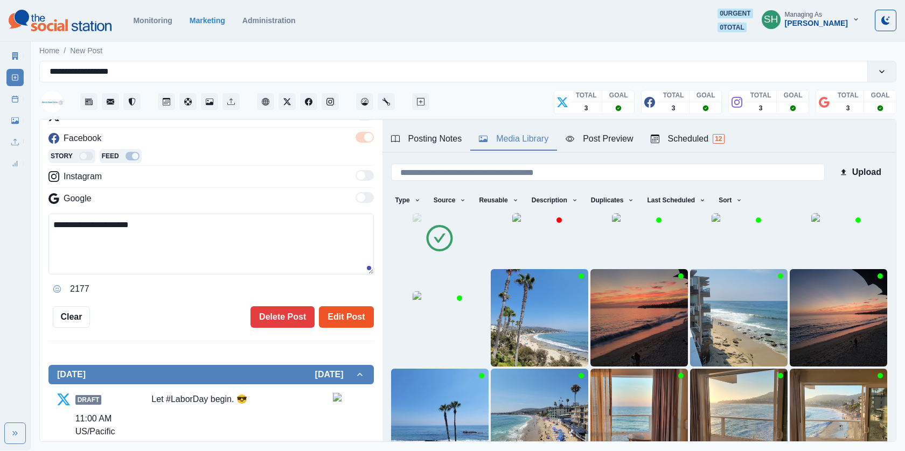
click at [335, 307] on button "Edit Post" at bounding box center [346, 318] width 54 height 22
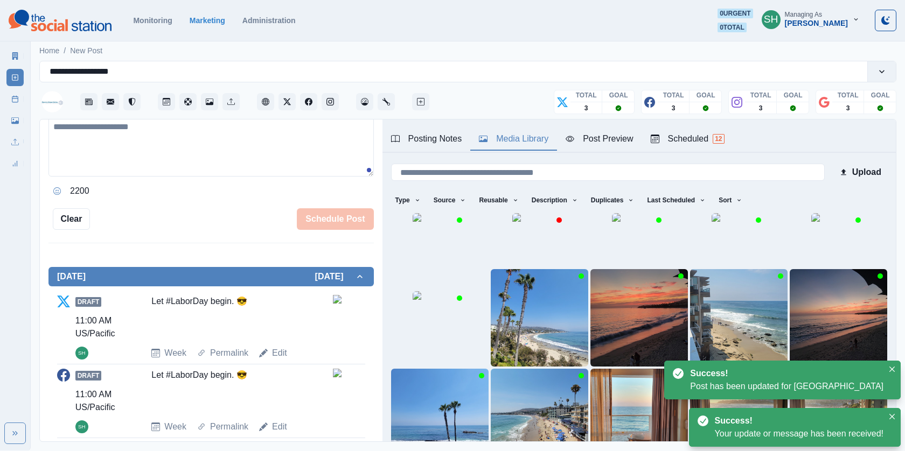
scroll to position [419, 0]
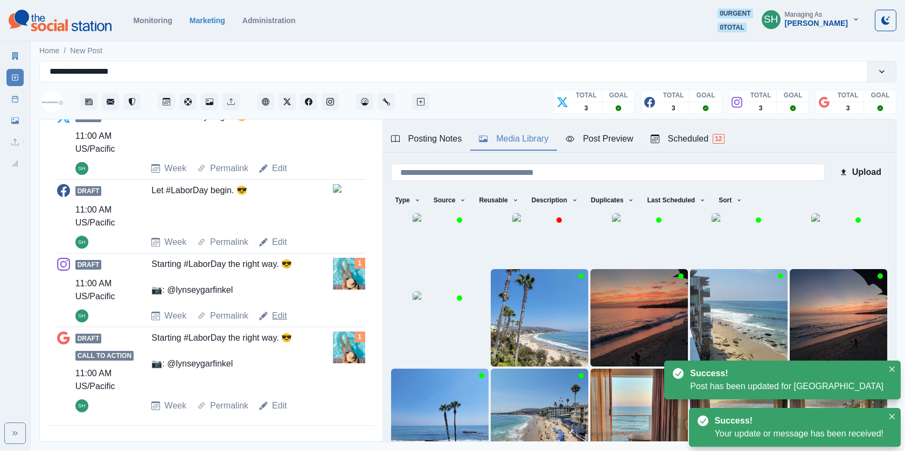
click at [274, 314] on link "Edit" at bounding box center [279, 316] width 15 height 13
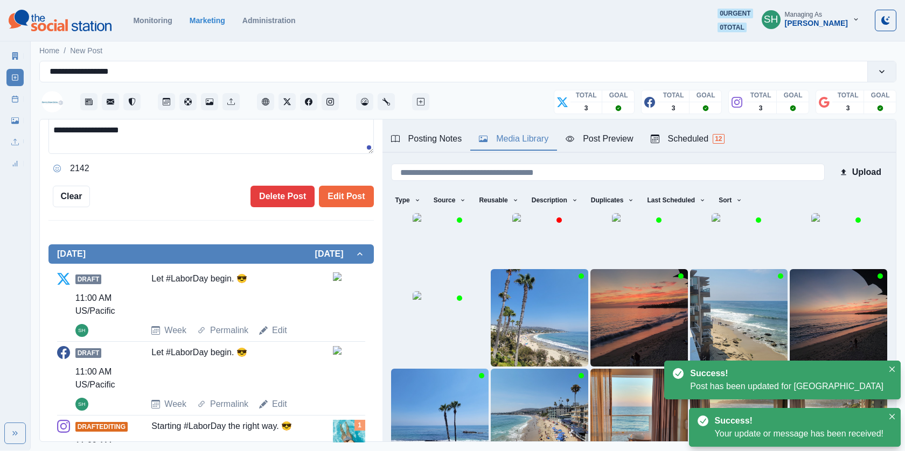
scroll to position [106, 0]
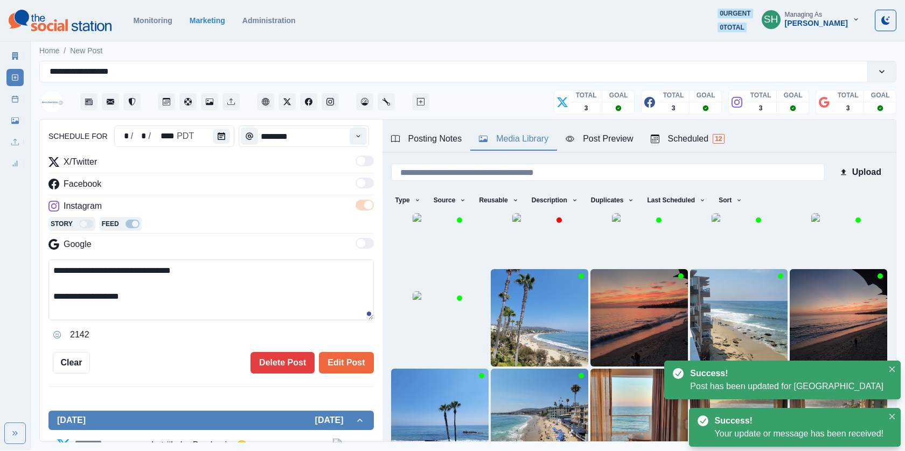
drag, startPoint x: 177, startPoint y: 308, endPoint x: 177, endPoint y: 212, distance: 95.4
click at [177, 212] on div "**********" at bounding box center [210, 250] width 325 height 188
paste textarea
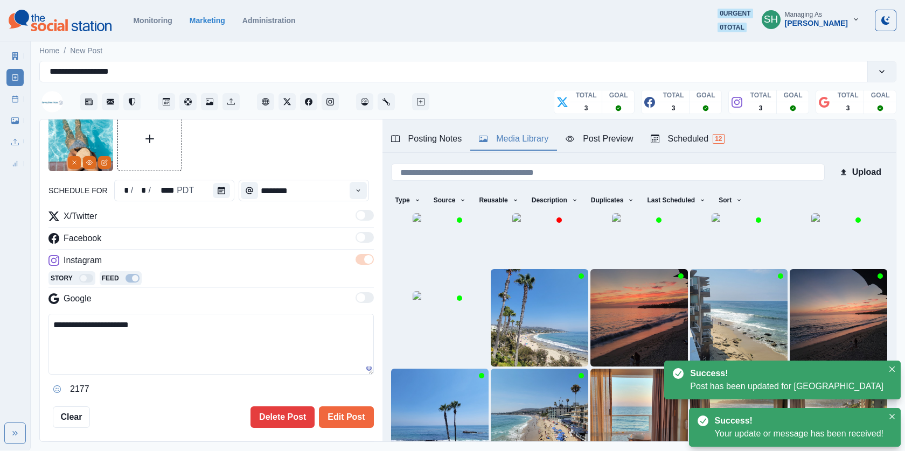
scroll to position [0, 0]
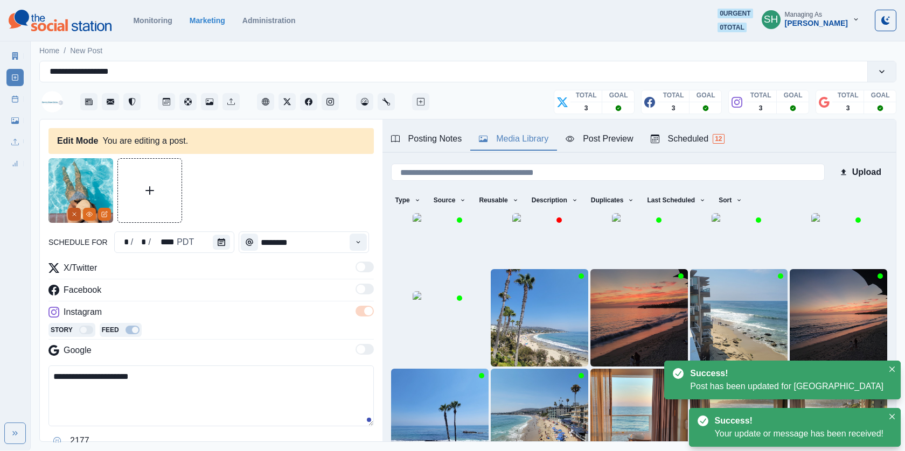
type textarea "**********"
click at [73, 213] on icon "Remove" at bounding box center [74, 214] width 6 height 6
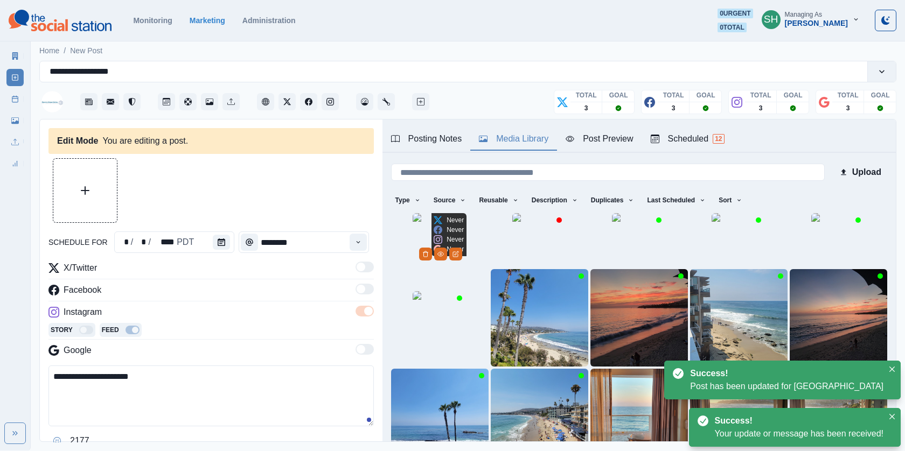
click at [466, 257] on img at bounding box center [440, 240] width 54 height 54
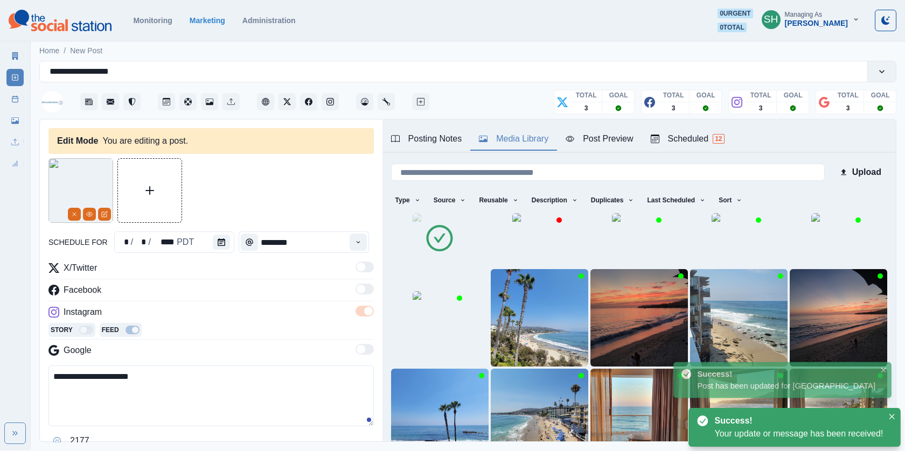
scroll to position [151, 0]
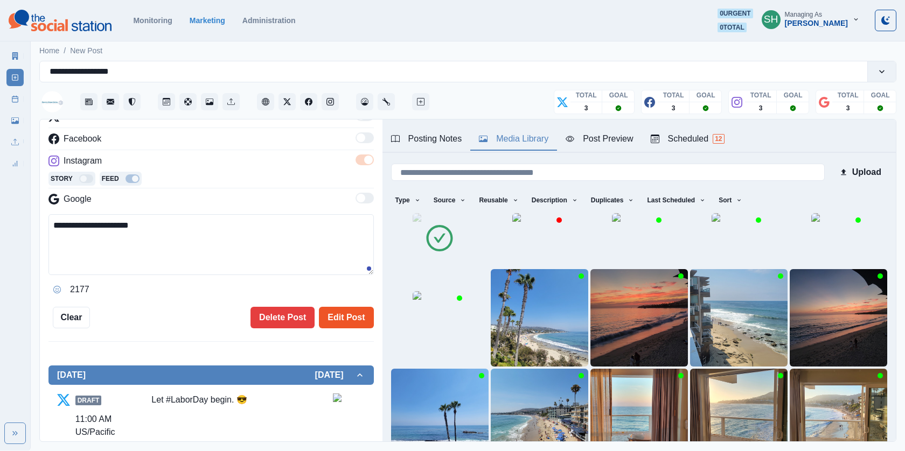
click at [324, 315] on button "Edit Post" at bounding box center [346, 318] width 54 height 22
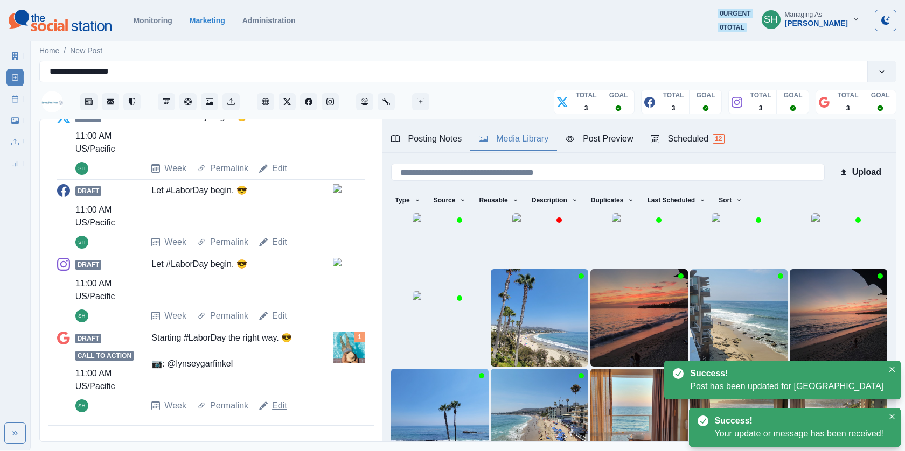
click at [273, 406] on link "Edit" at bounding box center [279, 406] width 15 height 13
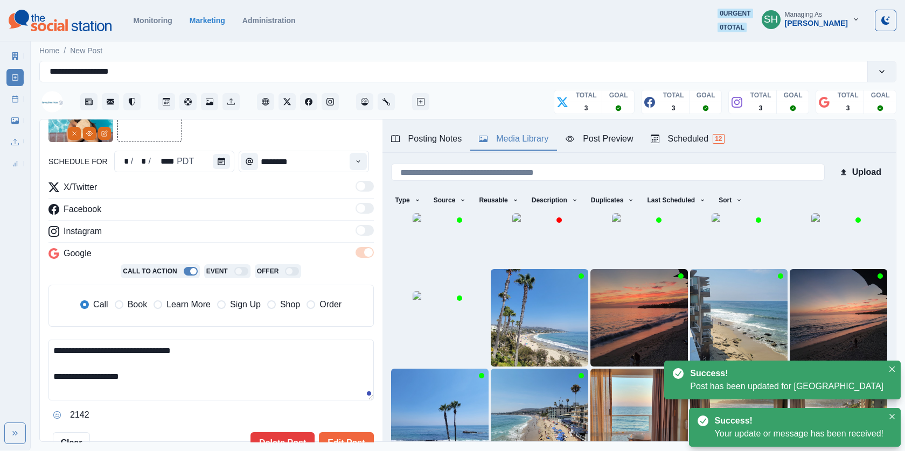
scroll to position [121, 0]
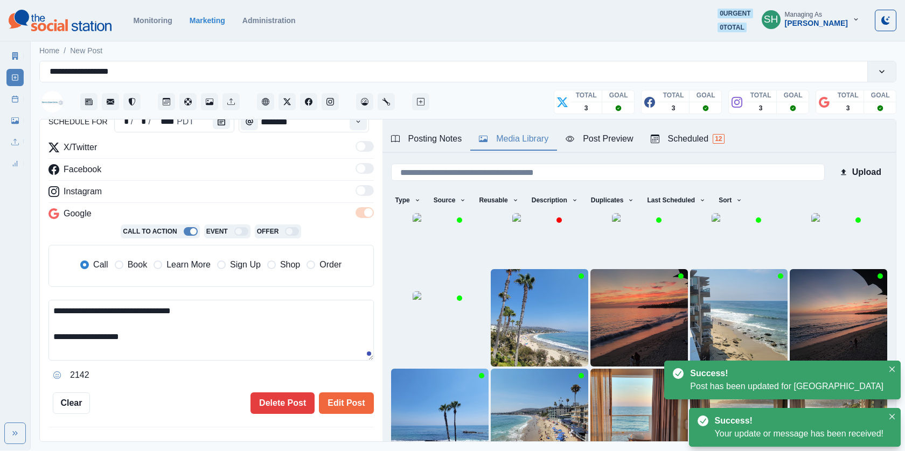
drag, startPoint x: 141, startPoint y: 331, endPoint x: 131, endPoint y: 251, distance: 81.3
click at [131, 251] on div "**********" at bounding box center [210, 262] width 325 height 243
paste textarea
click at [131, 259] on span "Book" at bounding box center [137, 265] width 19 height 13
type textarea "**********"
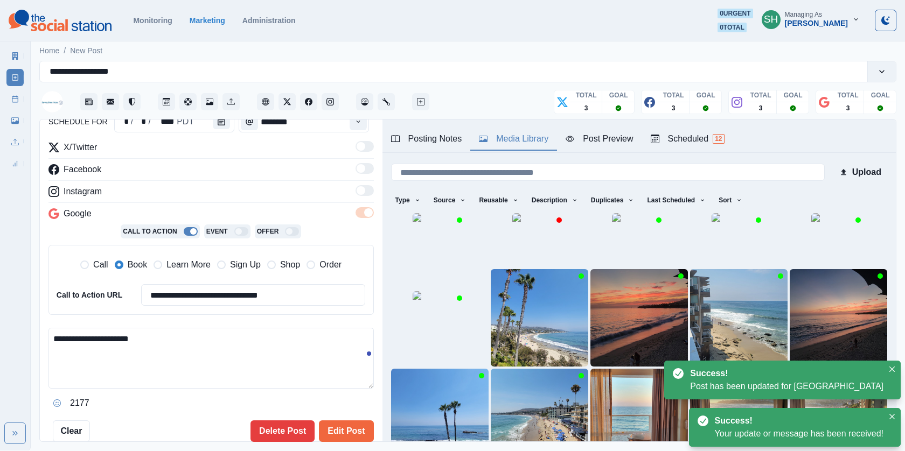
scroll to position [0, 0]
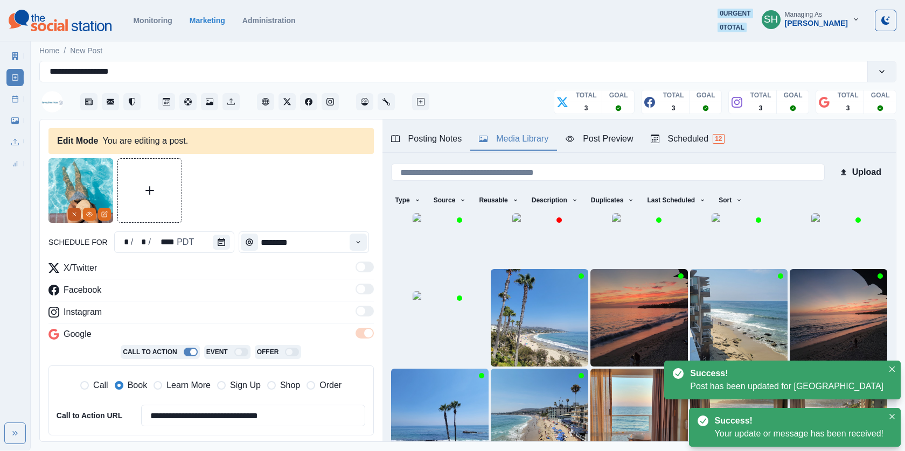
click at [72, 219] on button "Remove" at bounding box center [74, 214] width 13 height 13
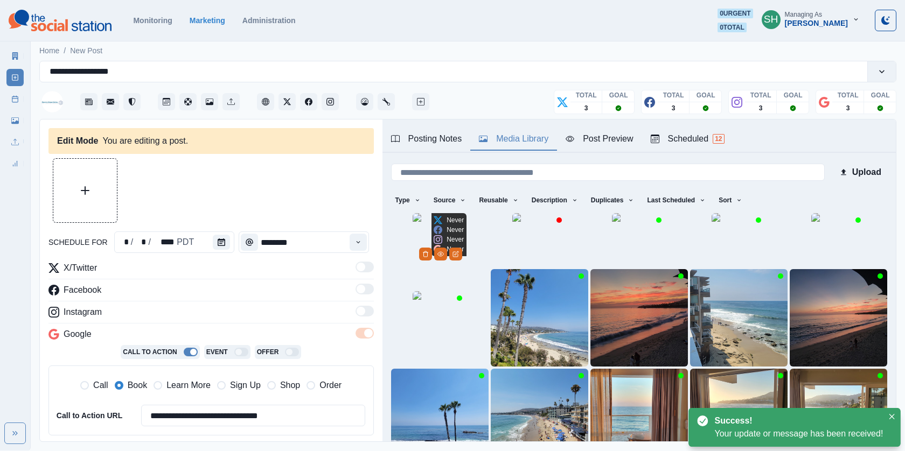
click at [423, 267] on img at bounding box center [440, 240] width 54 height 54
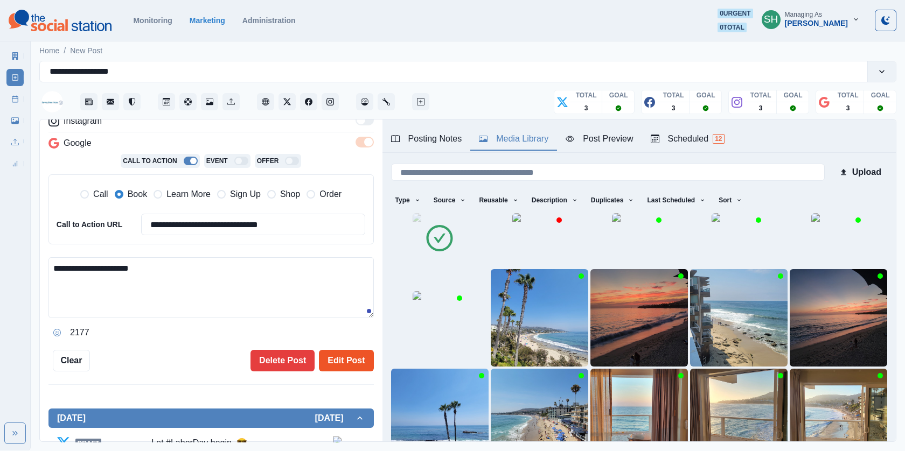
scroll to position [251, 0]
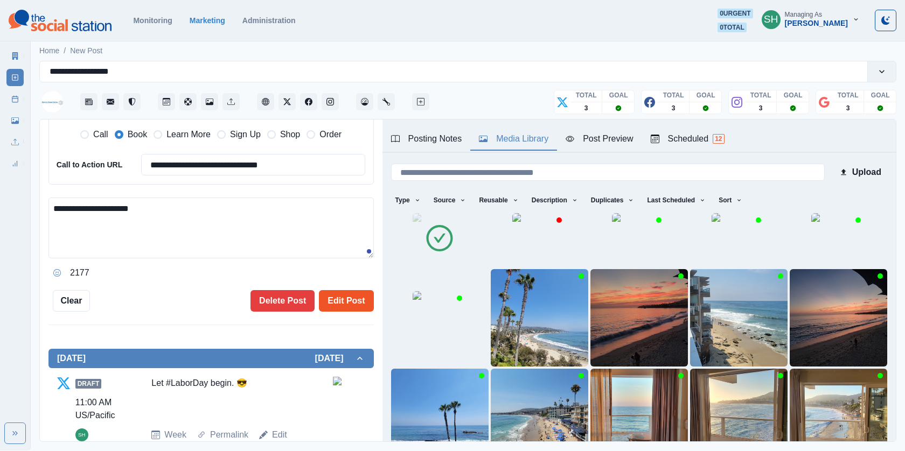
click at [347, 305] on button "Edit Post" at bounding box center [346, 301] width 54 height 22
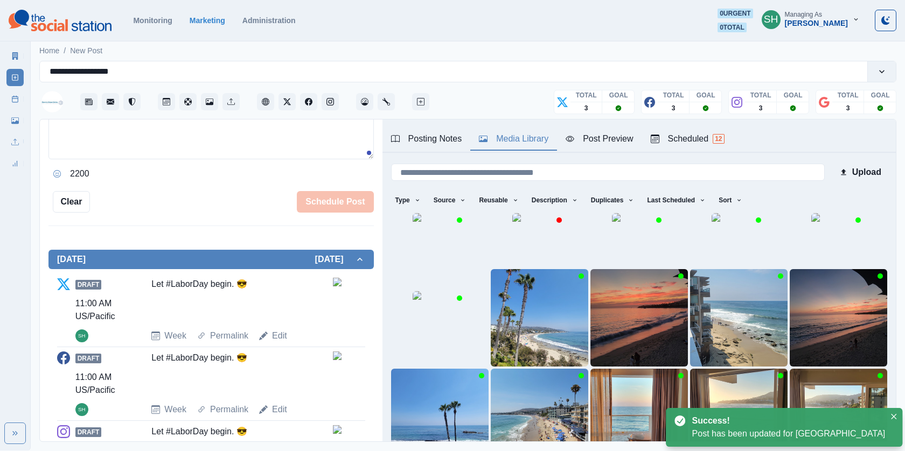
scroll to position [419, 0]
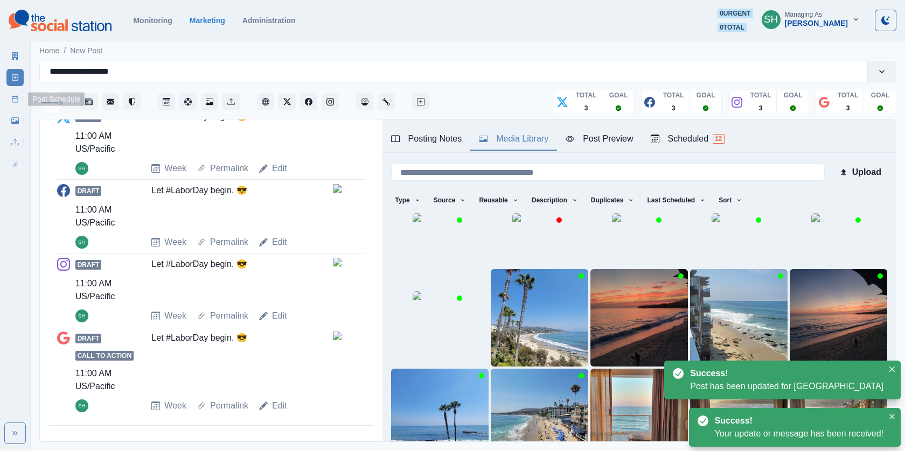
click at [16, 97] on icon at bounding box center [15, 99] width 8 height 8
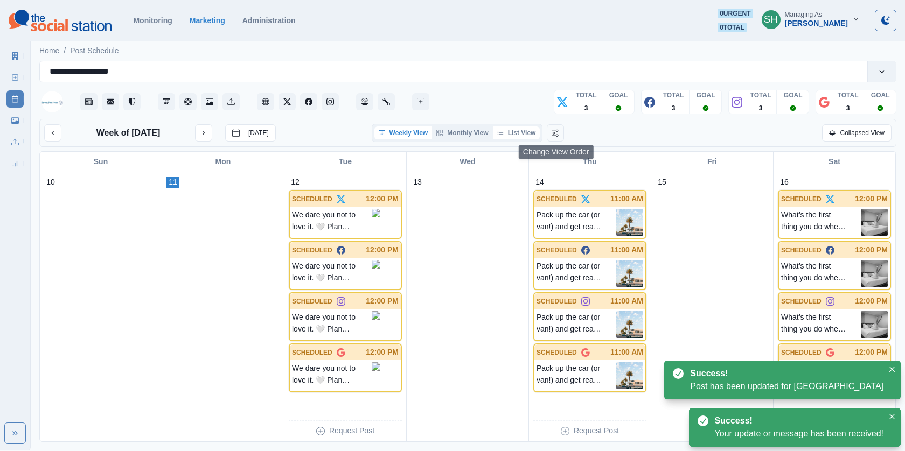
click at [523, 137] on button "List View" at bounding box center [516, 133] width 47 height 13
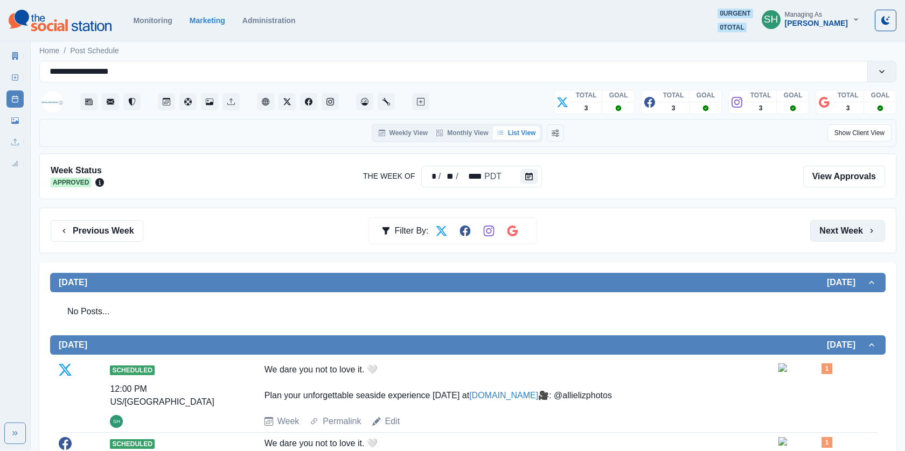
click at [832, 233] on button "Next Week" at bounding box center [847, 231] width 75 height 22
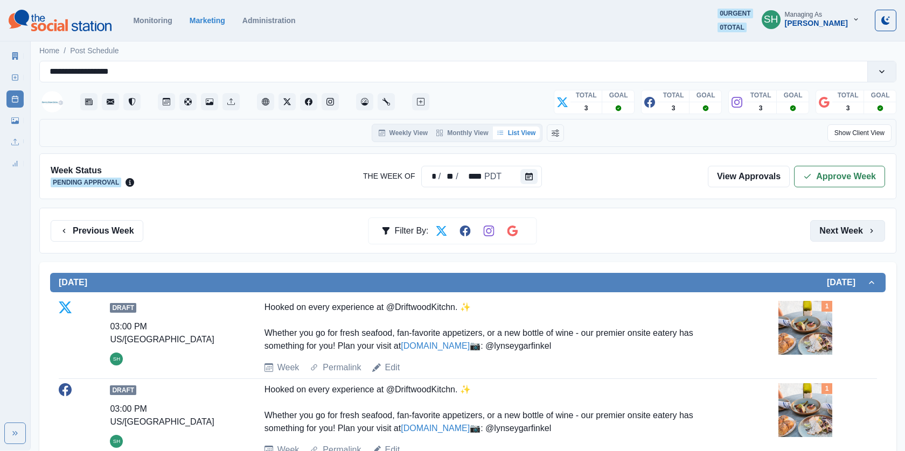
click at [871, 233] on icon "button" at bounding box center [871, 231] width 9 height 9
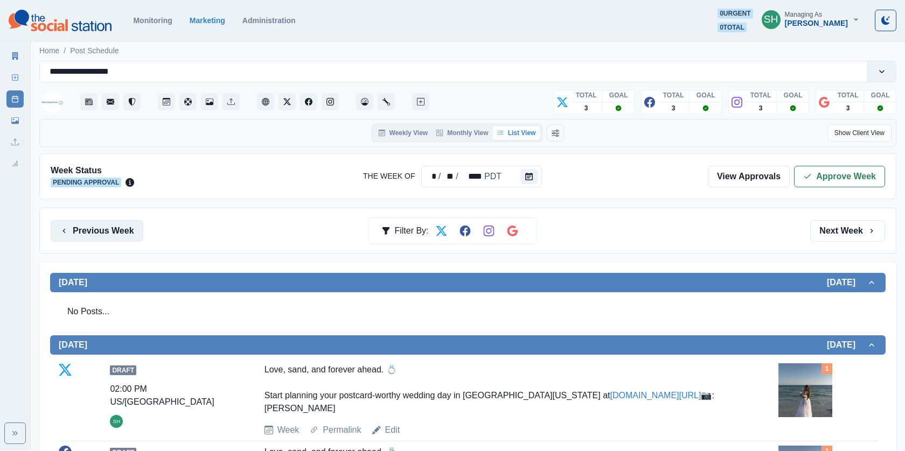
click at [112, 235] on button "Previous Week" at bounding box center [97, 231] width 93 height 22
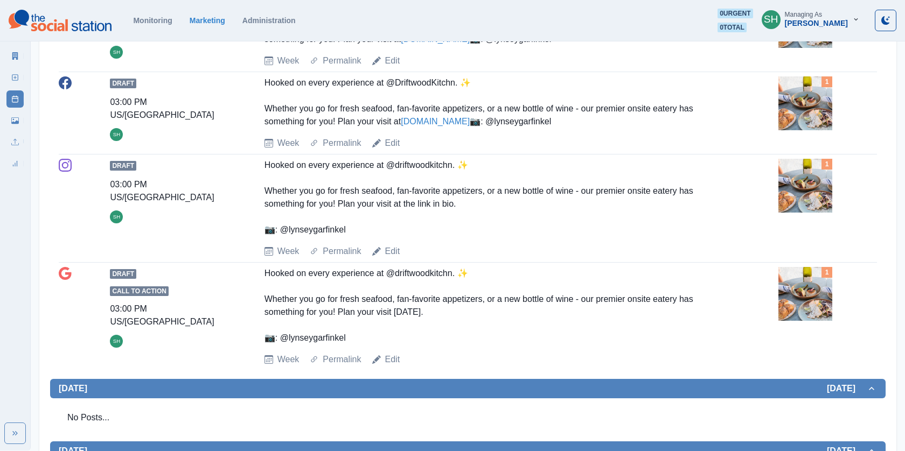
scroll to position [435, 0]
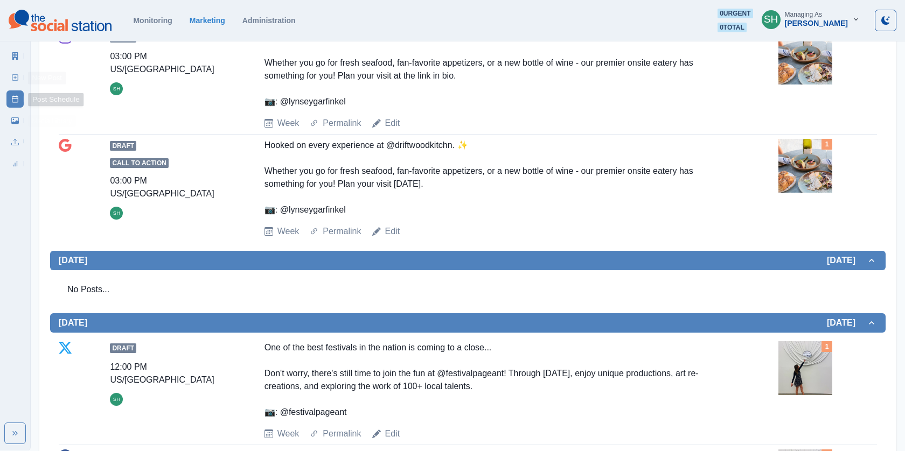
click at [17, 75] on icon at bounding box center [15, 78] width 8 height 8
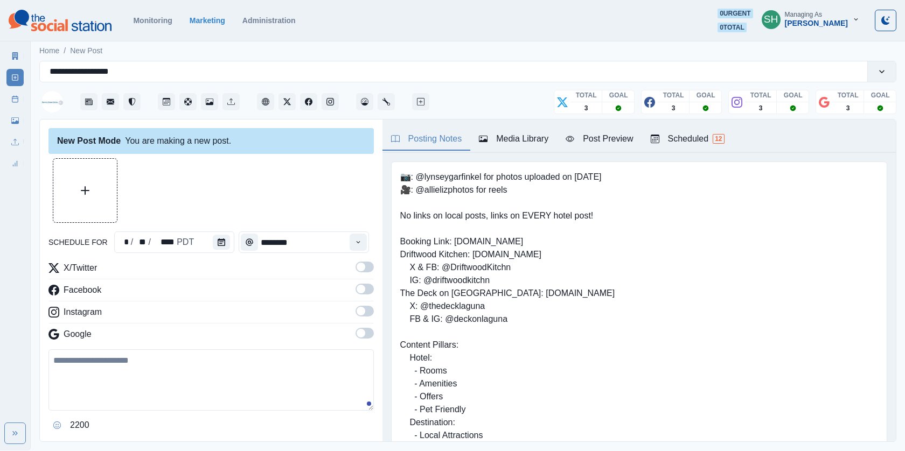
click at [517, 137] on div "Media Library" at bounding box center [513, 139] width 69 height 13
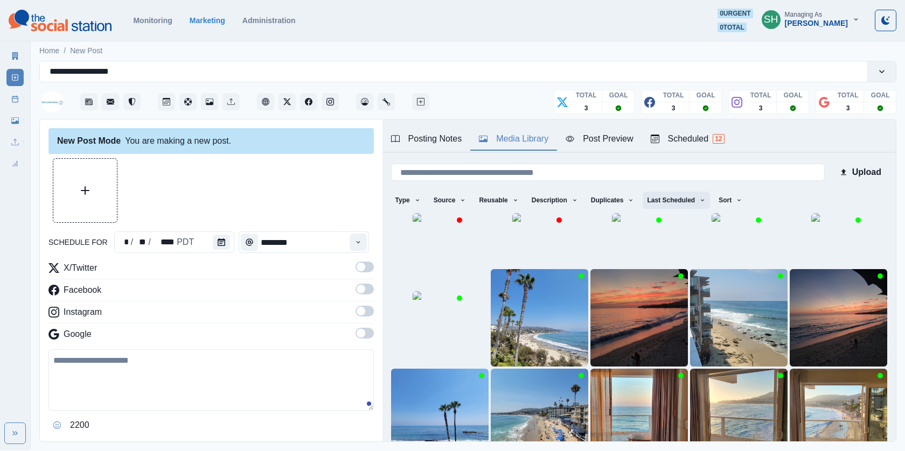
click at [671, 201] on button "Last Scheduled" at bounding box center [676, 200] width 67 height 17
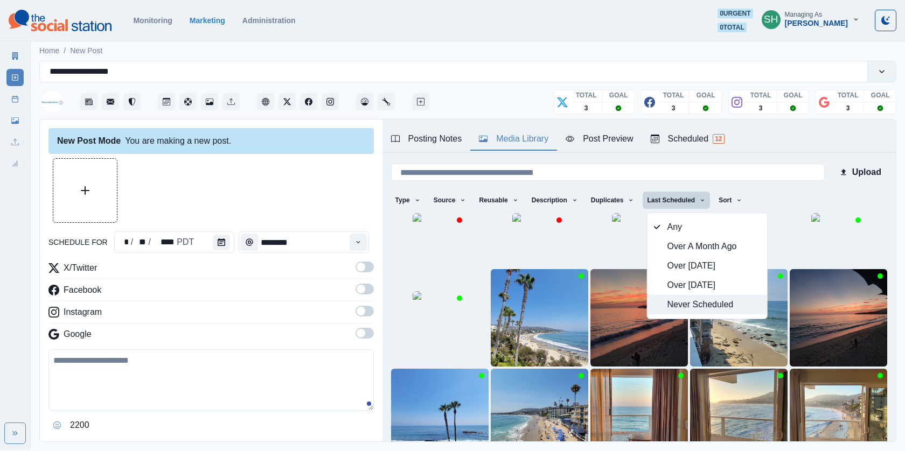
click at [685, 308] on span "Never Scheduled" at bounding box center [713, 304] width 93 height 13
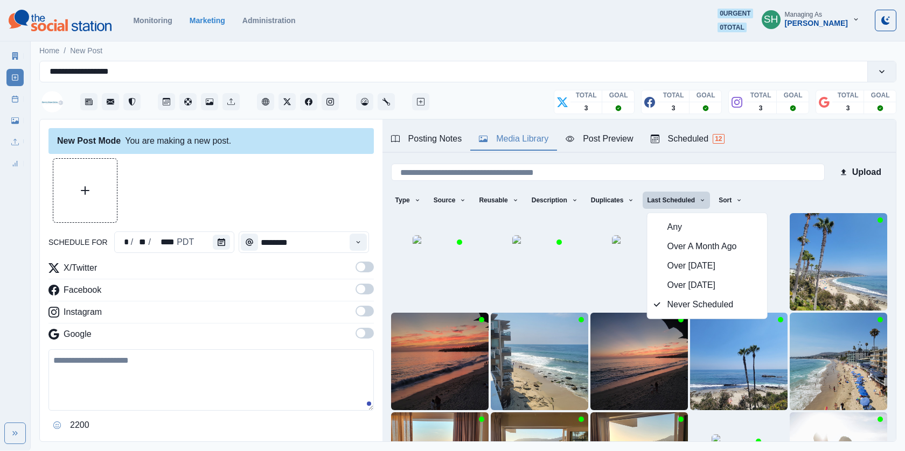
click at [783, 148] on div "Posting Notes Media Library Post Preview Scheduled 12" at bounding box center [638, 136] width 513 height 33
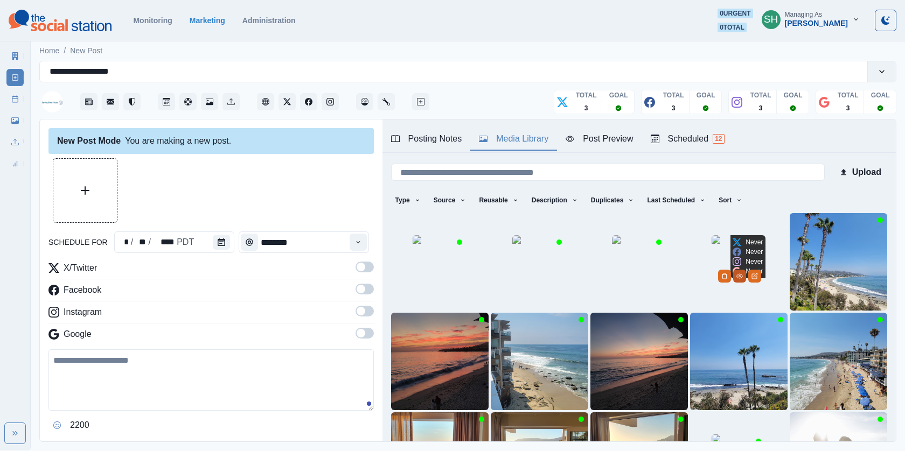
click at [746, 283] on button "View Media" at bounding box center [739, 276] width 13 height 13
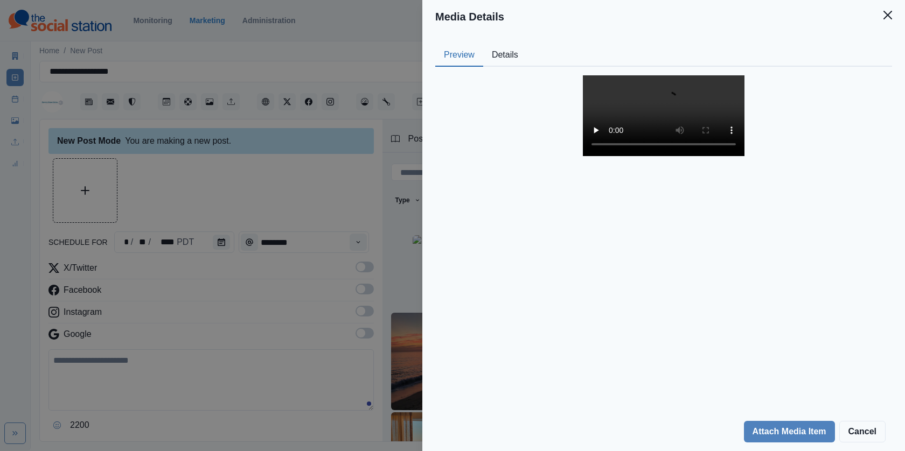
click at [510, 51] on button "Details" at bounding box center [505, 55] width 44 height 23
click at [448, 48] on button "Preview" at bounding box center [459, 55] width 48 height 23
click at [637, 156] on video at bounding box center [664, 115] width 162 height 81
click at [266, 172] on div "Media Details Preview Details Our Description 20250803_192409 Reusable Yes Tags…" at bounding box center [452, 225] width 905 height 451
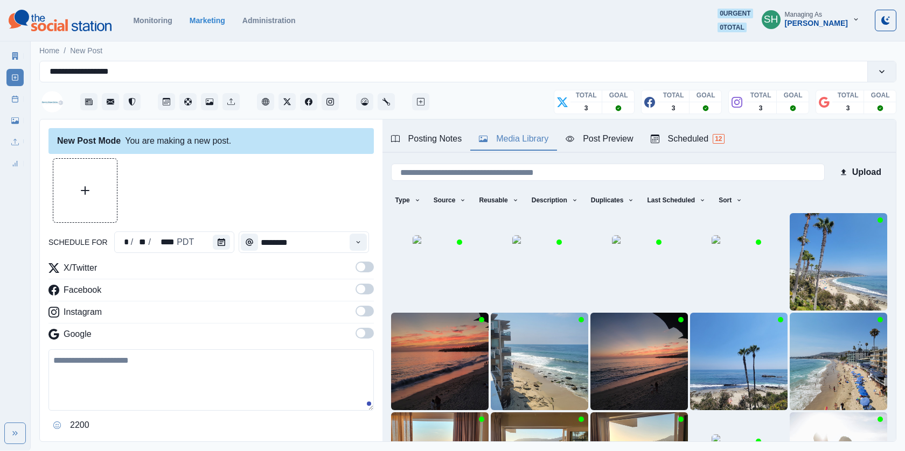
click at [361, 269] on span at bounding box center [361, 267] width 9 height 9
click at [360, 290] on span at bounding box center [361, 289] width 9 height 9
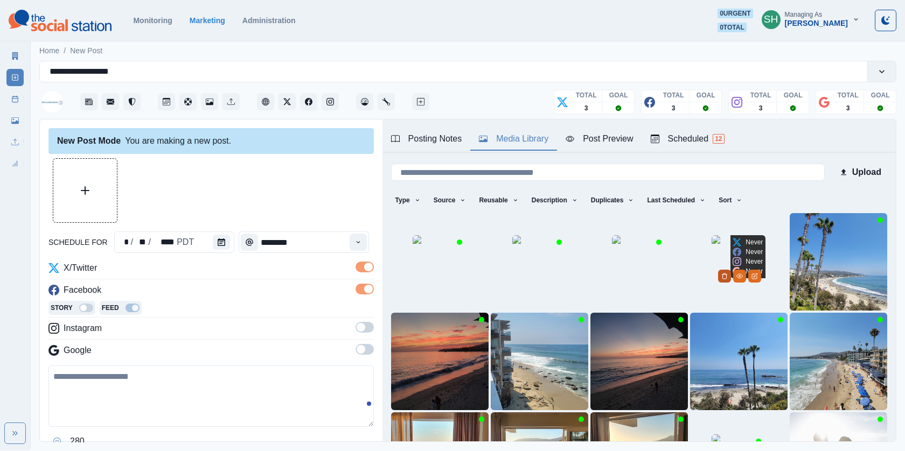
click at [727, 279] on icon "Delete Media" at bounding box center [725, 276] width 4 height 5
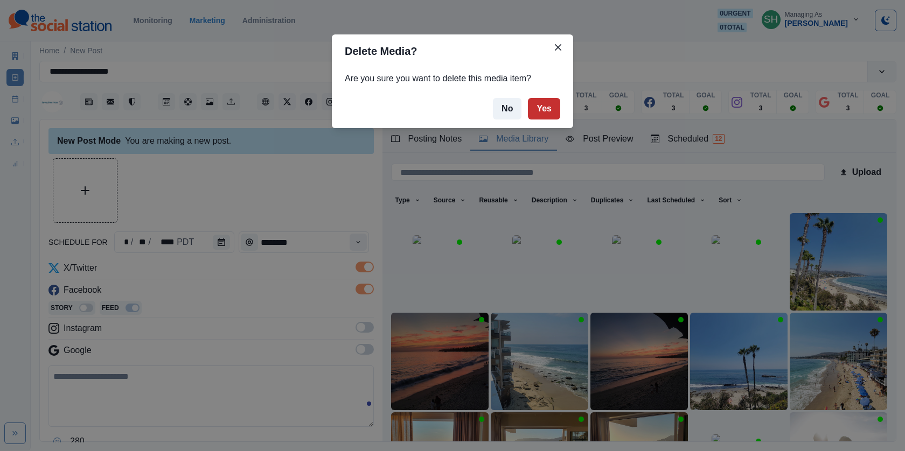
click at [545, 110] on button "Yes" at bounding box center [544, 109] width 32 height 22
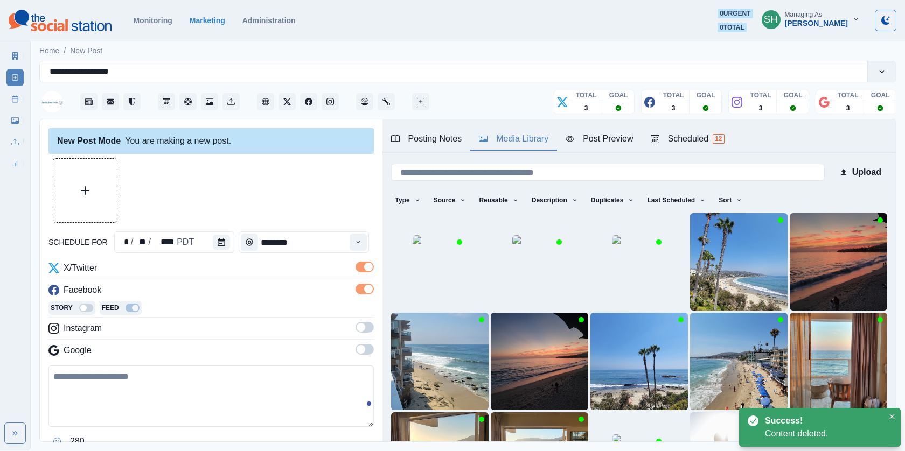
click at [250, 331] on div "Instagram" at bounding box center [210, 330] width 325 height 17
click at [366, 327] on span at bounding box center [365, 327] width 18 height 11
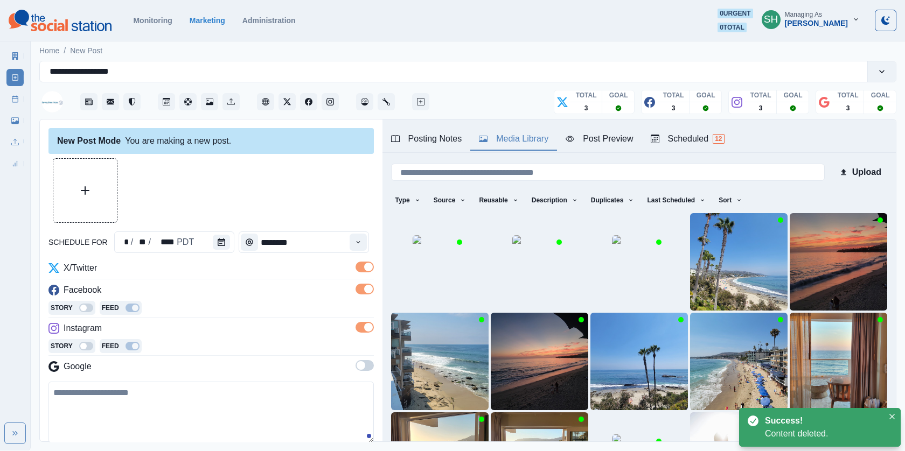
click at [366, 360] on span at bounding box center [365, 365] width 18 height 11
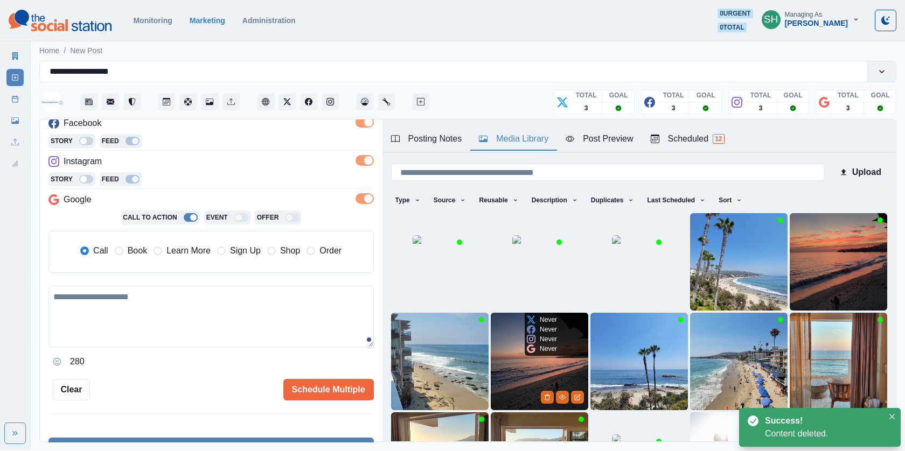
scroll to position [138, 0]
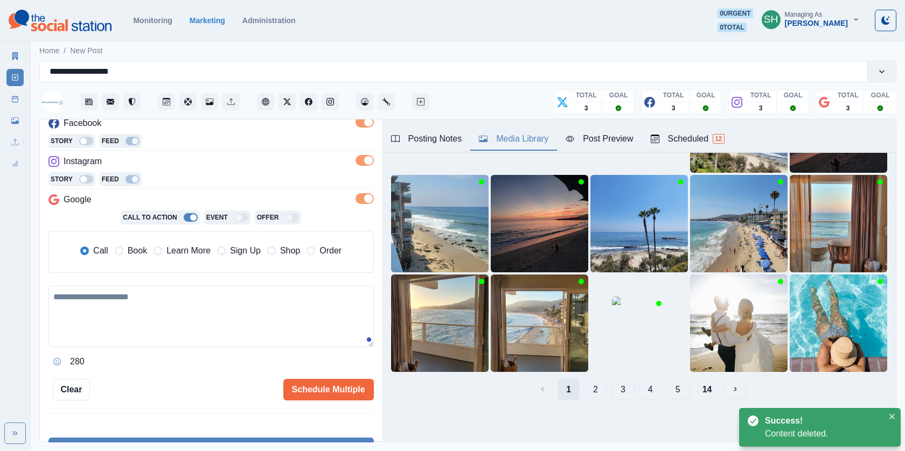
click at [572, 389] on button "1" at bounding box center [569, 390] width 22 height 22
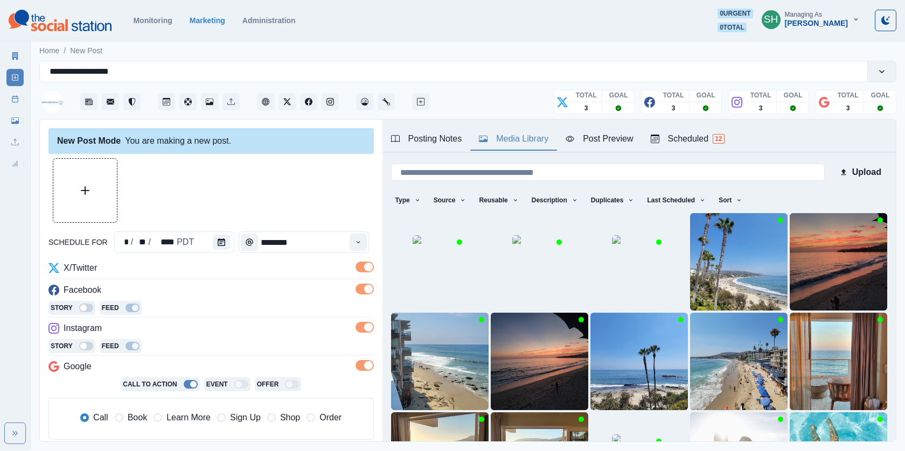
scroll to position [99, 0]
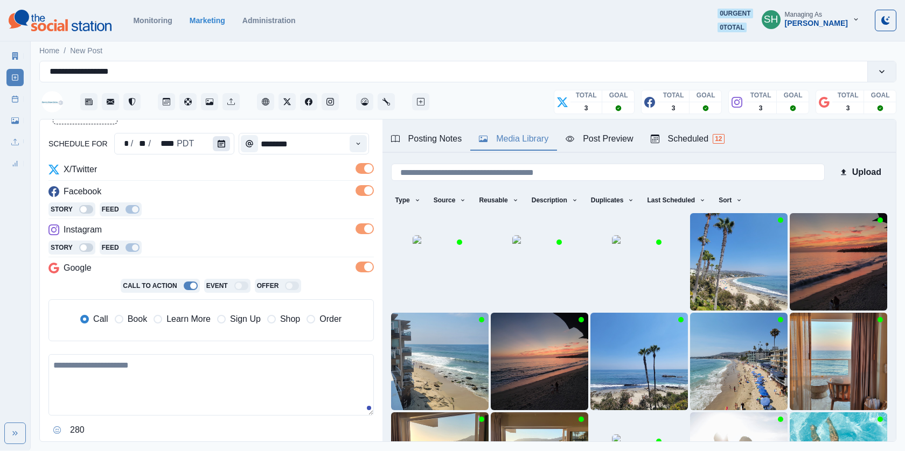
click at [218, 144] on icon "Calendar" at bounding box center [222, 144] width 8 height 8
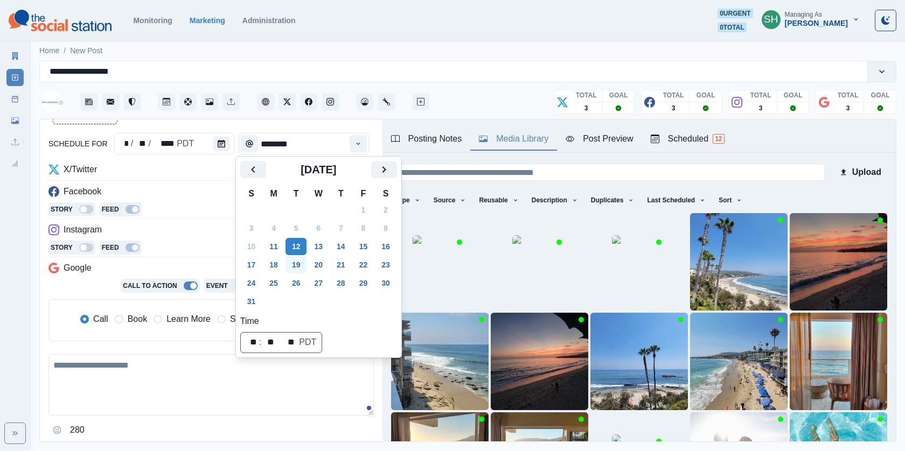
click at [299, 267] on button "19" at bounding box center [297, 264] width 22 height 17
click at [197, 213] on div "Story Feed" at bounding box center [210, 211] width 325 height 16
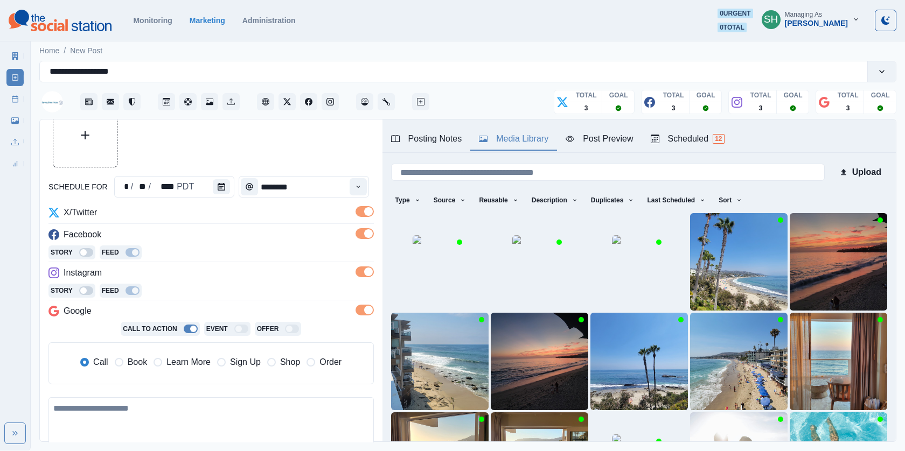
click at [137, 362] on span "Book" at bounding box center [137, 362] width 19 height 13
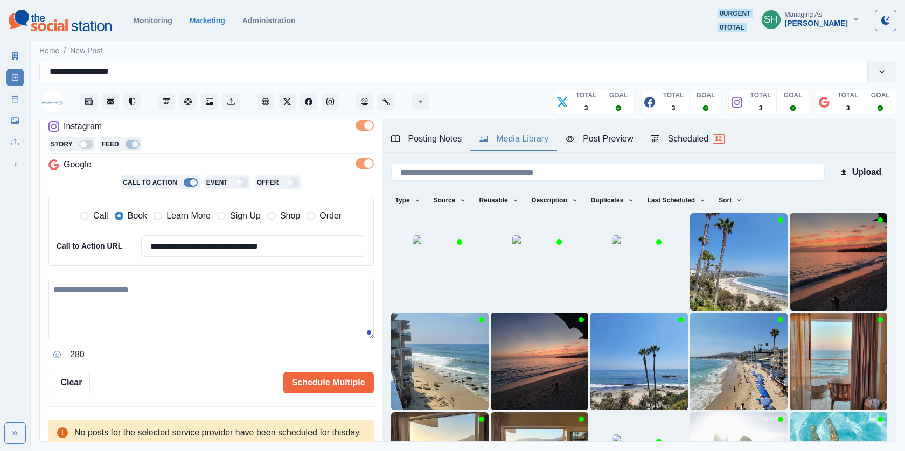
click at [130, 312] on textarea at bounding box center [210, 309] width 325 height 61
click at [613, 136] on div "Post Preview" at bounding box center [599, 139] width 67 height 13
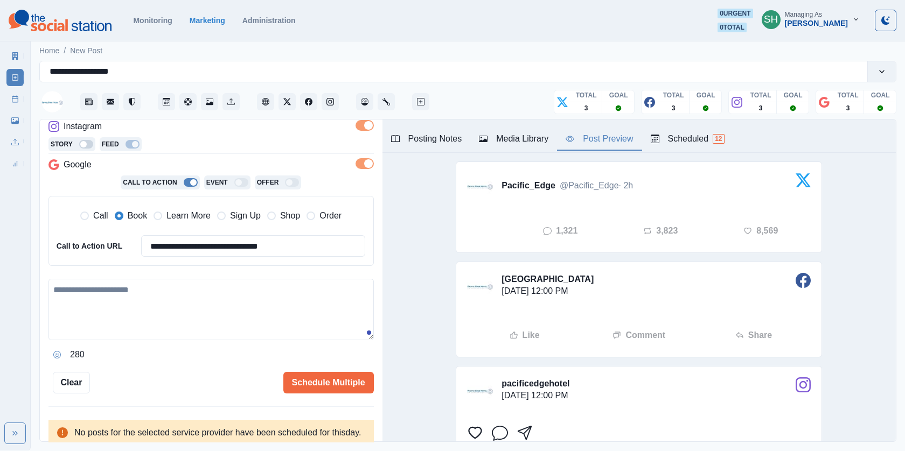
scroll to position [0, 0]
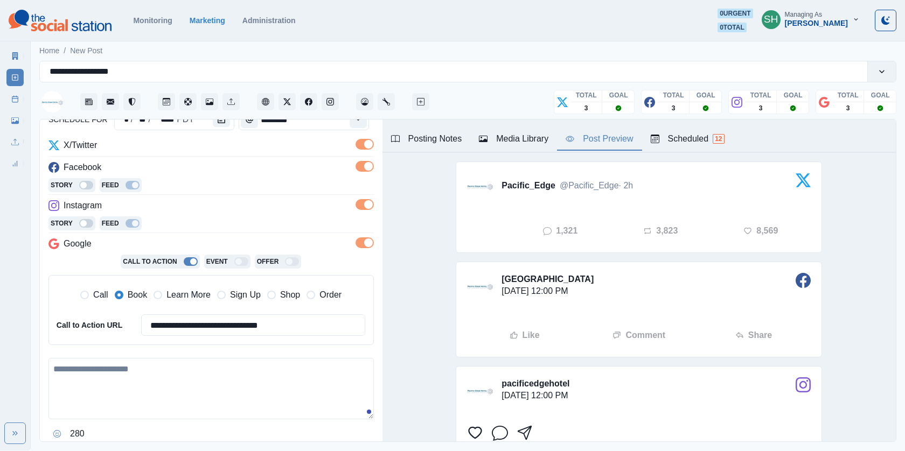
click at [225, 398] on textarea at bounding box center [210, 388] width 325 height 61
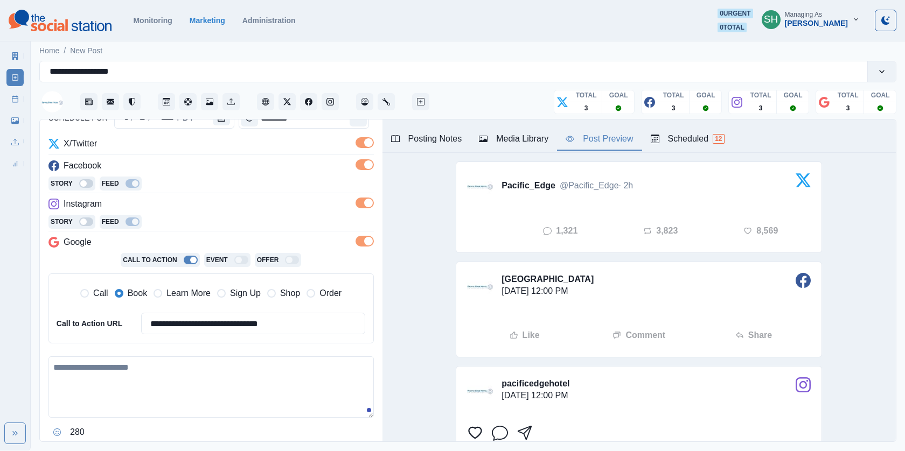
scroll to position [163, 0]
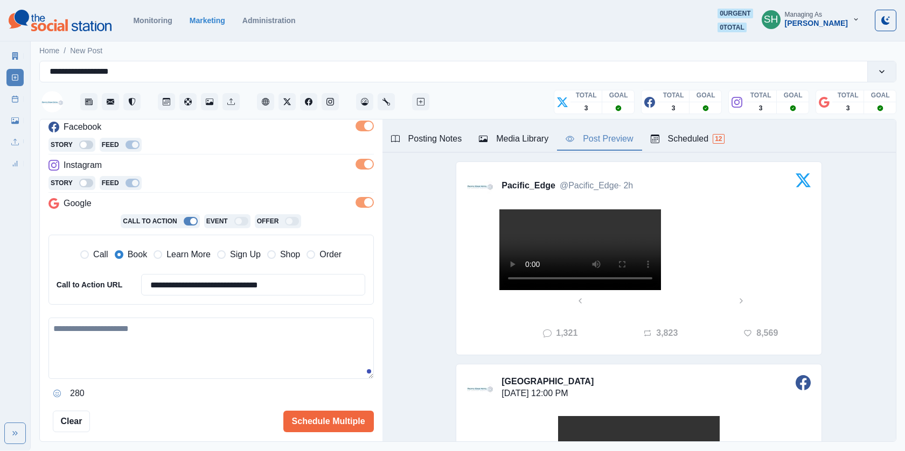
click at [594, 290] on video at bounding box center [580, 250] width 162 height 81
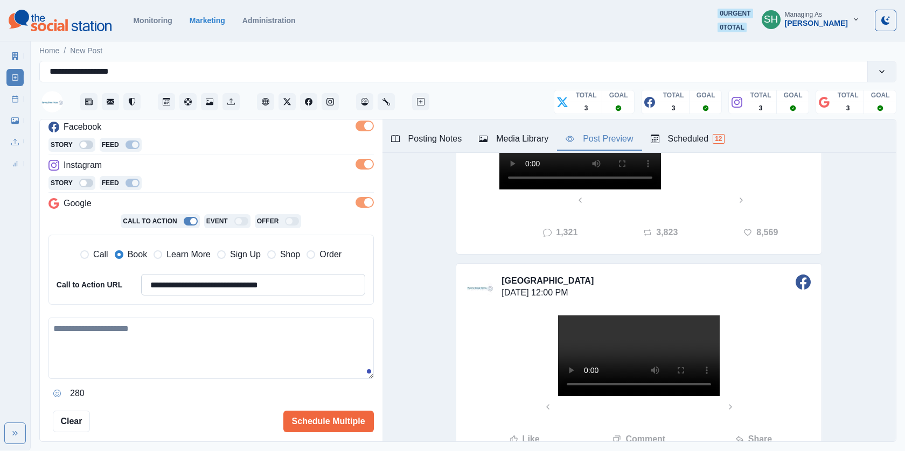
scroll to position [214, 0]
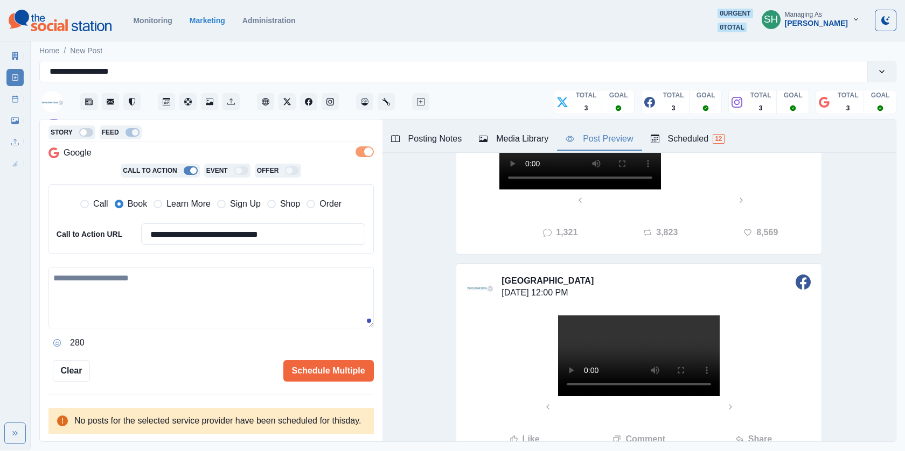
click at [200, 274] on textarea at bounding box center [210, 297] width 325 height 61
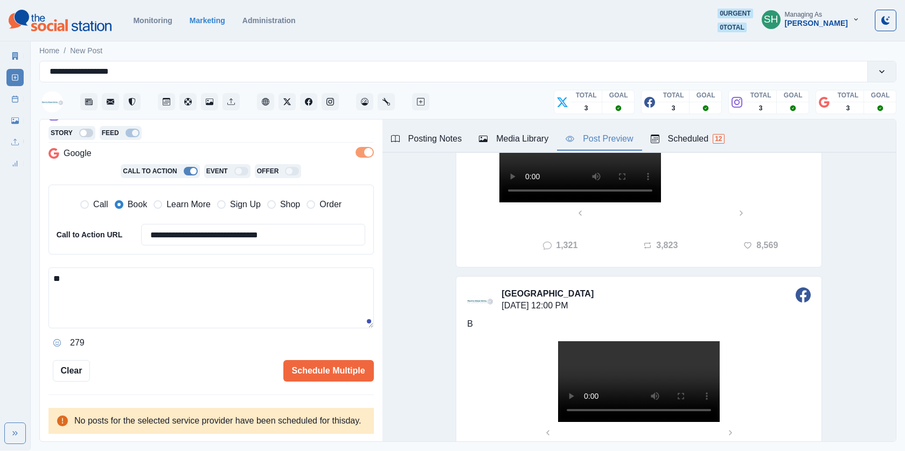
scroll to position [114, 0]
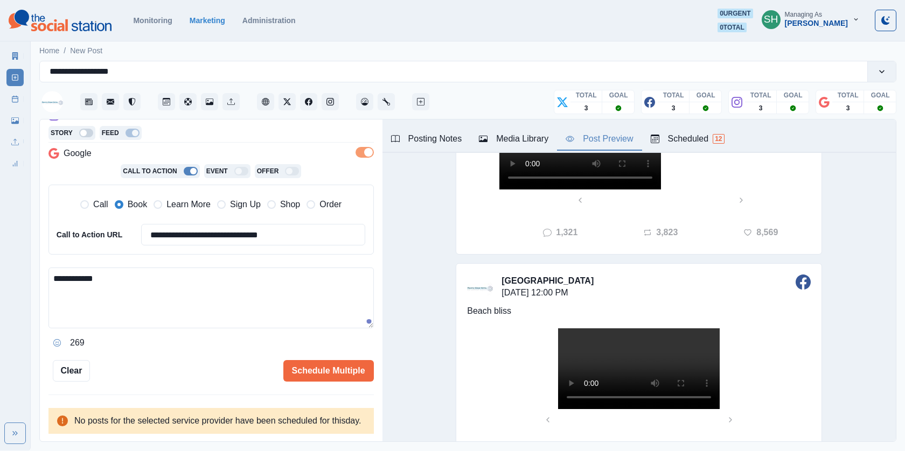
type textarea "**********"
click at [97, 283] on textarea "**********" at bounding box center [210, 298] width 325 height 61
drag, startPoint x: 112, startPoint y: 274, endPoint x: 0, endPoint y: 274, distance: 111.5
click at [0, 274] on div "**********" at bounding box center [452, 225] width 905 height 451
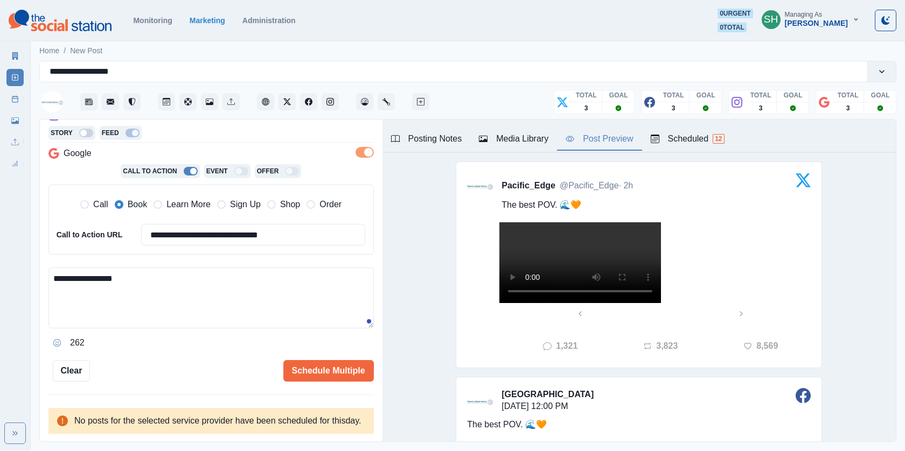
click at [193, 280] on textarea "**********" at bounding box center [210, 298] width 325 height 61
type textarea "**********"
click at [296, 371] on button "Schedule Multiple" at bounding box center [328, 371] width 91 height 22
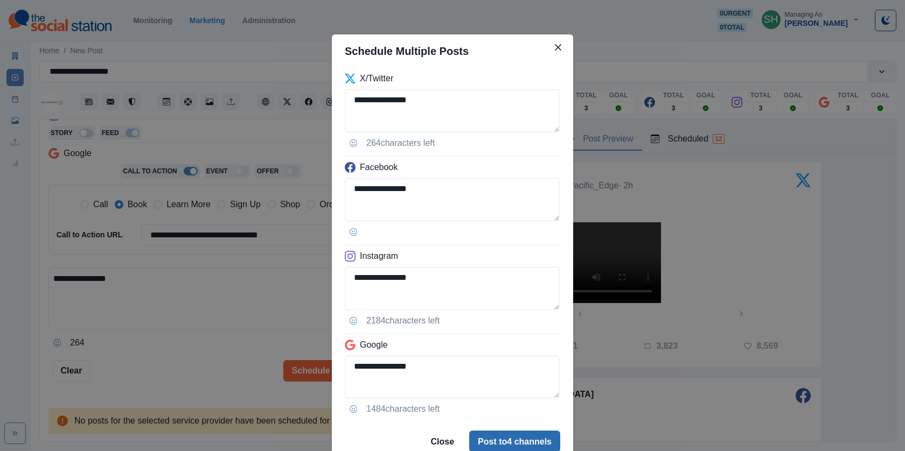
click at [526, 441] on button "Post to 4 channels" at bounding box center [514, 442] width 91 height 22
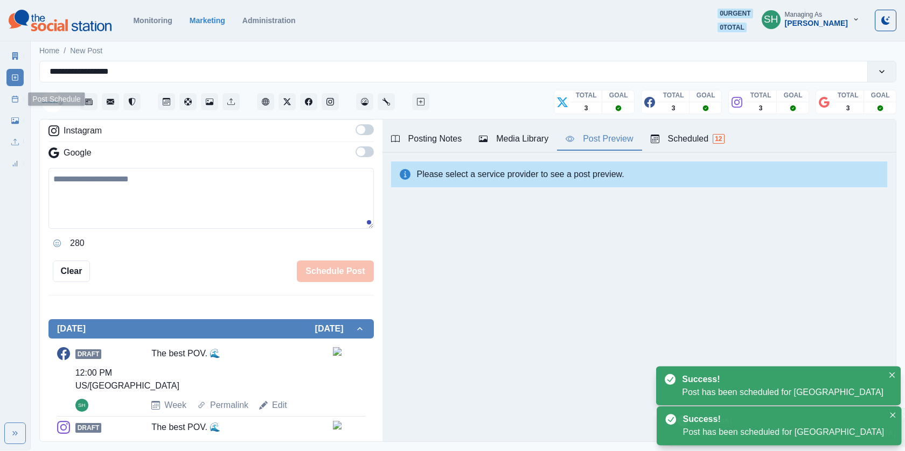
scroll to position [198, 0]
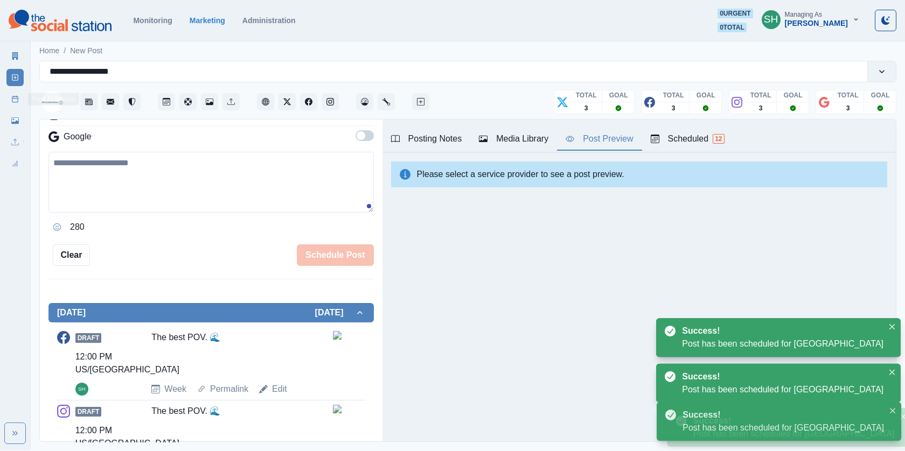
click at [16, 100] on icon at bounding box center [15, 99] width 8 height 8
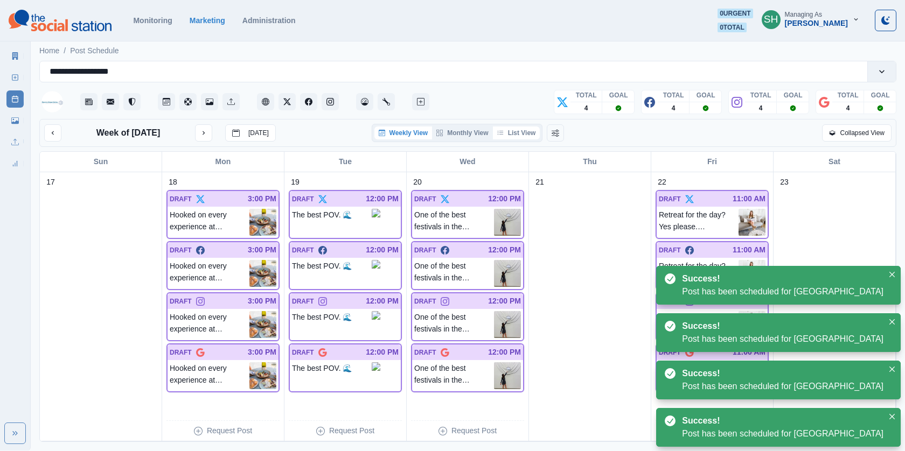
click at [525, 135] on button "List View" at bounding box center [516, 133] width 47 height 13
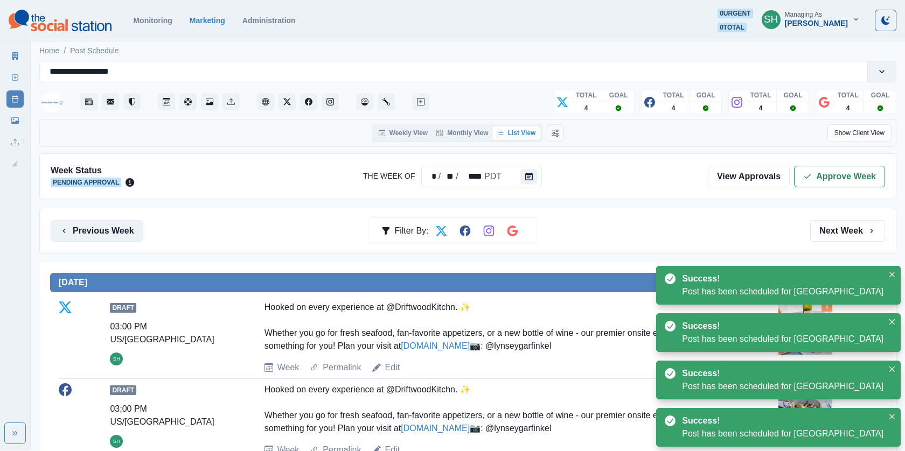
click at [107, 235] on button "Previous Week" at bounding box center [97, 231] width 93 height 22
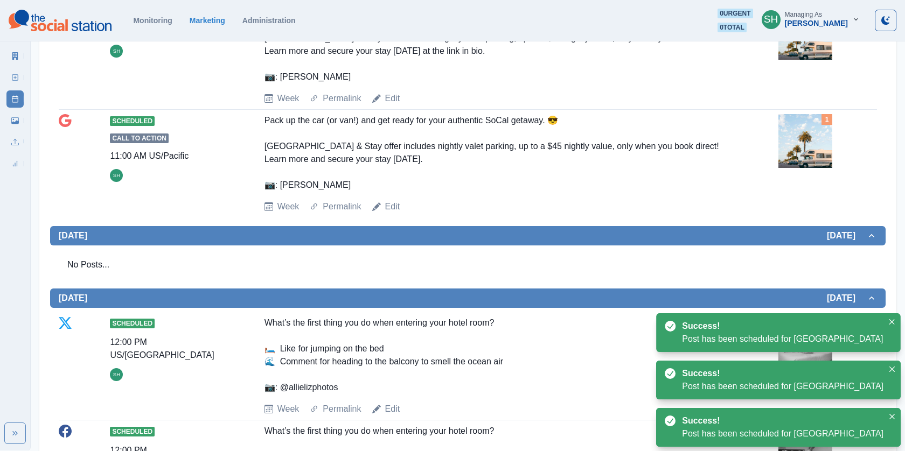
scroll to position [39, 0]
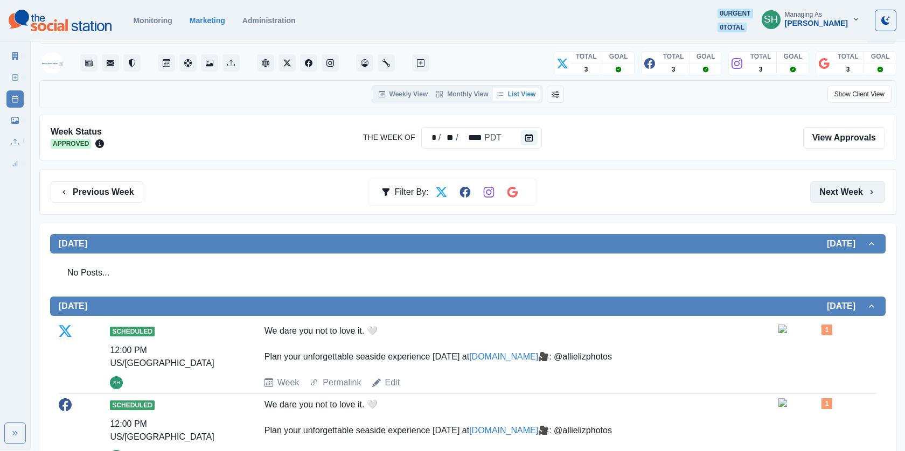
click at [837, 194] on button "Next Week" at bounding box center [847, 193] width 75 height 22
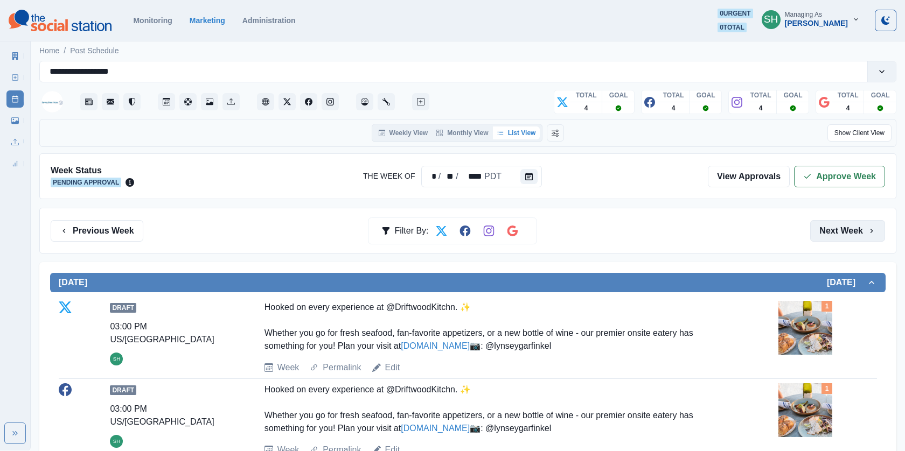
click at [837, 194] on div "Week Status Pending Approval The Week Of * / ** / **** PDT View Approvals Appro…" at bounding box center [467, 177] width 857 height 46
click at [838, 220] on button "Next Week" at bounding box center [847, 231] width 75 height 22
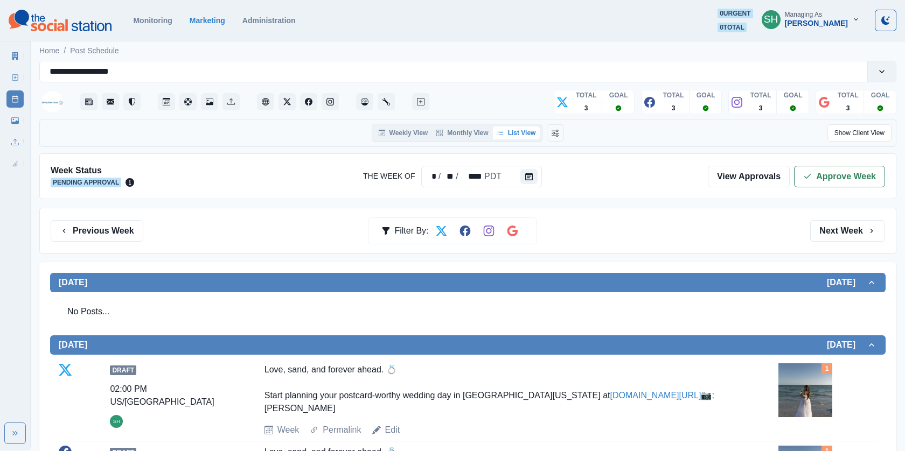
click at [828, 220] on button "Next Week" at bounding box center [847, 231] width 75 height 22
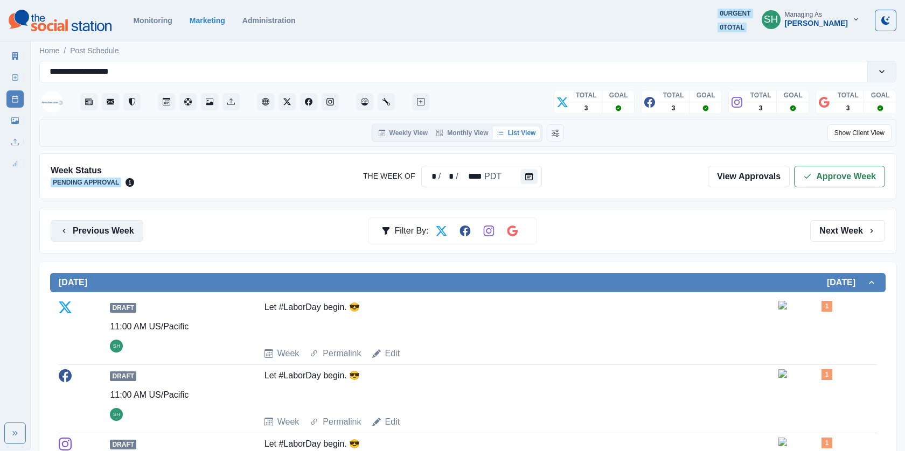
click at [123, 231] on button "Previous Week" at bounding box center [97, 231] width 93 height 22
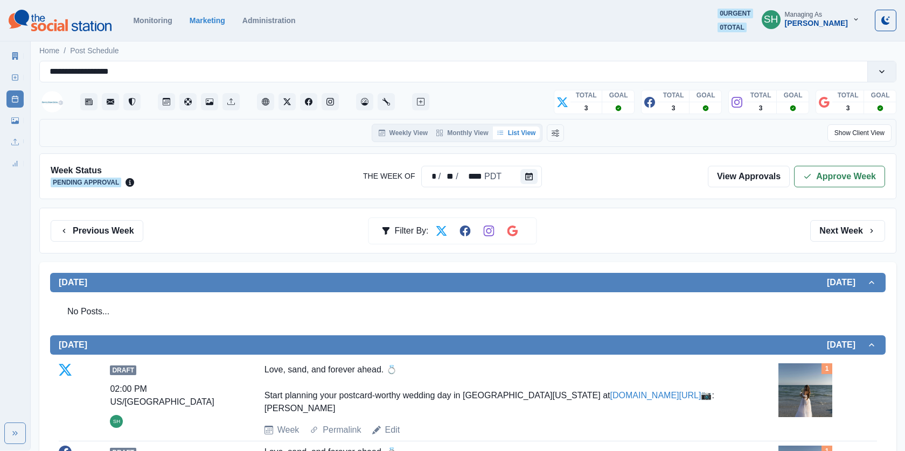
click at [820, 218] on div "Previous Week Filter By: Next Week" at bounding box center [467, 231] width 857 height 46
click at [820, 222] on button "Next Week" at bounding box center [847, 231] width 75 height 22
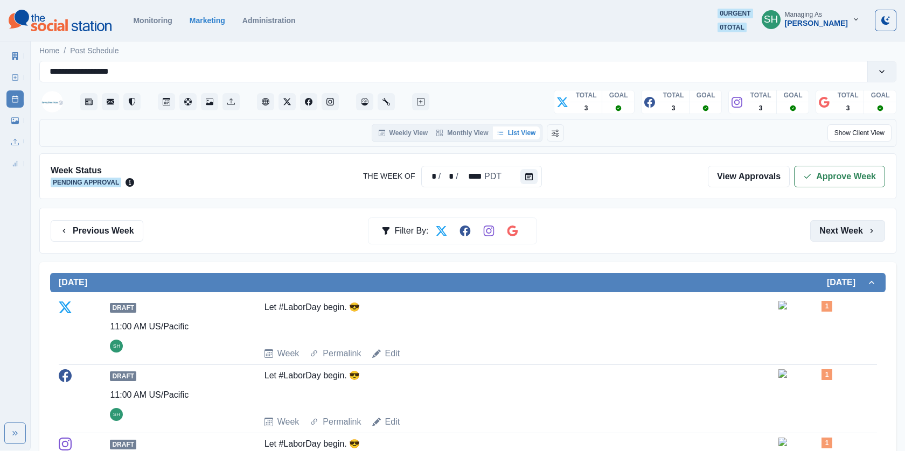
click at [820, 222] on button "Next Week" at bounding box center [847, 231] width 75 height 22
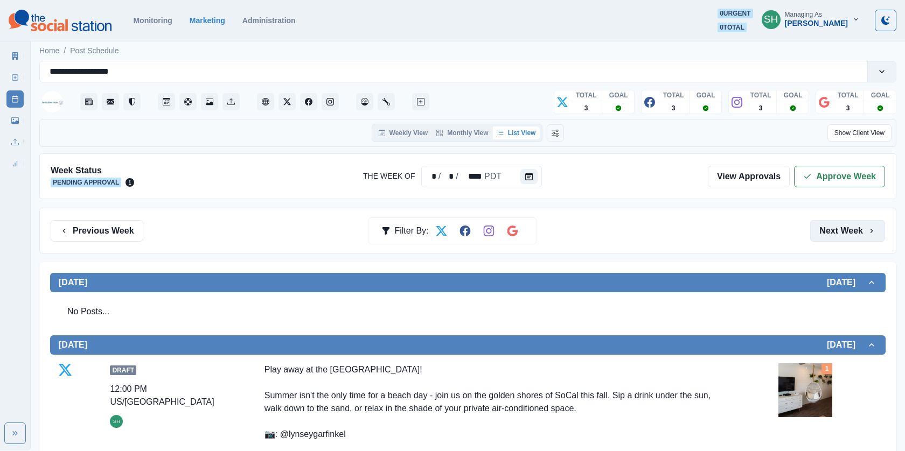
click at [820, 222] on button "Next Week" at bounding box center [847, 231] width 75 height 22
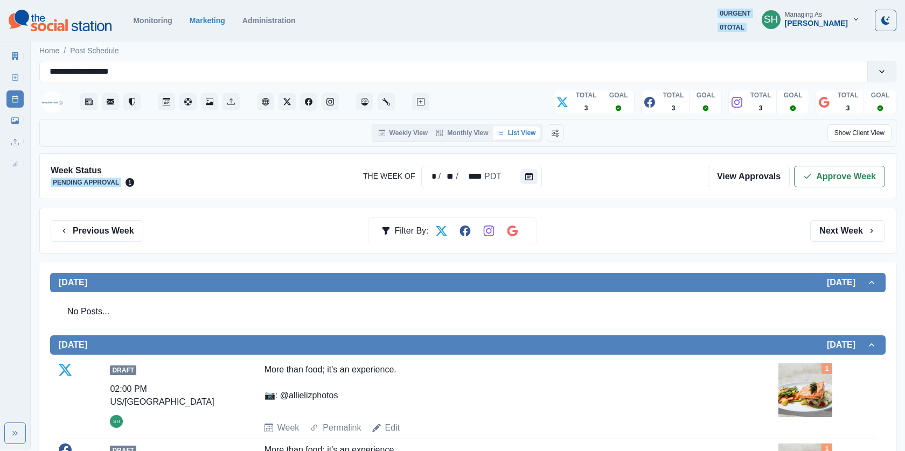
click at [820, 226] on button "Next Week" at bounding box center [847, 231] width 75 height 22
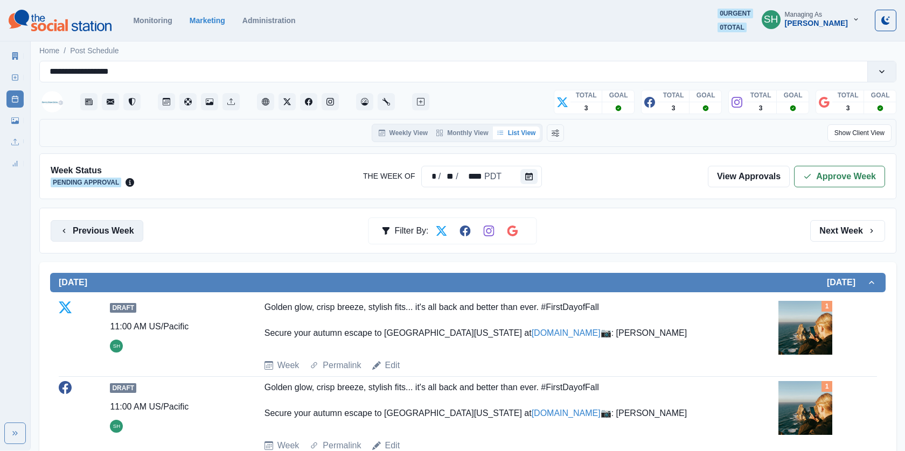
click at [112, 232] on button "Previous Week" at bounding box center [97, 231] width 93 height 22
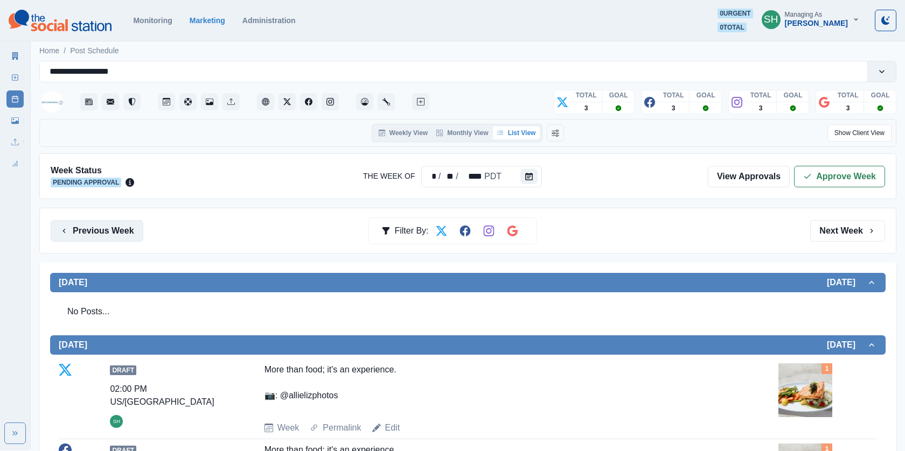
click at [112, 232] on button "Previous Week" at bounding box center [97, 231] width 93 height 22
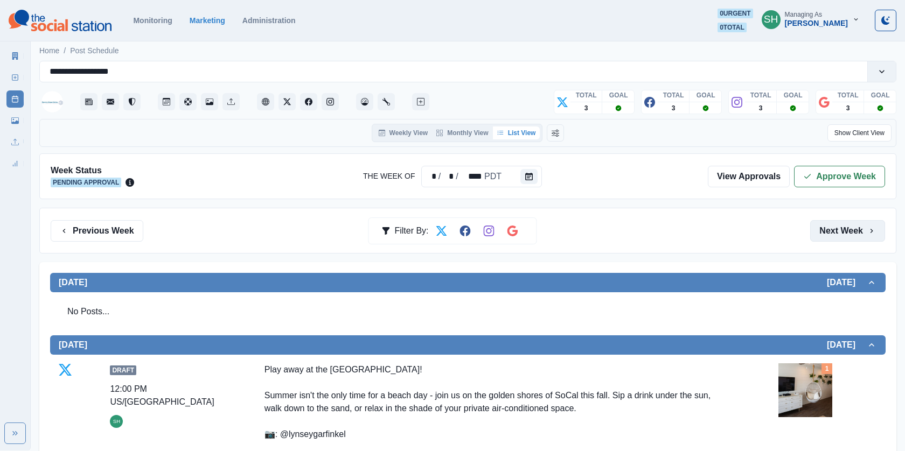
click at [832, 238] on button "Next Week" at bounding box center [847, 231] width 75 height 22
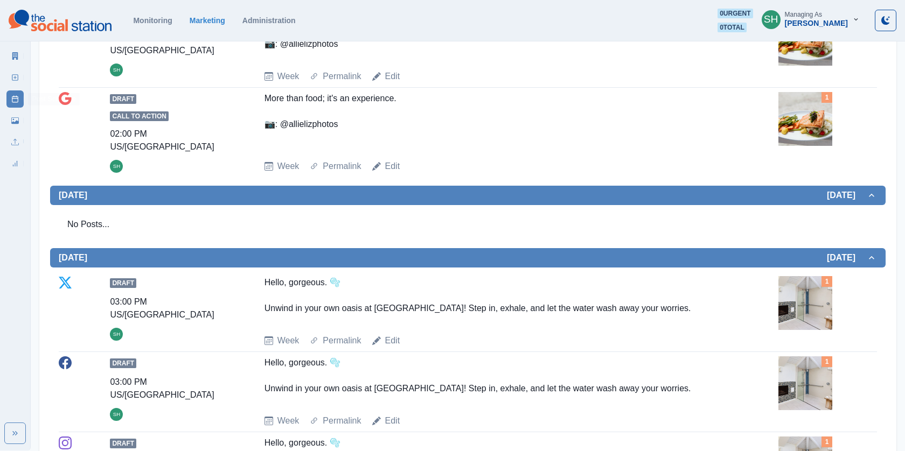
click at [13, 85] on link "New Post" at bounding box center [14, 77] width 17 height 17
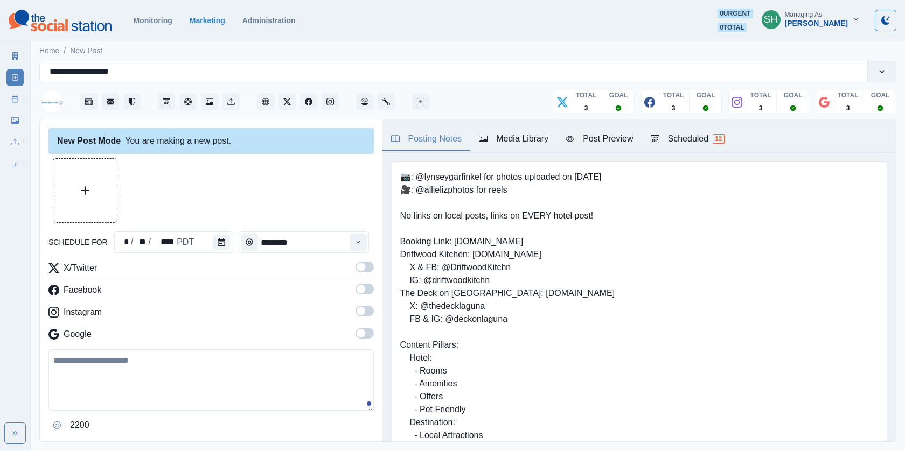
click at [505, 145] on div "Media Library" at bounding box center [513, 139] width 69 height 13
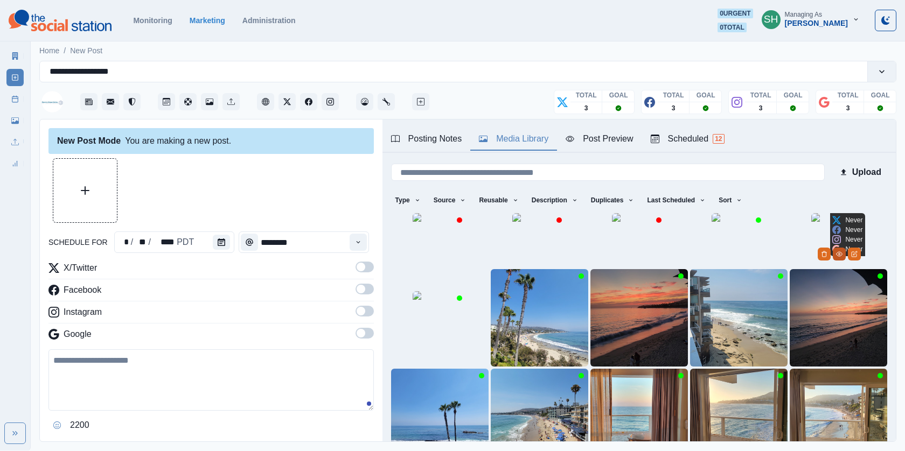
click at [843, 258] on icon "View Media" at bounding box center [839, 254] width 6 height 6
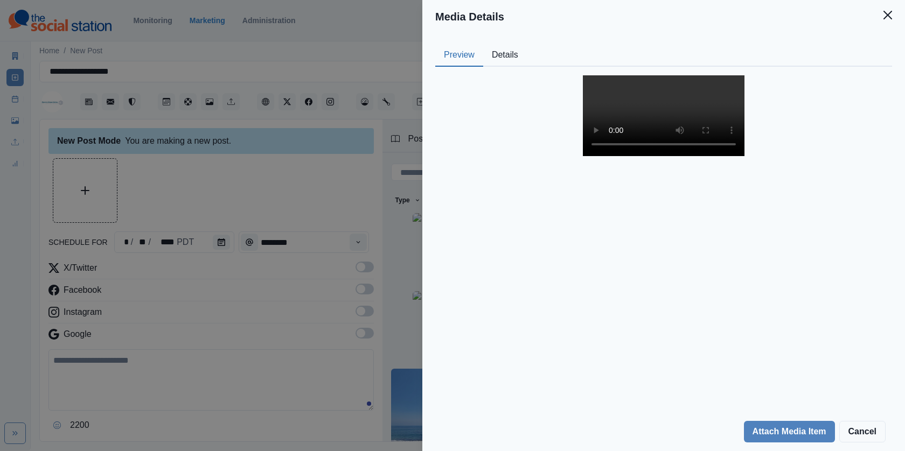
click at [630, 156] on video at bounding box center [664, 115] width 162 height 81
click at [259, 170] on div "Media Details Preview Details Our Description 20250803_193039 Reusable Yes Tags…" at bounding box center [452, 225] width 905 height 451
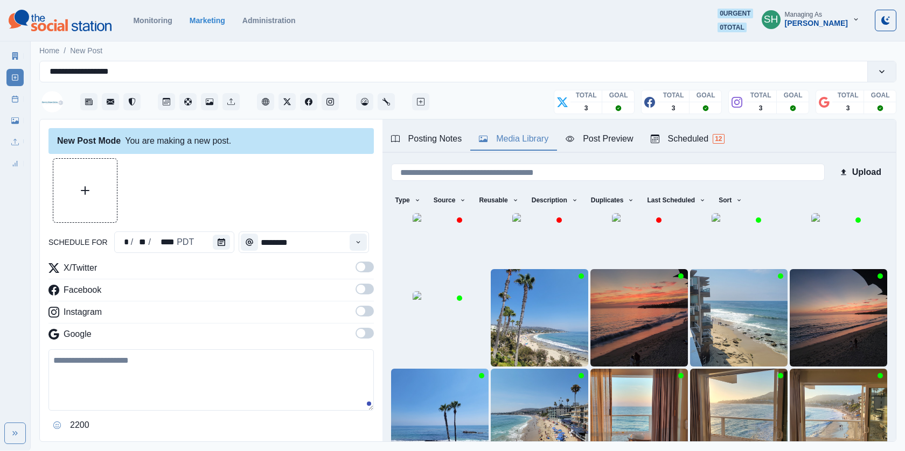
click at [690, 133] on div "Scheduled 12" at bounding box center [688, 139] width 74 height 13
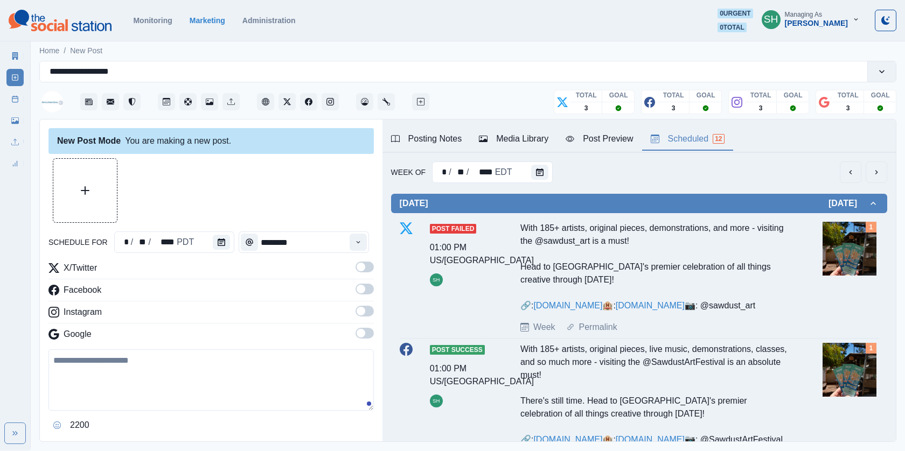
click at [7, 115] on link "Media Library" at bounding box center [14, 120] width 17 height 17
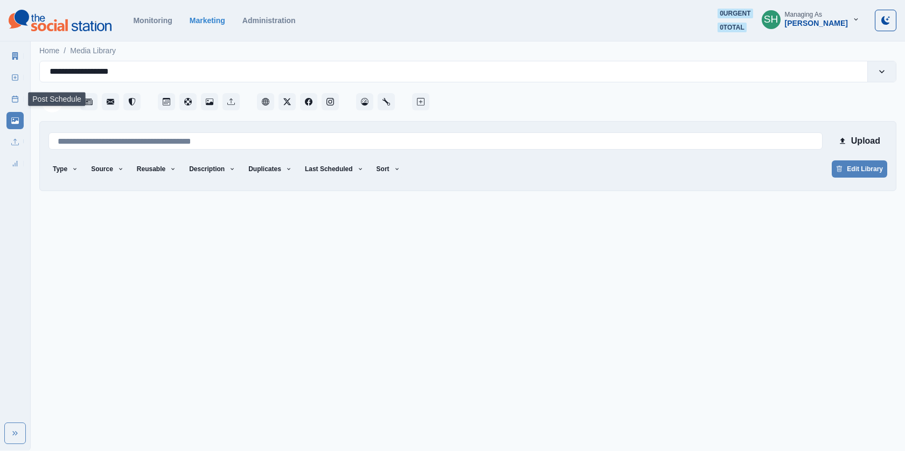
click at [9, 100] on link "Post Schedule" at bounding box center [14, 99] width 17 height 17
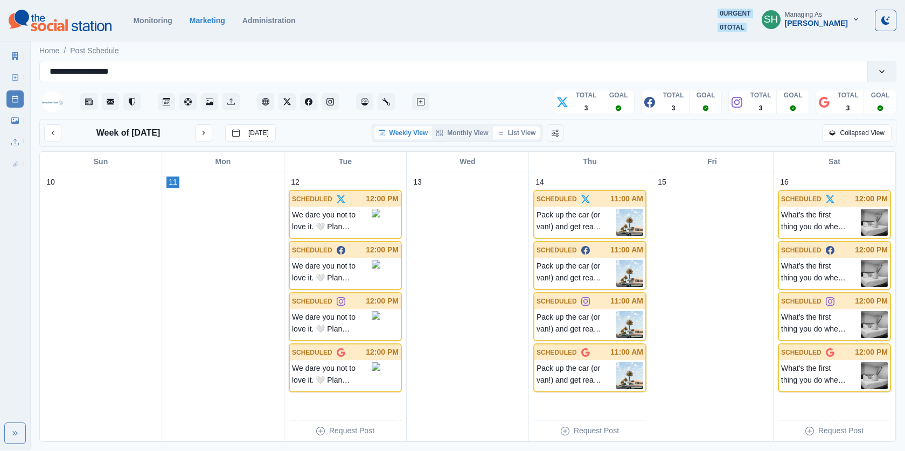
click at [528, 130] on button "List View" at bounding box center [516, 133] width 47 height 13
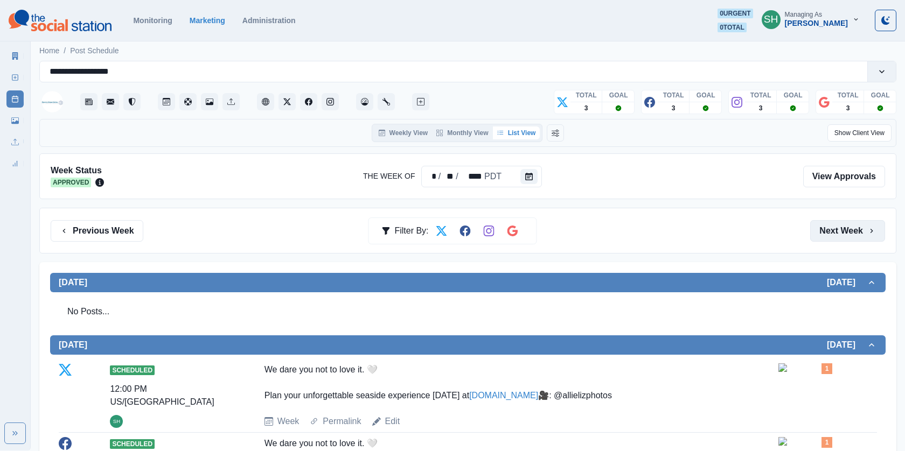
click at [822, 227] on button "Next Week" at bounding box center [847, 231] width 75 height 22
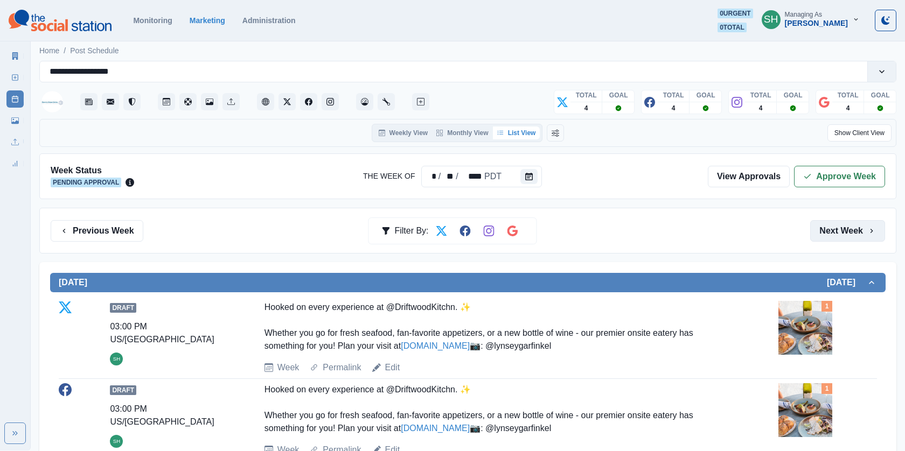
click at [822, 227] on button "Next Week" at bounding box center [847, 231] width 75 height 22
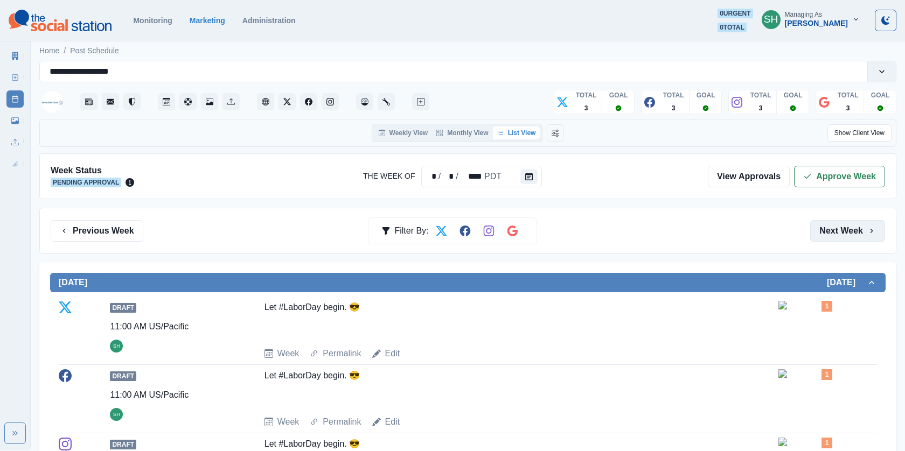
click at [822, 227] on button "Next Week" at bounding box center [847, 231] width 75 height 22
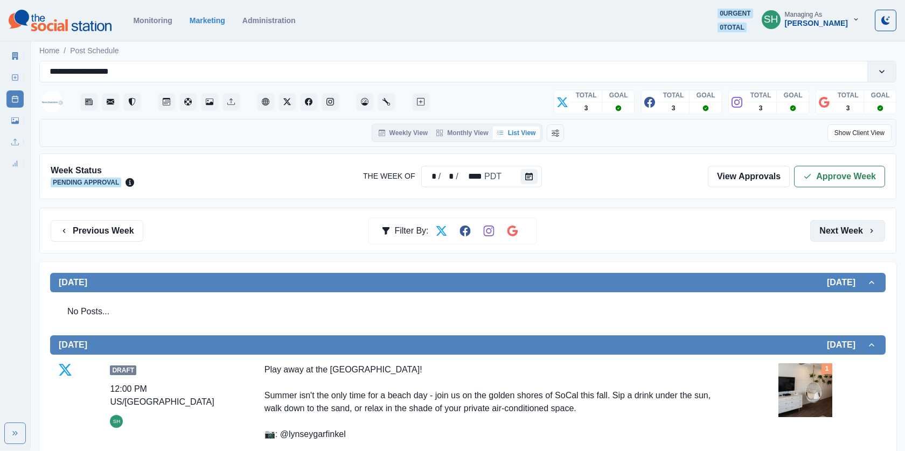
click at [830, 233] on button "Next Week" at bounding box center [847, 231] width 75 height 22
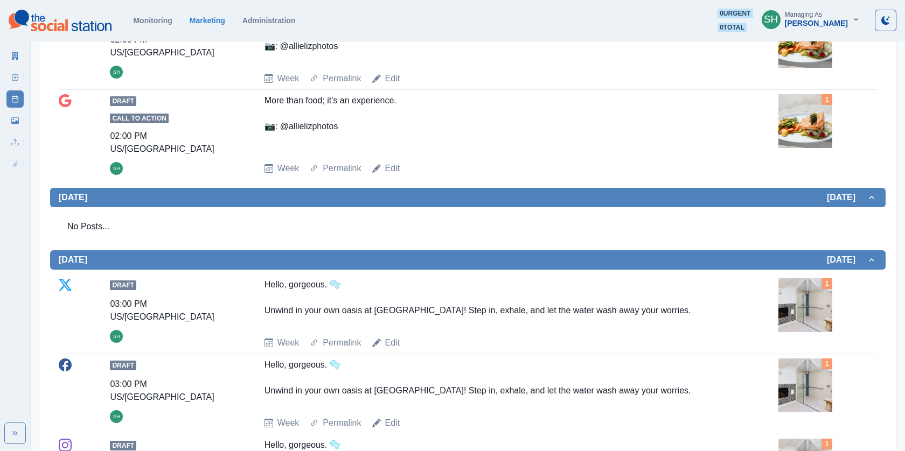
scroll to position [503, 0]
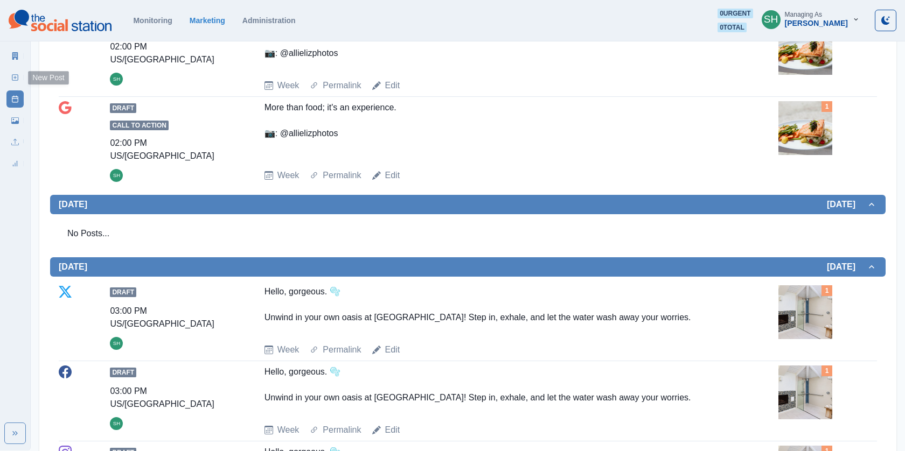
click at [12, 78] on icon at bounding box center [15, 78] width 8 height 8
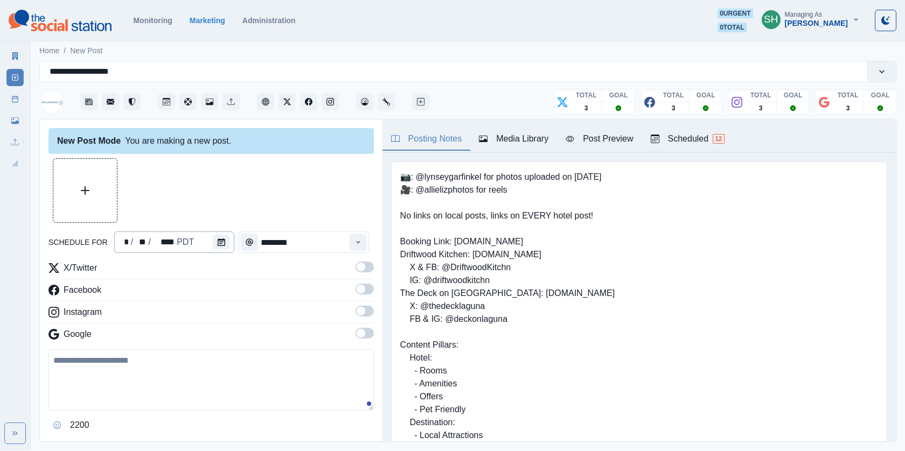
click at [192, 241] on div "* / ** / **** PDT" at bounding box center [174, 243] width 120 height 22
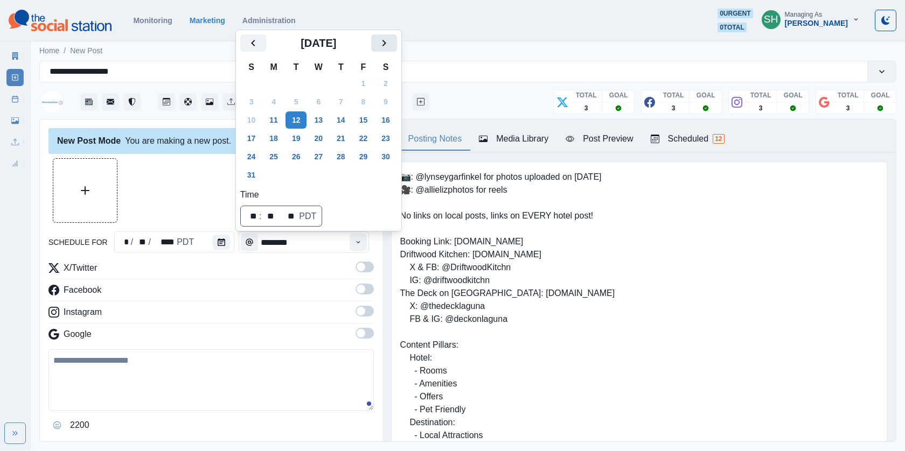
click at [381, 51] on button "Next" at bounding box center [384, 42] width 26 height 17
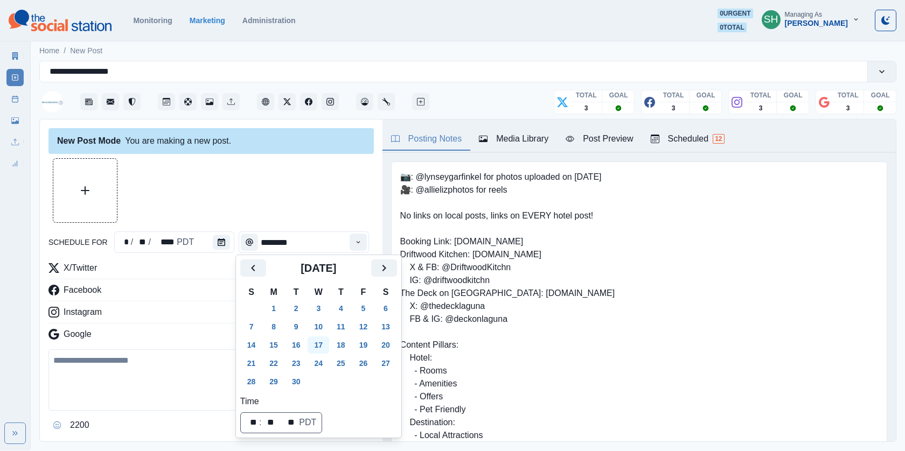
click at [325, 345] on button "17" at bounding box center [319, 345] width 22 height 17
click at [316, 189] on div at bounding box center [210, 190] width 325 height 65
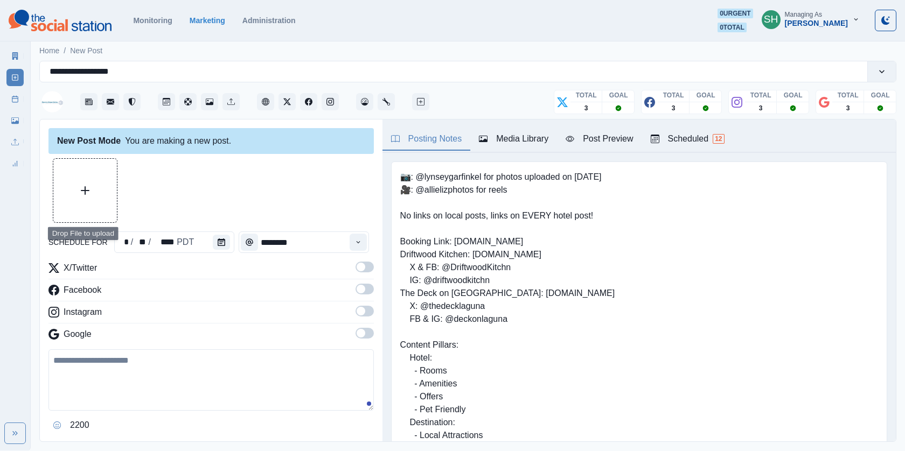
click at [364, 273] on label at bounding box center [365, 270] width 18 height 17
click at [366, 291] on span at bounding box center [365, 289] width 18 height 11
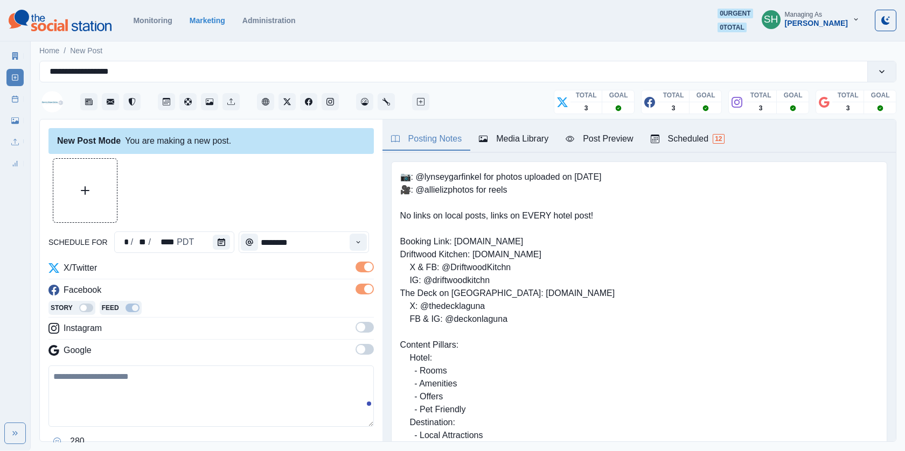
click at [366, 333] on label at bounding box center [365, 330] width 18 height 17
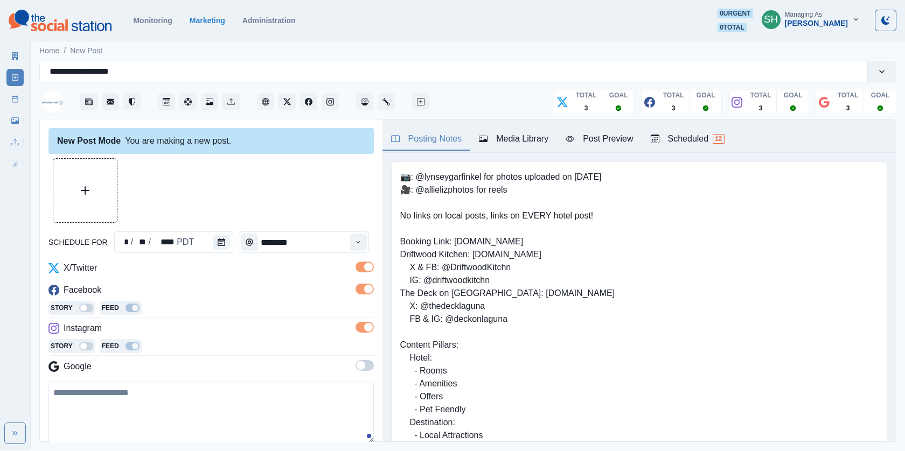
click at [364, 371] on label at bounding box center [365, 368] width 18 height 17
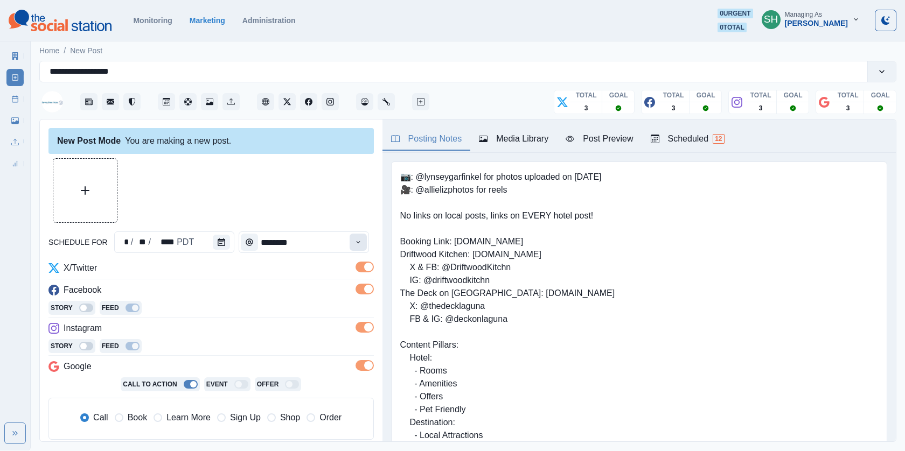
click at [362, 242] on icon "Time" at bounding box center [358, 243] width 8 height 8
click at [275, 291] on li "5:00 PM" at bounding box center [294, 289] width 108 height 15
type input "*******"
click at [282, 194] on div at bounding box center [210, 190] width 325 height 65
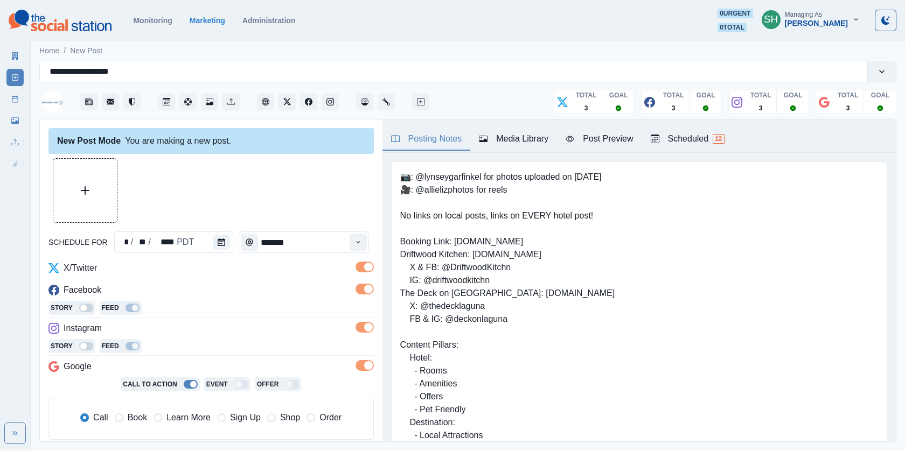
scroll to position [101, 0]
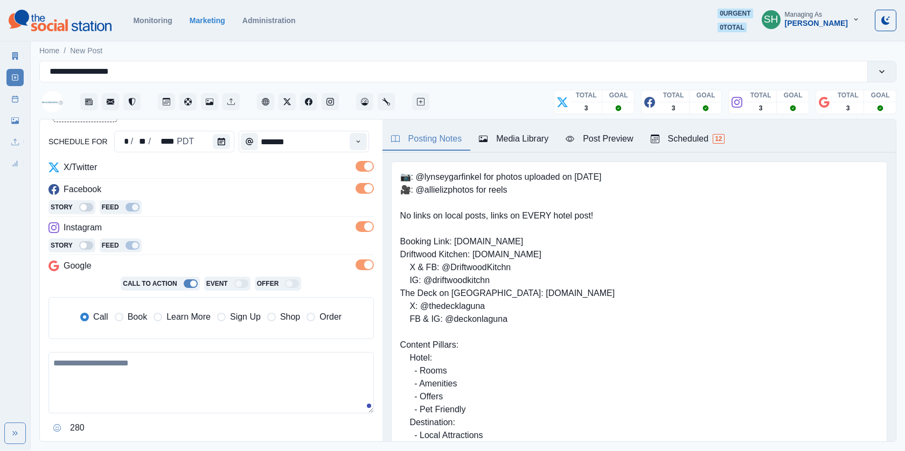
click at [135, 319] on span "Book" at bounding box center [137, 317] width 19 height 13
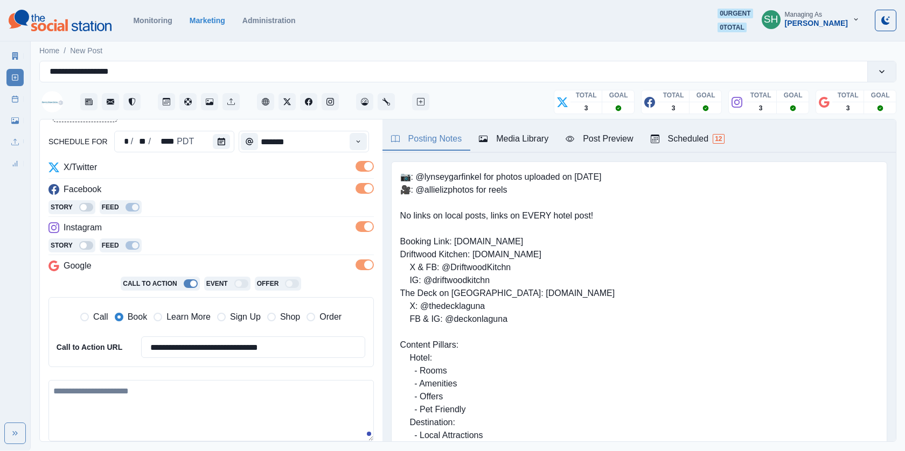
click at [139, 415] on textarea at bounding box center [210, 410] width 325 height 61
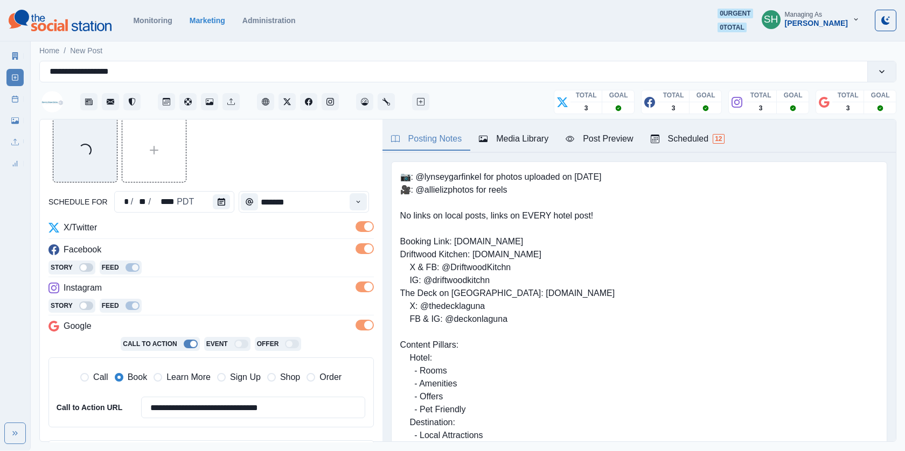
scroll to position [176, 0]
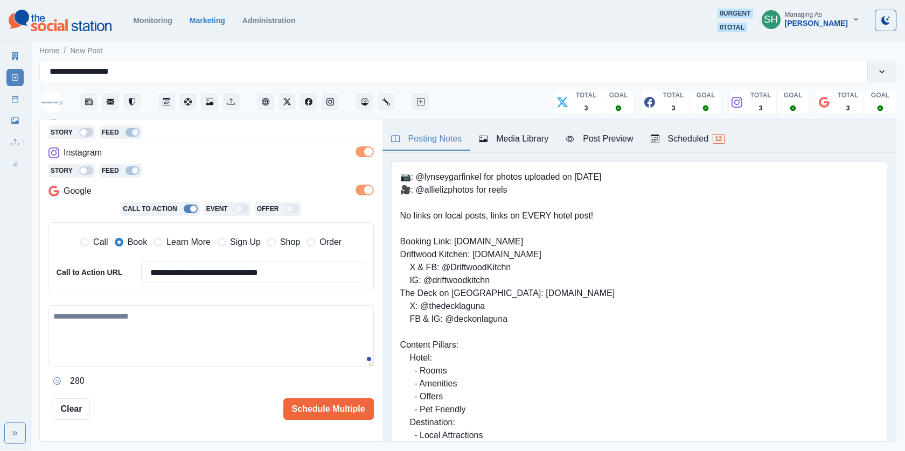
click at [609, 147] on button "Post Preview" at bounding box center [599, 139] width 85 height 23
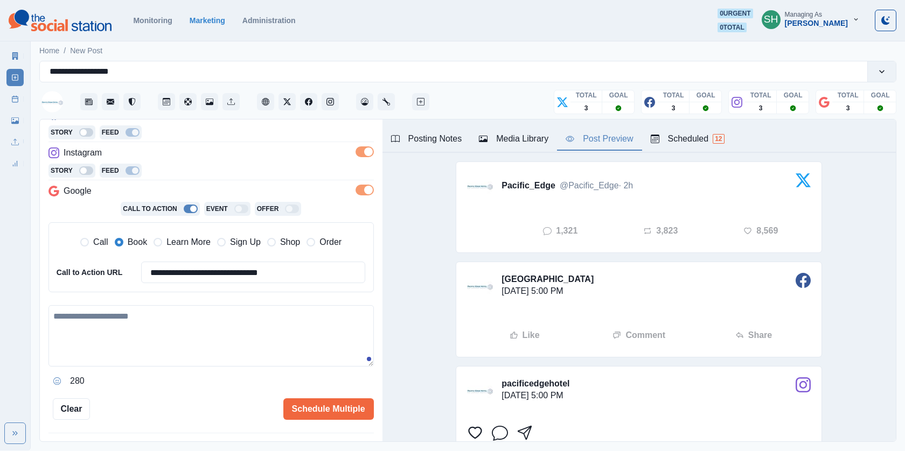
click at [193, 332] on textarea at bounding box center [210, 335] width 325 height 61
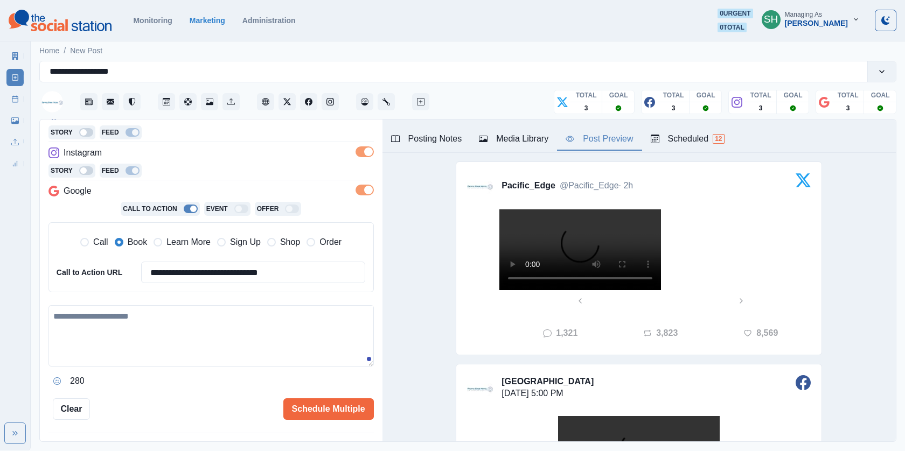
scroll to position [40, 0]
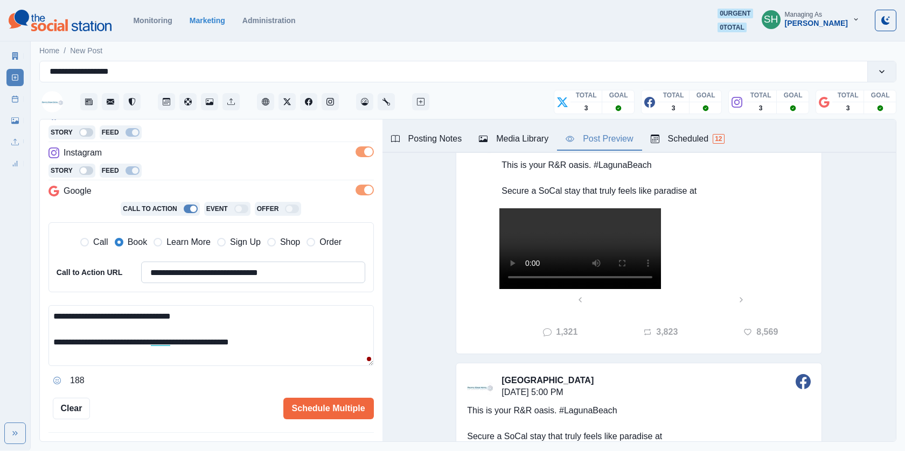
drag, startPoint x: 284, startPoint y: 268, endPoint x: 179, endPoint y: 269, distance: 104.5
click at [179, 269] on input "**********" at bounding box center [253, 273] width 225 height 22
click at [269, 342] on textarea "**********" at bounding box center [210, 335] width 325 height 61
paste textarea "**********"
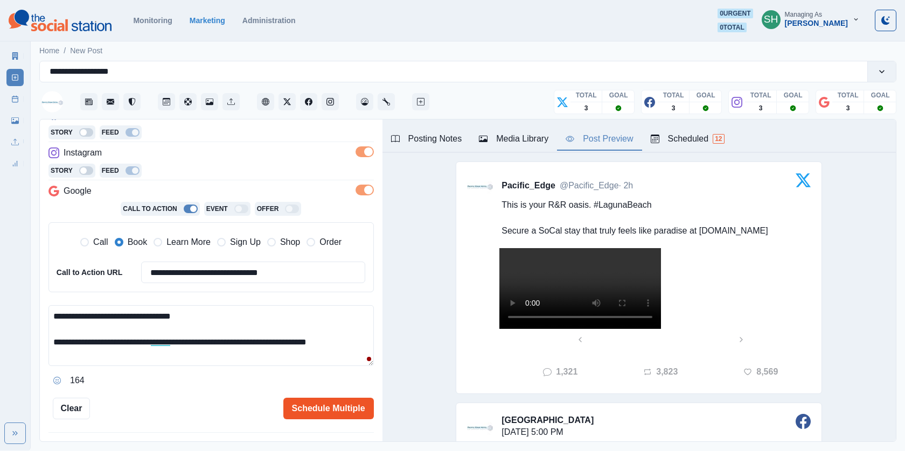
type textarea "**********"
click at [336, 405] on button "Schedule Multiple" at bounding box center [328, 409] width 91 height 22
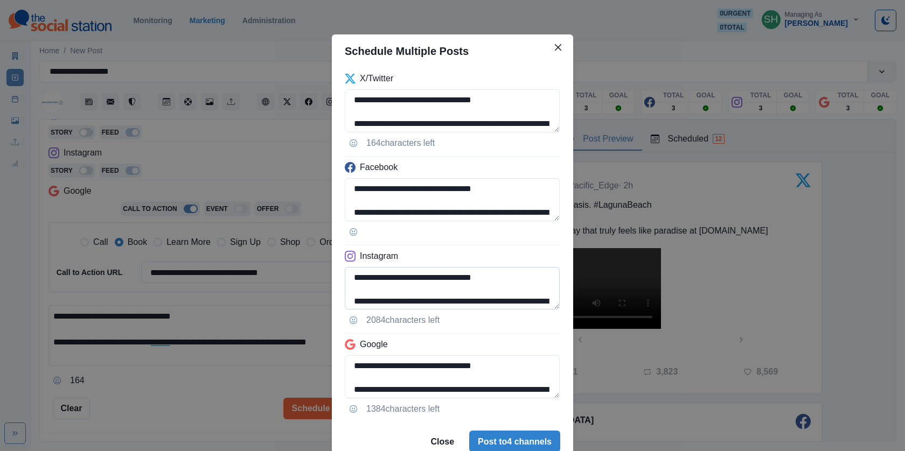
scroll to position [13, 0]
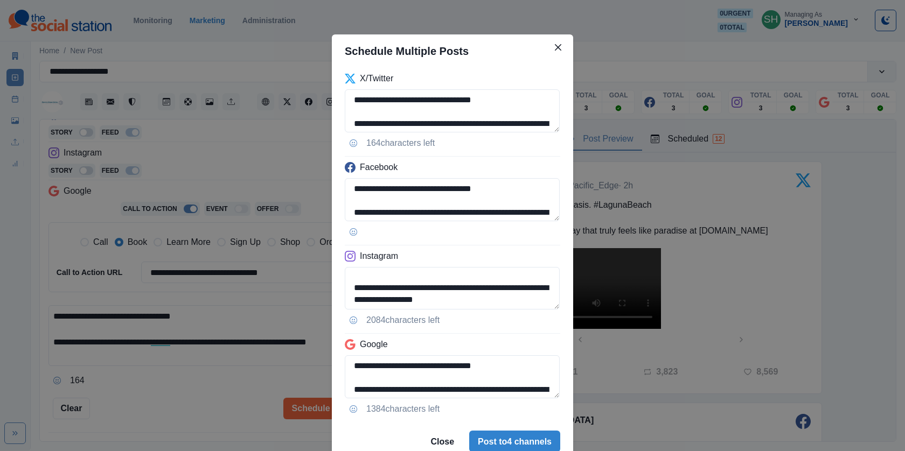
drag, startPoint x: 470, startPoint y: 300, endPoint x: 336, endPoint y: 300, distance: 133.6
click at [336, 300] on div "**********" at bounding box center [452, 245] width 241 height 354
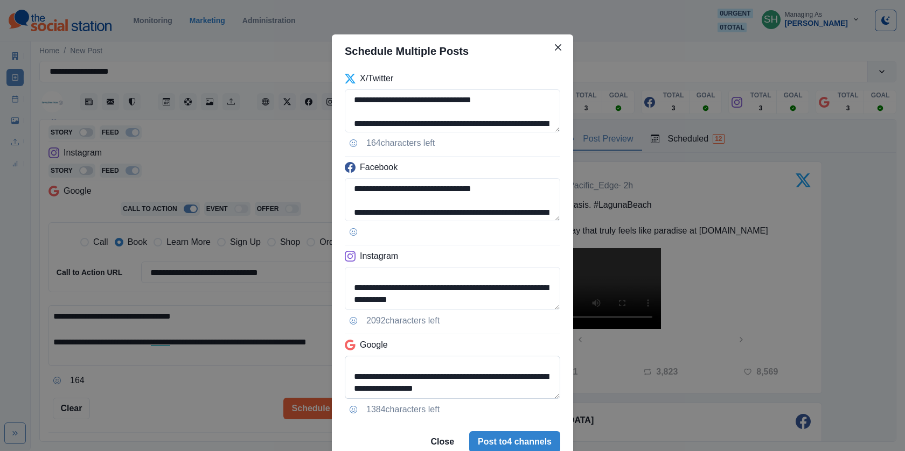
type textarea "**********"
drag, startPoint x: 491, startPoint y: 390, endPoint x: 547, endPoint y: 379, distance: 57.7
click at [547, 379] on textarea "**********" at bounding box center [452, 377] width 215 height 43
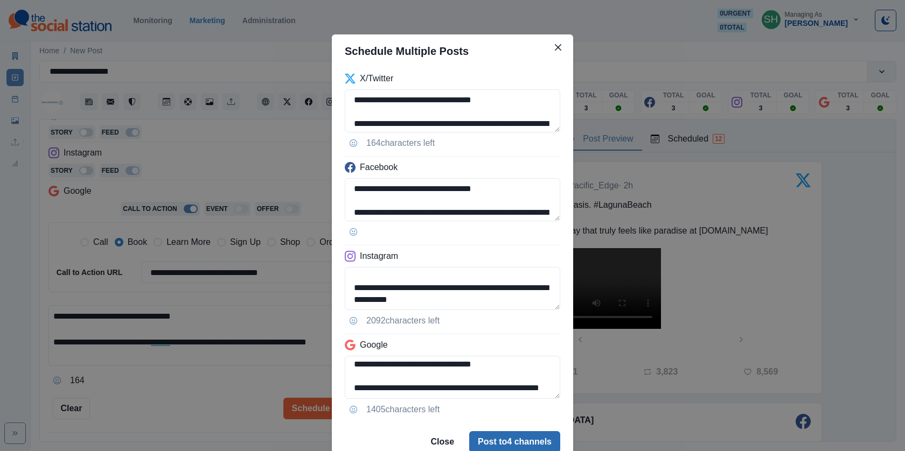
type textarea "**********"
click at [526, 433] on button "Post to 4 channels" at bounding box center [514, 443] width 91 height 22
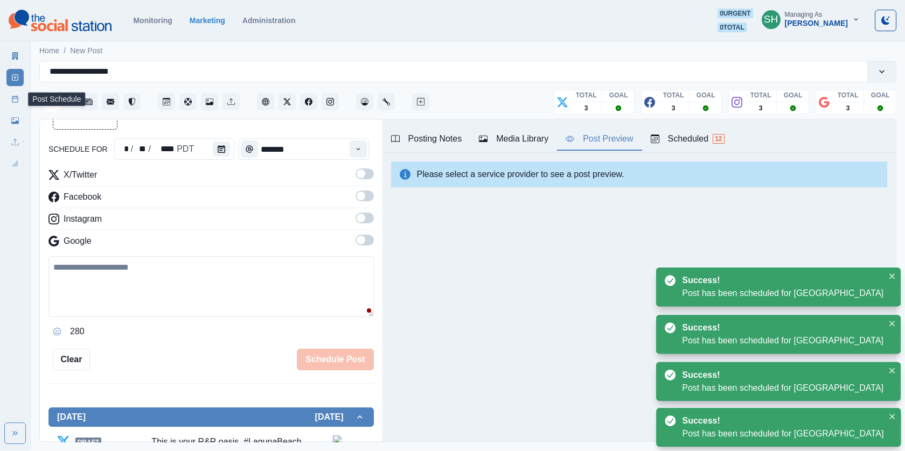
scroll to position [176, 0]
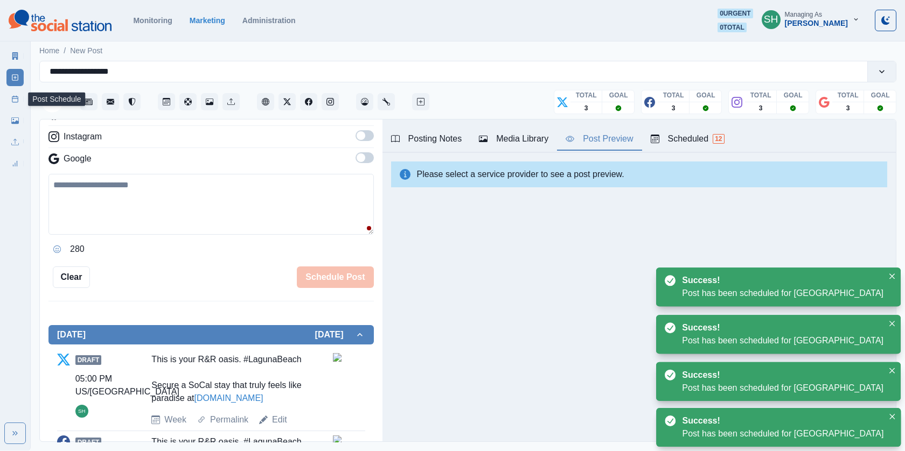
click at [18, 95] on icon at bounding box center [15, 99] width 8 height 8
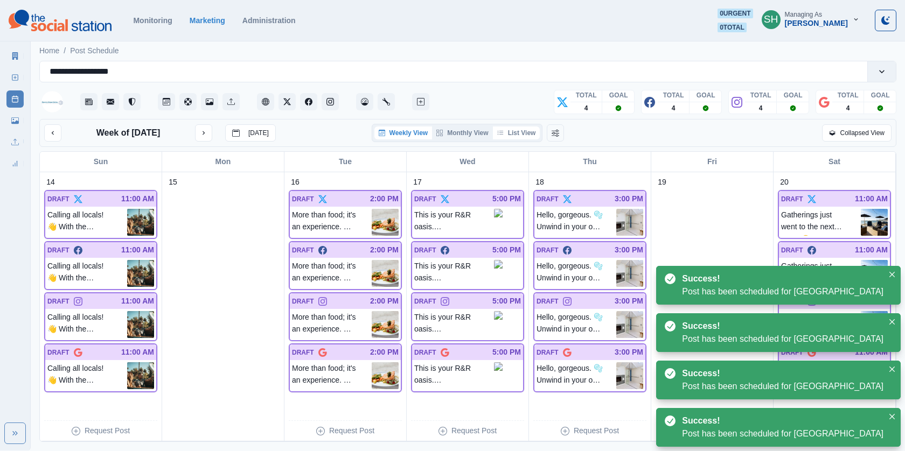
click at [518, 136] on button "List View" at bounding box center [516, 133] width 47 height 13
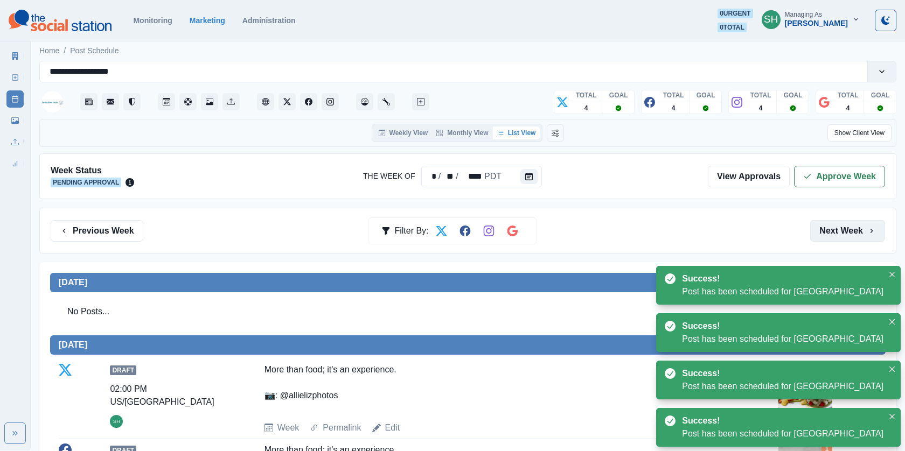
click at [860, 227] on button "Next Week" at bounding box center [847, 231] width 75 height 22
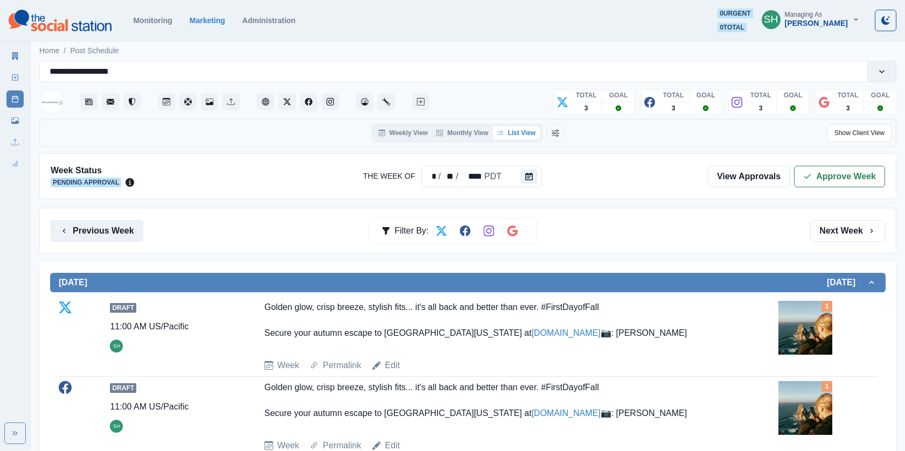
click at [133, 222] on button "Previous Week" at bounding box center [97, 231] width 93 height 22
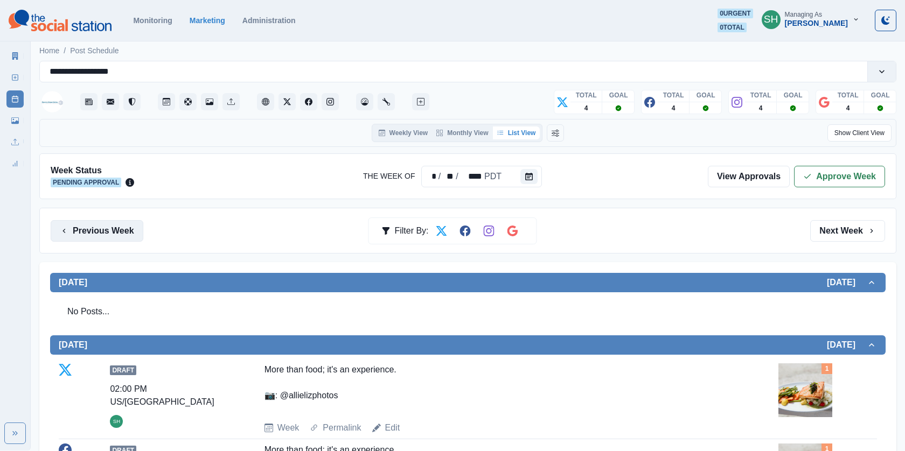
click at [133, 222] on button "Previous Week" at bounding box center [97, 231] width 93 height 22
click at [133, 223] on button "Previous Week" at bounding box center [97, 231] width 93 height 22
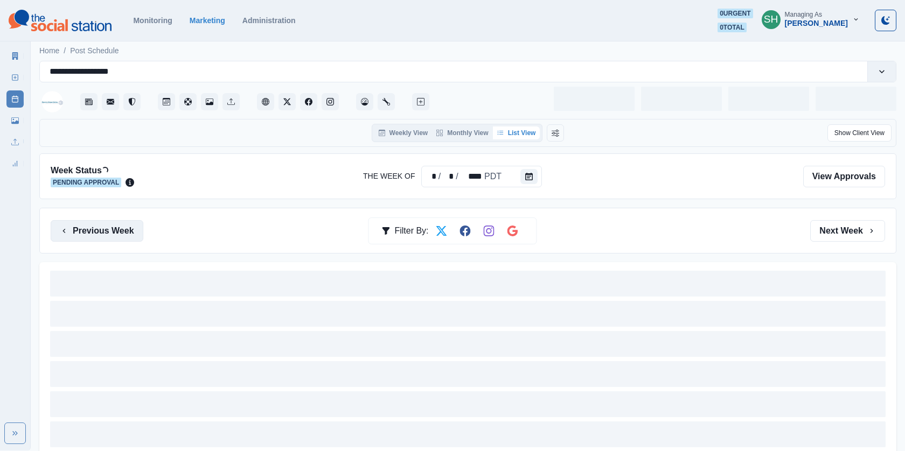
click at [133, 223] on button "Previous Week" at bounding box center [97, 231] width 93 height 22
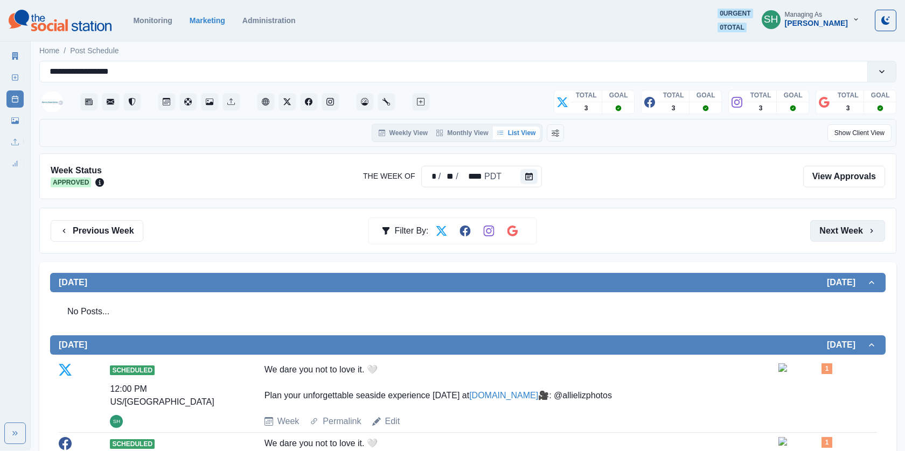
click at [841, 226] on button "Next Week" at bounding box center [847, 231] width 75 height 22
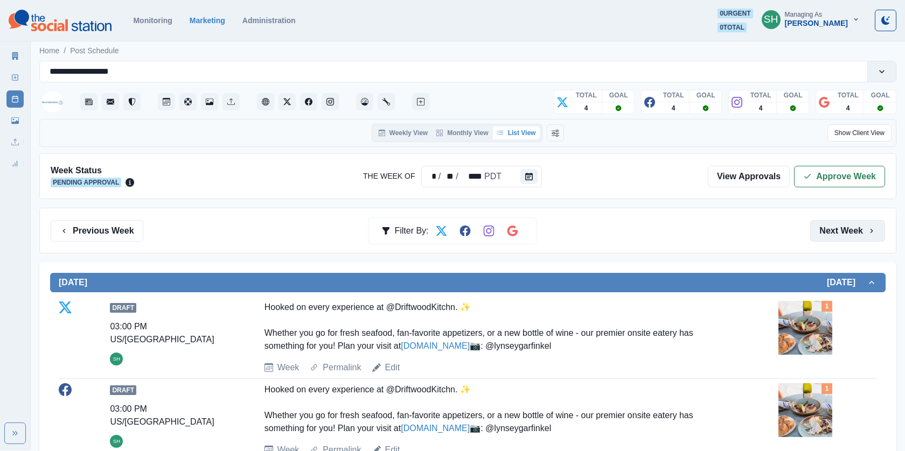
click at [841, 226] on button "Next Week" at bounding box center [847, 231] width 75 height 22
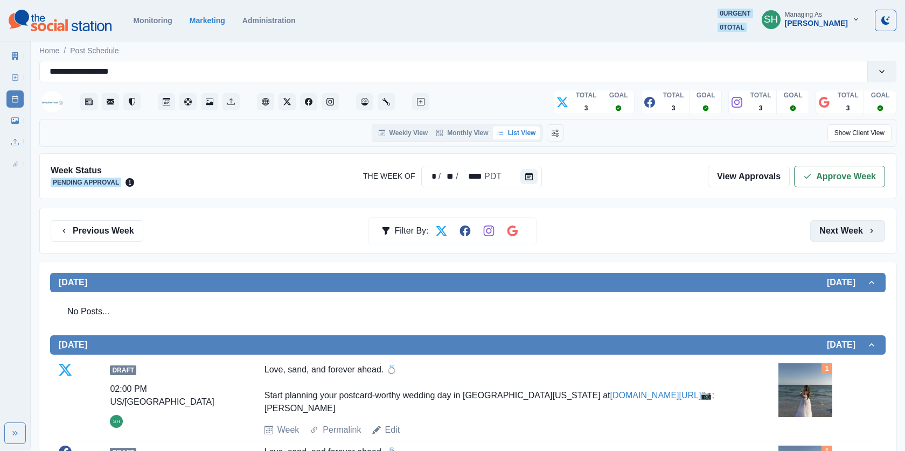
click at [841, 226] on button "Next Week" at bounding box center [847, 231] width 75 height 22
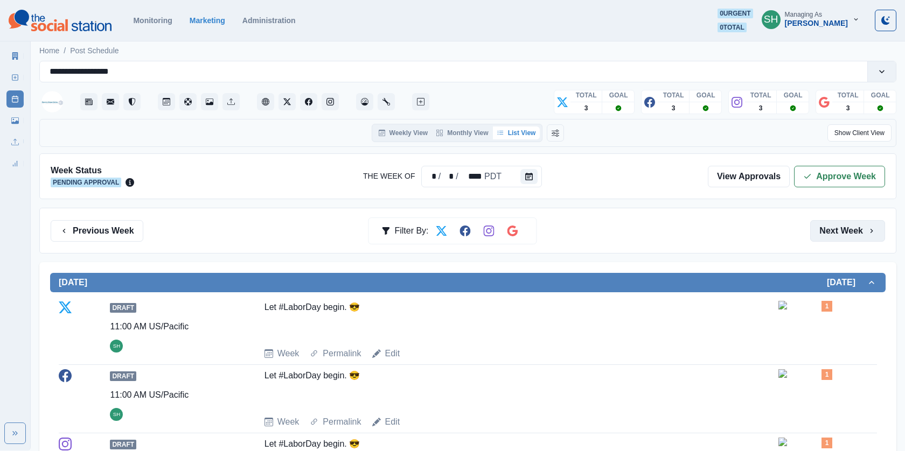
click at [841, 226] on button "Next Week" at bounding box center [847, 231] width 75 height 22
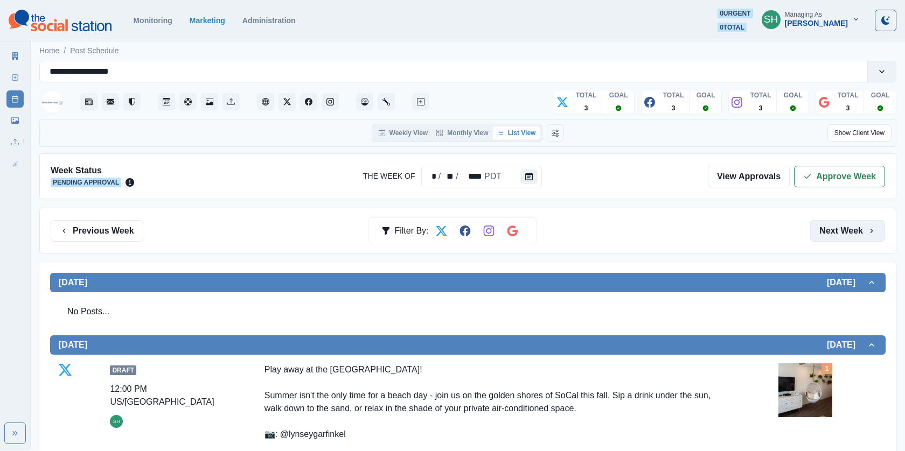
click at [841, 226] on button "Next Week" at bounding box center [847, 231] width 75 height 22
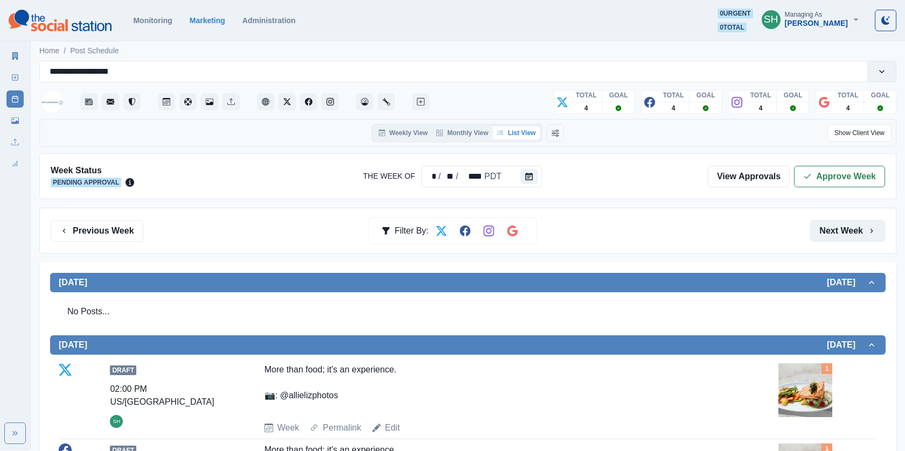
click at [841, 226] on button "Next Week" at bounding box center [847, 231] width 75 height 22
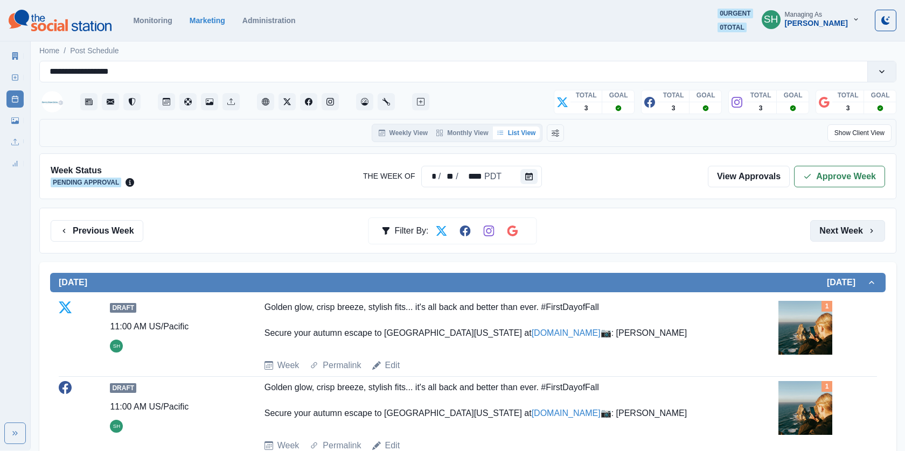
click at [841, 226] on button "Next Week" at bounding box center [847, 231] width 75 height 22
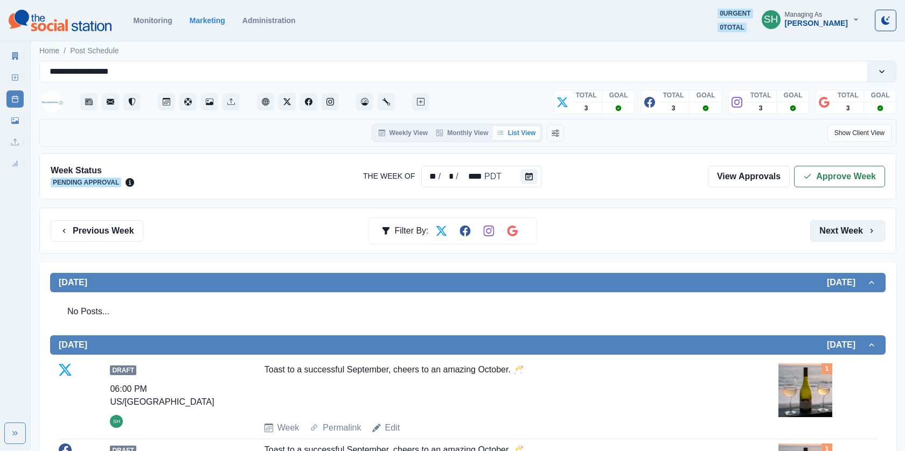
click at [855, 232] on button "Next Week" at bounding box center [847, 231] width 75 height 22
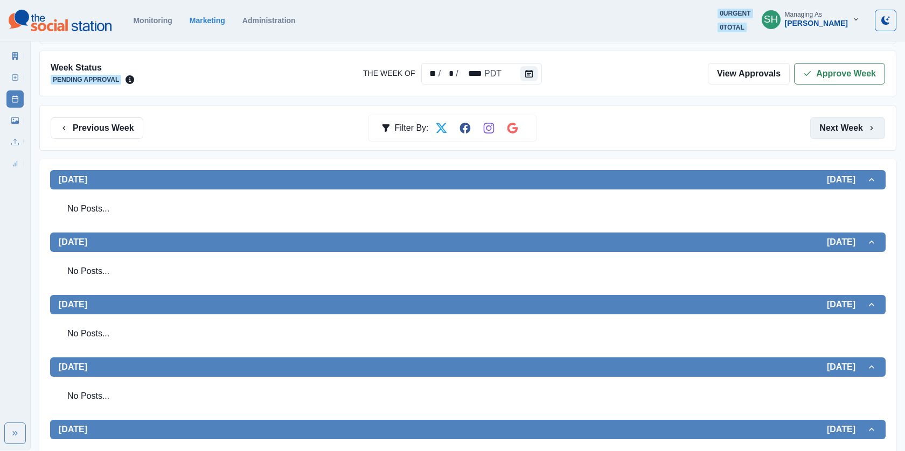
scroll to position [277, 0]
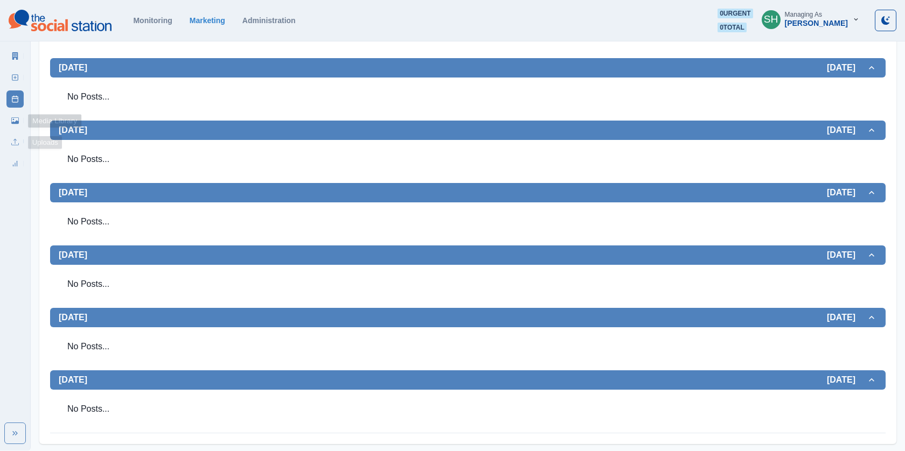
click at [15, 120] on icon at bounding box center [15, 121] width 8 height 8
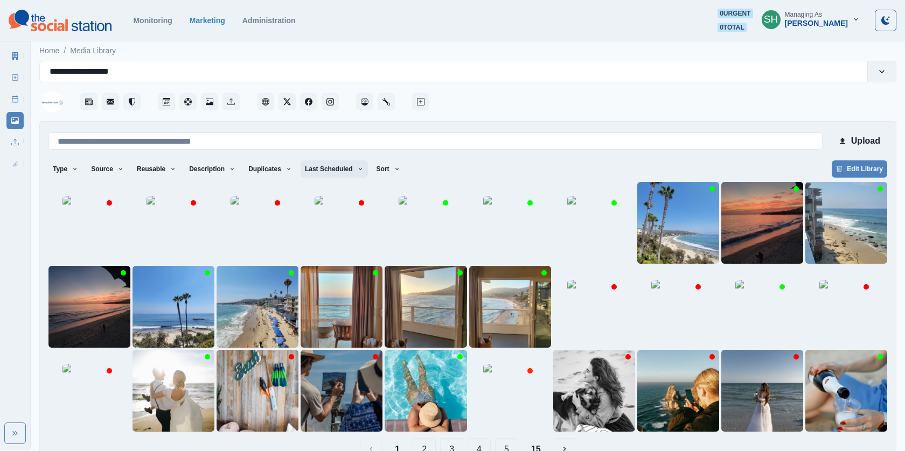
click at [368, 170] on button "Last Scheduled" at bounding box center [334, 169] width 67 height 17
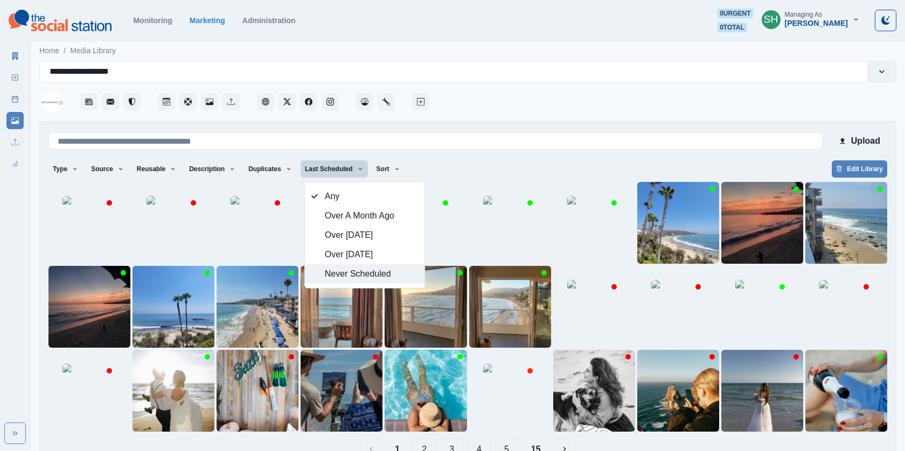
click at [349, 270] on span "Never Scheduled" at bounding box center [371, 274] width 93 height 13
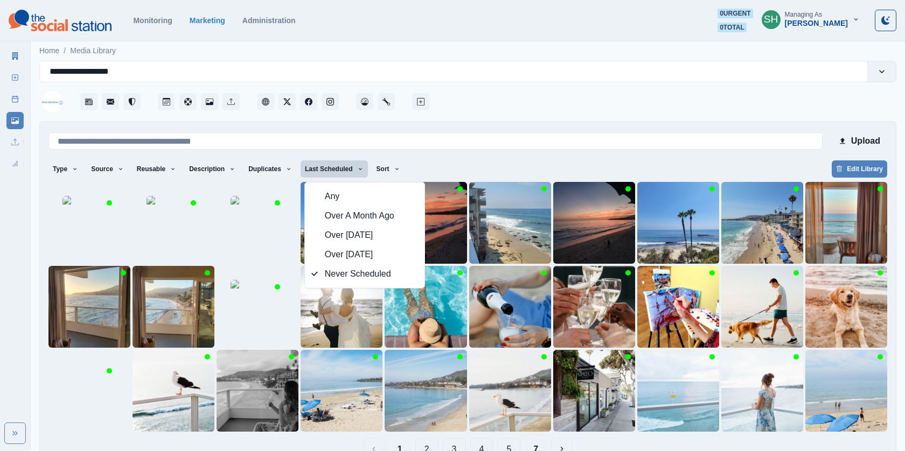
click at [566, 117] on div "**********" at bounding box center [467, 265] width 857 height 408
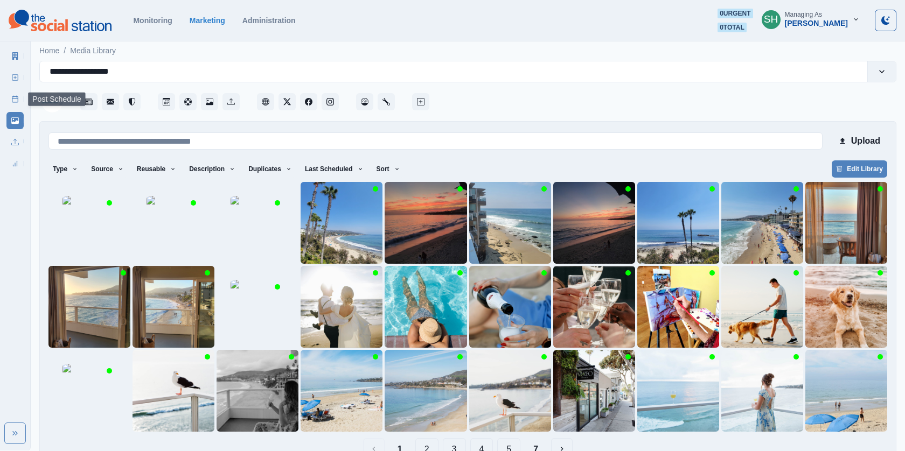
click at [19, 100] on link "Post Schedule" at bounding box center [14, 99] width 17 height 17
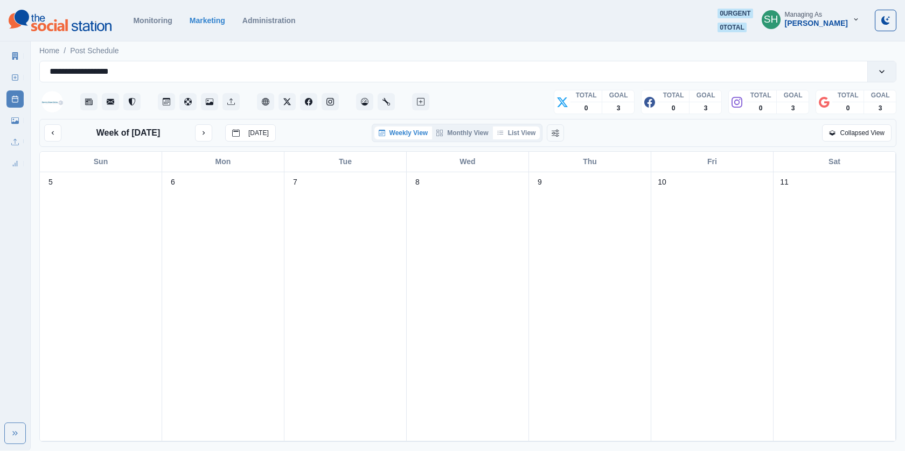
click at [513, 134] on button "List View" at bounding box center [516, 133] width 47 height 13
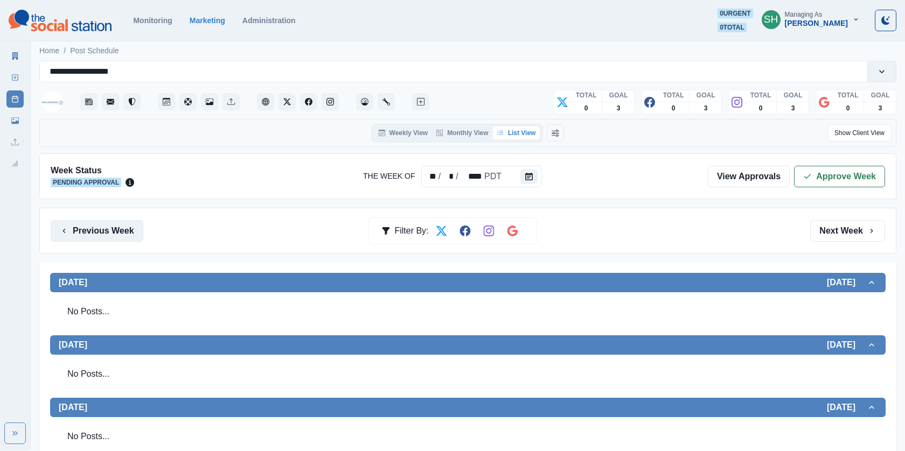
click at [119, 236] on button "Previous Week" at bounding box center [97, 231] width 93 height 22
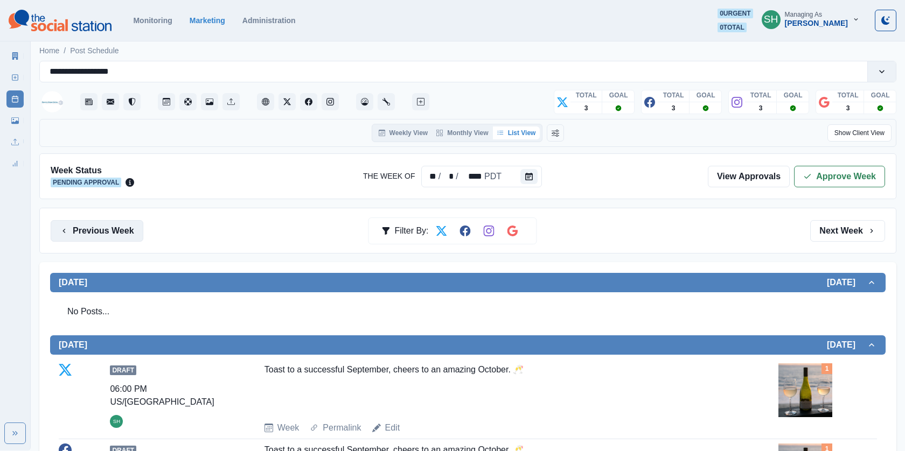
click at [119, 236] on button "Previous Week" at bounding box center [97, 231] width 93 height 22
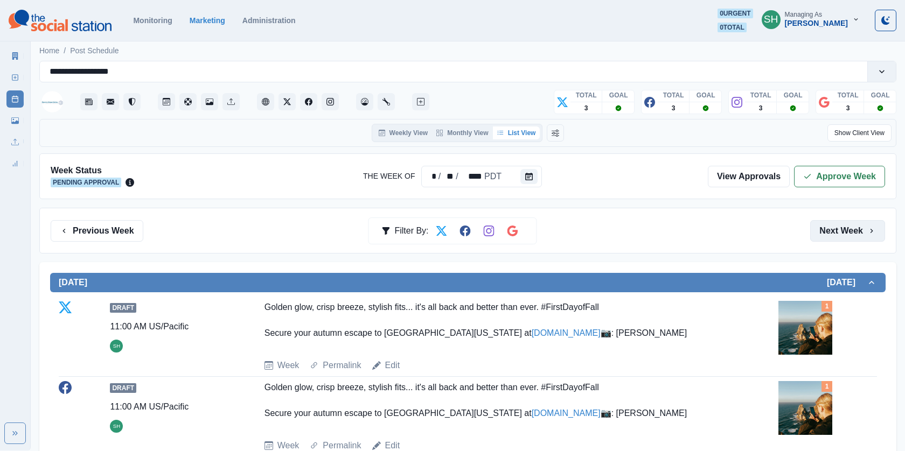
click at [853, 227] on button "Next Week" at bounding box center [847, 231] width 75 height 22
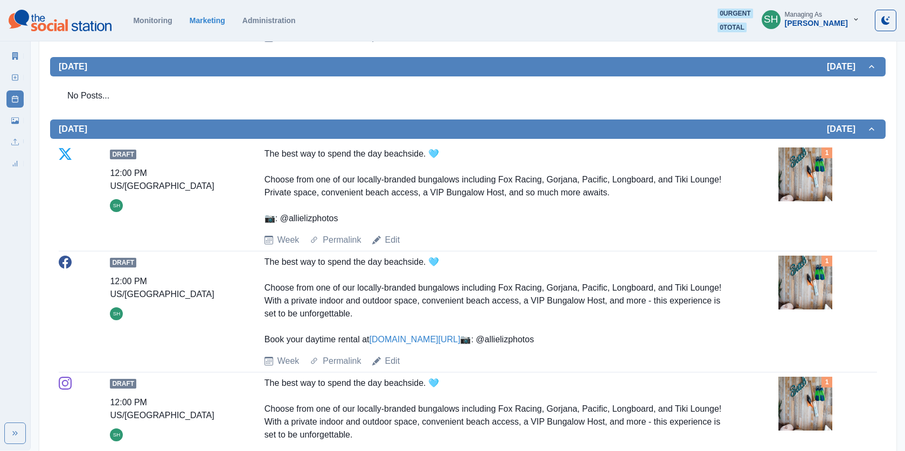
scroll to position [1375, 0]
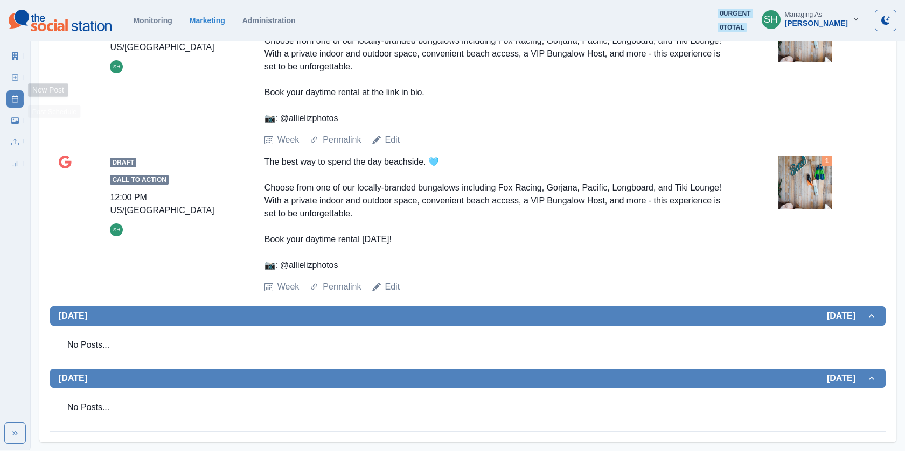
click at [11, 79] on icon at bounding box center [15, 78] width 8 height 8
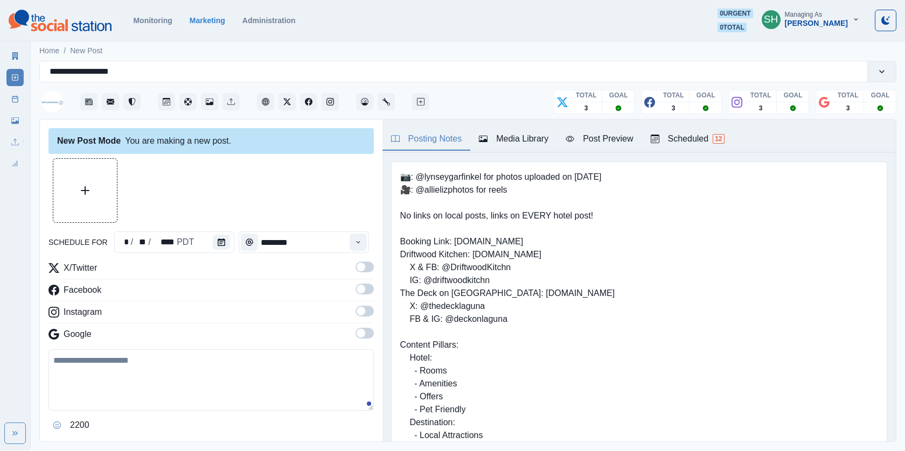
click at [527, 147] on button "Media Library" at bounding box center [513, 139] width 87 height 23
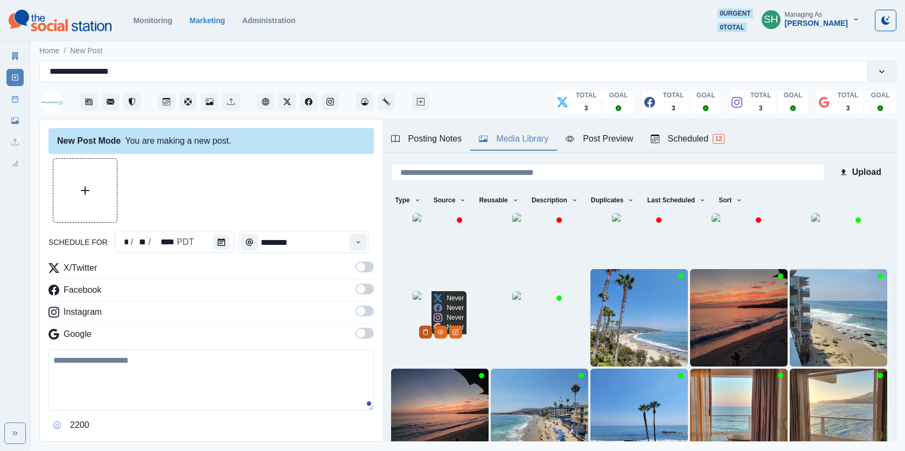
click at [432, 339] on button "Delete Media" at bounding box center [425, 332] width 13 height 13
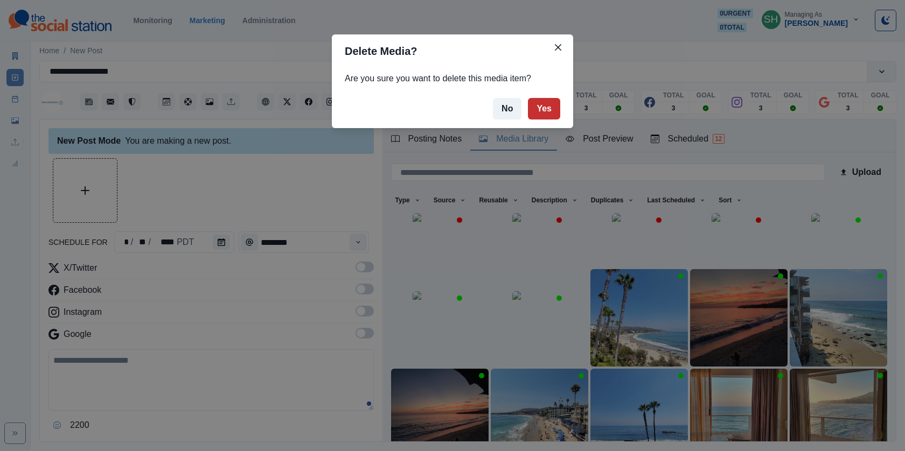
click at [538, 115] on button "Yes" at bounding box center [544, 109] width 32 height 22
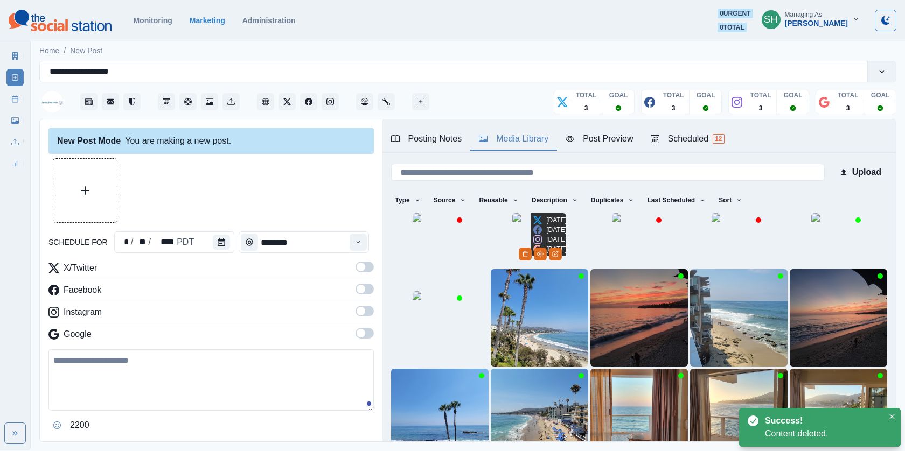
scroll to position [138, 0]
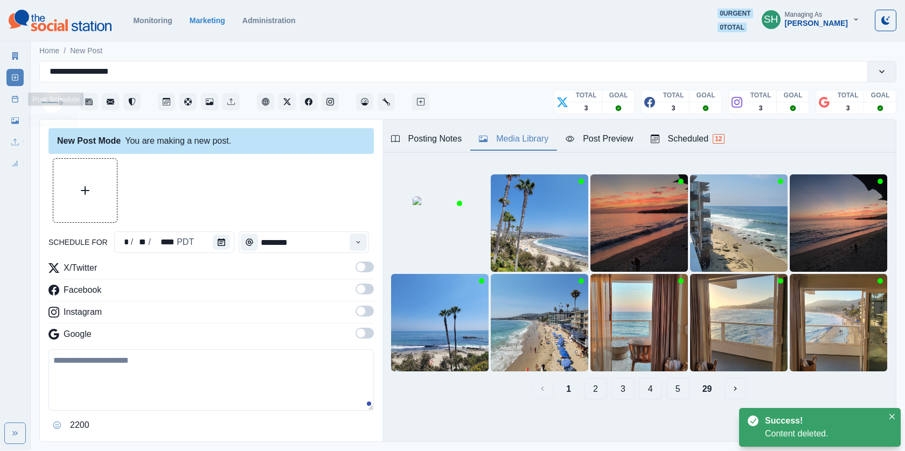
click at [11, 105] on link "Post Schedule" at bounding box center [14, 99] width 17 height 17
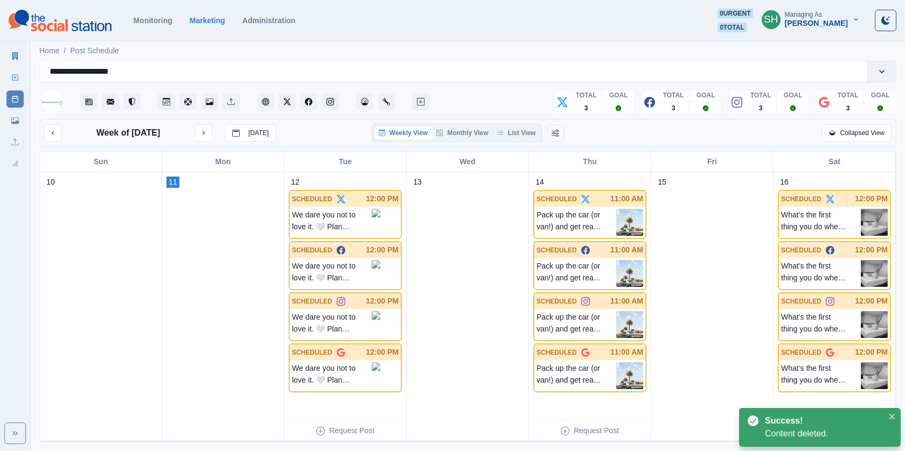
click at [12, 117] on icon at bounding box center [15, 120] width 8 height 6
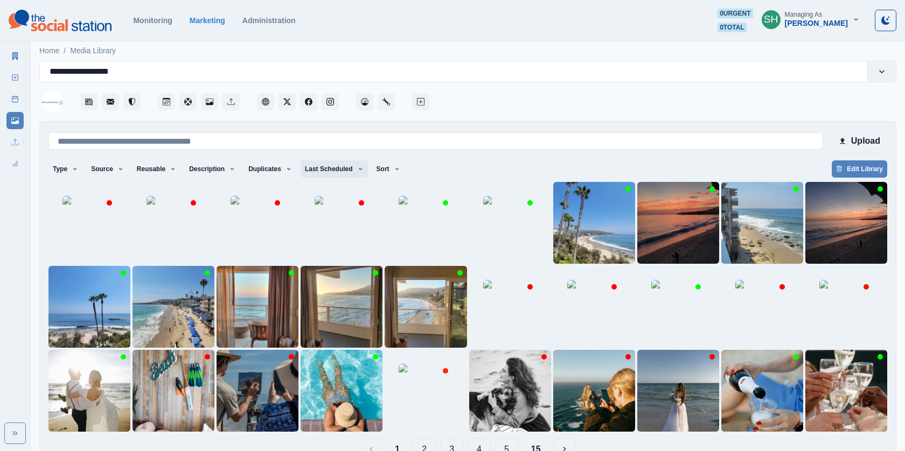
click at [329, 164] on button "Last Scheduled" at bounding box center [334, 169] width 67 height 17
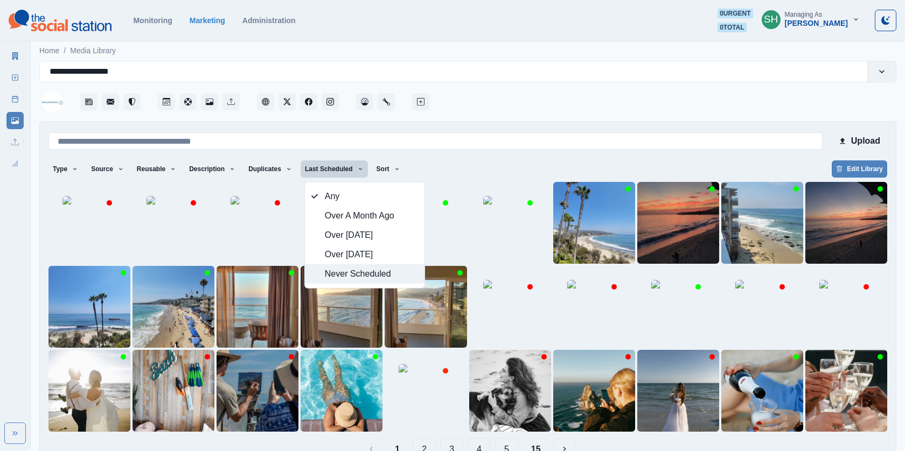
click at [342, 266] on button "Never Scheduled" at bounding box center [365, 274] width 120 height 19
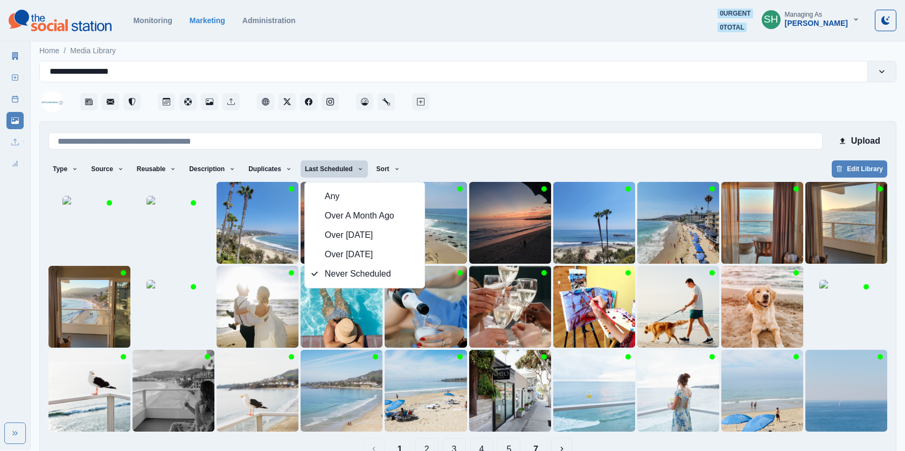
click at [537, 121] on div "Upload Type Any Image Video Source Any Upload Social Manager Found: Instagram F…" at bounding box center [467, 295] width 857 height 348
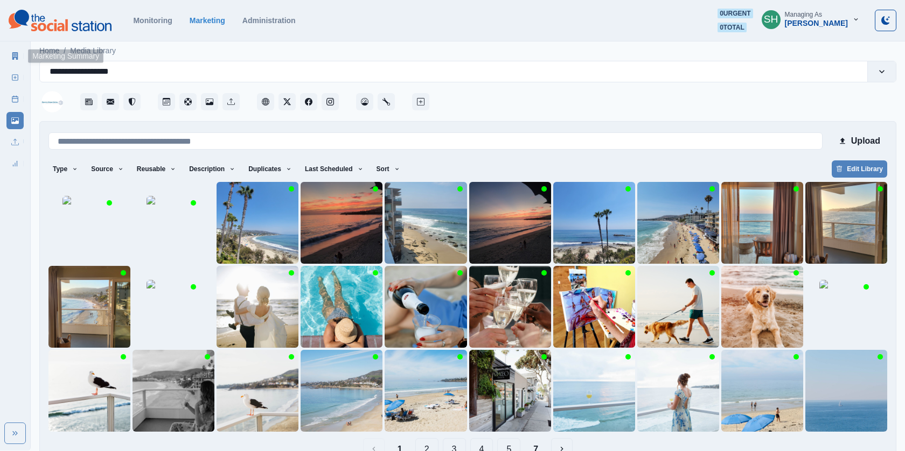
click at [13, 55] on icon at bounding box center [15, 56] width 8 height 8
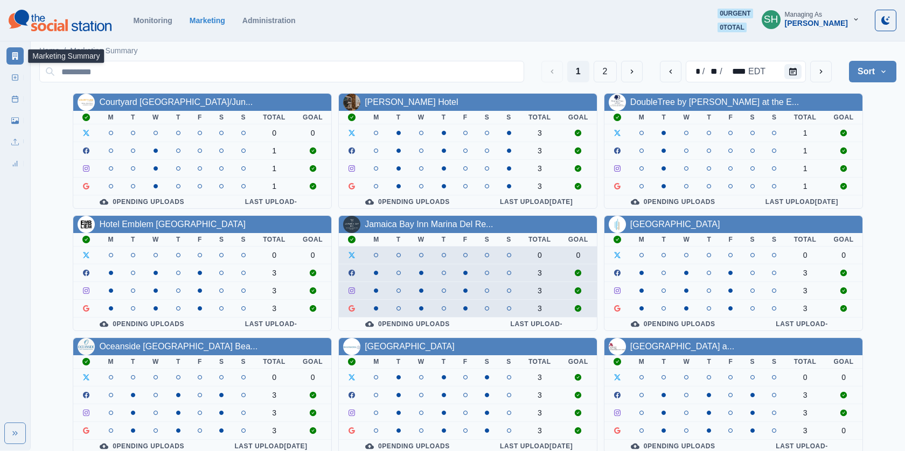
scroll to position [126, 0]
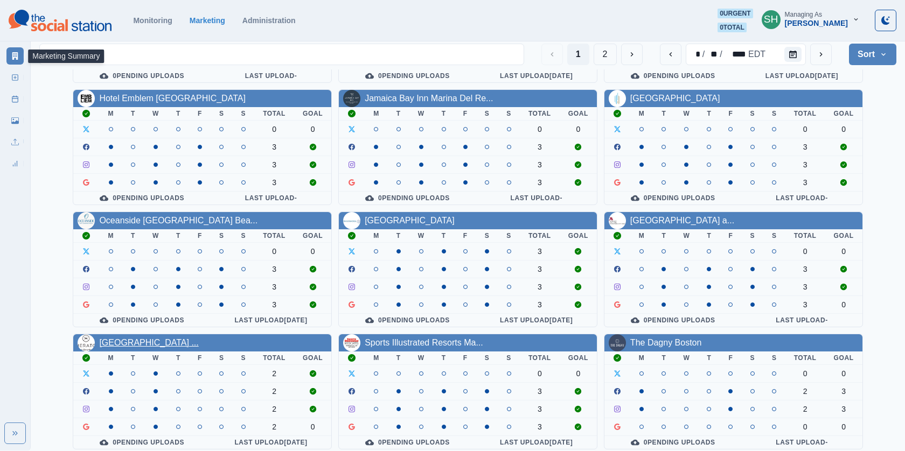
click at [163, 338] on link "Sheraton Fort Worth Downtown ..." at bounding box center [148, 342] width 99 height 9
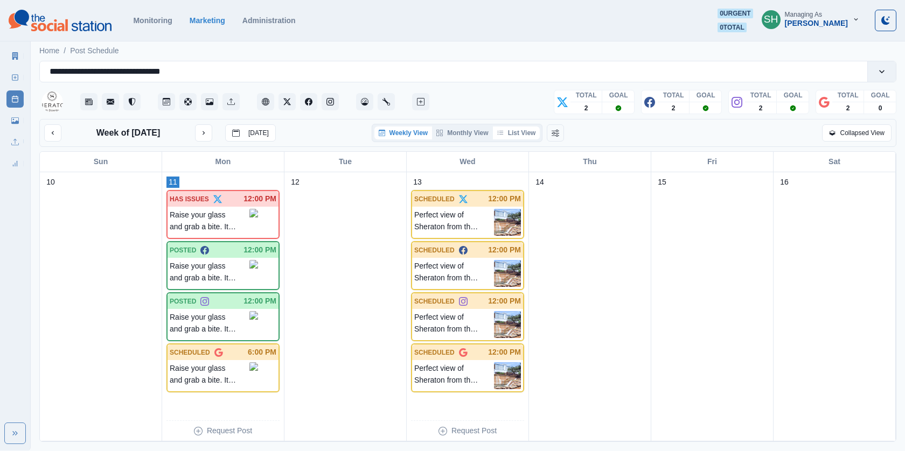
click at [502, 135] on icon "button" at bounding box center [500, 133] width 6 height 6
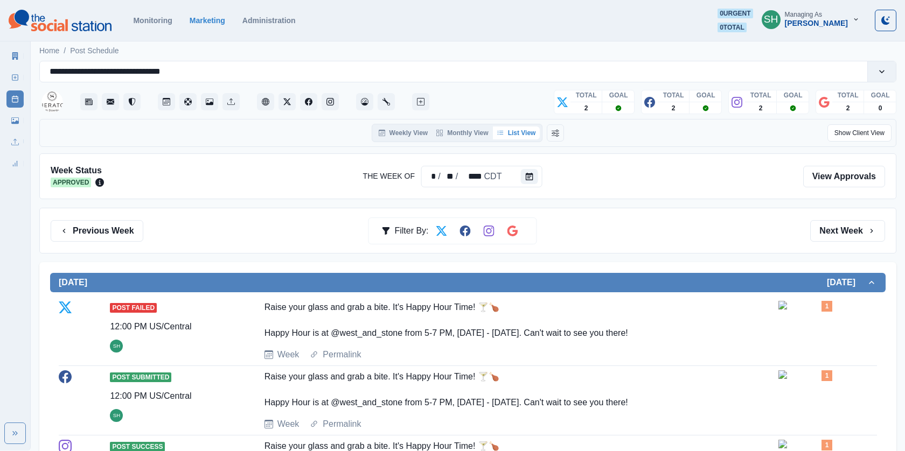
click at [854, 217] on div "Previous Week Filter By: Next Week" at bounding box center [467, 231] width 857 height 46
click at [823, 227] on button "Next Week" at bounding box center [847, 231] width 75 height 22
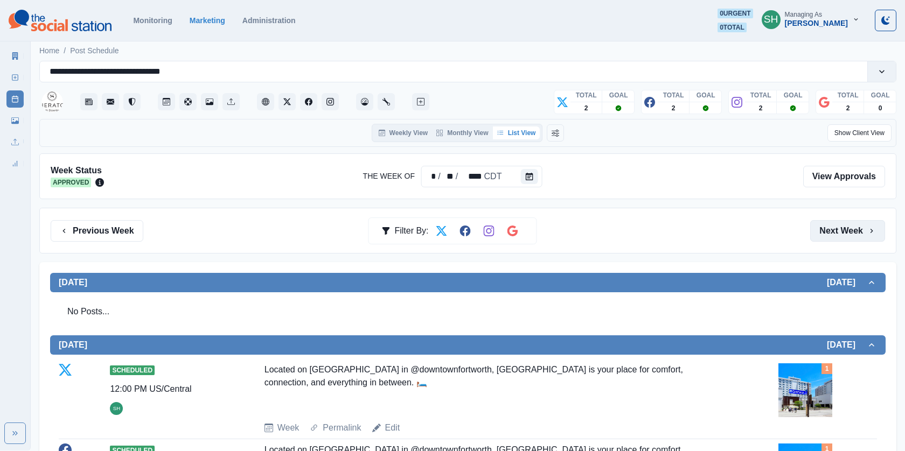
click at [823, 228] on button "Next Week" at bounding box center [847, 231] width 75 height 22
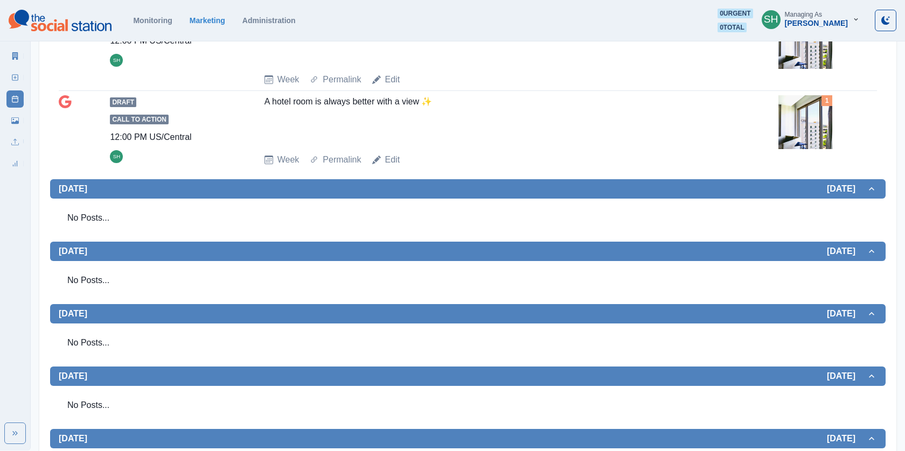
scroll to position [567, 0]
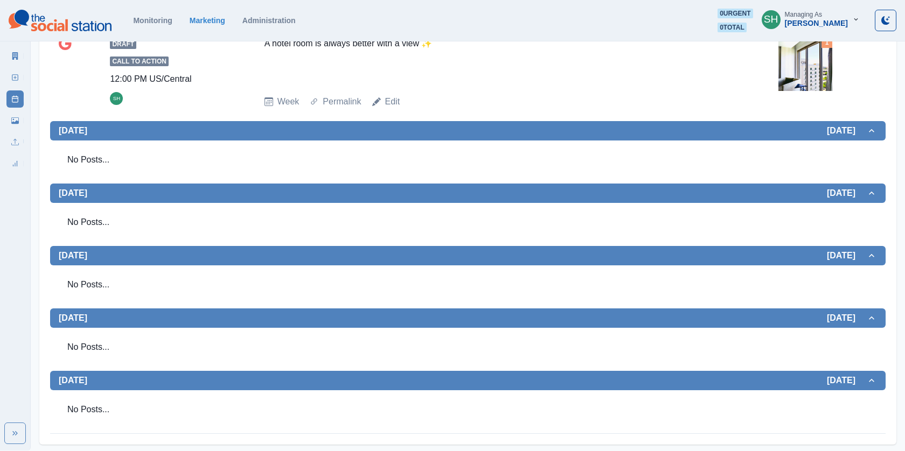
click at [18, 80] on rect at bounding box center [15, 78] width 6 height 6
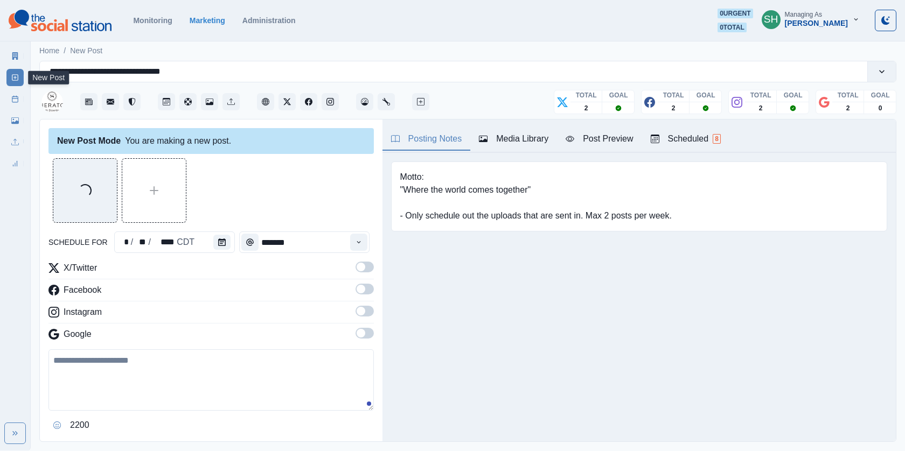
click at [137, 350] on textarea at bounding box center [210, 380] width 325 height 61
paste textarea "**********"
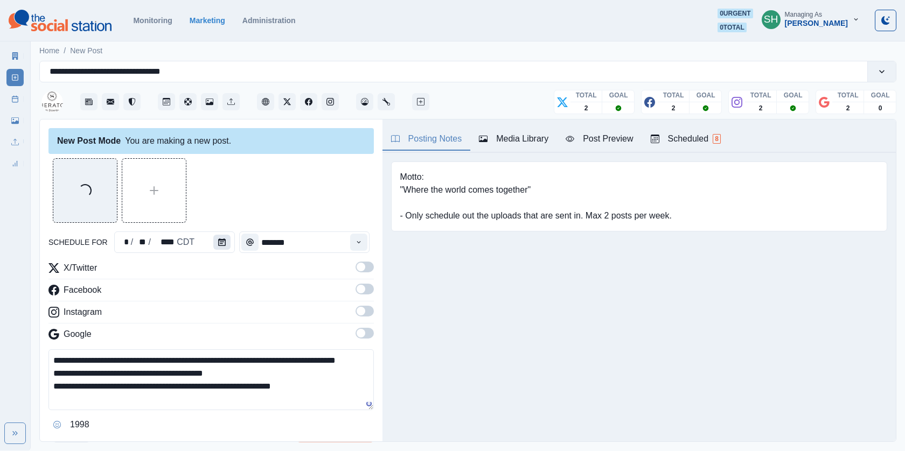
type textarea "**********"
click at [218, 236] on button "Calendar" at bounding box center [221, 242] width 17 height 15
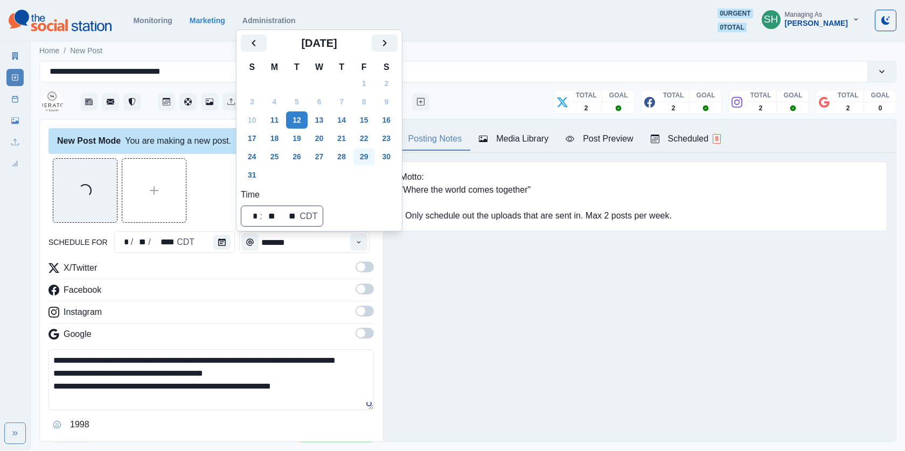
click at [375, 158] on button "29" at bounding box center [364, 156] width 22 height 17
click at [218, 204] on div "Loading..." at bounding box center [210, 190] width 325 height 65
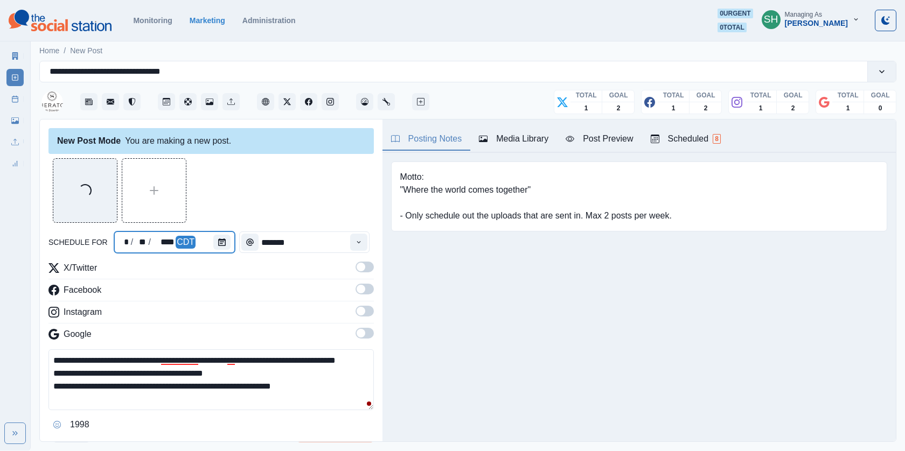
click at [228, 241] on div at bounding box center [224, 243] width 22 height 22
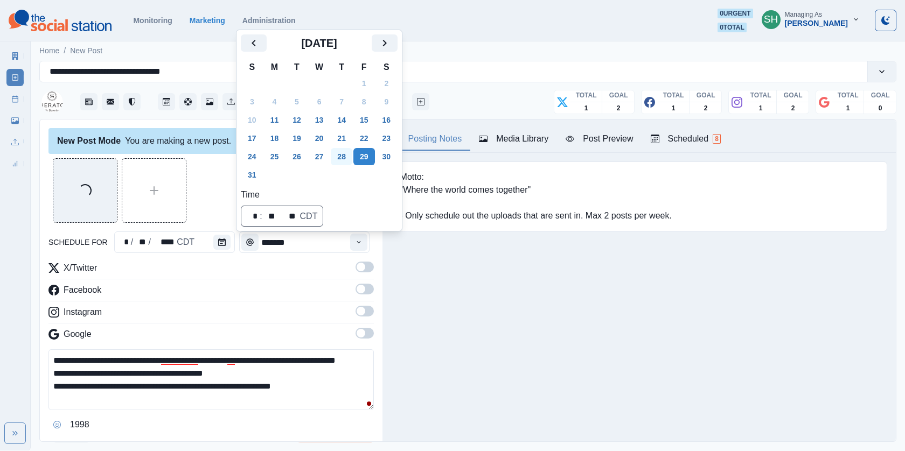
click at [339, 152] on button "28" at bounding box center [342, 156] width 22 height 17
click at [200, 190] on div "Loading..." at bounding box center [210, 190] width 325 height 65
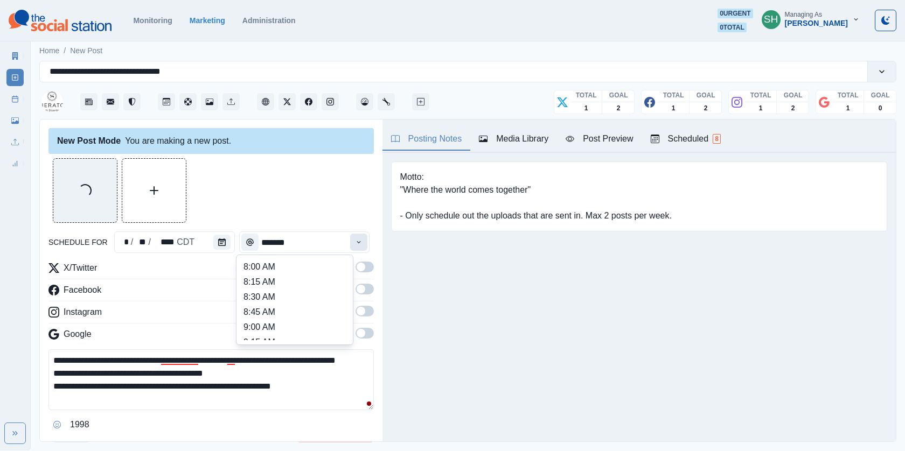
click at [367, 247] on button "Time" at bounding box center [358, 242] width 17 height 17
click at [269, 283] on li "12:00 PM" at bounding box center [295, 283] width 108 height 15
type input "********"
click at [359, 265] on span at bounding box center [361, 267] width 9 height 9
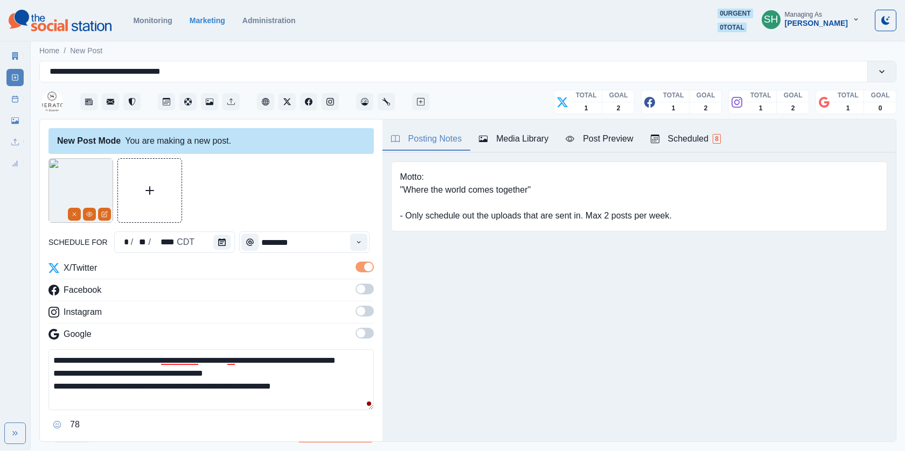
click at [360, 301] on hr at bounding box center [210, 301] width 325 height 1
click at [364, 284] on span at bounding box center [365, 289] width 18 height 11
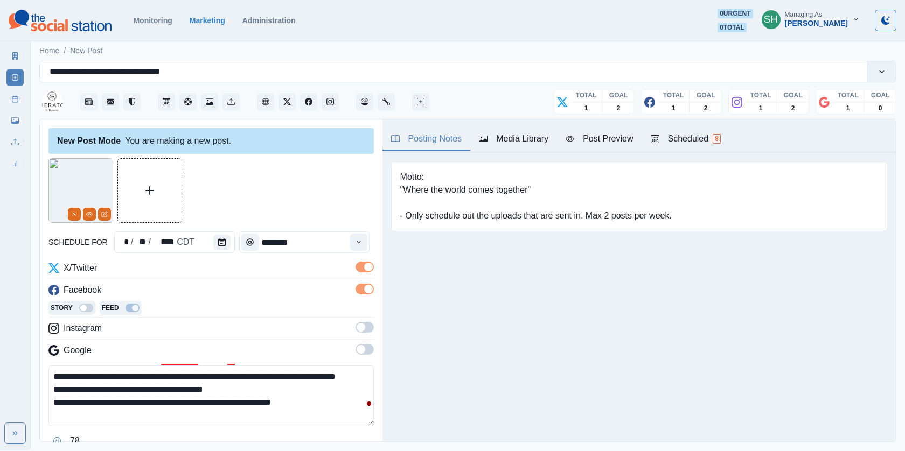
click at [364, 331] on span at bounding box center [365, 327] width 18 height 11
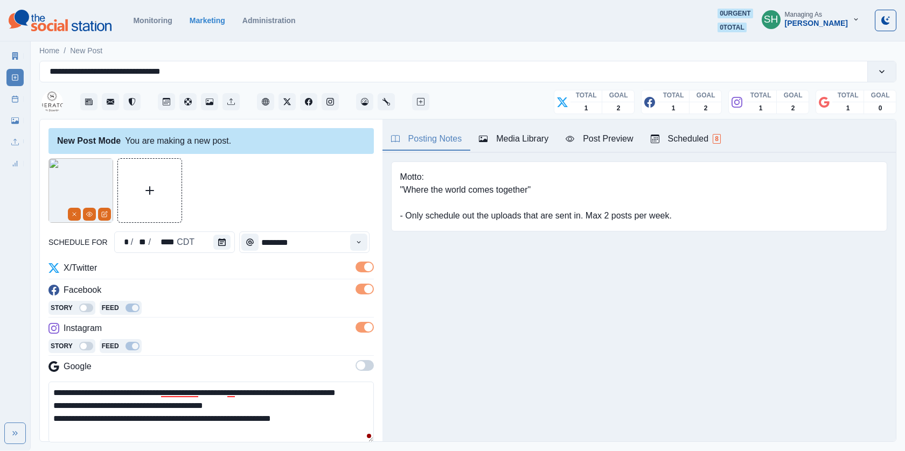
click at [364, 369] on span at bounding box center [365, 365] width 18 height 11
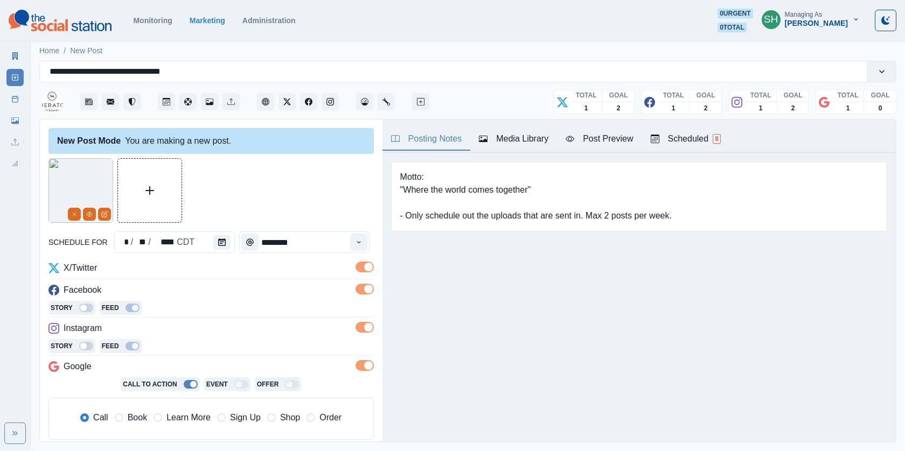
click at [298, 186] on div at bounding box center [210, 190] width 325 height 65
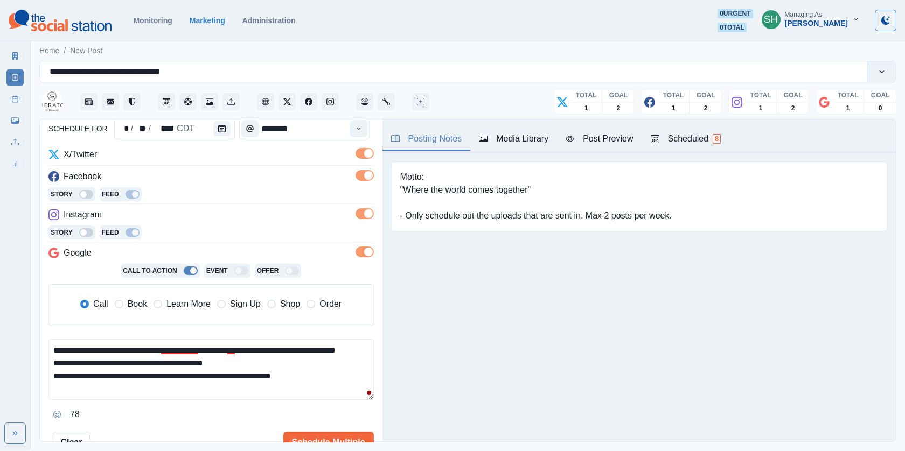
scroll to position [142, 0]
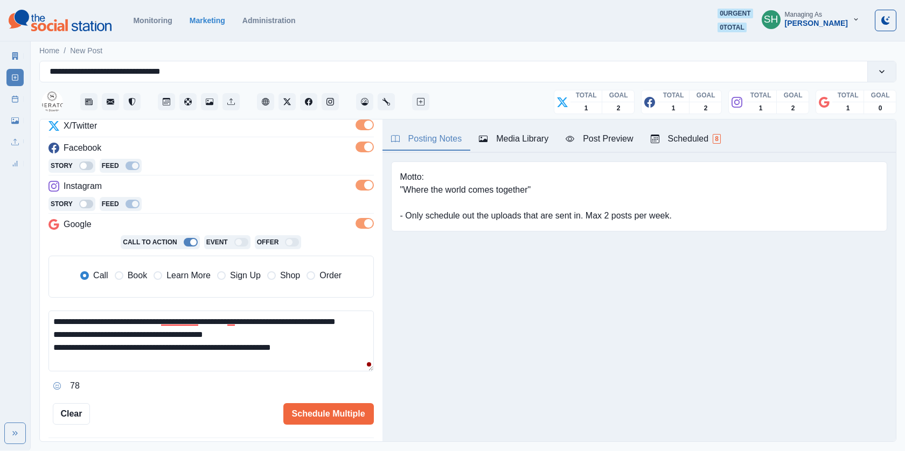
click at [129, 279] on span "Book" at bounding box center [137, 275] width 19 height 13
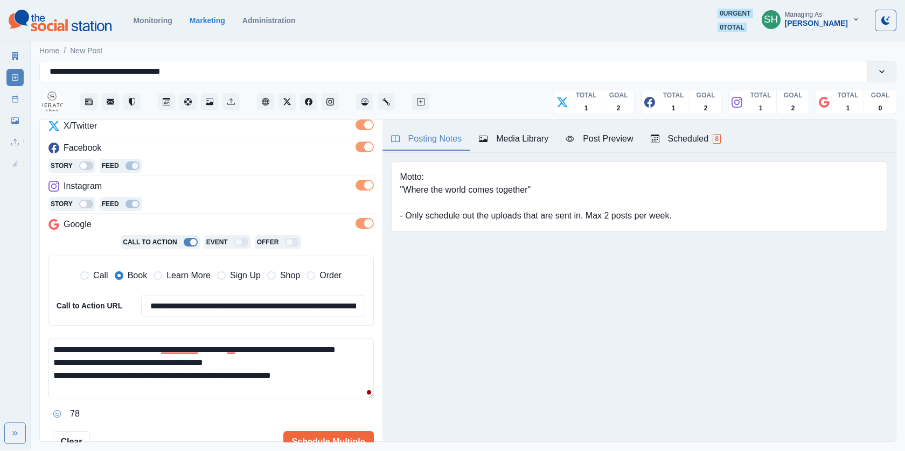
click at [76, 363] on textarea "**********" at bounding box center [210, 369] width 325 height 61
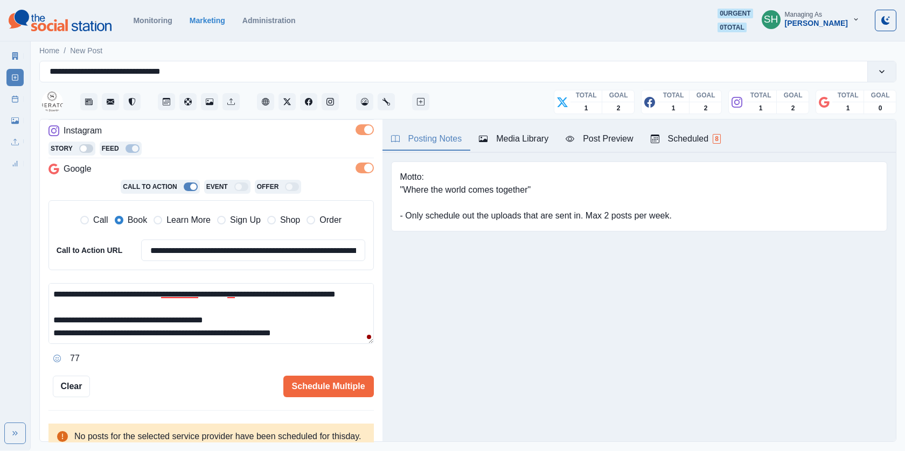
scroll to position [12, 0]
click at [259, 317] on textarea "**********" at bounding box center [210, 313] width 325 height 61
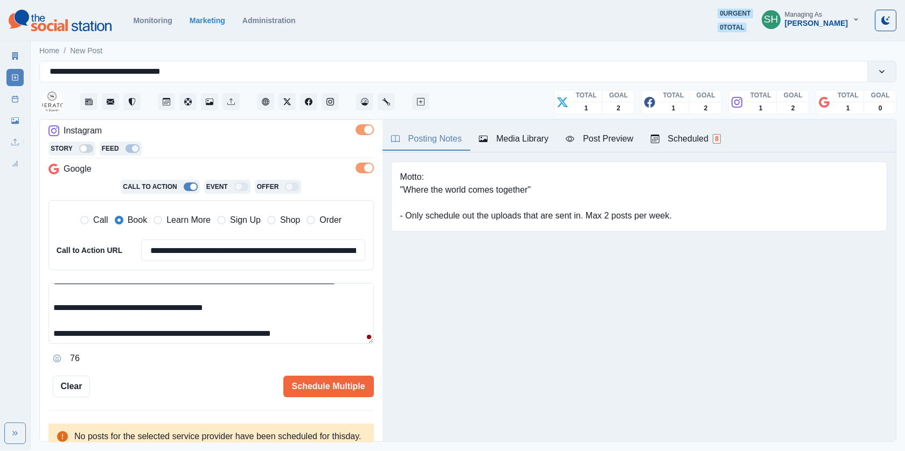
scroll to position [25, 0]
click at [52, 304] on textarea "**********" at bounding box center [210, 313] width 325 height 61
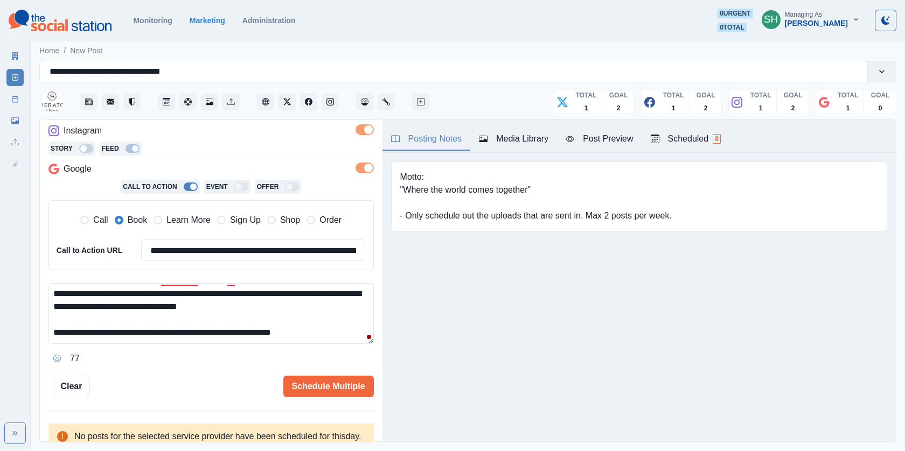
scroll to position [0, 0]
type textarea "**********"
click at [301, 392] on button "Schedule Multiple" at bounding box center [328, 387] width 91 height 22
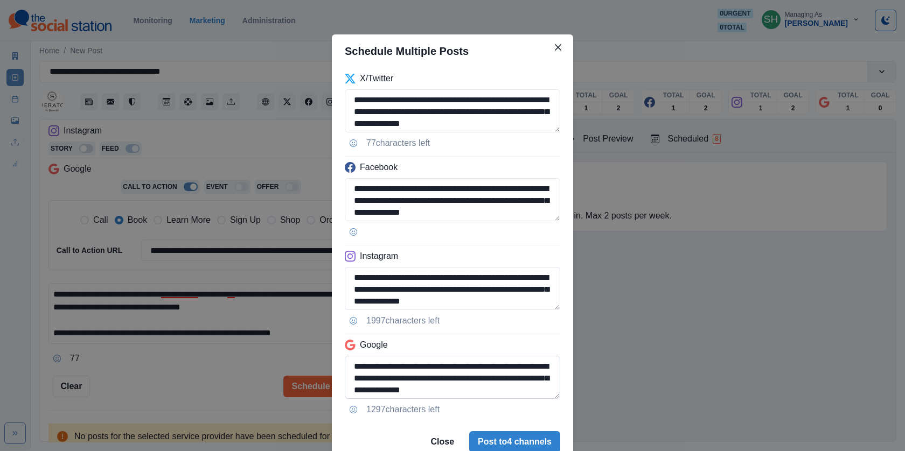
scroll to position [37, 0]
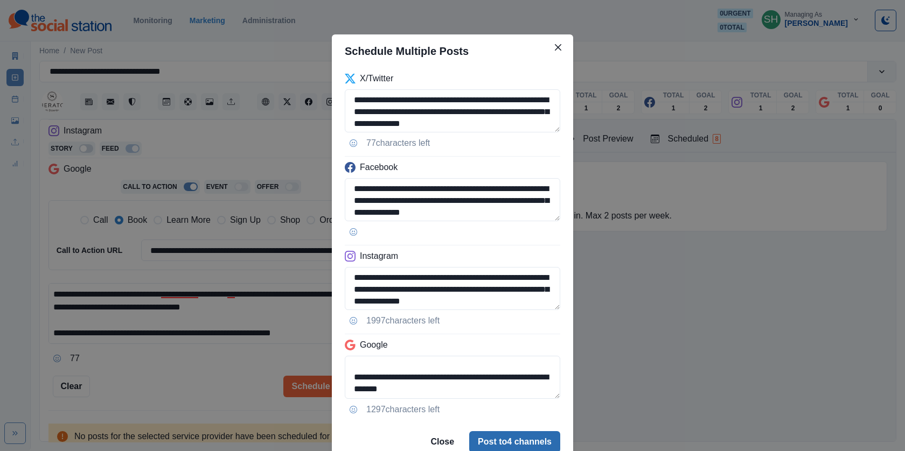
click at [502, 434] on button "Post to 4 channels" at bounding box center [514, 443] width 91 height 22
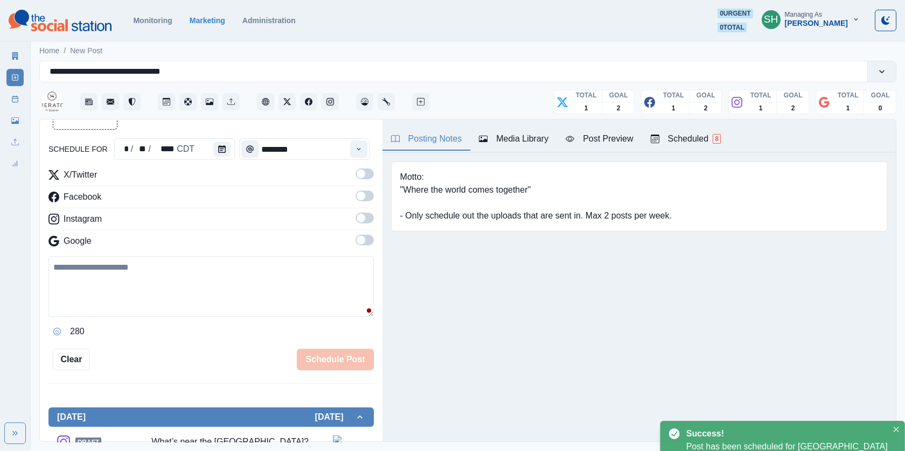
scroll to position [182, 0]
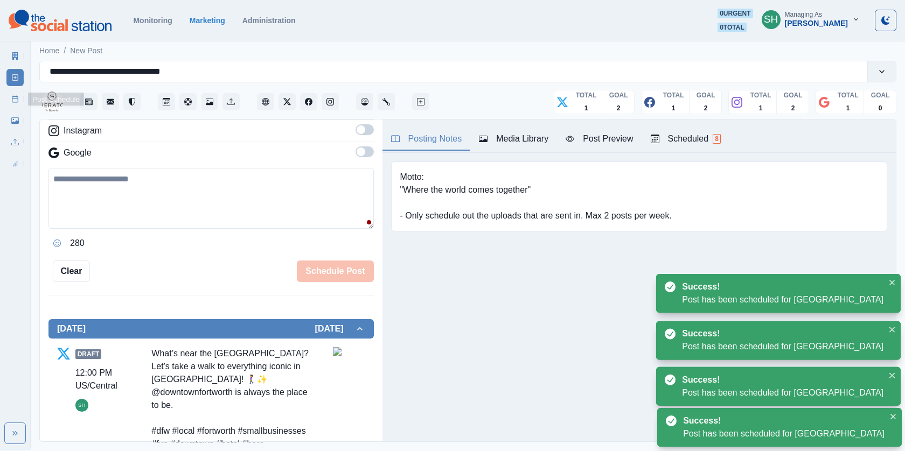
click at [16, 97] on icon at bounding box center [15, 99] width 8 height 8
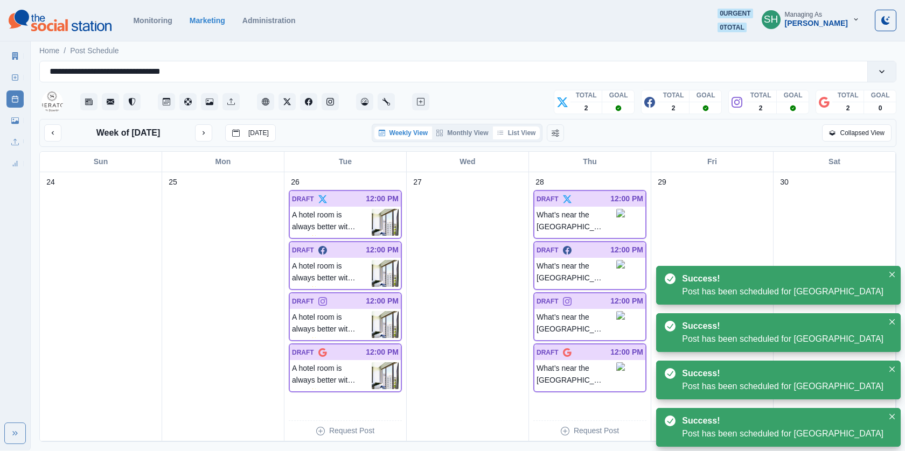
click at [518, 138] on button "List View" at bounding box center [516, 133] width 47 height 13
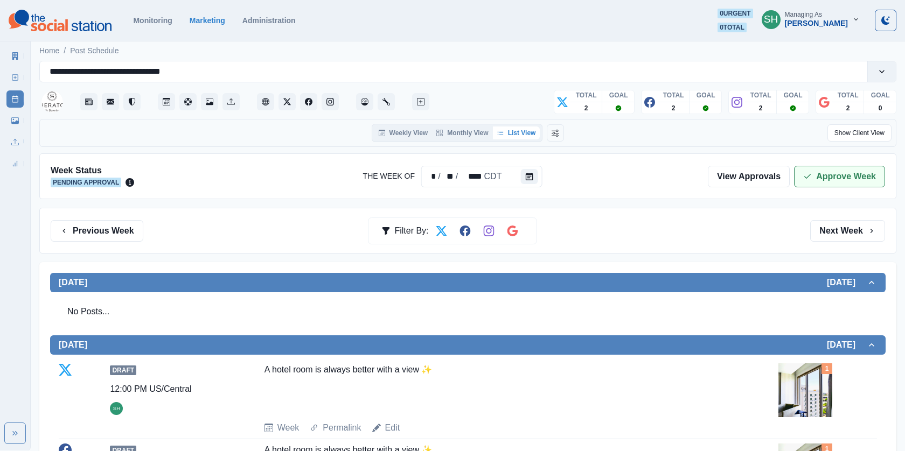
click at [836, 175] on button "Approve Week" at bounding box center [839, 177] width 91 height 22
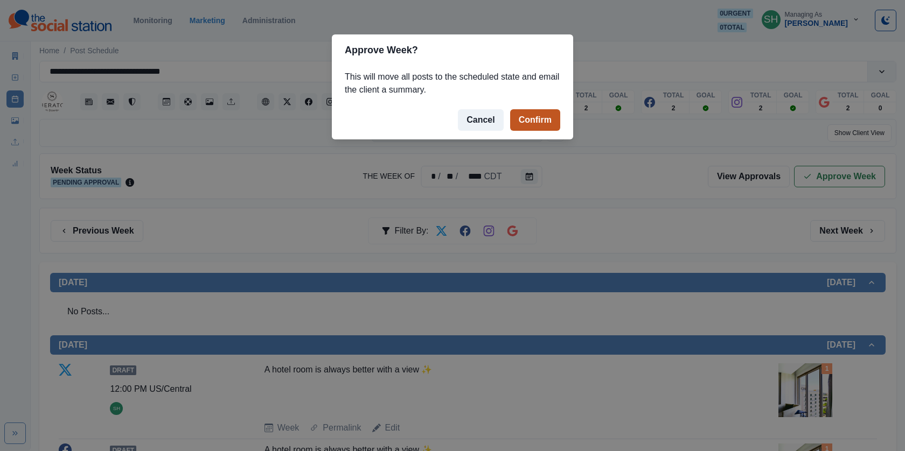
click at [547, 123] on button "Confirm" at bounding box center [535, 120] width 50 height 22
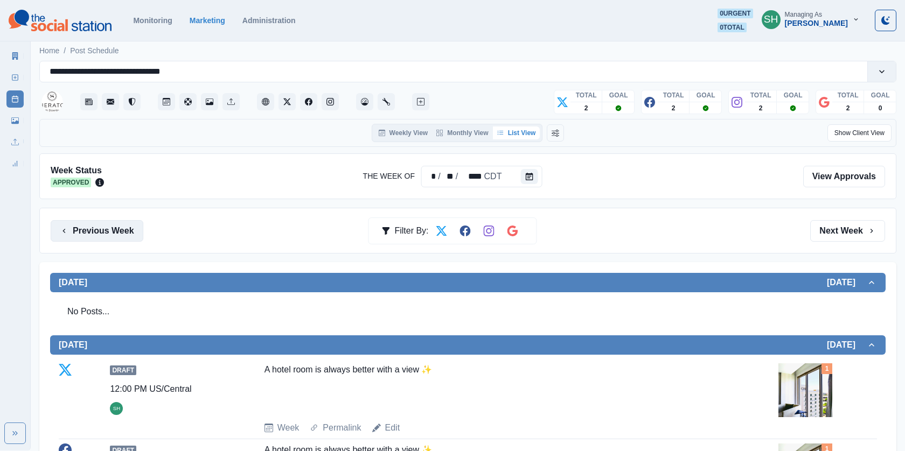
click at [82, 237] on button "Previous Week" at bounding box center [97, 231] width 93 height 22
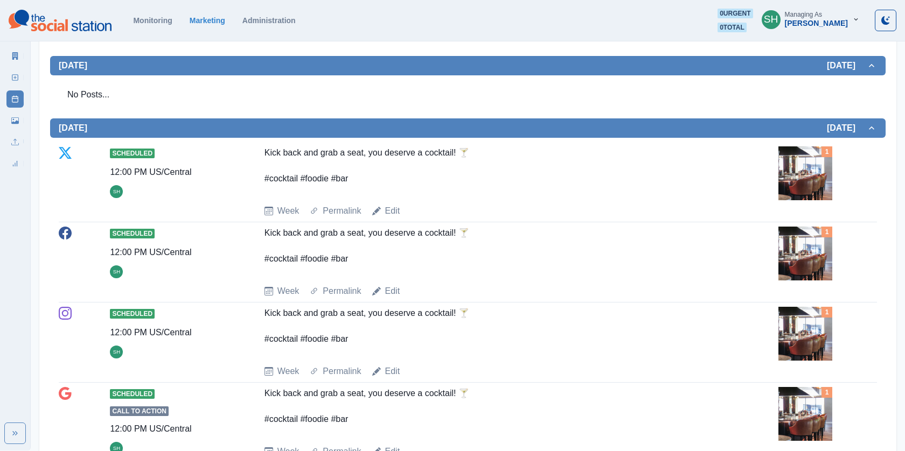
scroll to position [857, 0]
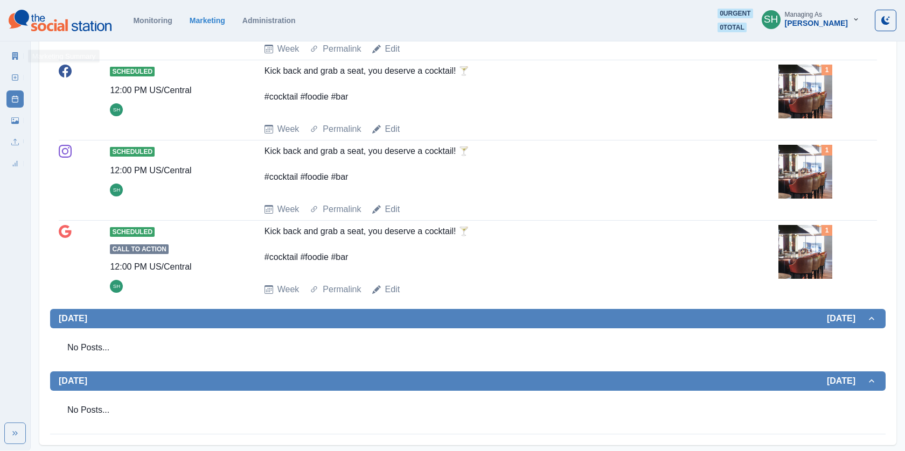
click at [11, 59] on icon at bounding box center [15, 56] width 8 height 8
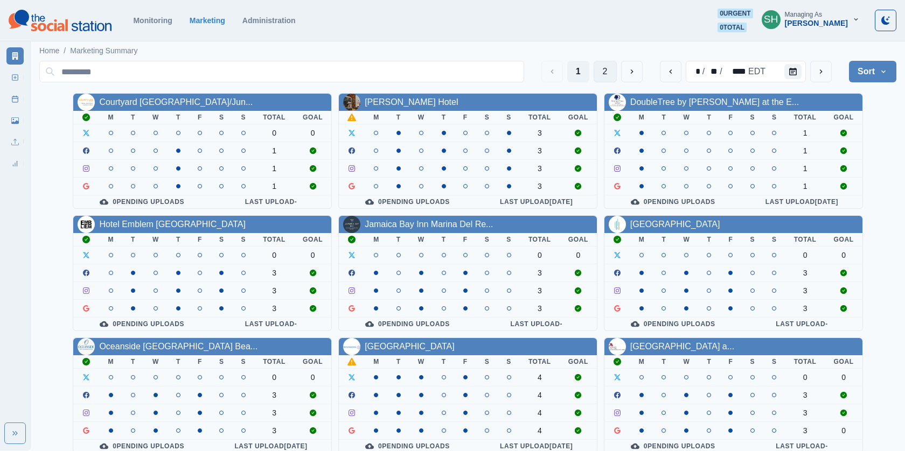
click at [611, 68] on button "2" at bounding box center [605, 72] width 23 height 22
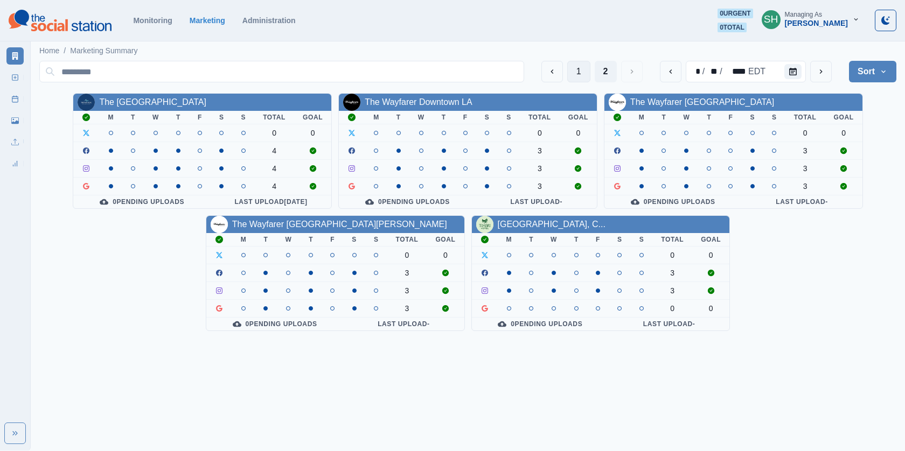
click at [576, 72] on button "1" at bounding box center [578, 72] width 23 height 22
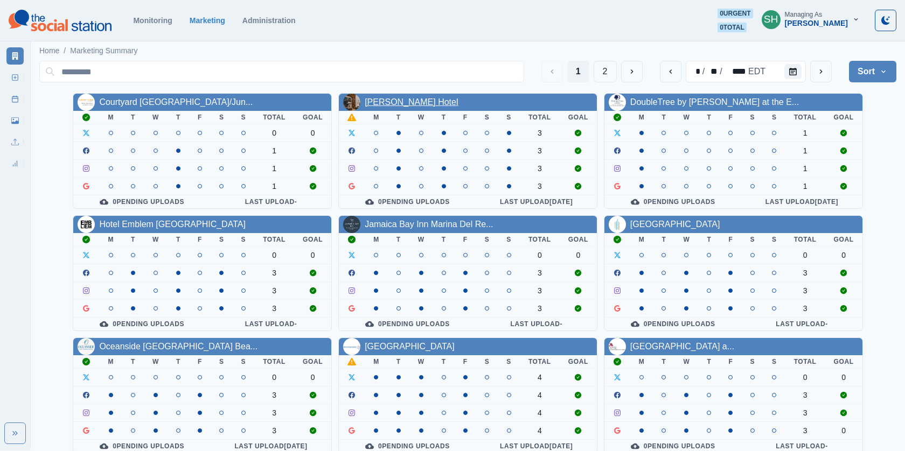
click at [409, 102] on link "Denizen McKinney Hotel" at bounding box center [411, 102] width 93 height 9
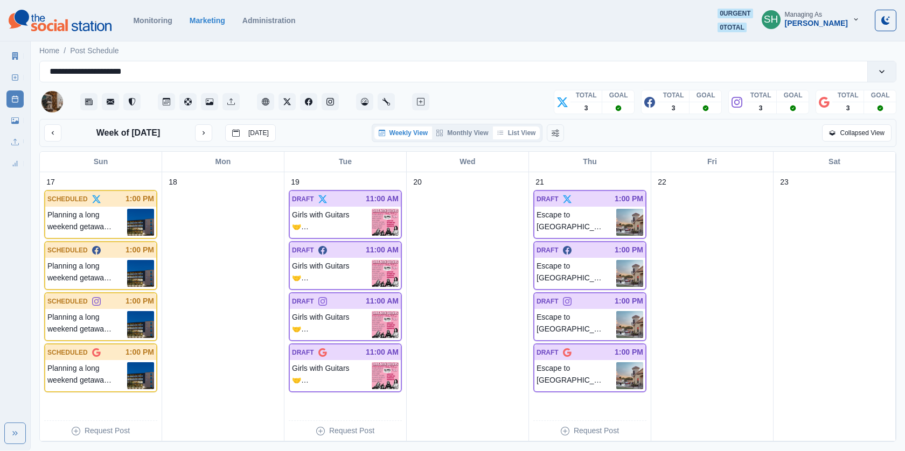
click at [514, 137] on button "List View" at bounding box center [516, 133] width 47 height 13
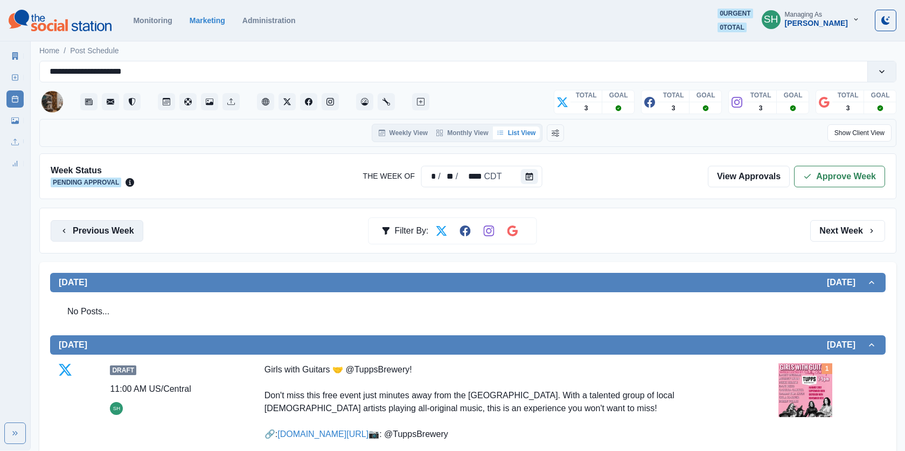
click at [120, 221] on button "Previous Week" at bounding box center [97, 231] width 93 height 22
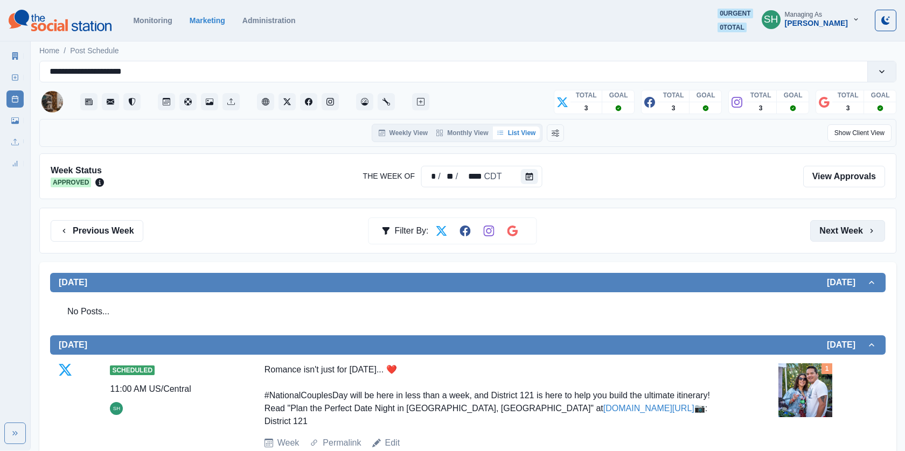
click at [825, 232] on button "Next Week" at bounding box center [847, 231] width 75 height 22
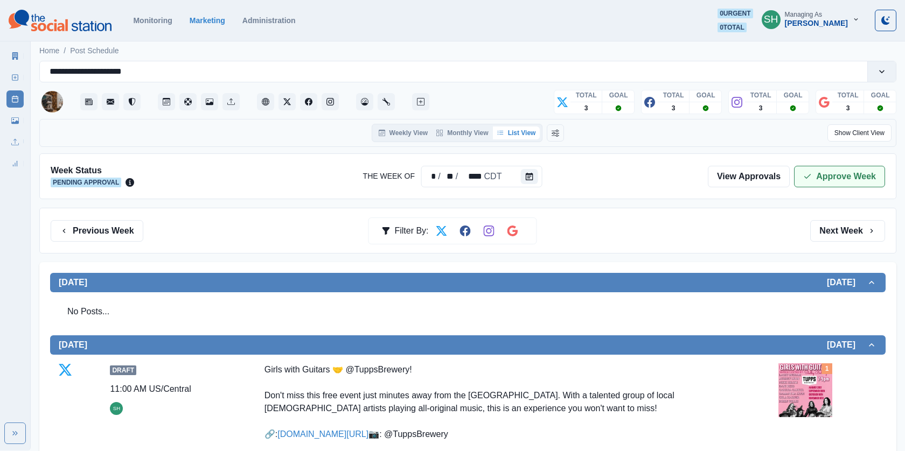
click at [824, 170] on button "Approve Week" at bounding box center [839, 177] width 91 height 22
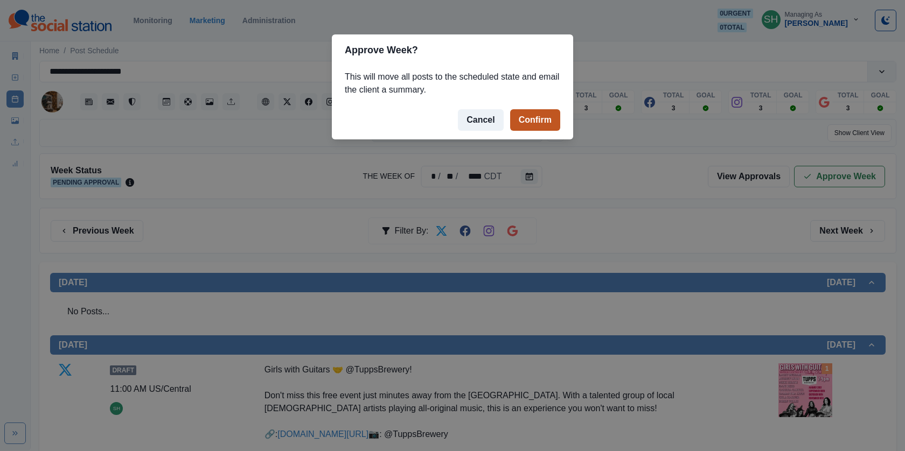
click at [537, 124] on button "Confirm" at bounding box center [535, 120] width 50 height 22
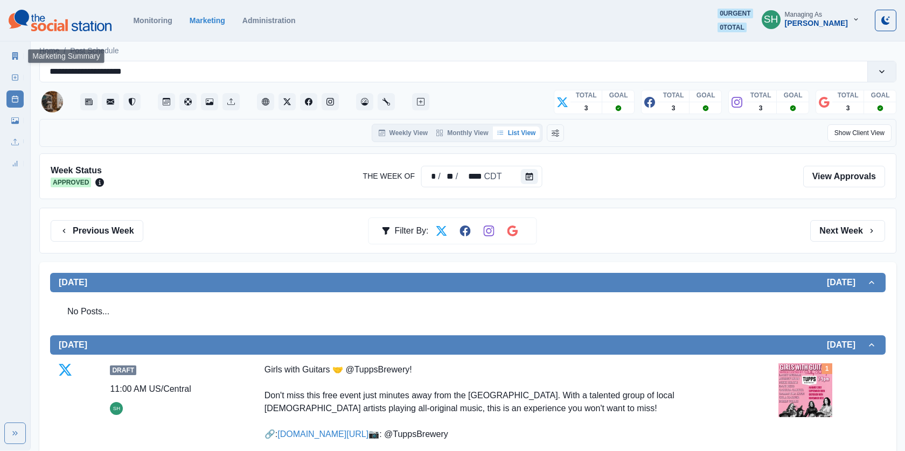
click at [17, 56] on icon at bounding box center [15, 56] width 6 height 8
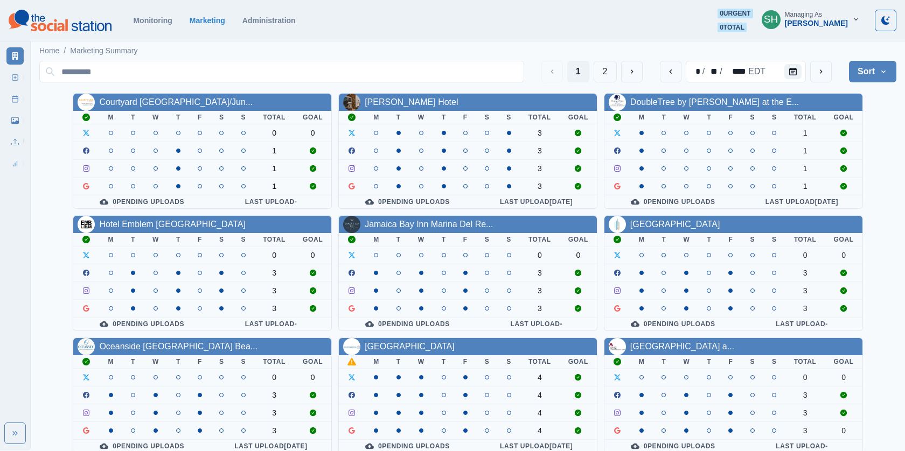
click at [870, 72] on button "Sort" at bounding box center [872, 72] width 47 height 22
click at [759, 87] on div "1 2 * / ** / **** EDT Sort Client Name Uploads Pending Post Approval Courtyard …" at bounding box center [467, 316] width 857 height 519
click at [759, 76] on div "EDT" at bounding box center [756, 71] width 19 height 13
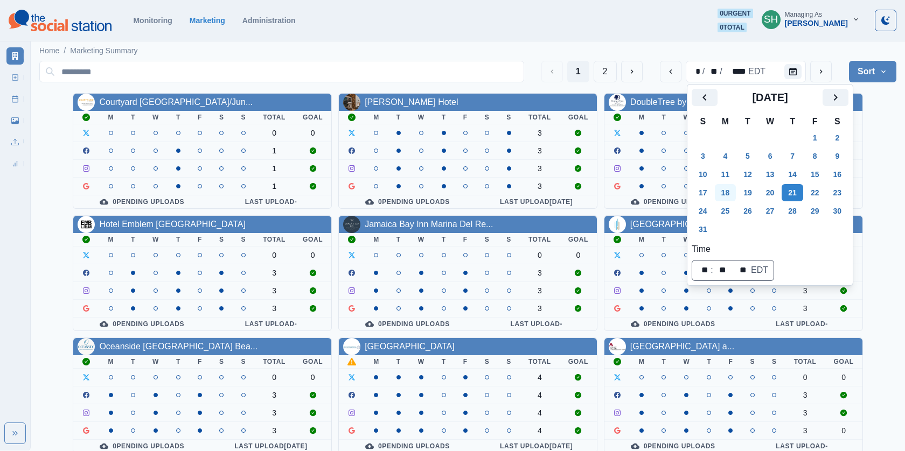
click at [728, 190] on button "18" at bounding box center [726, 192] width 22 height 17
click at [862, 80] on button "Sort" at bounding box center [872, 72] width 47 height 22
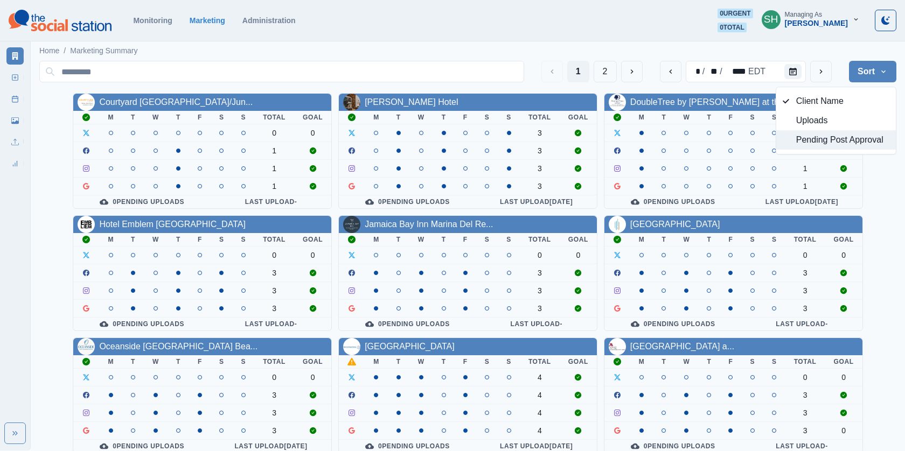
click at [802, 143] on span "Pending Post Approval" at bounding box center [842, 140] width 93 height 13
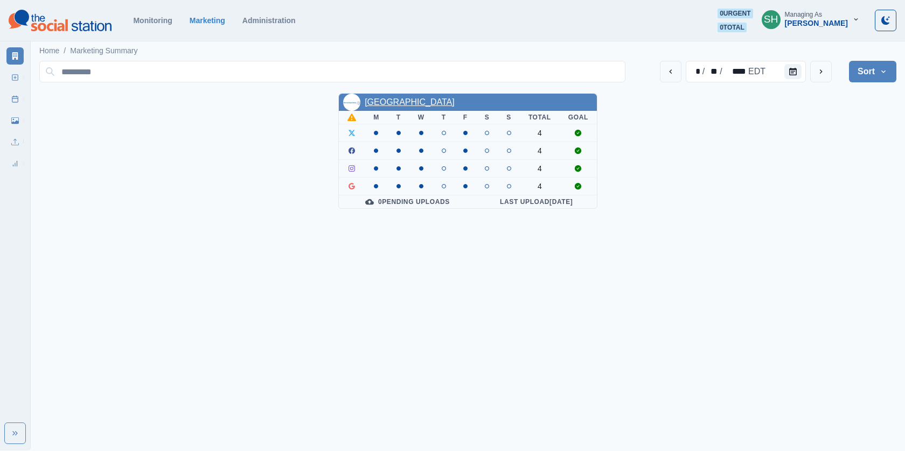
click at [394, 99] on link "Pacific Edge Hotel" at bounding box center [410, 102] width 90 height 9
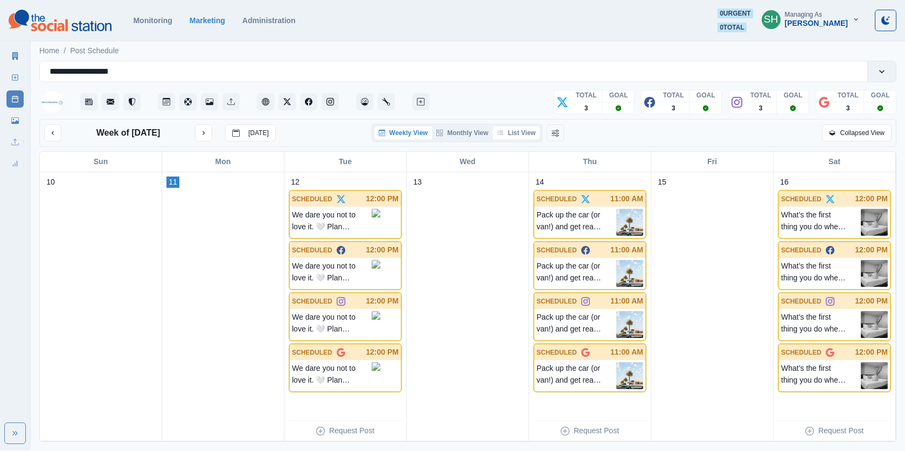
click at [521, 131] on button "List View" at bounding box center [516, 133] width 47 height 13
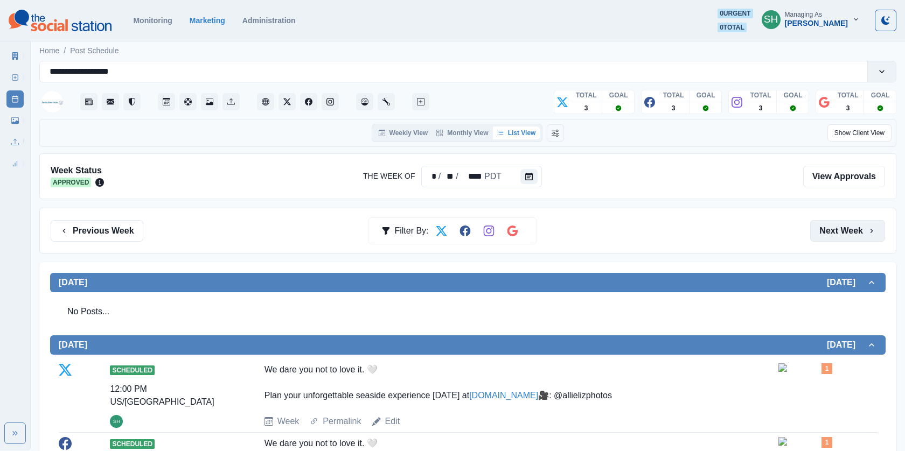
click at [820, 225] on button "Next Week" at bounding box center [847, 231] width 75 height 22
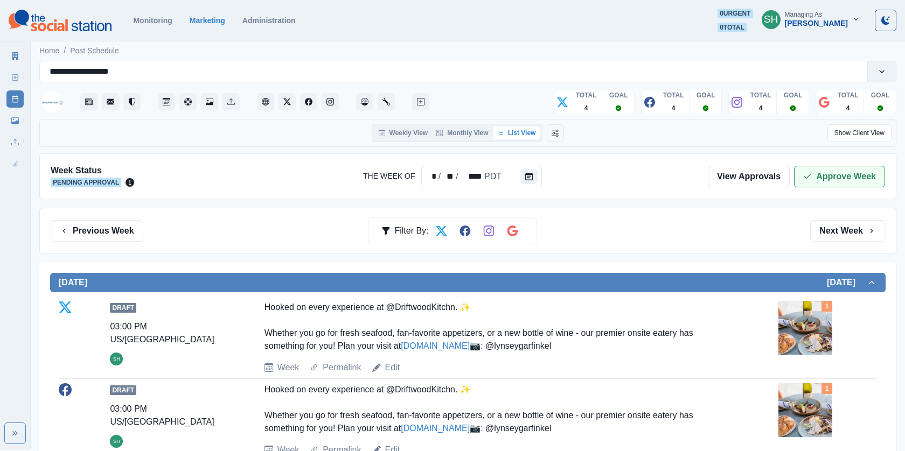
click at [816, 178] on button "Approve Week" at bounding box center [839, 177] width 91 height 22
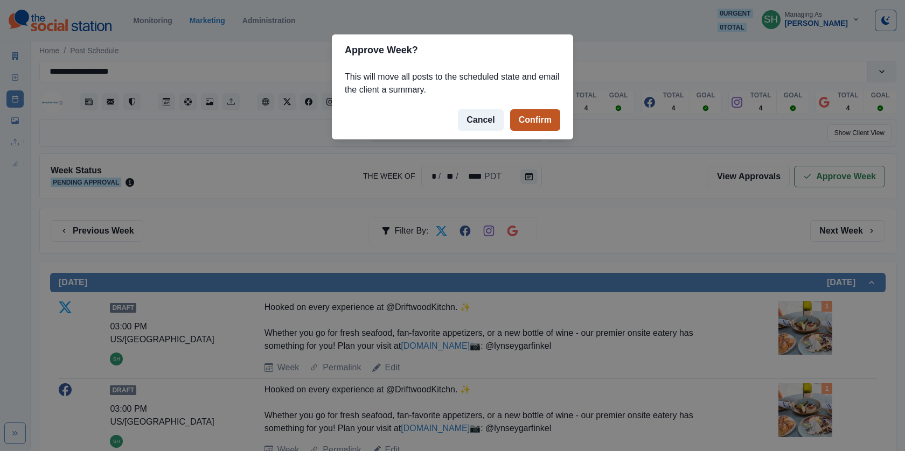
click at [532, 127] on button "Confirm" at bounding box center [535, 120] width 50 height 22
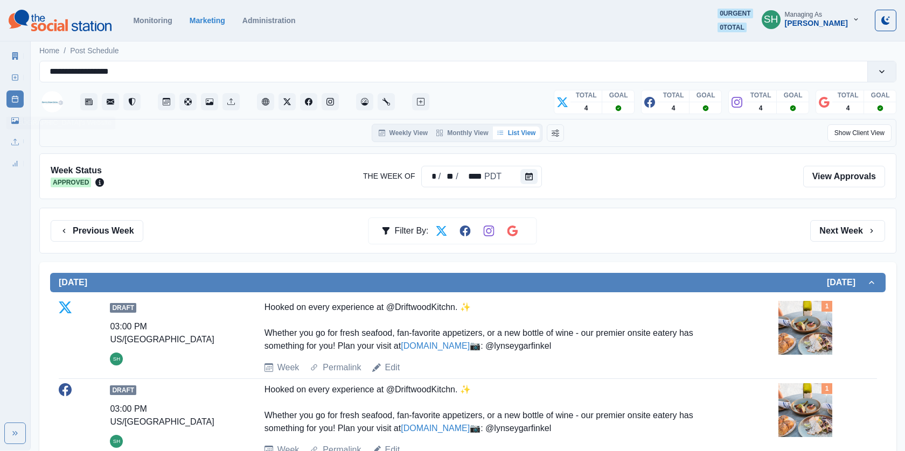
click at [16, 59] on icon at bounding box center [15, 56] width 6 height 8
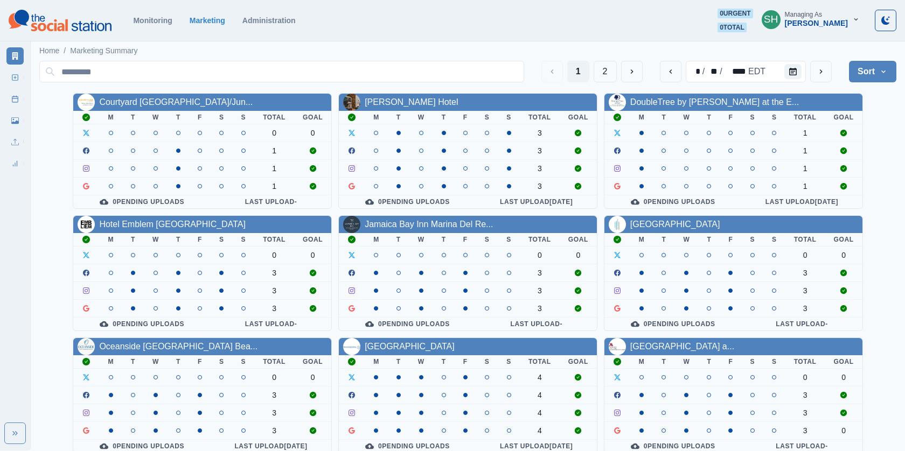
click at [862, 71] on button "Sort" at bounding box center [872, 72] width 47 height 22
click at [832, 143] on span "Pending Post Approval" at bounding box center [842, 140] width 93 height 13
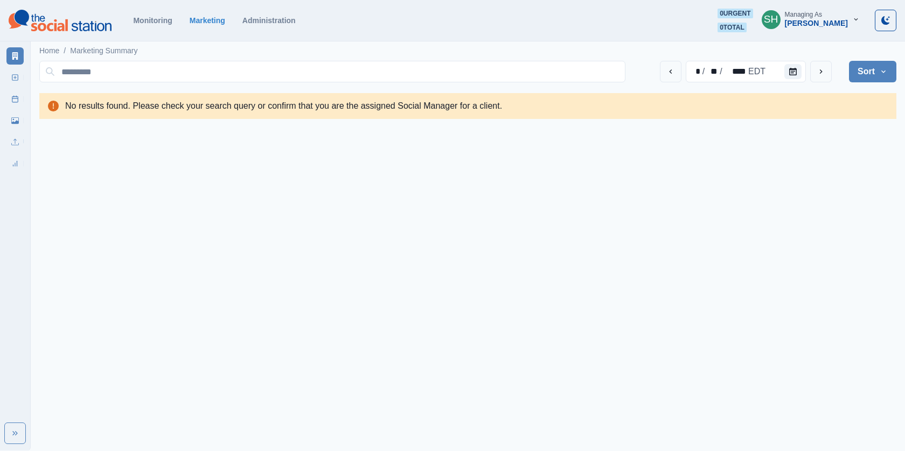
click at [875, 63] on button "Sort" at bounding box center [872, 72] width 47 height 22
click at [819, 100] on span "Client Name" at bounding box center [842, 101] width 93 height 13
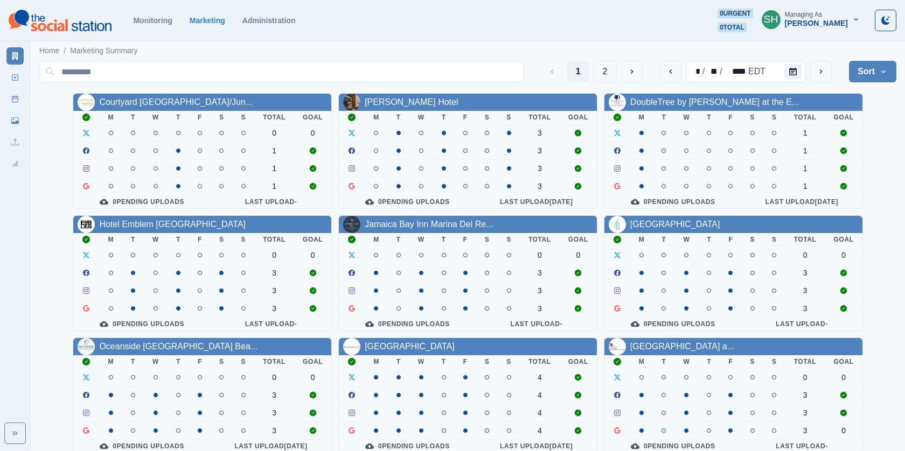
click at [806, 15] on button "SH Managing As Sara Haas" at bounding box center [810, 20] width 115 height 22
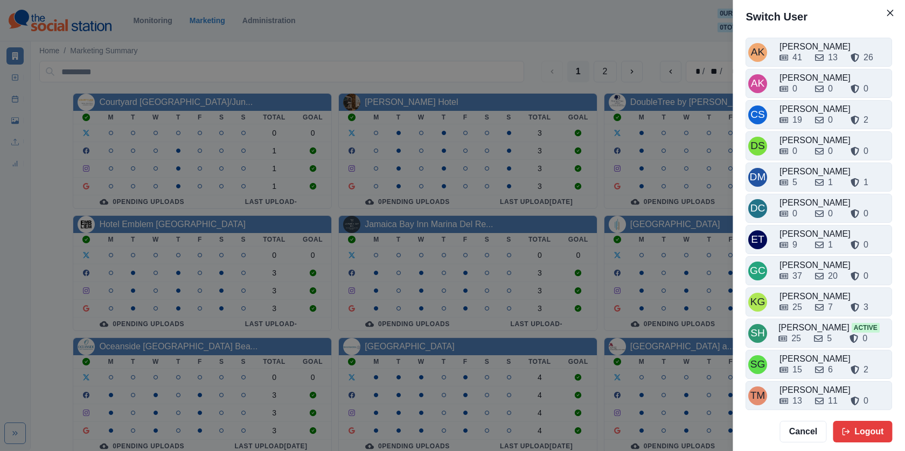
click at [642, 77] on div "Switch User AK Alex Kalogeropoulos 41 13 26 AK Alicia Kalogeropoulos 0 0 0 CS C…" at bounding box center [452, 225] width 905 height 451
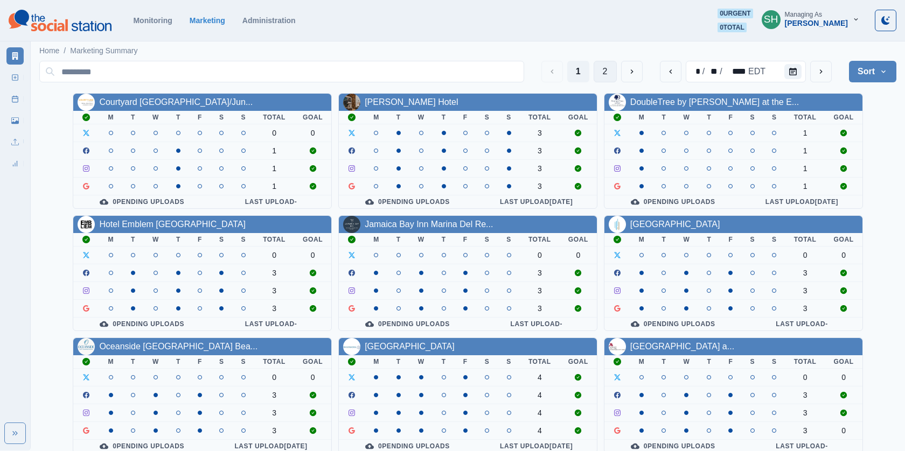
click at [606, 72] on button "2" at bounding box center [605, 72] width 23 height 22
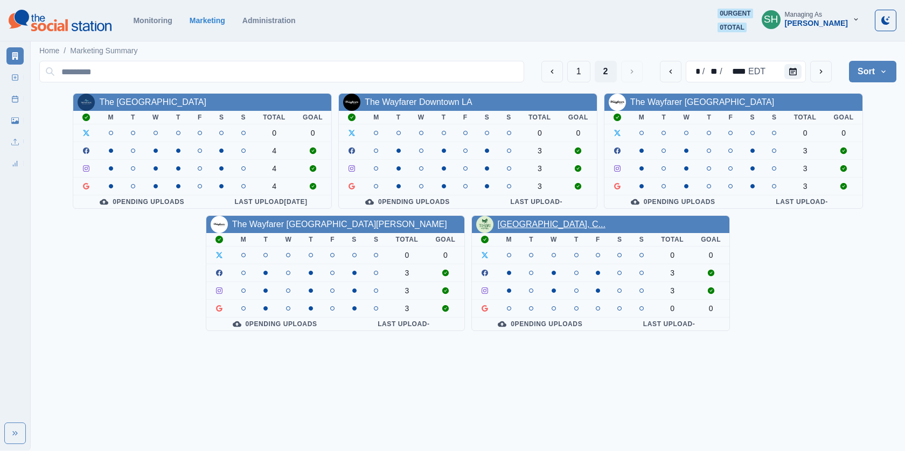
click at [519, 221] on link "Timbri Hotel San Francisco, C..." at bounding box center [552, 224] width 108 height 9
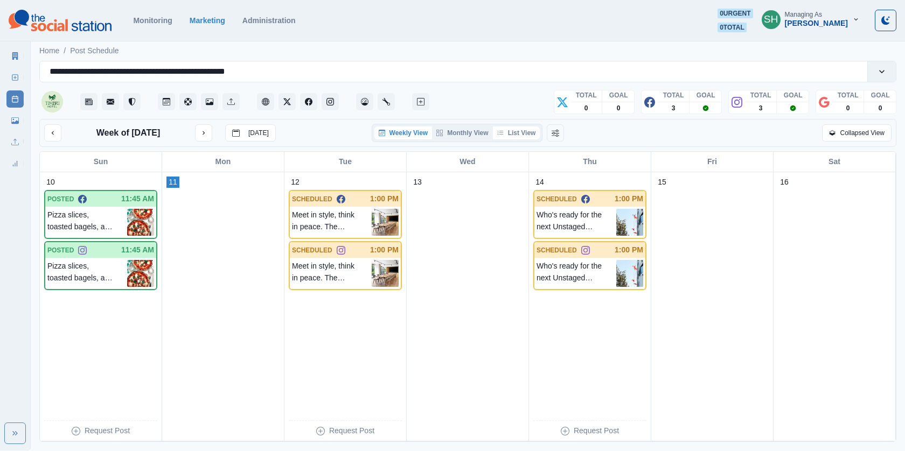
click at [529, 138] on button "List View" at bounding box center [516, 133] width 47 height 13
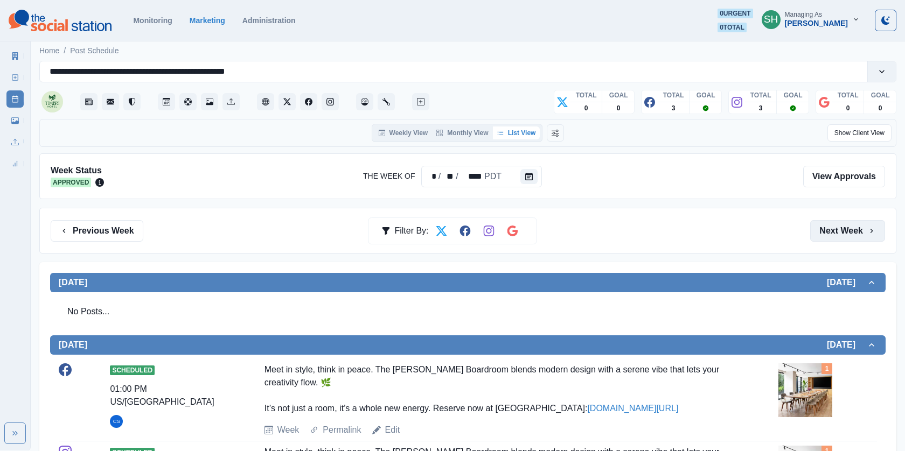
click at [834, 229] on button "Next Week" at bounding box center [847, 231] width 75 height 22
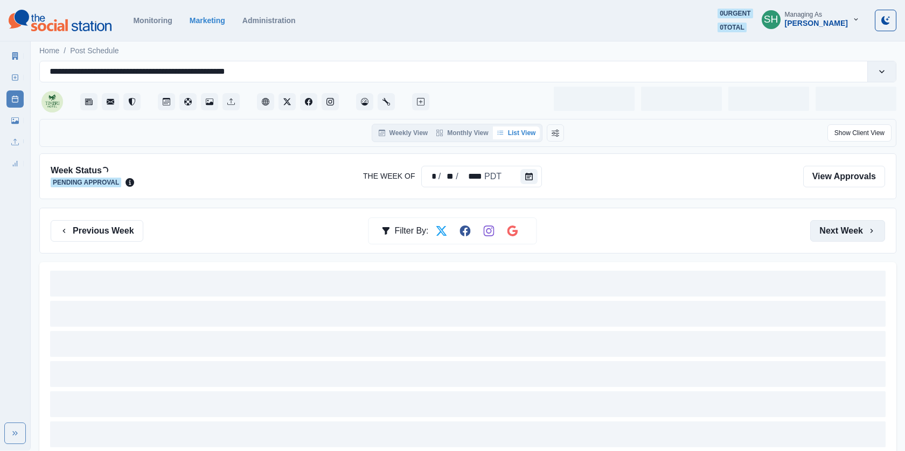
click at [834, 229] on button "Next Week" at bounding box center [847, 231] width 75 height 22
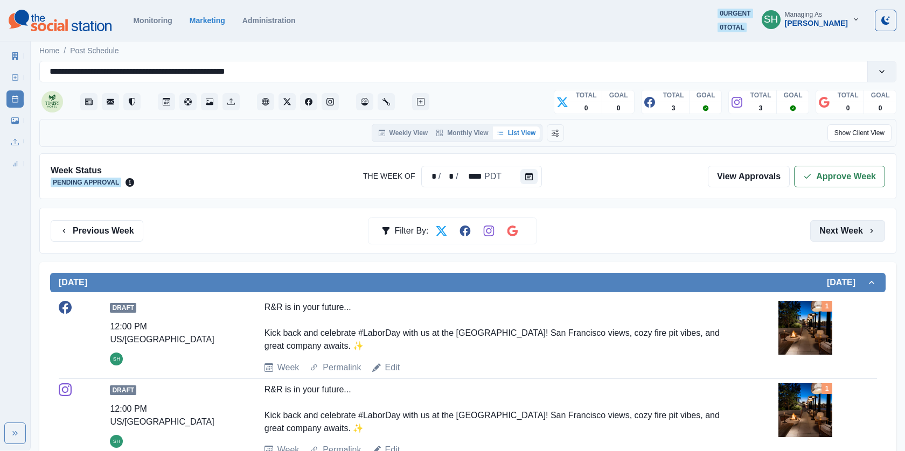
click at [832, 233] on button "Next Week" at bounding box center [847, 231] width 75 height 22
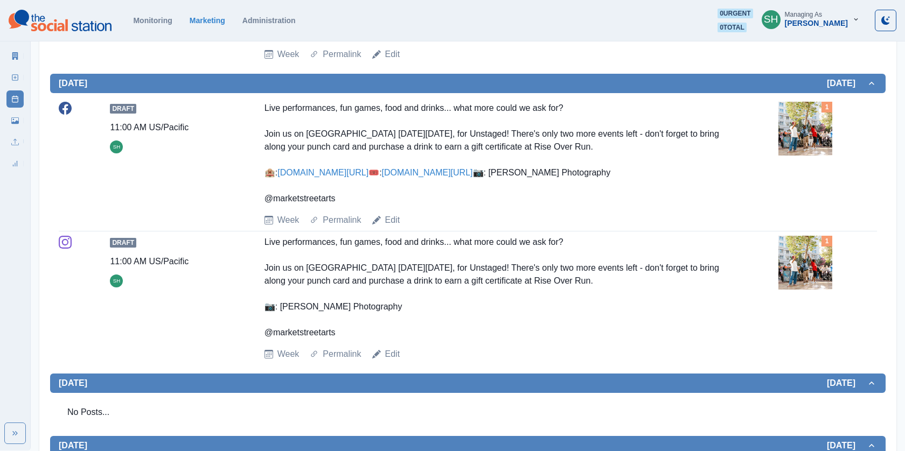
scroll to position [516, 0]
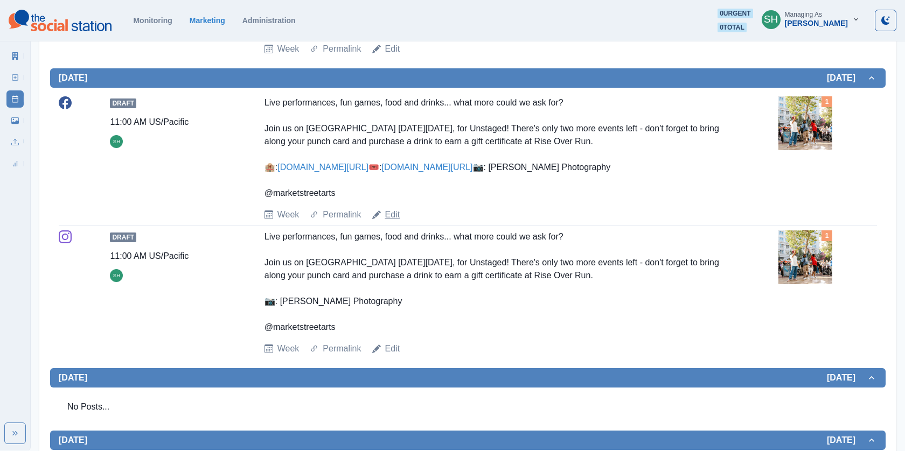
click at [398, 221] on link "Edit" at bounding box center [392, 214] width 15 height 13
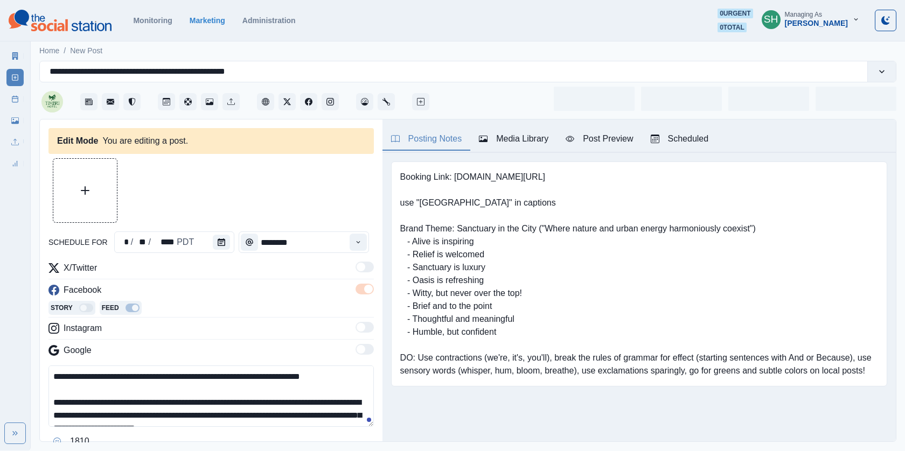
type input "********"
type textarea "**********"
click at [203, 246] on div "* / ** / **** PDT" at bounding box center [174, 243] width 120 height 22
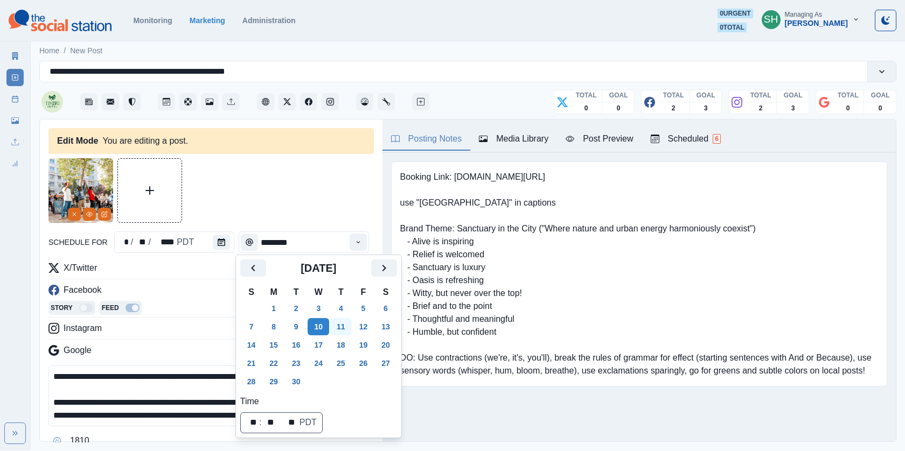
click at [348, 326] on button "11" at bounding box center [341, 326] width 22 height 17
click at [326, 187] on div at bounding box center [210, 190] width 325 height 65
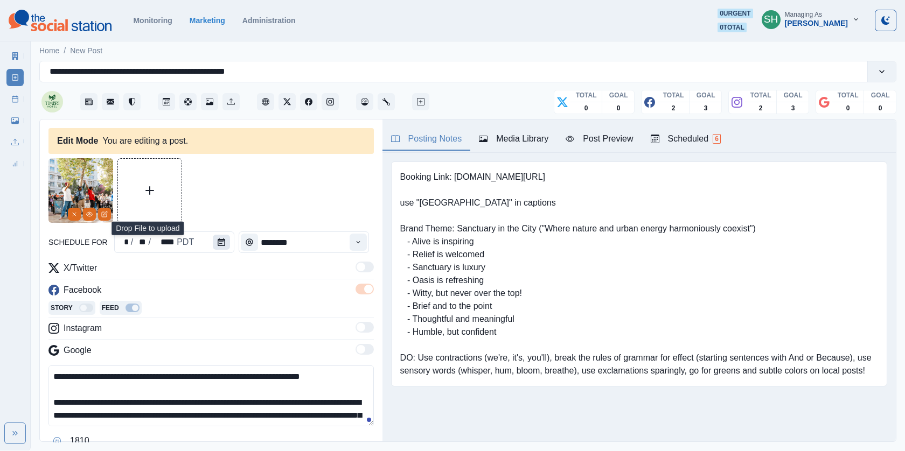
scroll to position [5, 0]
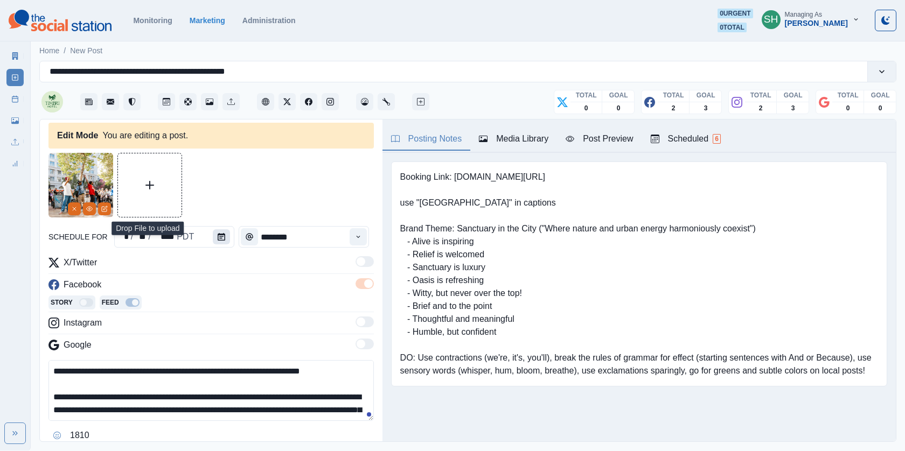
click at [224, 240] on button "Calendar" at bounding box center [221, 236] width 17 height 15
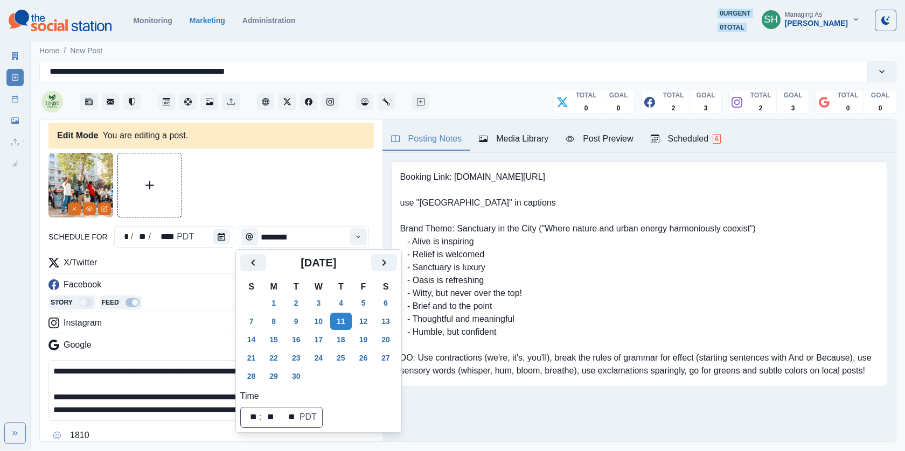
click at [305, 219] on div "**********" at bounding box center [210, 314] width 325 height 322
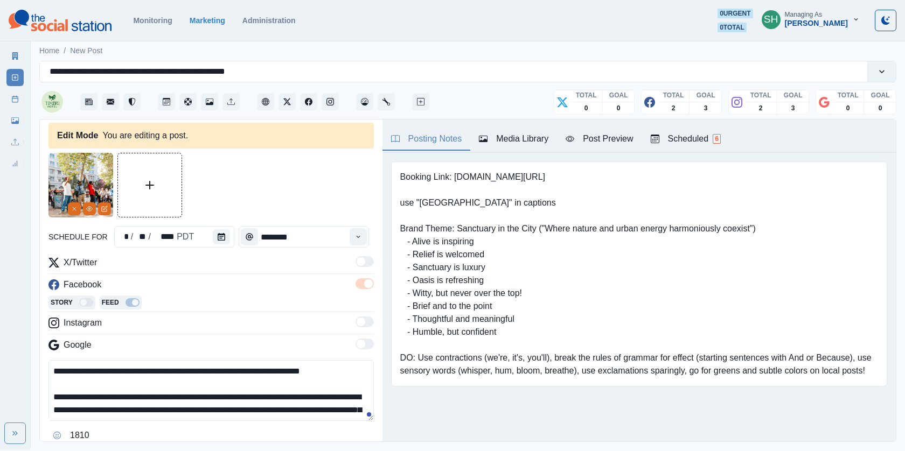
scroll to position [72, 0]
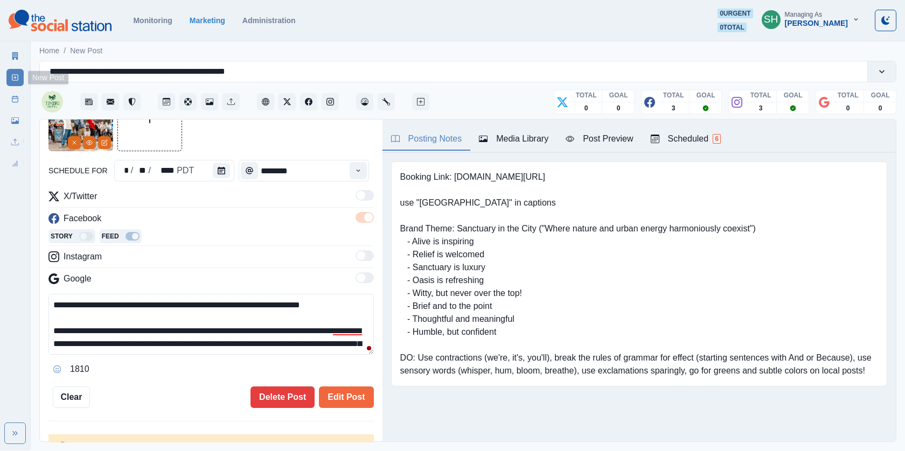
click at [11, 92] on link "Post Schedule" at bounding box center [14, 99] width 17 height 17
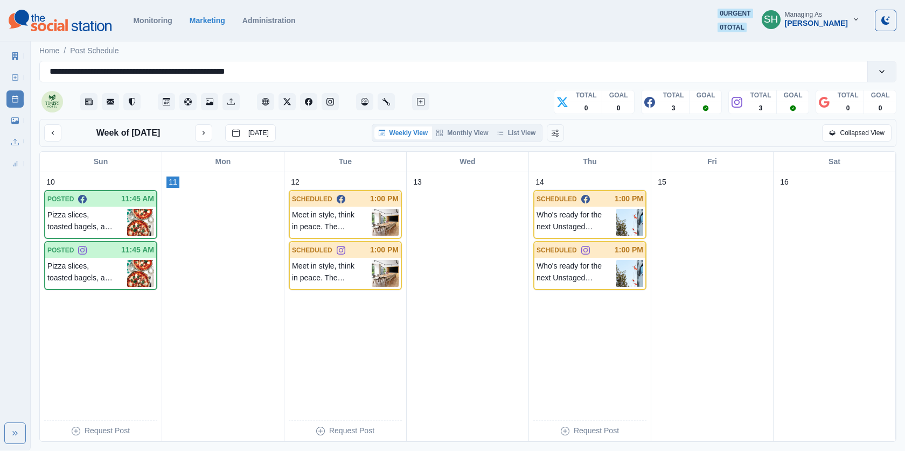
click at [513, 141] on div "Weekly View Monthly View List View" at bounding box center [457, 133] width 171 height 18
click at [511, 130] on button "List View" at bounding box center [516, 133] width 47 height 13
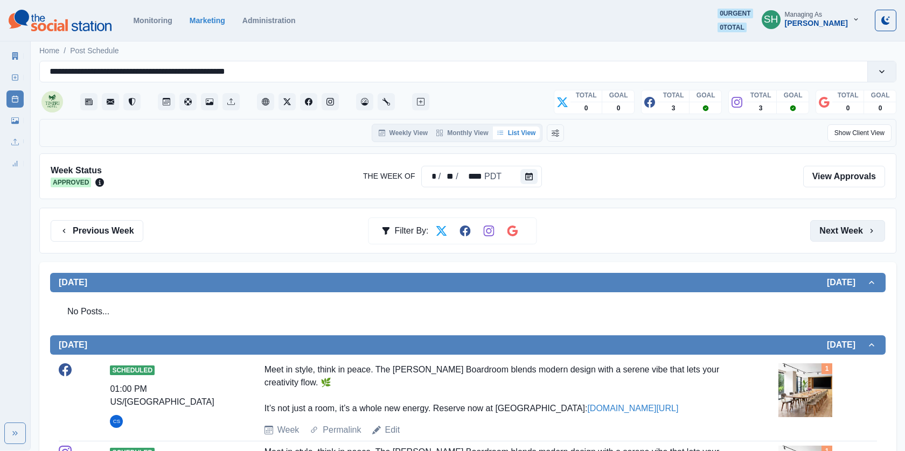
click at [834, 236] on button "Next Week" at bounding box center [847, 231] width 75 height 22
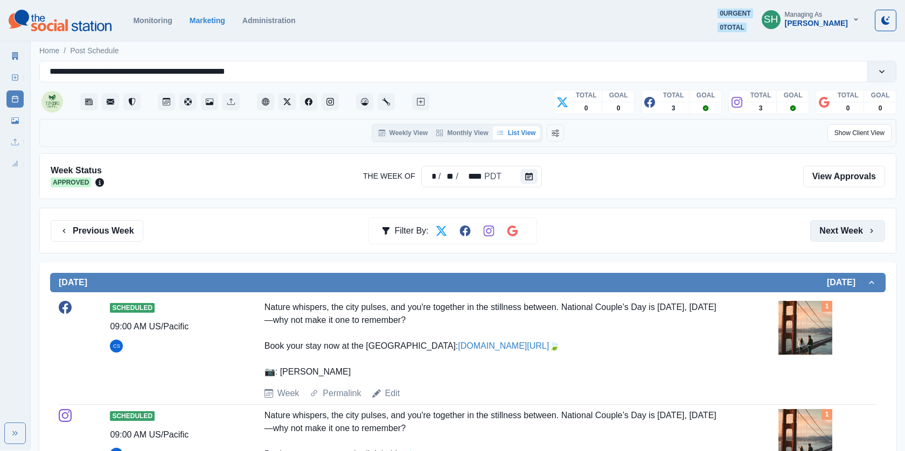
click at [836, 236] on button "Next Week" at bounding box center [847, 231] width 75 height 22
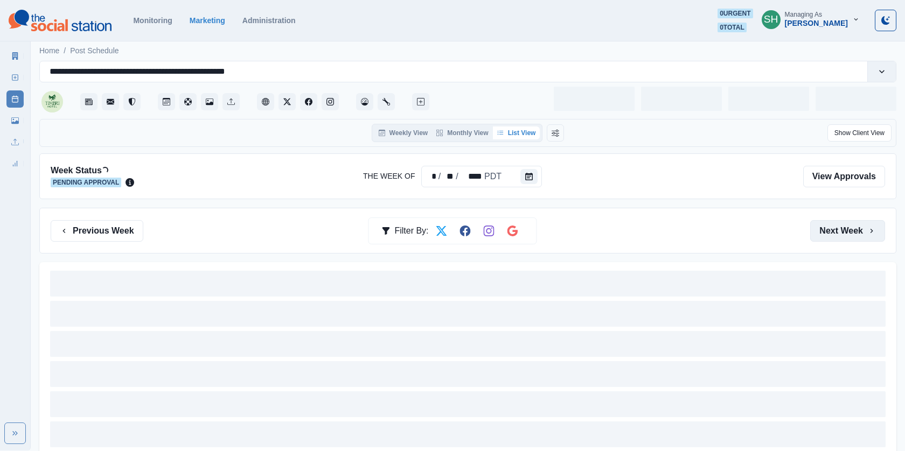
click at [836, 236] on button "Next Week" at bounding box center [847, 231] width 75 height 22
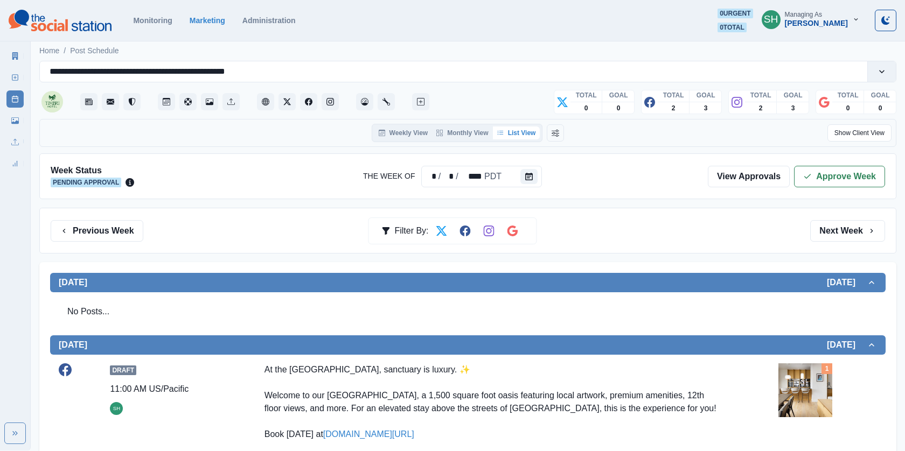
scroll to position [191, 0]
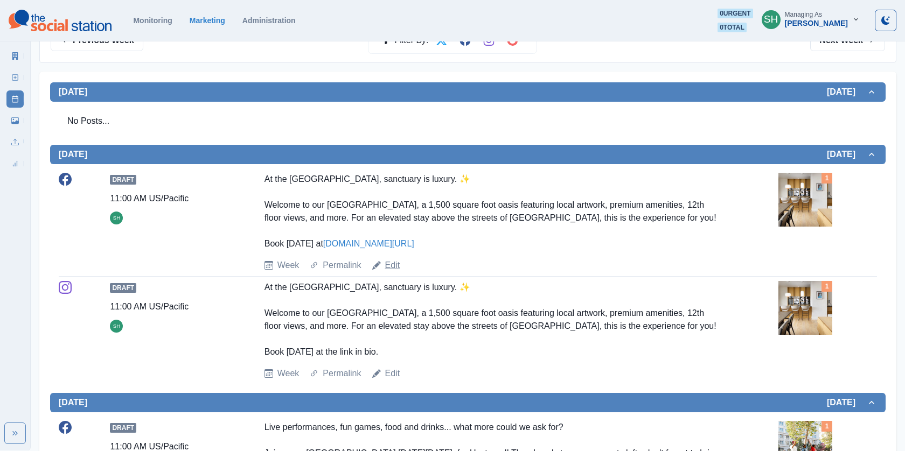
click at [395, 272] on link "Edit" at bounding box center [392, 265] width 15 height 13
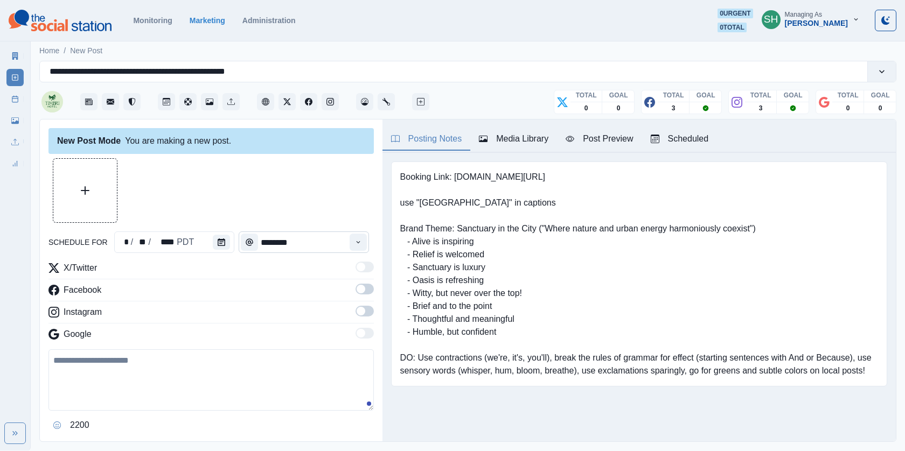
type input "********"
type textarea "**********"
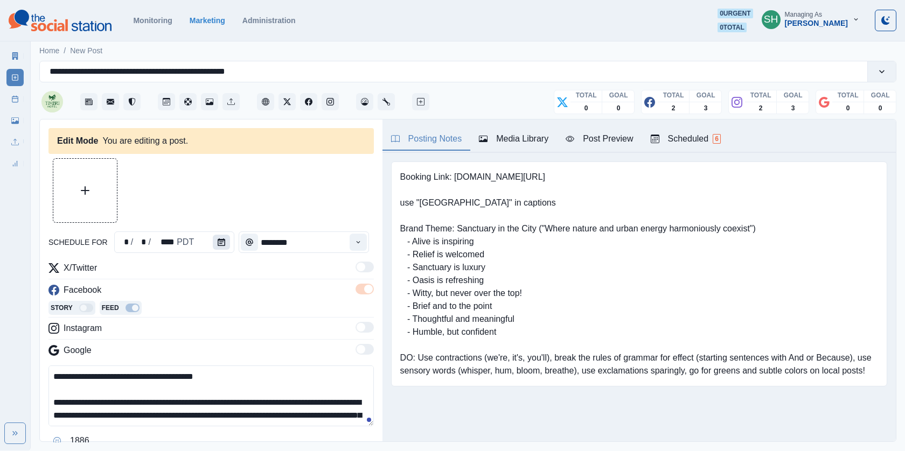
click at [218, 242] on icon "Calendar" at bounding box center [222, 243] width 8 height 8
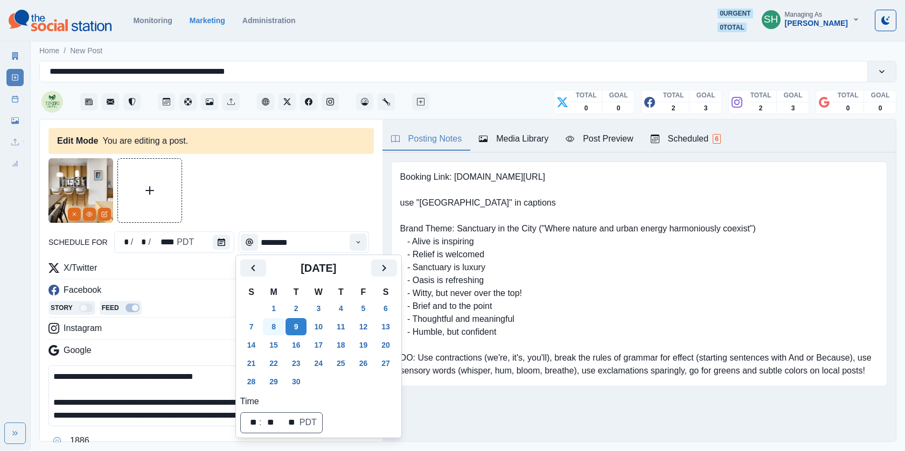
click at [267, 330] on button "8" at bounding box center [274, 326] width 22 height 17
click at [281, 188] on div at bounding box center [210, 190] width 325 height 65
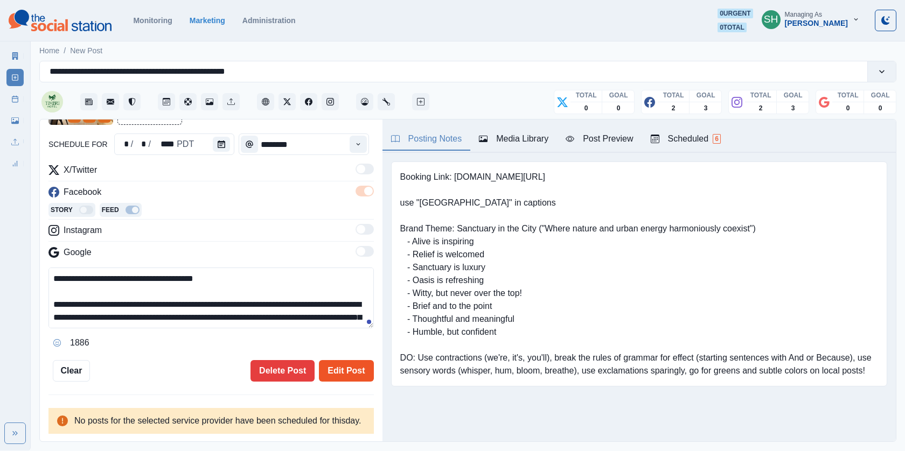
click at [346, 360] on button "Edit Post" at bounding box center [346, 371] width 54 height 22
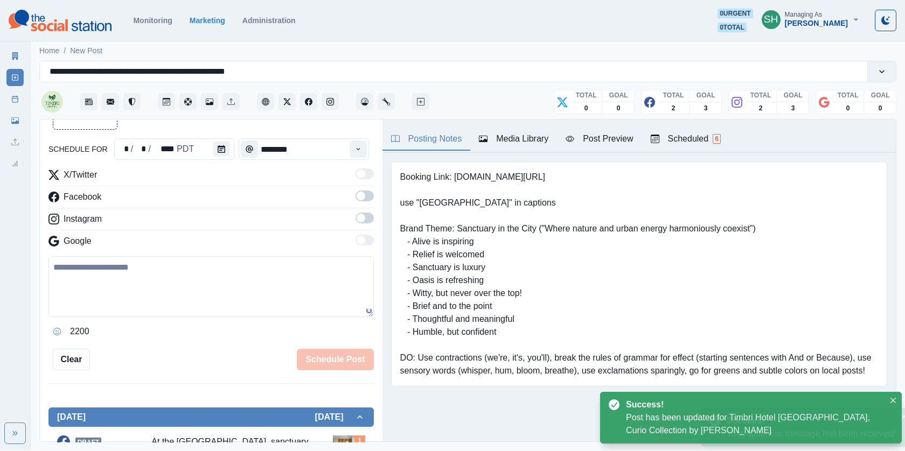
scroll to position [109, 0]
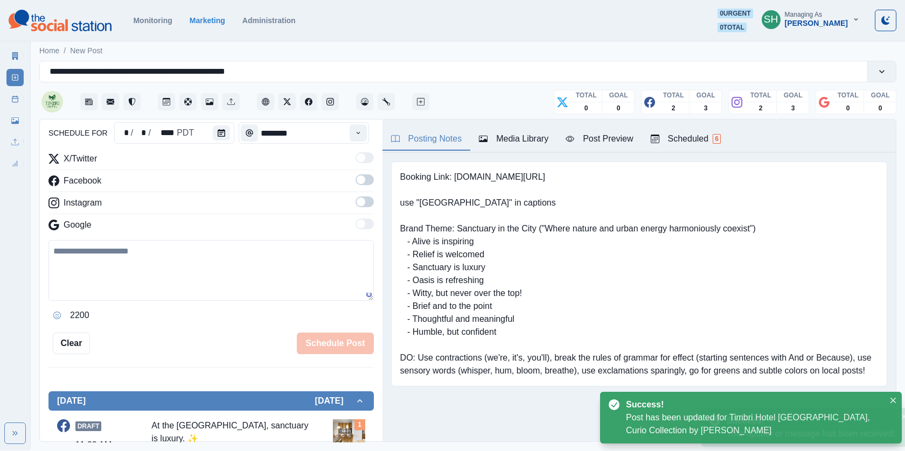
click at [682, 138] on div "Scheduled 6" at bounding box center [686, 139] width 70 height 13
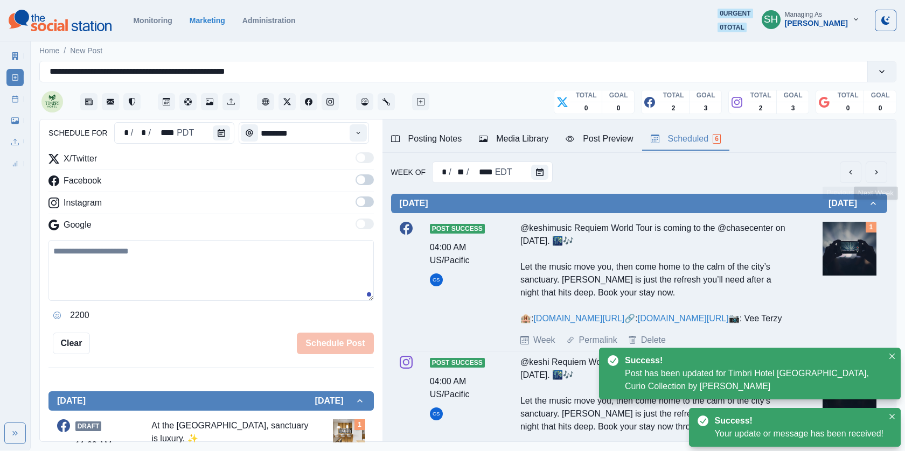
click at [872, 171] on icon "next" at bounding box center [876, 172] width 9 height 9
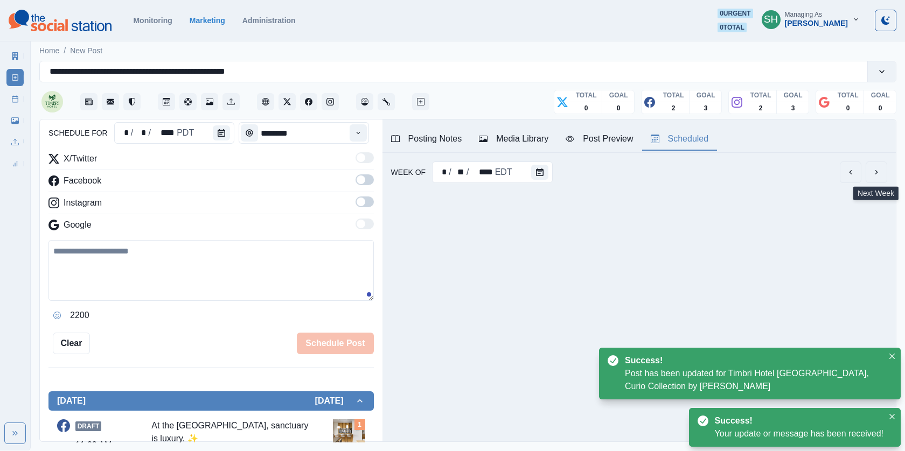
click at [872, 171] on icon "next" at bounding box center [876, 172] width 9 height 9
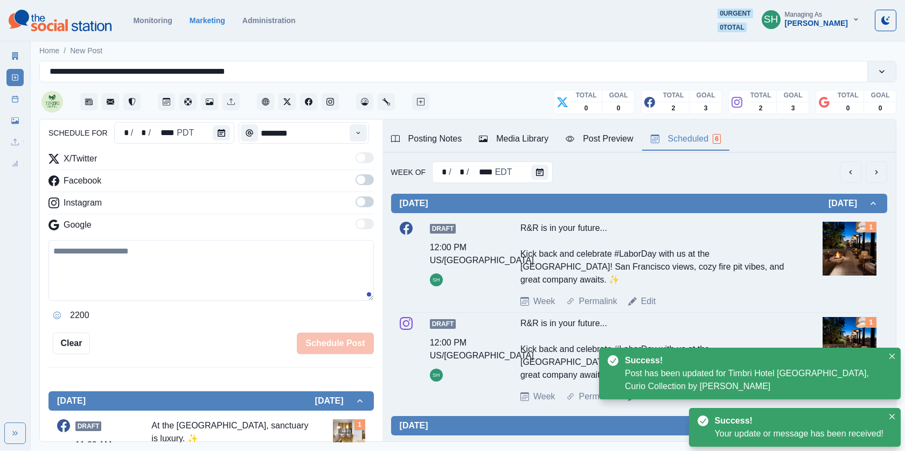
click at [872, 171] on icon "next" at bounding box center [876, 172] width 9 height 9
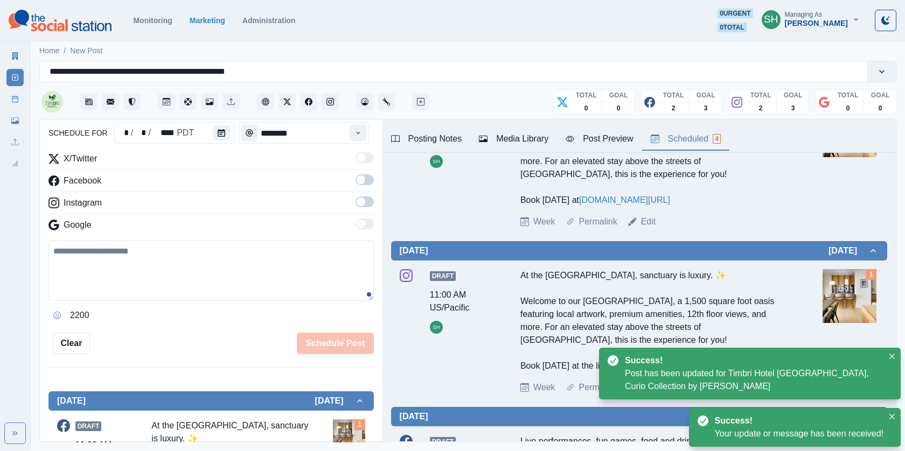
scroll to position [159, 0]
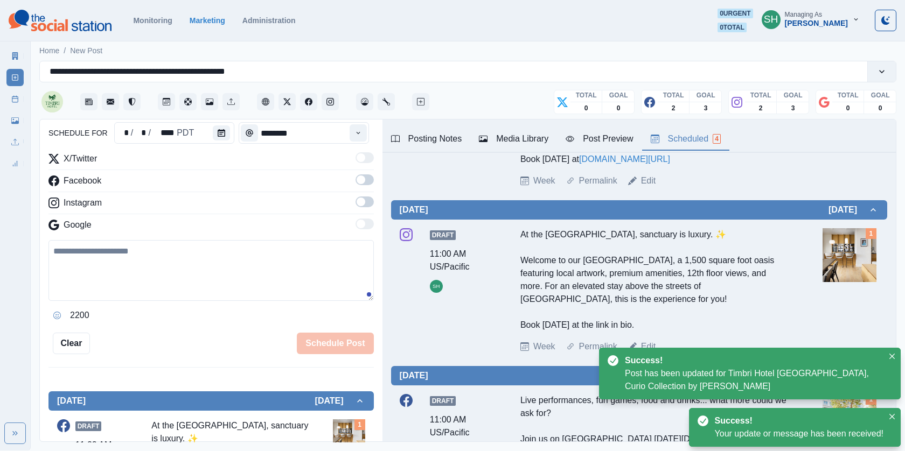
click at [651, 349] on div "Success! Post has been updated for Timbri Hotel San Francisco, Curio Collection…" at bounding box center [750, 374] width 302 height 52
click at [649, 345] on link "Edit" at bounding box center [648, 346] width 15 height 13
type textarea "**********"
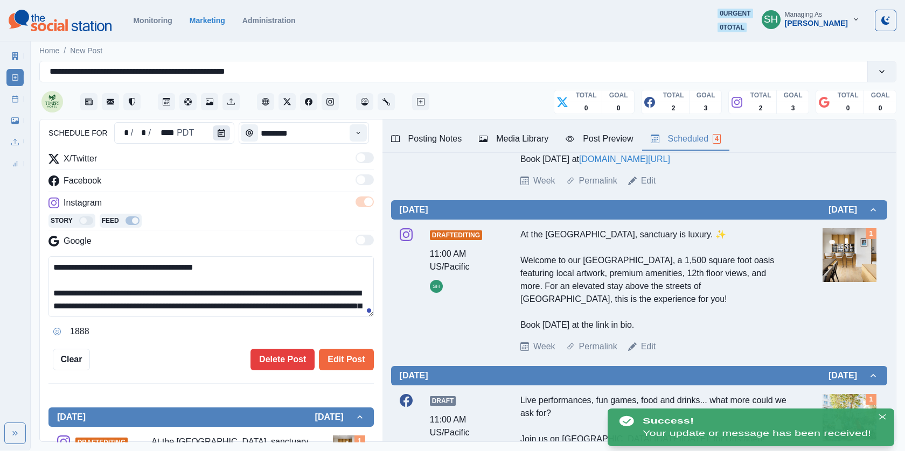
click at [214, 130] on button "Calendar" at bounding box center [221, 133] width 17 height 15
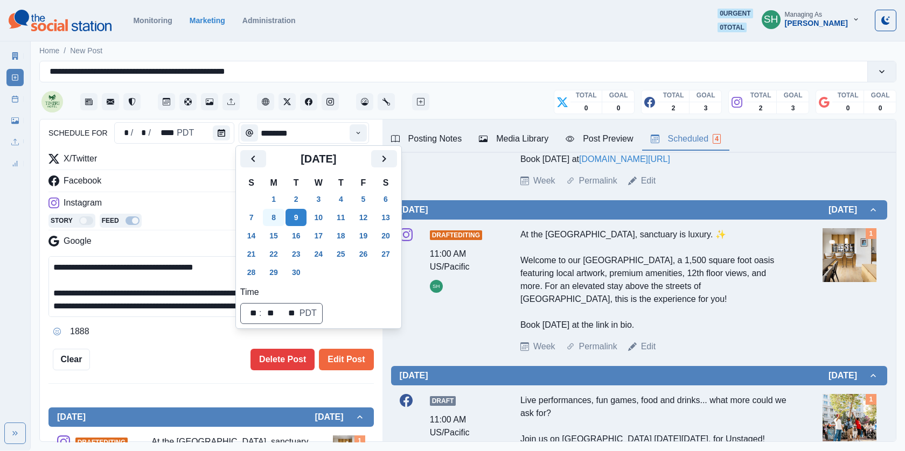
click at [276, 211] on button "8" at bounding box center [274, 217] width 22 height 17
click at [352, 360] on button "Edit Post" at bounding box center [346, 360] width 54 height 22
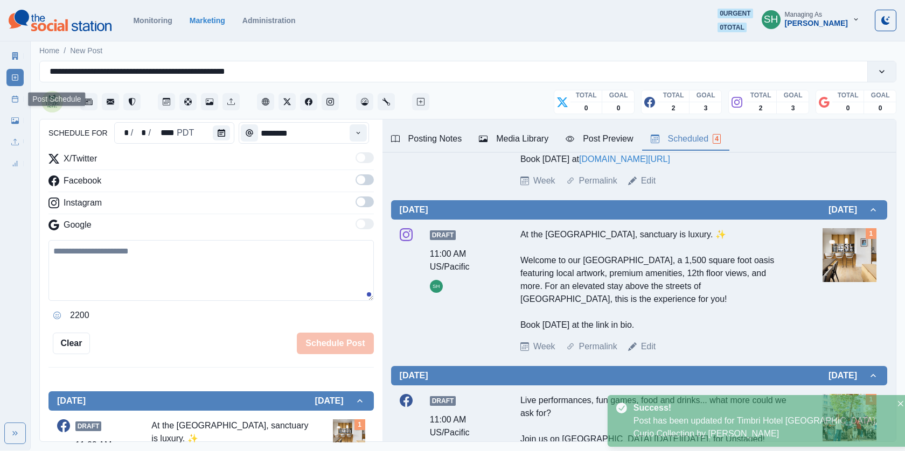
click at [14, 97] on line at bounding box center [14, 96] width 0 height 1
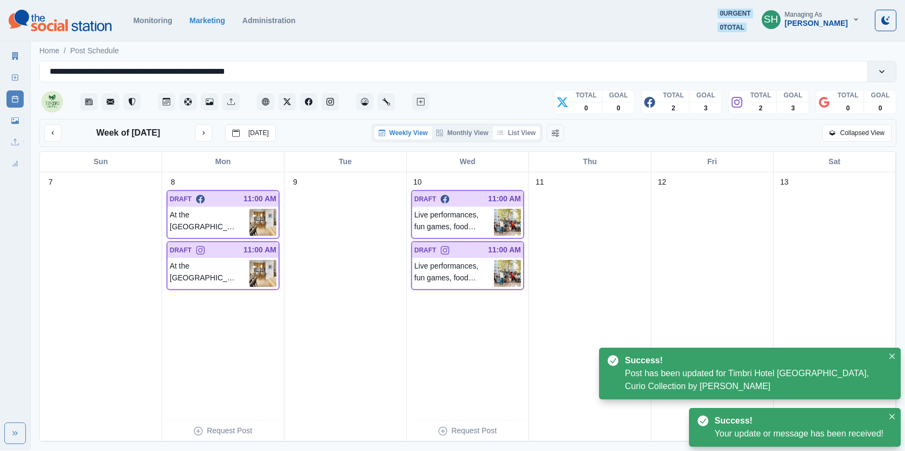
click at [518, 130] on button "List View" at bounding box center [516, 133] width 47 height 13
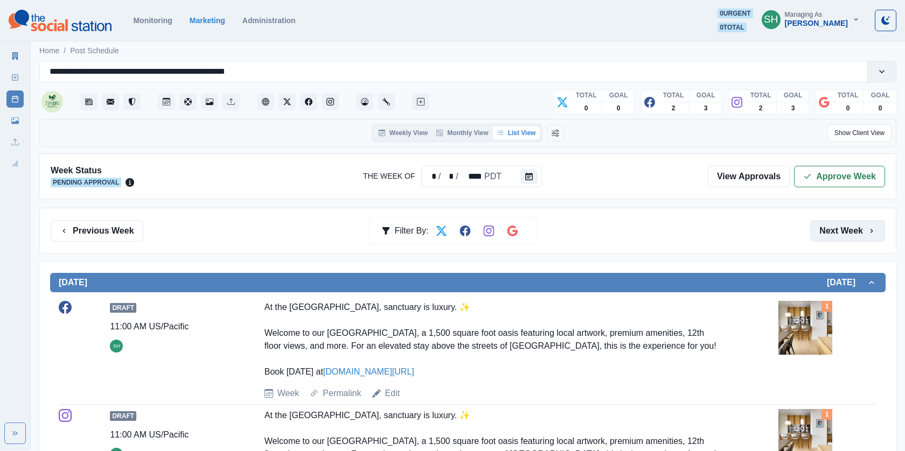
click at [811, 232] on button "Next Week" at bounding box center [847, 231] width 75 height 22
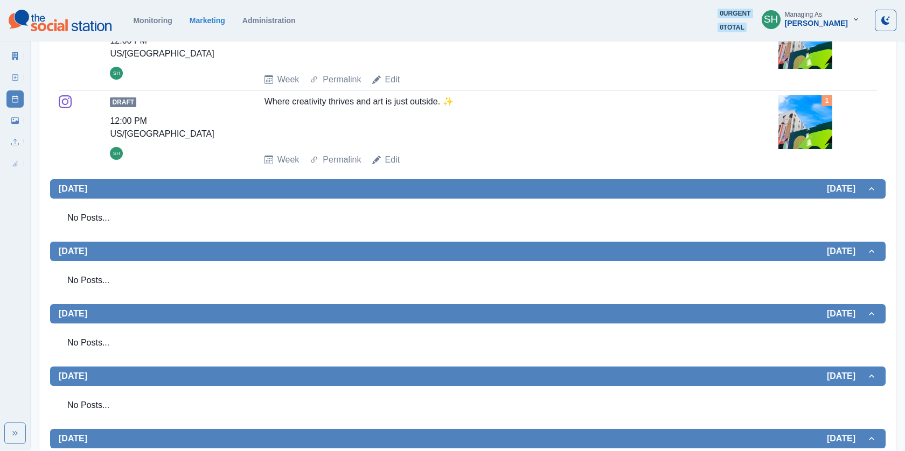
scroll to position [182, 0]
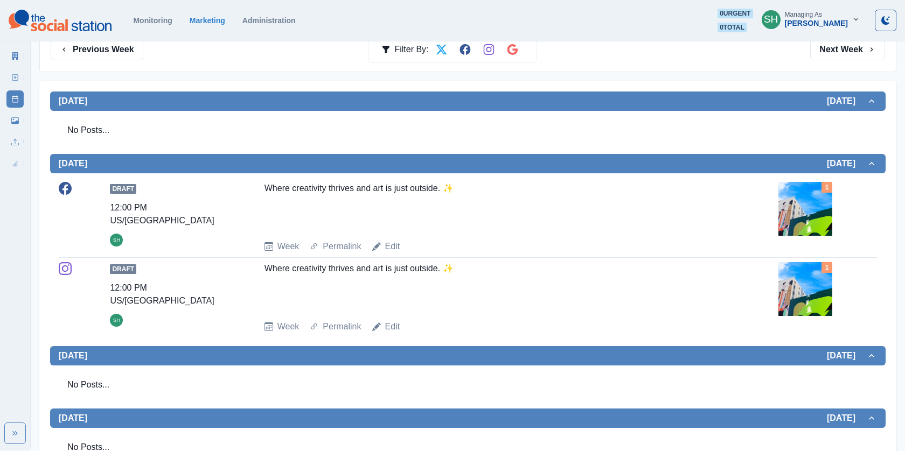
click at [378, 244] on icon at bounding box center [376, 246] width 9 height 9
click at [384, 244] on div "Edit" at bounding box center [386, 246] width 28 height 13
click at [388, 244] on link "Edit" at bounding box center [392, 246] width 15 height 13
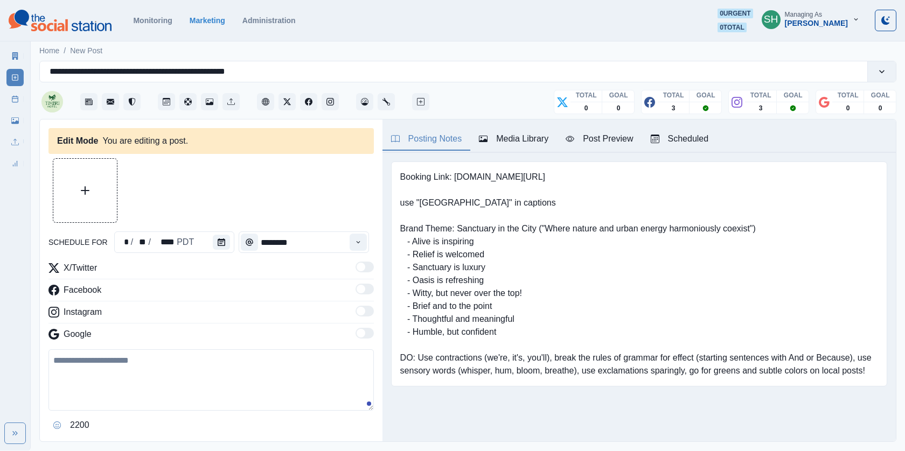
type textarea "**********"
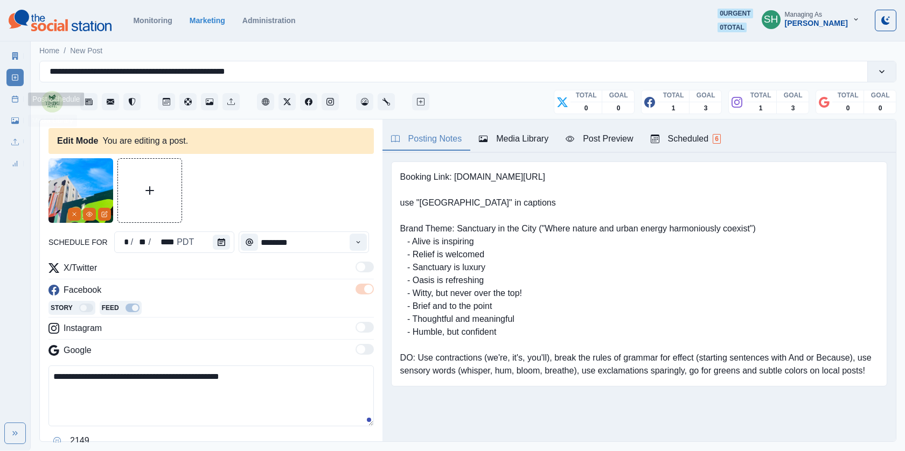
click at [9, 95] on link "Post Schedule" at bounding box center [14, 99] width 17 height 17
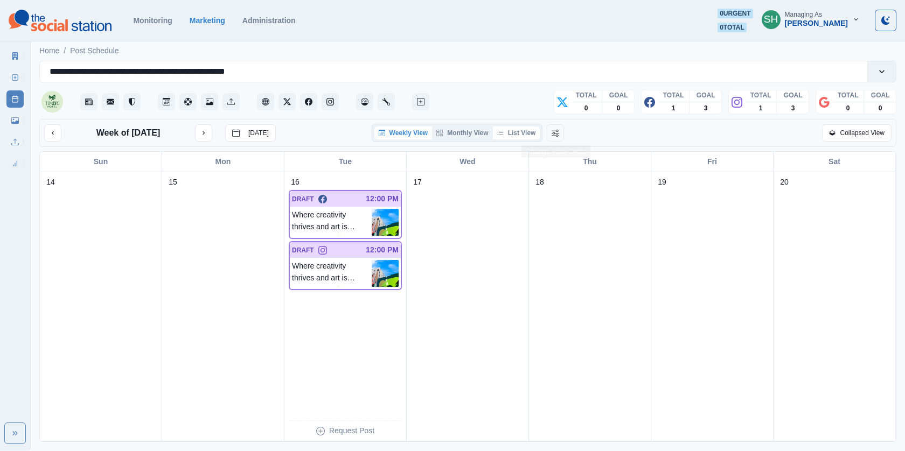
click at [518, 131] on button "List View" at bounding box center [516, 133] width 47 height 13
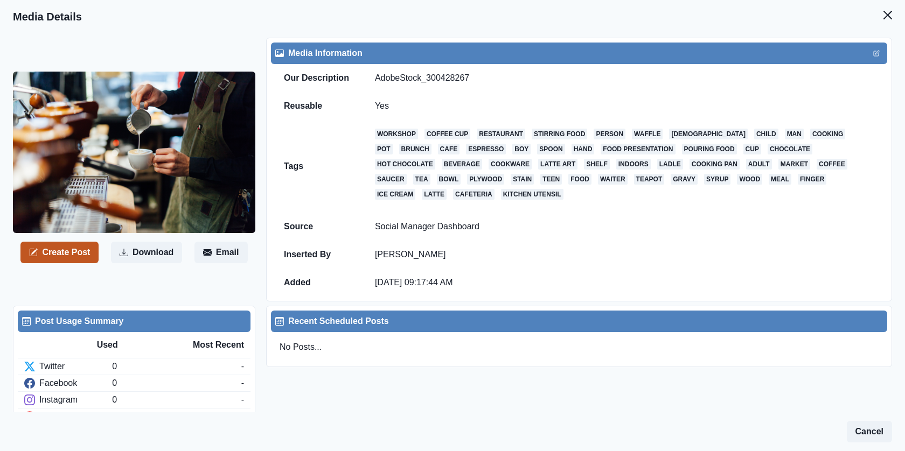
click at [64, 251] on button "Create Post" at bounding box center [59, 253] width 78 height 22
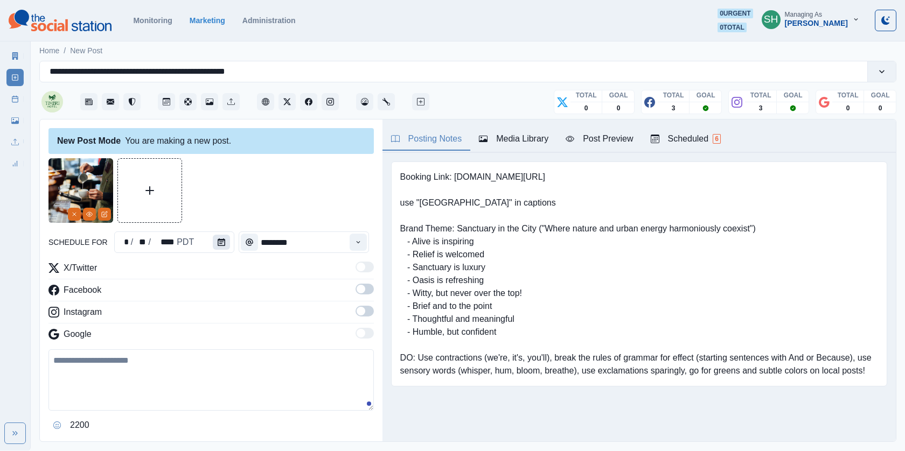
click at [220, 246] on icon "Calendar" at bounding box center [222, 243] width 8 height 8
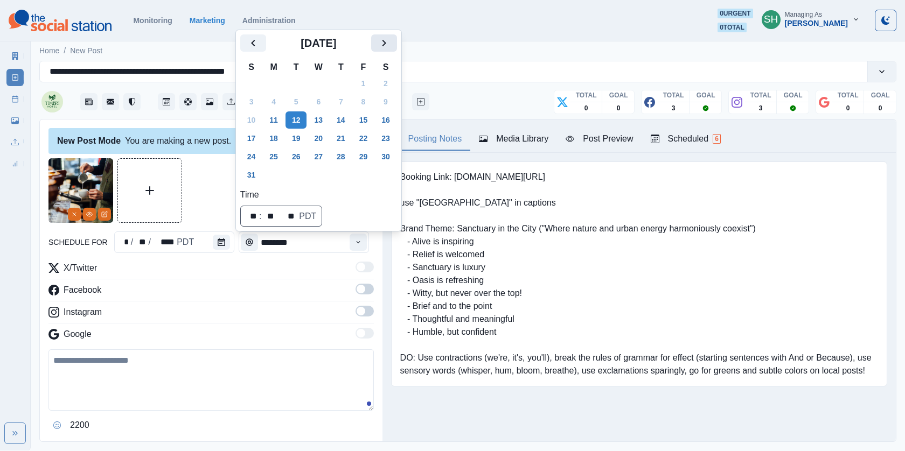
click at [387, 48] on icon "Next" at bounding box center [384, 43] width 13 height 13
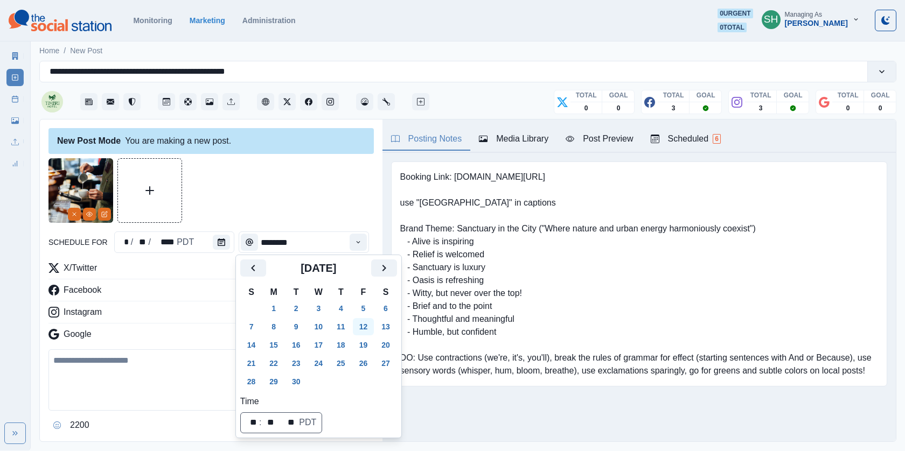
click at [374, 329] on button "12" at bounding box center [364, 326] width 22 height 17
click at [340, 224] on div "schedule for * / ** / **** PDT ******** X/Twitter Facebook Instagram Google 220…" at bounding box center [210, 311] width 325 height 306
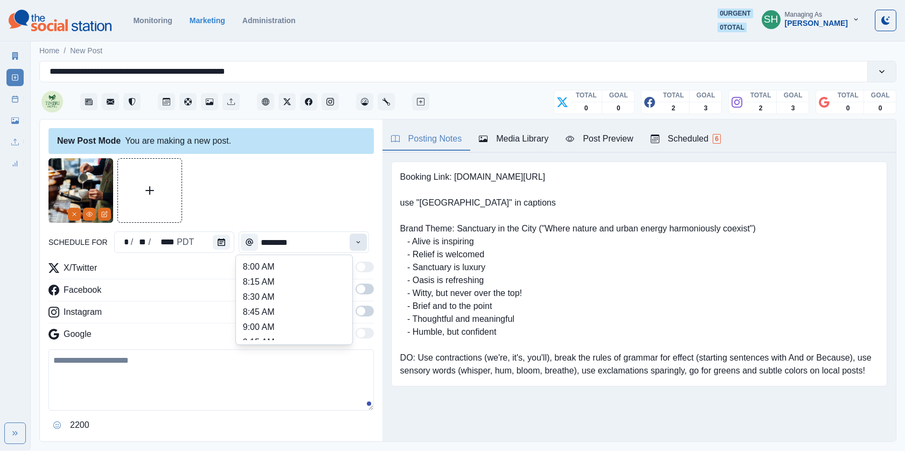
click at [360, 241] on icon "Time" at bounding box center [358, 243] width 8 height 8
click at [282, 275] on li "8:15 AM" at bounding box center [294, 282] width 108 height 15
type input "*******"
click at [364, 289] on span at bounding box center [361, 289] width 9 height 9
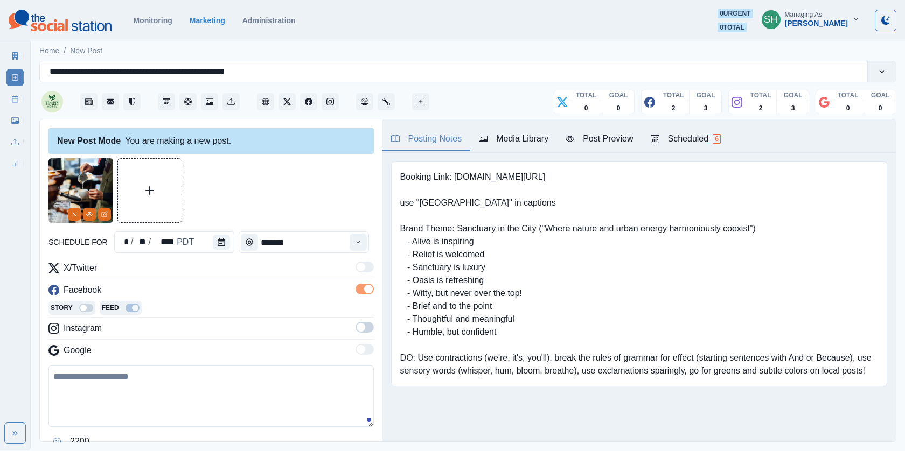
click at [362, 328] on span at bounding box center [361, 327] width 9 height 9
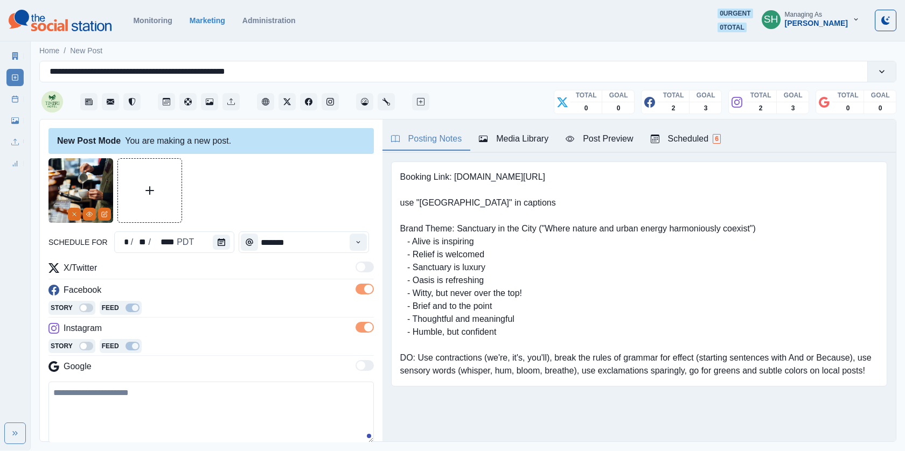
click at [622, 138] on div "Post Preview" at bounding box center [599, 139] width 67 height 13
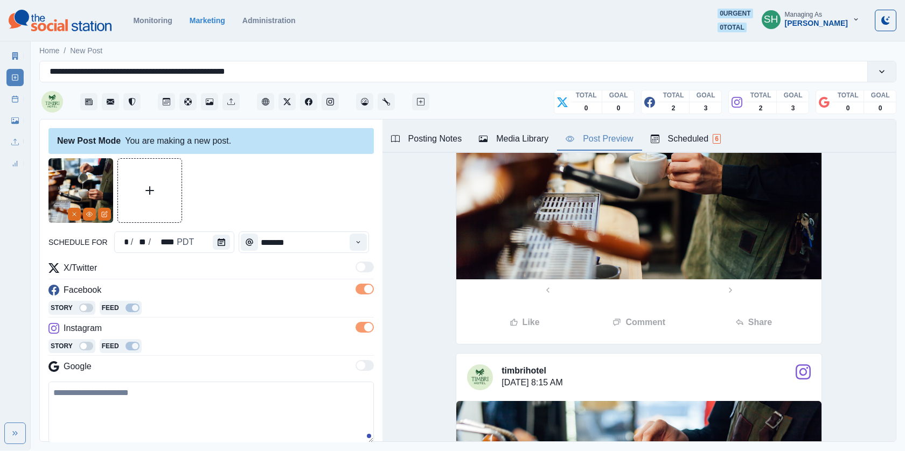
scroll to position [81, 0]
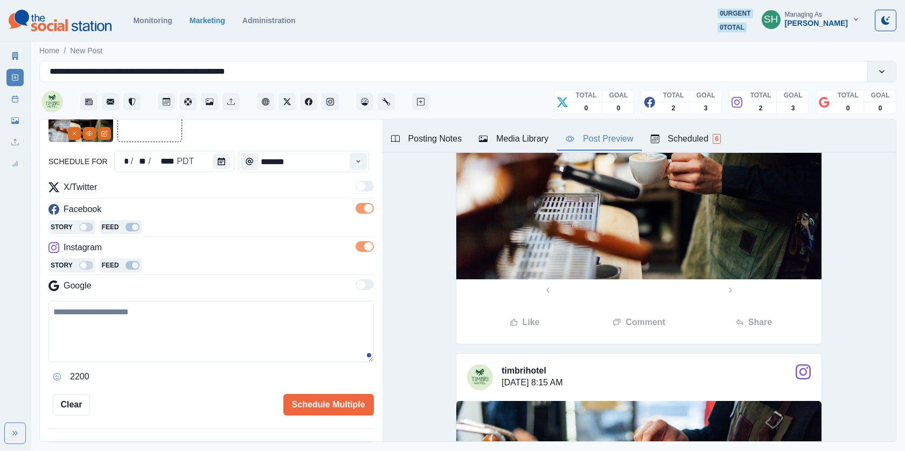
click at [147, 303] on textarea at bounding box center [210, 331] width 325 height 61
paste textarea "**********"
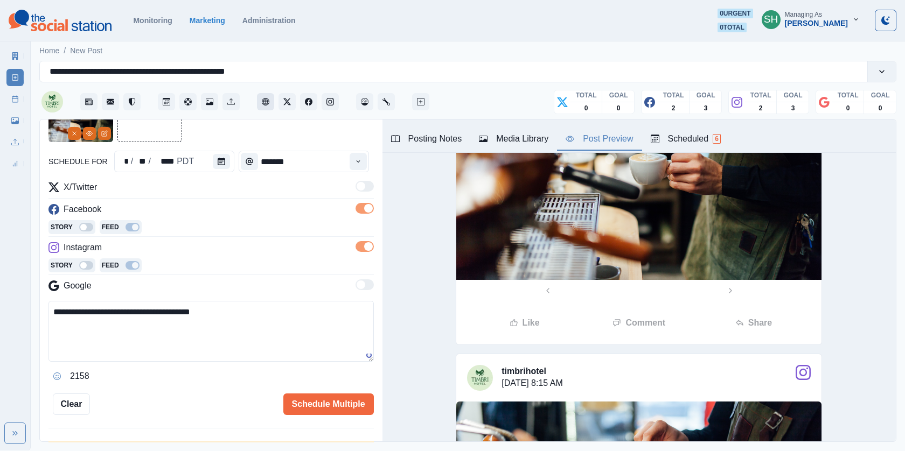
click at [267, 95] on button "Client Website" at bounding box center [265, 101] width 17 height 17
click at [239, 307] on textarea "**********" at bounding box center [210, 331] width 325 height 61
type textarea "**********"
click at [302, 406] on button "Schedule Multiple" at bounding box center [328, 405] width 91 height 22
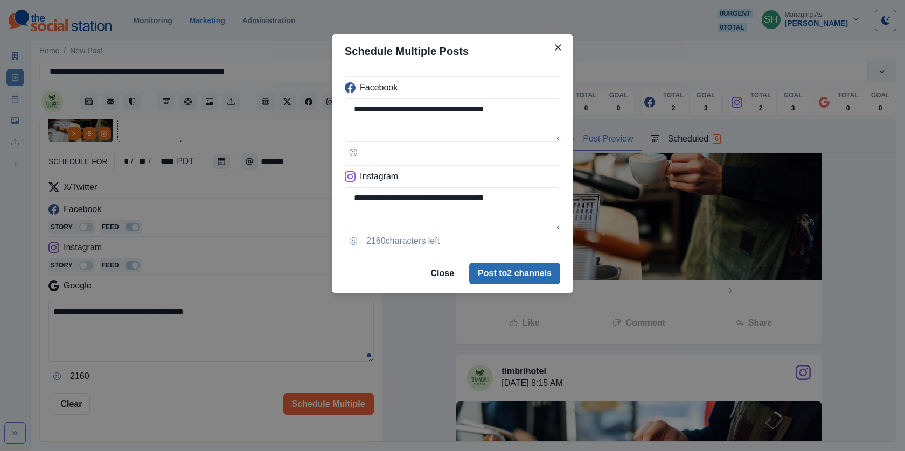
click at [524, 268] on button "Post to 2 channels" at bounding box center [514, 274] width 91 height 22
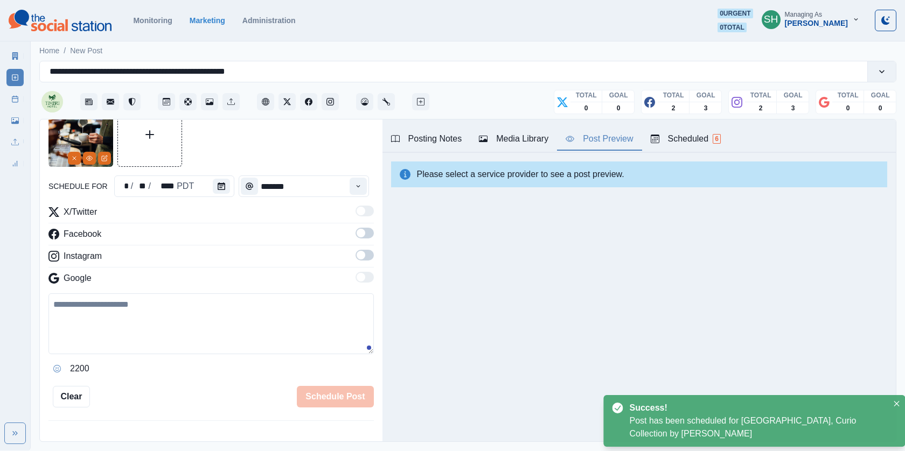
scroll to position [81, 0]
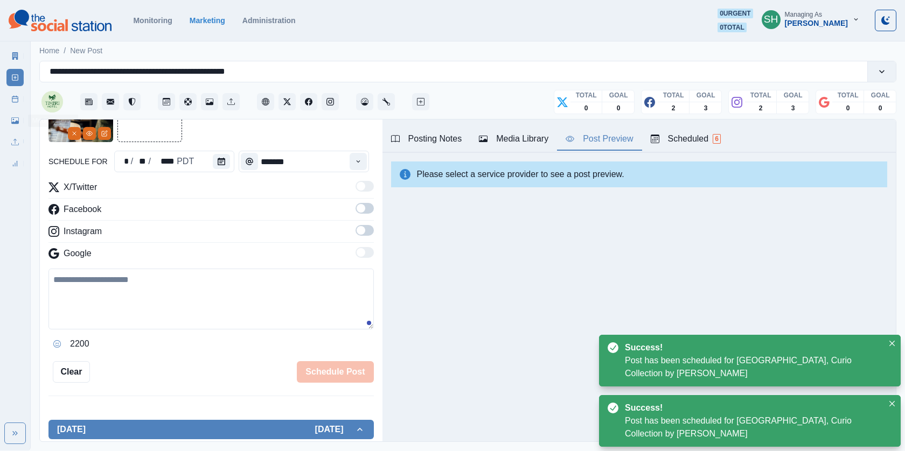
click at [17, 99] on line at bounding box center [15, 99] width 6 height 0
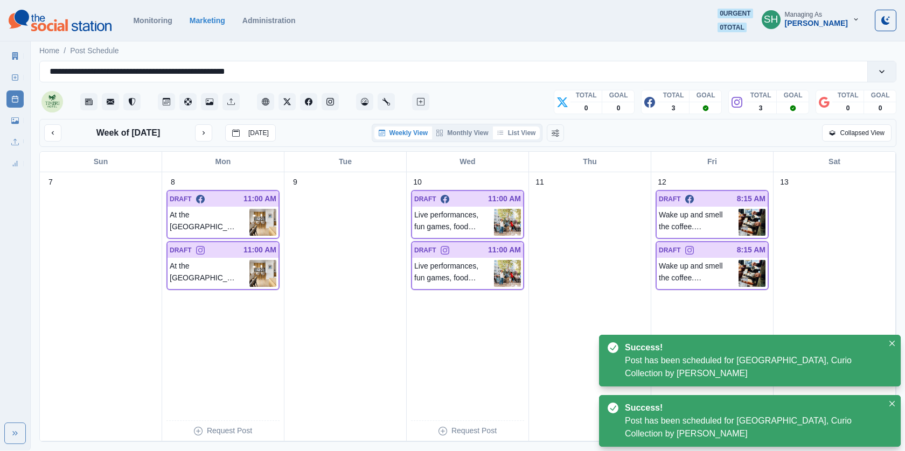
click at [518, 128] on button "List View" at bounding box center [516, 133] width 47 height 13
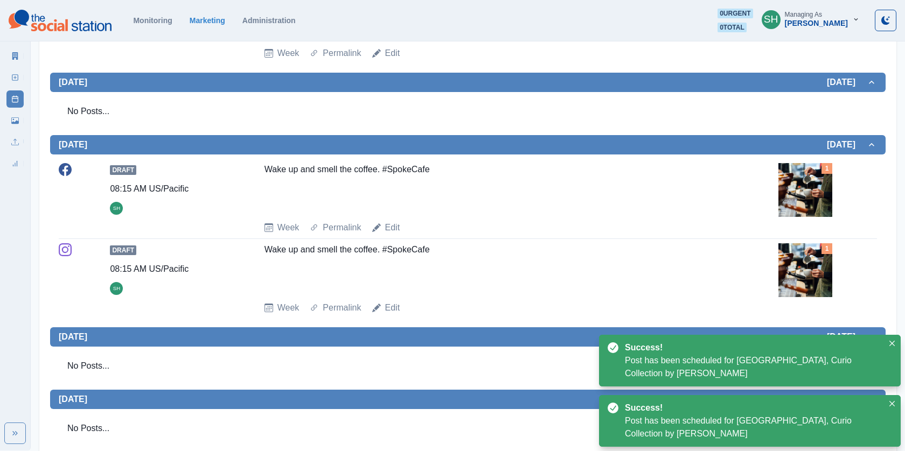
scroll to position [895, 0]
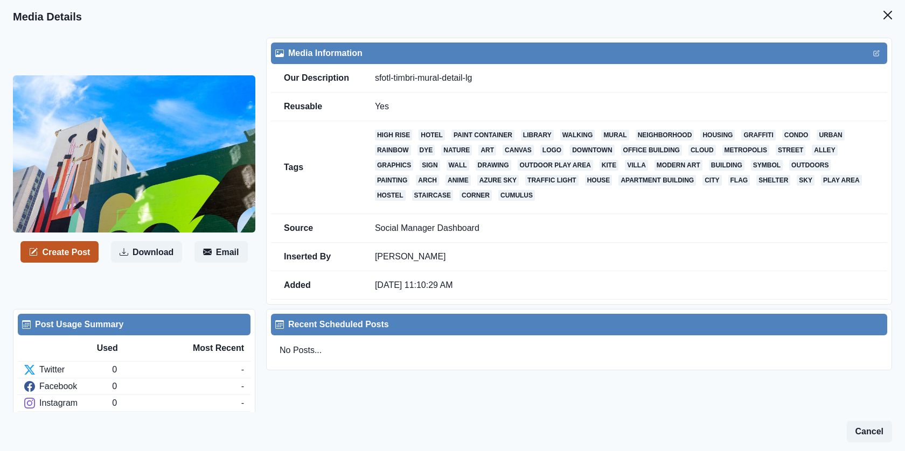
click at [82, 259] on button "Create Post" at bounding box center [59, 252] width 78 height 22
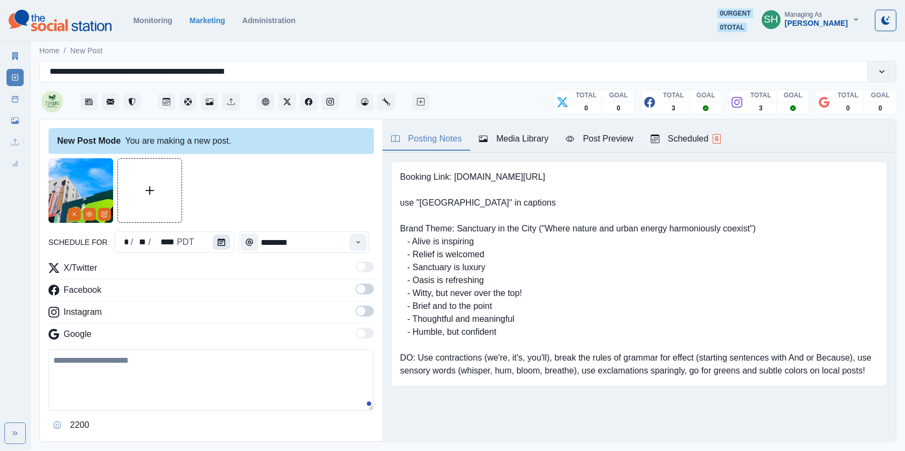
click at [222, 241] on button "Calendar" at bounding box center [221, 242] width 17 height 15
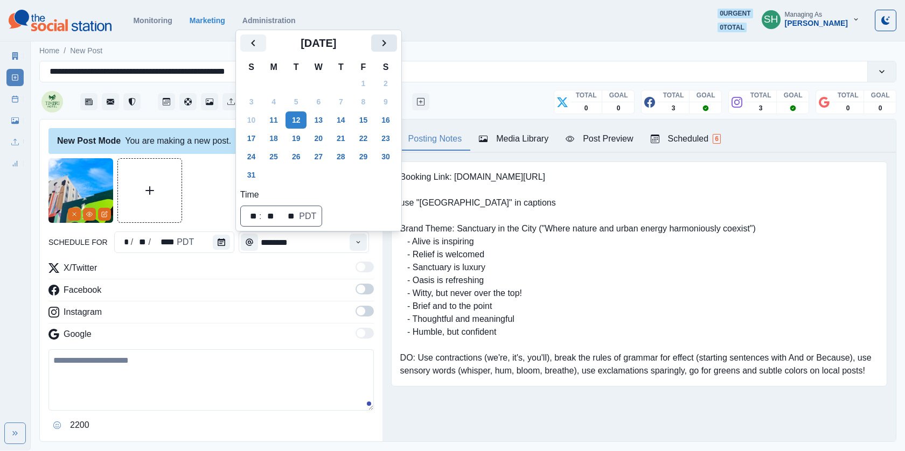
click at [388, 52] on button "Next" at bounding box center [384, 42] width 26 height 17
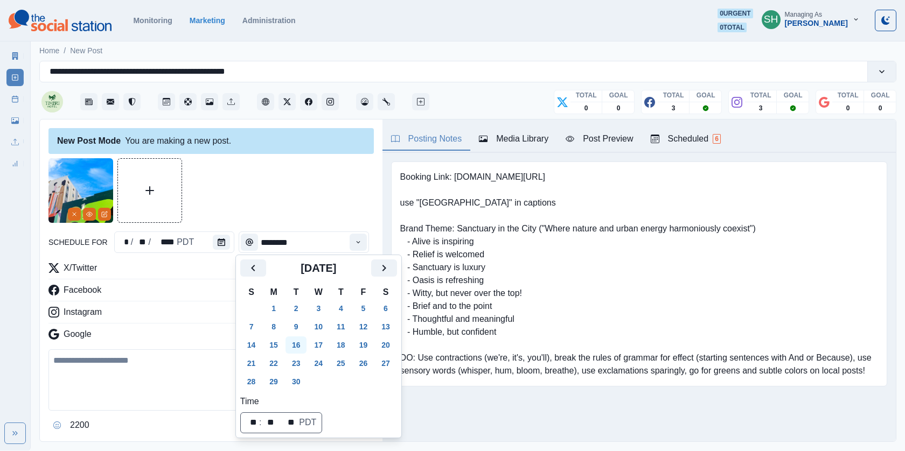
click at [300, 343] on button "16" at bounding box center [297, 345] width 22 height 17
click at [299, 211] on div at bounding box center [210, 190] width 325 height 65
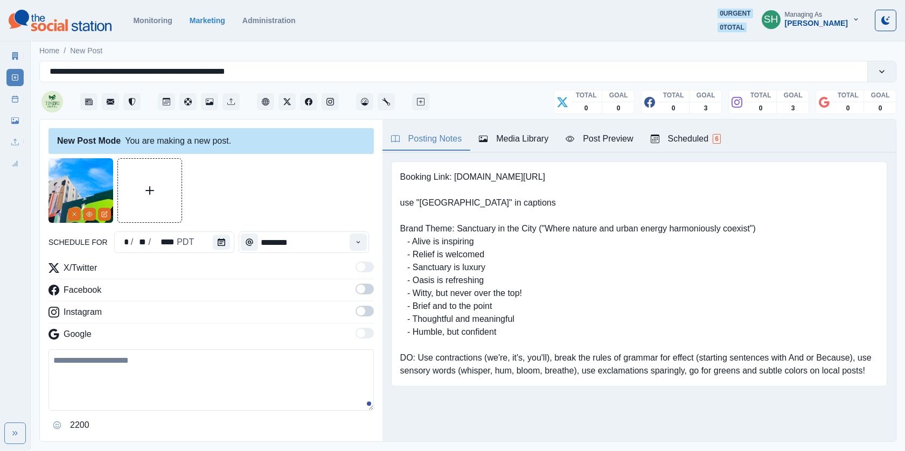
click at [365, 290] on span at bounding box center [365, 289] width 18 height 11
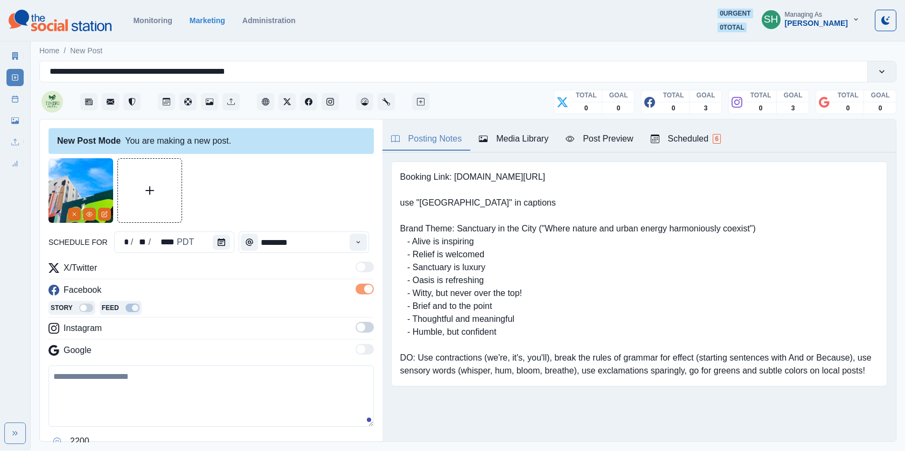
click at [365, 318] on div "X/Twitter Facebook Story Feed Instagram Google" at bounding box center [210, 312] width 325 height 100
click at [365, 328] on span at bounding box center [365, 327] width 18 height 11
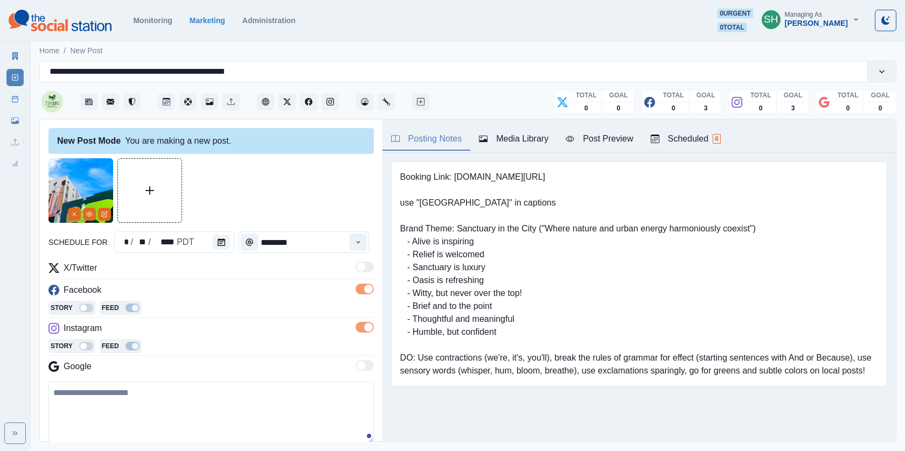
click at [598, 138] on div "Post Preview" at bounding box center [599, 139] width 67 height 13
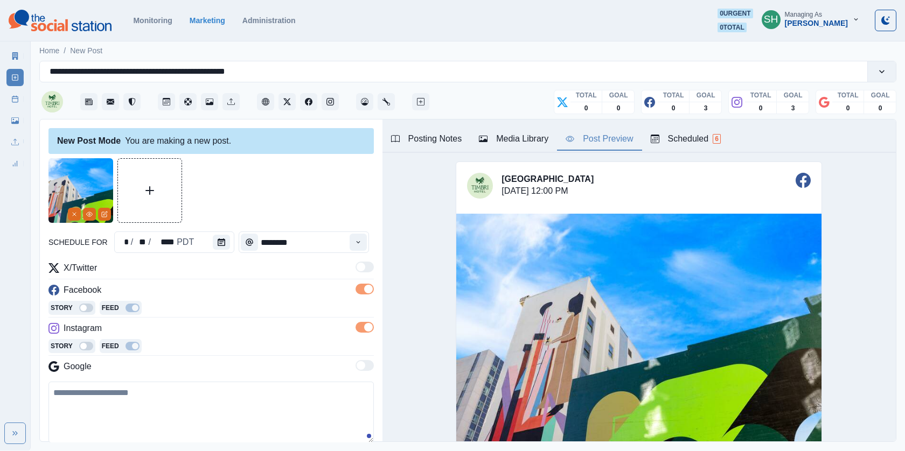
scroll to position [147, 0]
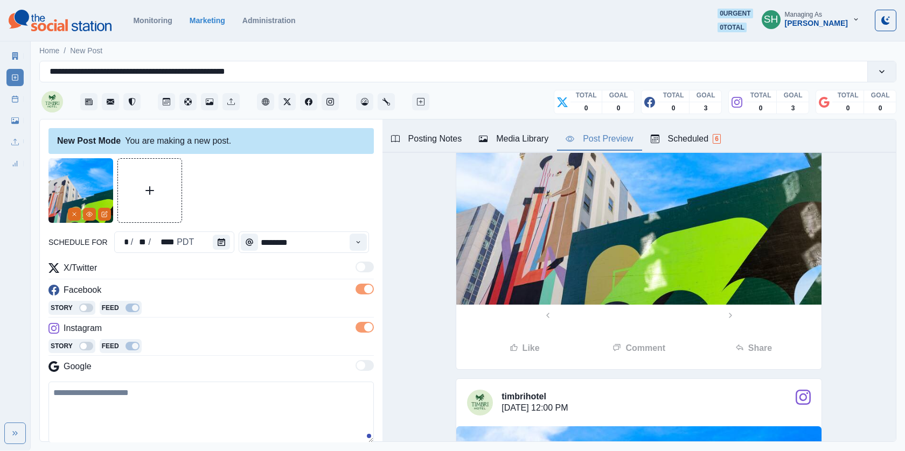
click at [156, 398] on textarea at bounding box center [210, 412] width 325 height 61
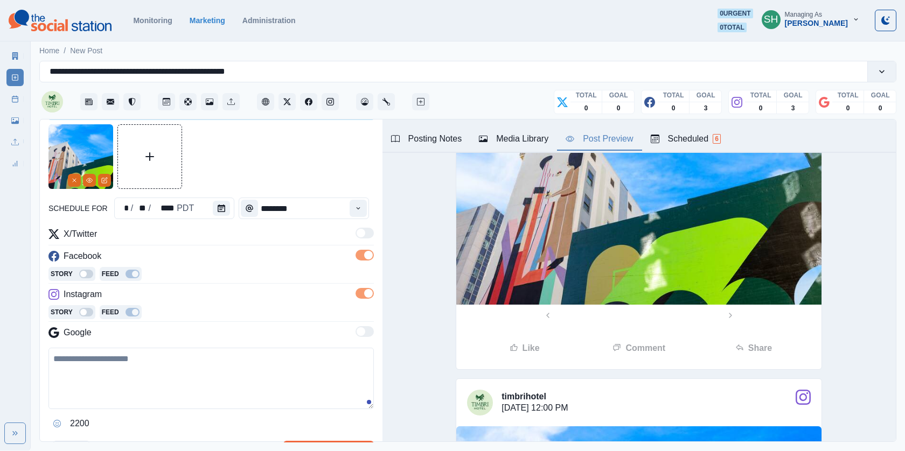
scroll to position [0, 0]
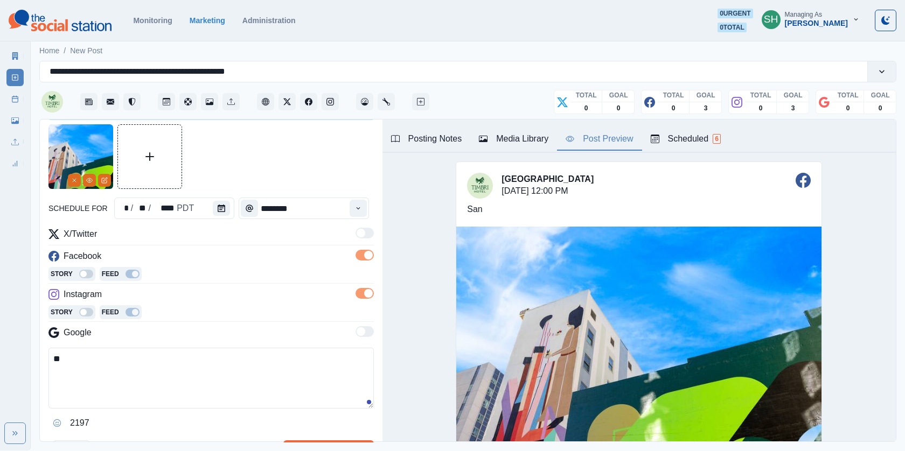
type textarea "*"
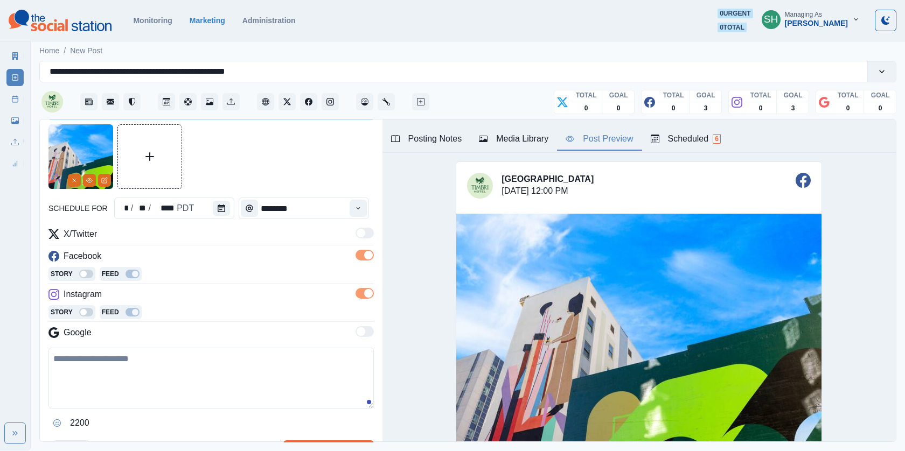
type textarea "*"
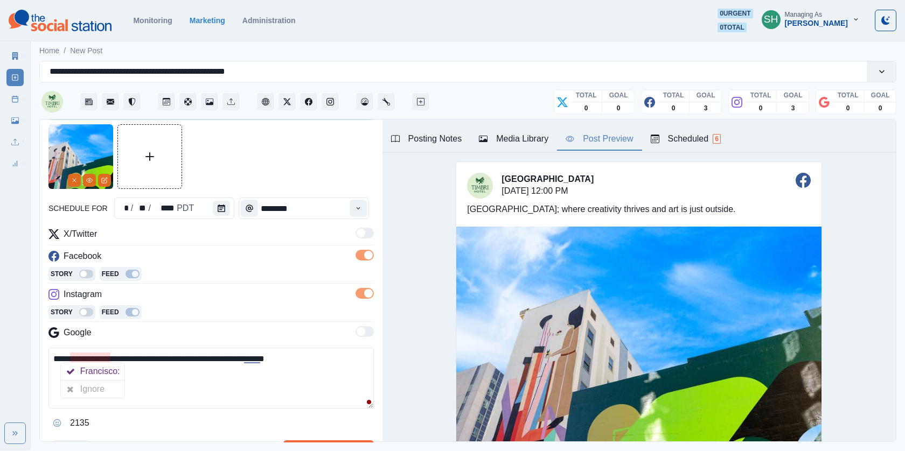
drag, startPoint x: 108, startPoint y: 358, endPoint x: 0, endPoint y: 358, distance: 108.3
click at [0, 358] on div "**********" at bounding box center [452, 225] width 905 height 451
click at [296, 361] on textarea "**********" at bounding box center [210, 378] width 325 height 61
click at [114, 357] on textarea "**********" at bounding box center [210, 378] width 325 height 61
drag, startPoint x: 111, startPoint y: 359, endPoint x: 5, endPoint y: 359, distance: 105.6
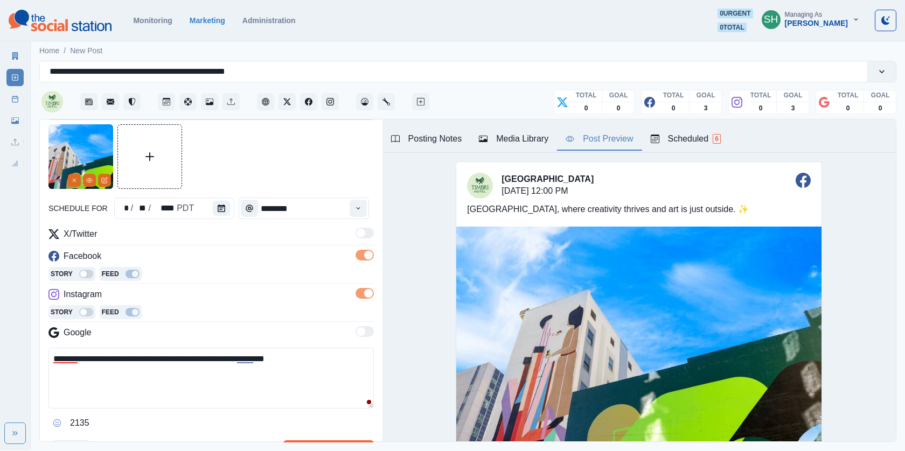
click at [5, 359] on div "**********" at bounding box center [452, 225] width 905 height 451
click at [268, 353] on textarea "**********" at bounding box center [210, 378] width 325 height 61
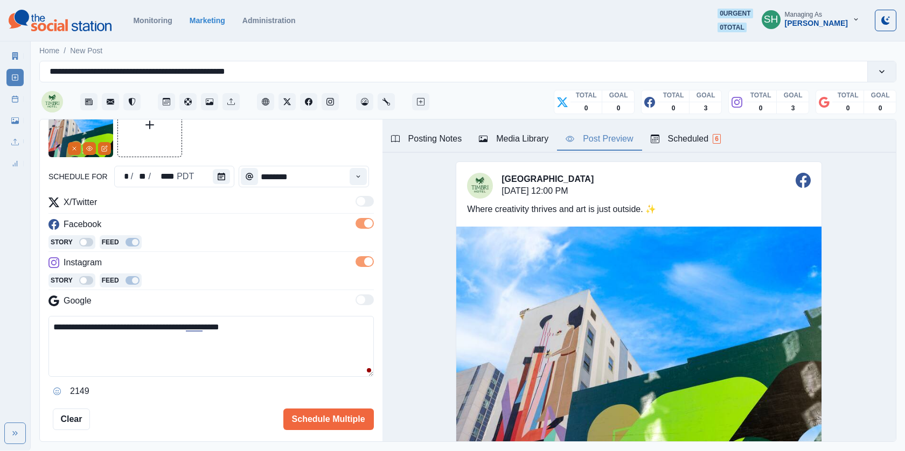
type textarea "**********"
click at [312, 405] on div "**********" at bounding box center [210, 262] width 325 height 338
click at [322, 416] on button "Schedule Multiple" at bounding box center [328, 420] width 91 height 22
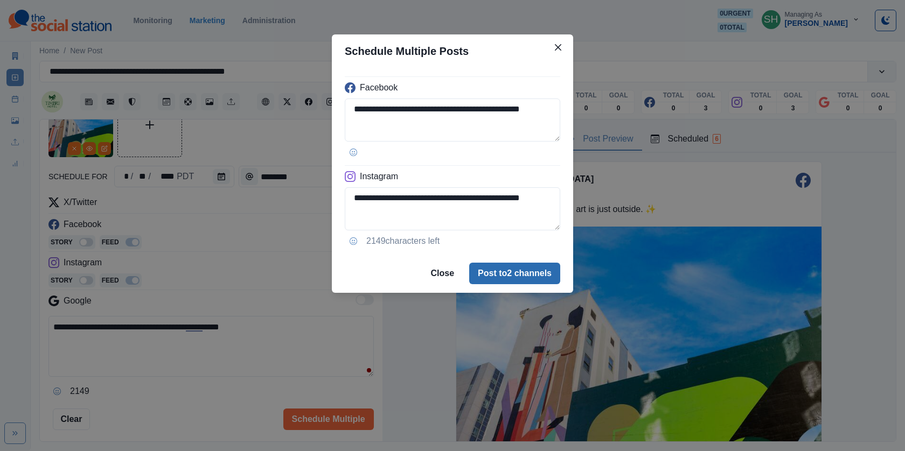
click at [516, 275] on button "Post to 2 channels" at bounding box center [514, 274] width 91 height 22
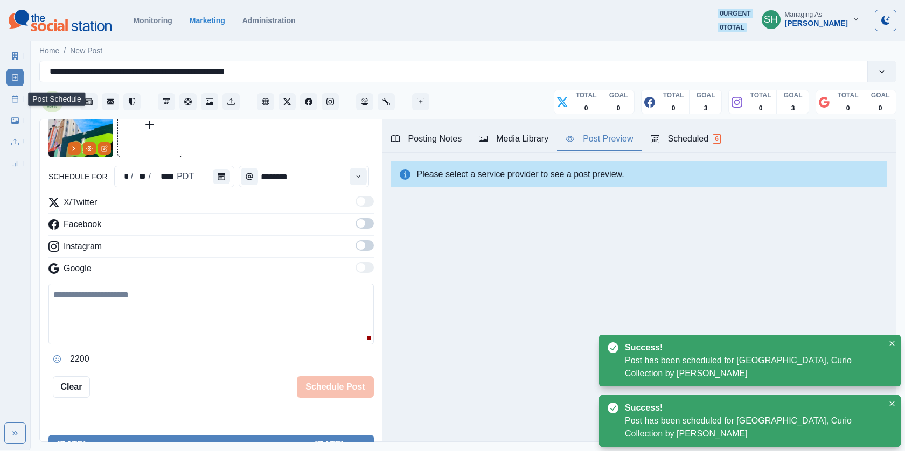
click at [13, 96] on rect at bounding box center [15, 99] width 6 height 6
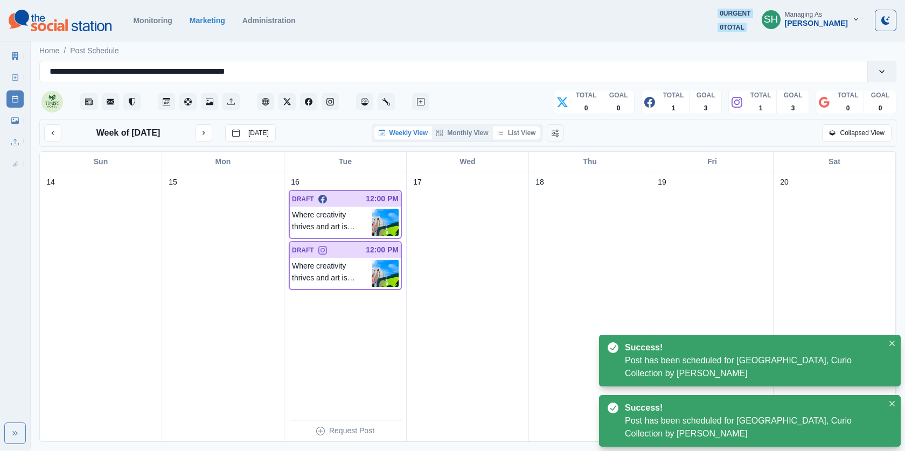
click at [512, 127] on button "List View" at bounding box center [516, 133] width 47 height 13
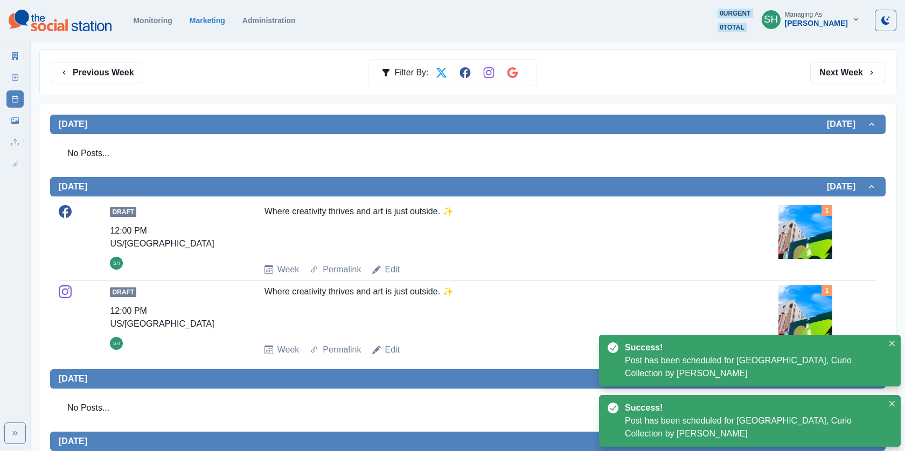
scroll to position [377, 0]
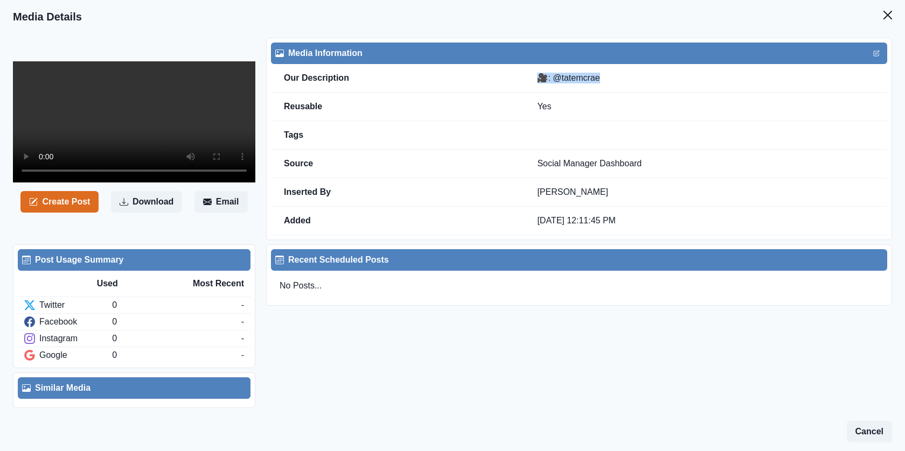
drag, startPoint x: 576, startPoint y: 79, endPoint x: 527, endPoint y: 79, distance: 49.0
click at [527, 79] on td "🎥: @tatemcrae" at bounding box center [705, 78] width 363 height 29
copy td "🎥: @tatemcrae"
click at [65, 213] on button "Create Post" at bounding box center [59, 202] width 78 height 22
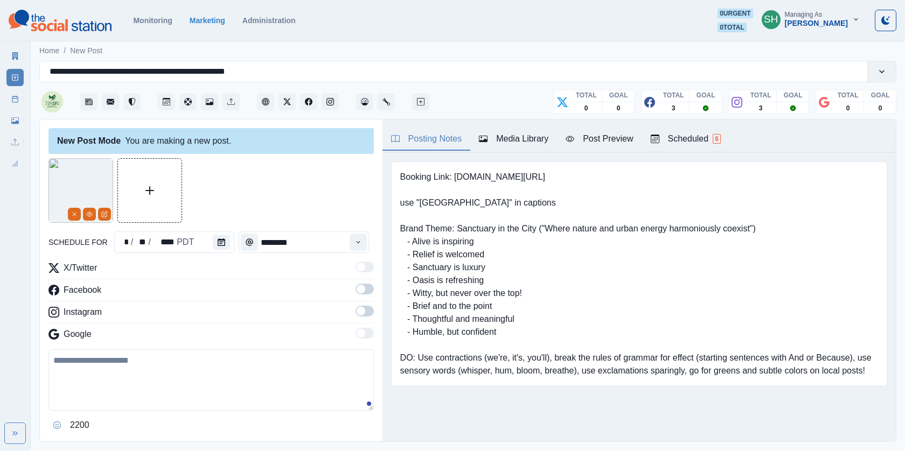
click at [596, 144] on div "Post Preview" at bounding box center [599, 139] width 67 height 13
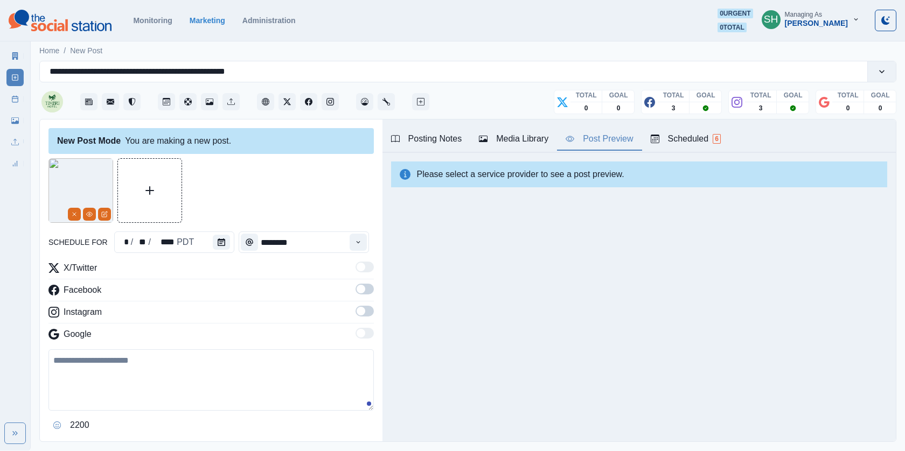
click at [366, 293] on span at bounding box center [365, 289] width 18 height 11
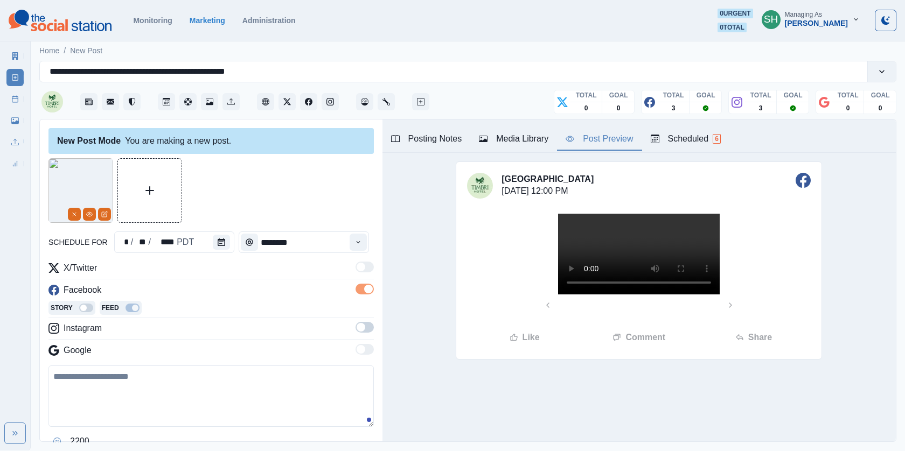
click at [366, 323] on span at bounding box center [365, 327] width 18 height 11
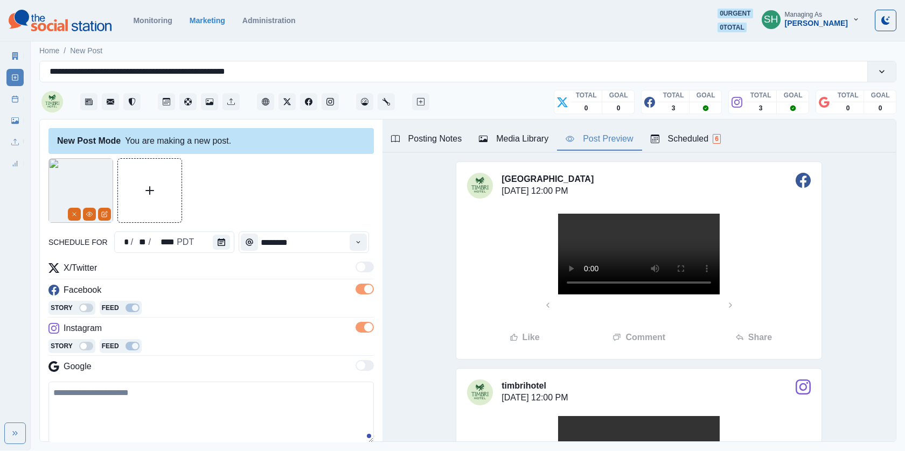
click at [558, 295] on video at bounding box center [639, 254] width 162 height 81
click at [165, 401] on textarea at bounding box center [210, 412] width 325 height 61
paste textarea "**********"
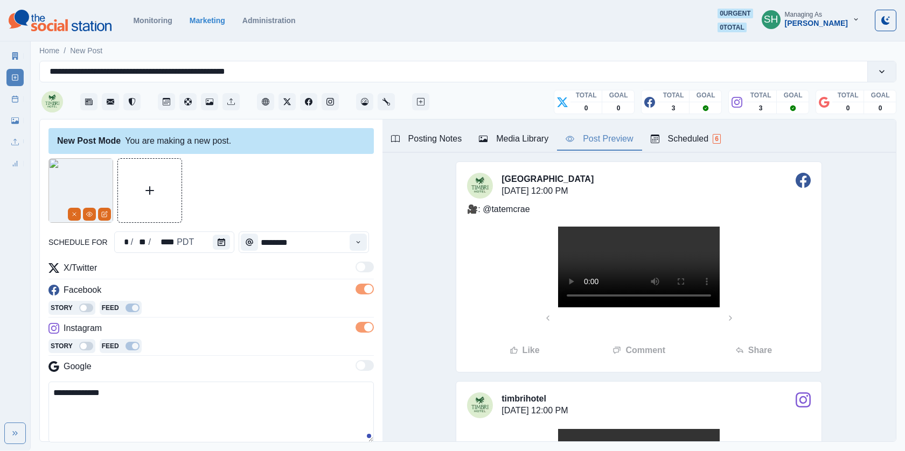
scroll to position [65, 0]
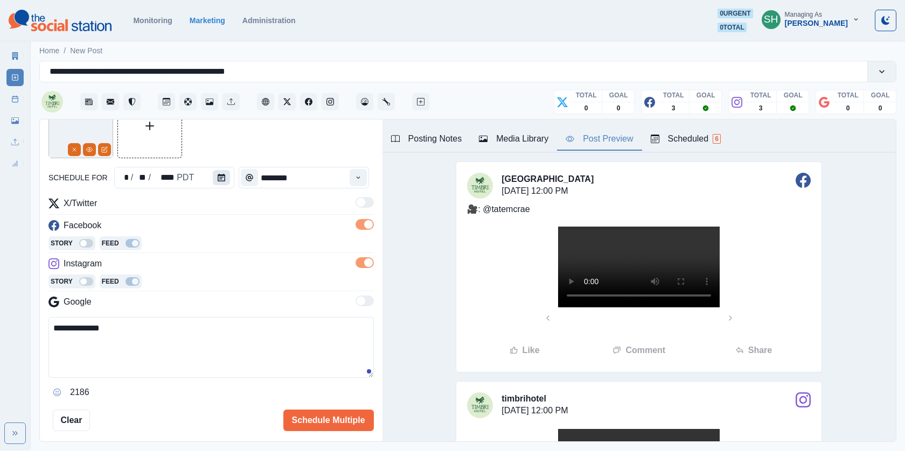
click at [220, 178] on icon "Calendar" at bounding box center [222, 178] width 8 height 8
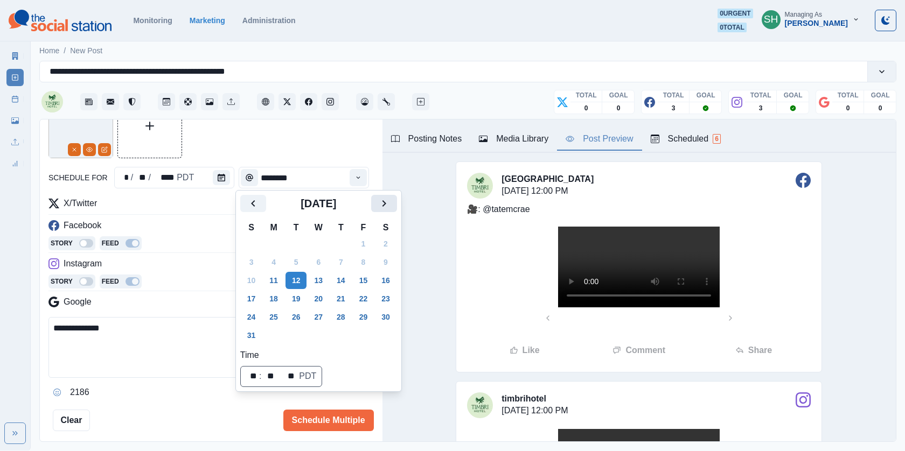
click at [391, 208] on icon "Next" at bounding box center [384, 203] width 13 height 13
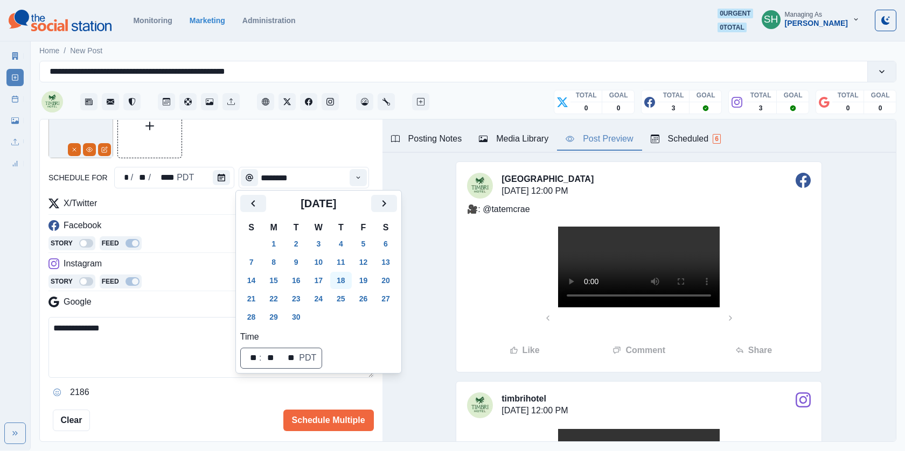
click at [347, 279] on button "18" at bounding box center [341, 280] width 22 height 17
click at [324, 161] on div "**********" at bounding box center [210, 263] width 325 height 338
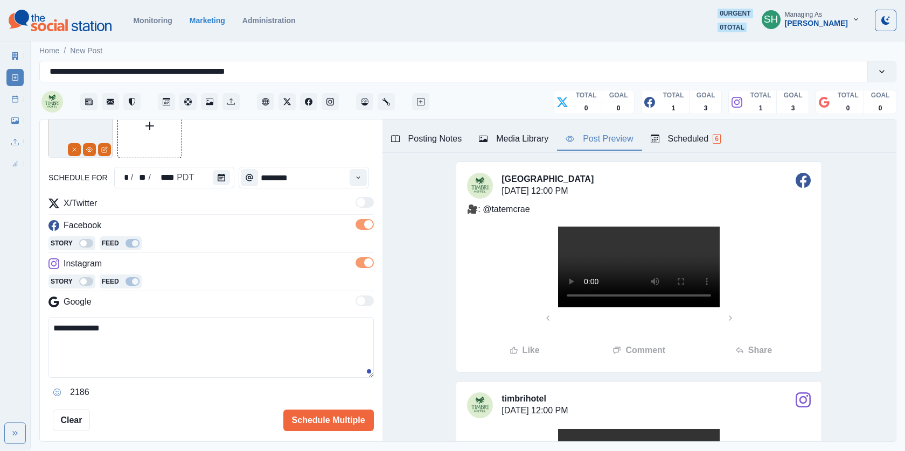
click at [51, 326] on textarea "**********" at bounding box center [210, 347] width 325 height 61
click at [48, 337] on textarea "**********" at bounding box center [210, 347] width 325 height 61
click at [70, 328] on textarea "**********" at bounding box center [210, 347] width 325 height 61
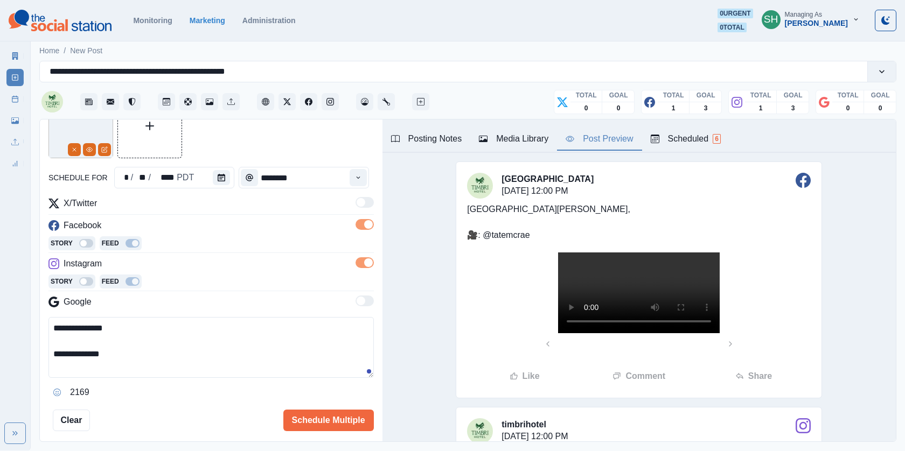
drag, startPoint x: 115, startPoint y: 331, endPoint x: 88, endPoint y: 333, distance: 27.1
click at [88, 333] on textarea "**********" at bounding box center [210, 347] width 325 height 61
click at [276, 330] on textarea "**********" at bounding box center [210, 347] width 325 height 61
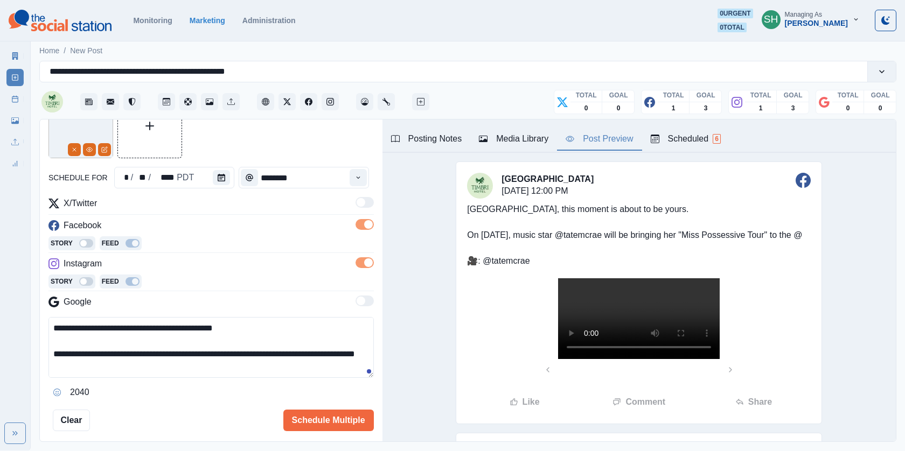
paste textarea "**********"
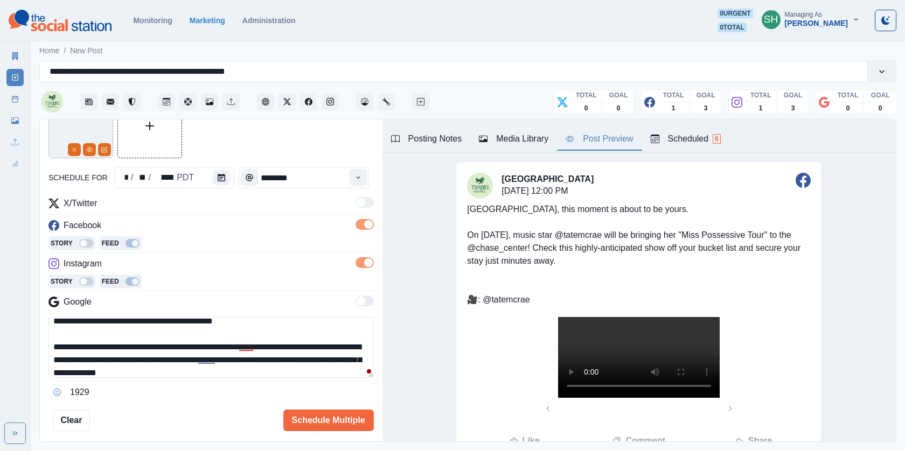
scroll to position [33, 0]
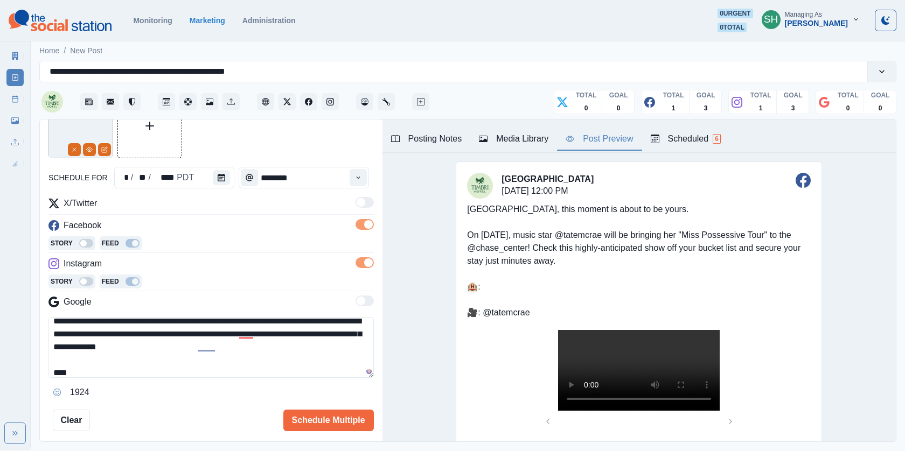
click at [436, 137] on div "Posting Notes" at bounding box center [426, 139] width 71 height 13
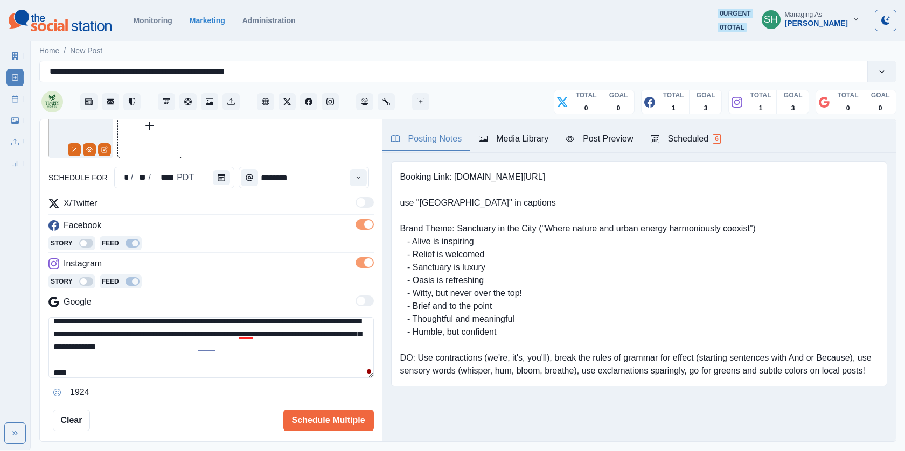
click at [530, 173] on pre "Booking Link: [DOMAIN_NAME][URL] use "[GEOGRAPHIC_DATA]" in captions Brand Them…" at bounding box center [639, 274] width 478 height 207
drag, startPoint x: 533, startPoint y: 174, endPoint x: 455, endPoint y: 173, distance: 78.1
click at [455, 173] on pre "Booking Link: [DOMAIN_NAME][URL] use "[GEOGRAPHIC_DATA]" in captions Brand Them…" at bounding box center [639, 274] width 478 height 207
copy pre "[DOMAIN_NAME][URL]"
click at [113, 368] on textarea "**********" at bounding box center [210, 347] width 325 height 61
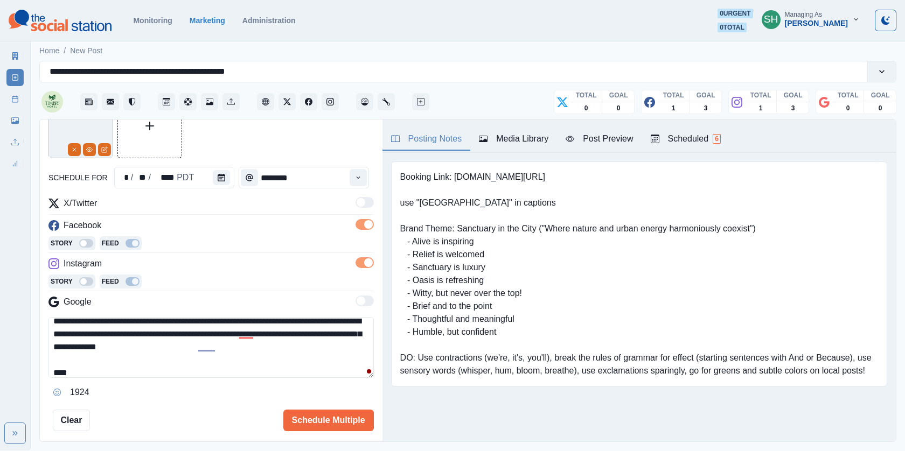
paste textarea "**********"
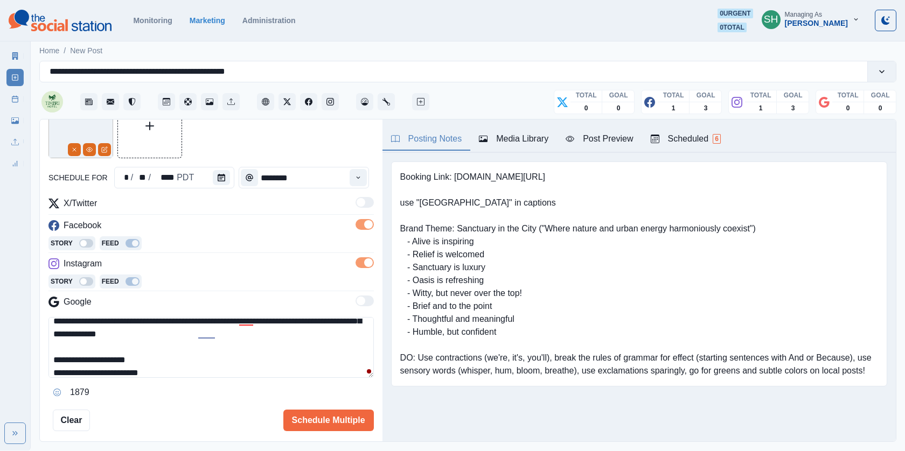
drag, startPoint x: 90, startPoint y: 368, endPoint x: 68, endPoint y: 367, distance: 21.6
click at [68, 368] on textarea "**********" at bounding box center [210, 347] width 325 height 61
drag, startPoint x: 154, startPoint y: 371, endPoint x: 76, endPoint y: 360, distance: 78.9
click at [67, 370] on textarea "**********" at bounding box center [210, 347] width 325 height 61
type textarea "**********"
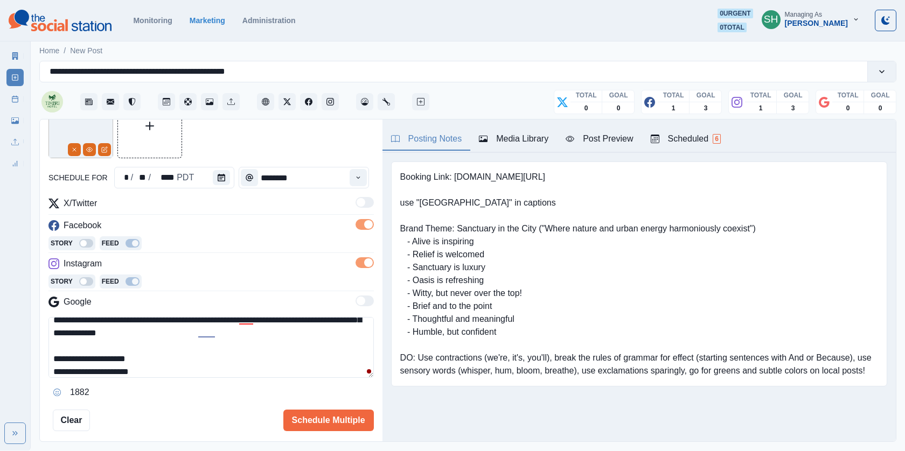
scroll to position [0, 0]
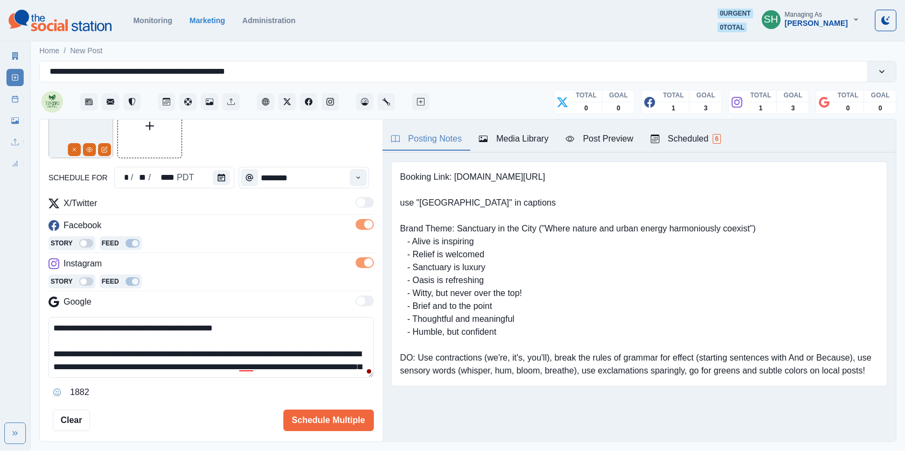
drag, startPoint x: 206, startPoint y: 364, endPoint x: 149, endPoint y: 362, distance: 57.1
click at [149, 362] on textarea "**********" at bounding box center [210, 347] width 325 height 61
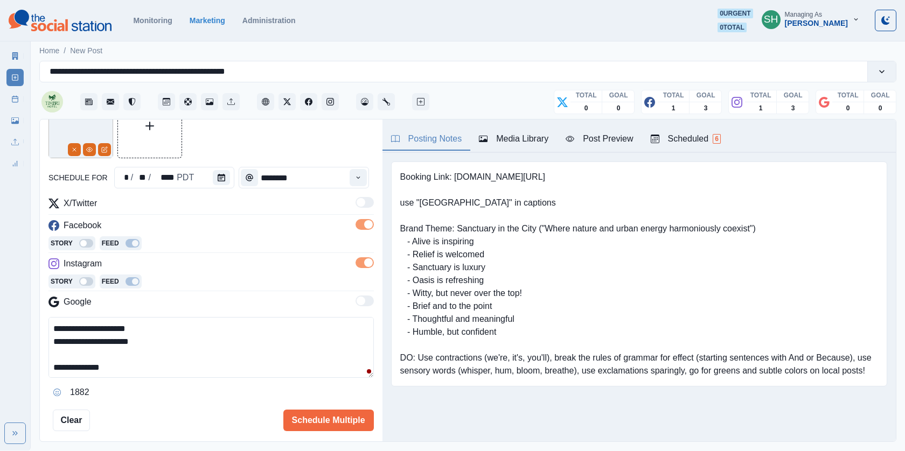
click at [621, 133] on div "Post Preview" at bounding box center [599, 139] width 67 height 13
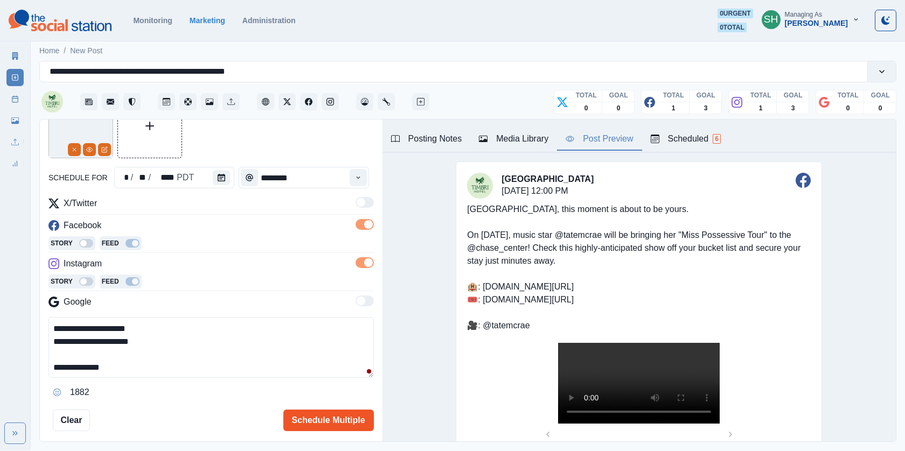
click at [293, 420] on button "Schedule Multiple" at bounding box center [328, 421] width 91 height 22
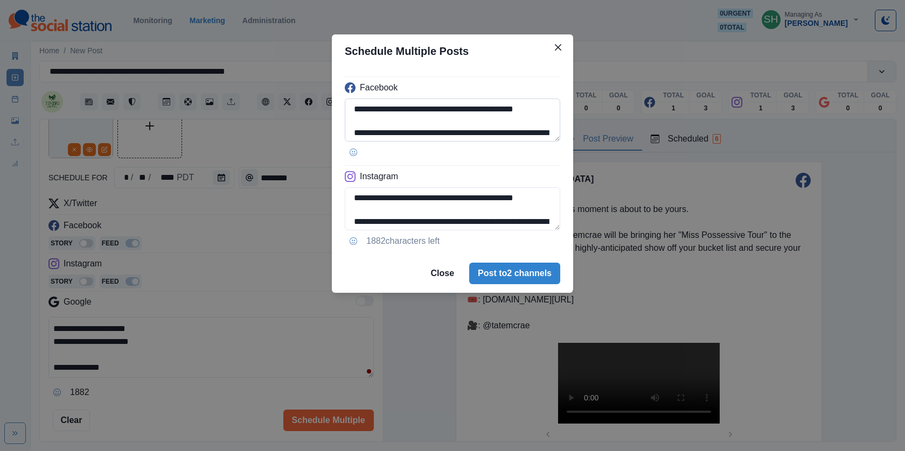
scroll to position [108, 0]
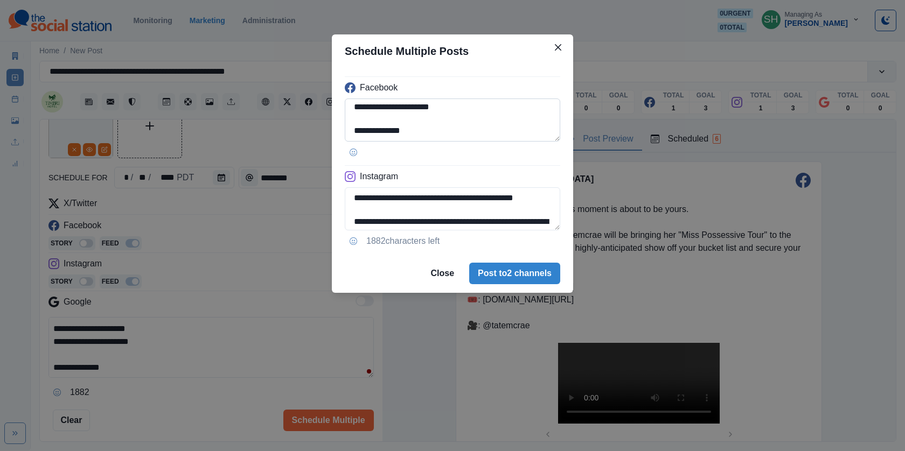
click at [443, 133] on textarea "**********" at bounding box center [452, 120] width 215 height 43
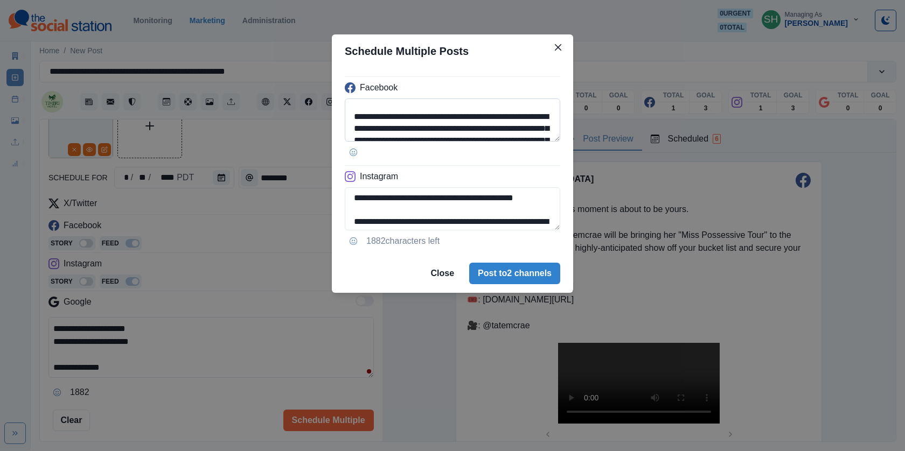
scroll to position [38, 0]
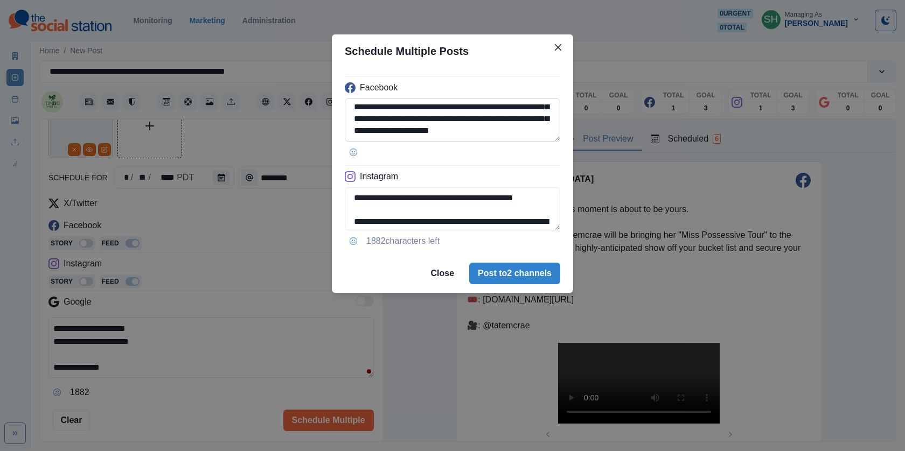
drag, startPoint x: 413, startPoint y: 114, endPoint x: 360, endPoint y: 114, distance: 52.3
click at [360, 114] on textarea "**********" at bounding box center [452, 120] width 215 height 43
paste textarea
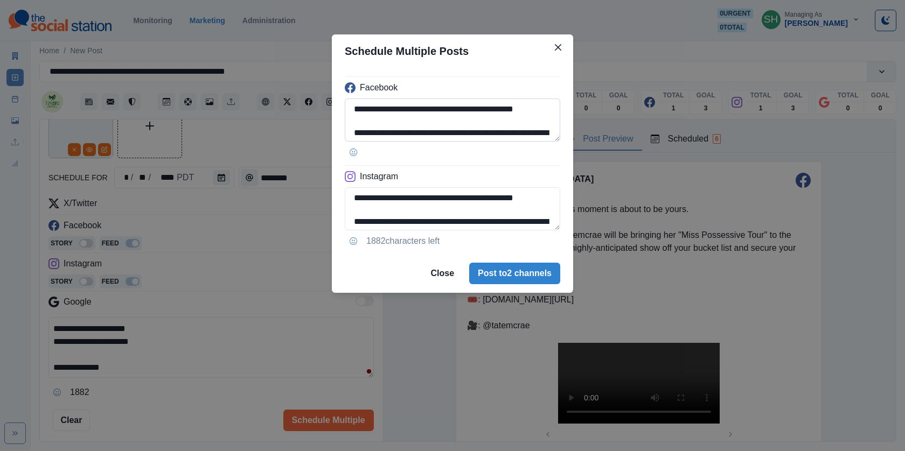
drag, startPoint x: 518, startPoint y: 132, endPoint x: 485, endPoint y: 130, distance: 32.9
click at [485, 130] on textarea "**********" at bounding box center [452, 120] width 215 height 43
paste textarea "********"
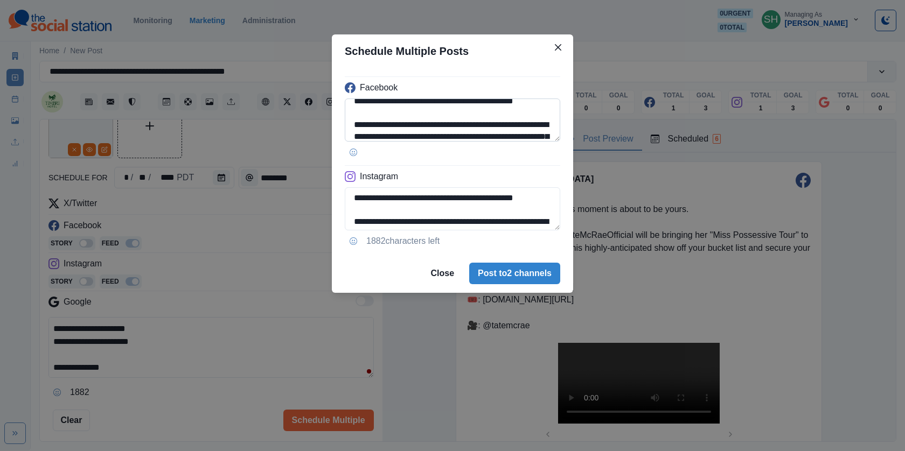
scroll to position [108, 0]
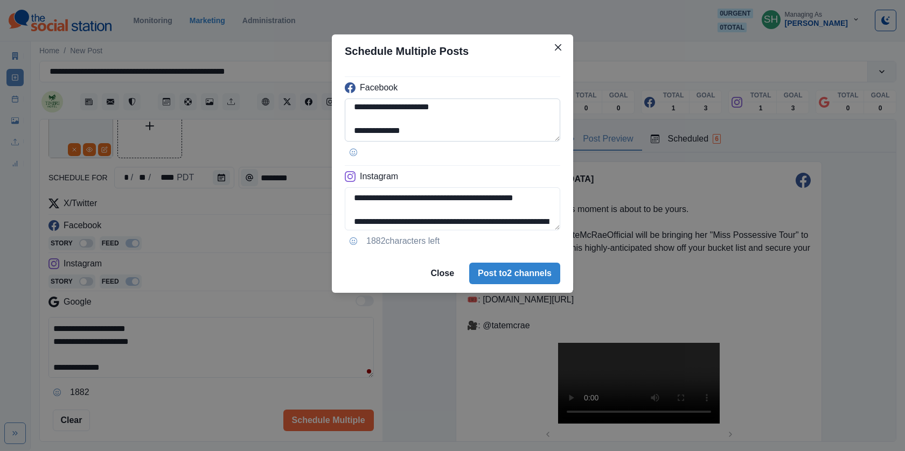
drag, startPoint x: 480, startPoint y: 132, endPoint x: 373, endPoint y: 134, distance: 107.2
click at [373, 134] on textarea "**********" at bounding box center [452, 120] width 215 height 43
paste textarea "********"
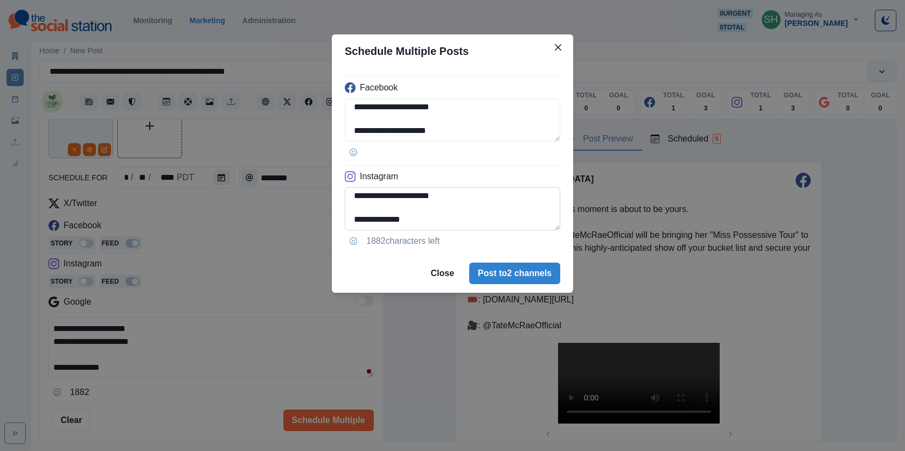
scroll to position [96, 0]
type textarea "**********"
drag, startPoint x: 470, startPoint y: 213, endPoint x: 355, endPoint y: 197, distance: 115.9
click at [355, 197] on textarea "**********" at bounding box center [452, 208] width 215 height 43
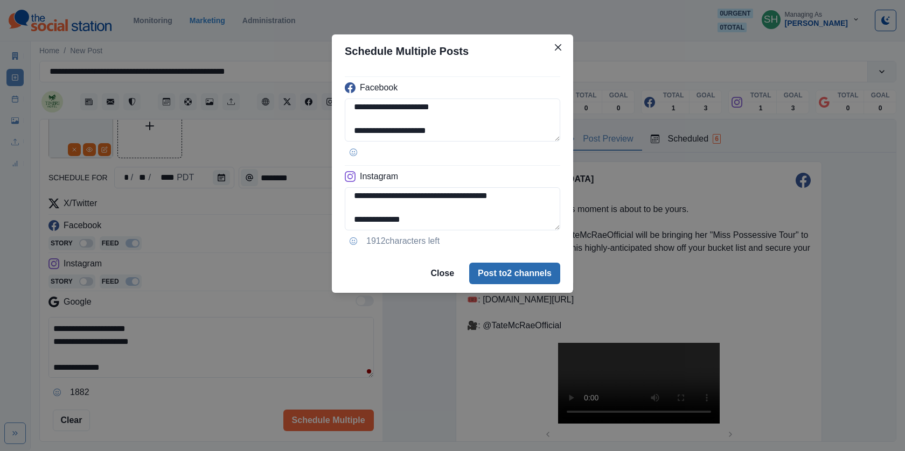
type textarea "**********"
click at [495, 265] on button "Post to 2 channels" at bounding box center [514, 274] width 91 height 22
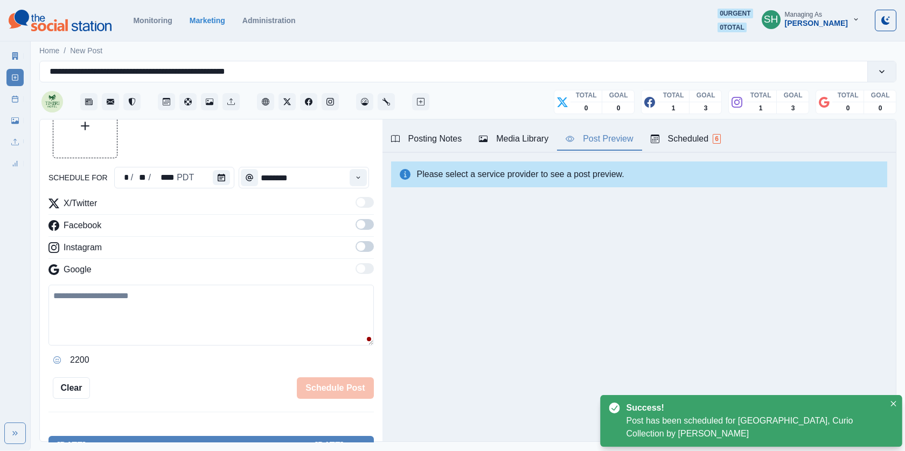
scroll to position [65, 0]
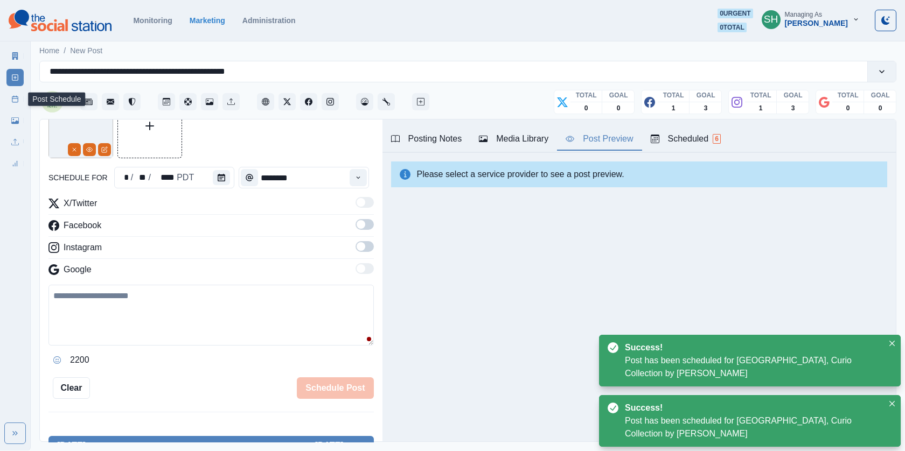
click at [15, 99] on icon at bounding box center [15, 99] width 8 height 8
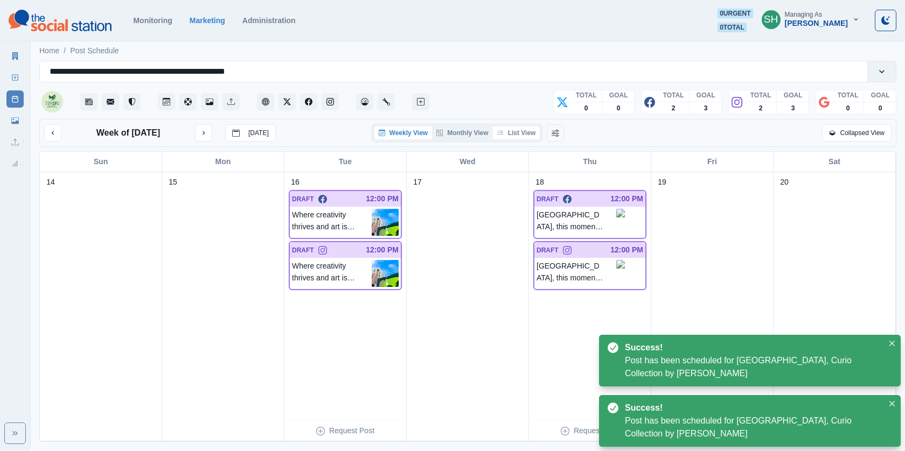
click at [528, 132] on button "List View" at bounding box center [516, 133] width 47 height 13
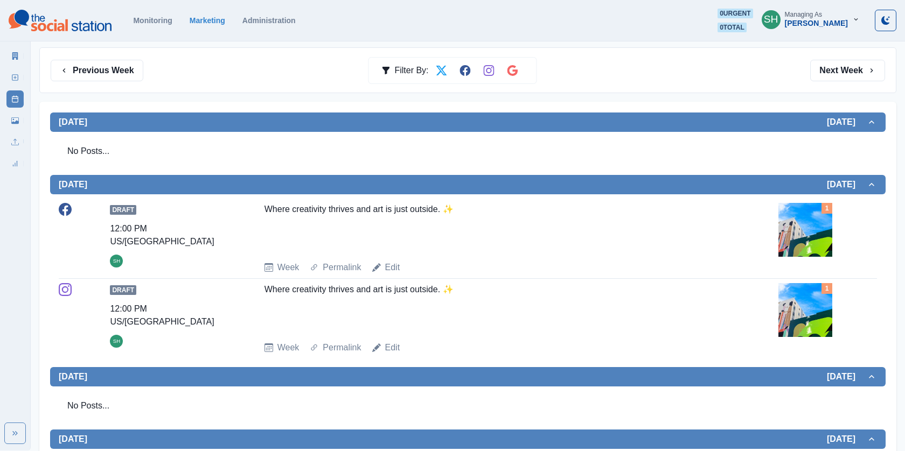
scroll to position [89, 0]
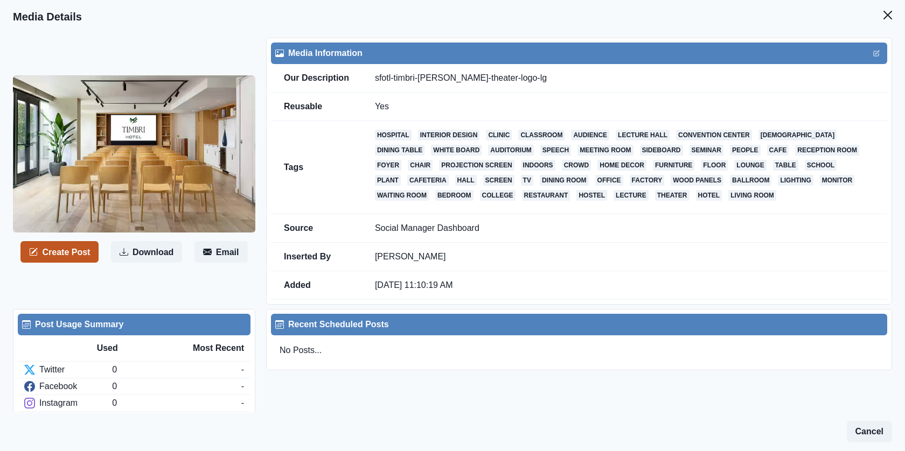
click at [65, 260] on button "Create Post" at bounding box center [59, 252] width 78 height 22
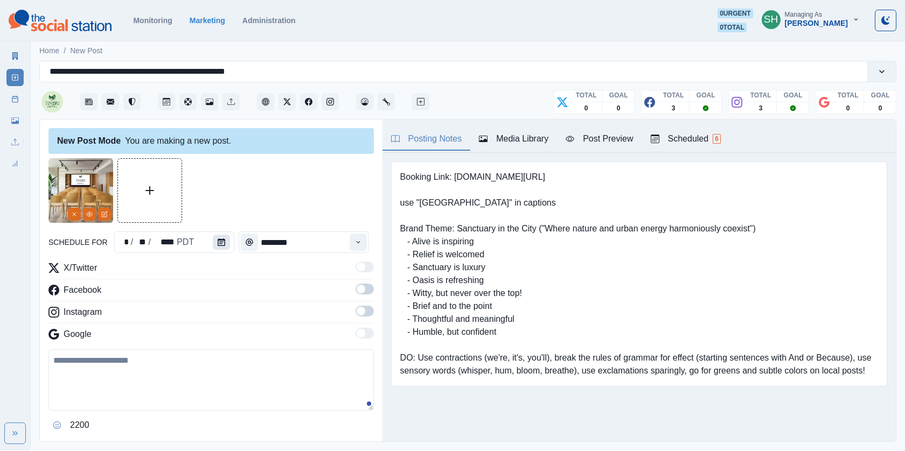
click at [224, 246] on button "Calendar" at bounding box center [221, 242] width 17 height 15
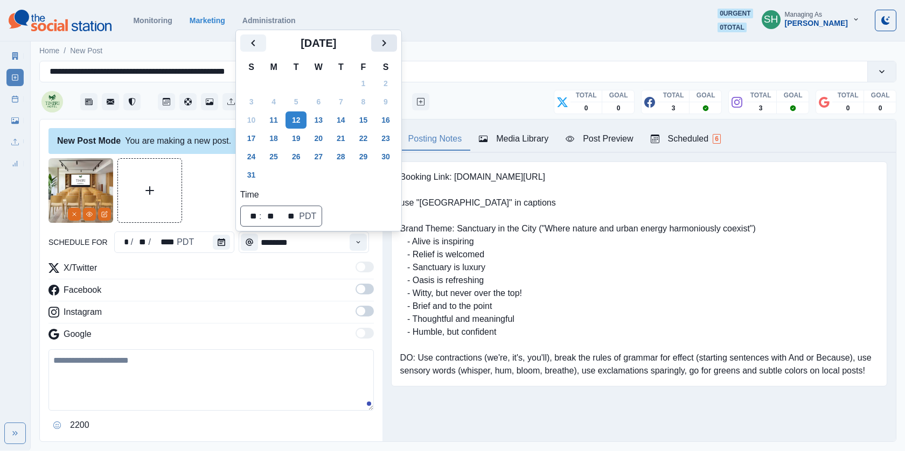
click at [391, 44] on icon "Next" at bounding box center [384, 43] width 13 height 13
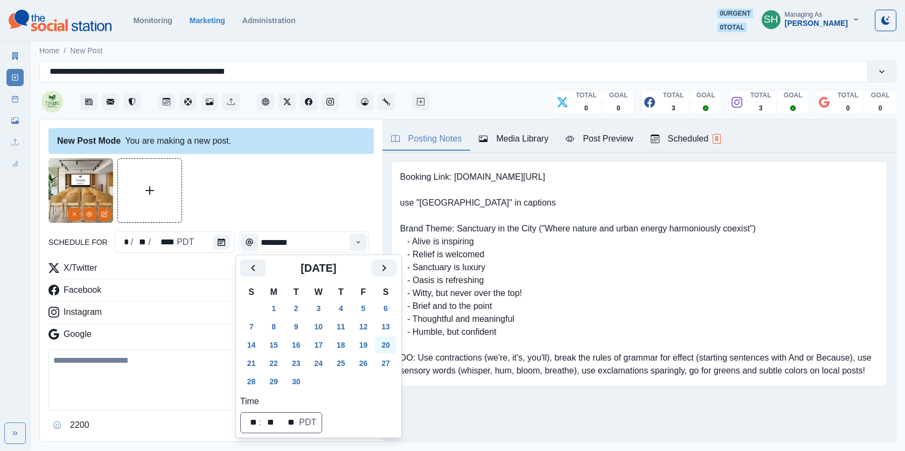
click at [384, 343] on button "20" at bounding box center [386, 345] width 22 height 17
click at [339, 211] on div at bounding box center [210, 190] width 325 height 65
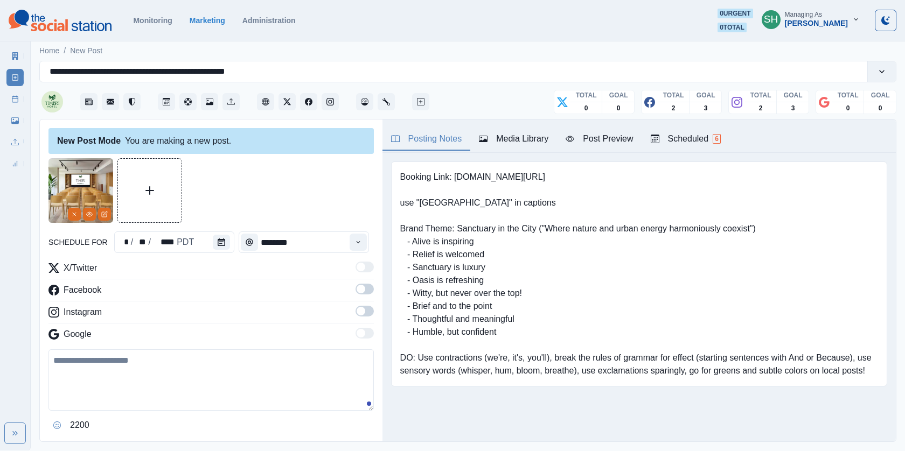
click at [365, 292] on span at bounding box center [365, 289] width 18 height 11
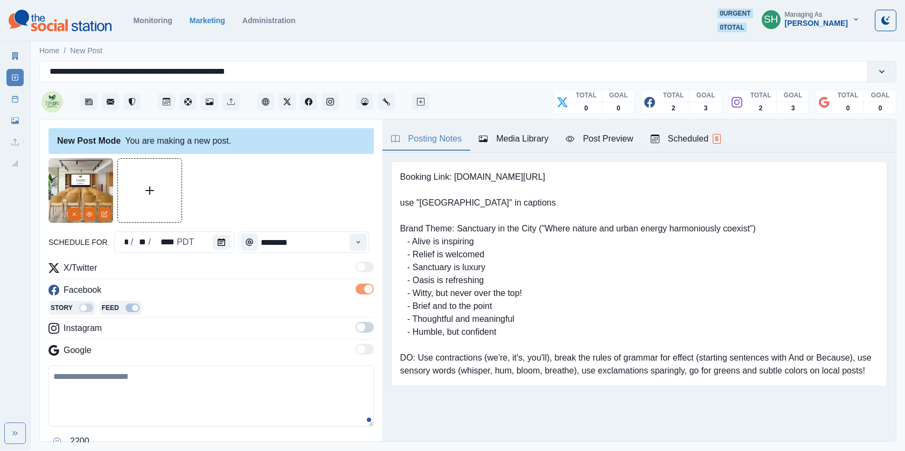
click at [362, 328] on span at bounding box center [361, 327] width 9 height 9
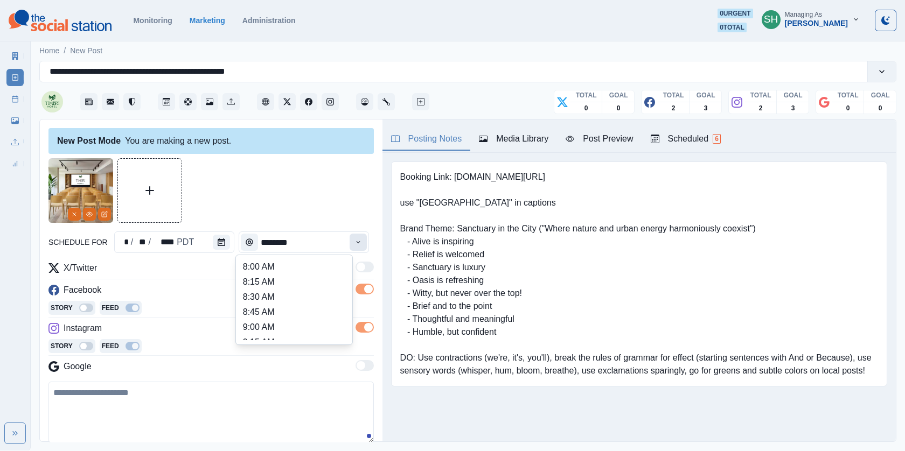
click at [367, 244] on button "Time" at bounding box center [358, 242] width 17 height 17
click at [266, 267] on li "1:00 PM" at bounding box center [294, 271] width 108 height 15
type input "*******"
click at [597, 142] on div "Post Preview" at bounding box center [599, 139] width 67 height 13
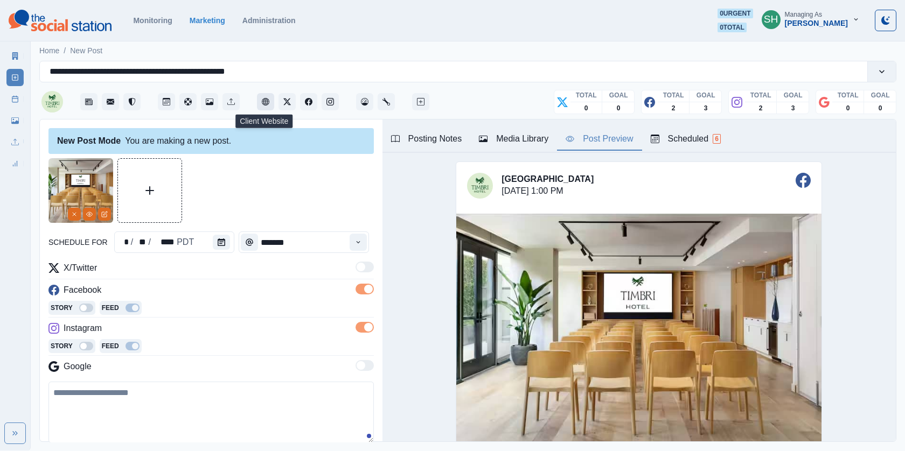
click at [262, 103] on icon "Client Website" at bounding box center [266, 102] width 8 height 8
